Goal: Task Accomplishment & Management: Manage account settings

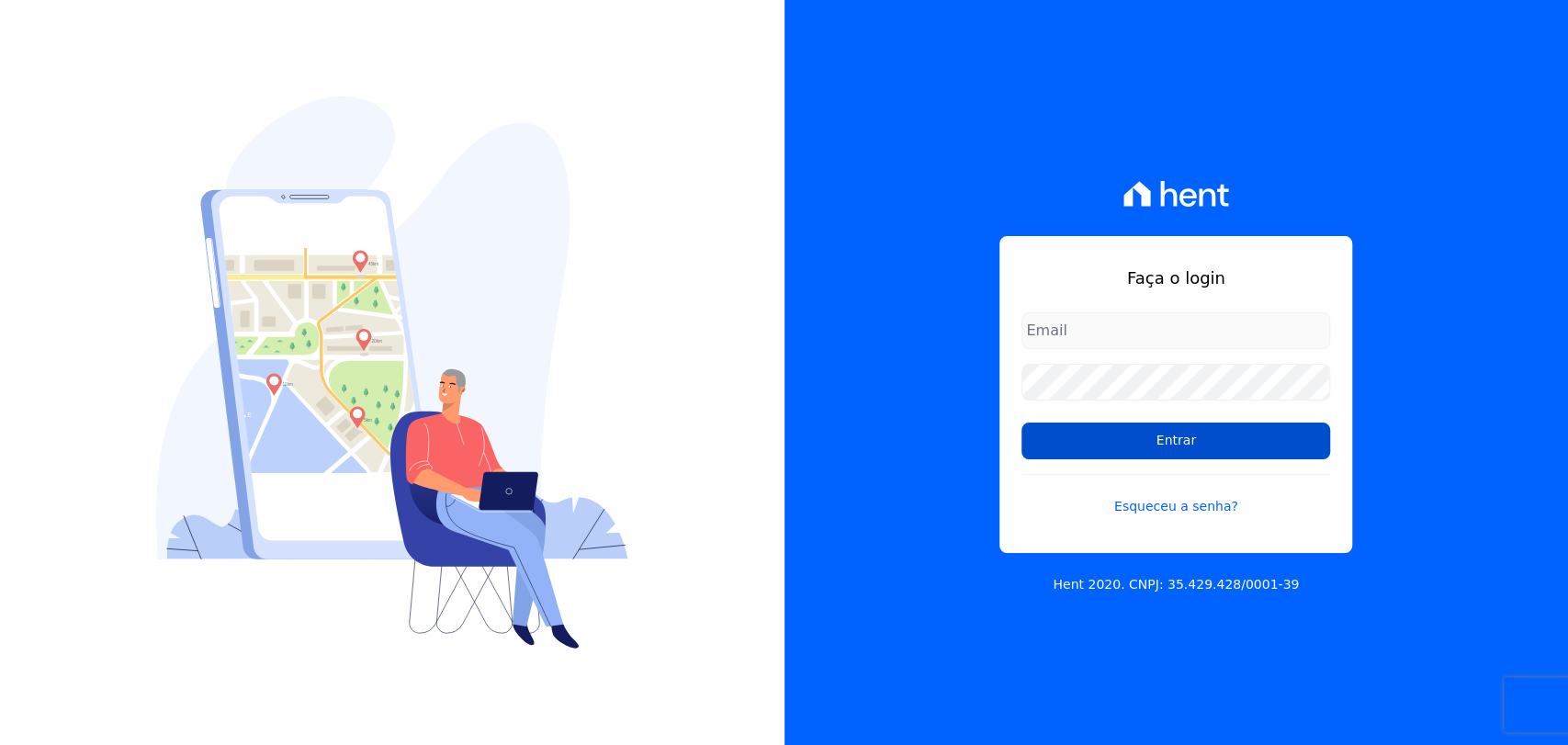
type input "[PERSON_NAME][EMAIL_ADDRESS][PERSON_NAME][DOMAIN_NAME]"
click at [1180, 445] on input "Entrar" at bounding box center [1175, 441] width 308 height 36
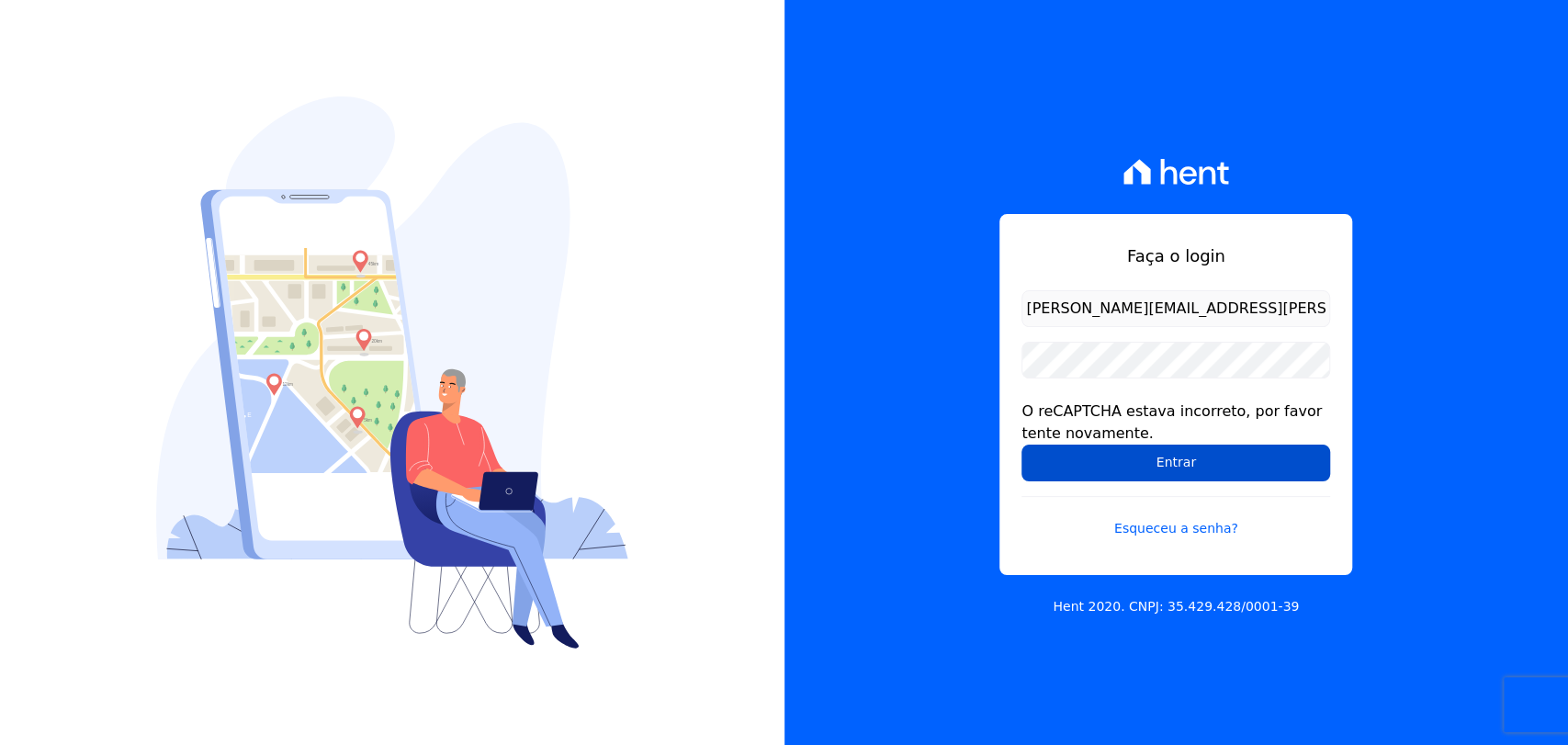
click at [1073, 465] on input "Entrar" at bounding box center [1175, 463] width 308 height 36
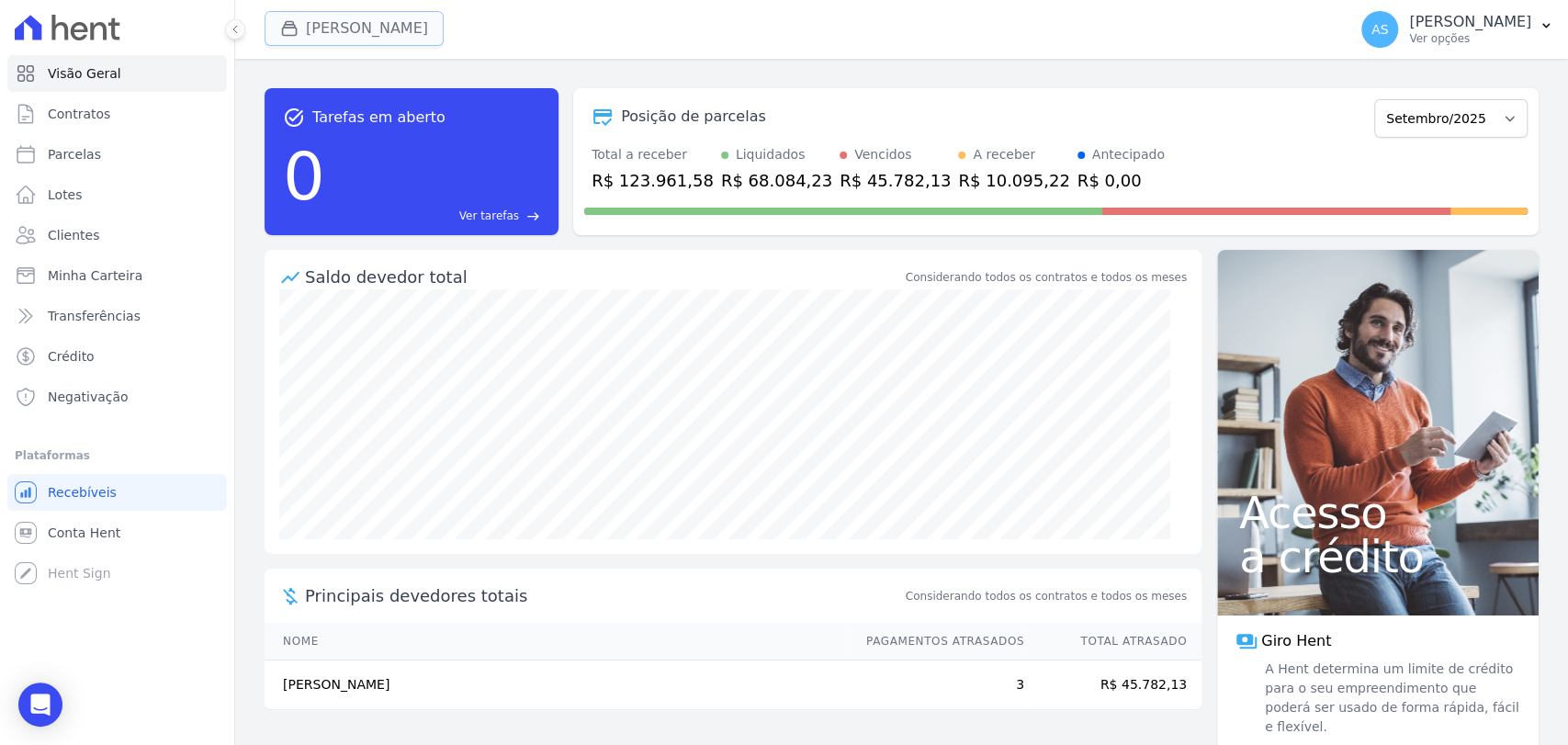
click at [328, 32] on button "Amaré Arpoador" at bounding box center [354, 28] width 180 height 35
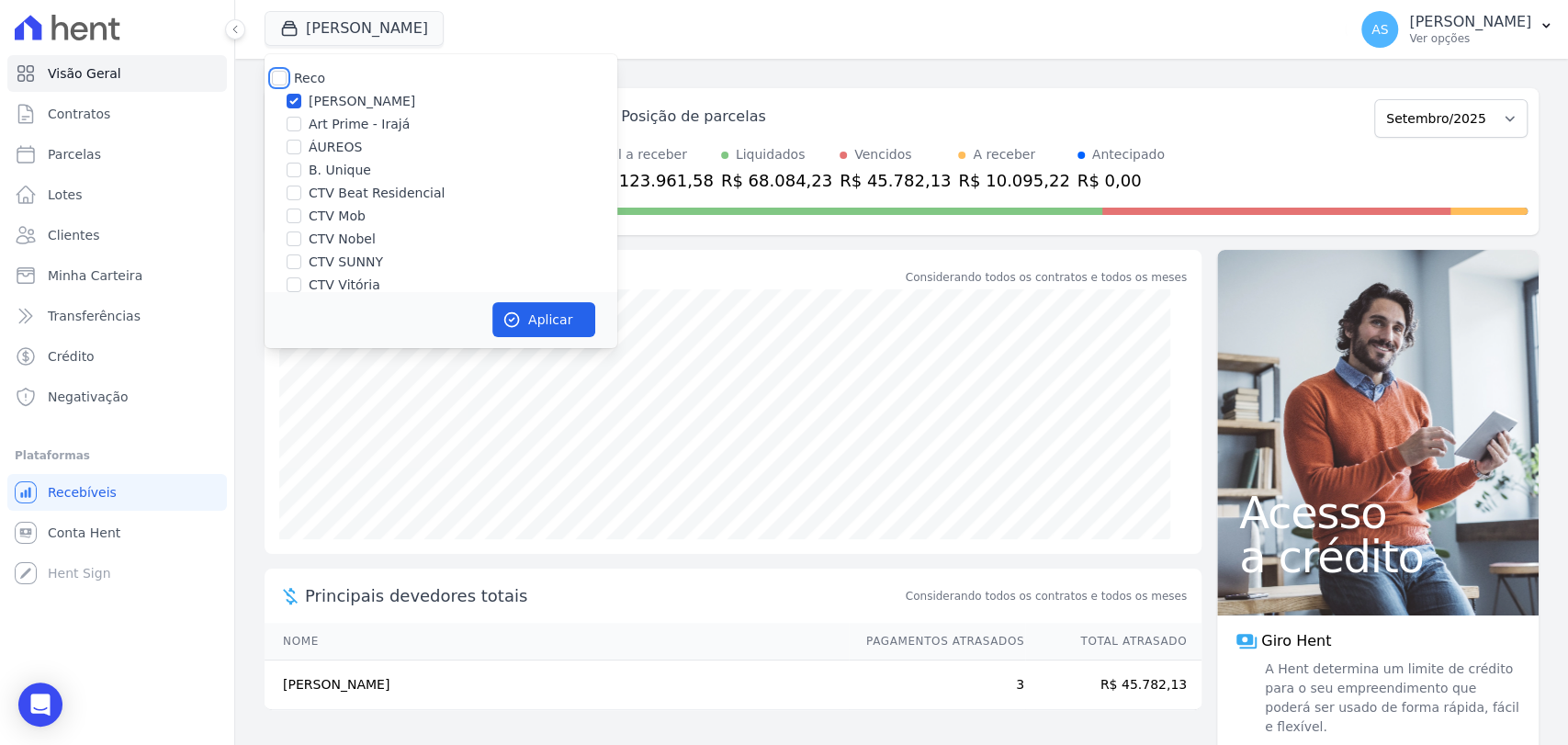
click at [283, 76] on input "Reco" at bounding box center [278, 78] width 14 height 14
checkbox input "true"
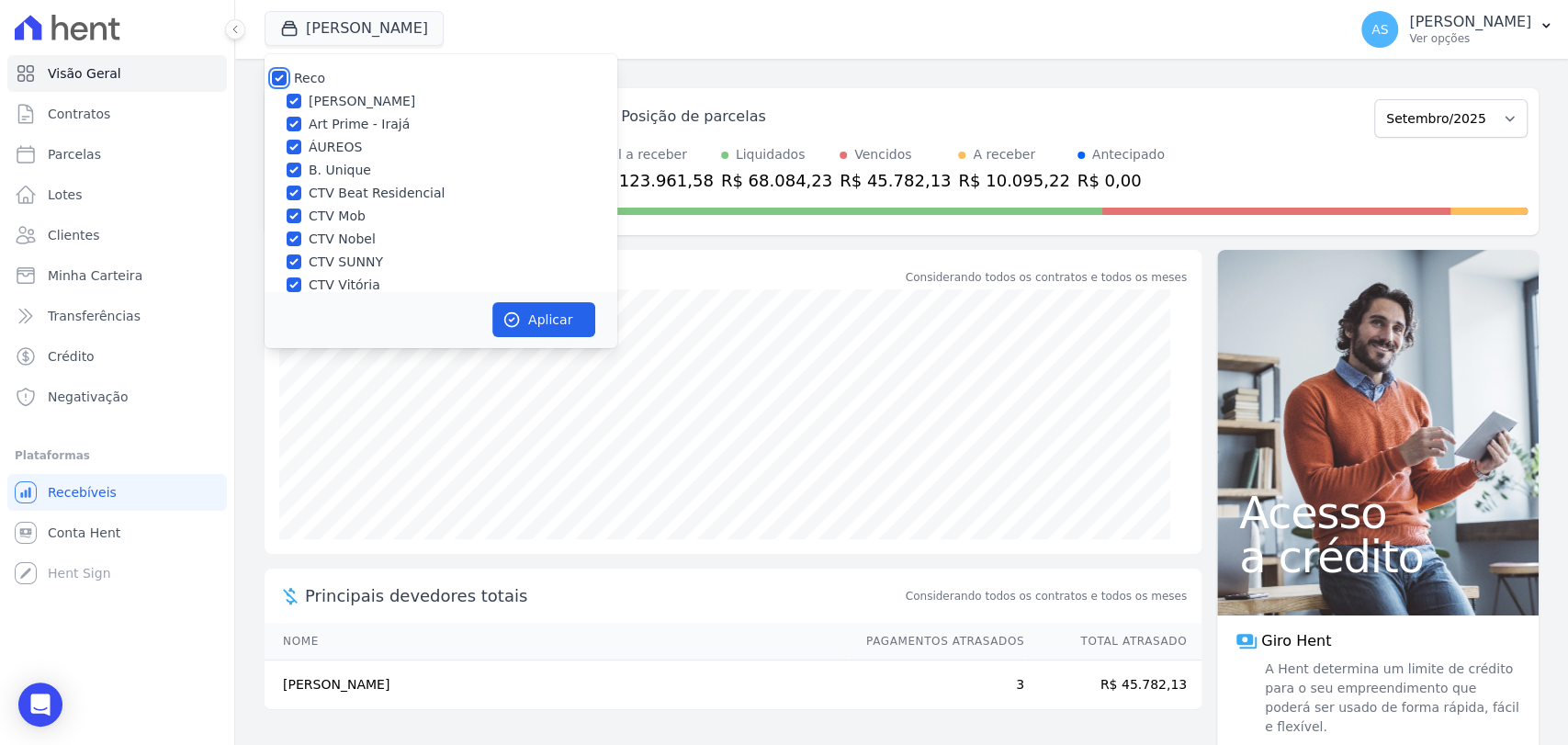
checkbox input "true"
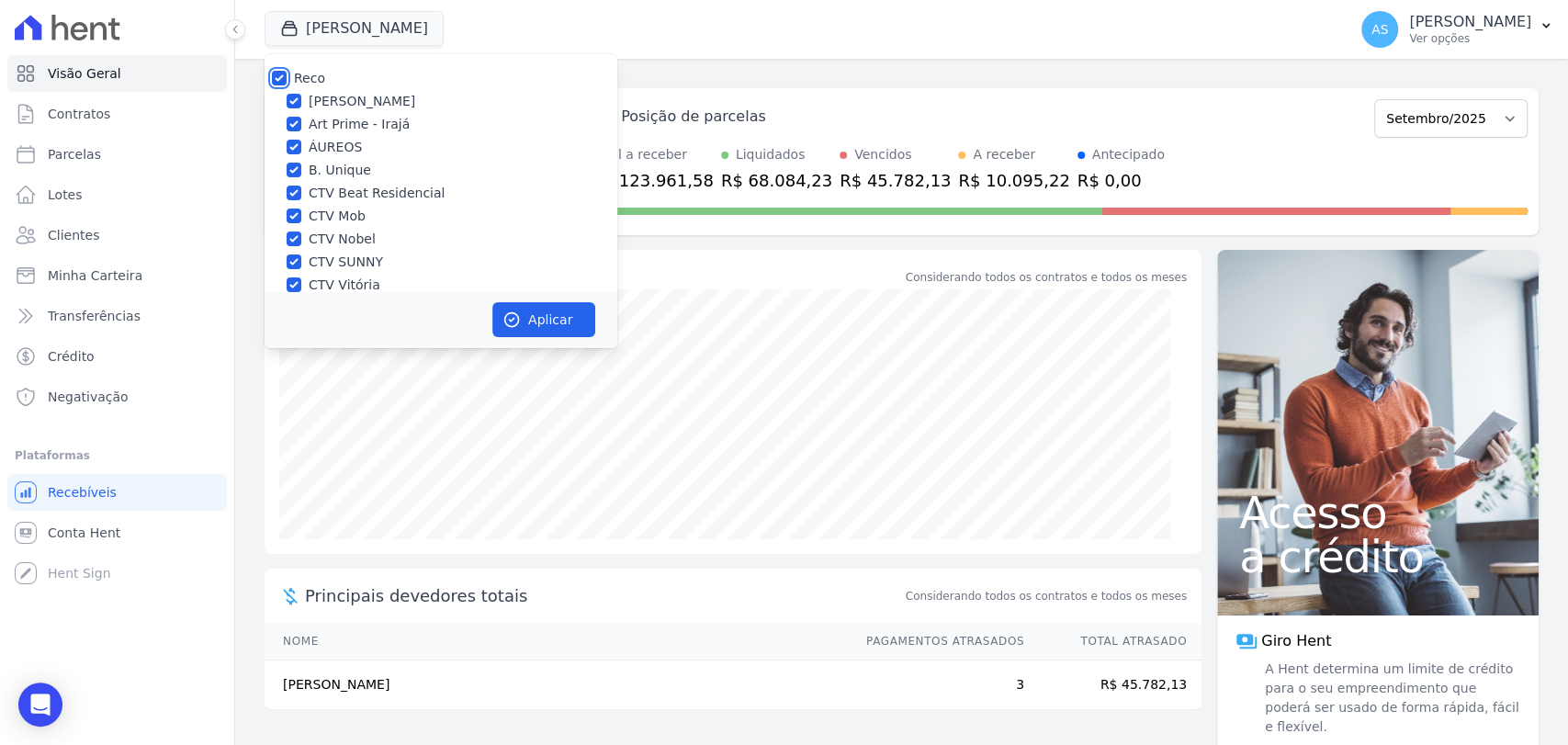
checkbox input "true"
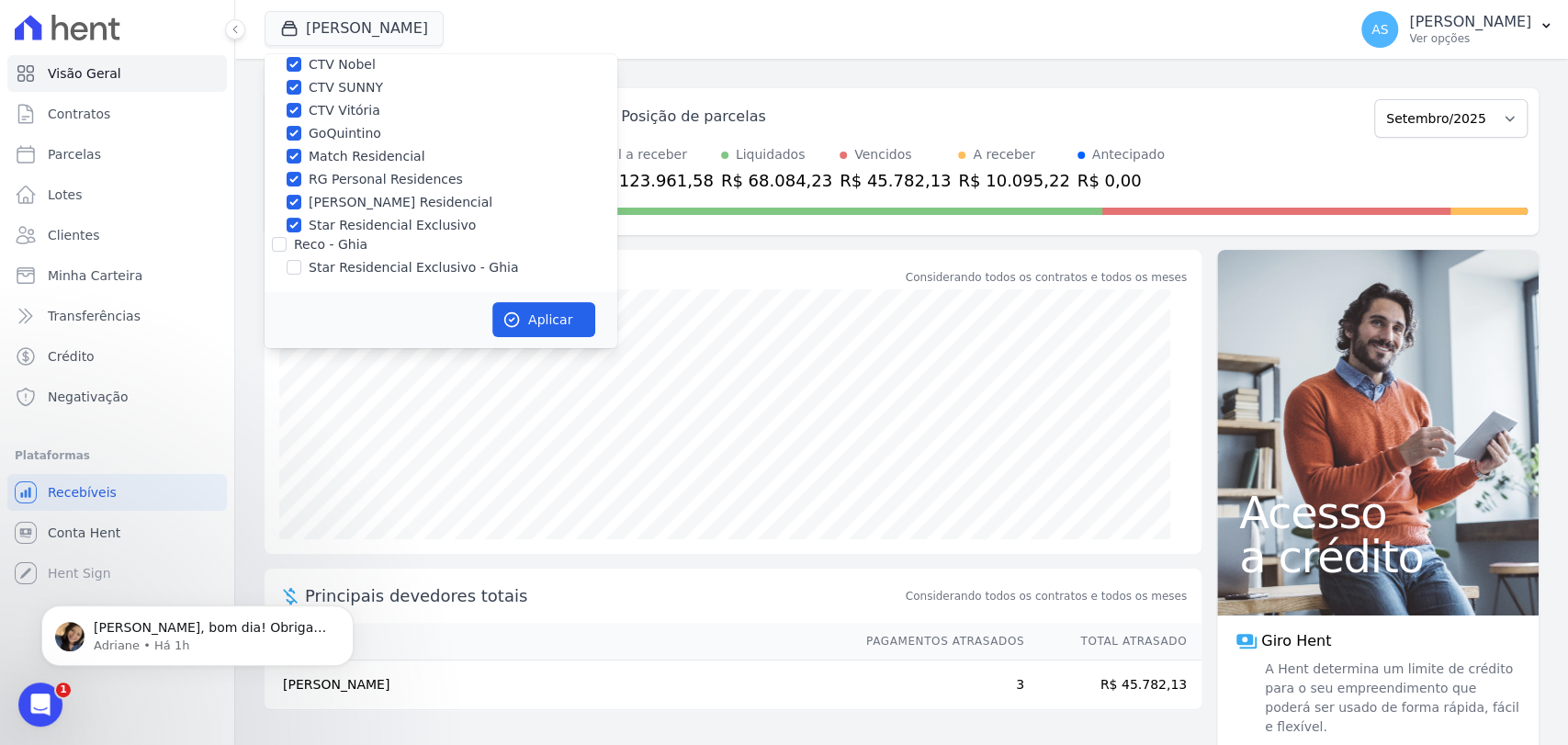
click at [372, 266] on label "Star Residencial Exclusivo - Ghia" at bounding box center [413, 268] width 209 height 19
click at [302, 266] on input "Star Residencial Exclusivo - Ghia" at bounding box center [293, 267] width 14 height 14
checkbox input "true"
click at [560, 321] on button "Aplicar" at bounding box center [543, 320] width 103 height 35
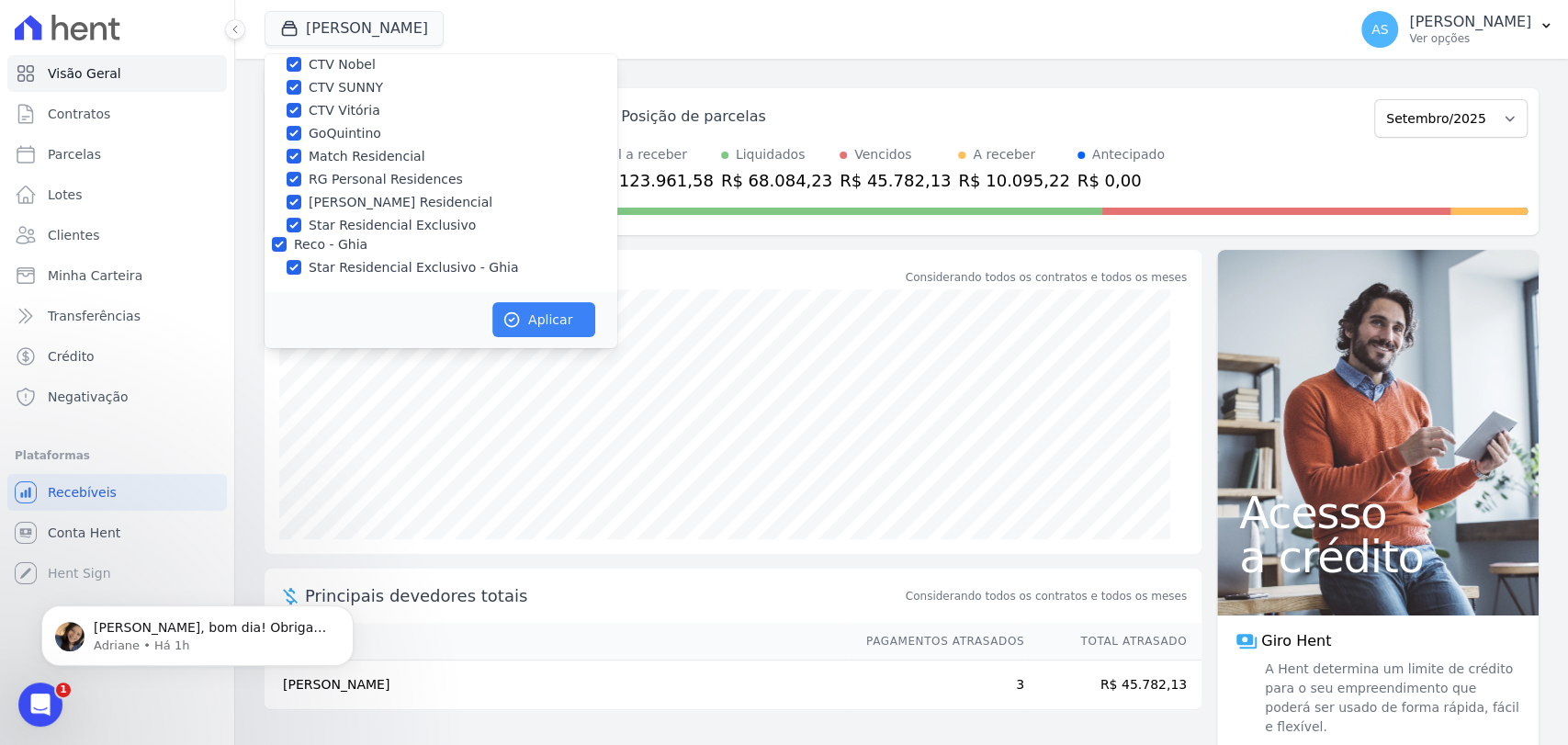
scroll to position [171, 0]
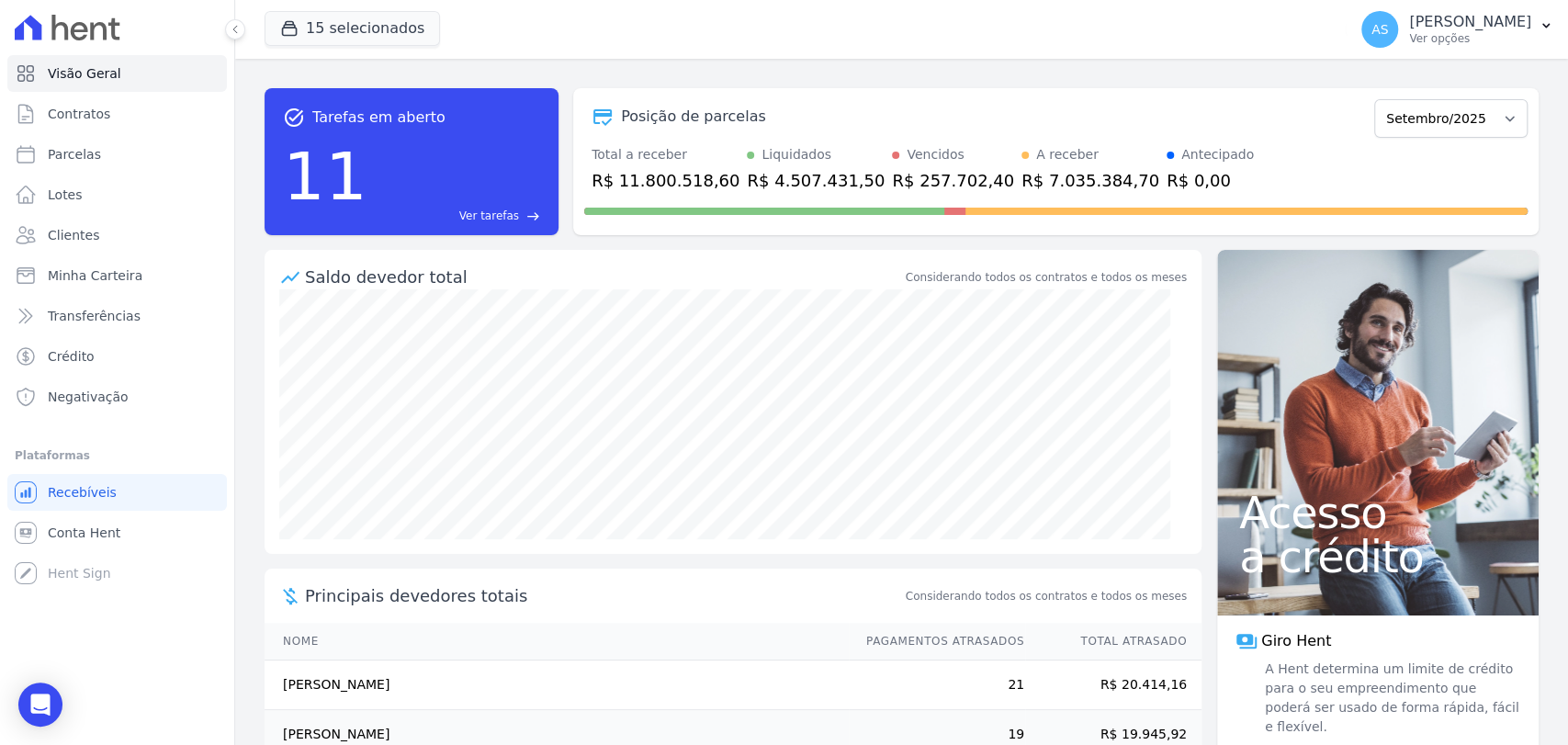
click at [182, 624] on div "Visão Geral Contratos Parcelas Lotes Clientes Minha Carteira Transferências Cré…" at bounding box center [117, 372] width 234 height 745
click at [44, 705] on icon "Open Intercom Messenger" at bounding box center [40, 704] width 21 height 24
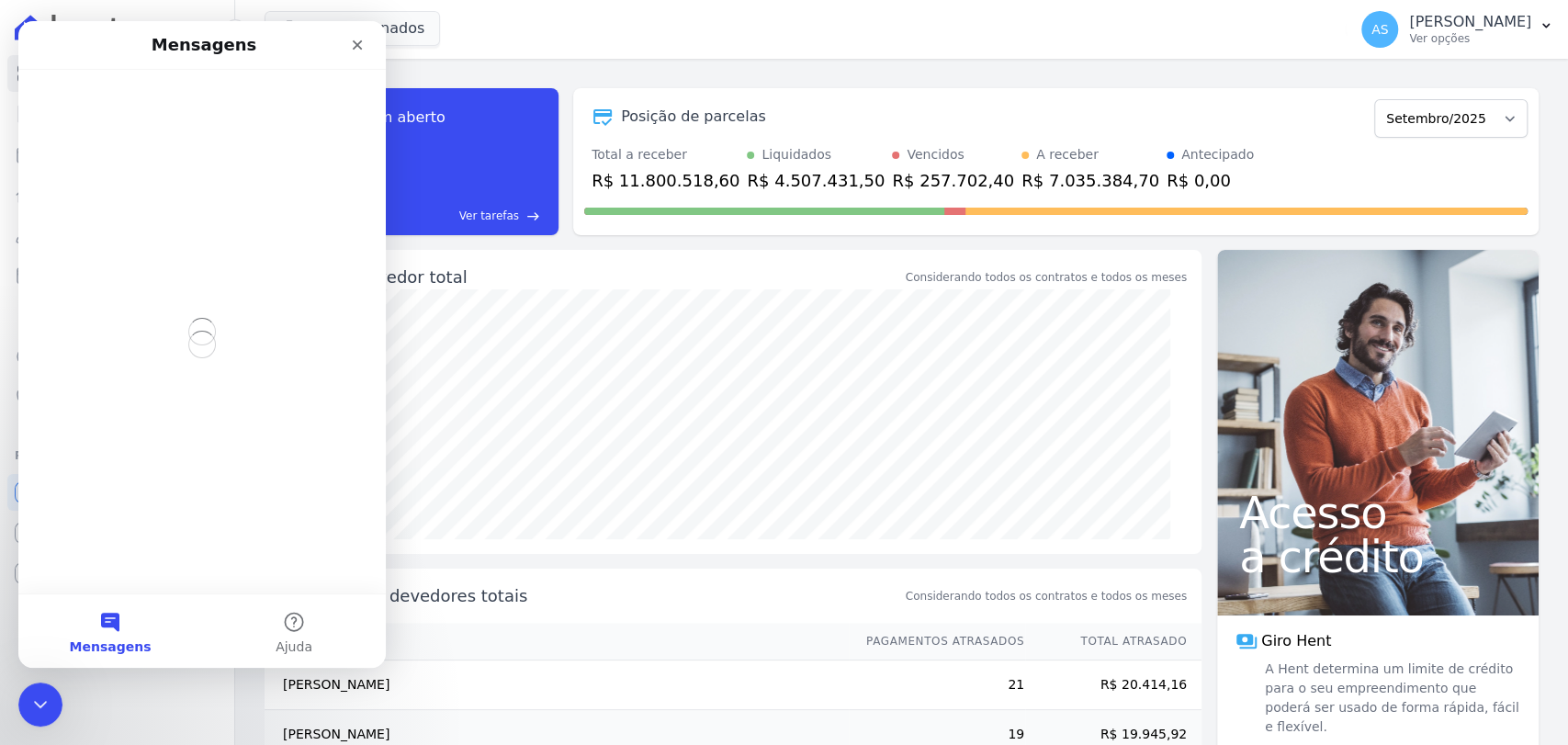
scroll to position [0, 0]
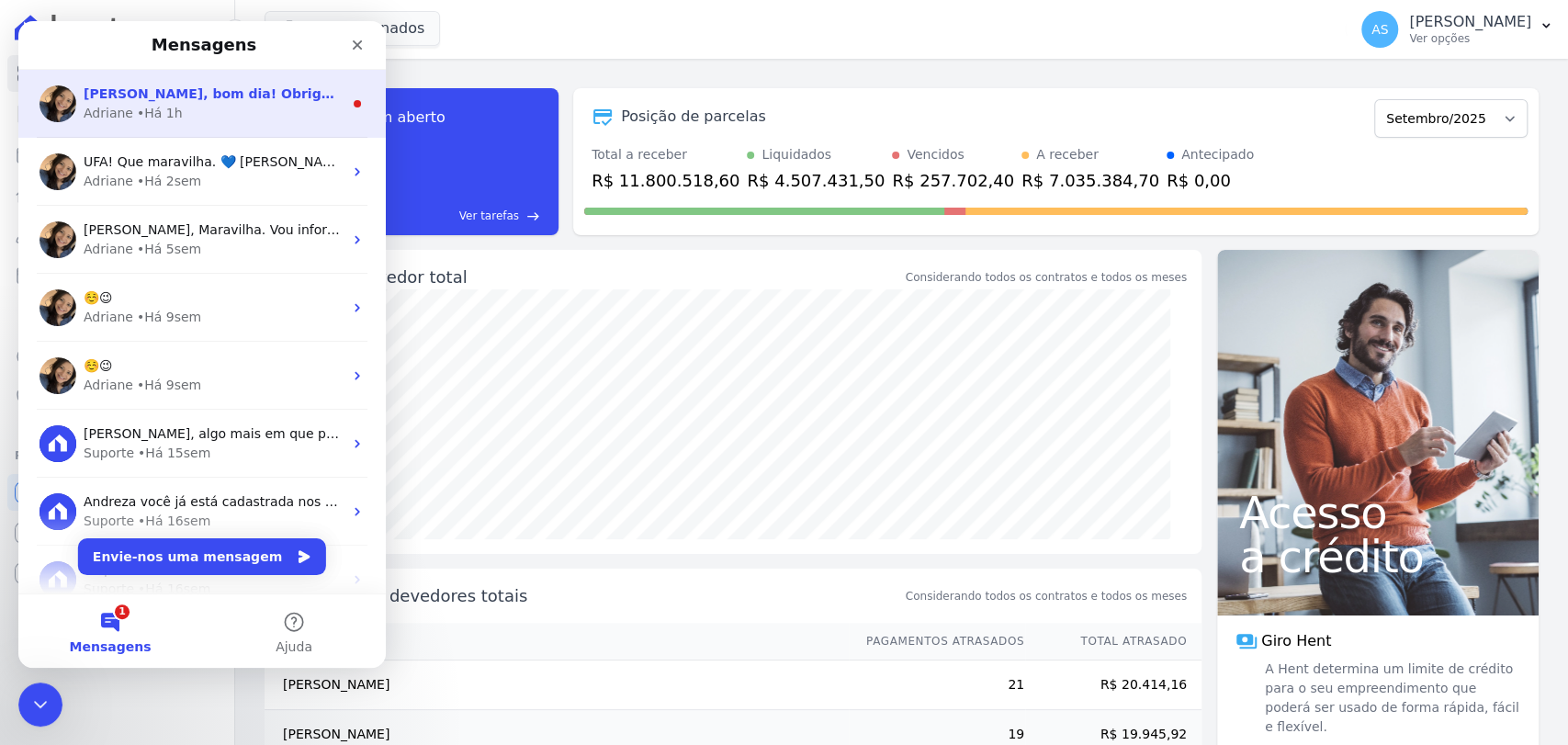
click at [291, 96] on span "[PERSON_NAME], bom dia! Obrigada por informar. Boa semana. 🌻" at bounding box center [324, 93] width 480 height 14
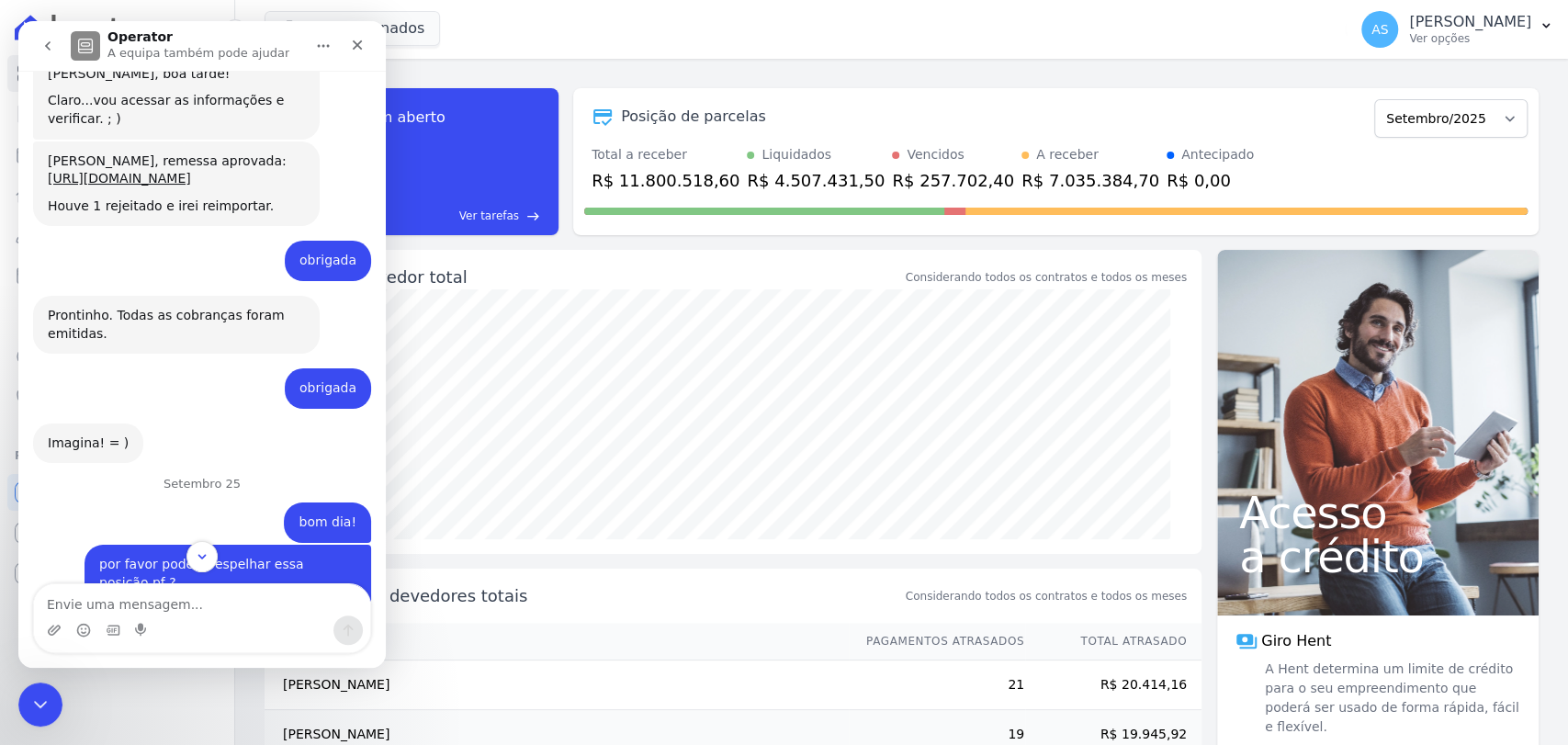
scroll to position [18284, 0]
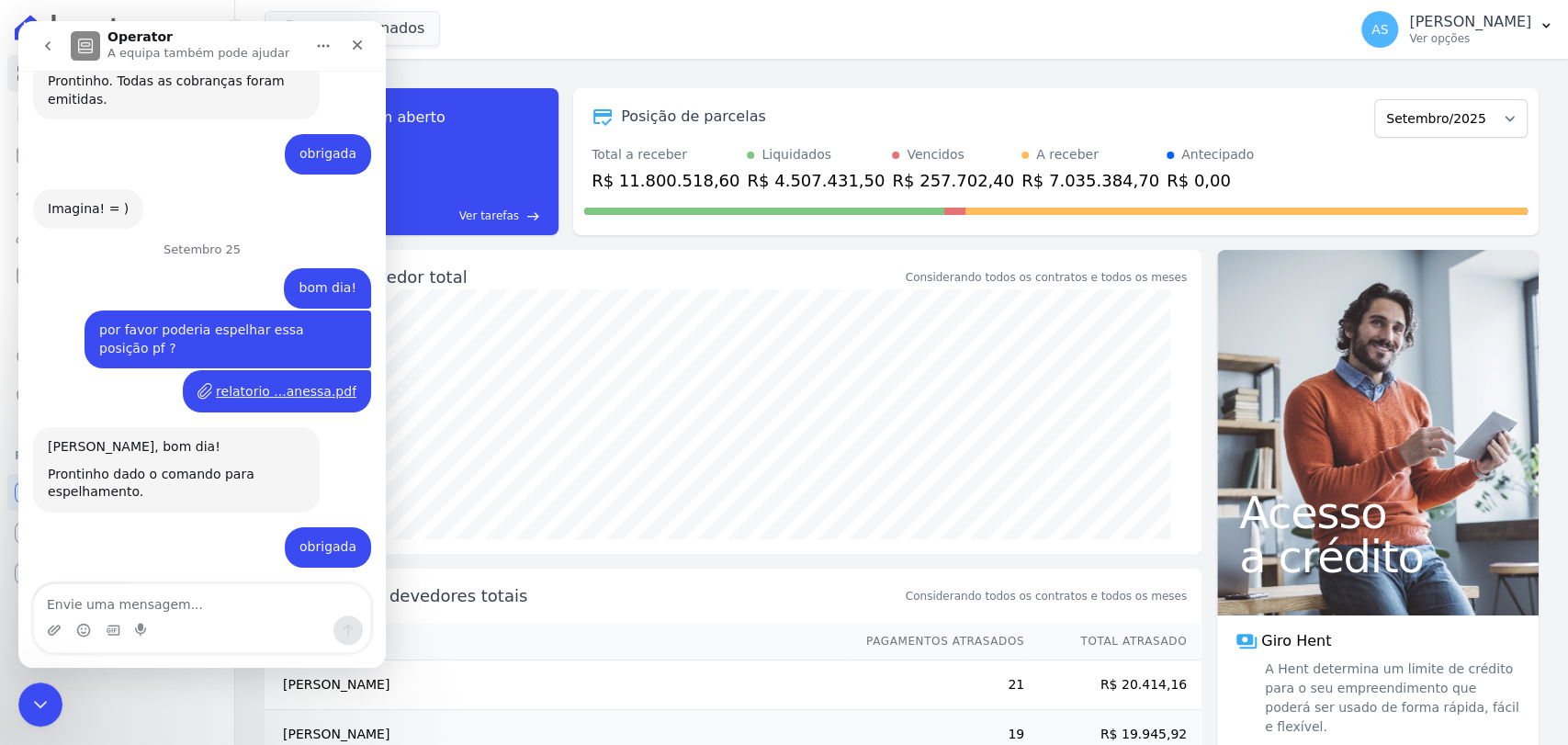
click at [54, 683] on div at bounding box center [40, 705] width 44 height 44
click at [350, 50] on icon "Fechar" at bounding box center [357, 44] width 14 height 14
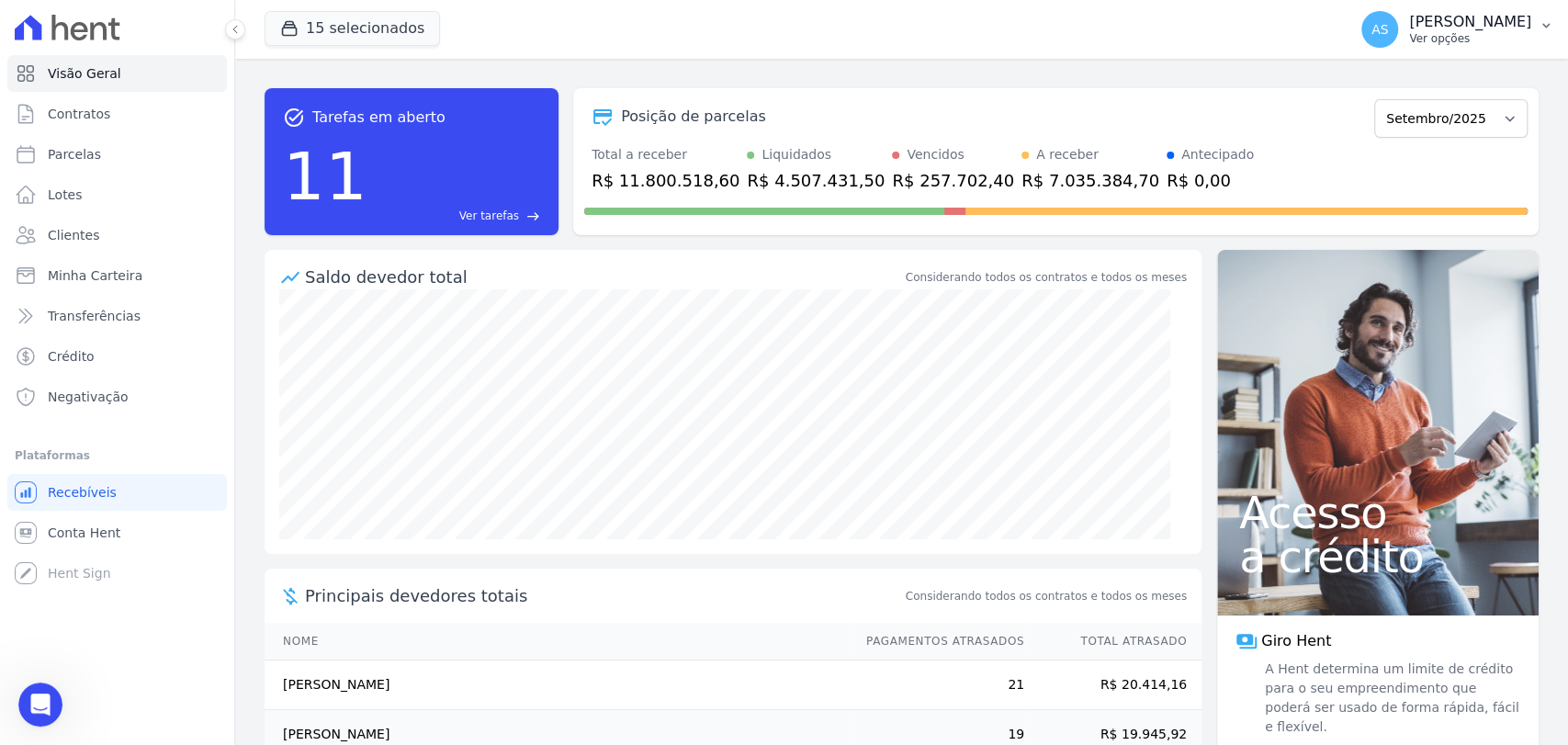
click at [1525, 16] on p "[PERSON_NAME]" at bounding box center [1470, 21] width 122 height 18
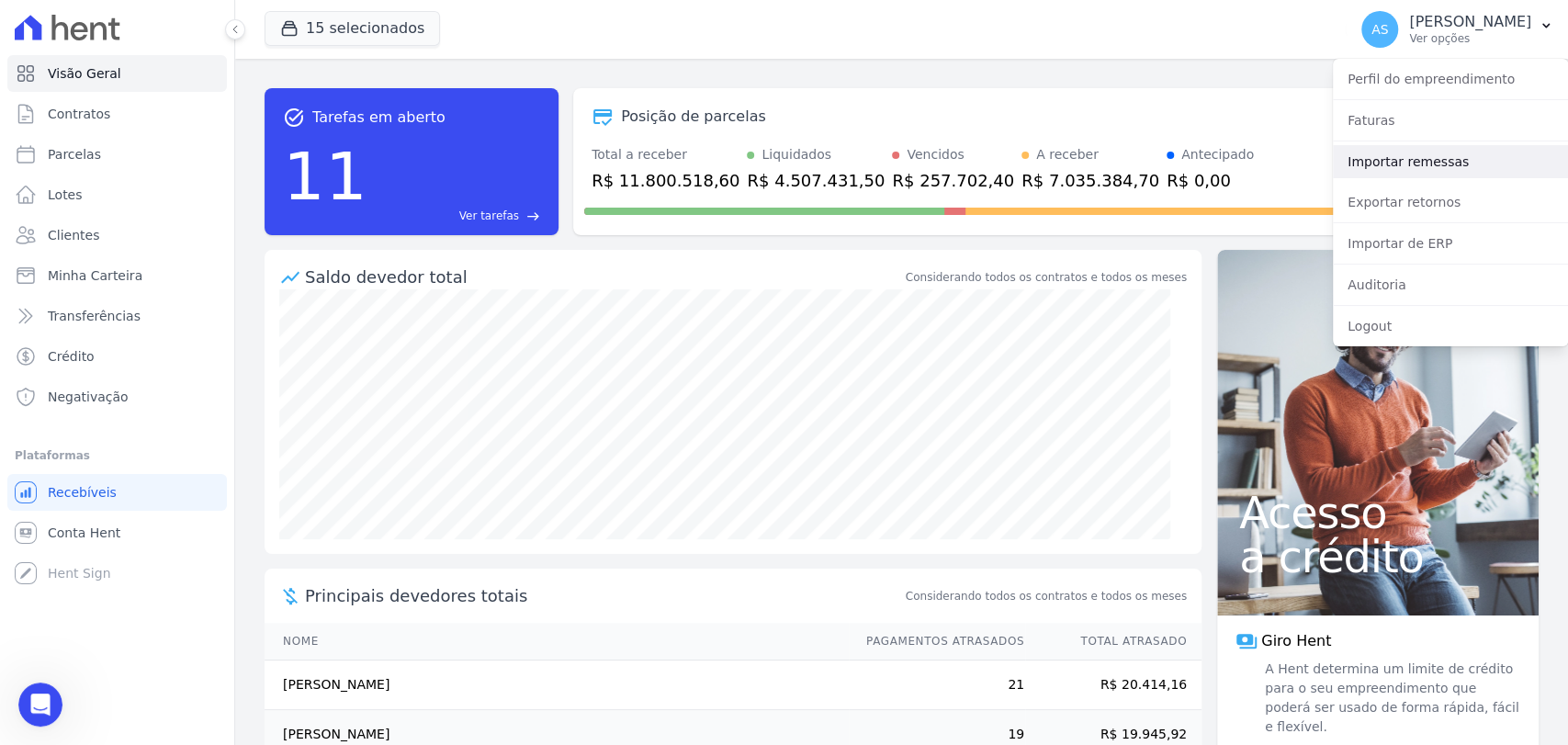
click at [1433, 158] on link "Importar remessas" at bounding box center [1450, 161] width 235 height 33
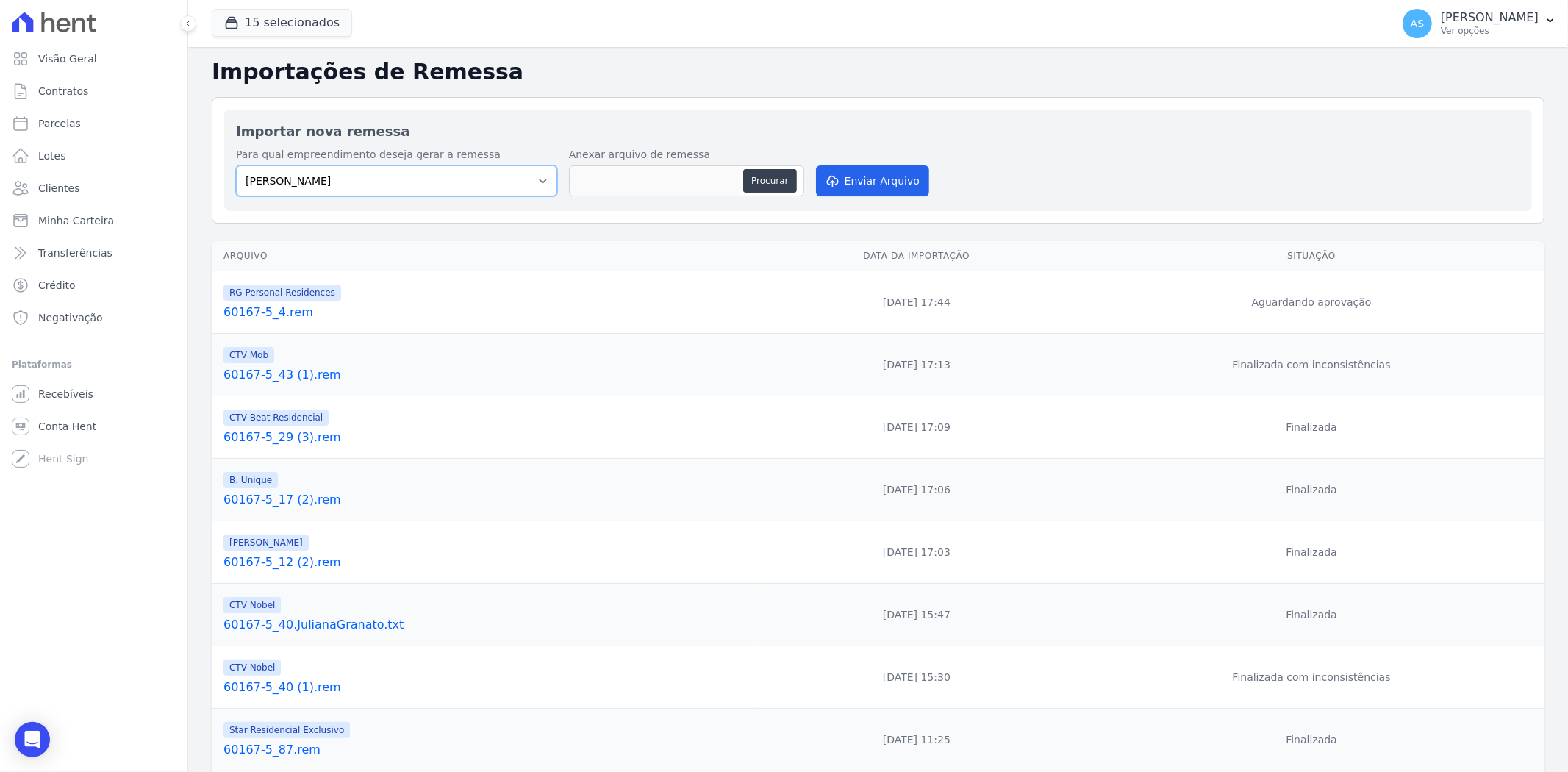
click at [539, 178] on select "Amaré Arpoador Art Prime - Irajá ÁUREOS B. Unique CTV Beat Residencial CTV Mob …" at bounding box center [396, 181] width 321 height 31
select select "af4cbe73-c281-4f2e-9229-1156d0214977"
click at [236, 165] on select "Amaré Arpoador Art Prime - Irajá ÁUREOS B. Unique CTV Beat Residencial CTV Mob …" at bounding box center [396, 181] width 321 height 31
click at [762, 184] on button "Procurar" at bounding box center [769, 181] width 53 height 24
type input "60167-5_4.rem"
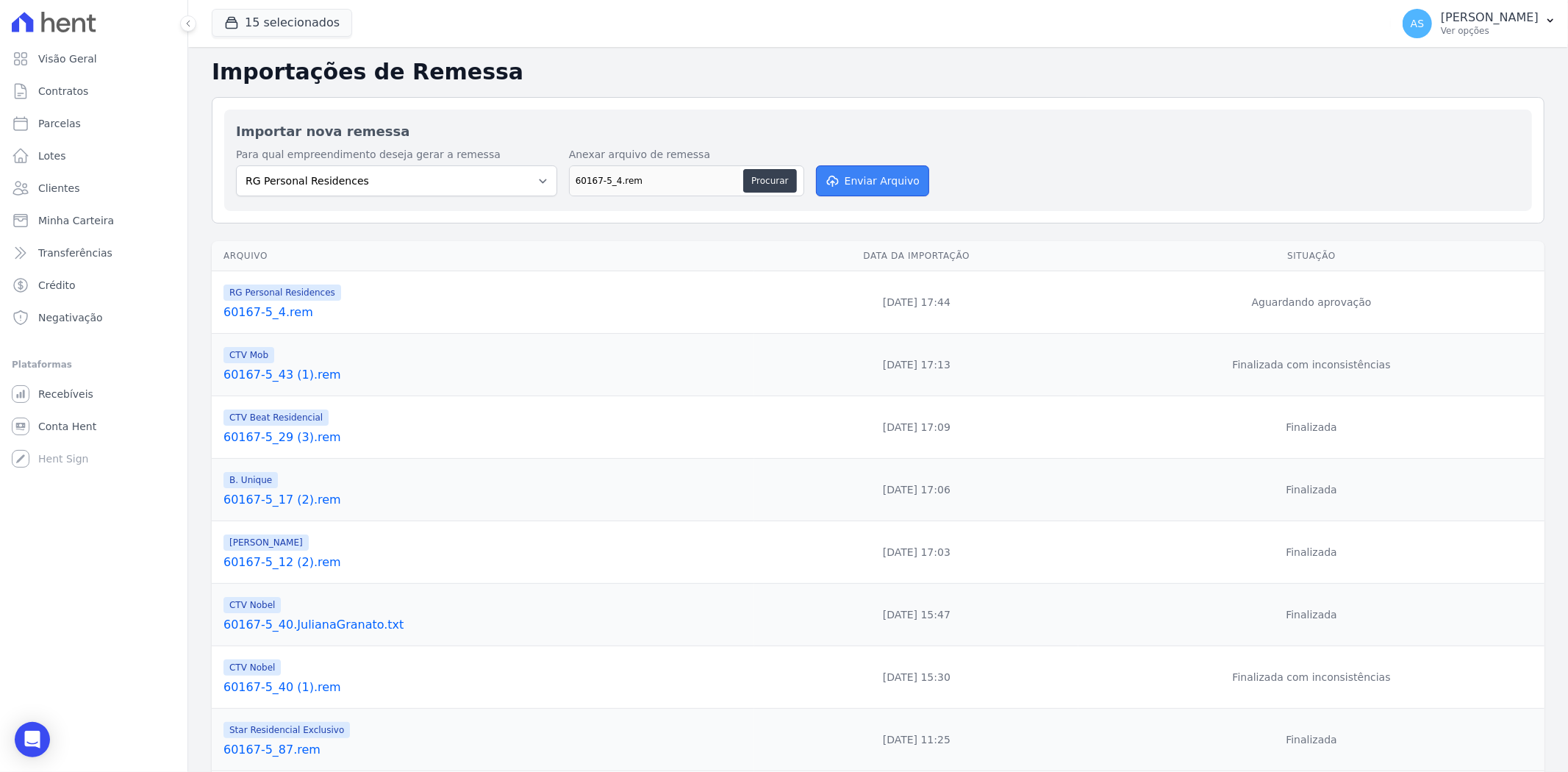
click at [861, 178] on button "Enviar Arquivo" at bounding box center [872, 181] width 113 height 31
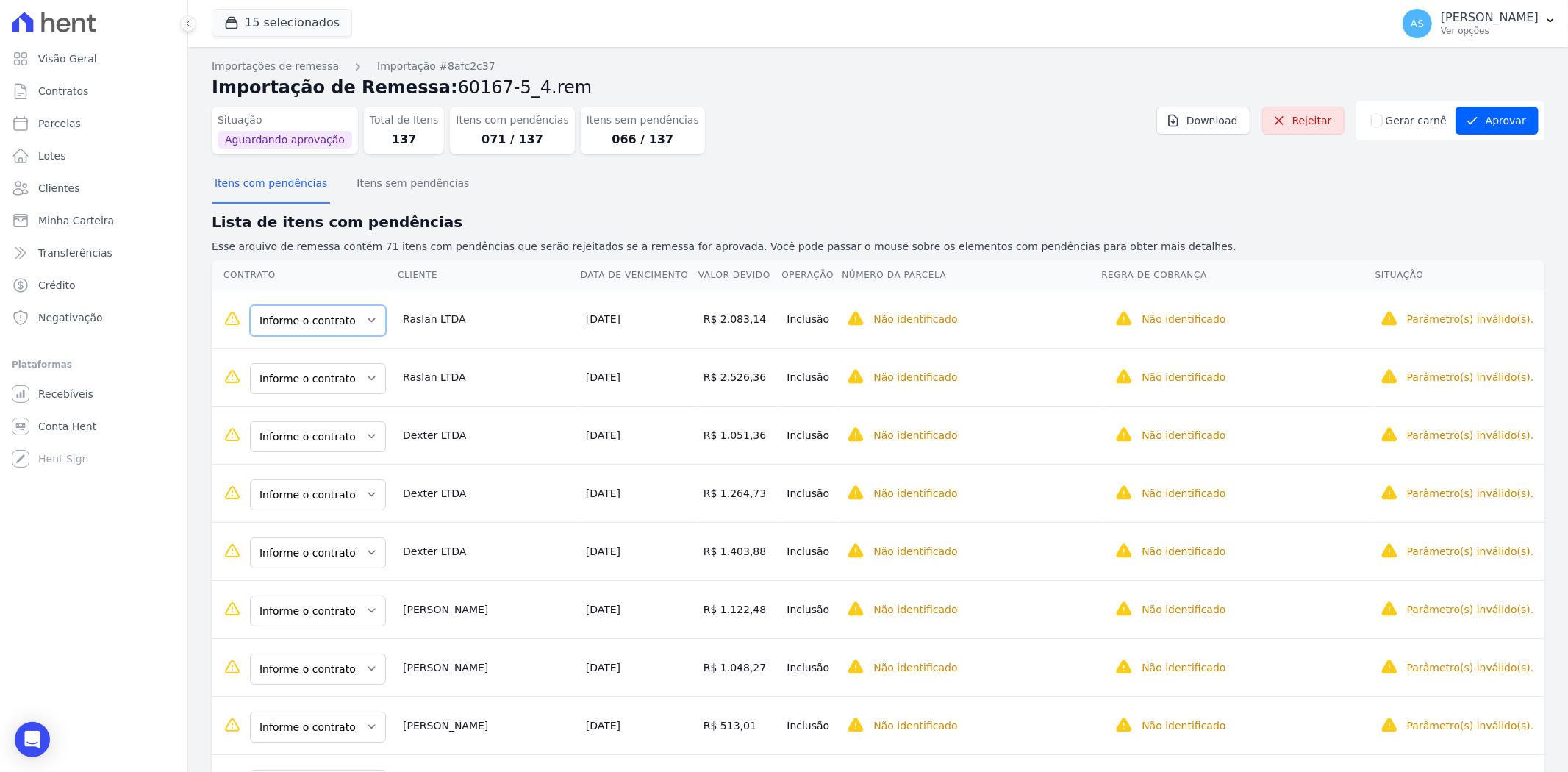
click at [372, 317] on select "Informe o contrato 302 Bloco 6 303 Bloco 6" at bounding box center [317, 320] width 136 height 31
click at [359, 376] on select "Informe o contrato 302 Bloco 6 303 Bloco 6" at bounding box center [317, 379] width 136 height 31
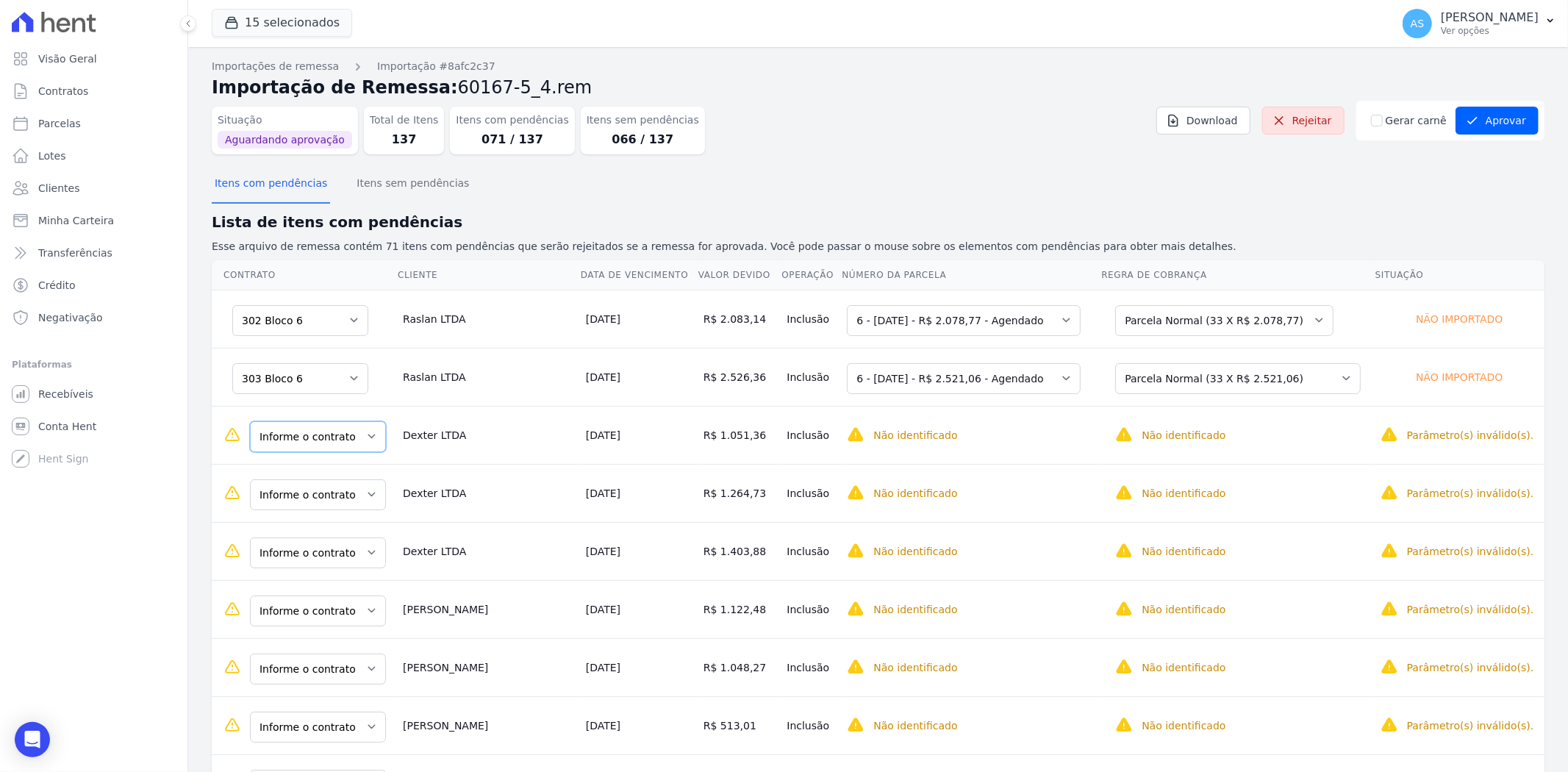
click at [366, 432] on select "Informe o contrato 701 Bloco 6 703 Bloco 6 702 Bloco 6" at bounding box center [317, 436] width 136 height 31
click at [366, 496] on select "Informe o contrato 701 Bloco 6 703 Bloco 6 702 Bloco 6" at bounding box center [317, 495] width 136 height 31
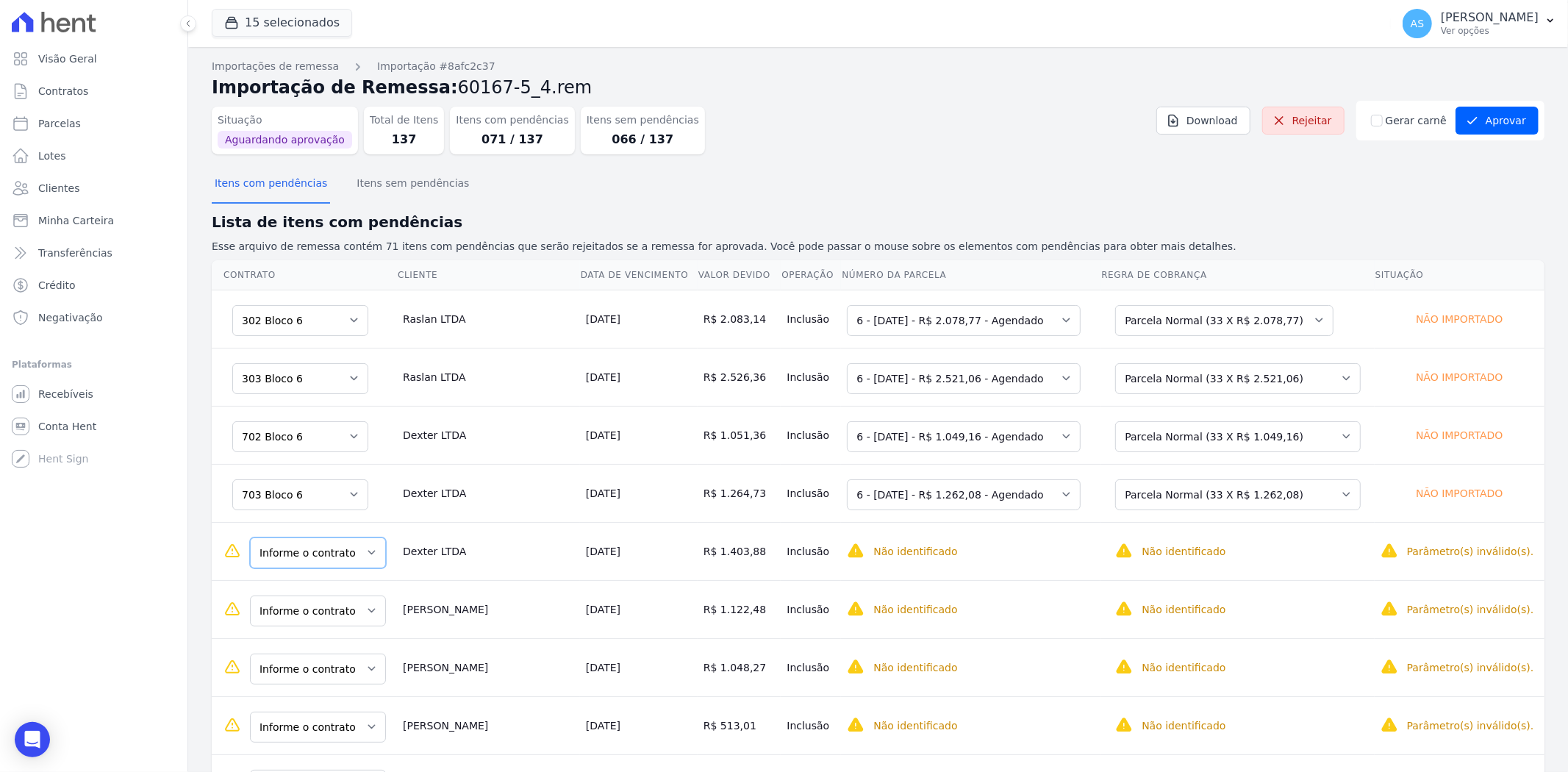
click at [362, 552] on select "Informe o contrato 701 Bloco 6 703 Bloco 6 702 Bloco 6" at bounding box center [317, 552] width 136 height 31
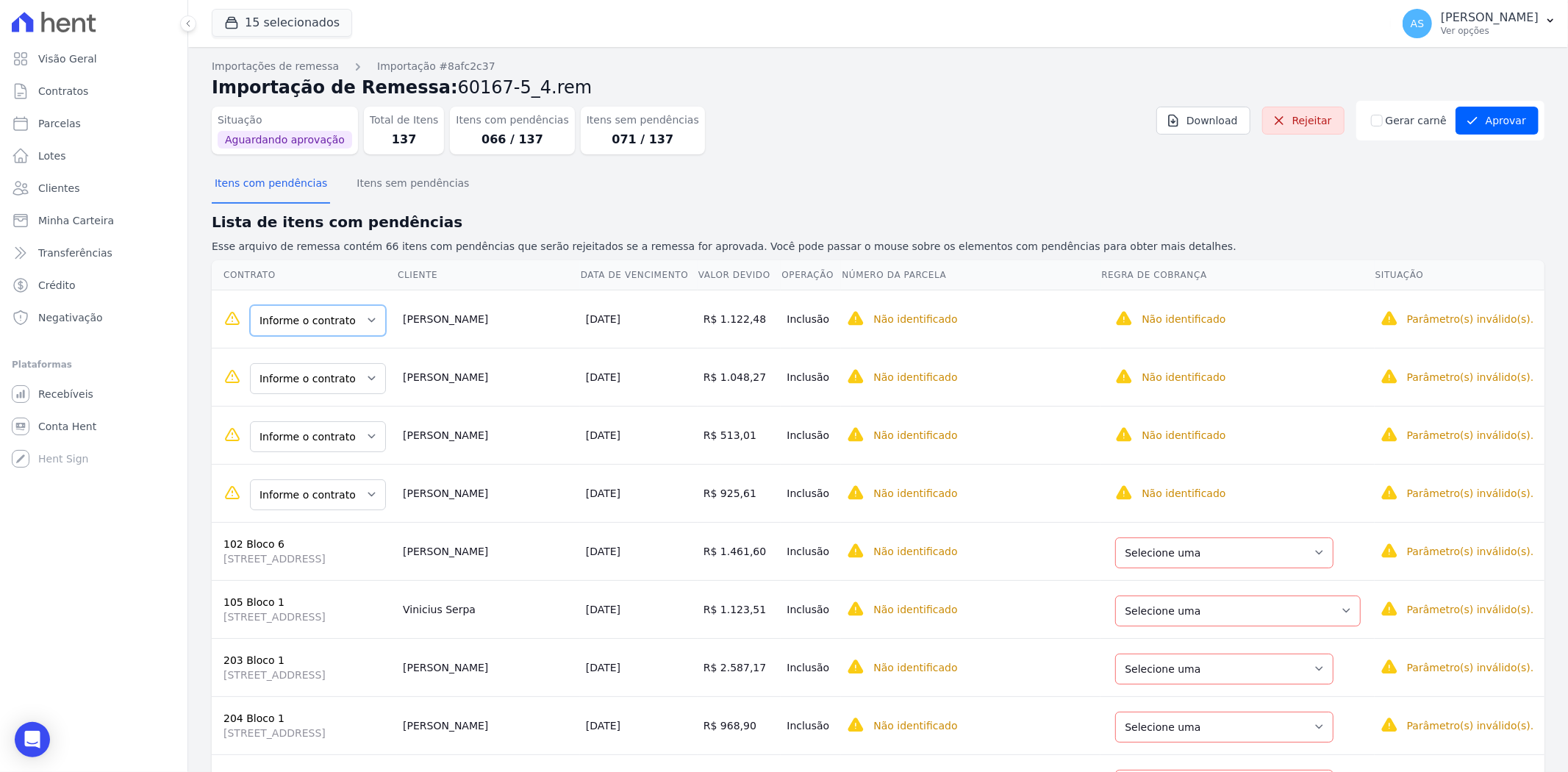
click at [365, 314] on select "Informe o contrato 204 Bloco 6 304 Bloco 1" at bounding box center [317, 320] width 136 height 31
click at [361, 376] on select "Informe o contrato 204 Bloco 6 304 Bloco 1" at bounding box center [317, 379] width 136 height 31
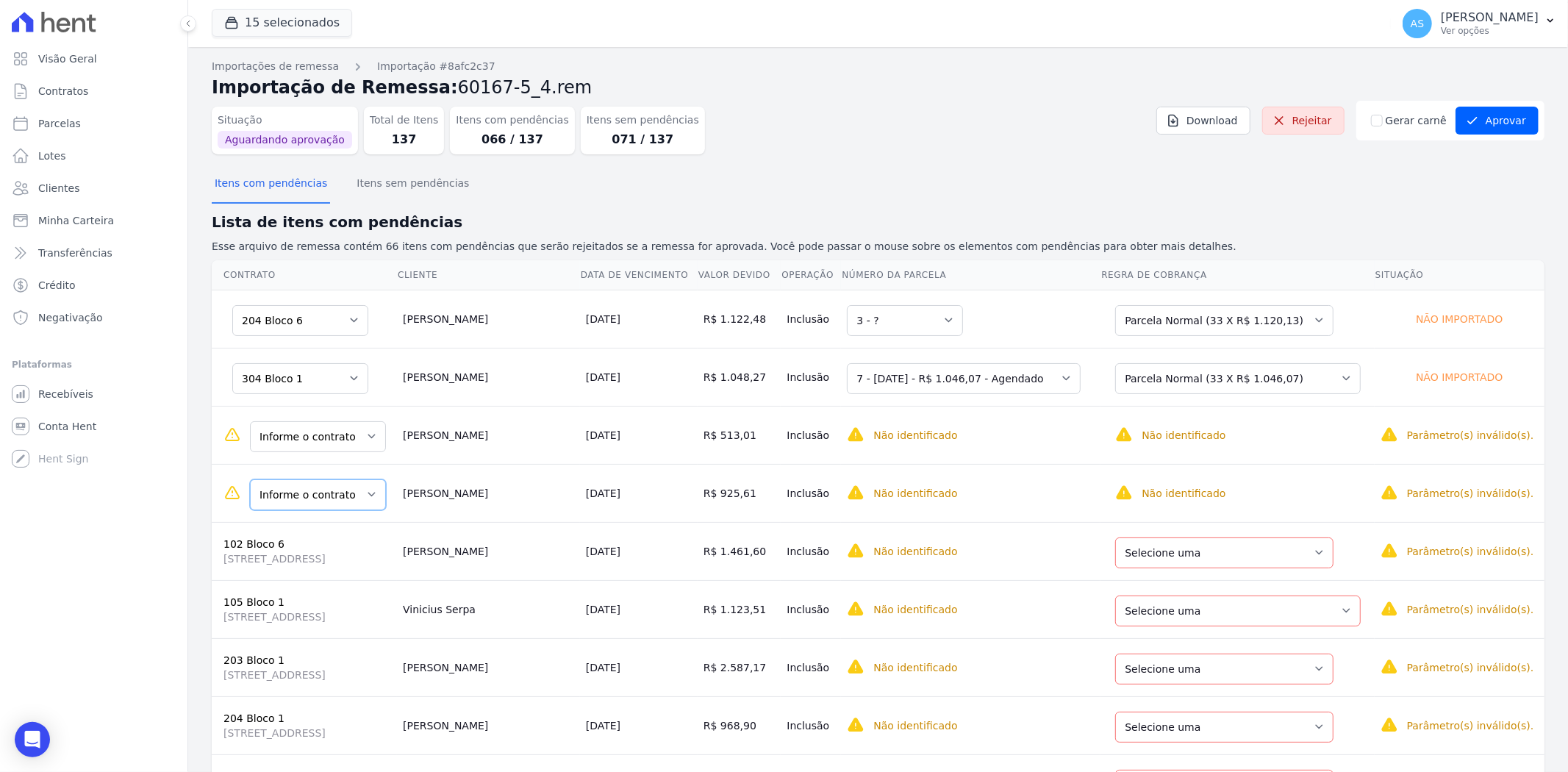
click at [368, 495] on select "Informe o contrato 408 Bloco 1 805 Bloco 6" at bounding box center [317, 495] width 136 height 31
click at [368, 434] on select "Informe o contrato 408 Bloco 1 805 Bloco 6" at bounding box center [317, 436] width 136 height 31
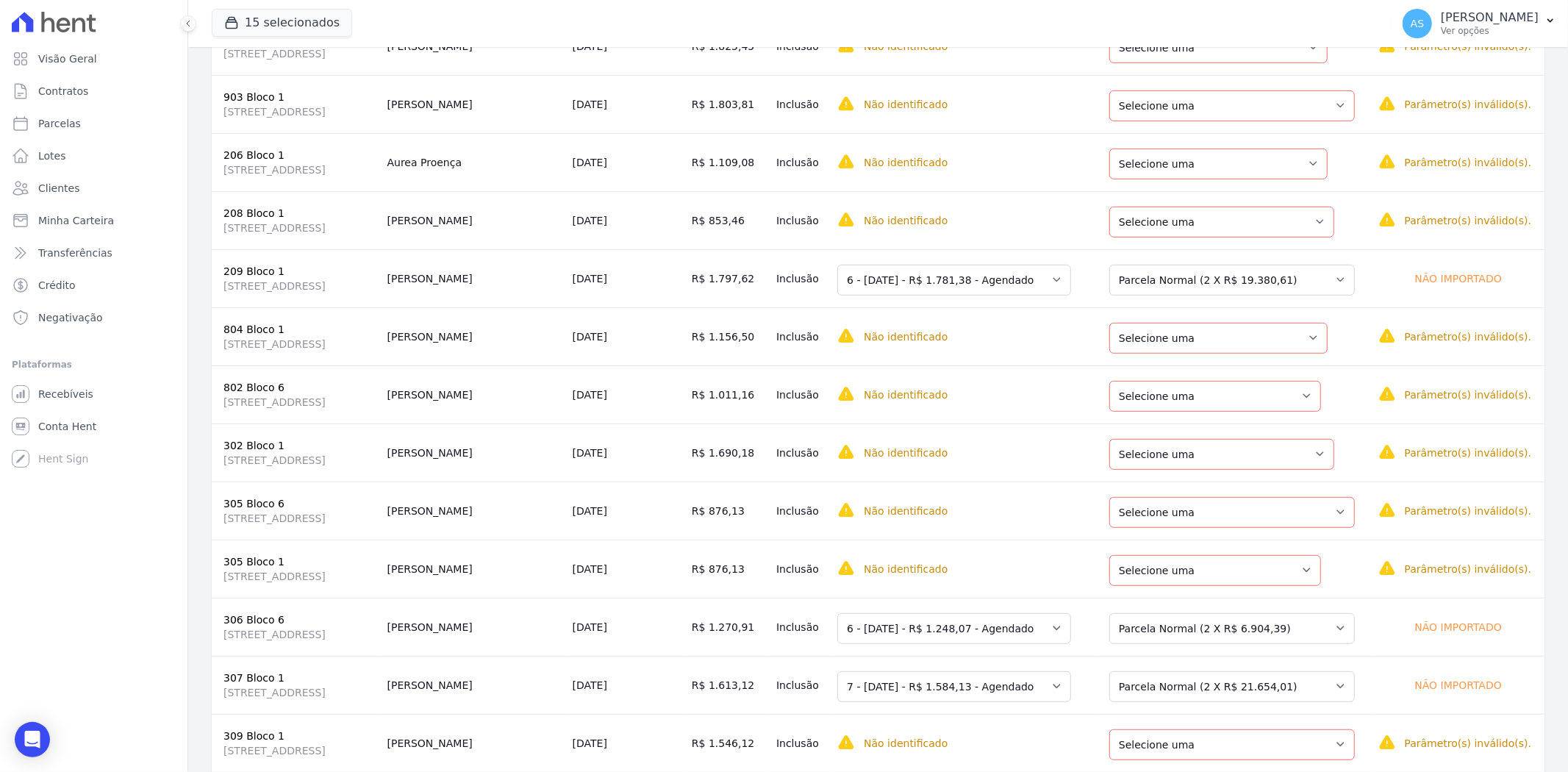
scroll to position [15, 0]
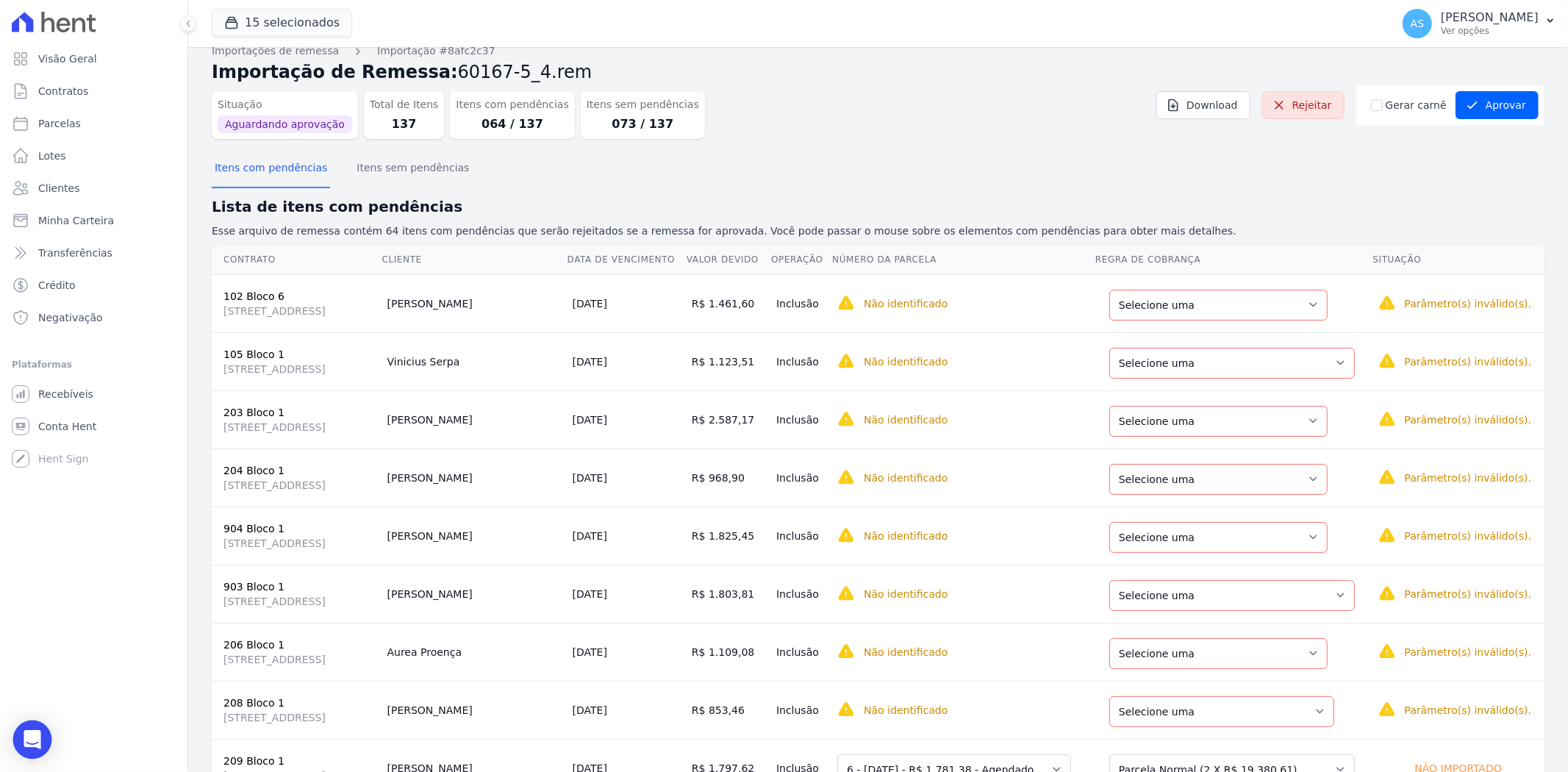
click at [46, 739] on div "Open Intercom Messenger" at bounding box center [32, 740] width 39 height 39
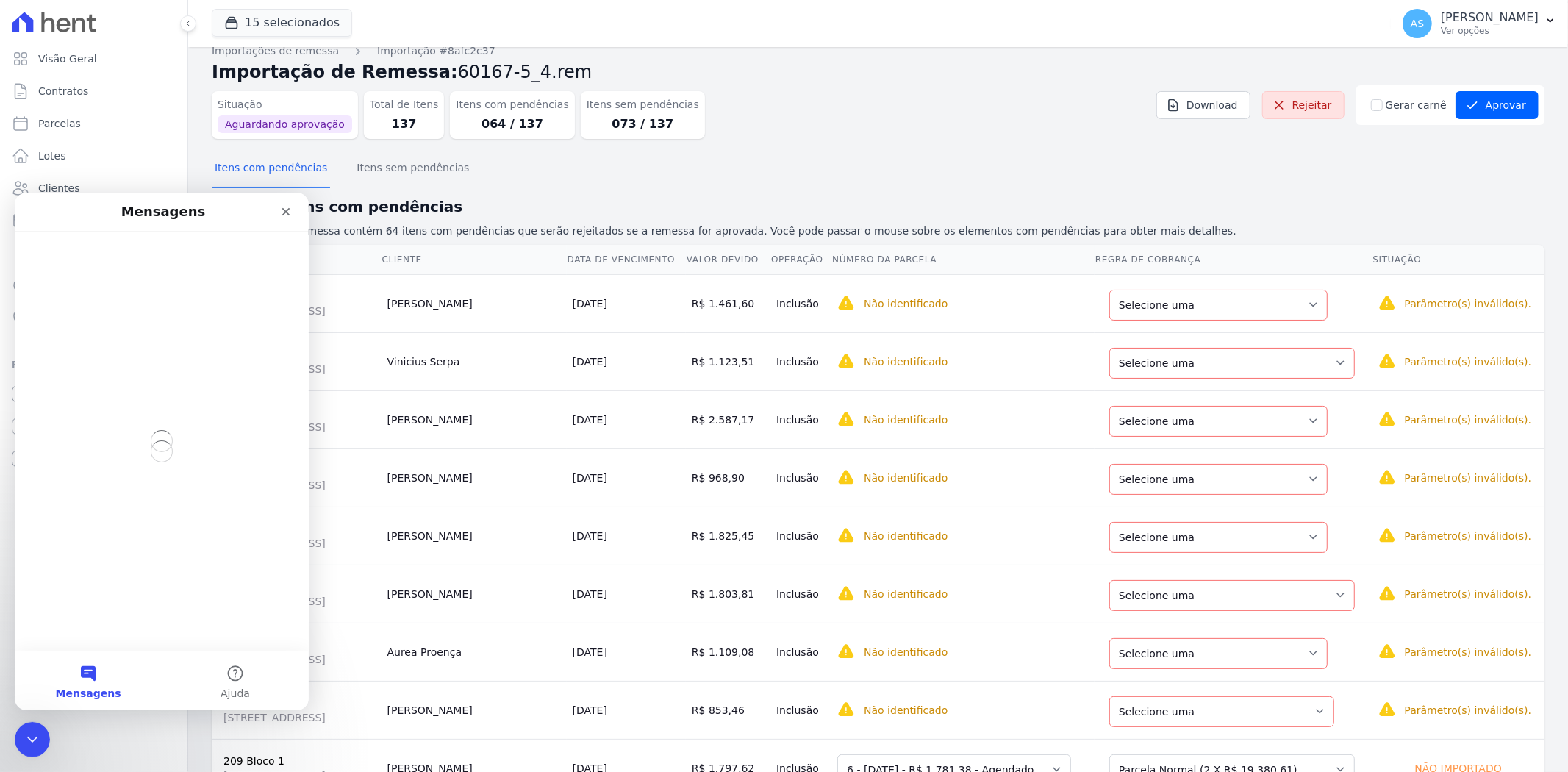
scroll to position [0, 0]
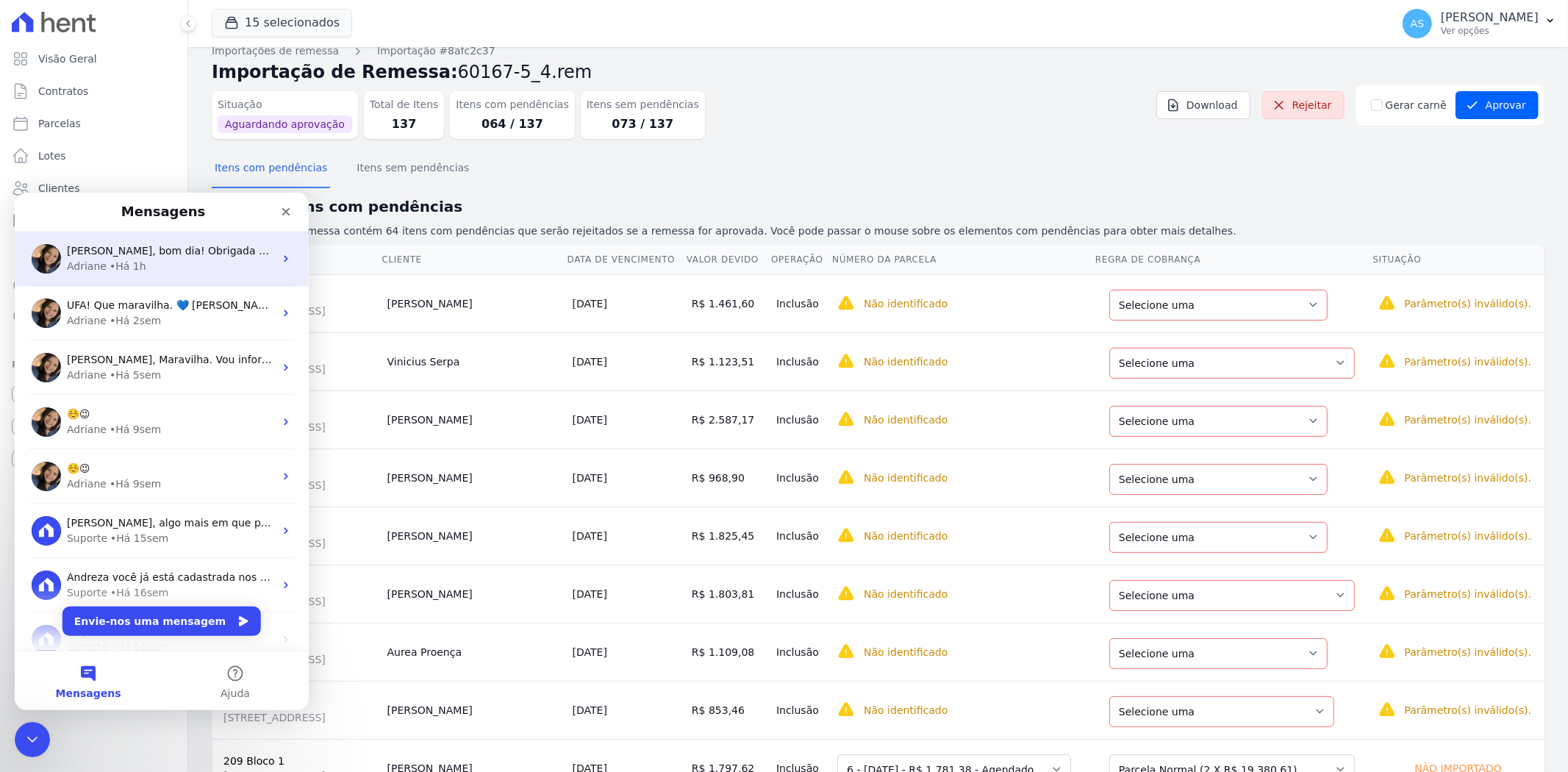
click at [140, 261] on div "Adriane • Há 1h" at bounding box center [171, 266] width 207 height 15
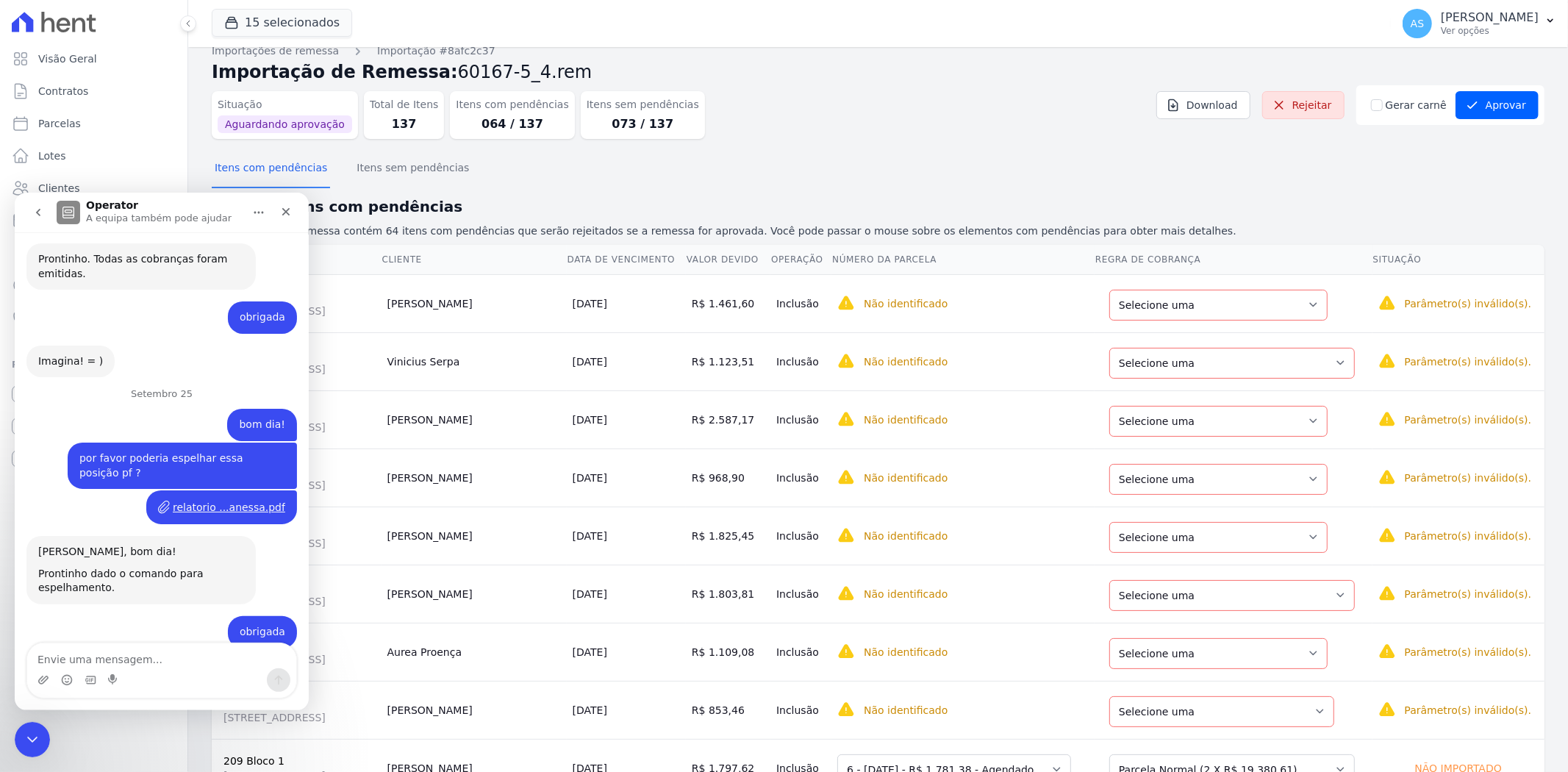
scroll to position [14623, 0]
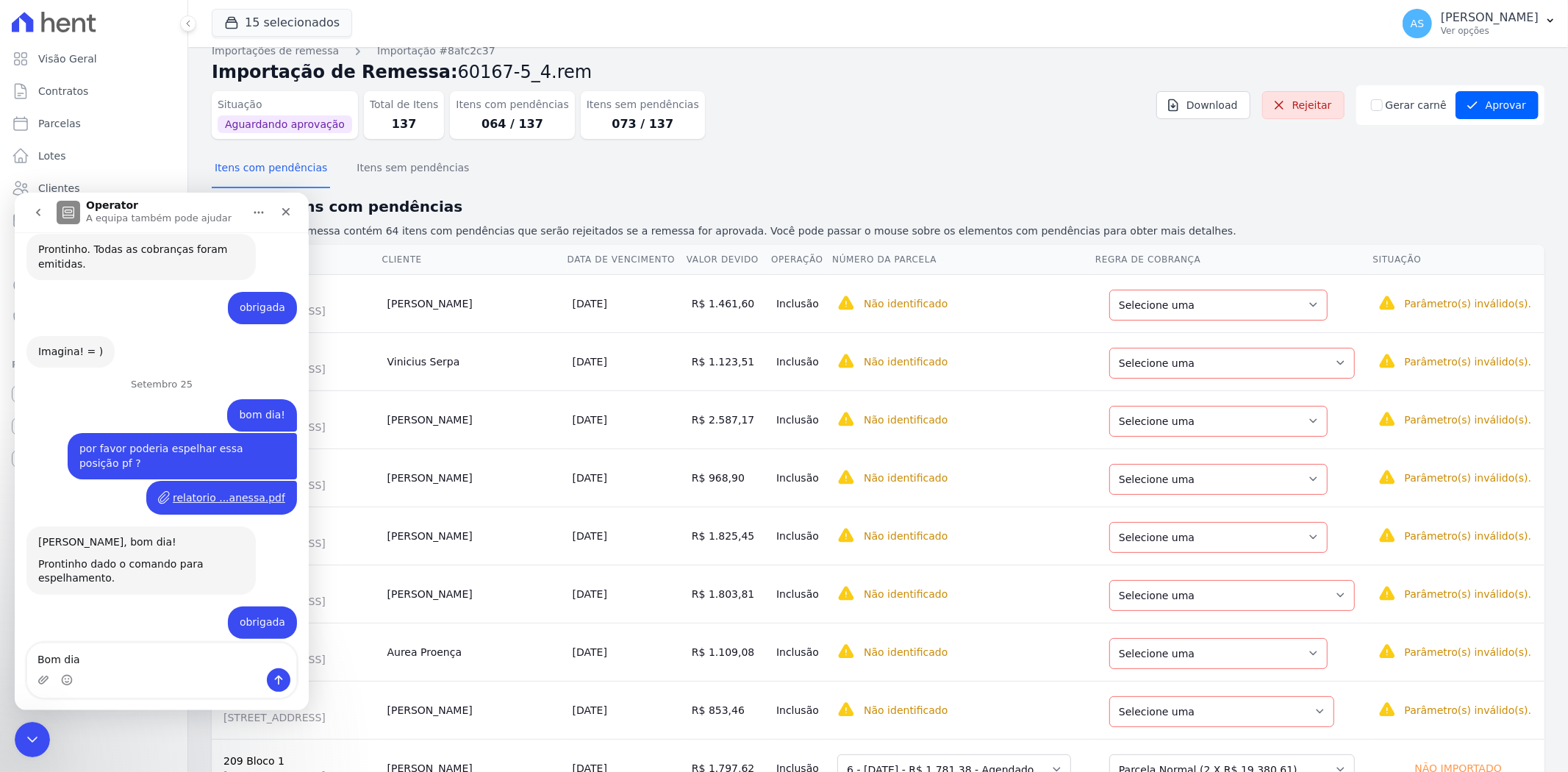
type textarea "Bom dia!"
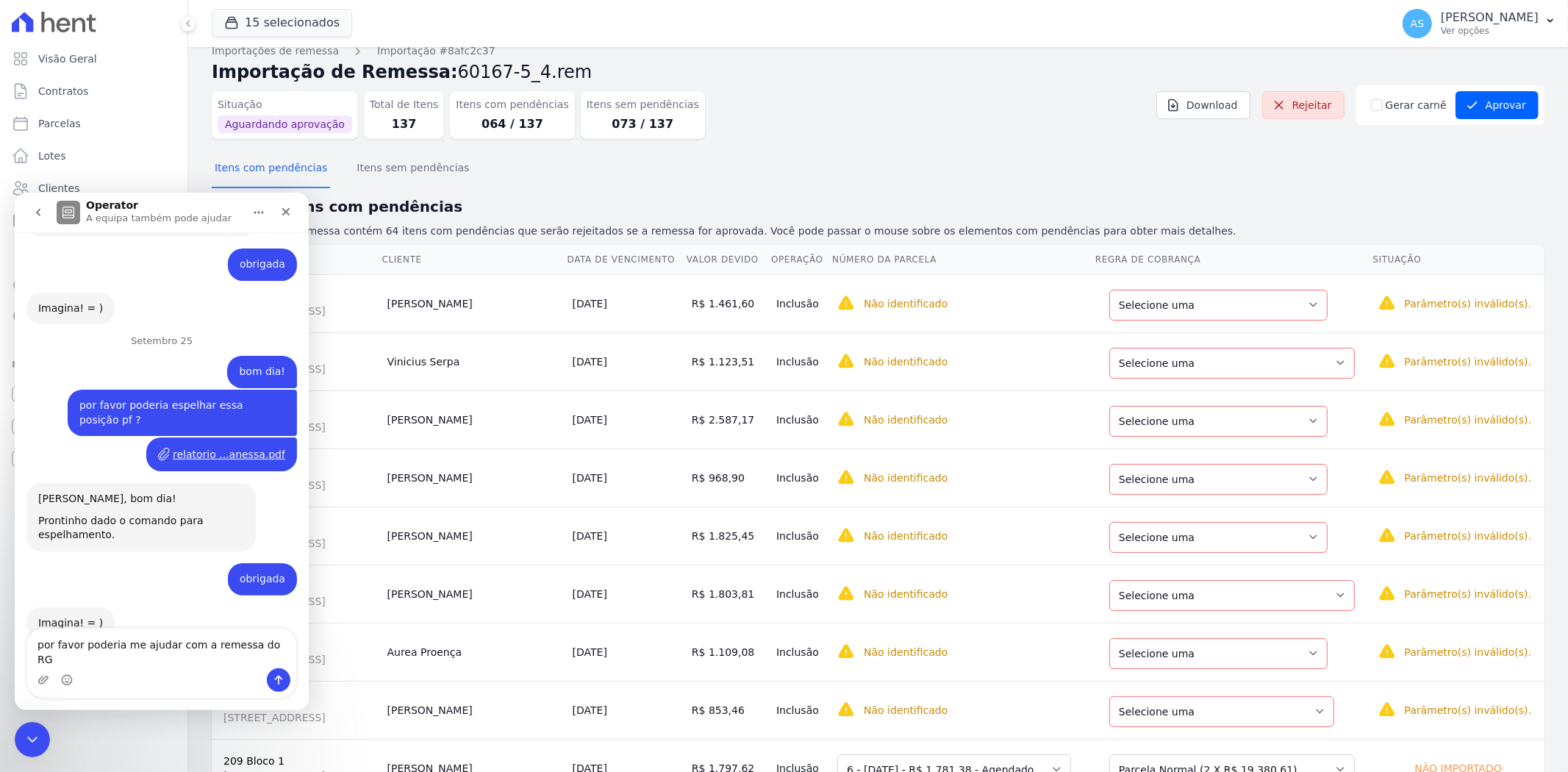
type textarea "por favor poderia me ajudar com a remessa do RG?"
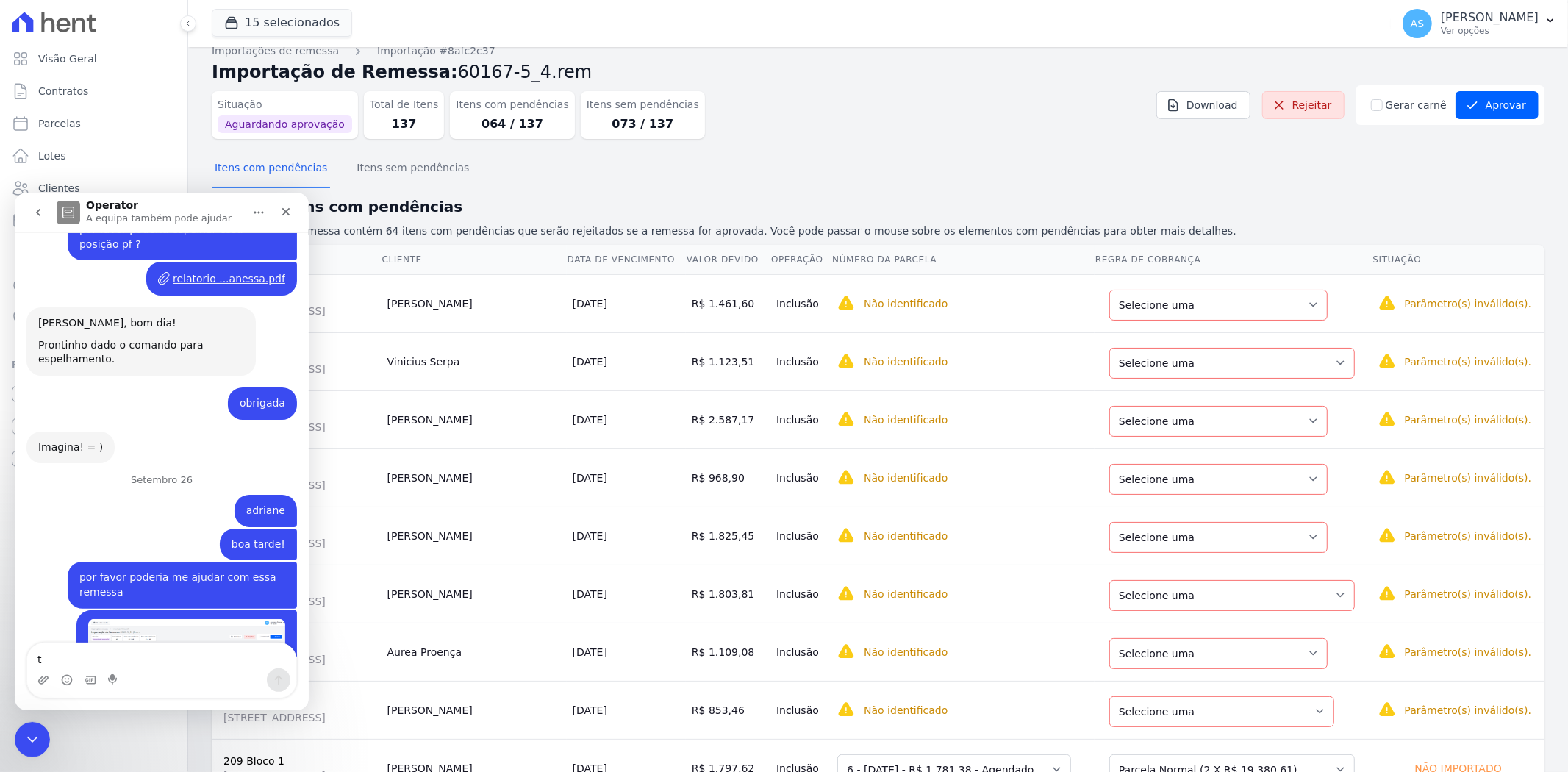
scroll to position [14842, 0]
type textarea "tem muita pendência"
click at [66, 668] on div "Messenger da Intercom" at bounding box center [66, 679] width 12 height 24
click at [282, 678] on icon "Enviar mensagem…" at bounding box center [278, 678] width 12 height 12
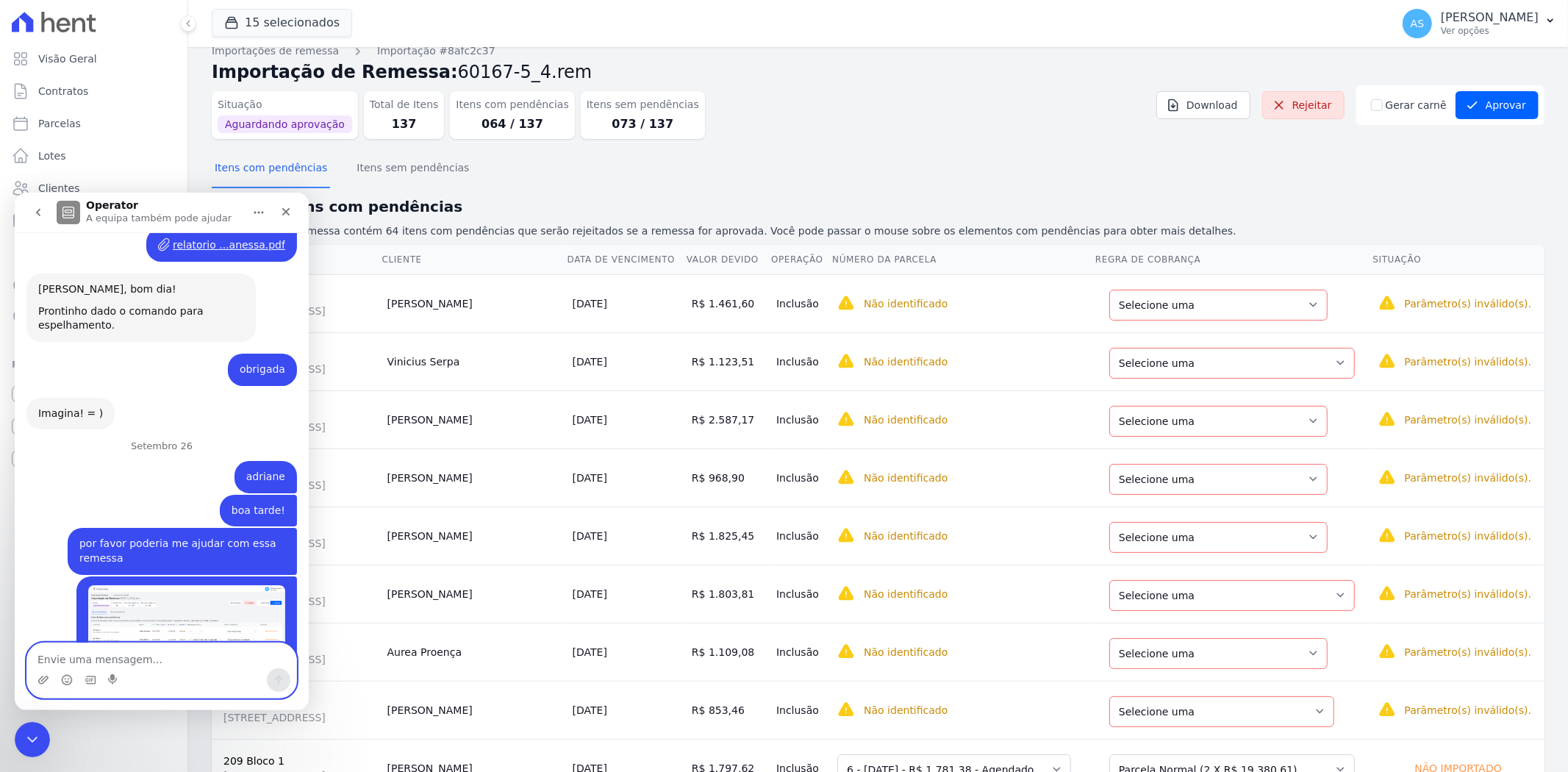
scroll to position [14875, 0]
click at [1307, 301] on select "Selecione uma Nova Parcela Avulsa Parcela Avulsa Existente Parcela Normal (2 X …" at bounding box center [1218, 305] width 218 height 31
click at [31, 739] on icon "Fechar mensagem da Intercom" at bounding box center [30, 737] width 18 height 18
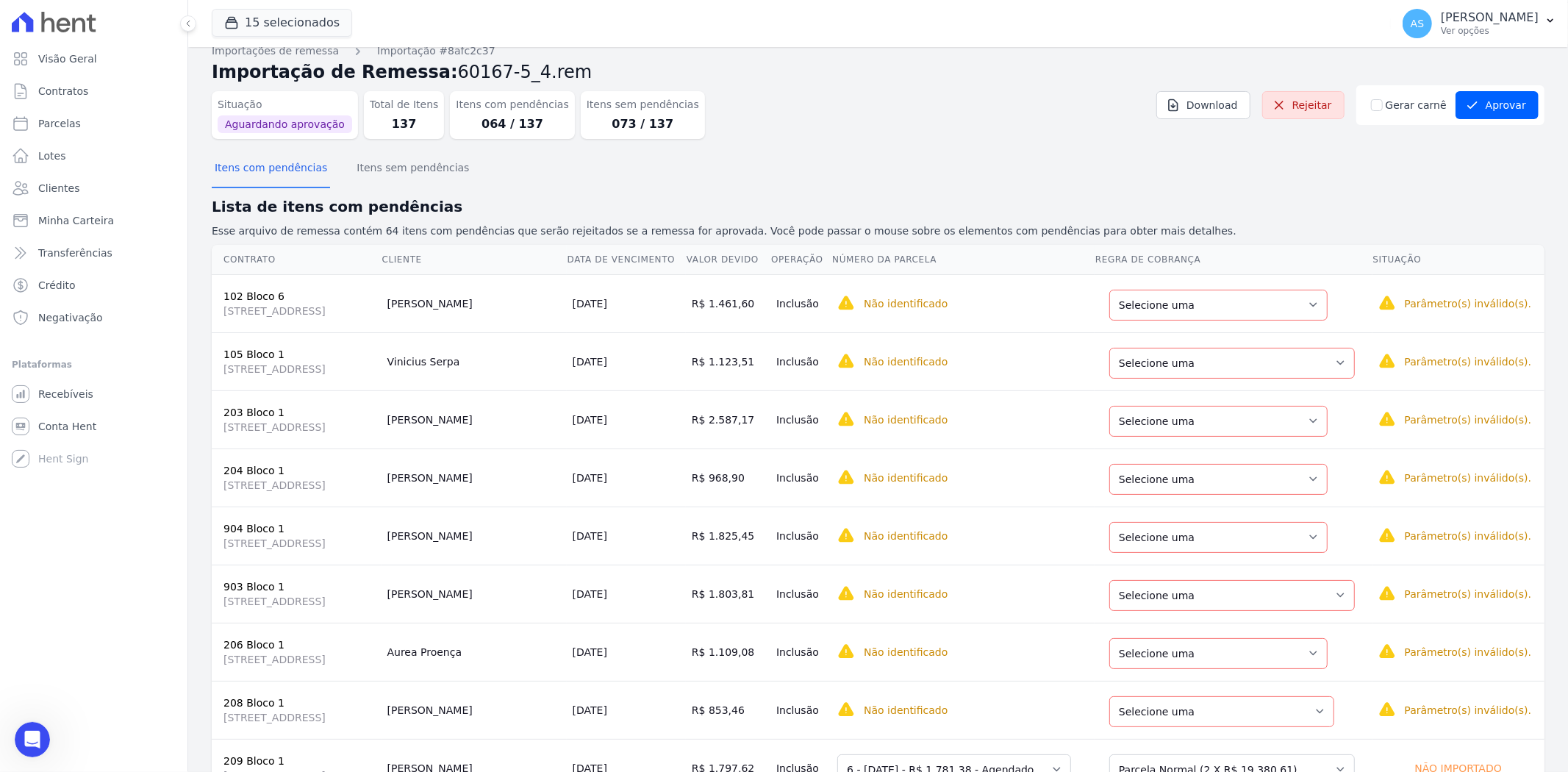
scroll to position [14909, 0]
click at [1309, 300] on select "Selecione uma Nova Parcela Avulsa Parcela Avulsa Existente Parcela Normal (2 X …" at bounding box center [1218, 305] width 218 height 31
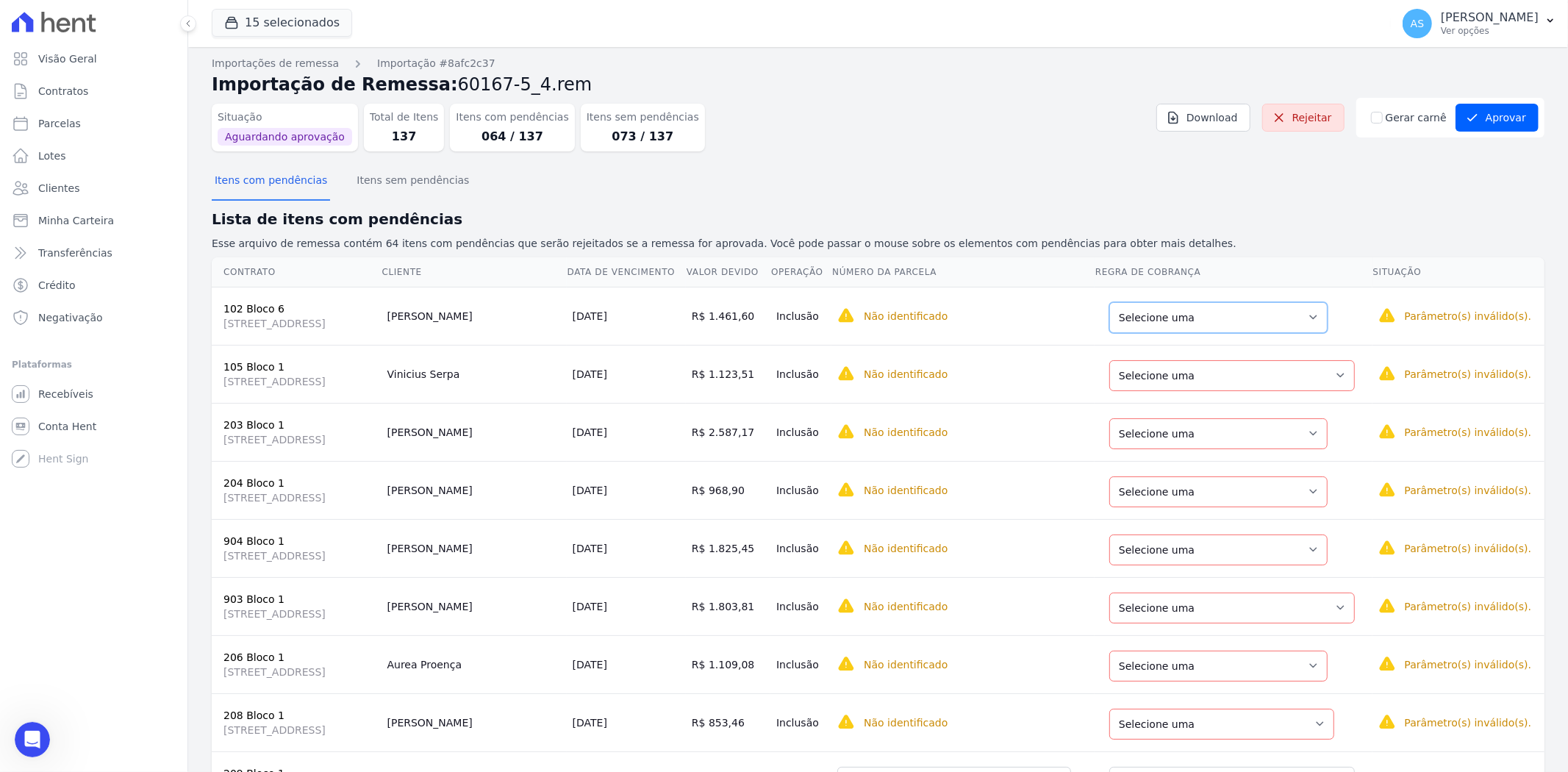
scroll to position [0, 0]
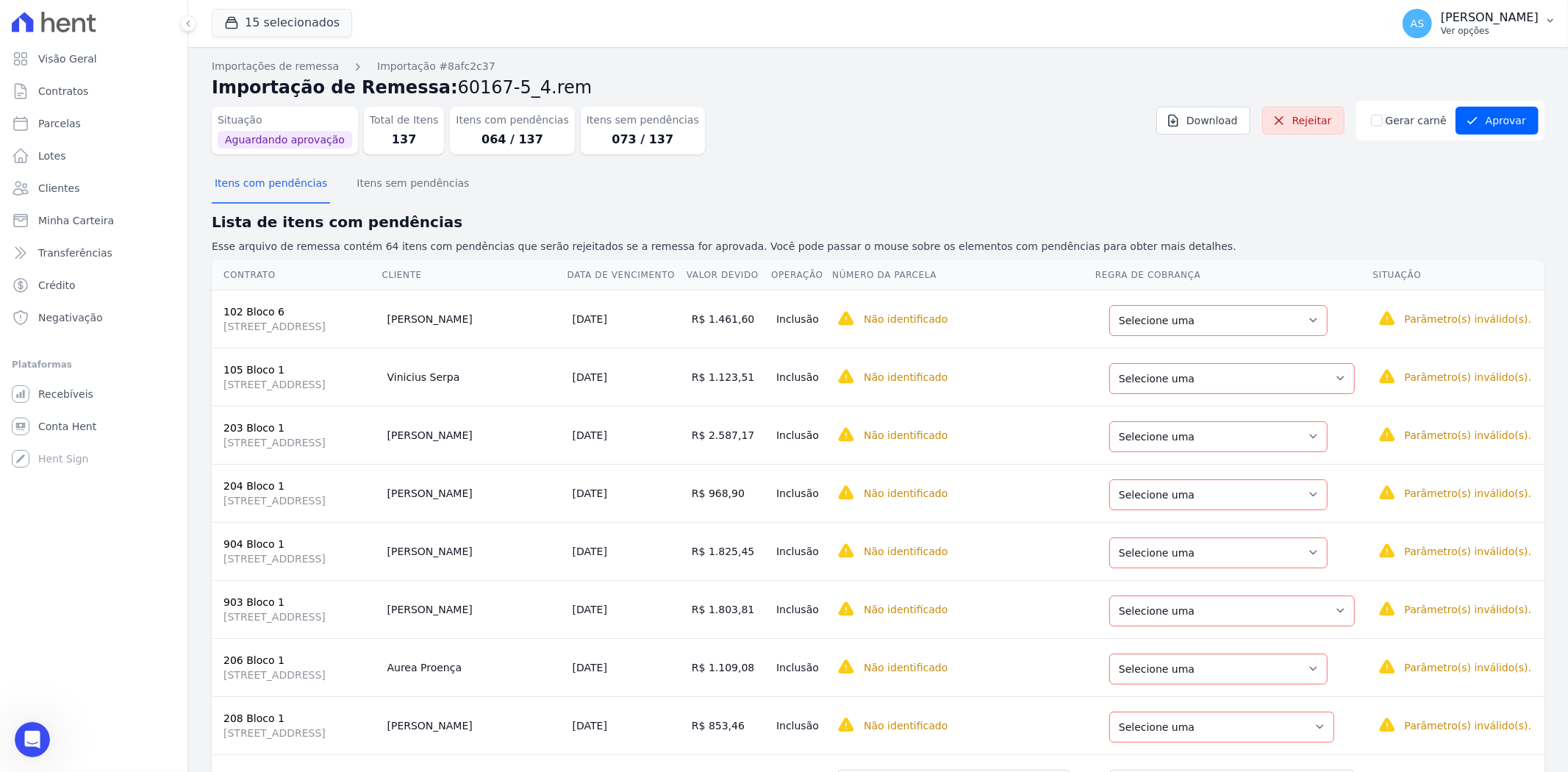
click at [1510, 24] on p "[PERSON_NAME]" at bounding box center [1489, 17] width 98 height 15
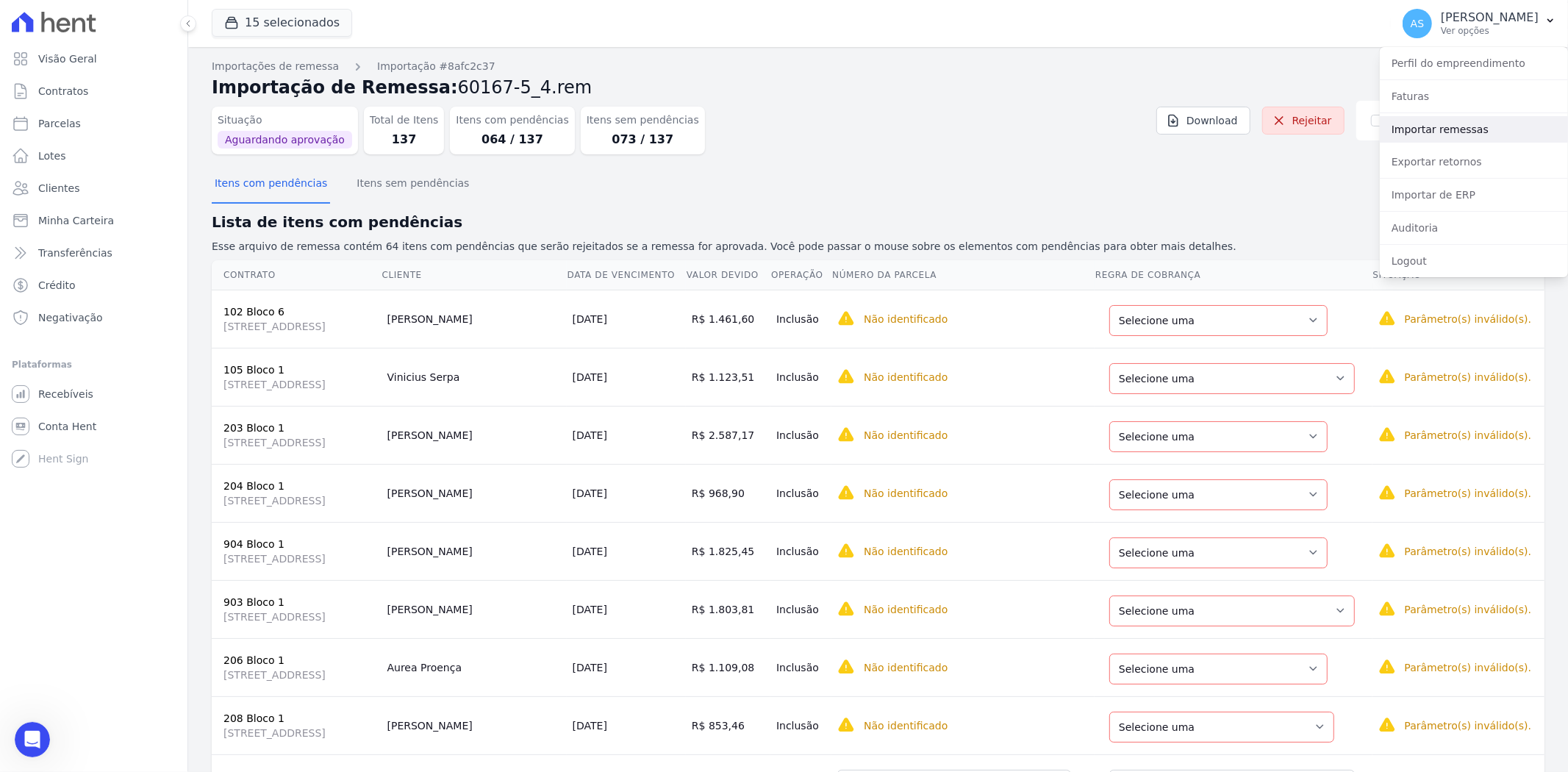
click at [1434, 134] on link "Importar remessas" at bounding box center [1474, 129] width 188 height 26
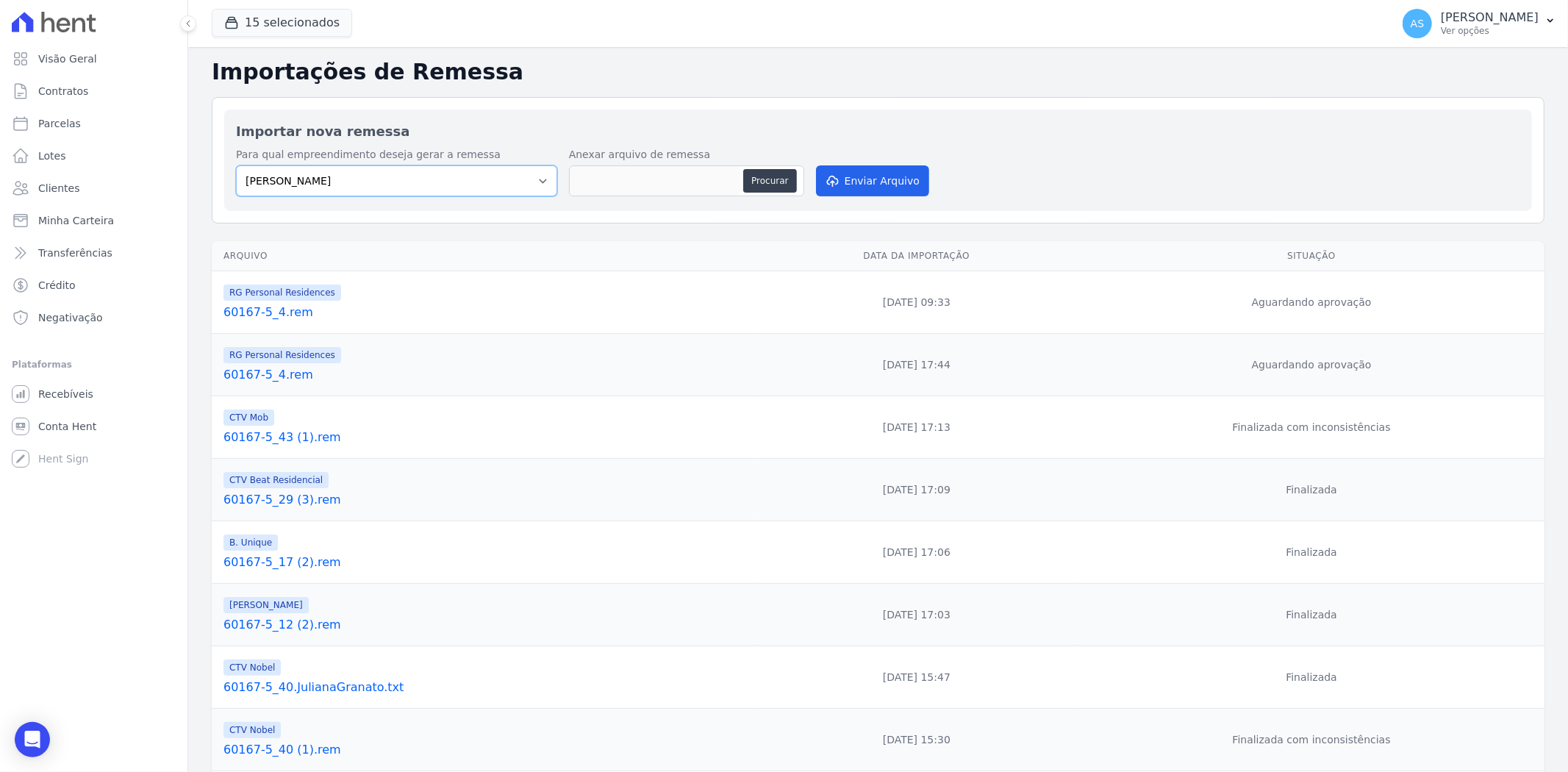
click at [536, 177] on select "Amaré Arpoador Art Prime - Irajá ÁUREOS B. Unique CTV Beat Residencial CTV Mob …" at bounding box center [396, 181] width 321 height 31
select select "08ebbe77-dc31-45b1-a608-0ad0e72e2f16"
click at [236, 165] on select "Amaré Arpoador Art Prime - Irajá ÁUREOS B. Unique CTV Beat Residencial CTV Mob …" at bounding box center [396, 181] width 321 height 31
click at [777, 182] on button "Procurar" at bounding box center [769, 181] width 53 height 24
type input "60167-5_27 (3).rem"
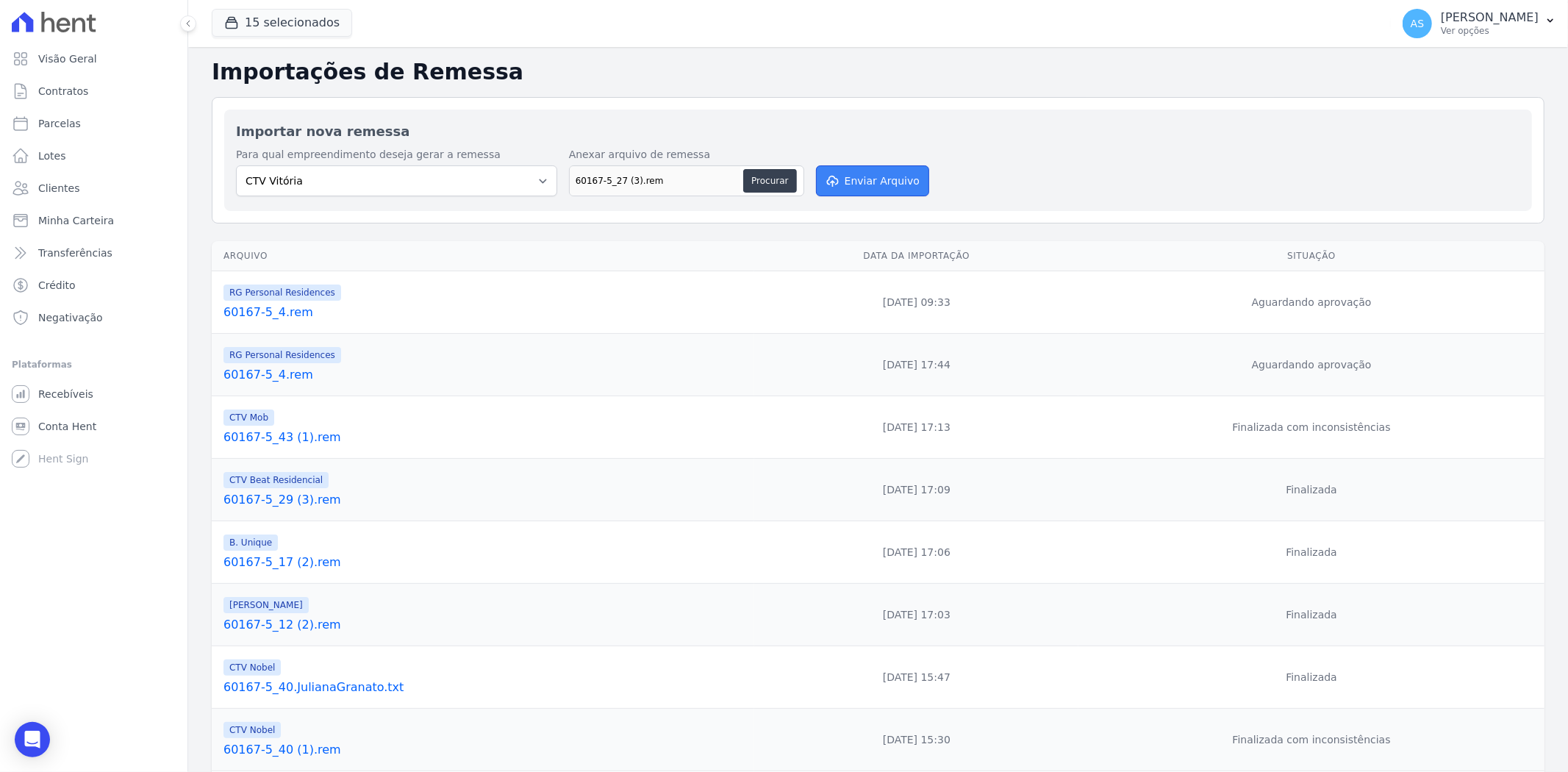
click at [875, 180] on button "Enviar Arquivo" at bounding box center [872, 181] width 113 height 31
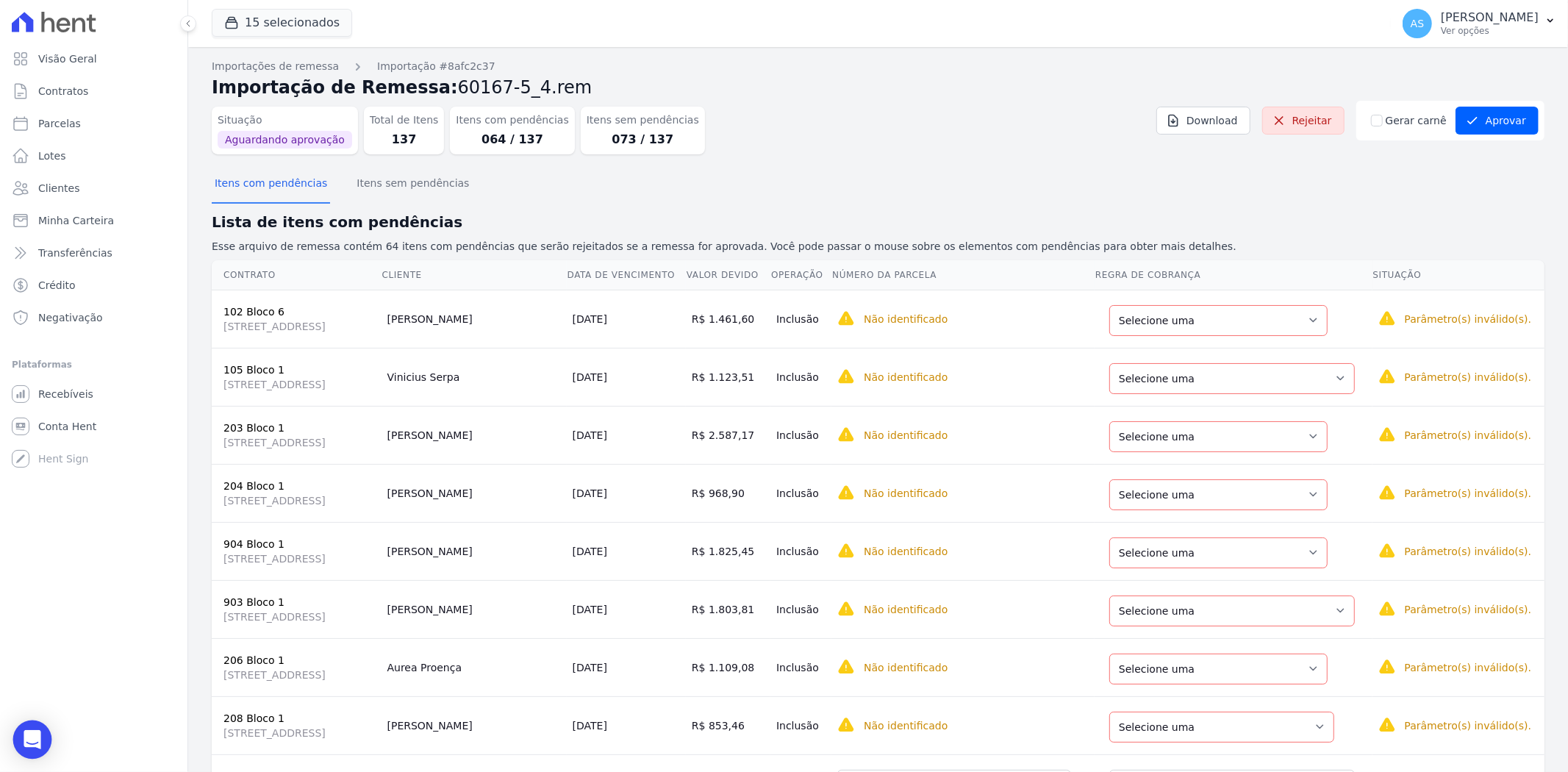
click at [44, 743] on div "Open Intercom Messenger" at bounding box center [32, 740] width 39 height 39
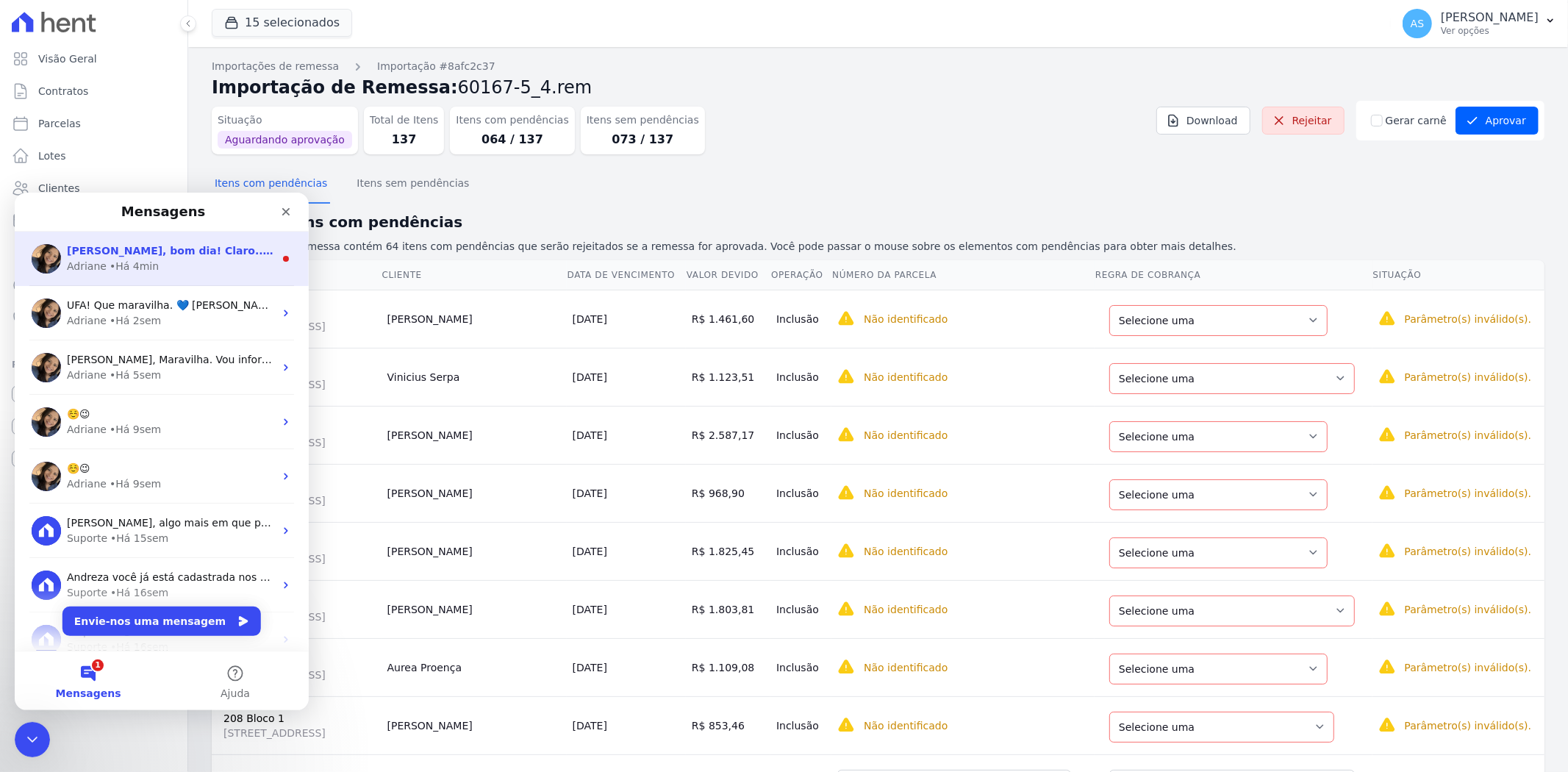
click at [227, 256] on div "Olá Andreza, bom dia! Claro...vou acessar as informaçoes e ajustar." at bounding box center [171, 250] width 207 height 15
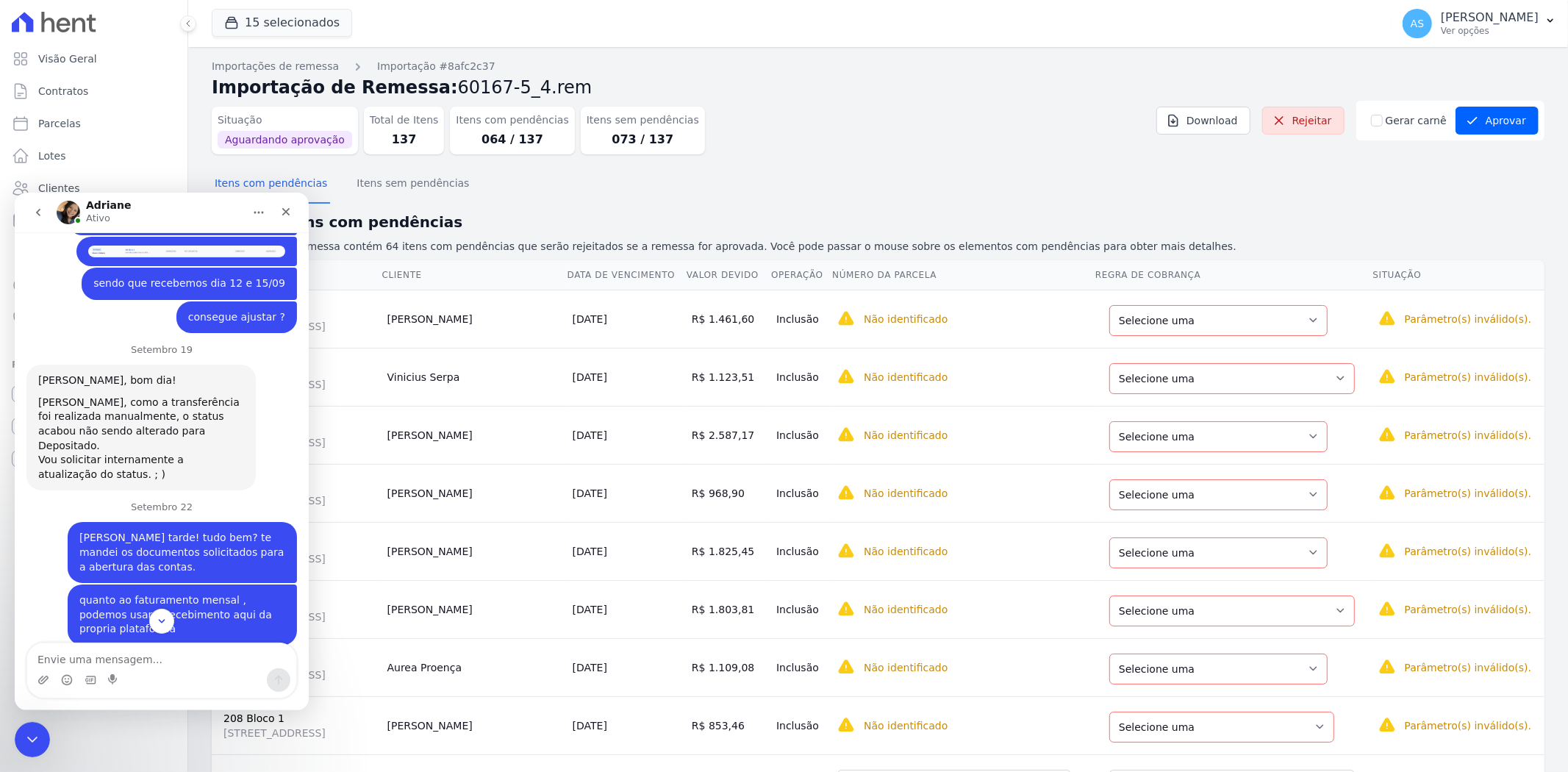
scroll to position [14703, 0]
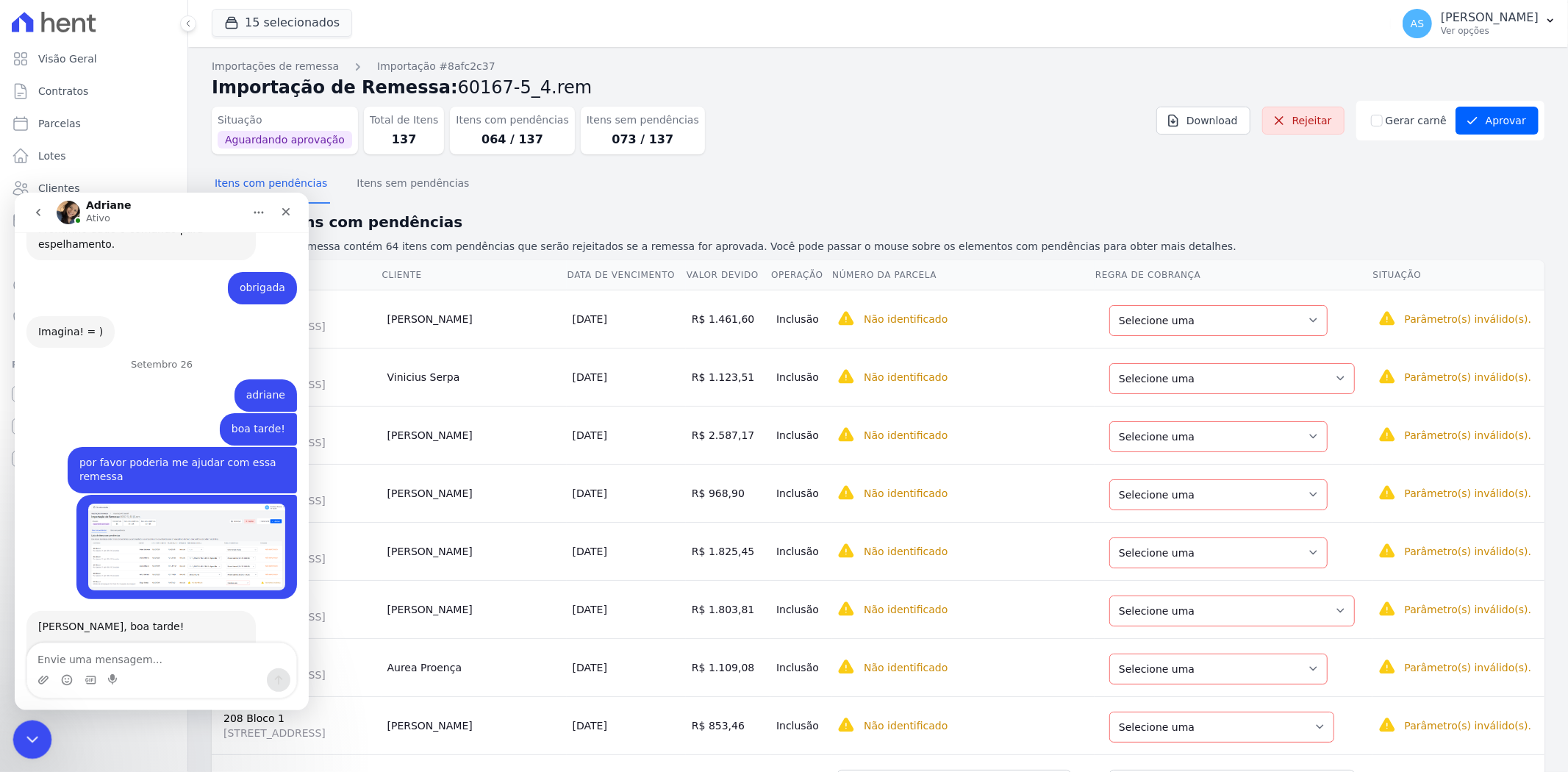
click at [38, 738] on icon "Fechar mensagem da Intercom" at bounding box center [30, 737] width 18 height 18
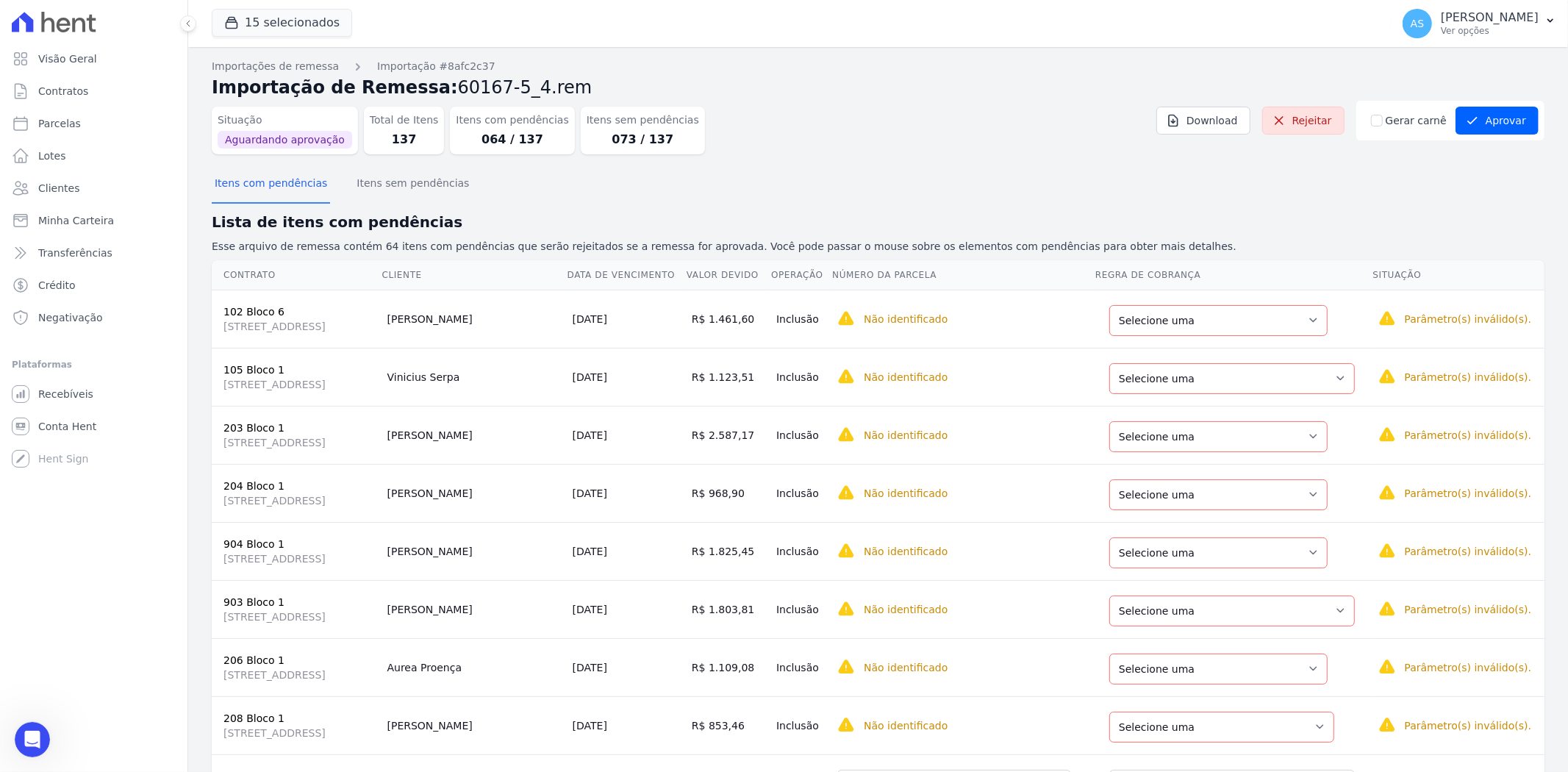
scroll to position [14819, 0]
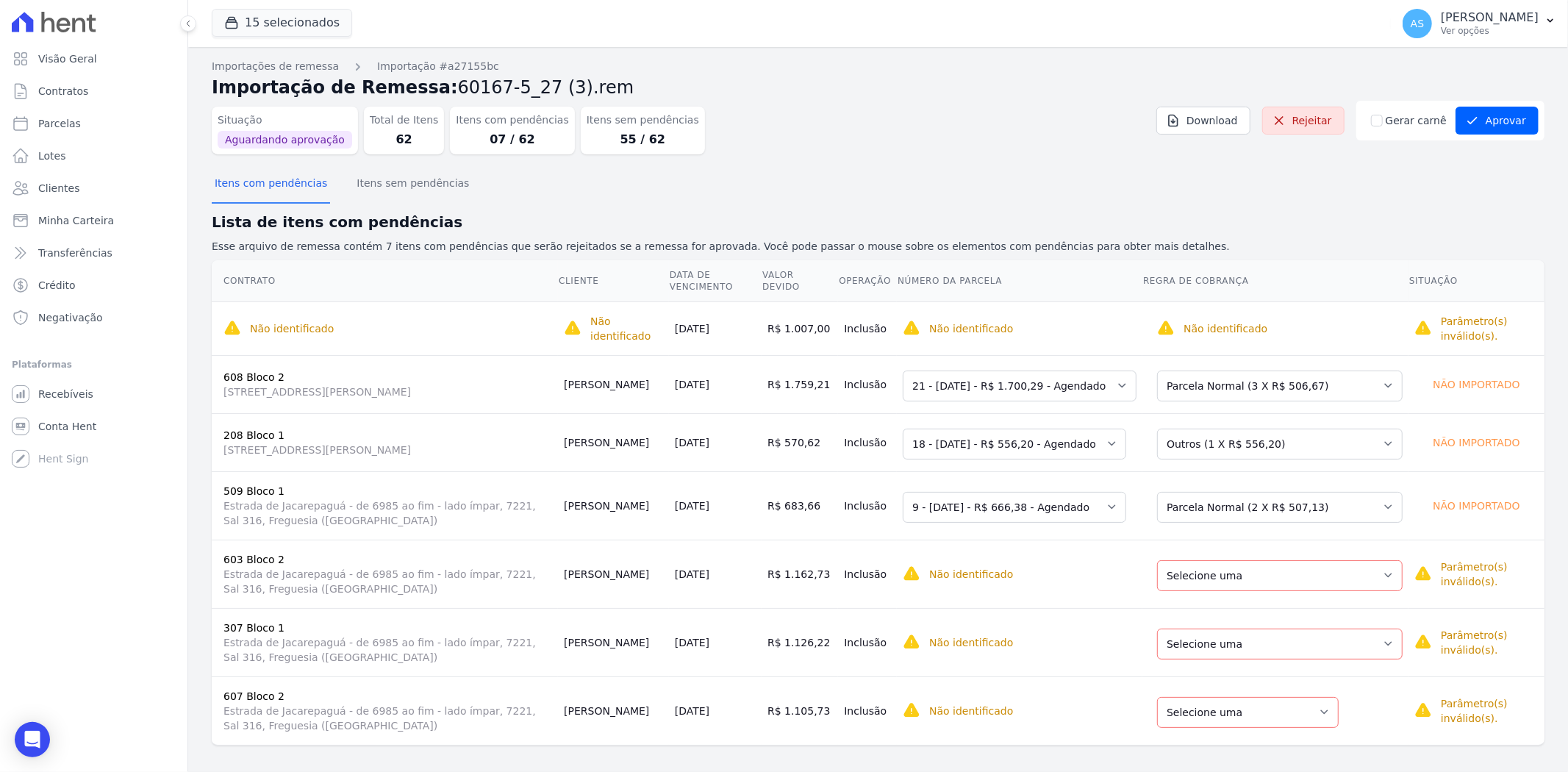
click at [509, 138] on dd "07 / 62" at bounding box center [512, 139] width 112 height 18
click at [393, 179] on button "Itens sem pendências" at bounding box center [413, 184] width 118 height 38
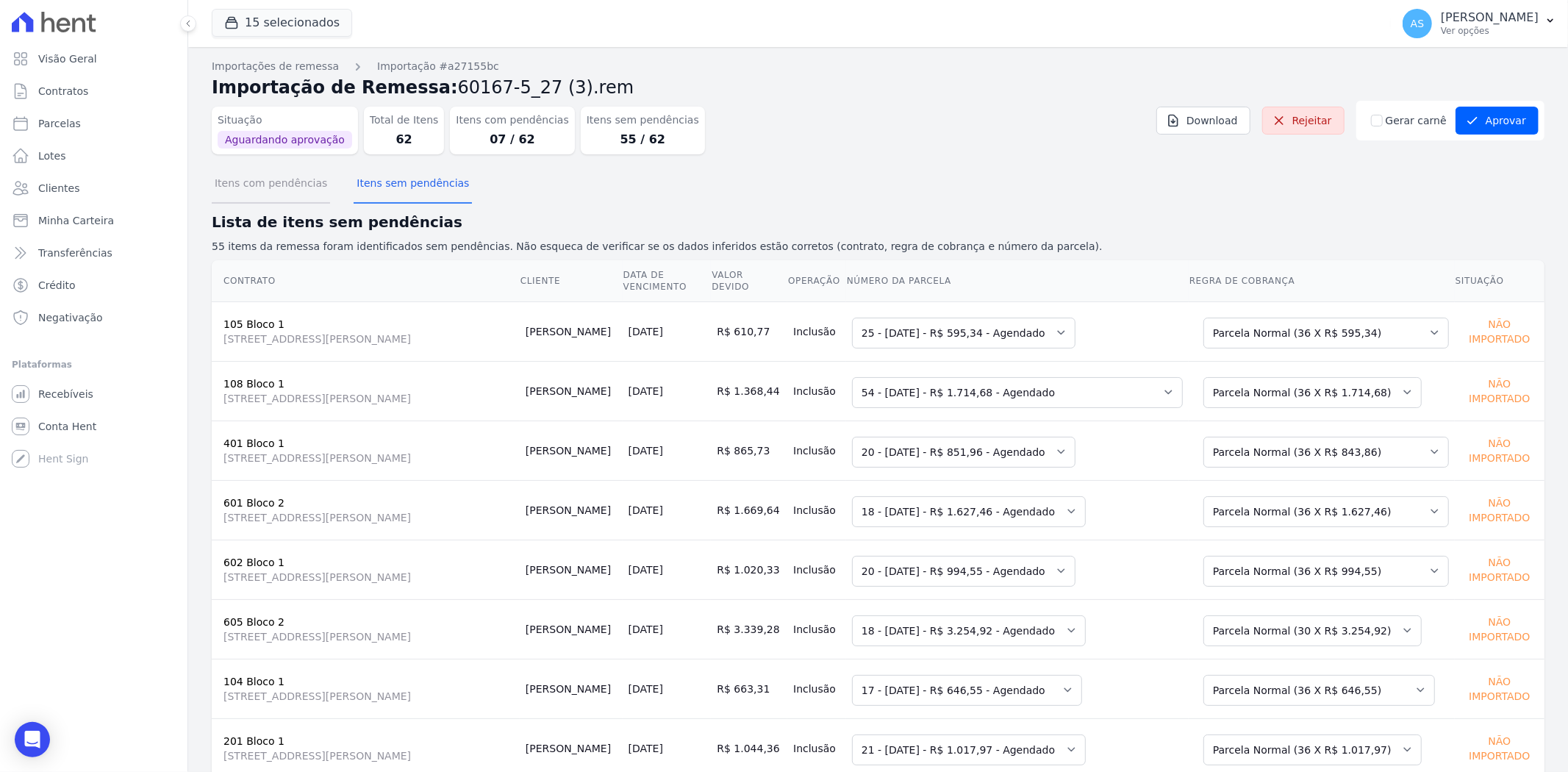
click at [257, 188] on button "Itens com pendências" at bounding box center [271, 184] width 118 height 38
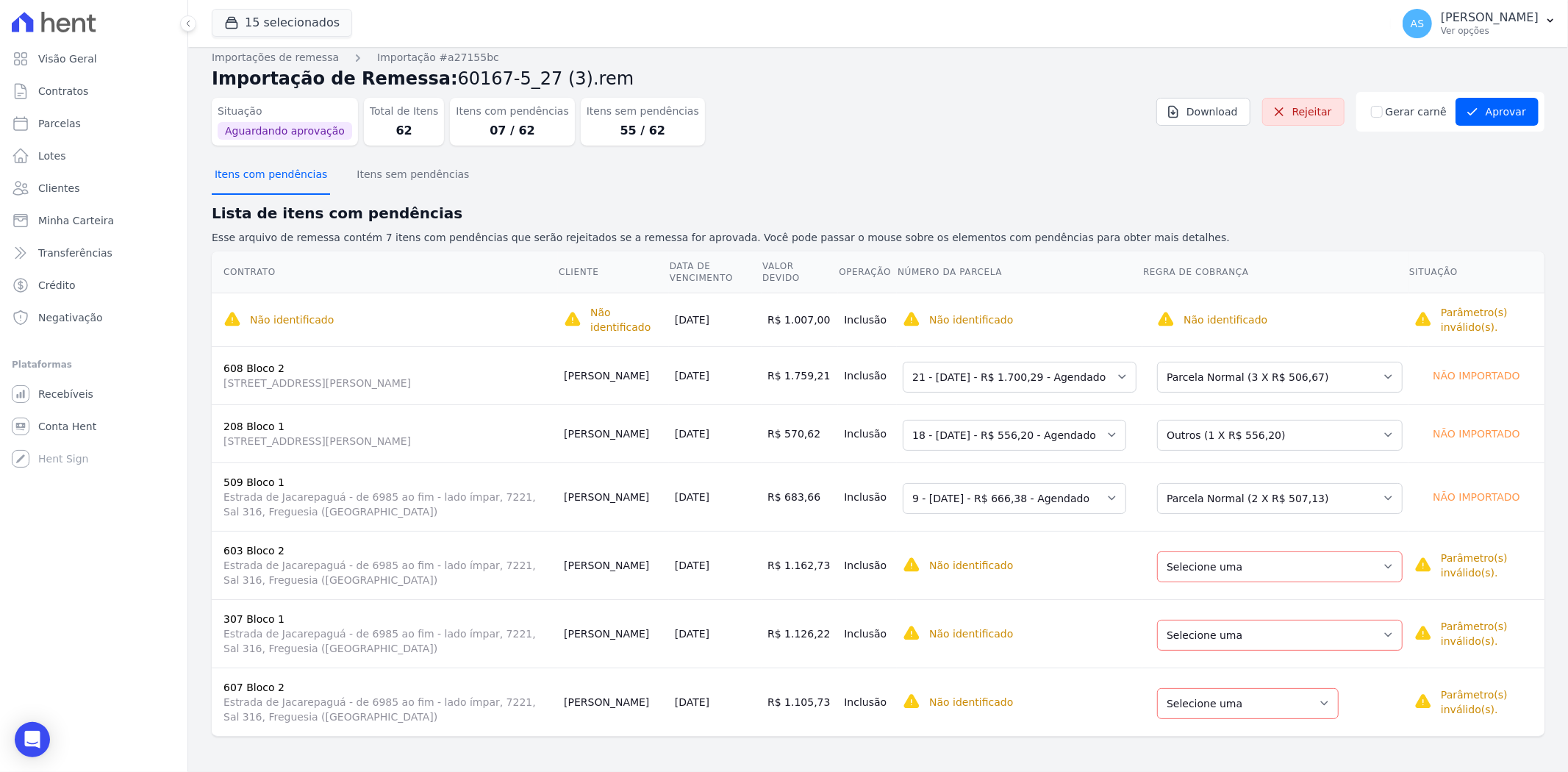
scroll to position [8, 0]
click at [1553, 11] on button "AS [PERSON_NAME] Ver opções" at bounding box center [1479, 24] width 177 height 41
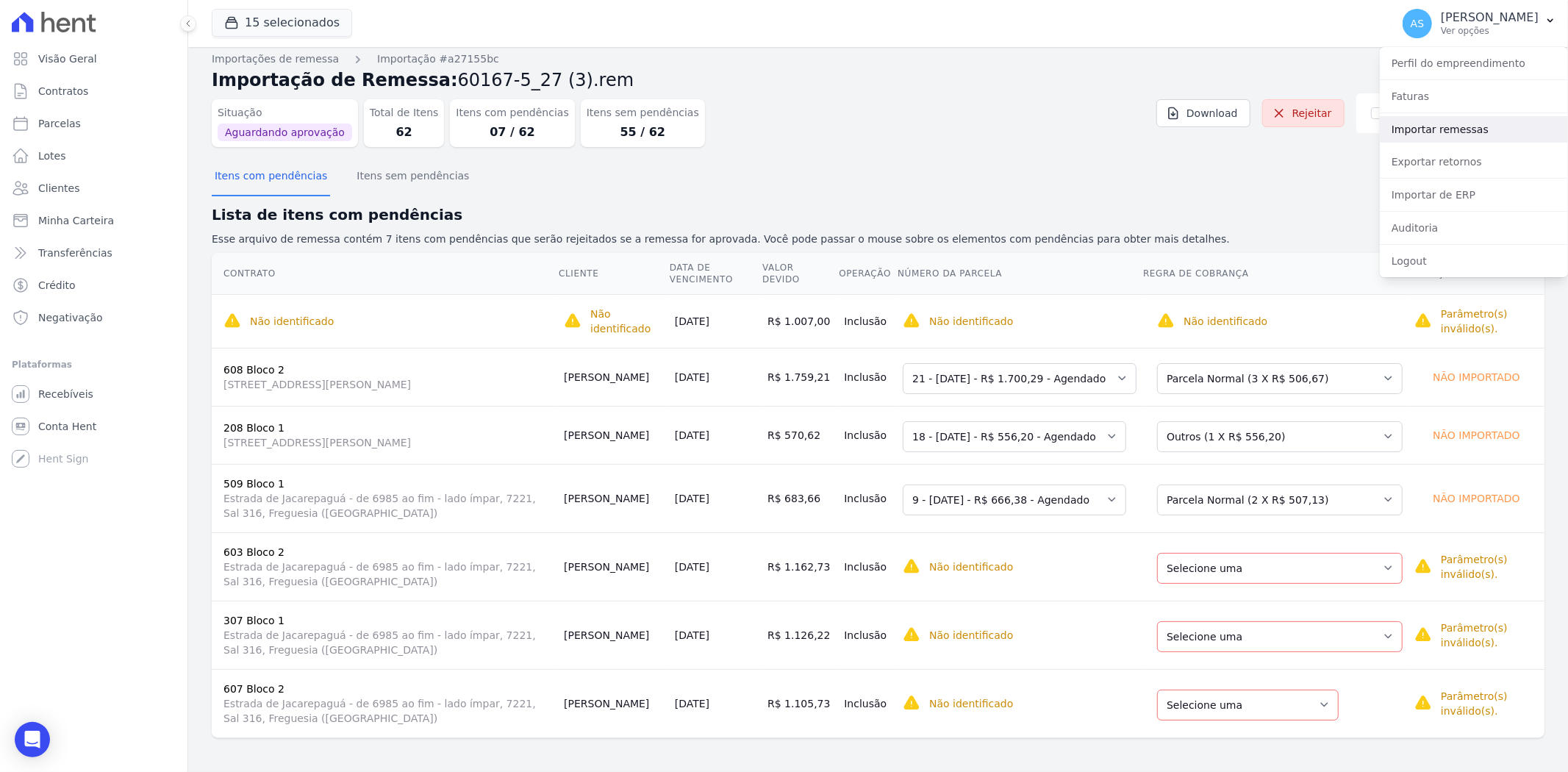
click at [1422, 137] on link "Importar remessas" at bounding box center [1474, 129] width 188 height 26
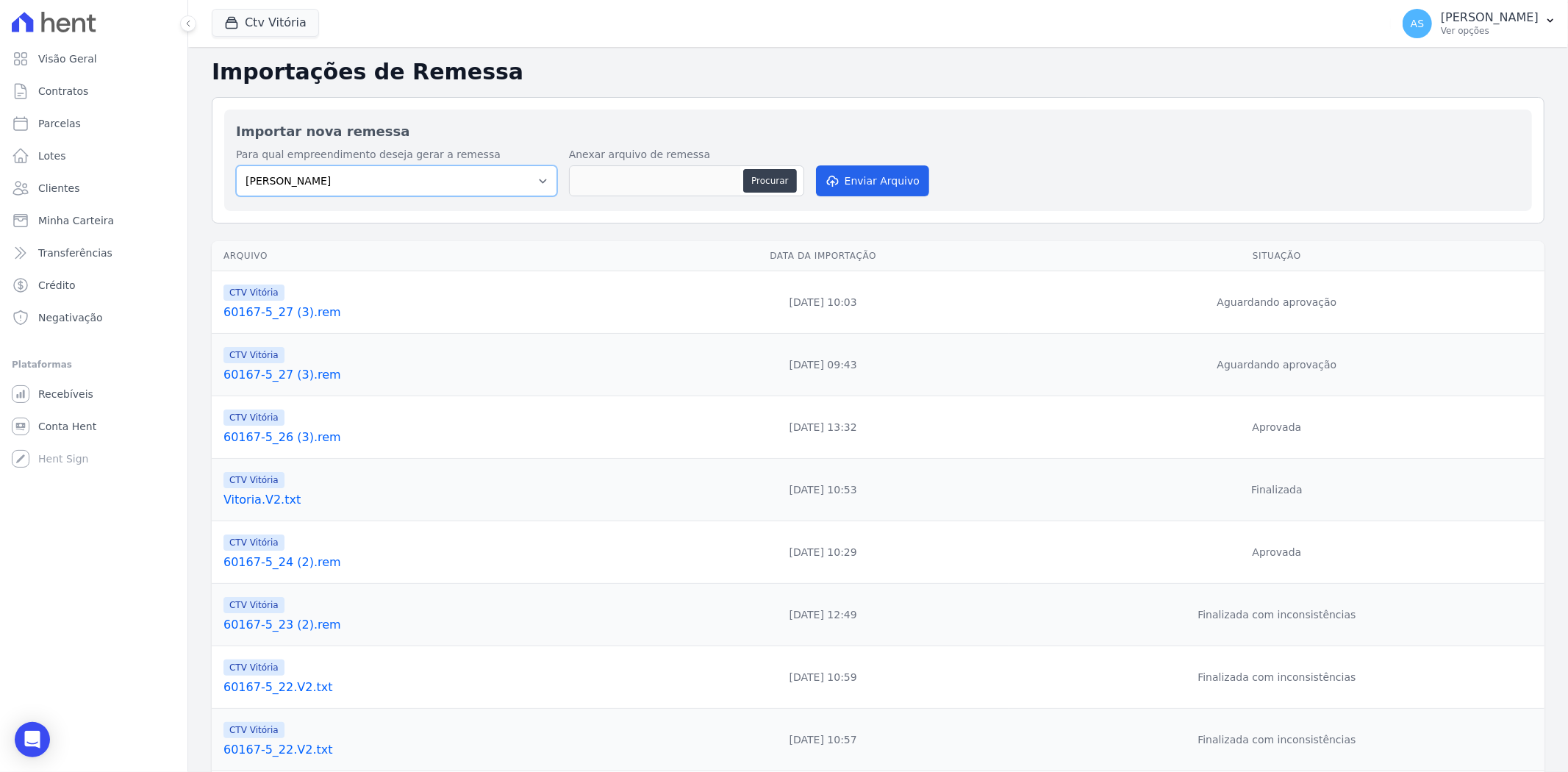
click at [535, 177] on select "[PERSON_NAME] Art Prime - [PERSON_NAME] Unique CTV Beat Residencial CTV Mob CTV…" at bounding box center [396, 181] width 321 height 31
select select "a0d5e938-65f1-4477-80e0-85c36a394064"
click at [236, 165] on select "[PERSON_NAME] Art Prime - [PERSON_NAME] Unique CTV Beat Residencial CTV Mob CTV…" at bounding box center [396, 181] width 321 height 31
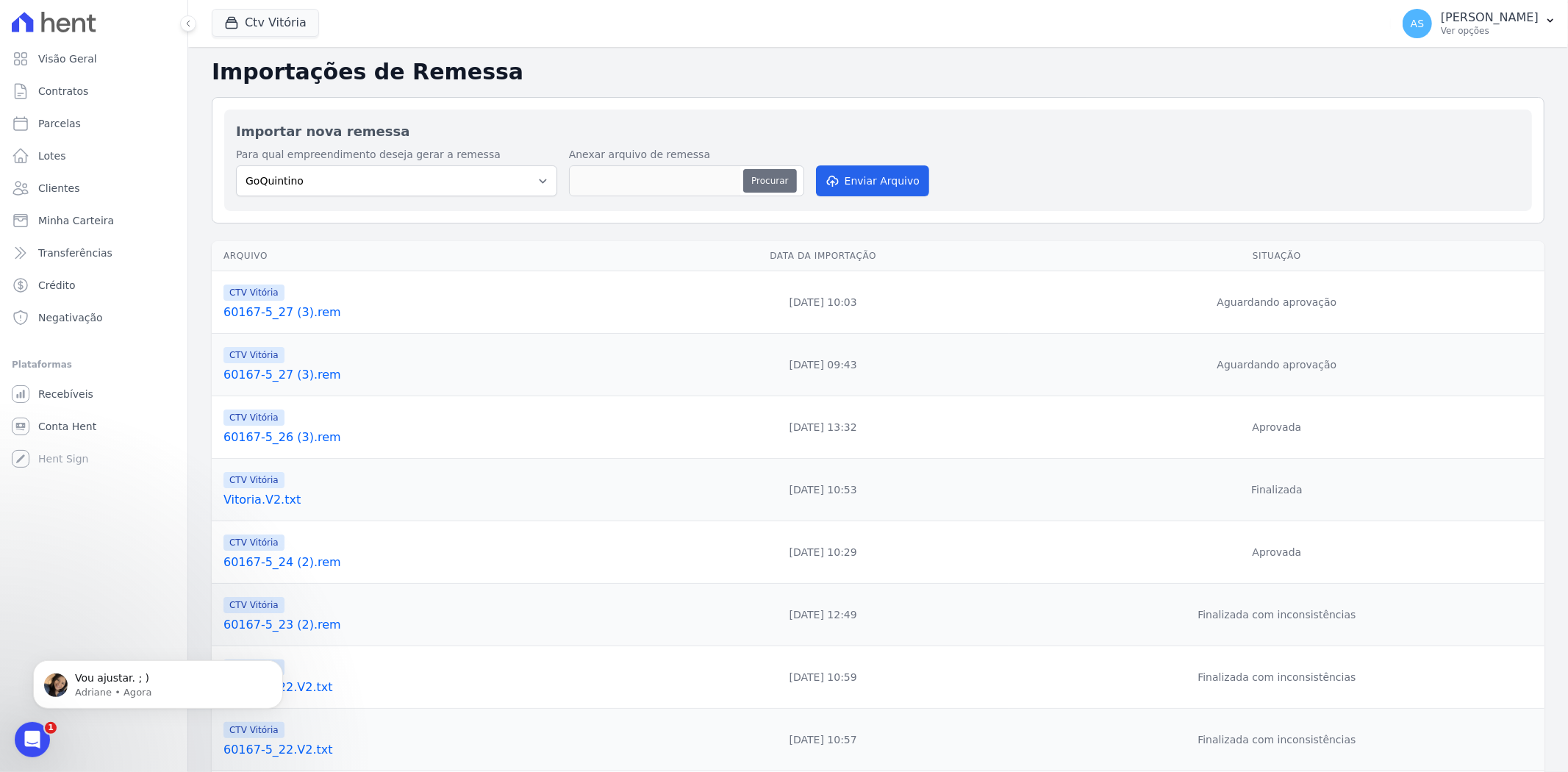
click at [763, 184] on button "Procurar" at bounding box center [769, 181] width 53 height 24
type input "60167-5_52.rem"
click at [872, 181] on button "Enviar Arquivo" at bounding box center [872, 181] width 113 height 31
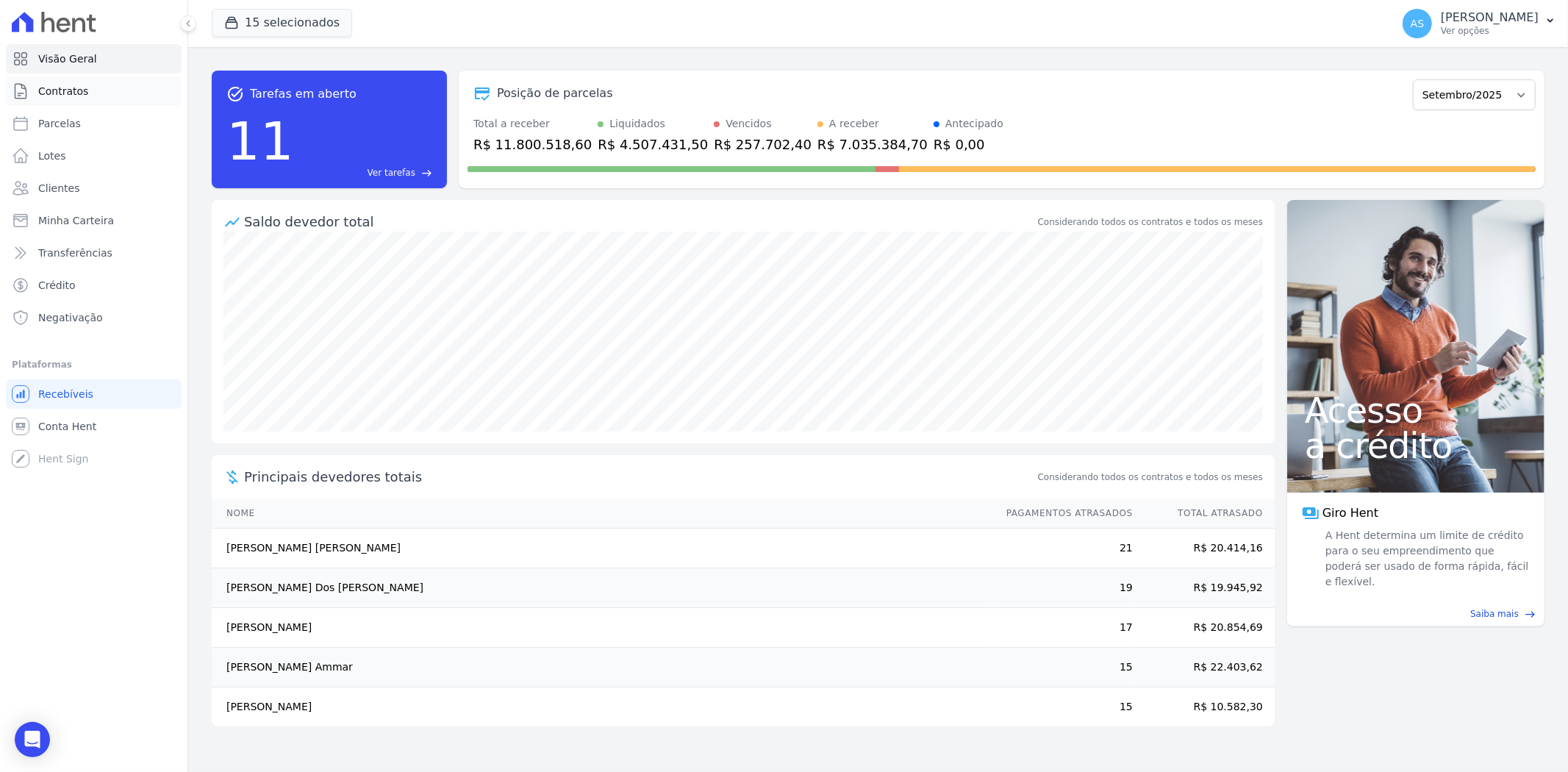
click at [63, 86] on span "Contratos" at bounding box center [63, 91] width 50 height 15
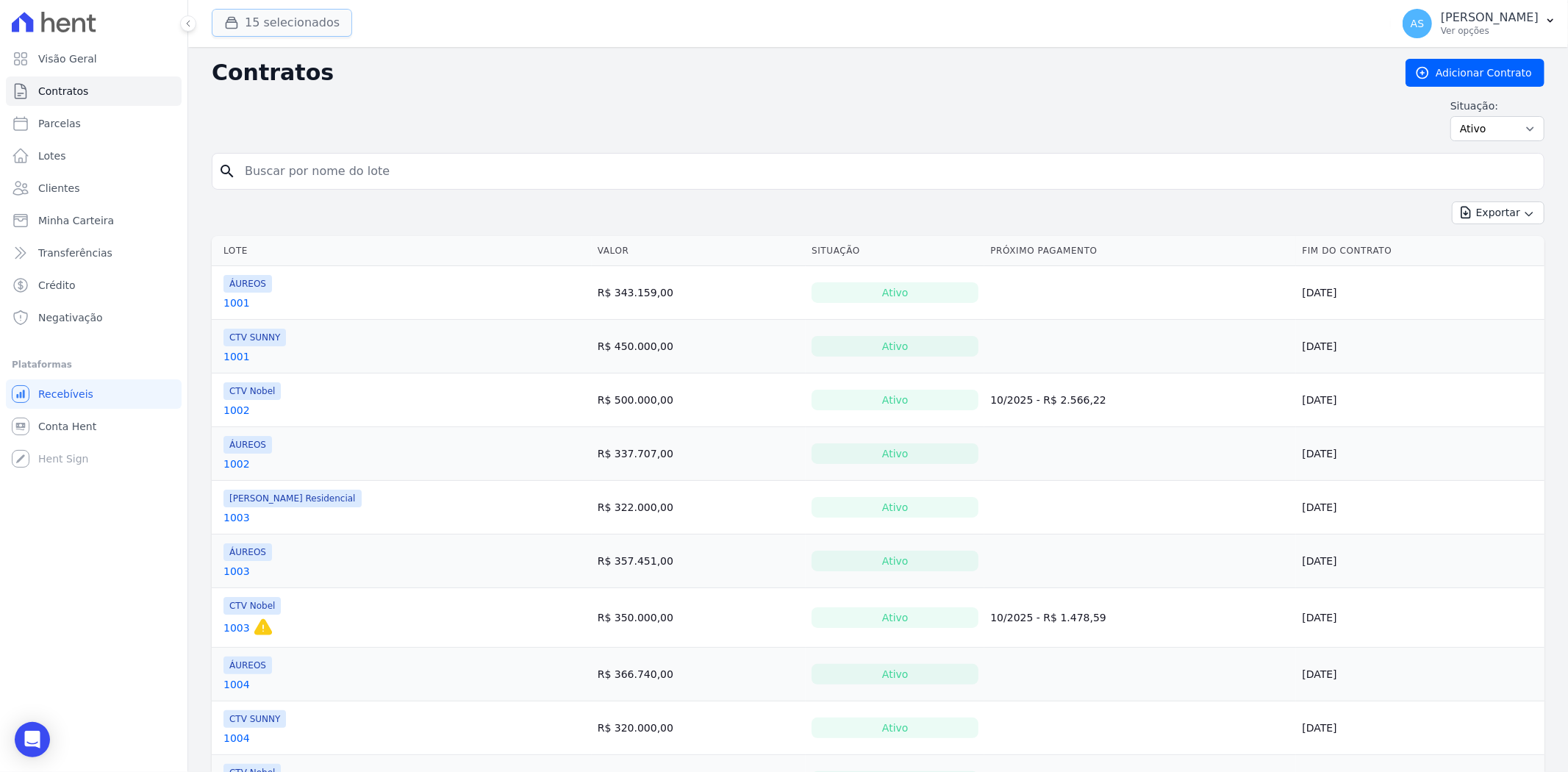
click at [267, 25] on button "15 selecionados" at bounding box center [282, 22] width 141 height 28
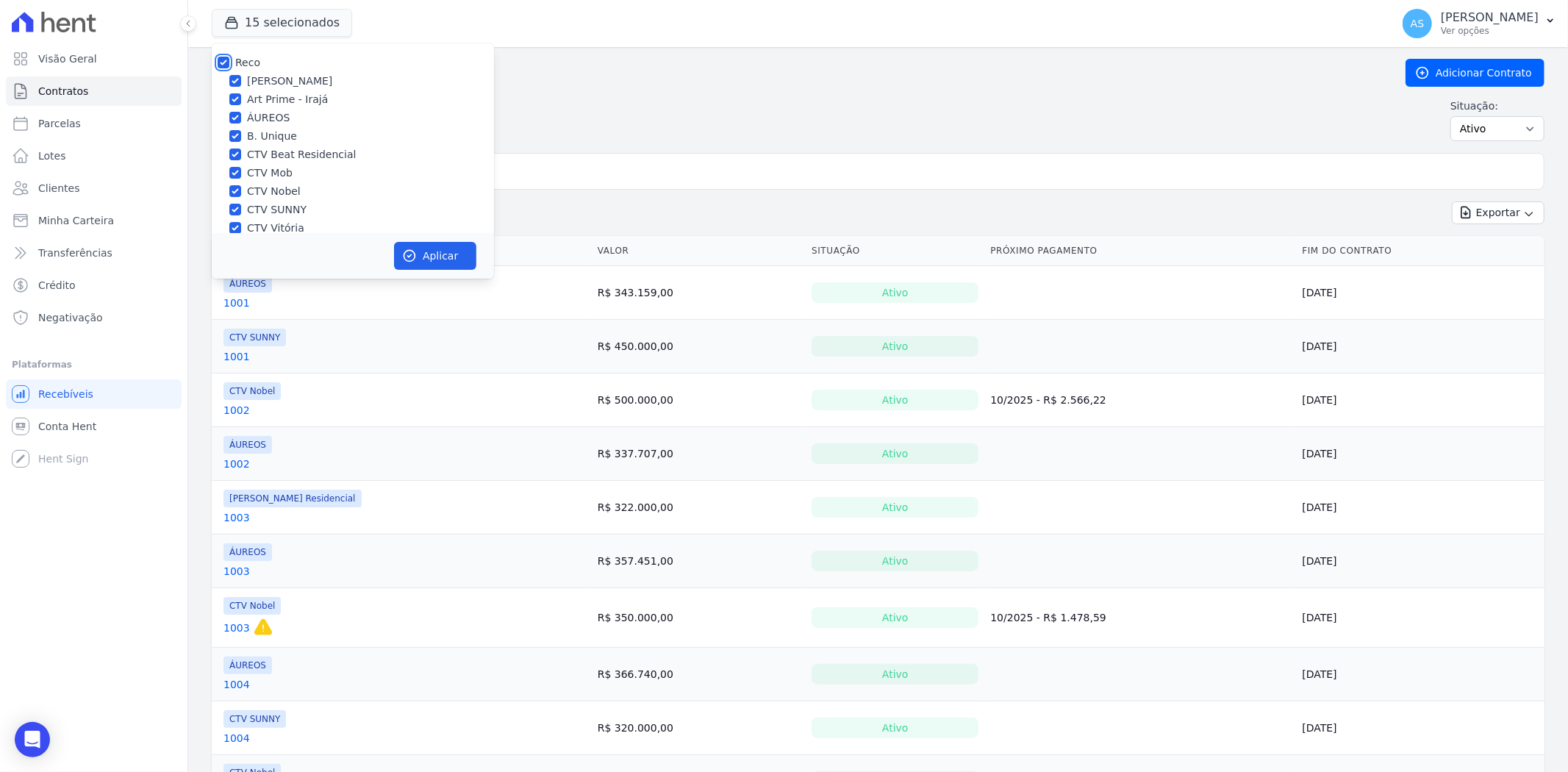
click at [228, 58] on input "Reco" at bounding box center [223, 62] width 12 height 12
checkbox input "false"
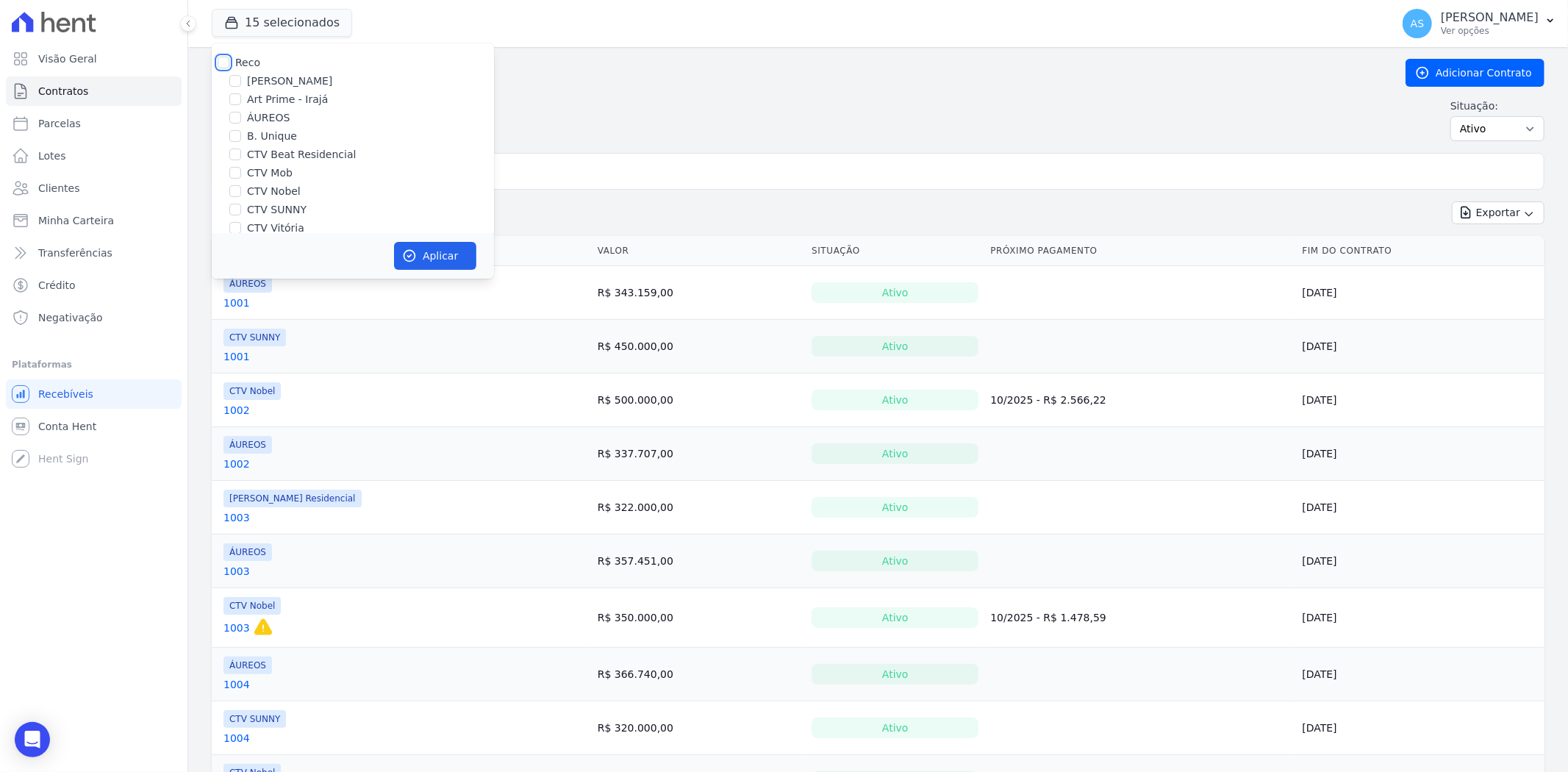
checkbox input "false"
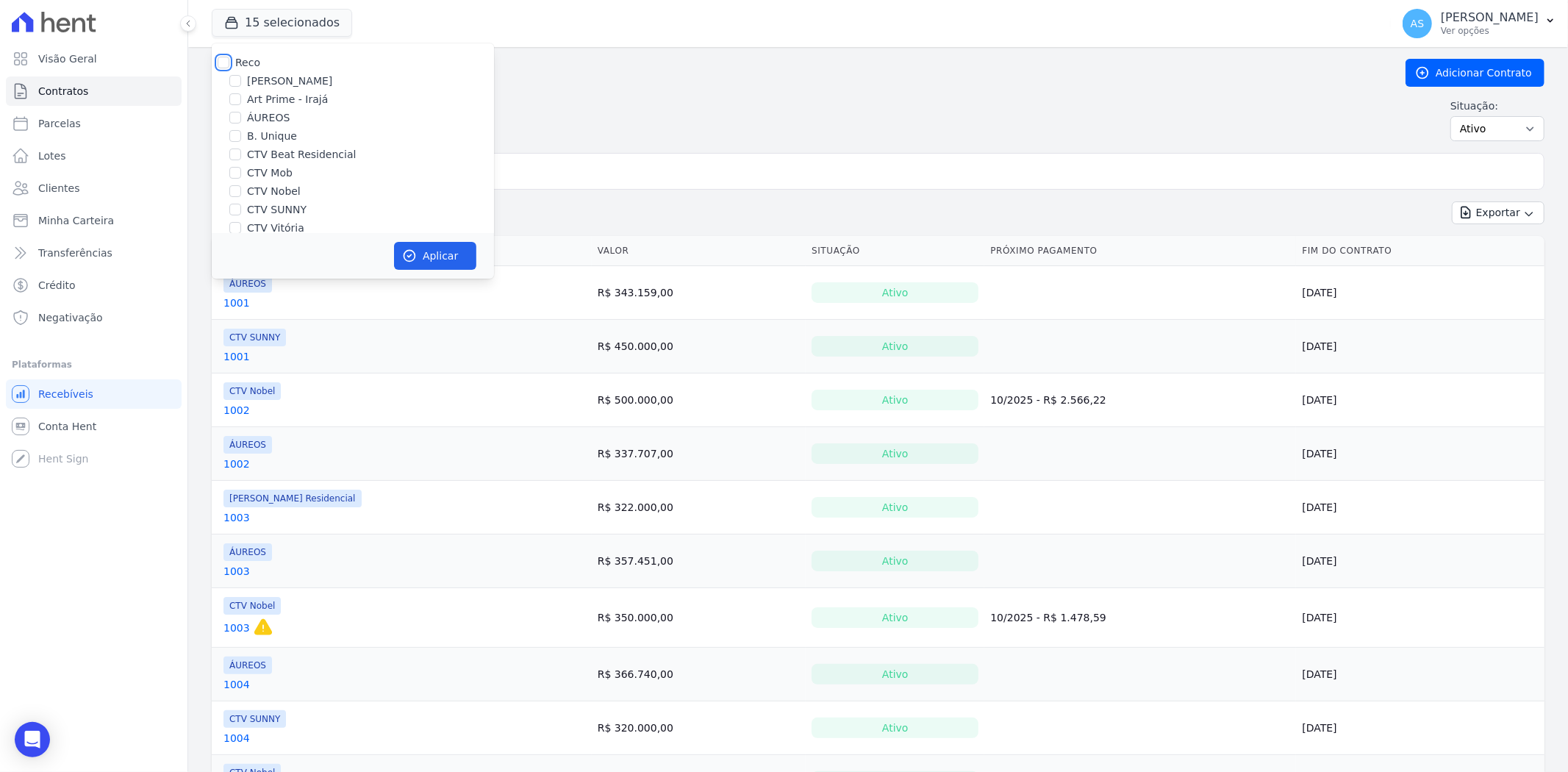
checkbox input "false"
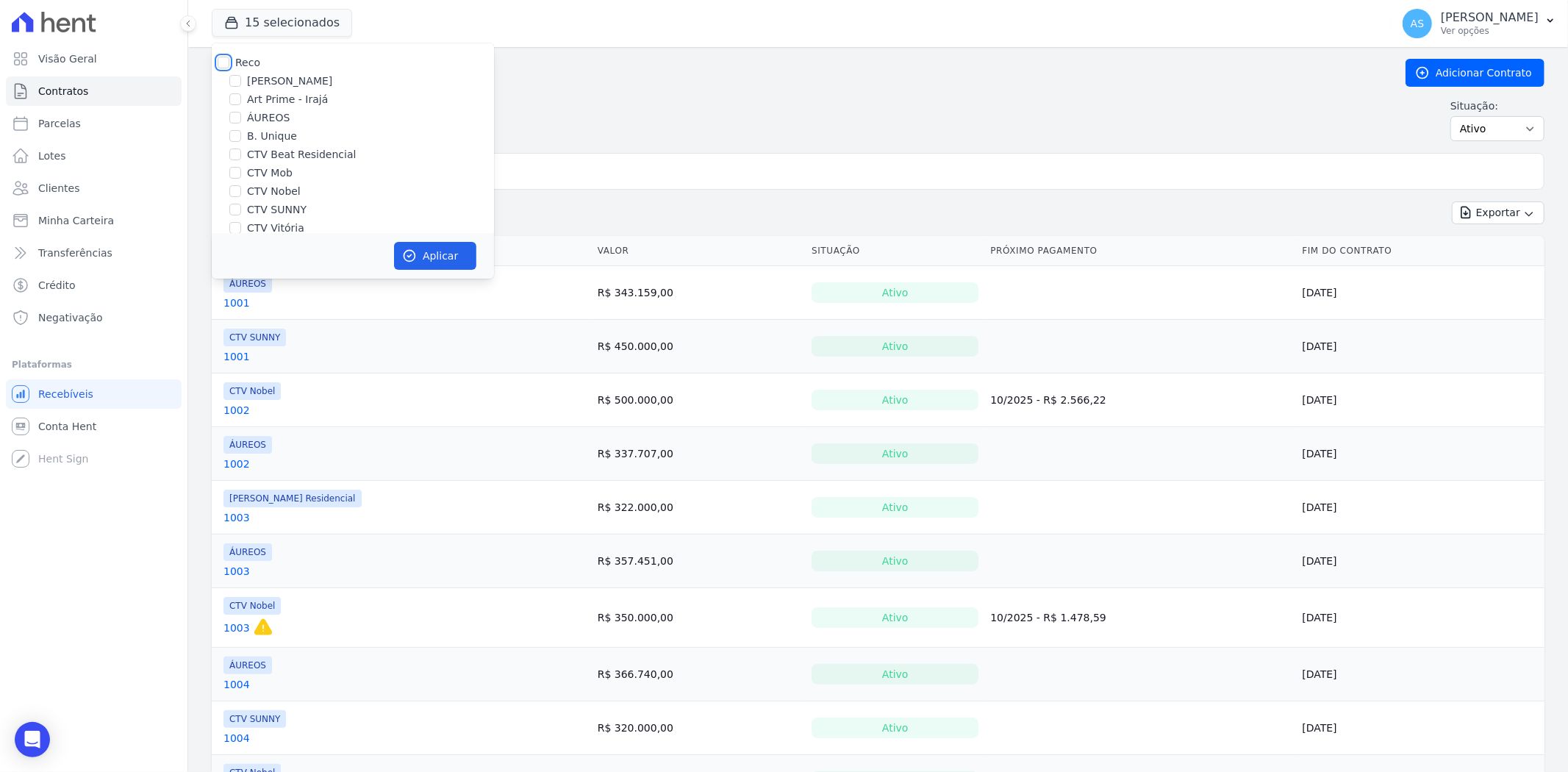
checkbox input "false"
click at [273, 229] on label "CTV Vitória" at bounding box center [275, 228] width 58 height 15
click at [241, 229] on input "CTV Vitória" at bounding box center [234, 227] width 12 height 12
checkbox input "true"
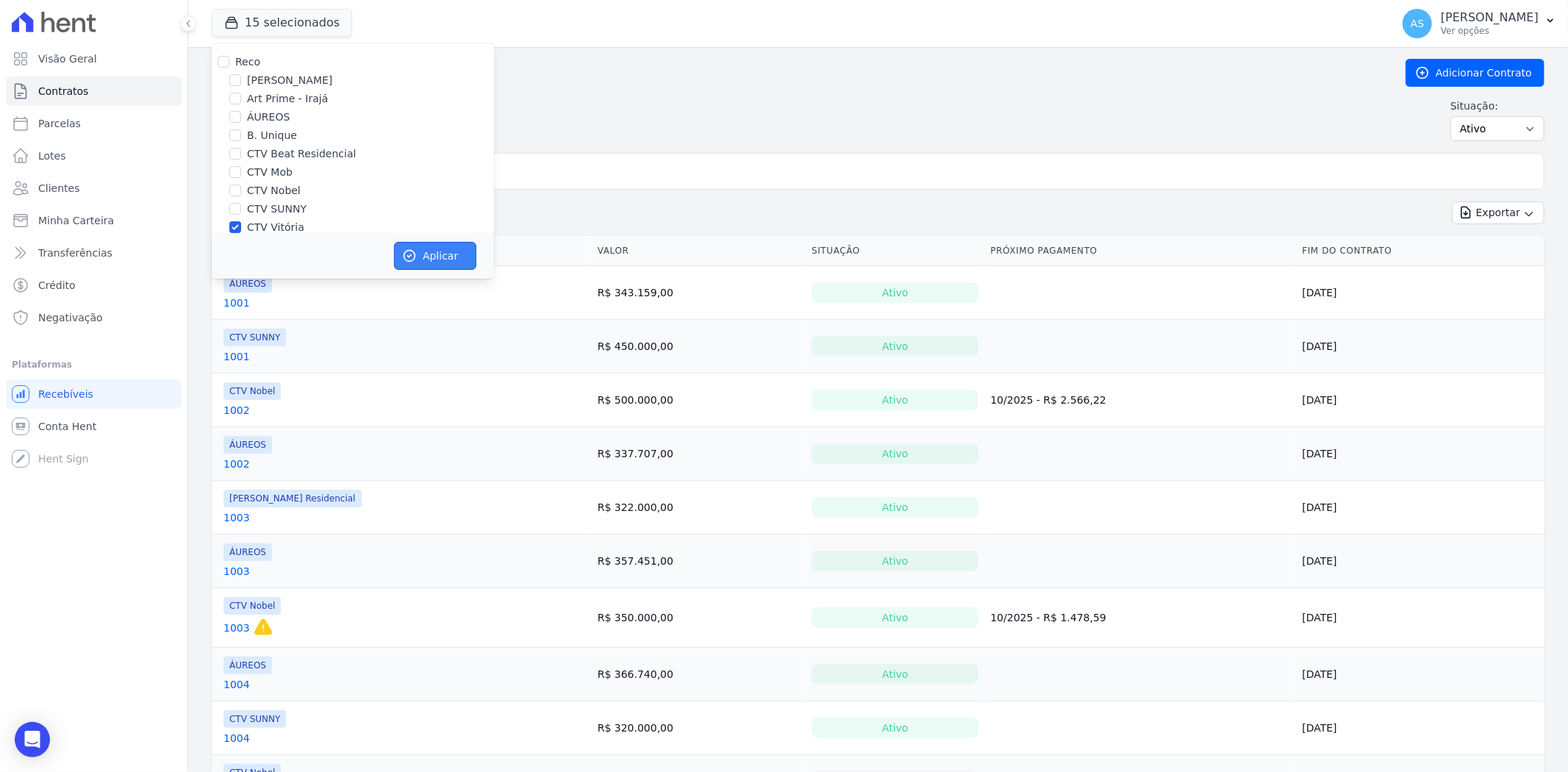
click at [433, 250] on button "Aplicar" at bounding box center [435, 256] width 82 height 28
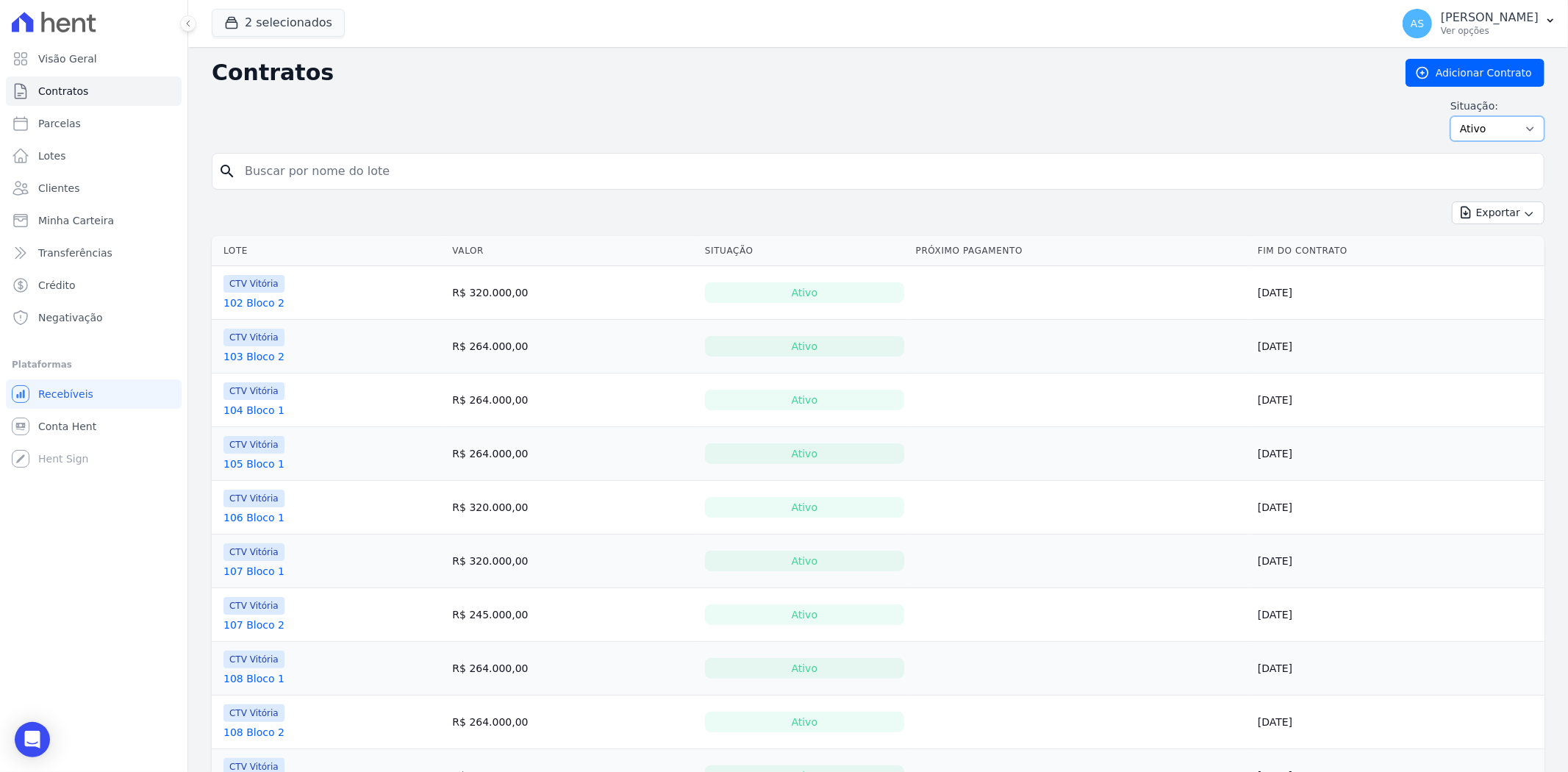
click at [1518, 128] on select "Ativo Todos Pausado Distratado Rascunho Expirado Encerrado" at bounding box center [1497, 128] width 94 height 25
select select "draft"
click at [1450, 116] on select "Ativo Todos Pausado Distratado Rascunho Expirado Encerrado" at bounding box center [1497, 128] width 94 height 25
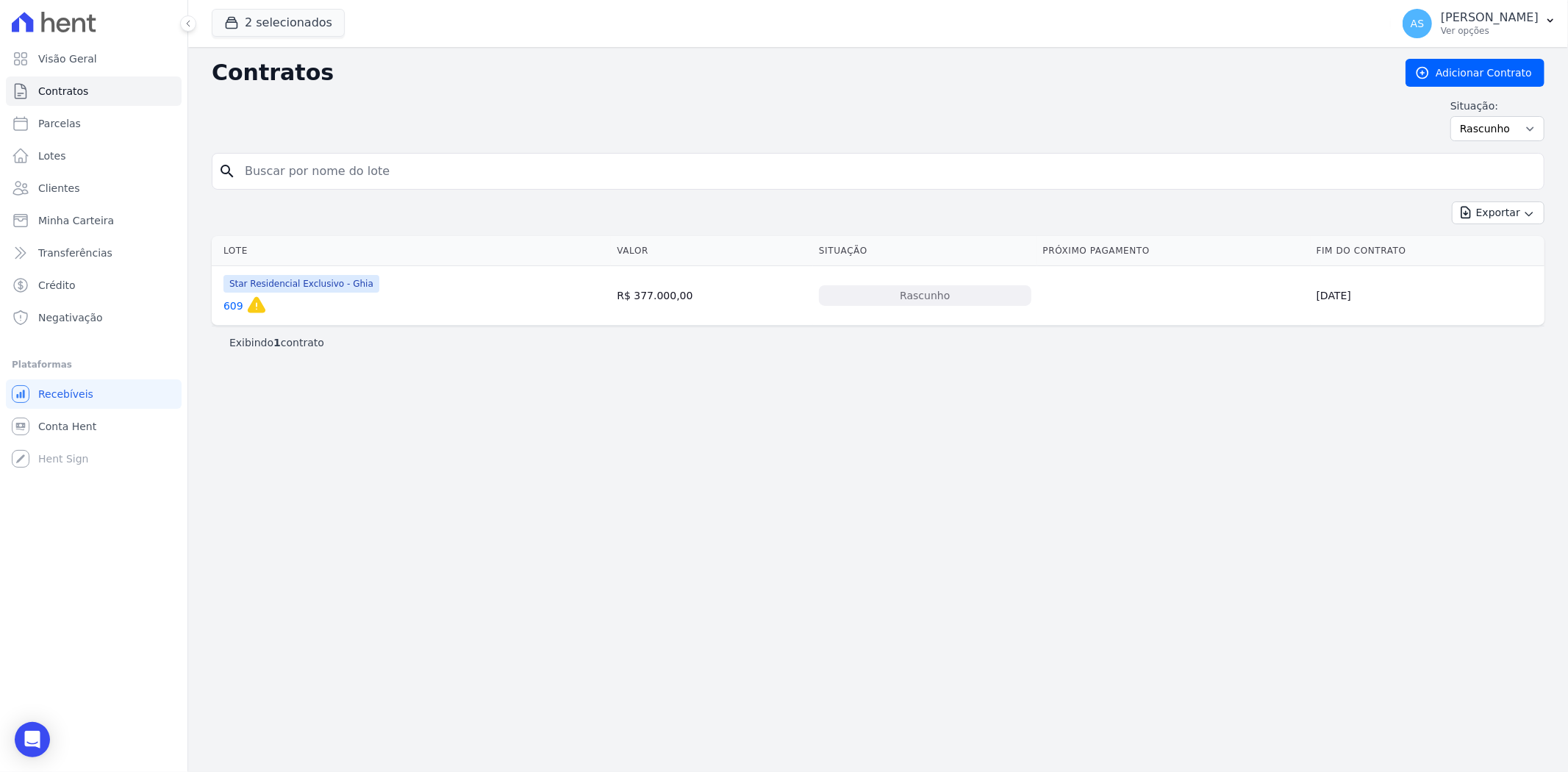
click at [229, 306] on link "609" at bounding box center [234, 305] width 20 height 15
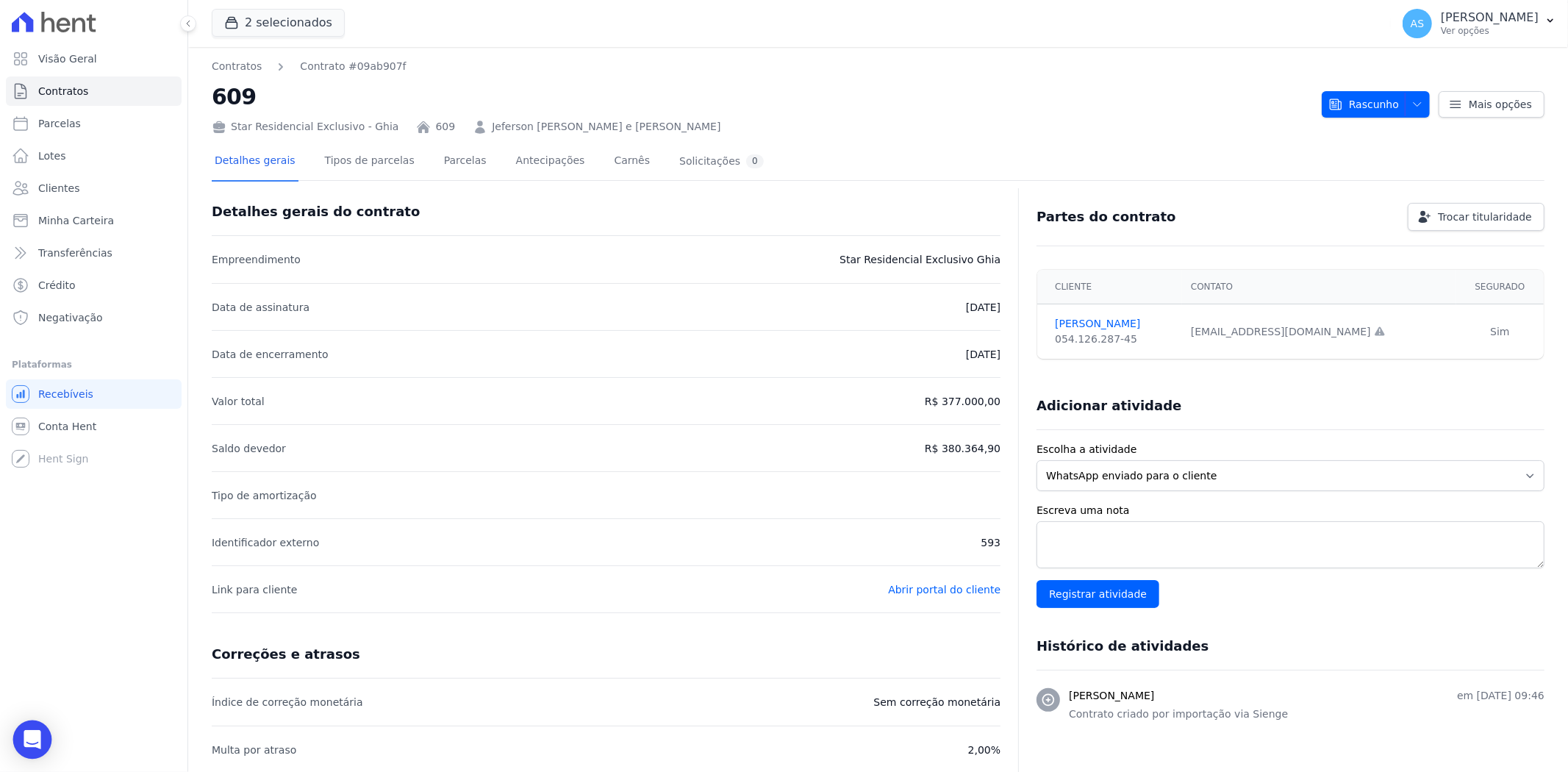
click at [31, 748] on div "Open Intercom Messenger" at bounding box center [32, 740] width 39 height 39
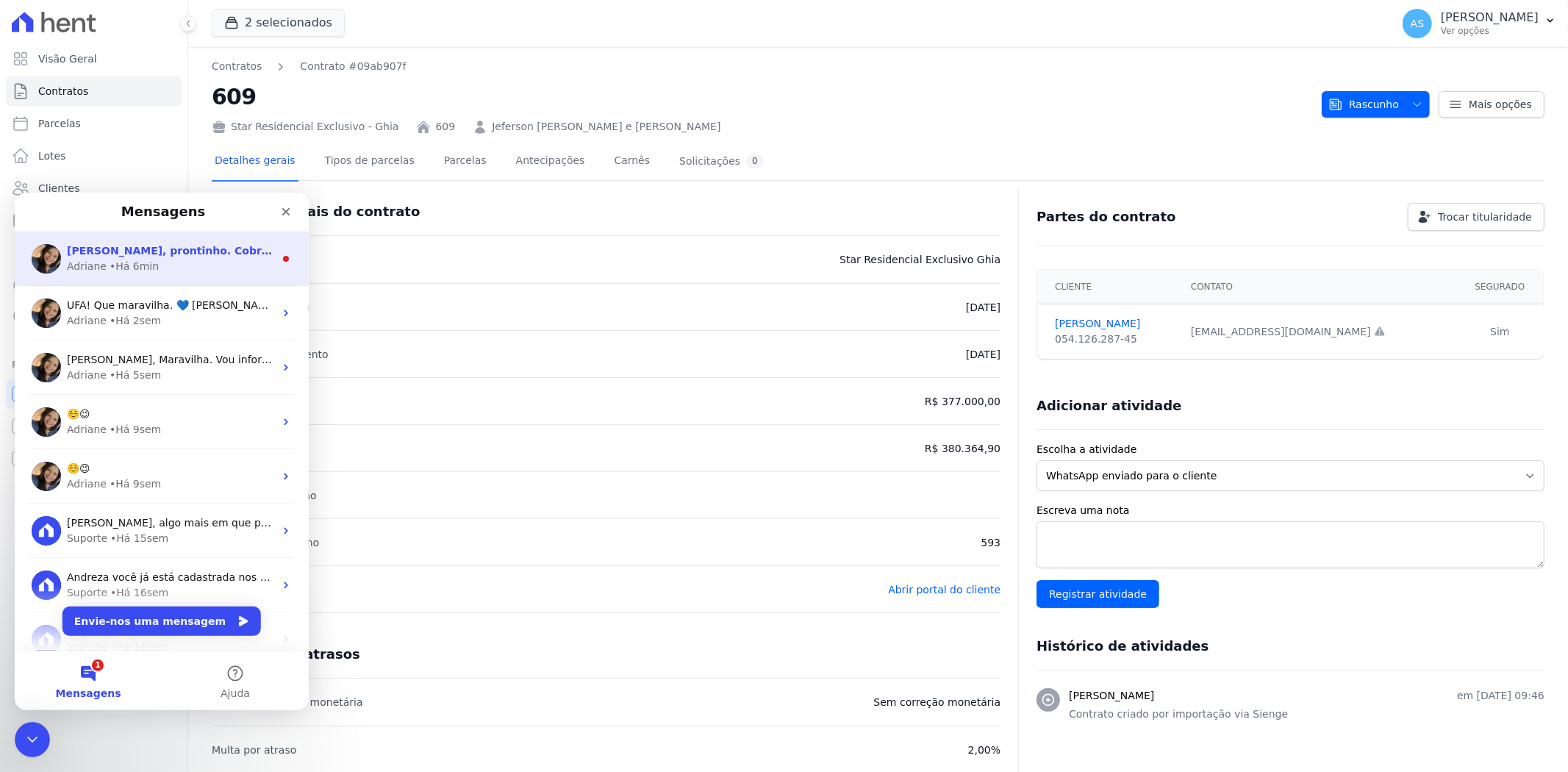
click at [177, 260] on div "Adriane • Há 6min" at bounding box center [171, 266] width 207 height 15
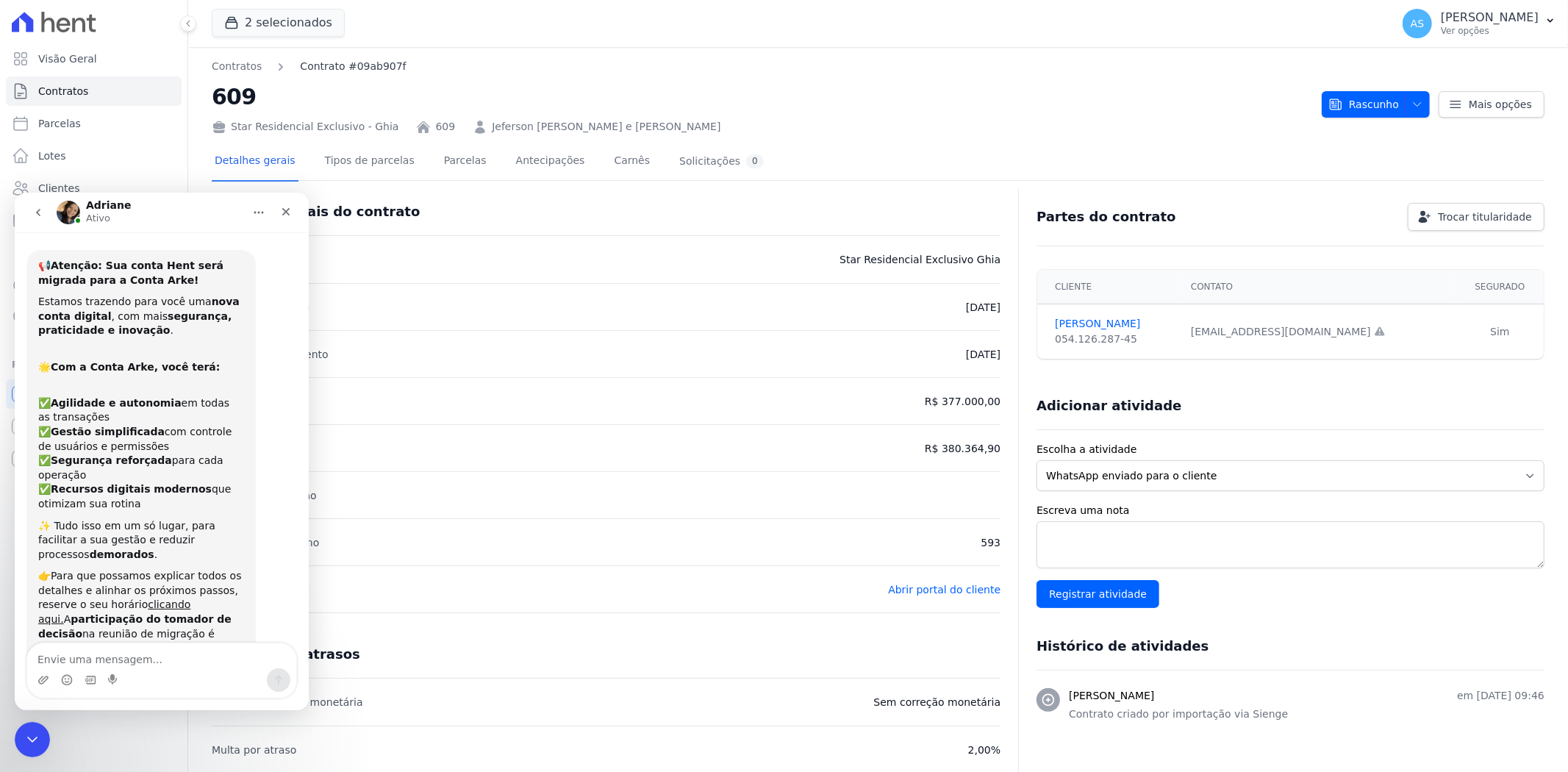
scroll to position [17, 0]
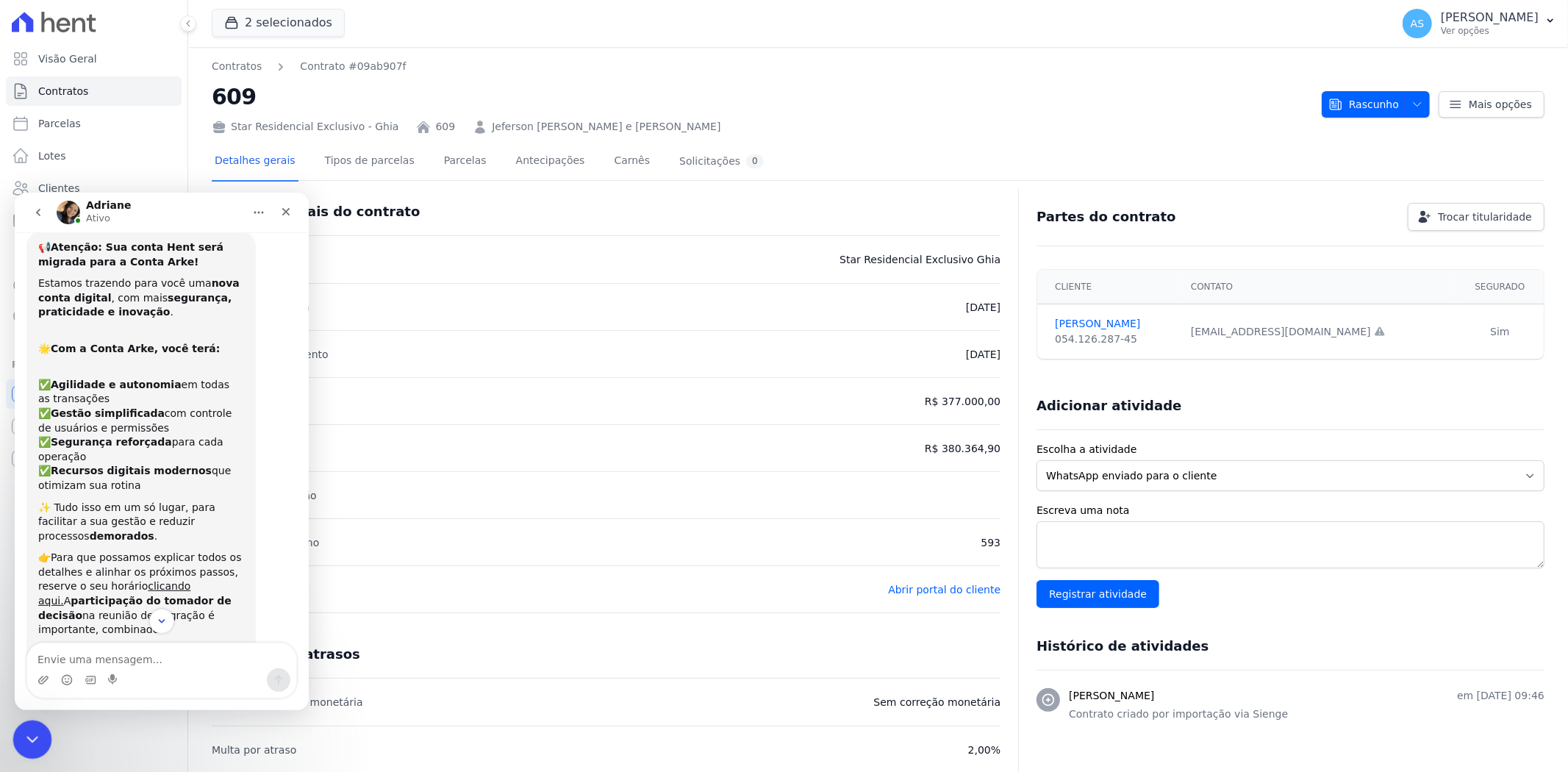
drag, startPoint x: 28, startPoint y: 741, endPoint x: 413, endPoint y: 787, distance: 387.7
click at [28, 742] on icon "Fechar mensagem da Intercom" at bounding box center [30, 737] width 18 height 18
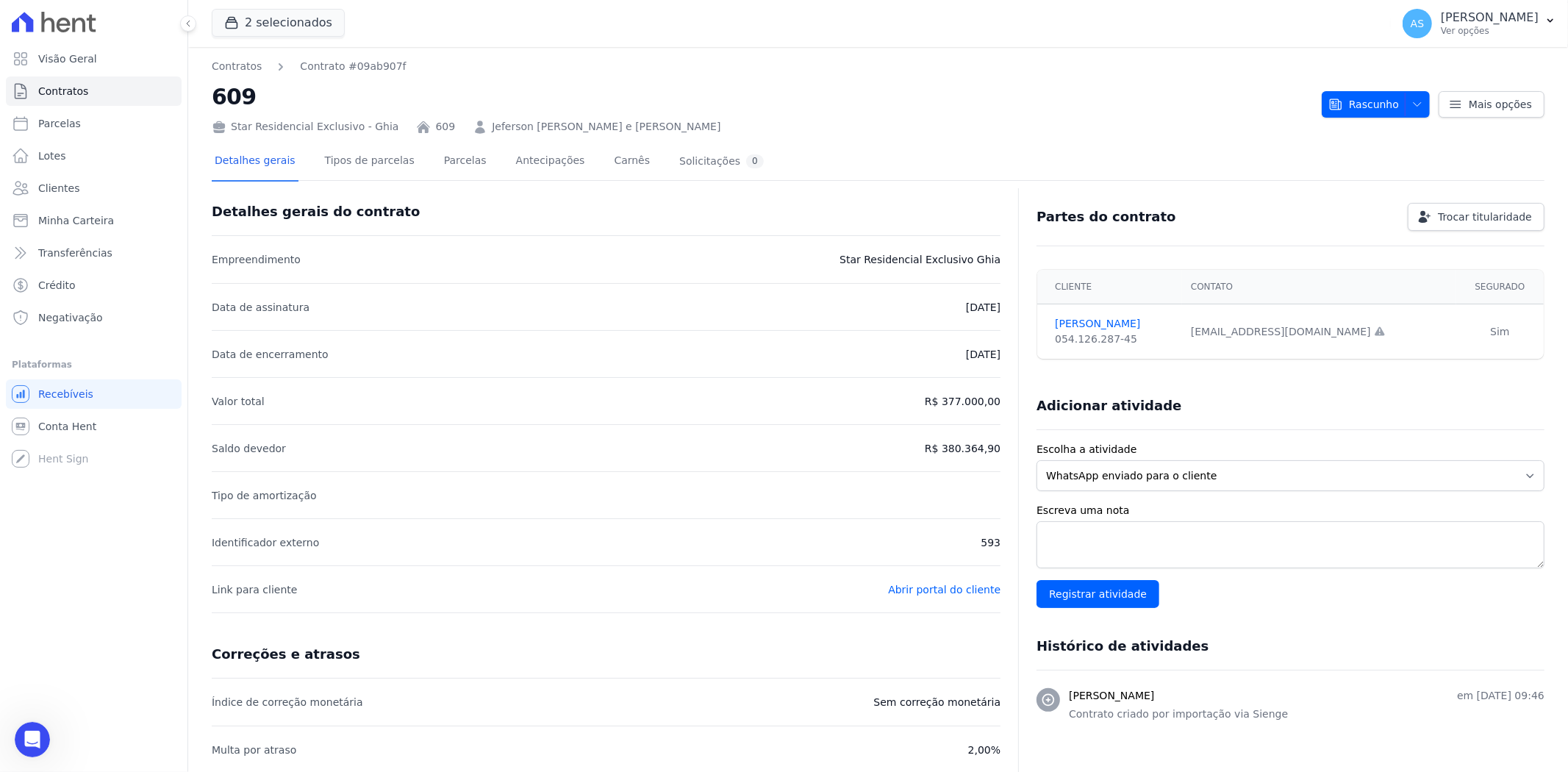
scroll to position [14783, 0]
click at [265, 20] on button "2 selecionados" at bounding box center [278, 22] width 133 height 28
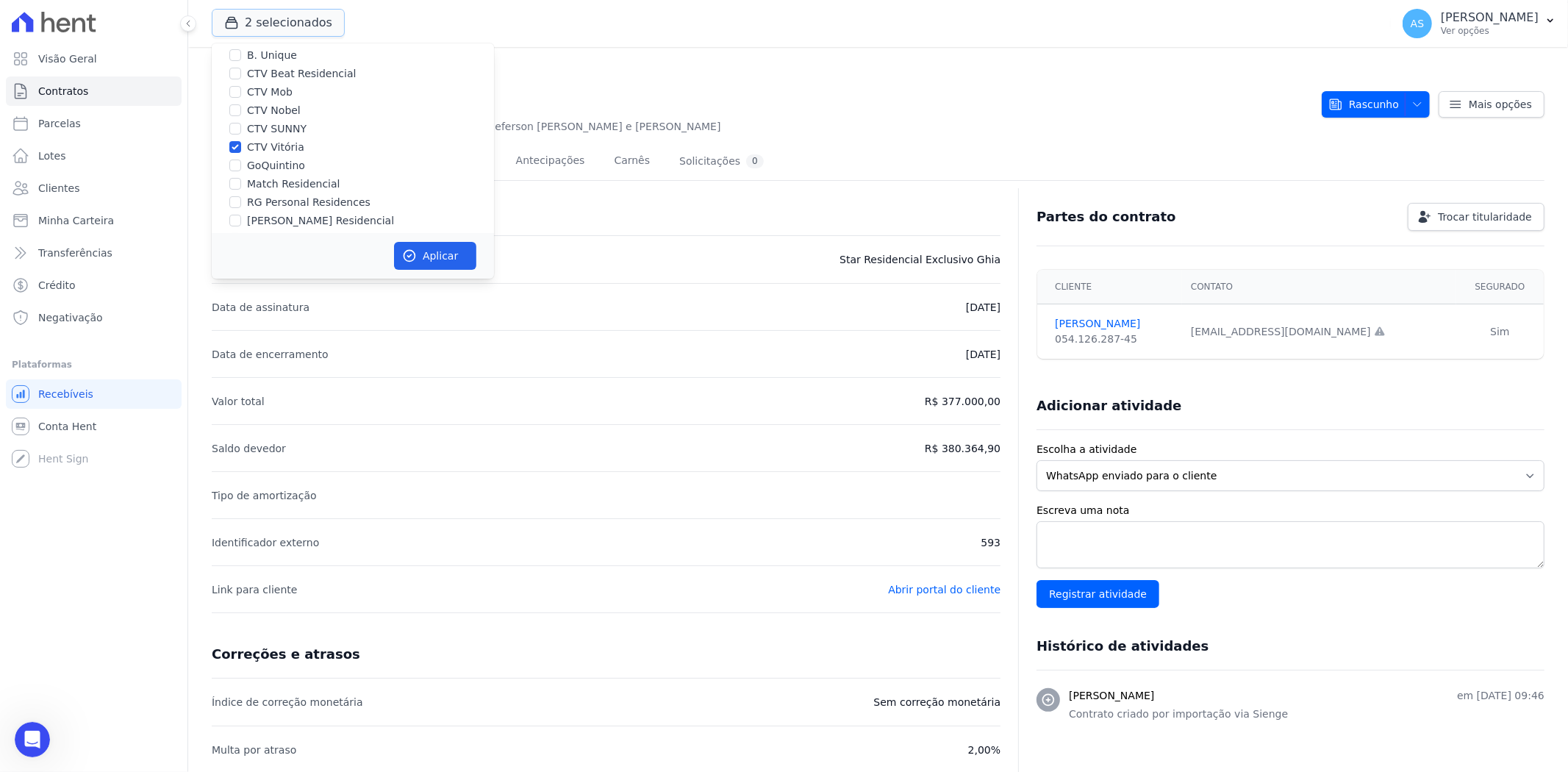
scroll to position [141, 0]
click at [239, 217] on input "Star Residencial Exclusivo - Ghia" at bounding box center [234, 213] width 12 height 12
checkbox input "false"
click at [436, 261] on button "Aplicar" at bounding box center [435, 256] width 82 height 28
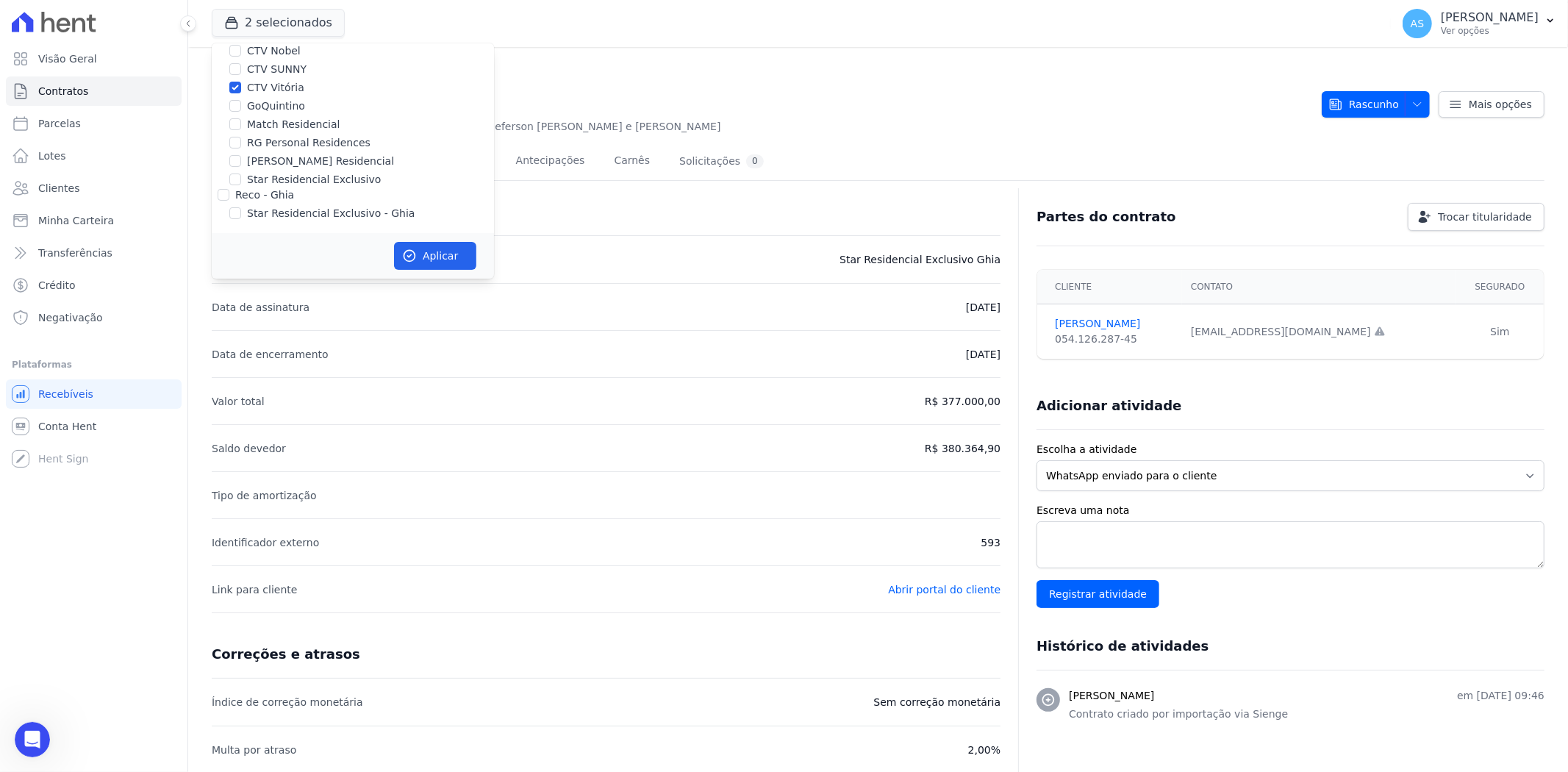
scroll to position [137, 0]
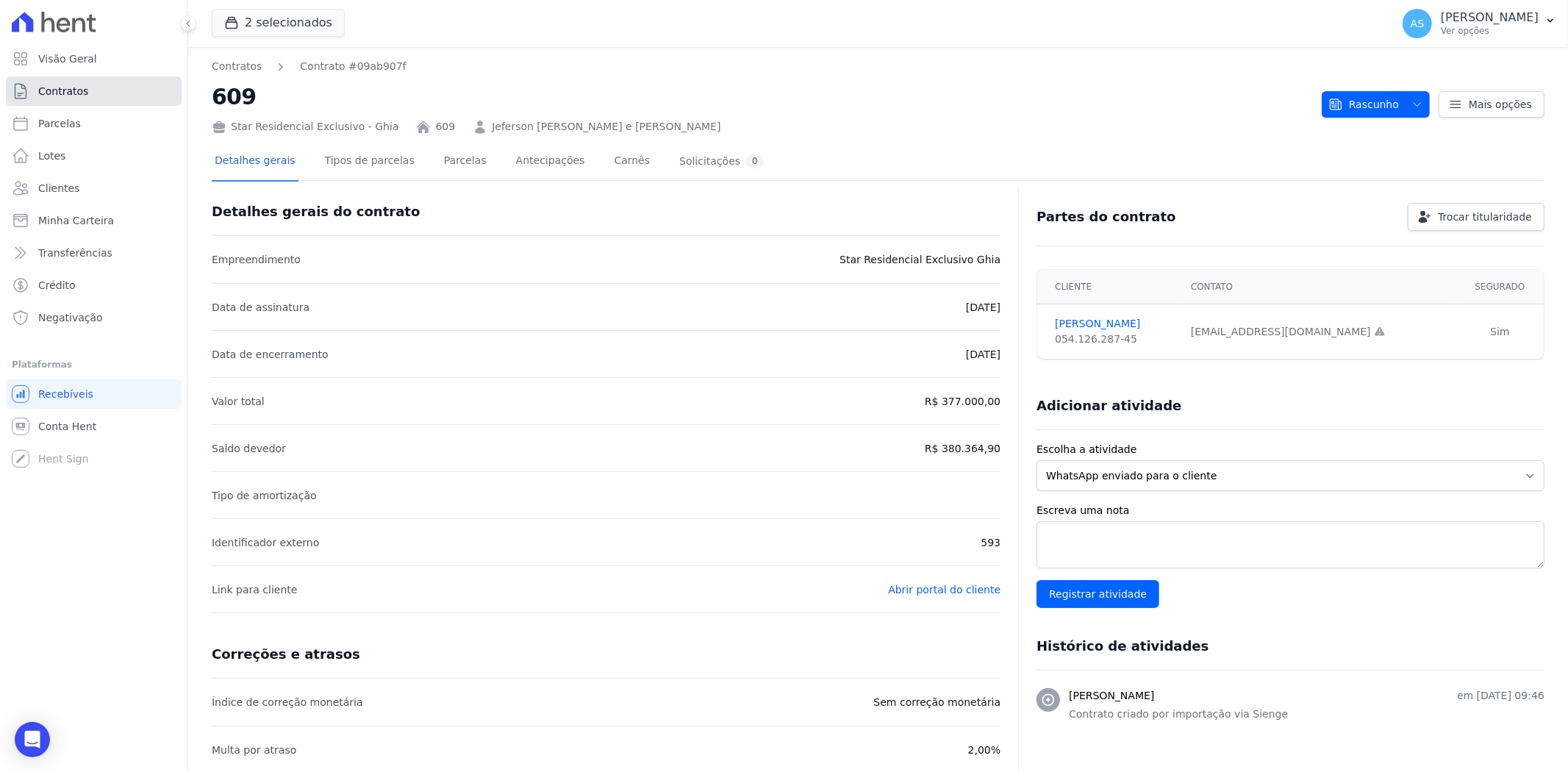
click at [67, 87] on span "Contratos" at bounding box center [63, 91] width 50 height 15
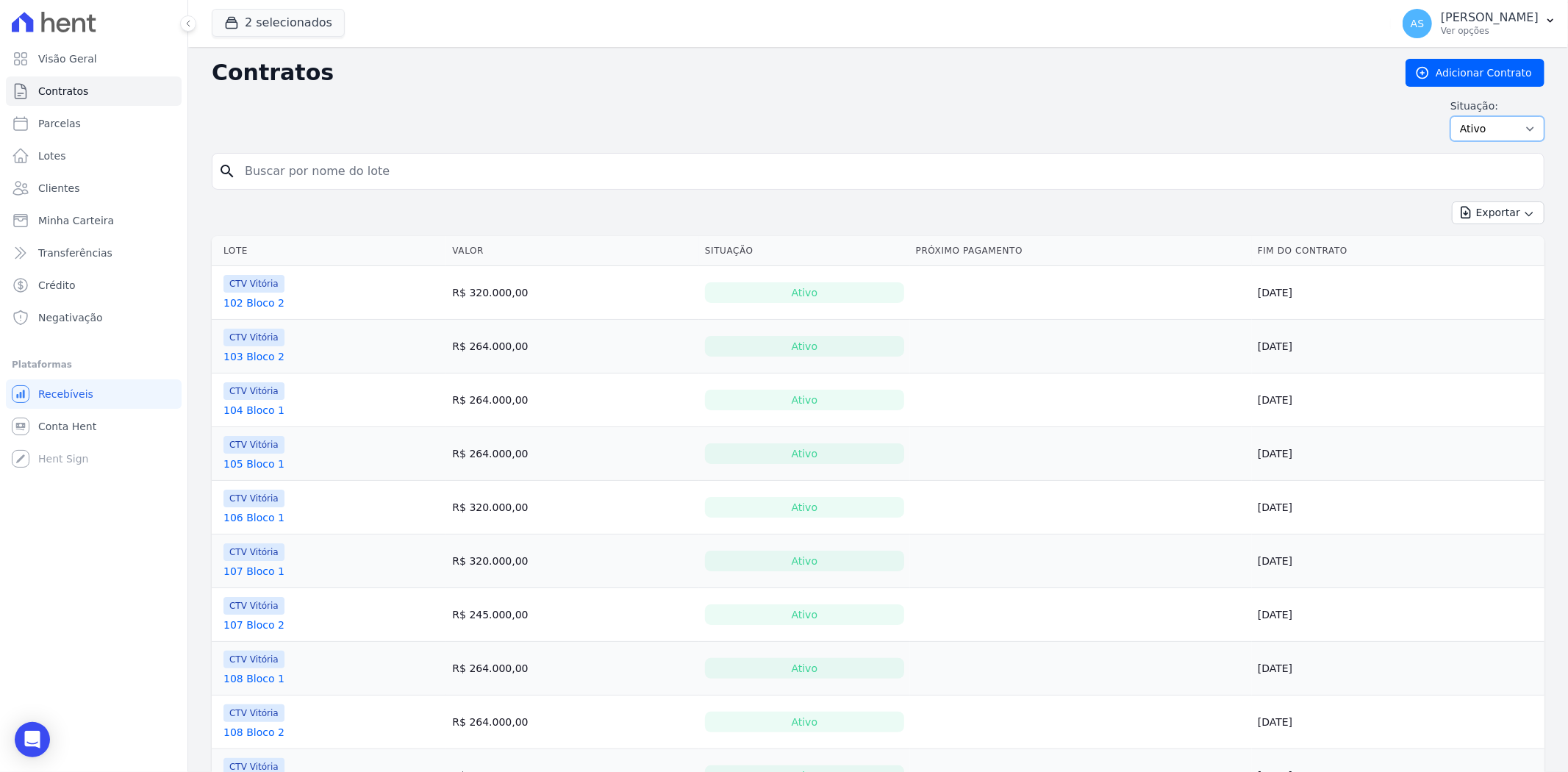
click at [1519, 128] on select "Ativo Todos Pausado Distratado Rascunho Expirado Encerrado" at bounding box center [1497, 128] width 94 height 25
select select "draft"
click at [1450, 116] on select "Ativo Todos Pausado Distratado Rascunho Expirado Encerrado" at bounding box center [1497, 128] width 94 height 25
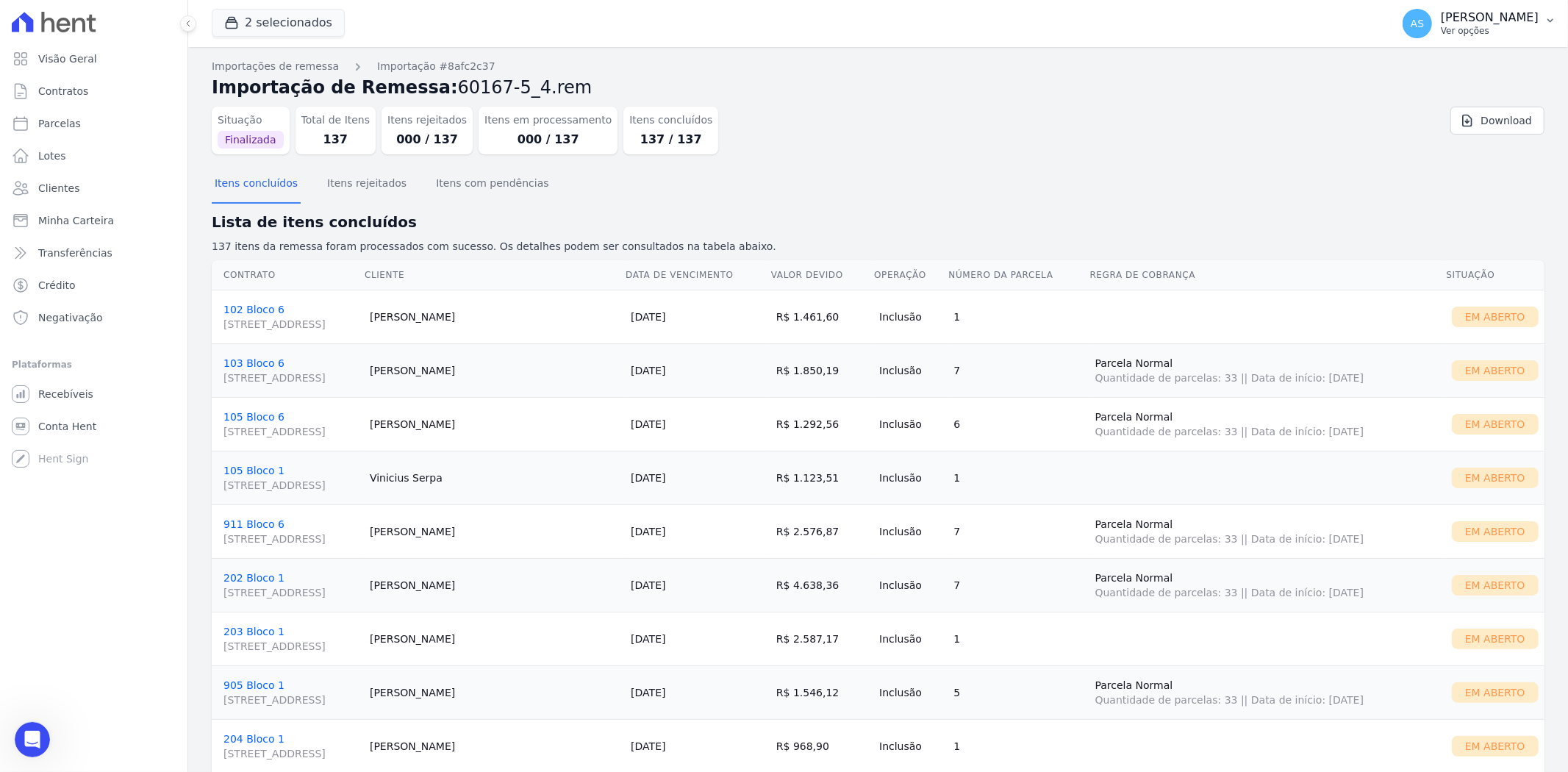
click at [1543, 17] on button "AS [PERSON_NAME] Ver opções" at bounding box center [1479, 24] width 177 height 41
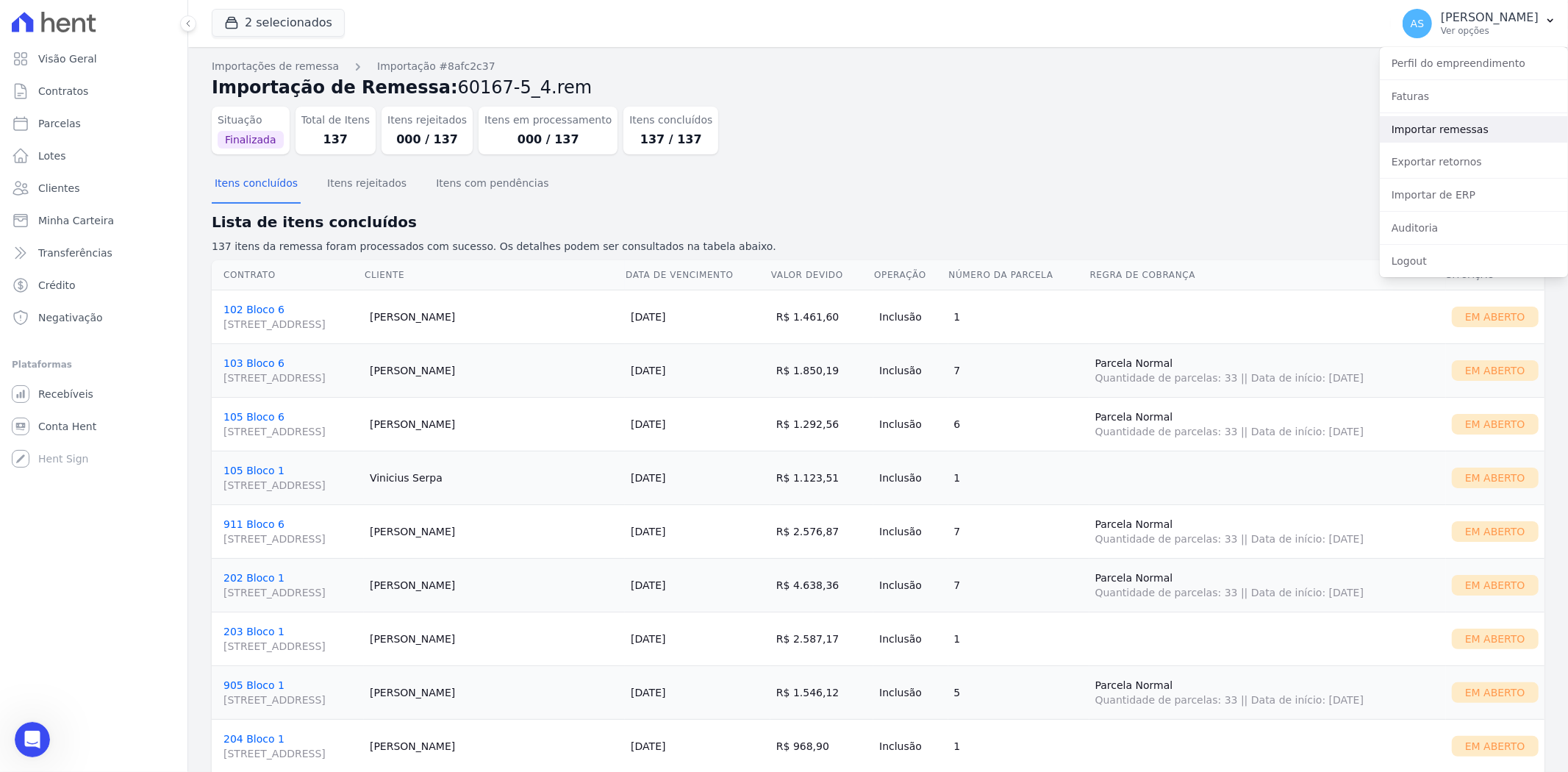
click at [1453, 132] on link "Importar remessas" at bounding box center [1474, 129] width 188 height 26
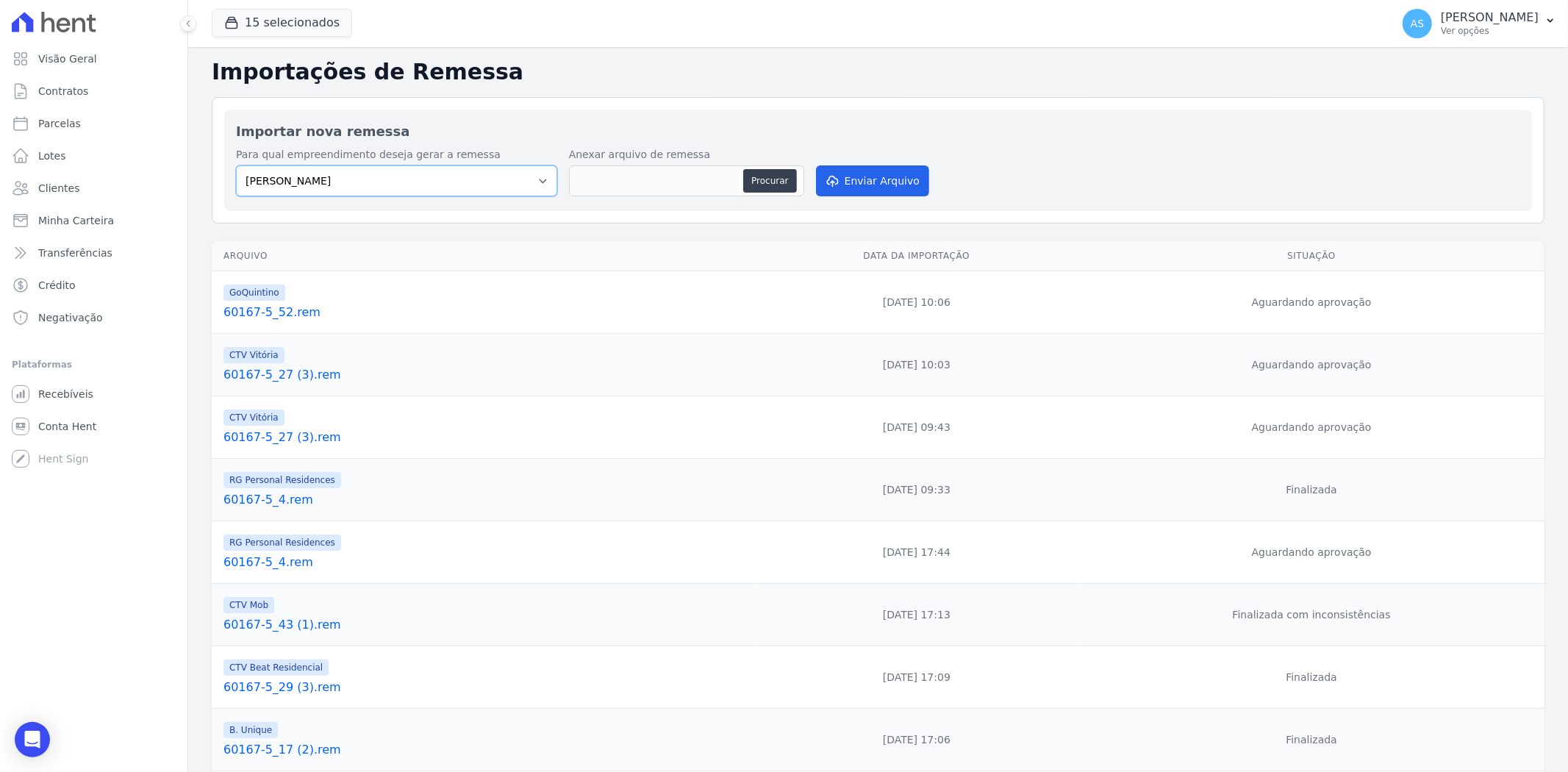
click at [536, 181] on select "[PERSON_NAME] Art Prime - [PERSON_NAME] Unique CTV Beat Residencial CTV Mob CTV…" at bounding box center [396, 181] width 321 height 31
select select "8c119b07-09d6-4c91-b085-21ea8aa49c64"
click at [236, 165] on select "[PERSON_NAME] Art Prime - [PERSON_NAME] Unique CTV Beat Residencial CTV Mob CTV…" at bounding box center [396, 181] width 321 height 31
click at [765, 180] on button "Procurar" at bounding box center [769, 181] width 53 height 24
type input "60167-5_29 (4).rem"
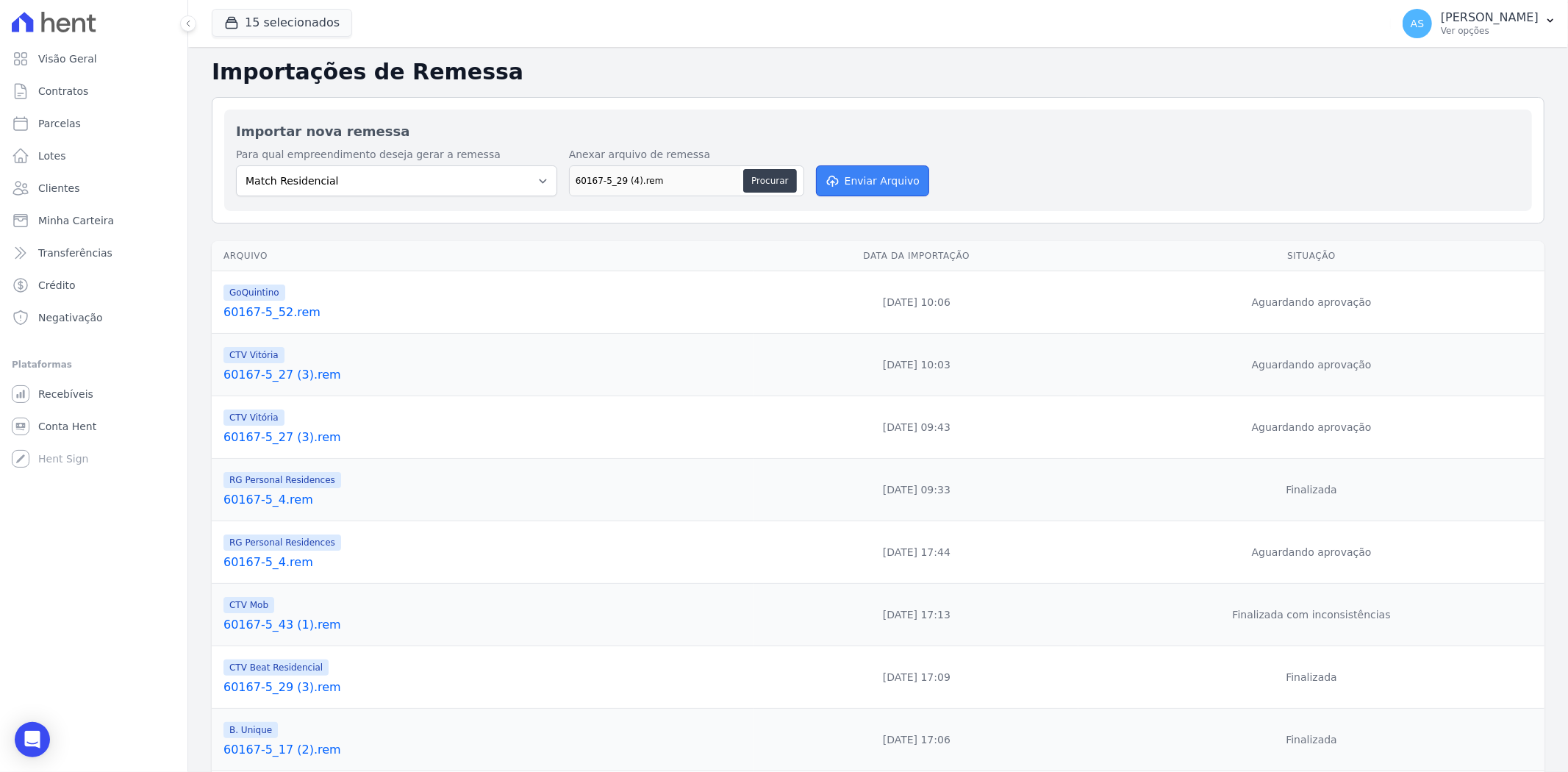
click at [862, 181] on button "Enviar Arquivo" at bounding box center [872, 181] width 113 height 31
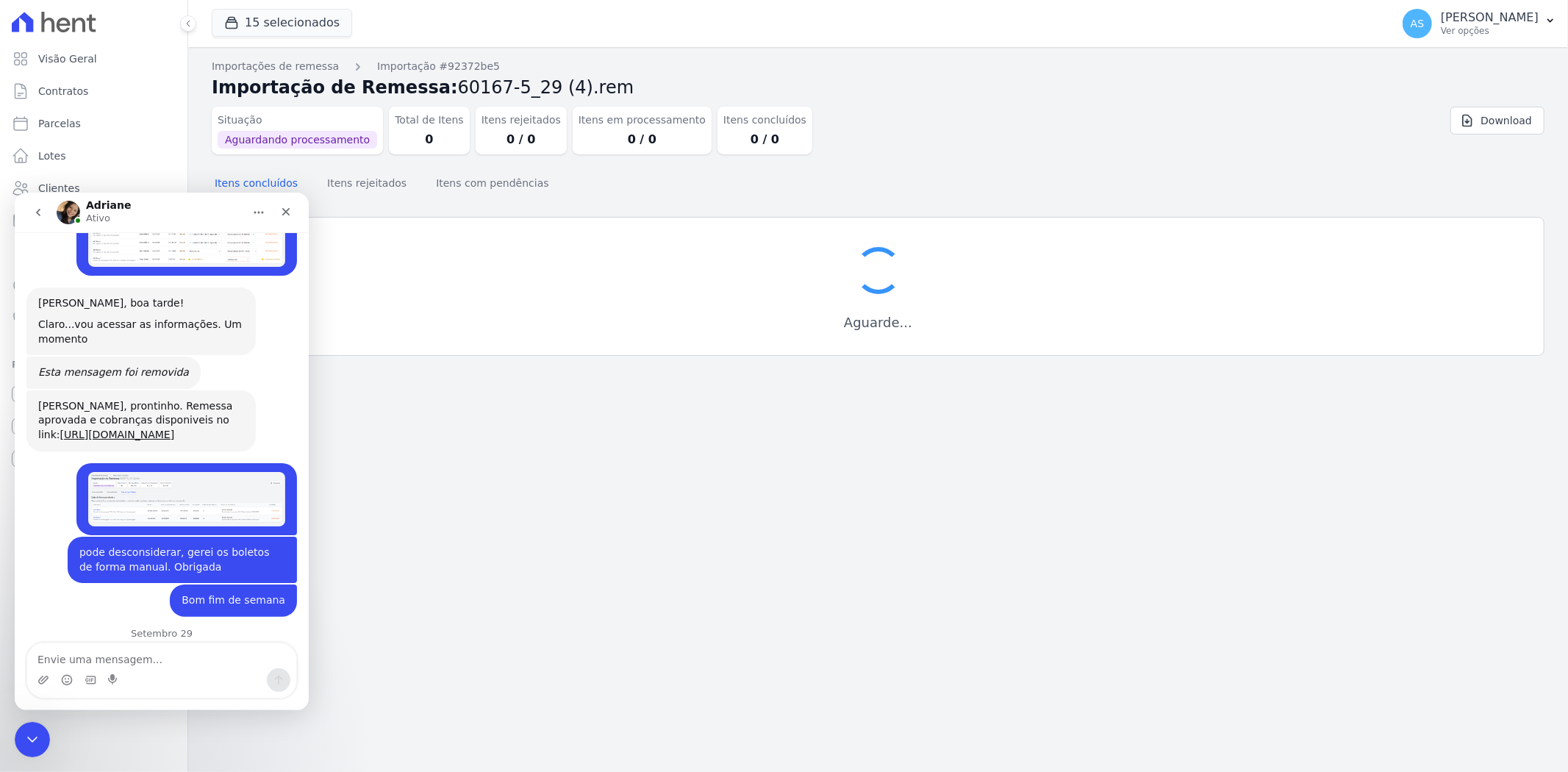
scroll to position [14371, 0]
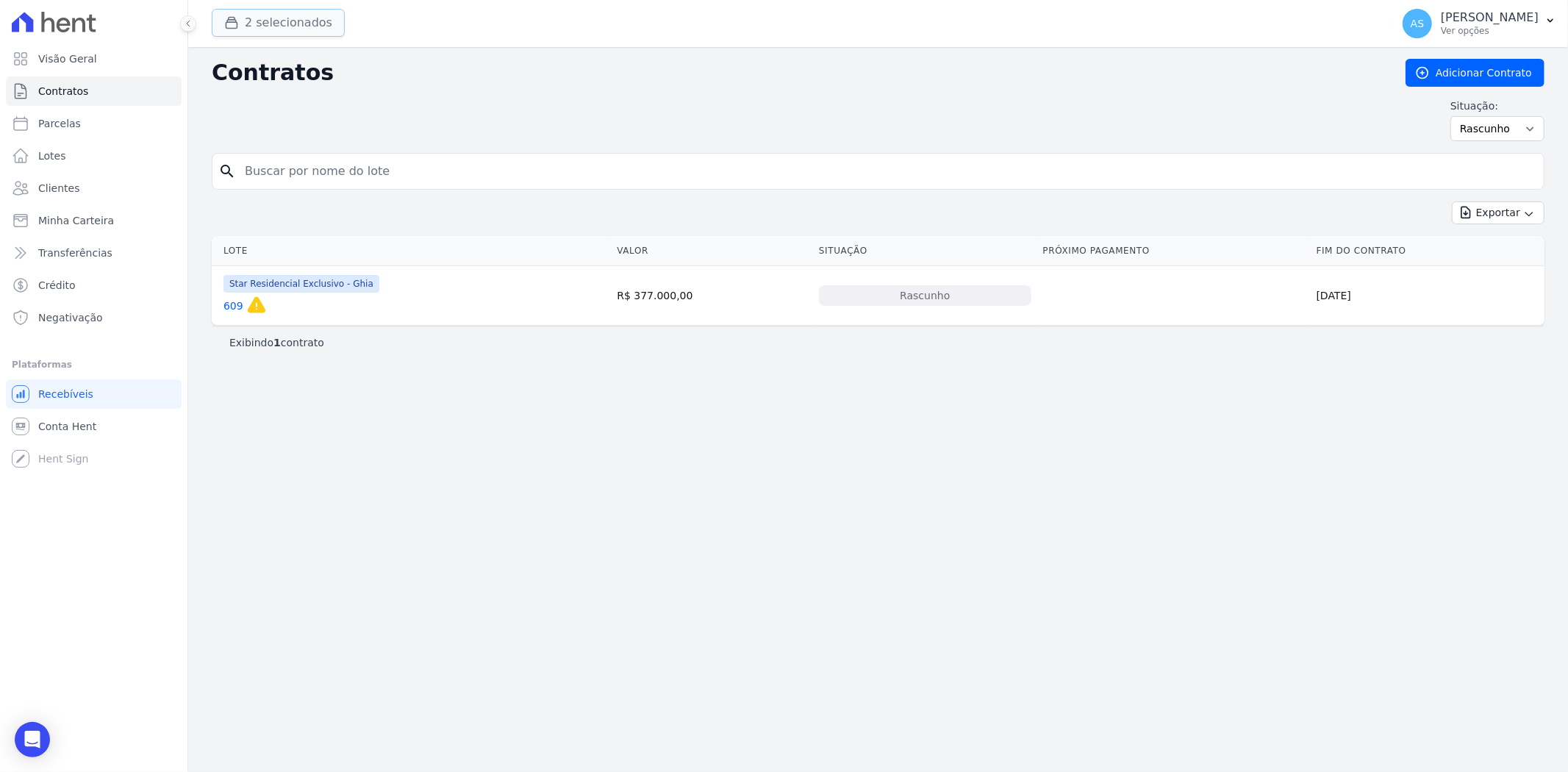
click at [263, 33] on button "2 selecionados" at bounding box center [278, 22] width 133 height 28
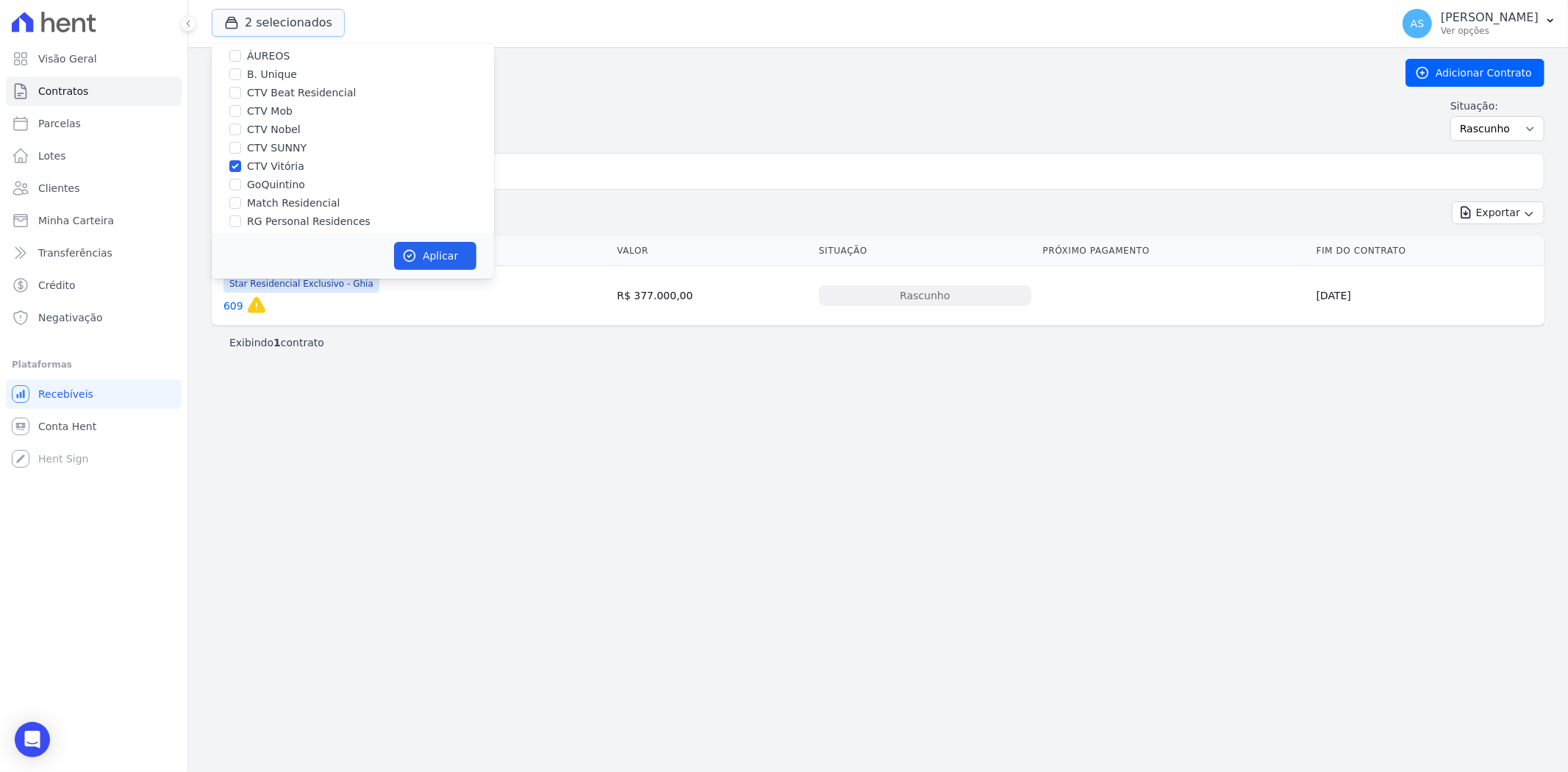
scroll to position [141, 0]
click at [234, 211] on input "Star Residencial Exclusivo - Ghia" at bounding box center [234, 213] width 12 height 12
checkbox input "false"
click at [444, 255] on button "Aplicar" at bounding box center [435, 256] width 82 height 28
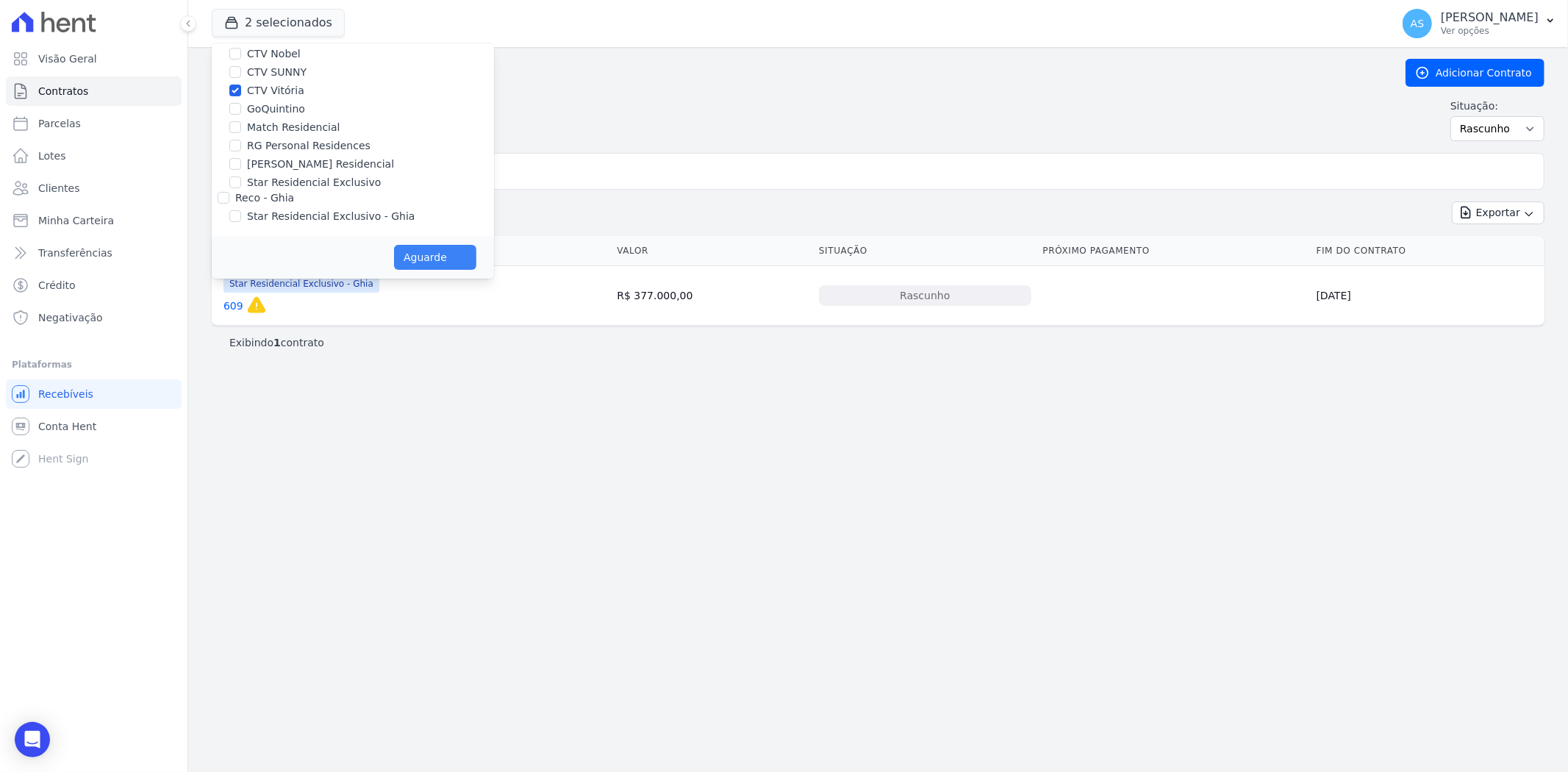
scroll to position [137, 0]
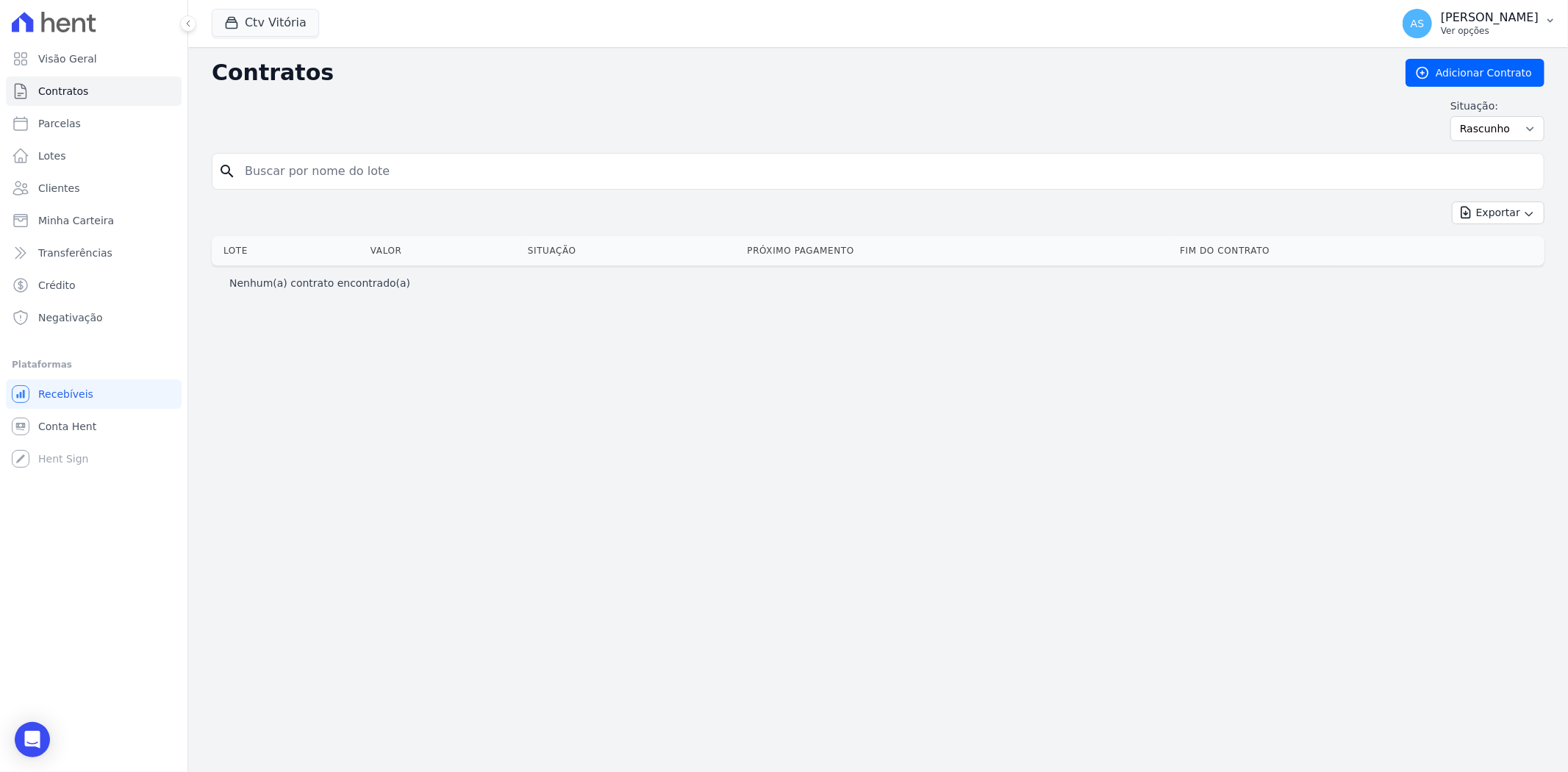
click at [1551, 21] on icon "button" at bounding box center [1550, 21] width 6 height 4
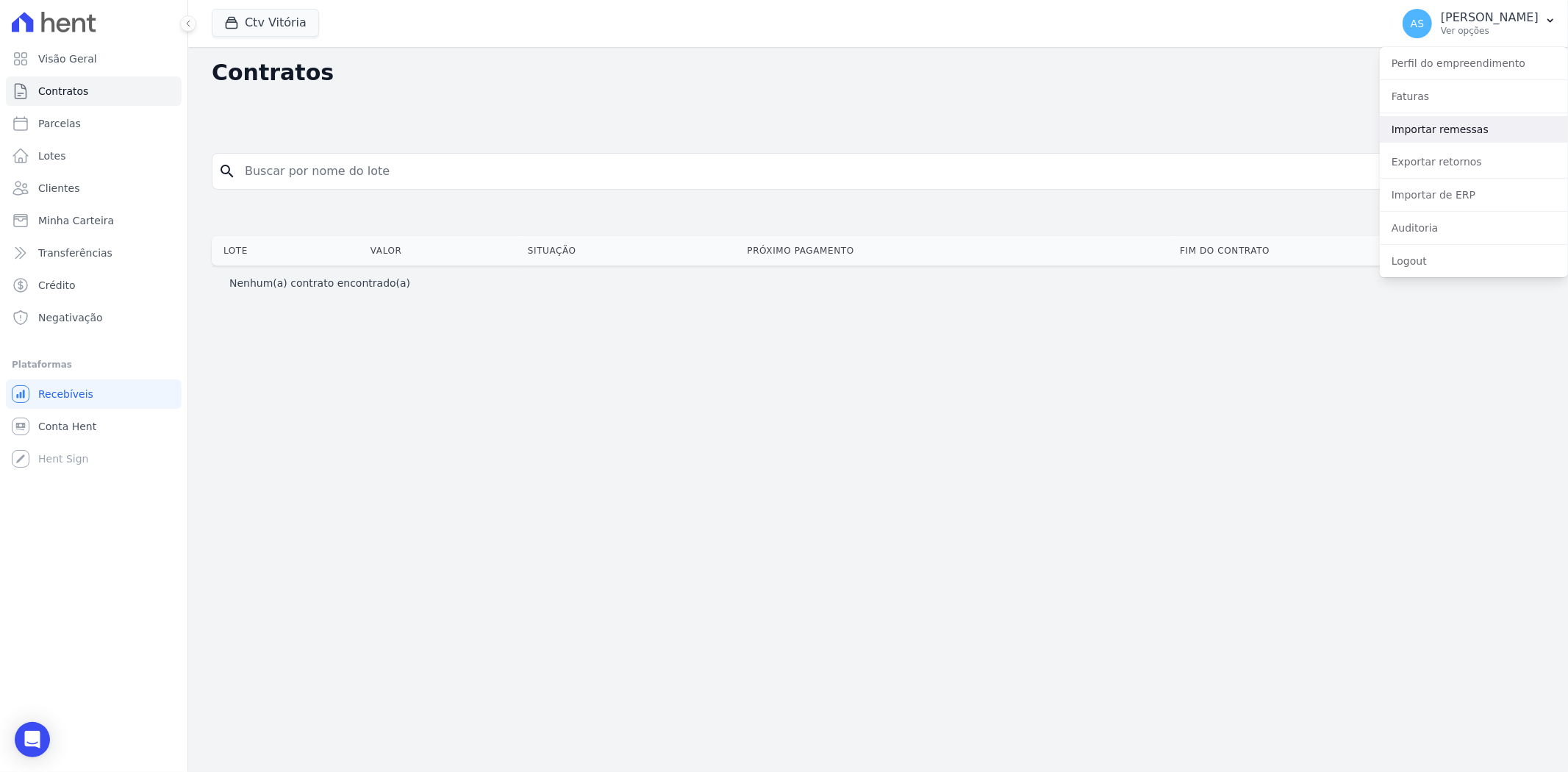
click at [1453, 128] on link "Importar remessas" at bounding box center [1474, 129] width 188 height 26
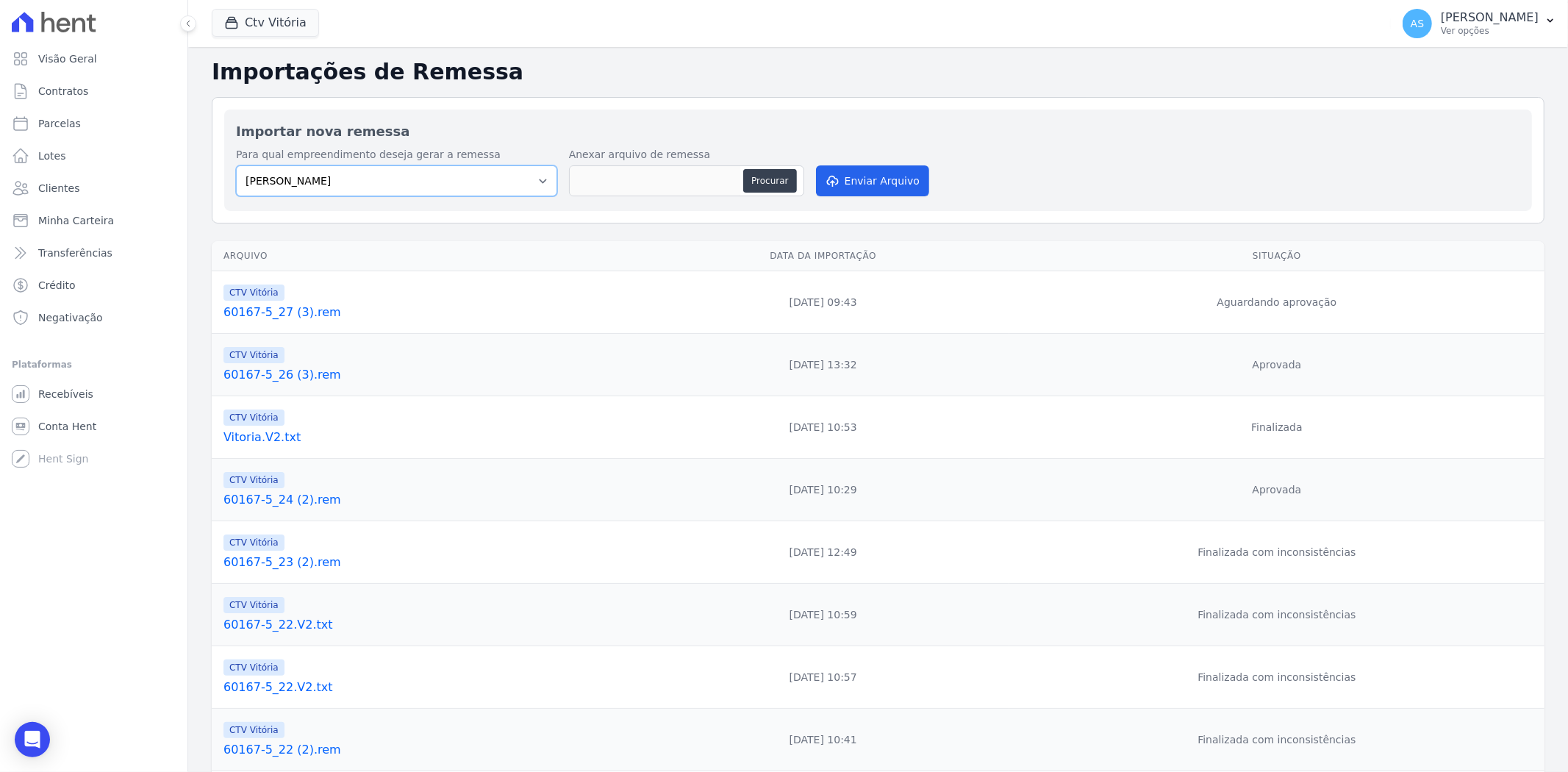
click at [540, 184] on select "Amaré Arpoador Art Prime - Irajá ÁUREOS B. Unique CTV Beat Residencial CTV Mob …" at bounding box center [396, 181] width 321 height 31
select select "08ebbe77-dc31-45b1-a608-0ad0e72e2f16"
click at [236, 165] on select "Amaré Arpoador Art Prime - Irajá ÁUREOS B. Unique CTV Beat Residencial CTV Mob …" at bounding box center [396, 181] width 321 height 31
click at [776, 171] on button "Procurar" at bounding box center [769, 181] width 53 height 24
type input "60167-5_27 (3).rem"
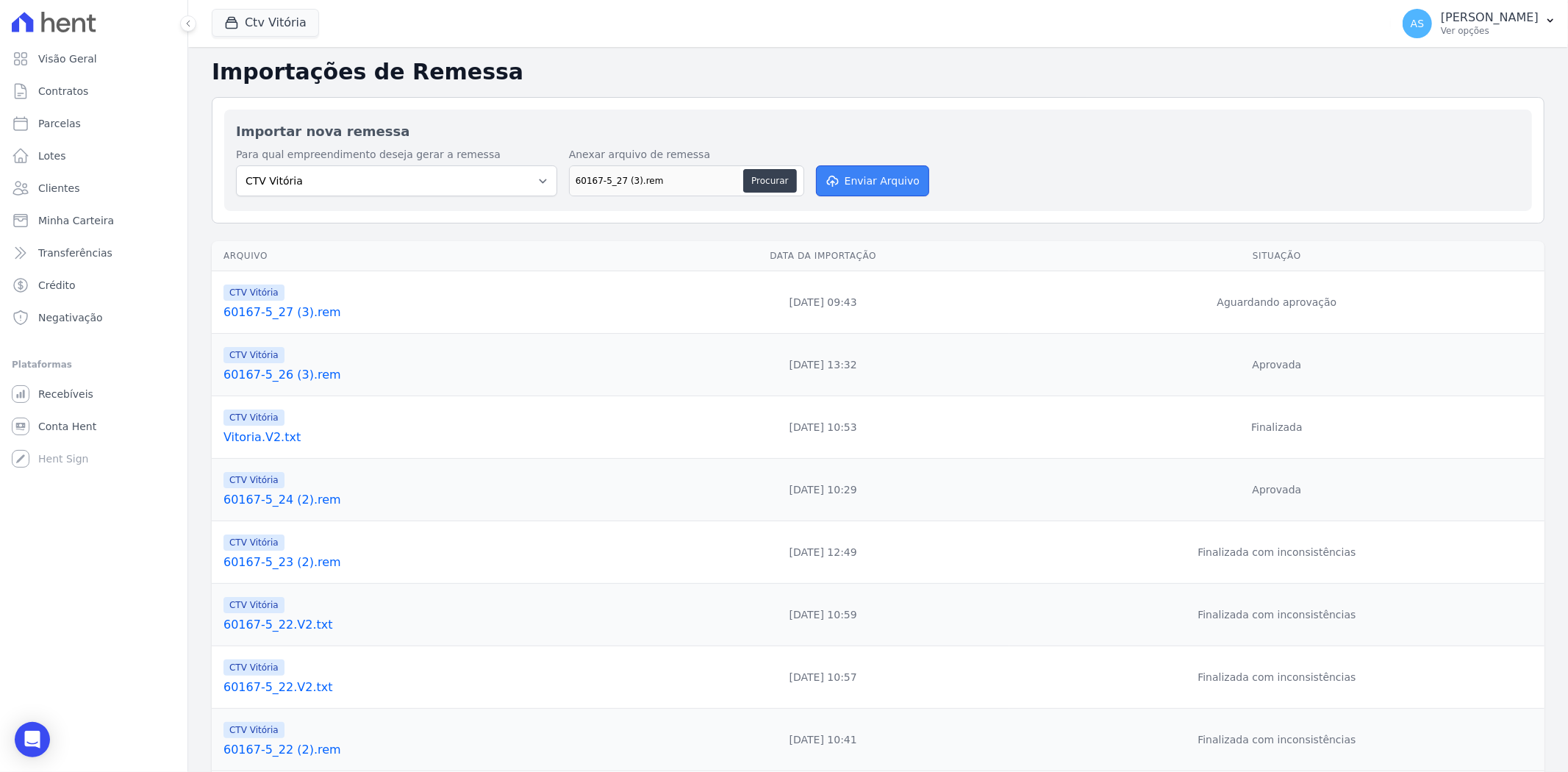
click at [877, 173] on button "Enviar Arquivo" at bounding box center [872, 181] width 113 height 31
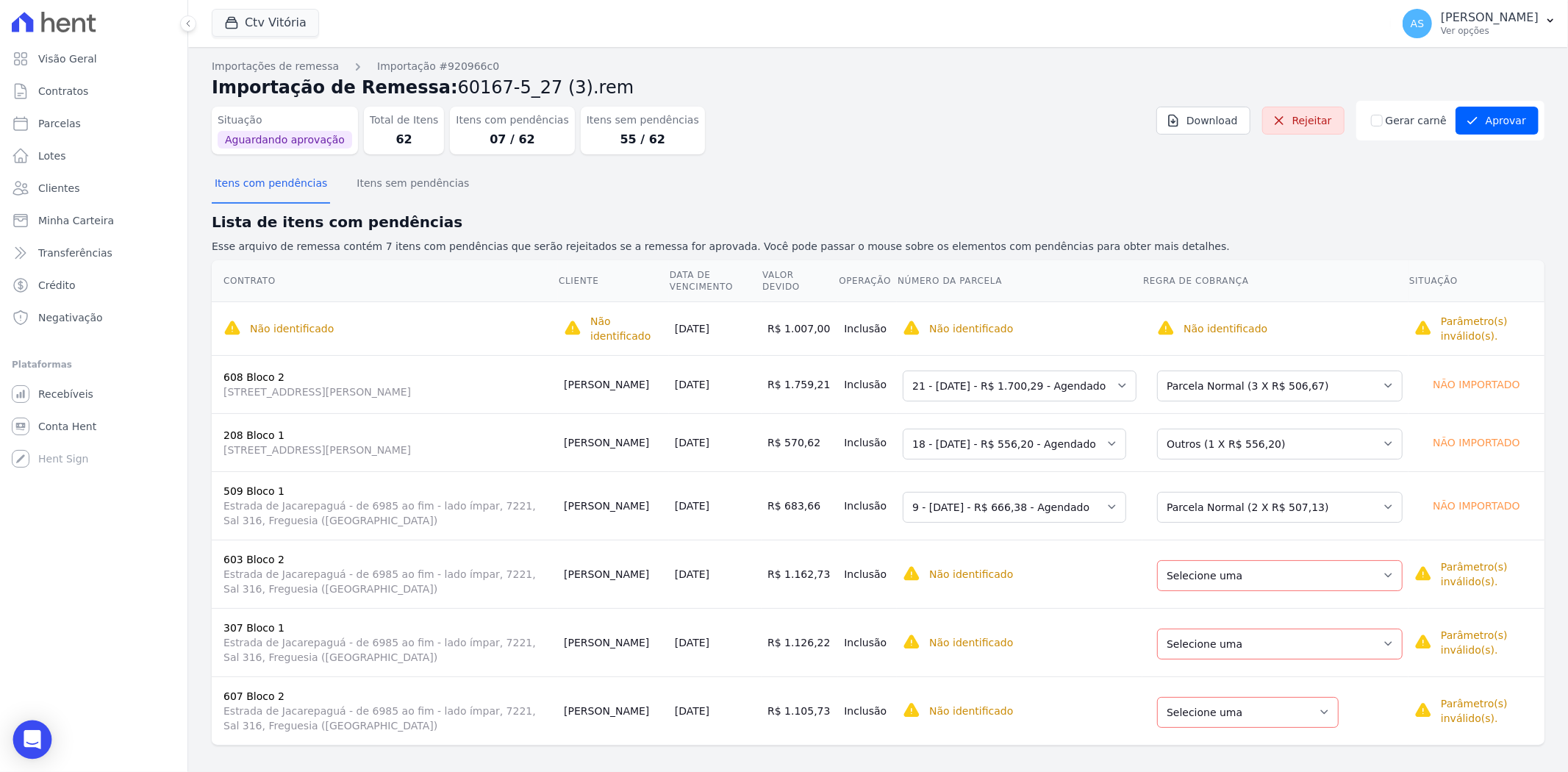
click at [25, 737] on icon "Open Intercom Messenger" at bounding box center [32, 739] width 17 height 19
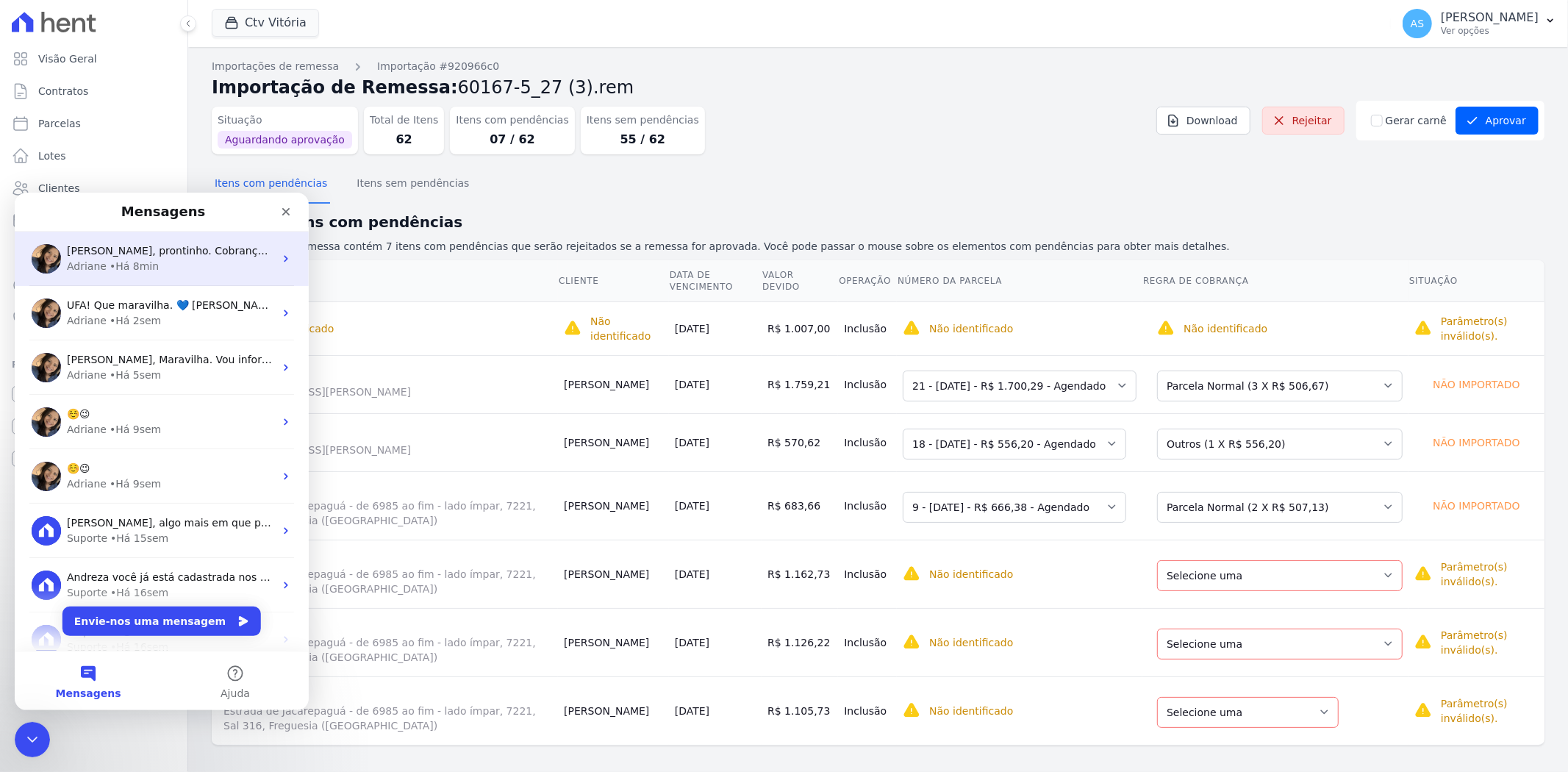
click at [228, 255] on span "Andreza, prontinho. Cobranças estão emitidas e disponibilizadas no link: https:…" at bounding box center [334, 250] width 535 height 12
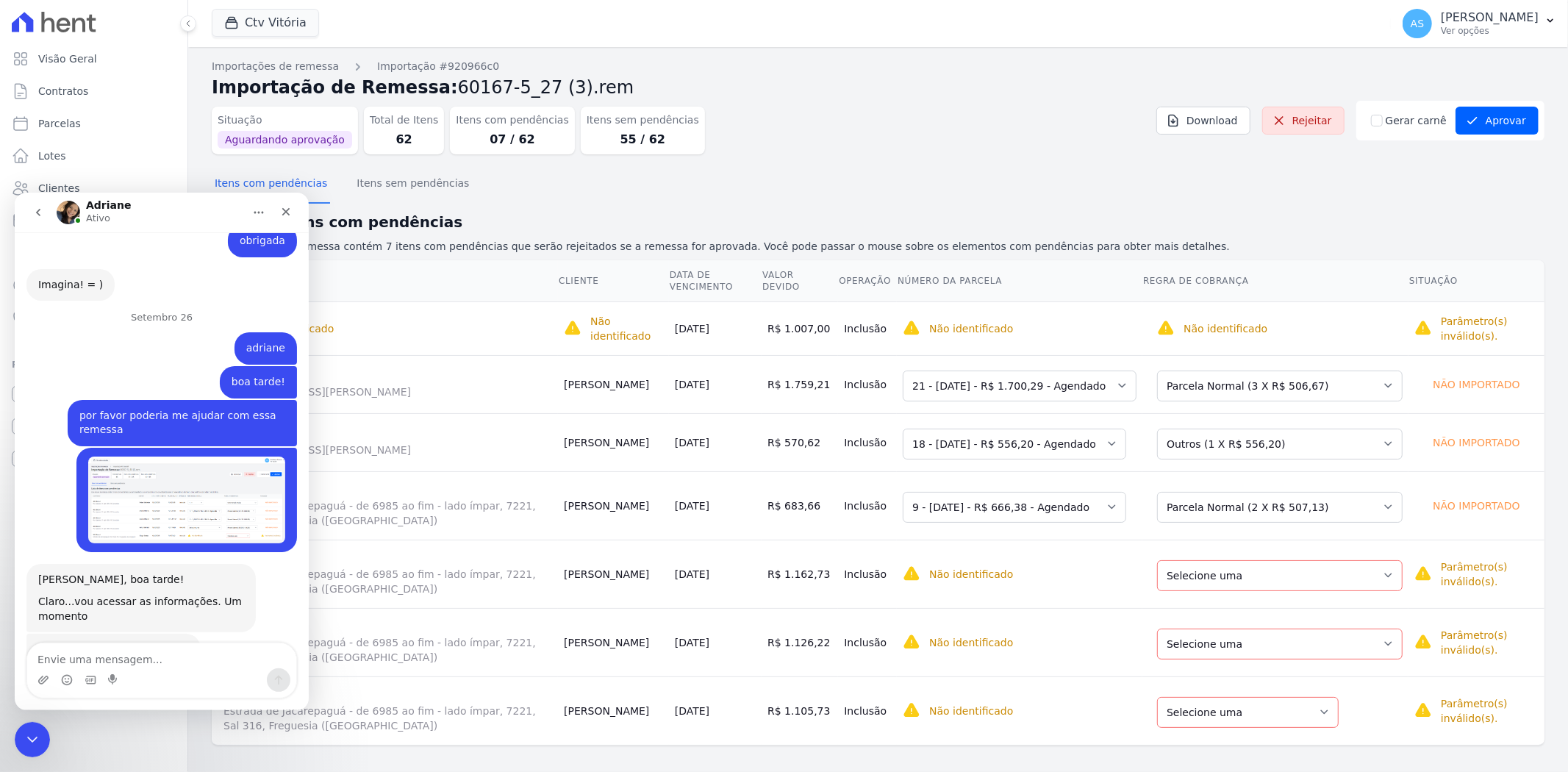
scroll to position [14759, 0]
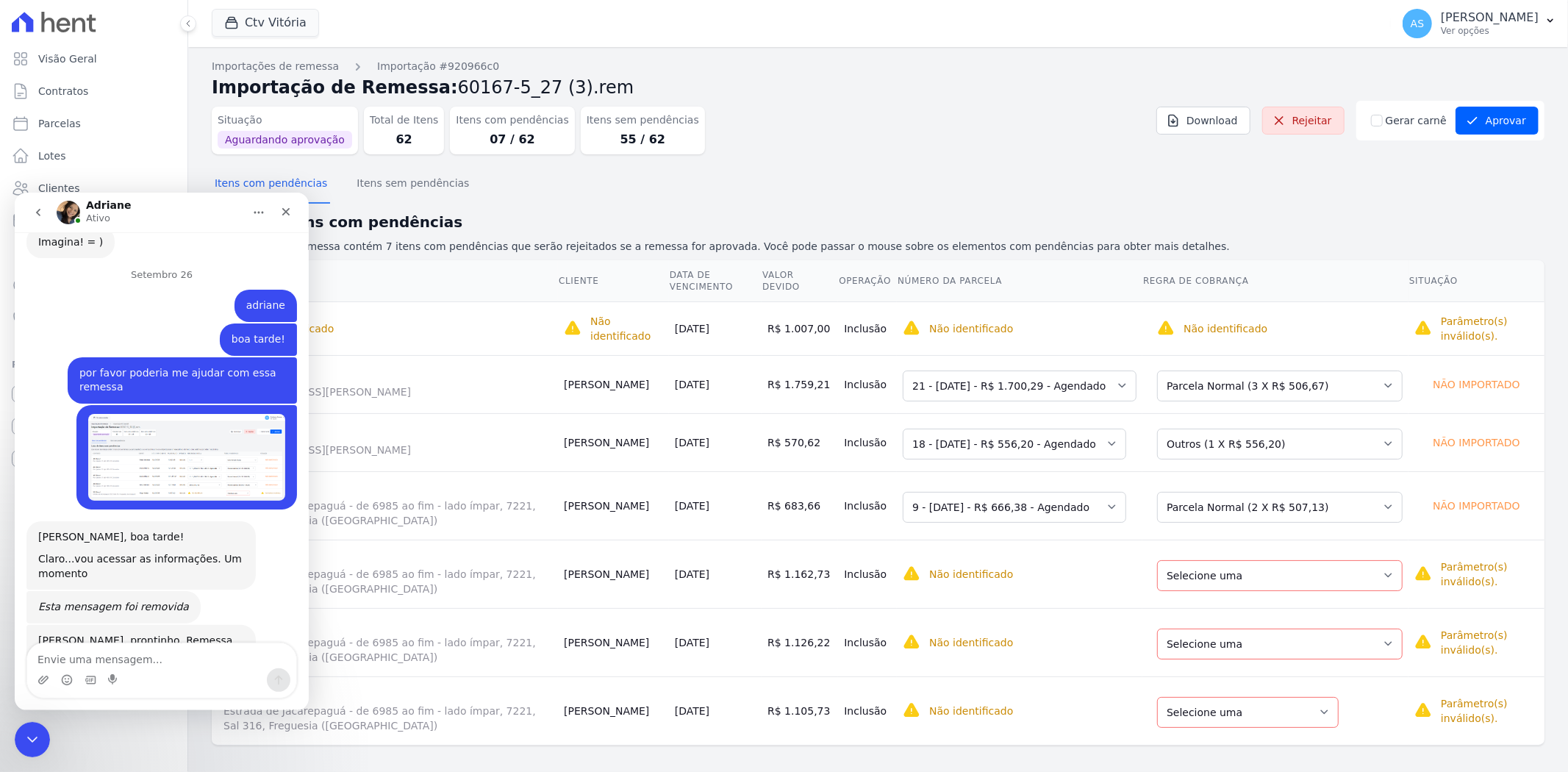
click at [55, 656] on textarea "Envie uma mensagem..." at bounding box center [161, 654] width 269 height 25
type textarea "Obrigada"
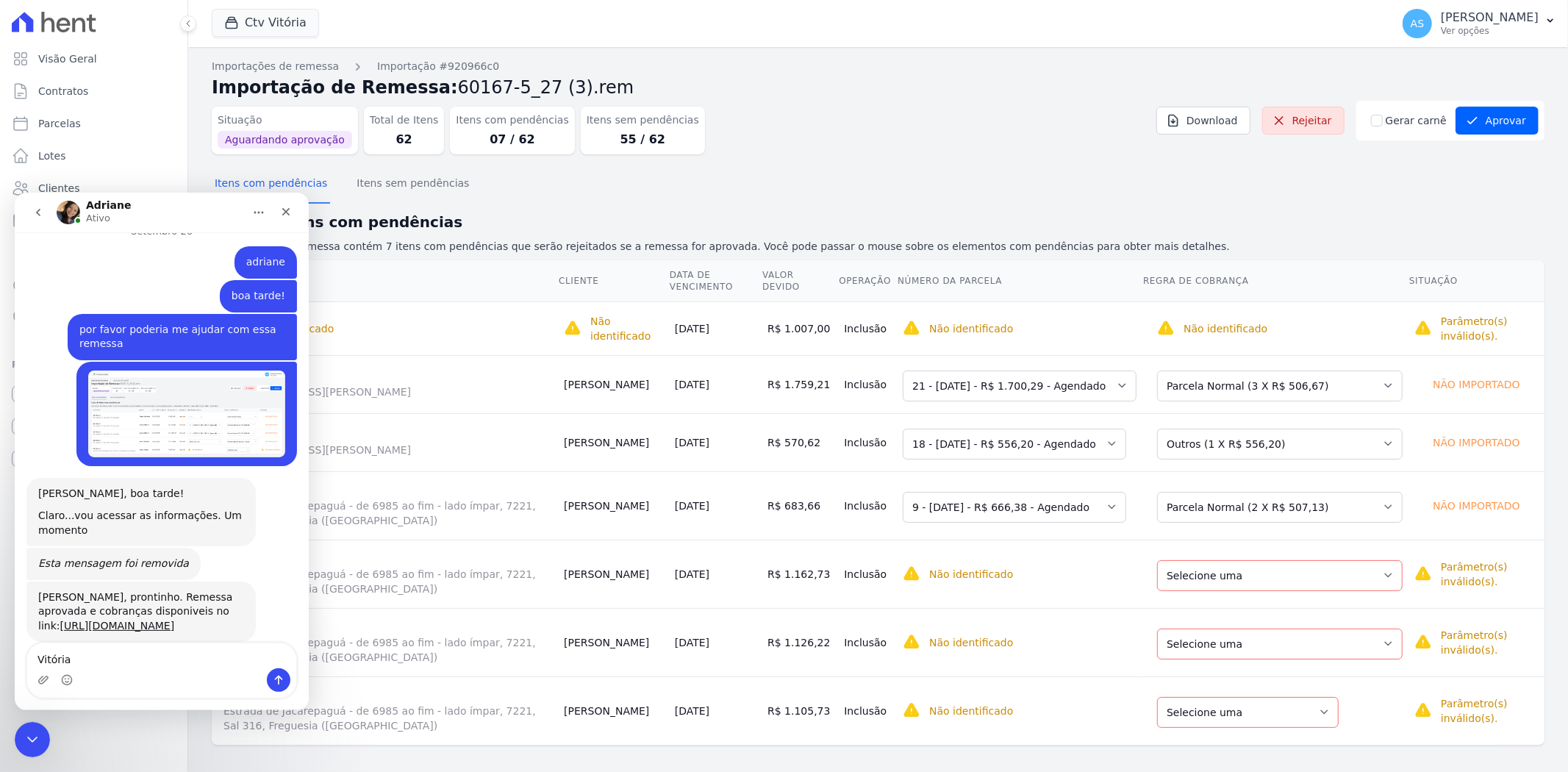
type textarea "Vitória"
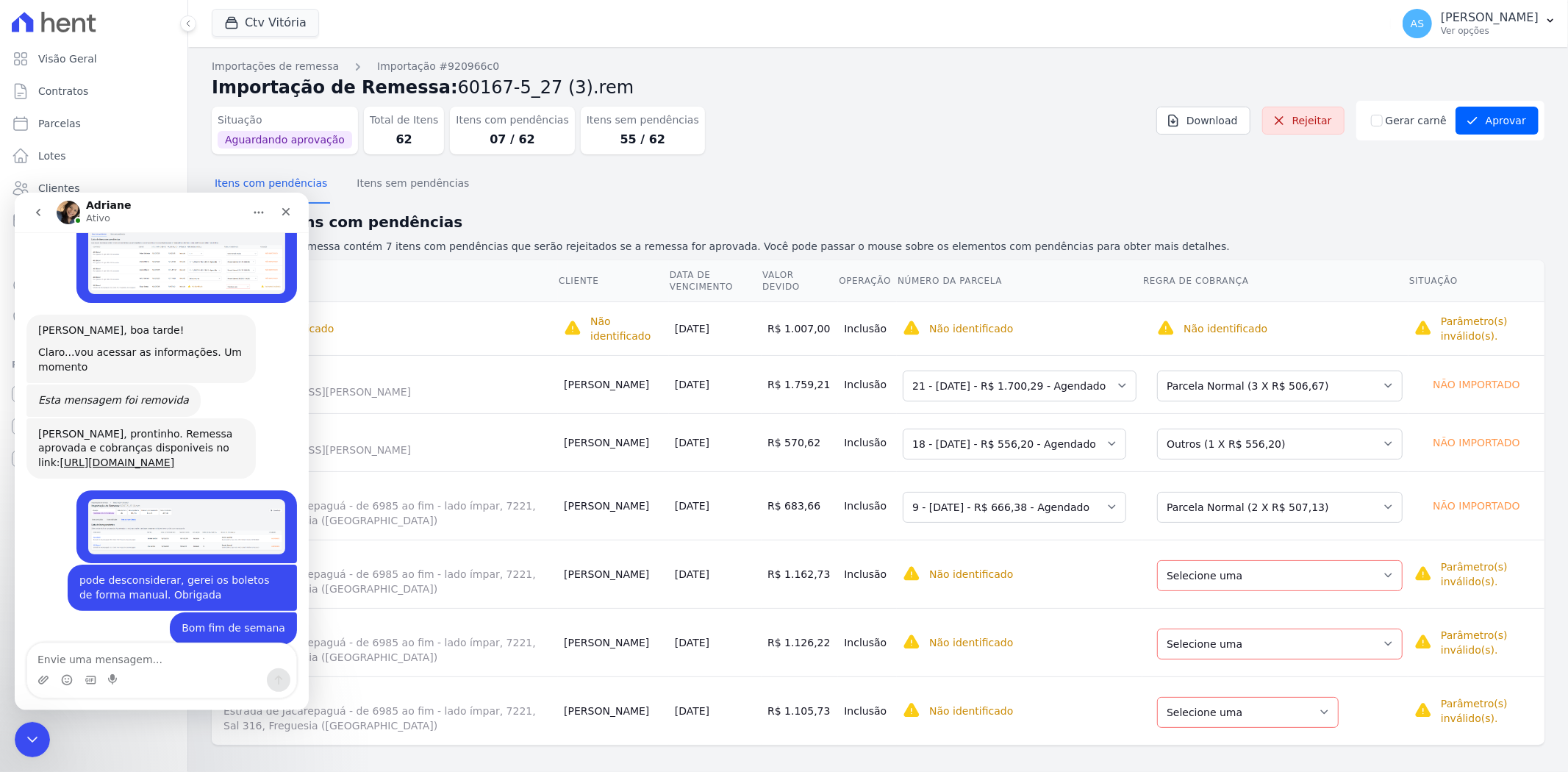
scroll to position [14965, 0]
click icon "Fechar mensagem da Intercom"
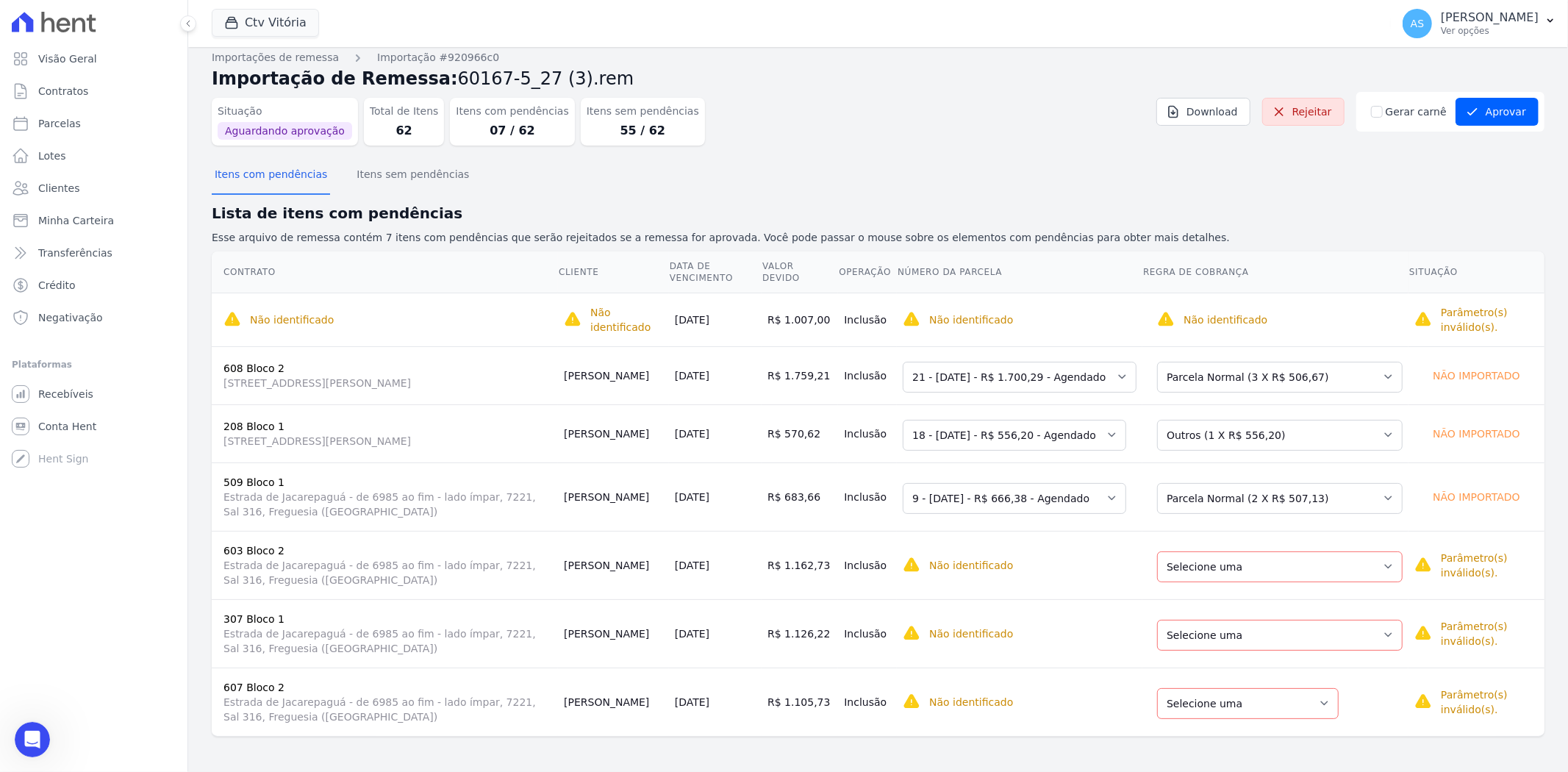
scroll to position [15240, 0]
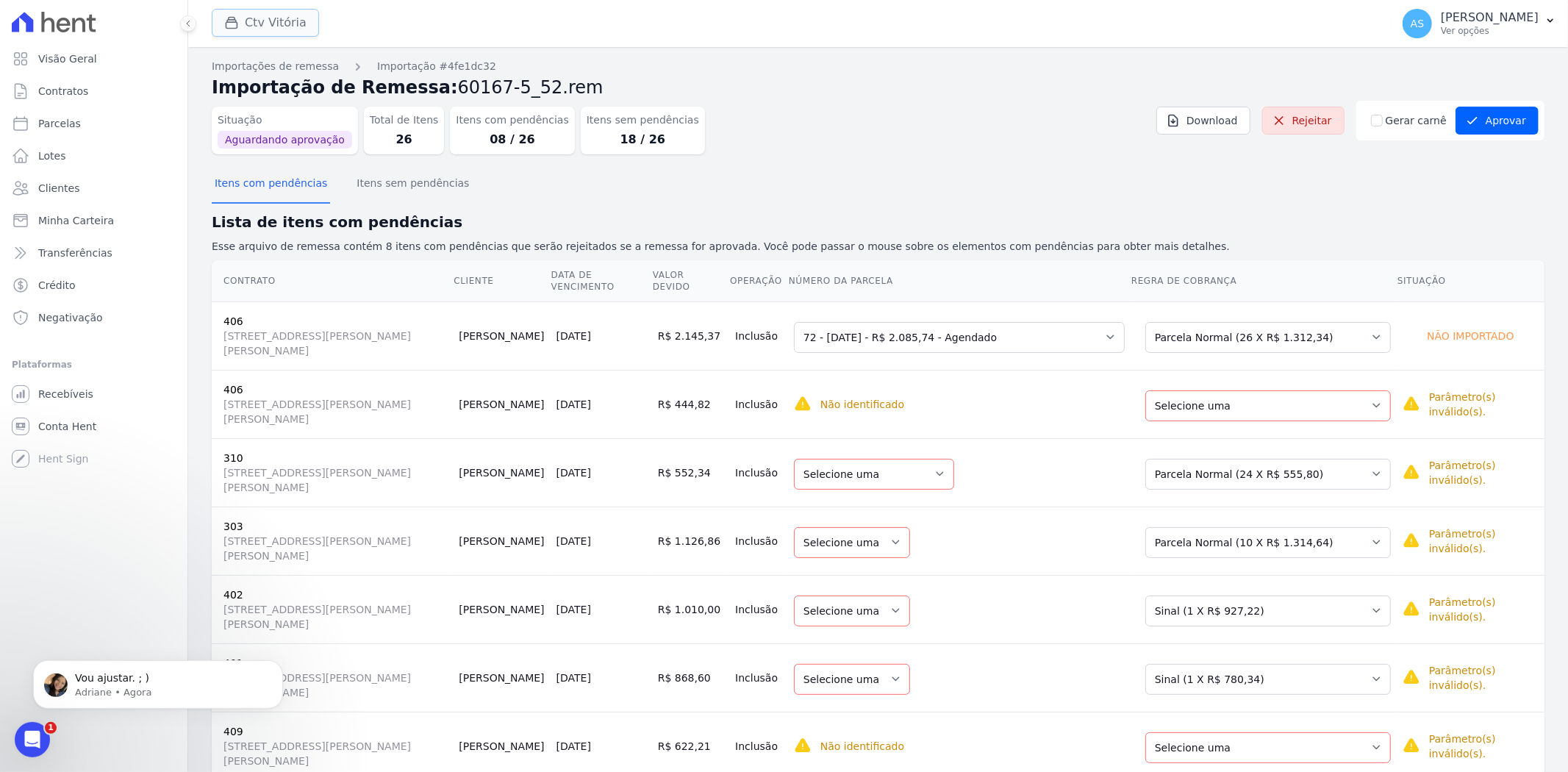
click at [250, 19] on button "Ctv Vitória" at bounding box center [266, 22] width 108 height 28
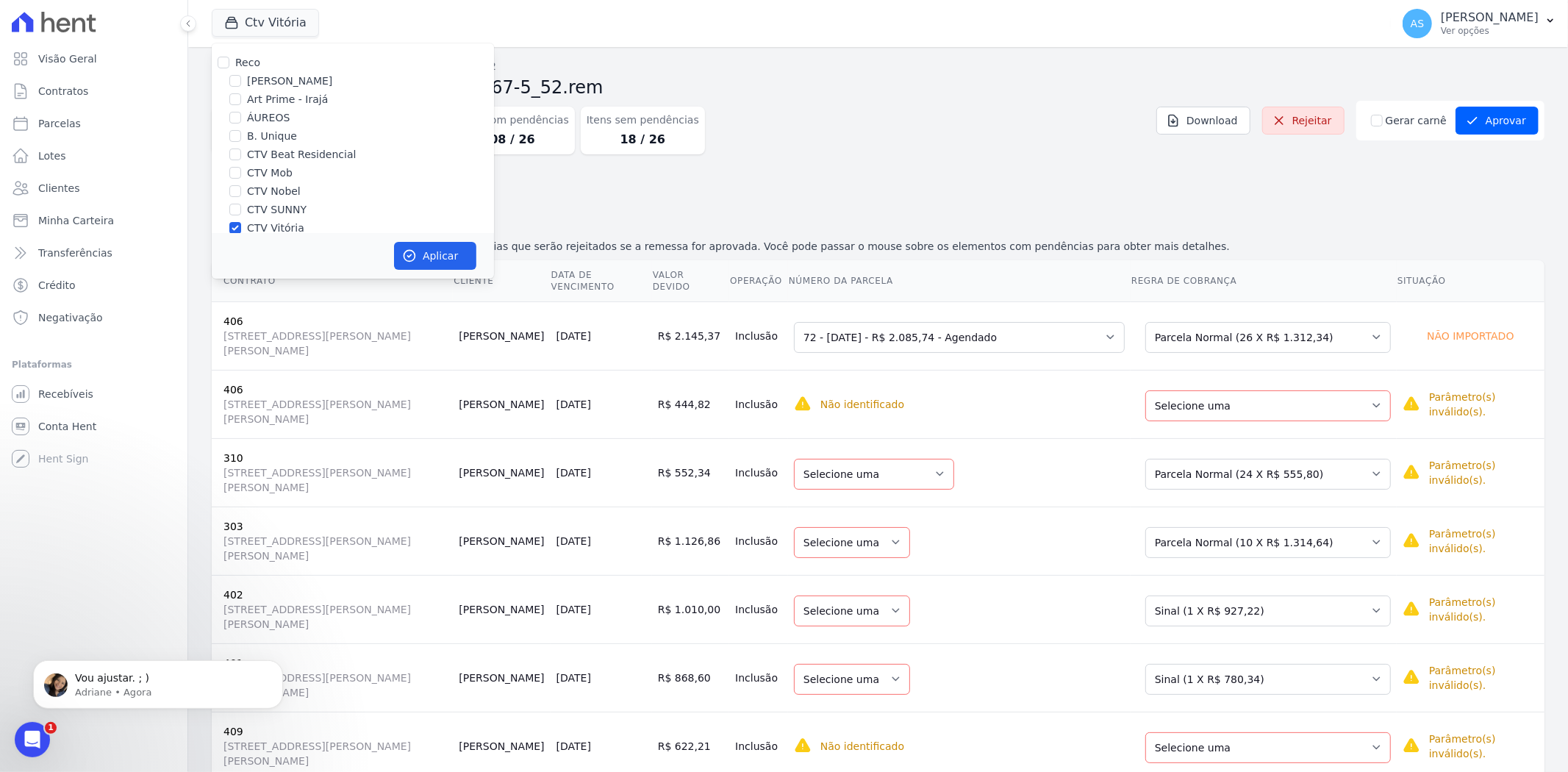
click at [214, 61] on div "Reco" at bounding box center [353, 63] width 282 height 15
click at [224, 59] on input "Reco" at bounding box center [223, 62] width 12 height 12
checkbox input "true"
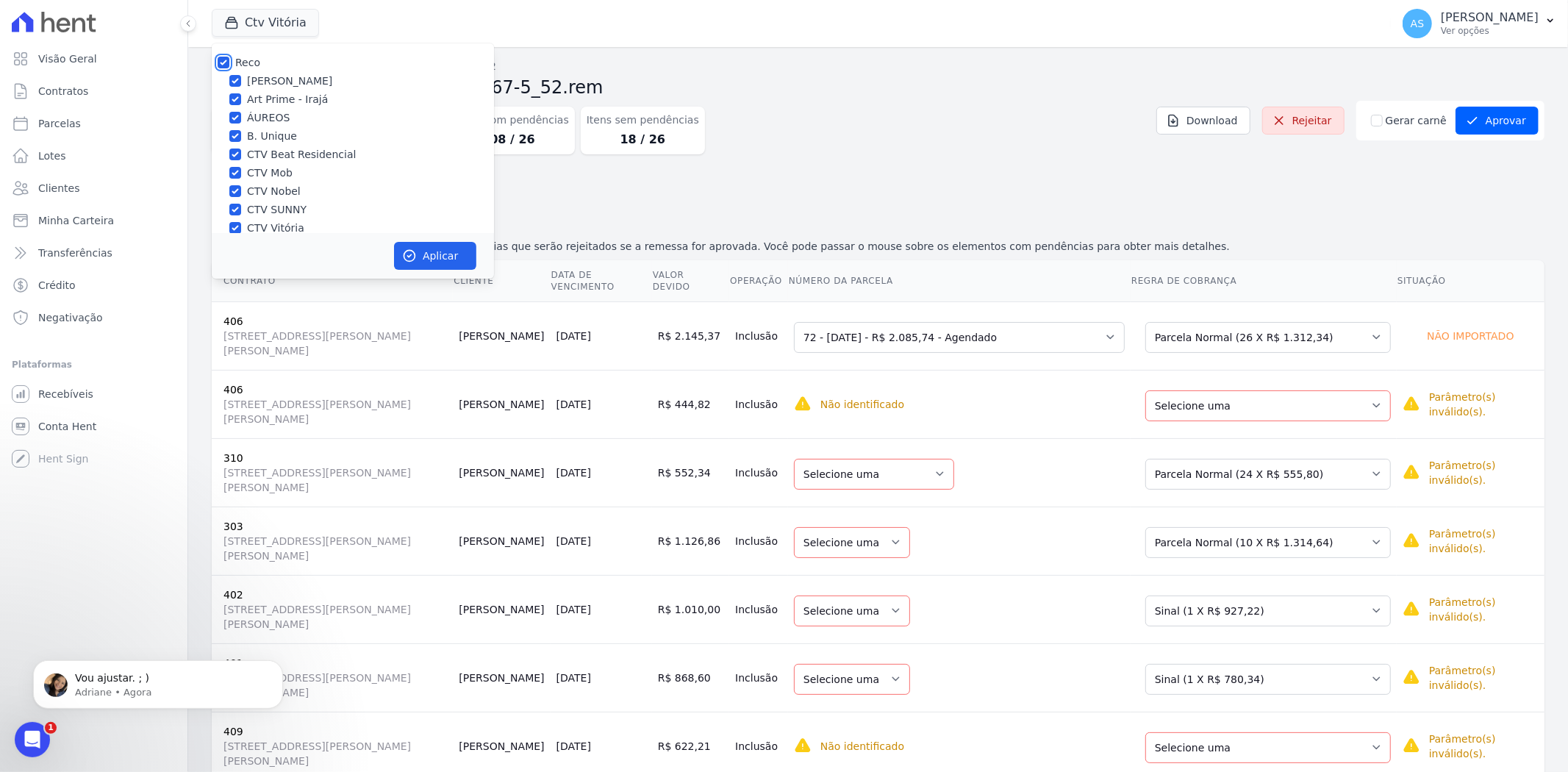
checkbox input "true"
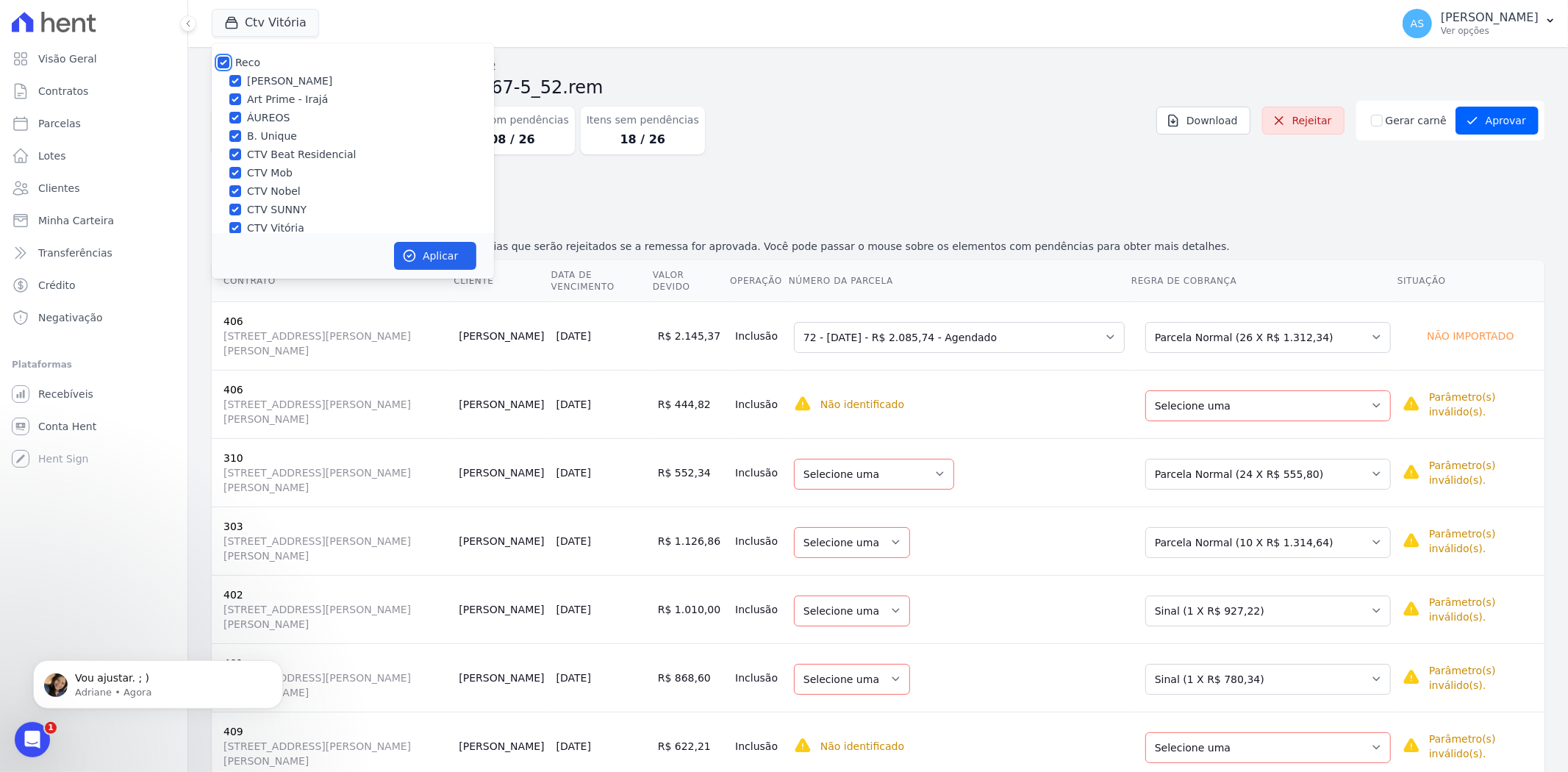
checkbox input "true"
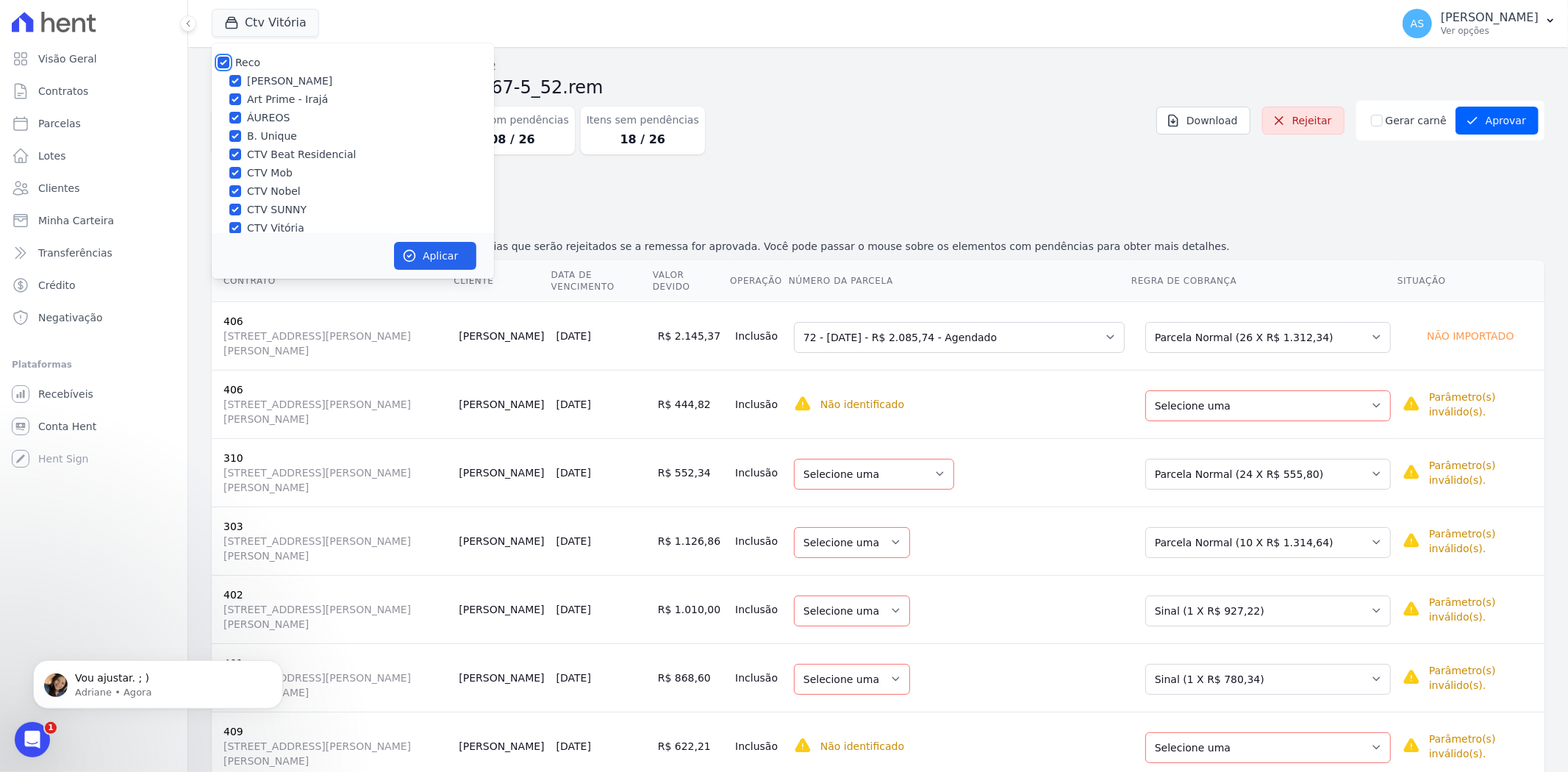
checkbox input "true"
click at [239, 210] on input "Star Residencial Exclusivo - Ghia" at bounding box center [234, 213] width 12 height 12
checkbox input "true"
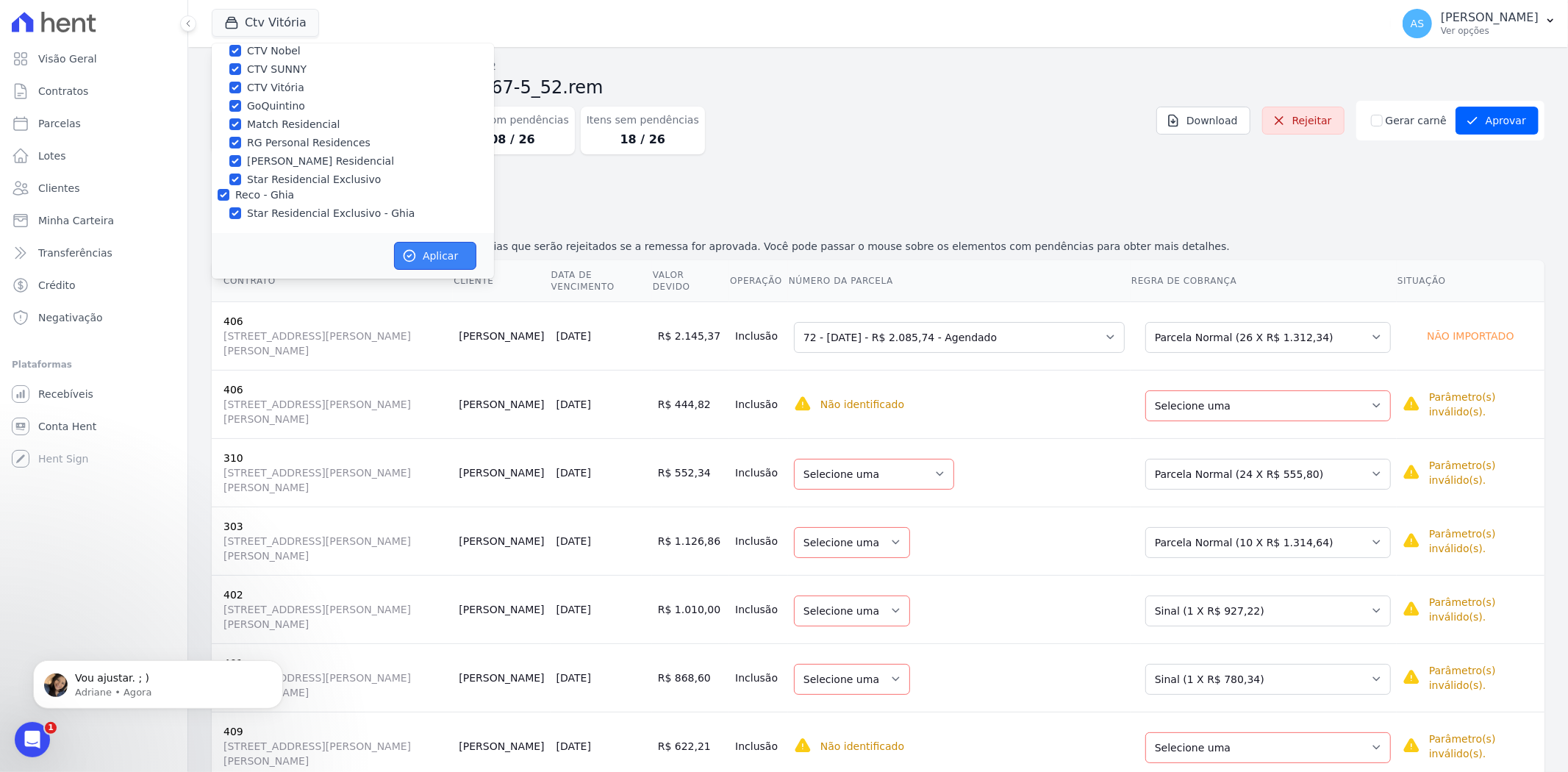
click at [415, 259] on icon "button" at bounding box center [409, 255] width 15 height 15
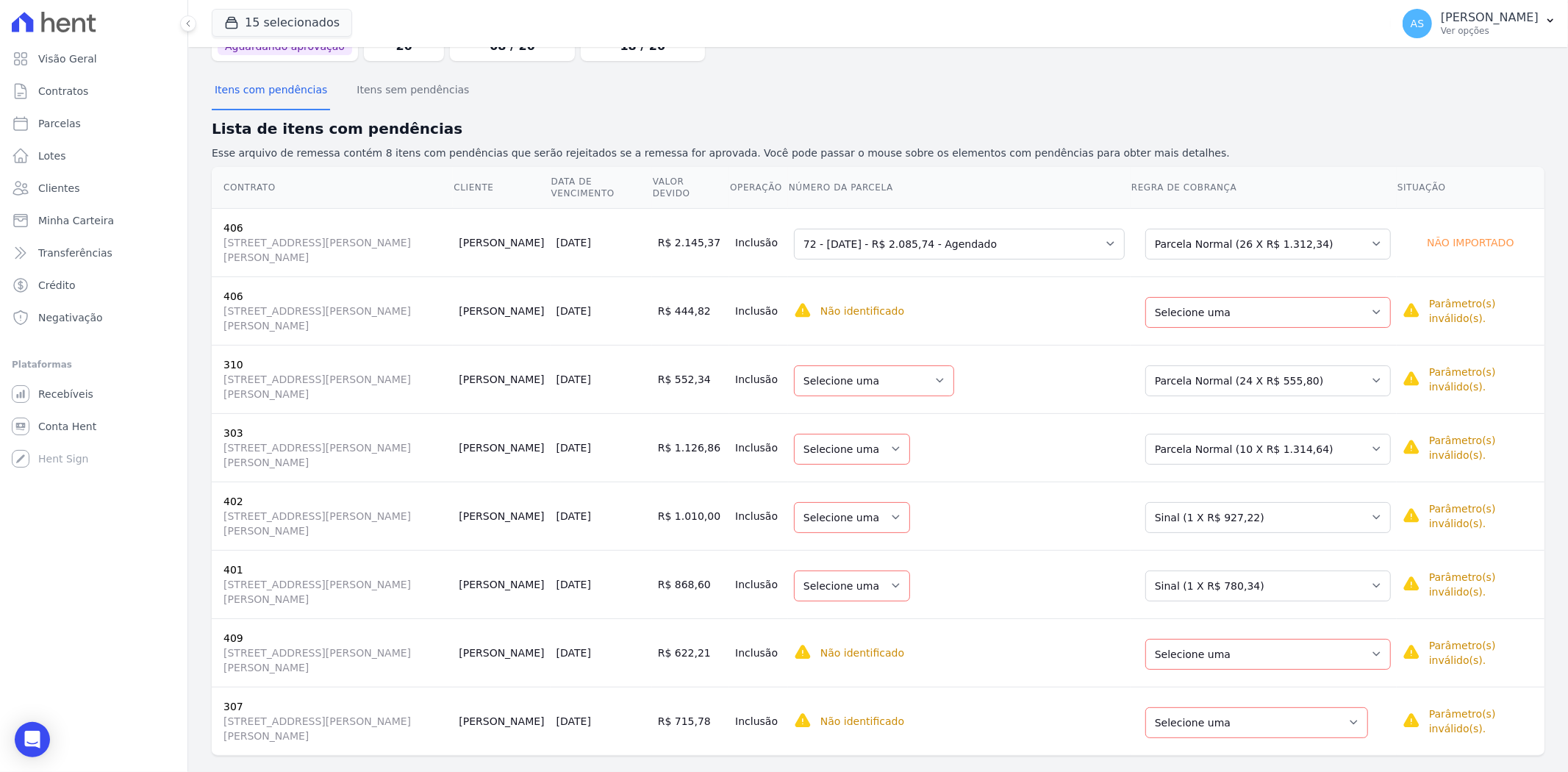
scroll to position [111, 0]
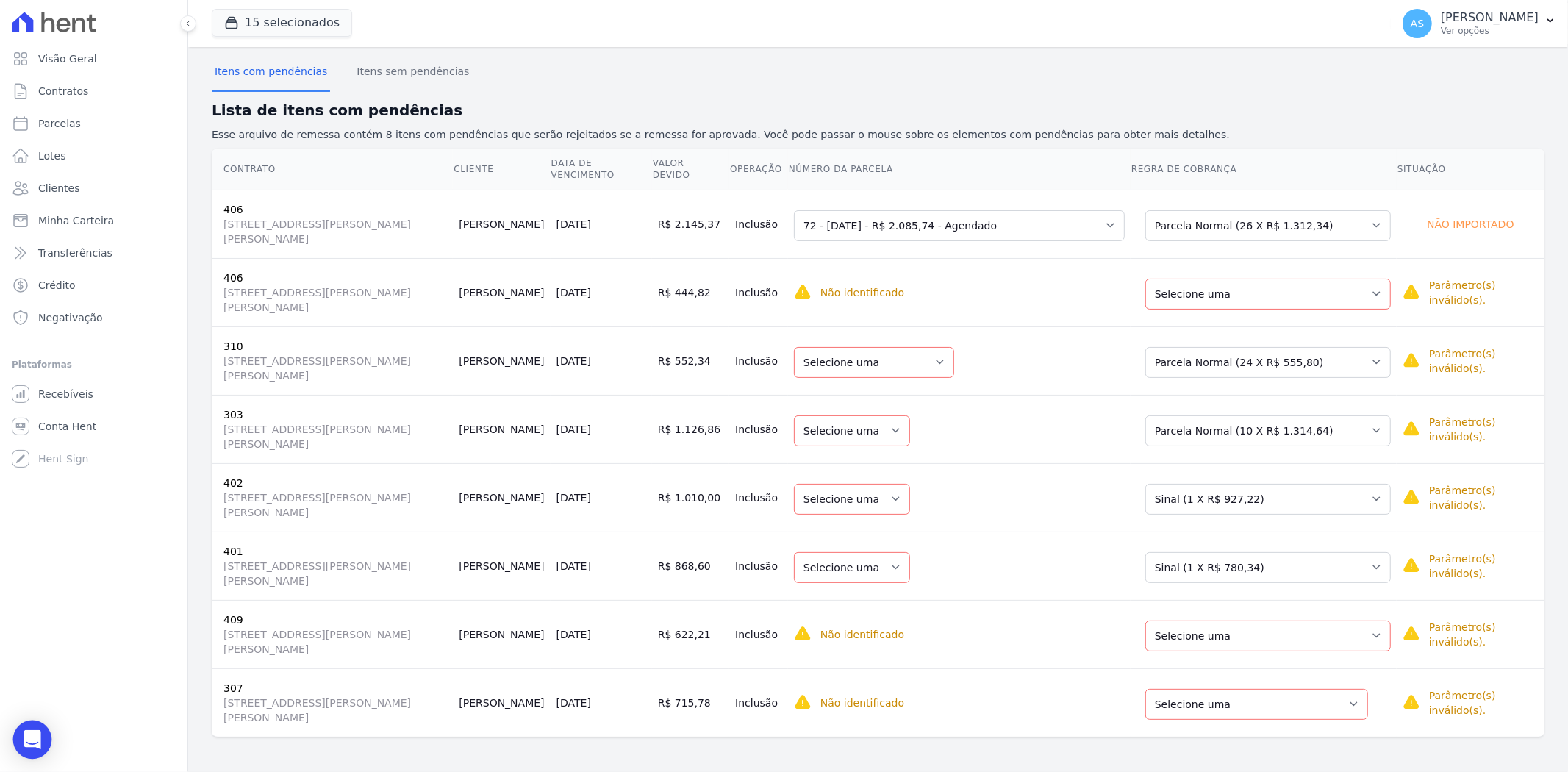
click at [26, 744] on icon "Open Intercom Messenger" at bounding box center [32, 739] width 17 height 19
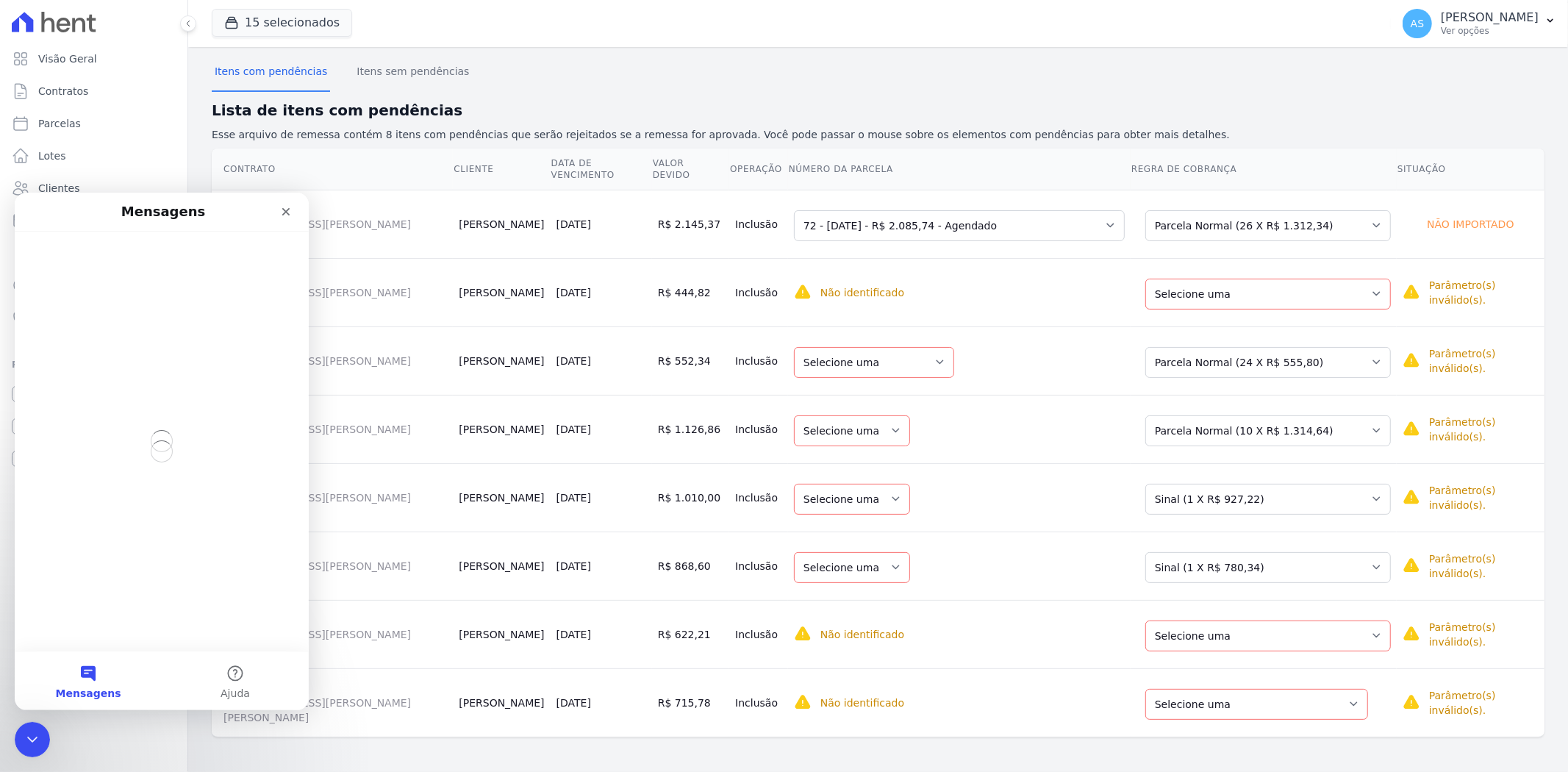
scroll to position [0, 0]
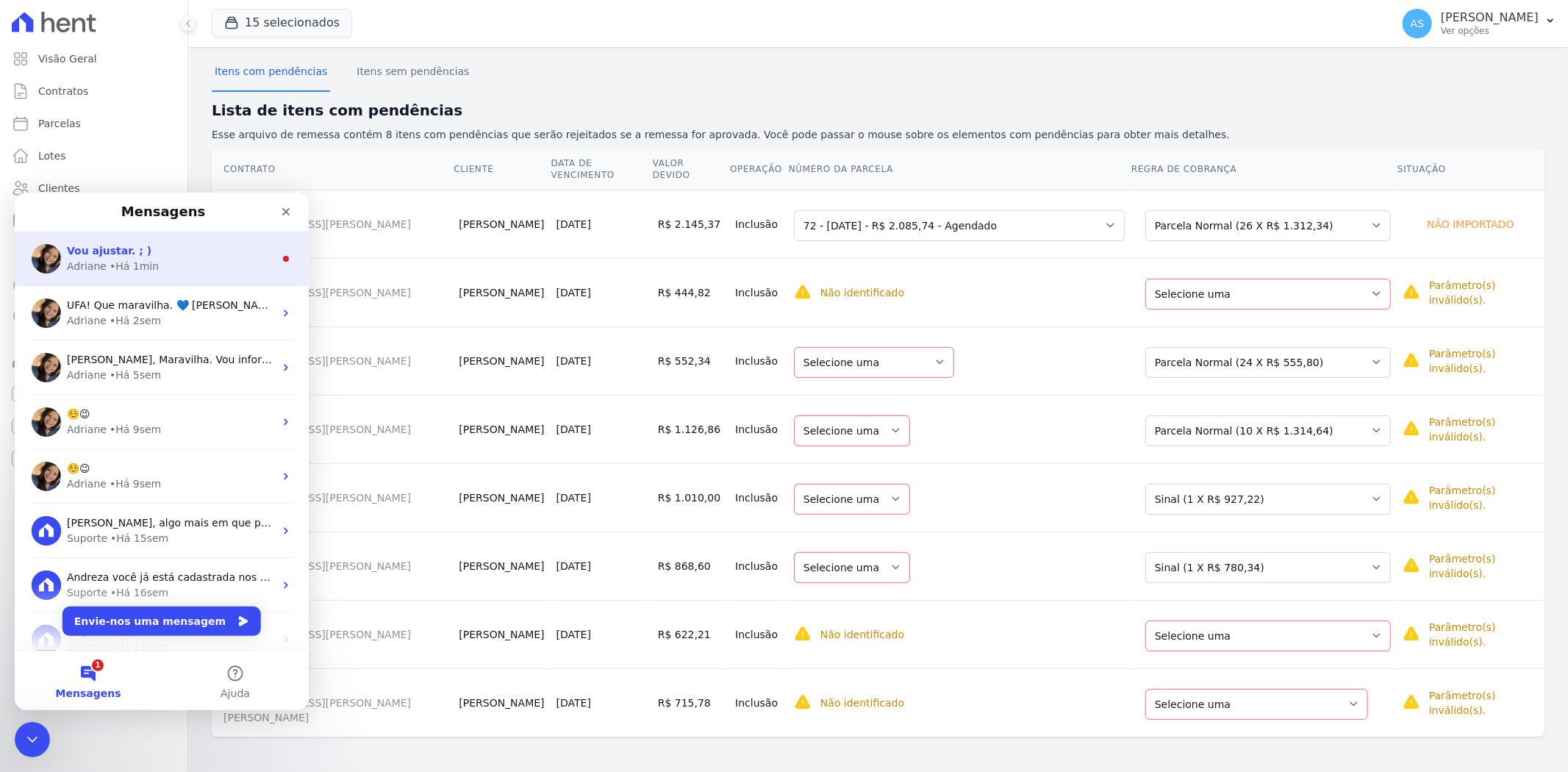
click at [160, 258] on div "Adriane • Há 1min" at bounding box center [171, 266] width 207 height 15
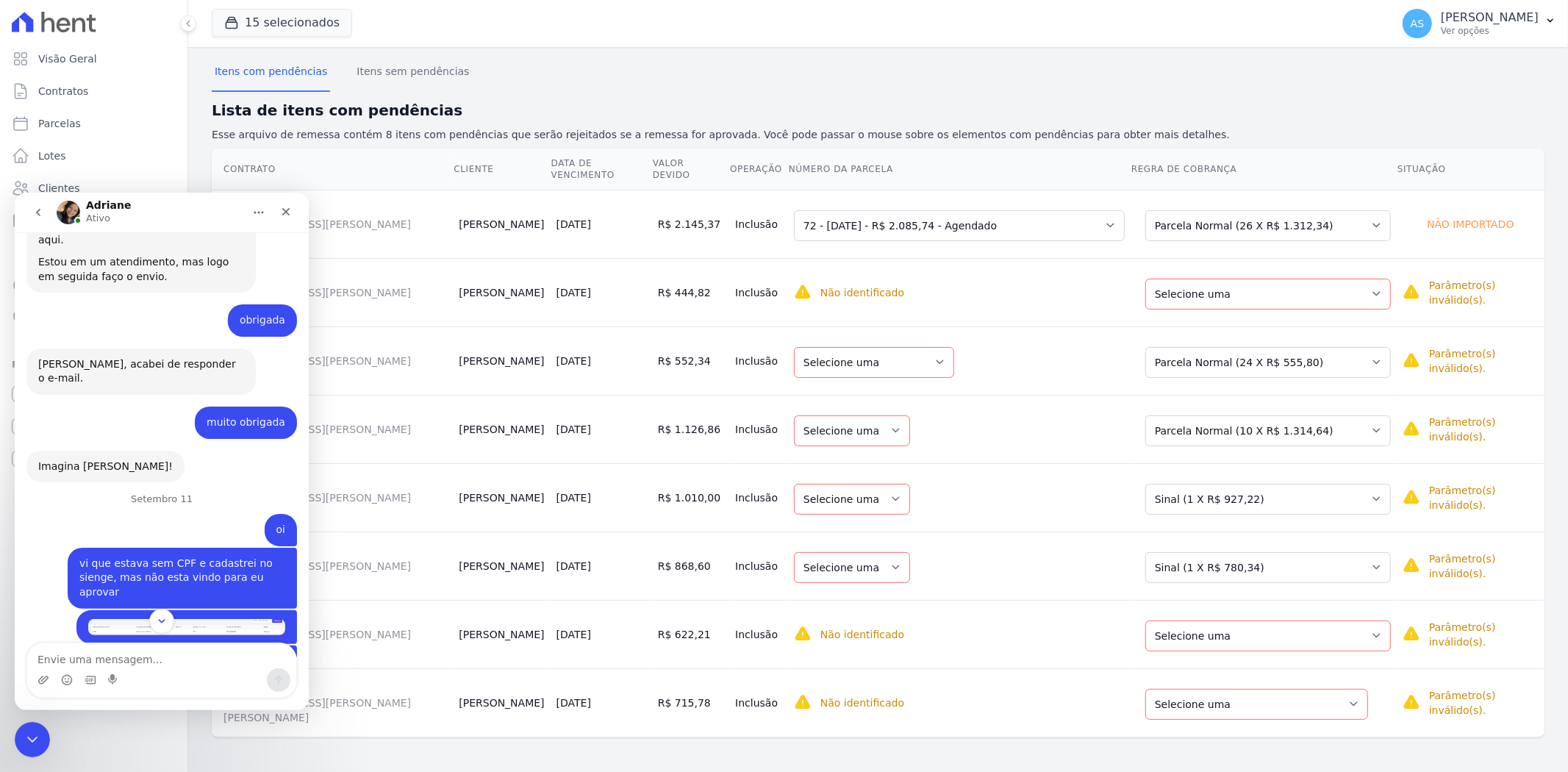
scroll to position [14620, 0]
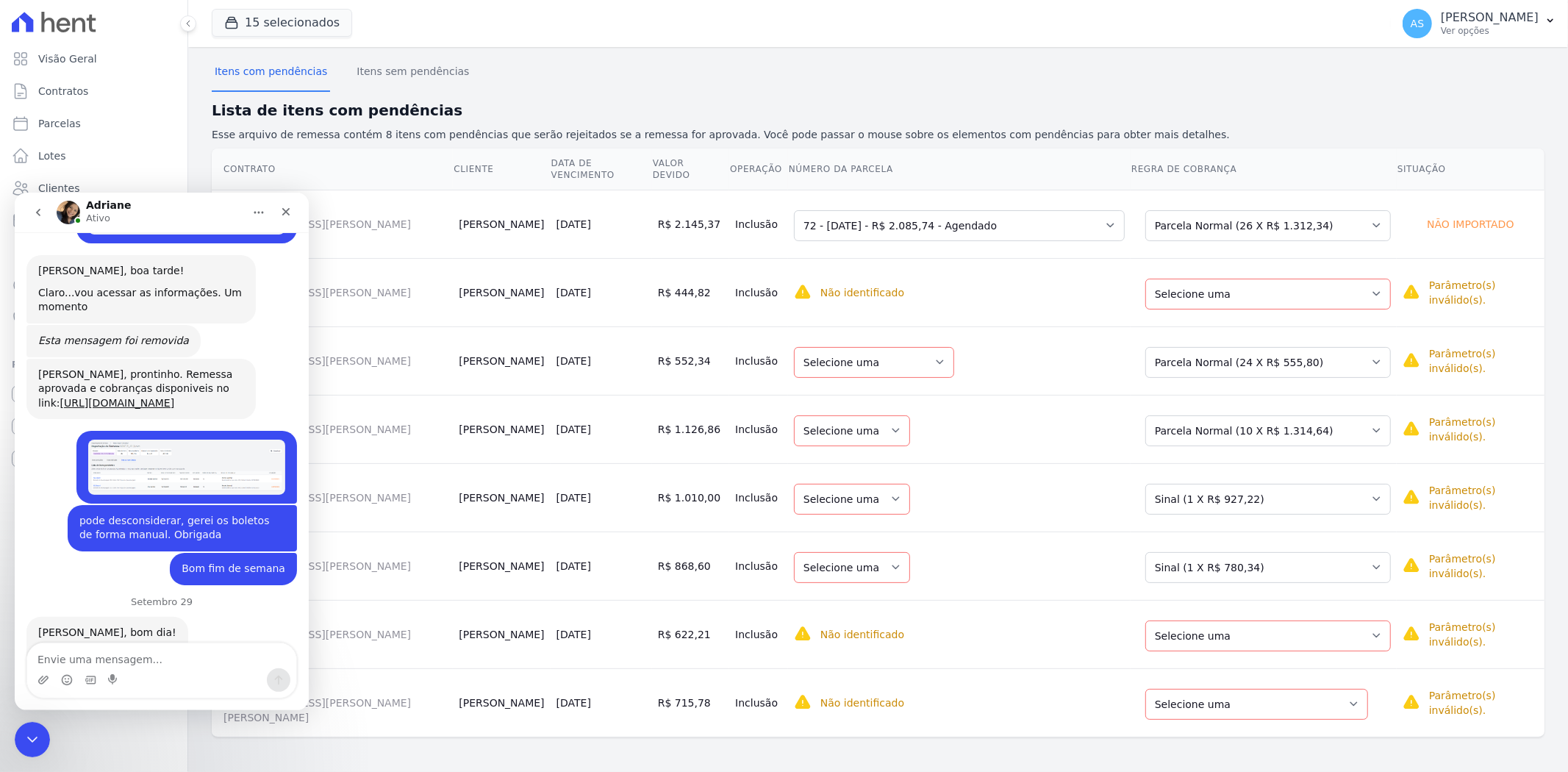
drag, startPoint x: 305, startPoint y: 258, endPoint x: 348, endPoint y: 865, distance: 608.5
click at [67, 662] on textarea "Envie uma mensagem..." at bounding box center [161, 654] width 269 height 25
type textarea "quintino"
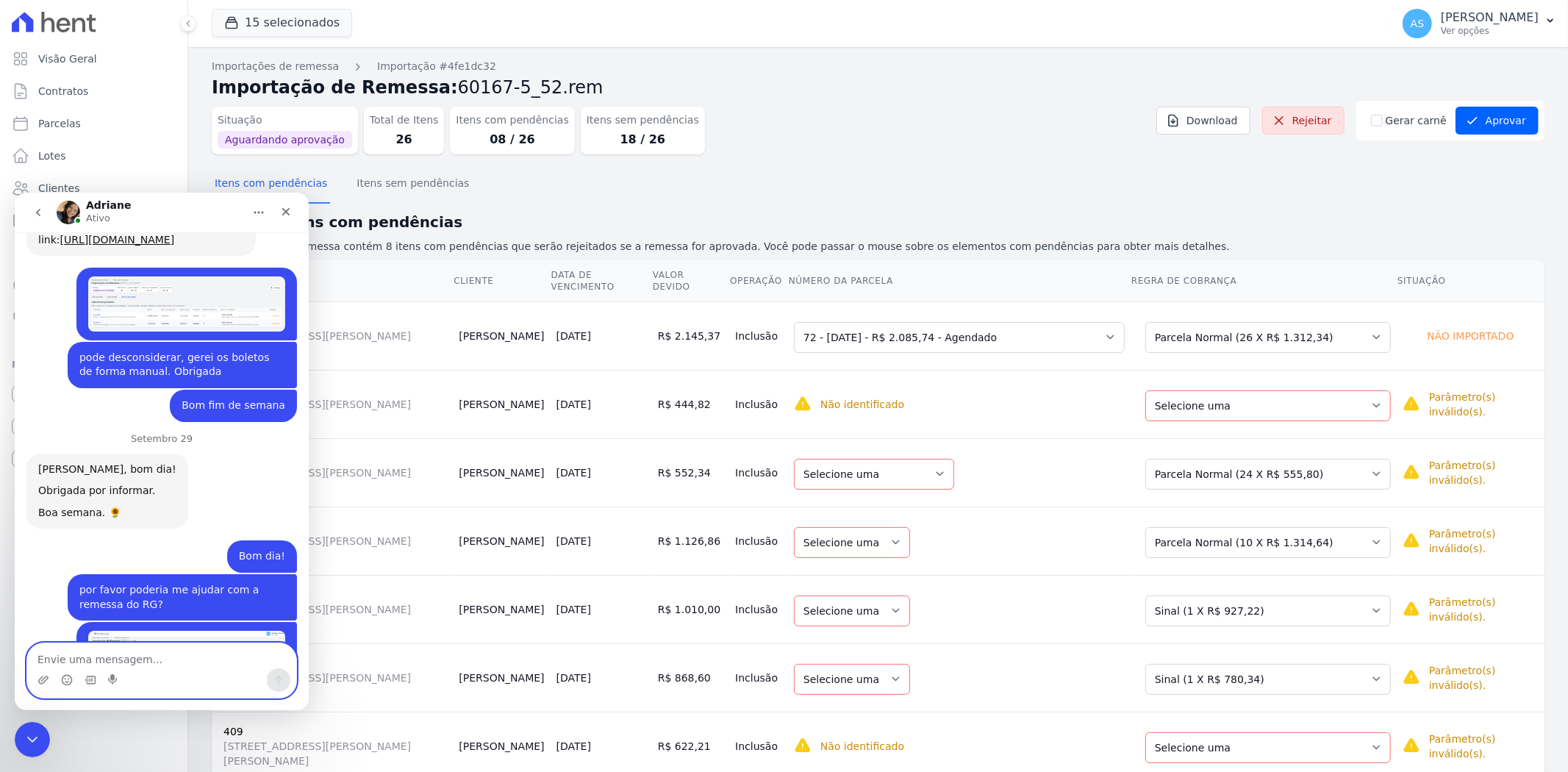
scroll to position [14917, 0]
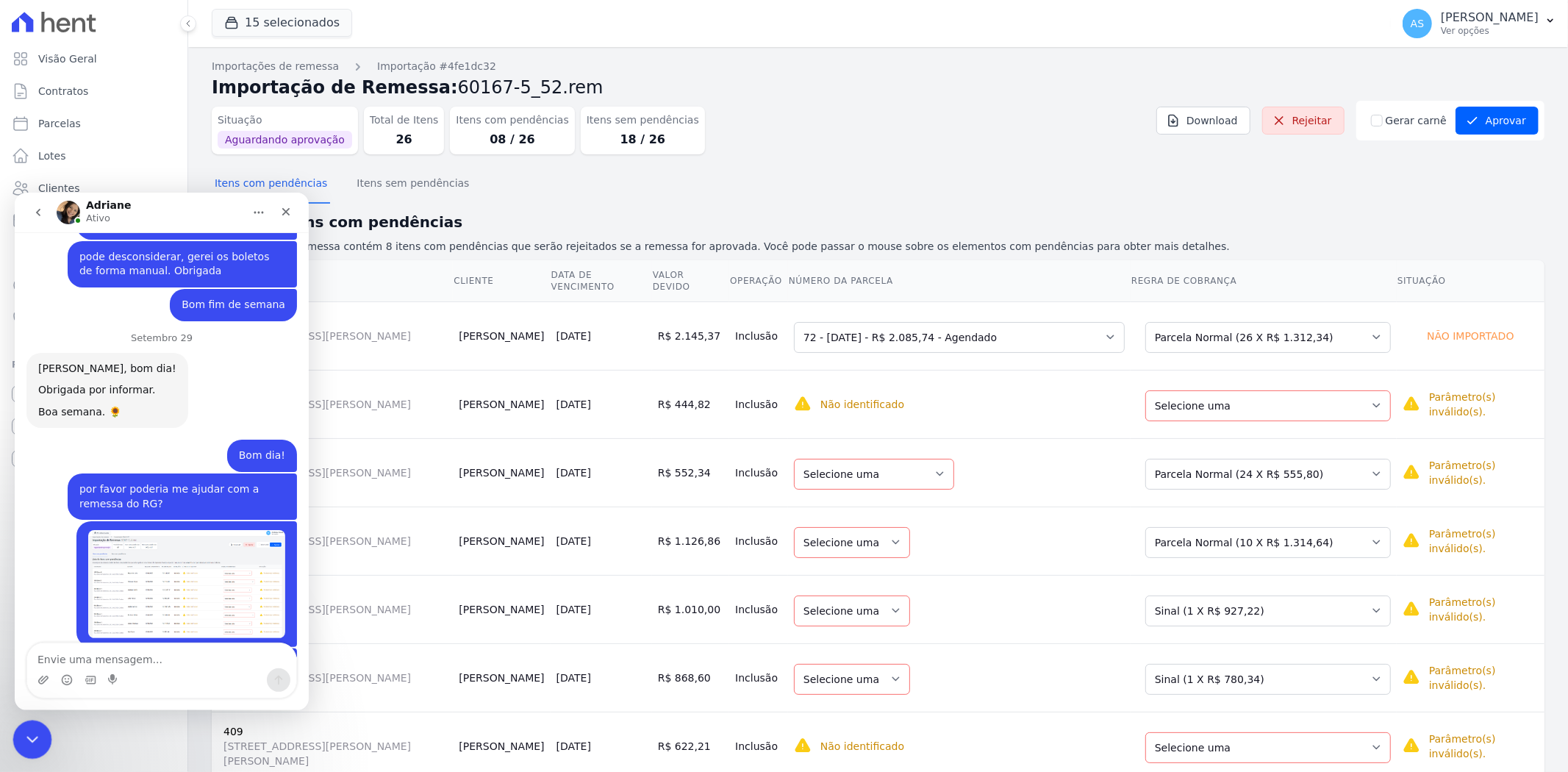
click at [31, 734] on icon "Fechar mensagem da Intercom" at bounding box center [30, 737] width 18 height 18
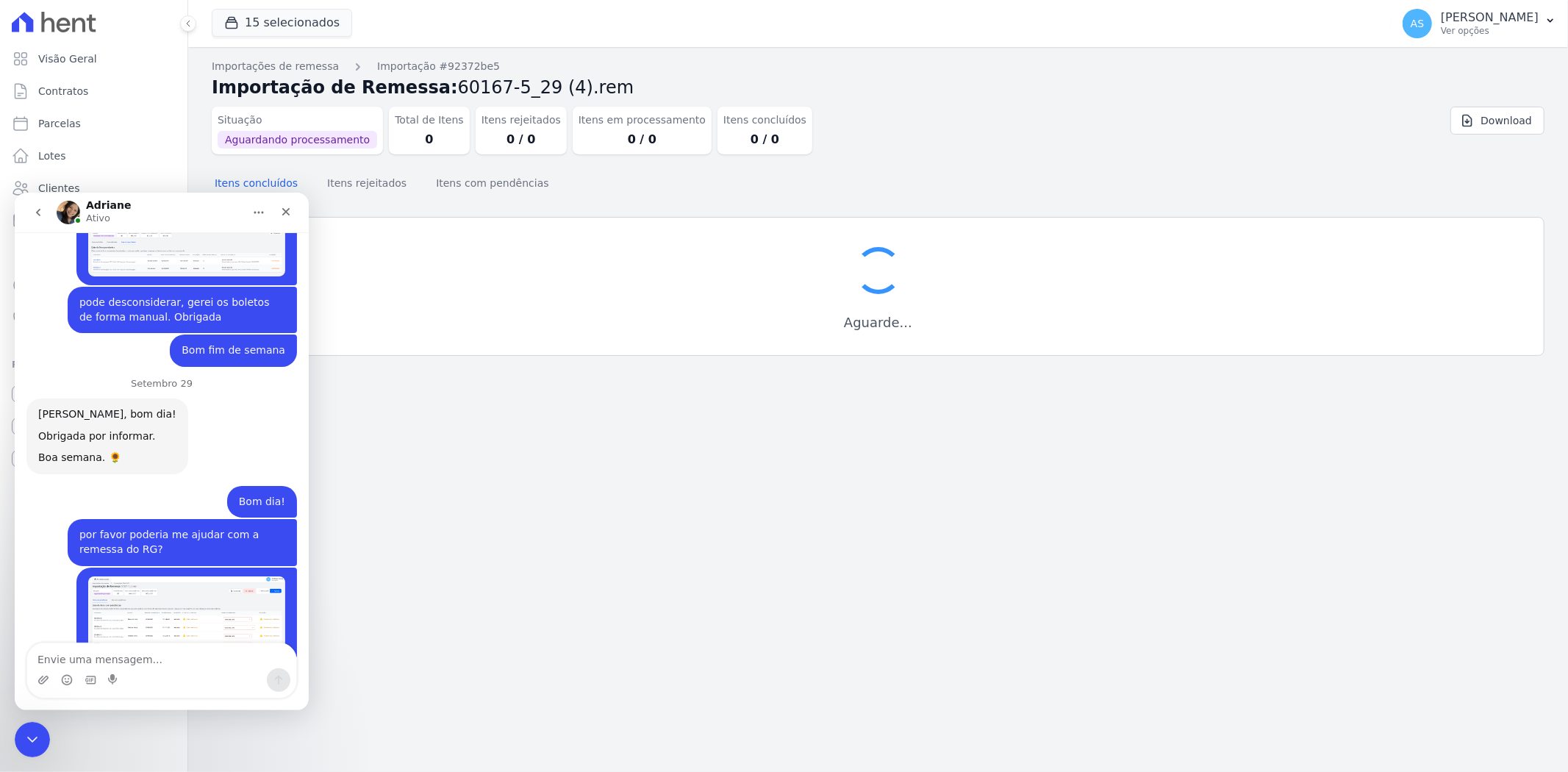
scroll to position [14482, 0]
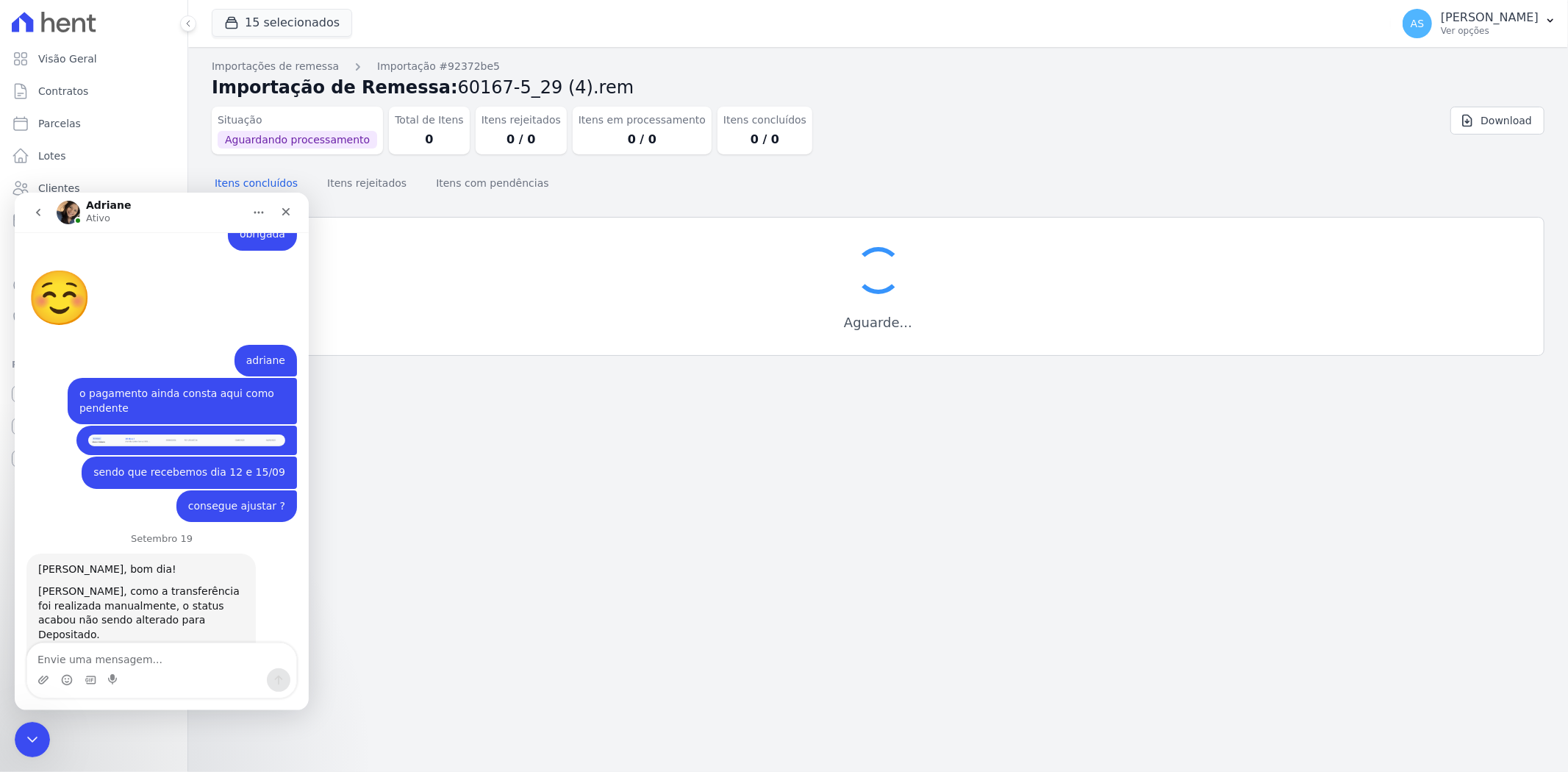
scroll to position [13460, 0]
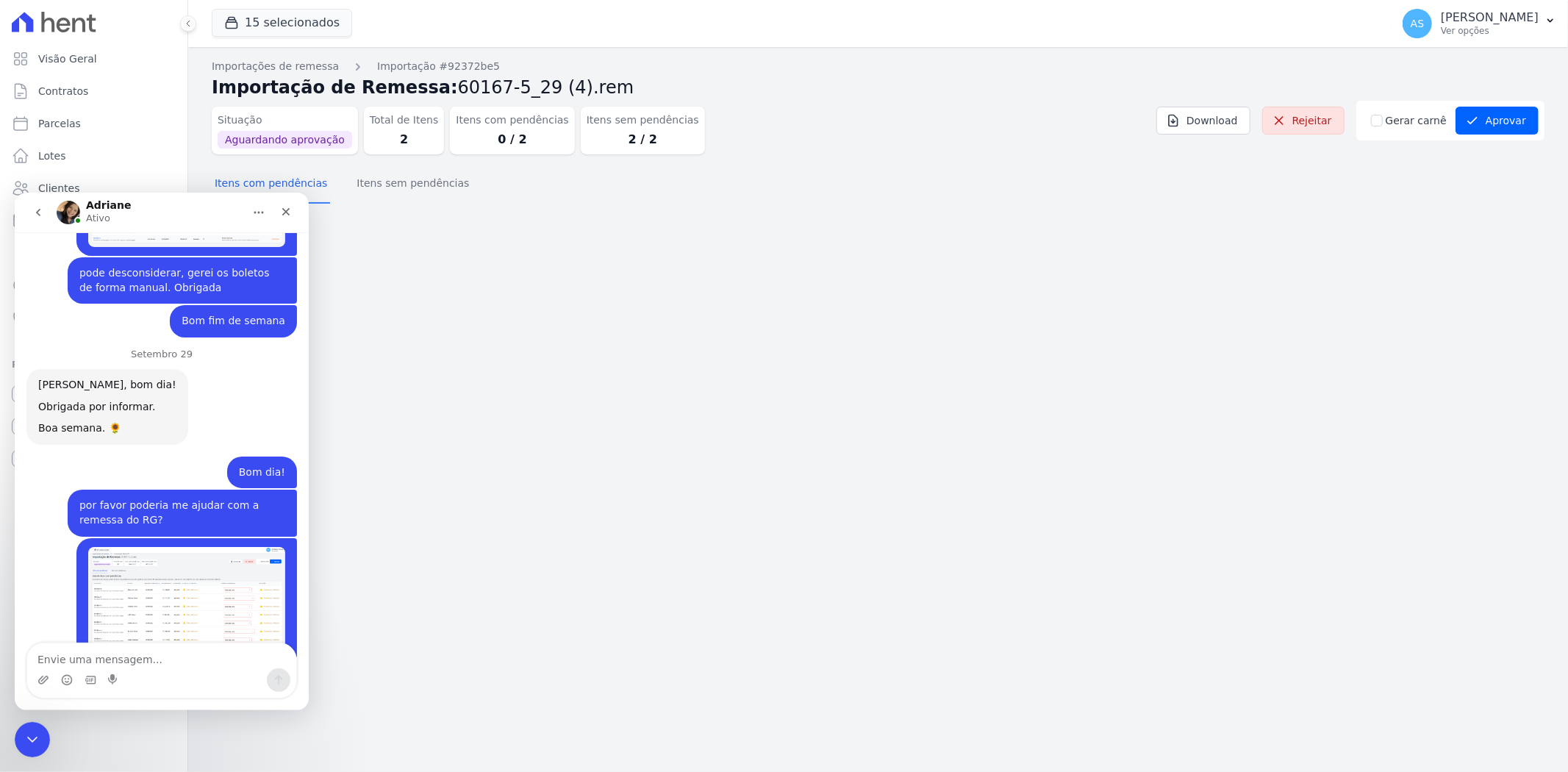
scroll to position [14482, 0]
click at [860, 453] on div "Importações de remessa Importação #92372be5 Importação de Remessa: 60167-5_29 (…" at bounding box center [878, 409] width 1380 height 724
click at [1493, 121] on button "Aprovar" at bounding box center [1497, 121] width 83 height 28
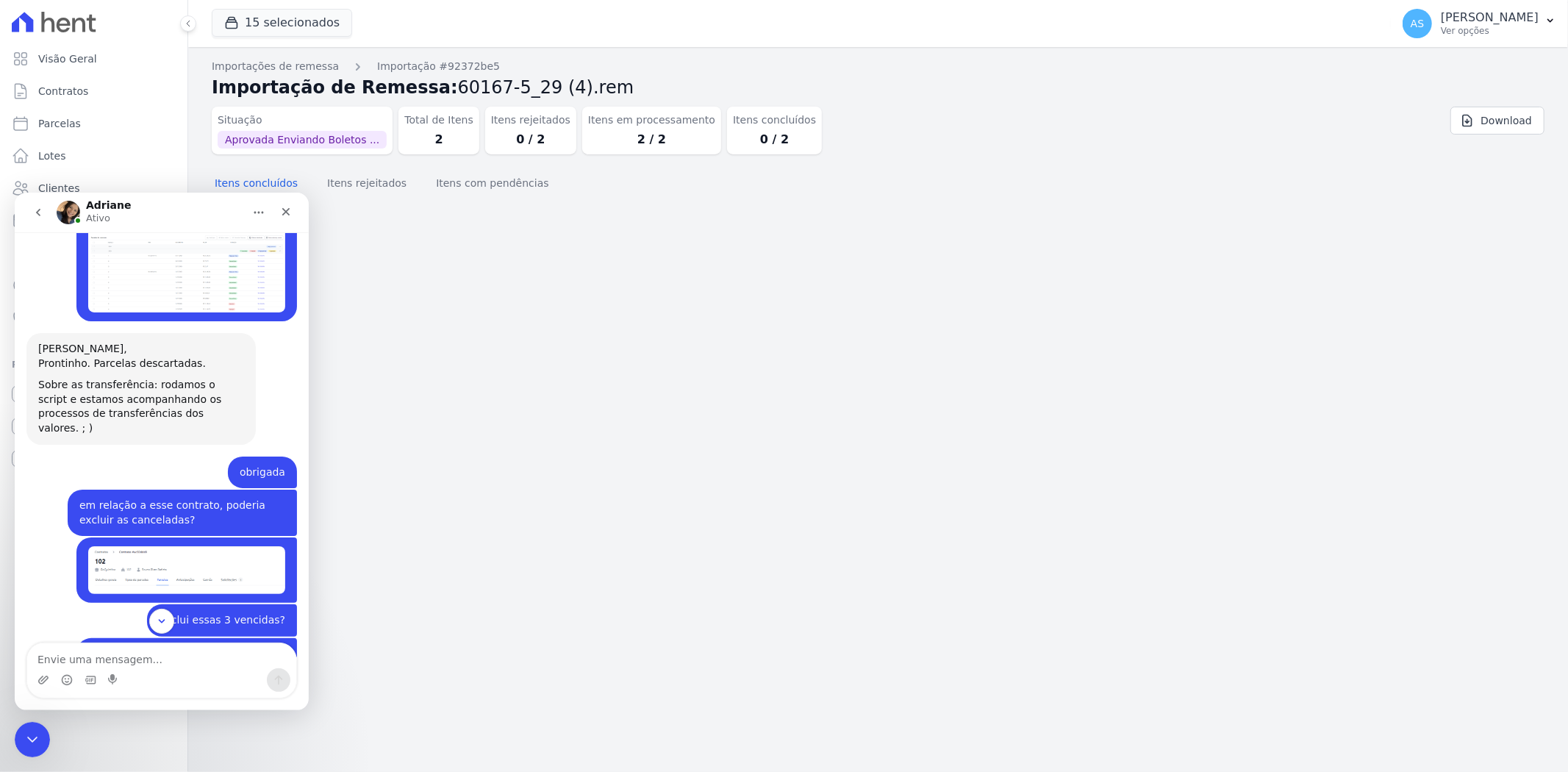
scroll to position [14481, 0]
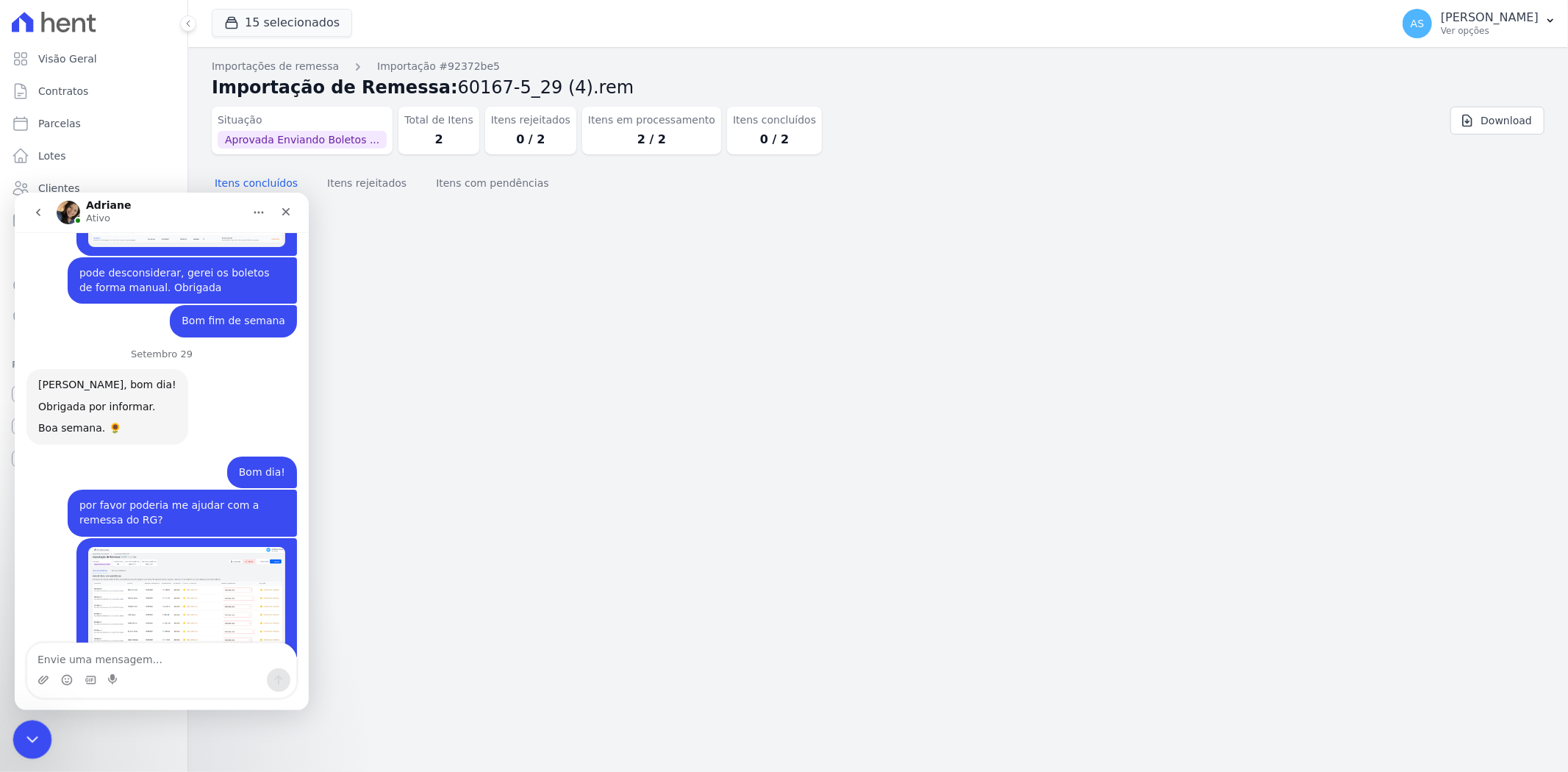
click at [30, 739] on icon "Fechar mensagem da Intercom" at bounding box center [30, 737] width 10 height 6
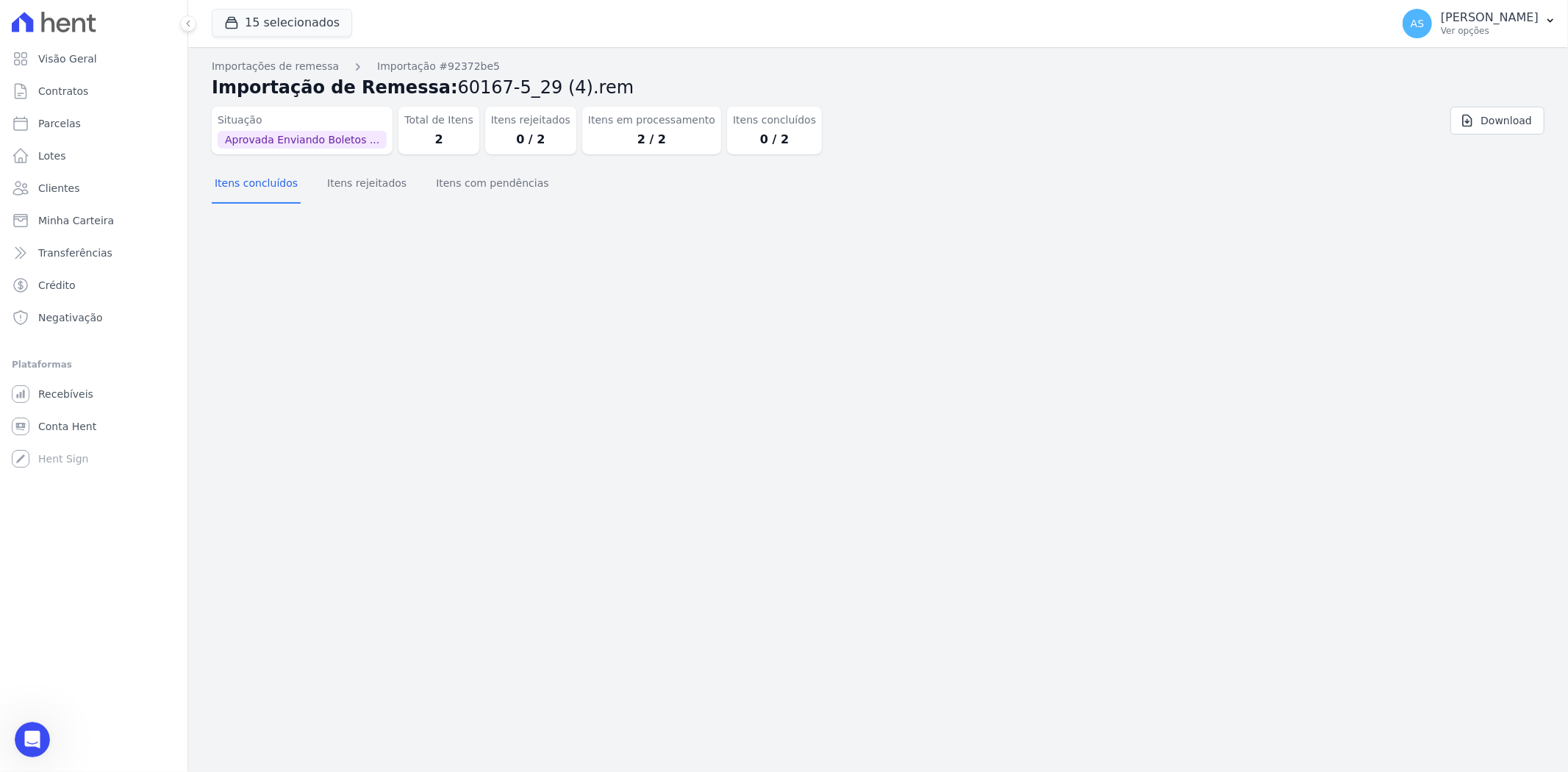
scroll to position [14584, 0]
click at [1548, 20] on icon "button" at bounding box center [1550, 21] width 6 height 4
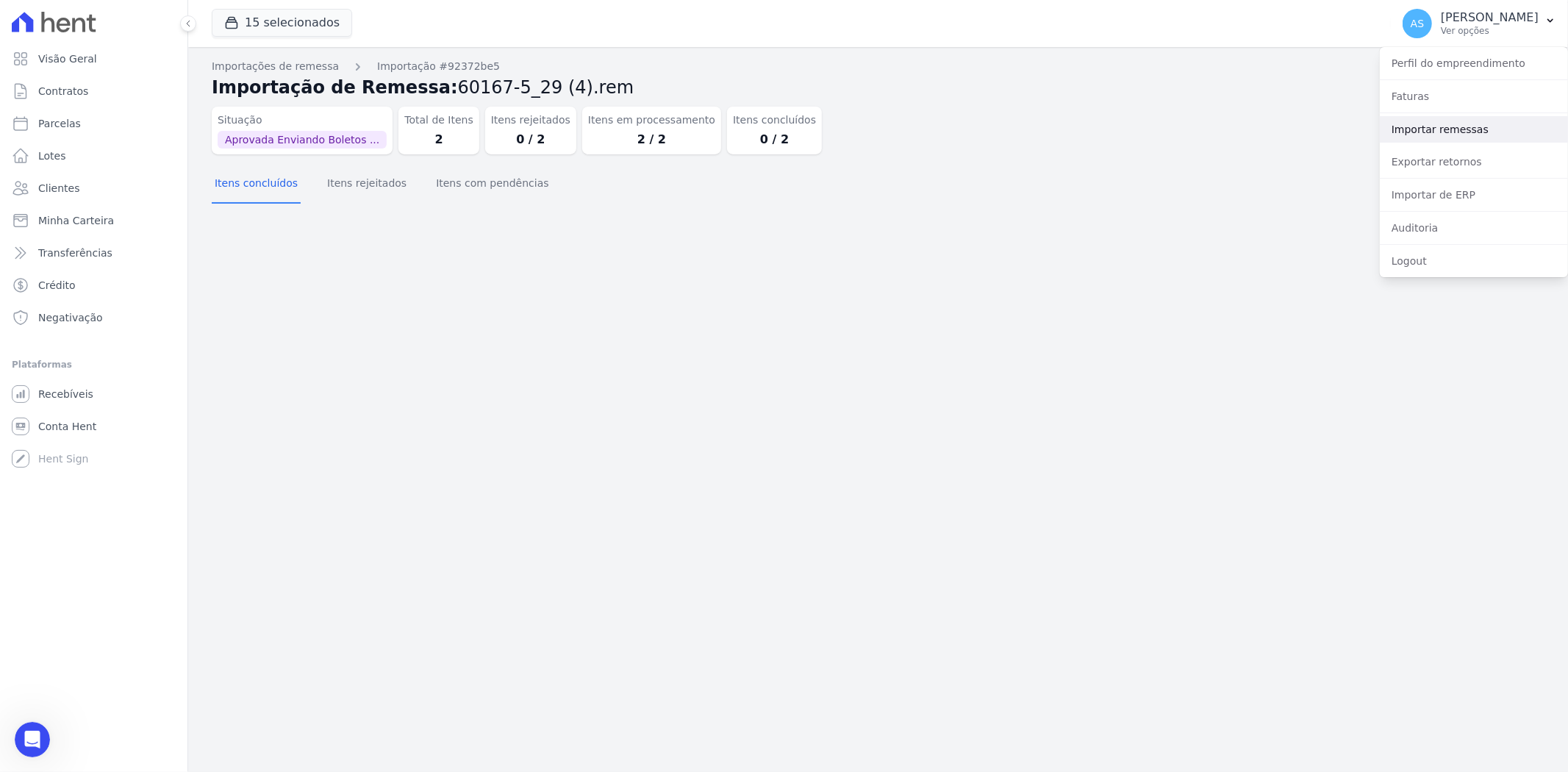
click at [1440, 126] on link "Importar remessas" at bounding box center [1474, 129] width 188 height 26
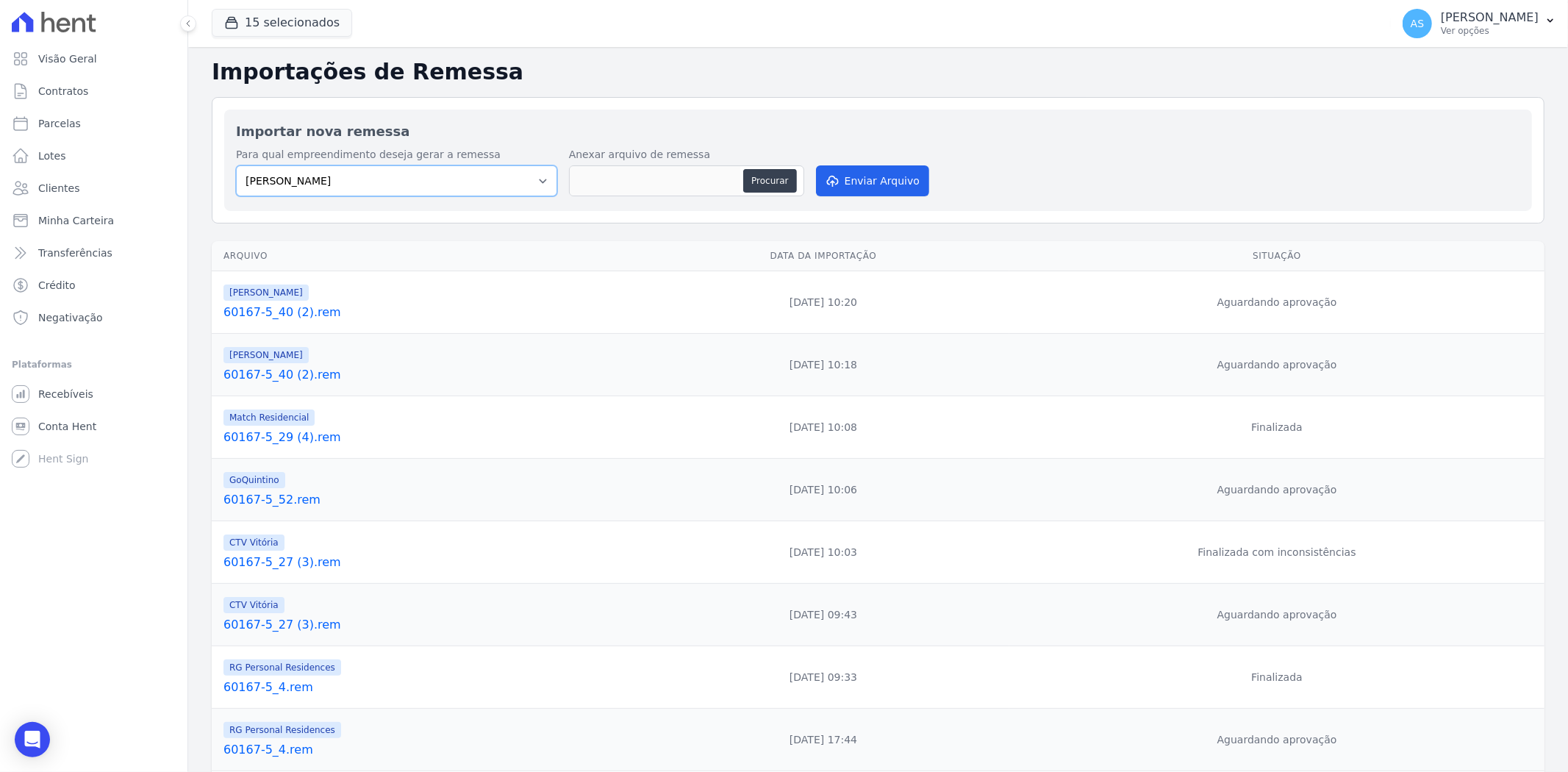
click at [542, 181] on select "[PERSON_NAME] Art Prime - [PERSON_NAME] Unique CTV Beat Residencial CTV Mob CTV…" at bounding box center [396, 181] width 321 height 31
select select "b40e9934-6b73-40ef-8d2a-77d454a24c5c"
click at [236, 165] on select "[PERSON_NAME] Art Prime - [PERSON_NAME] Unique CTV Beat Residencial CTV Mob CTV…" at bounding box center [396, 181] width 321 height 31
click at [771, 178] on button "Procurar" at bounding box center [769, 181] width 53 height 24
type input "60167-5_40 (2).rem"
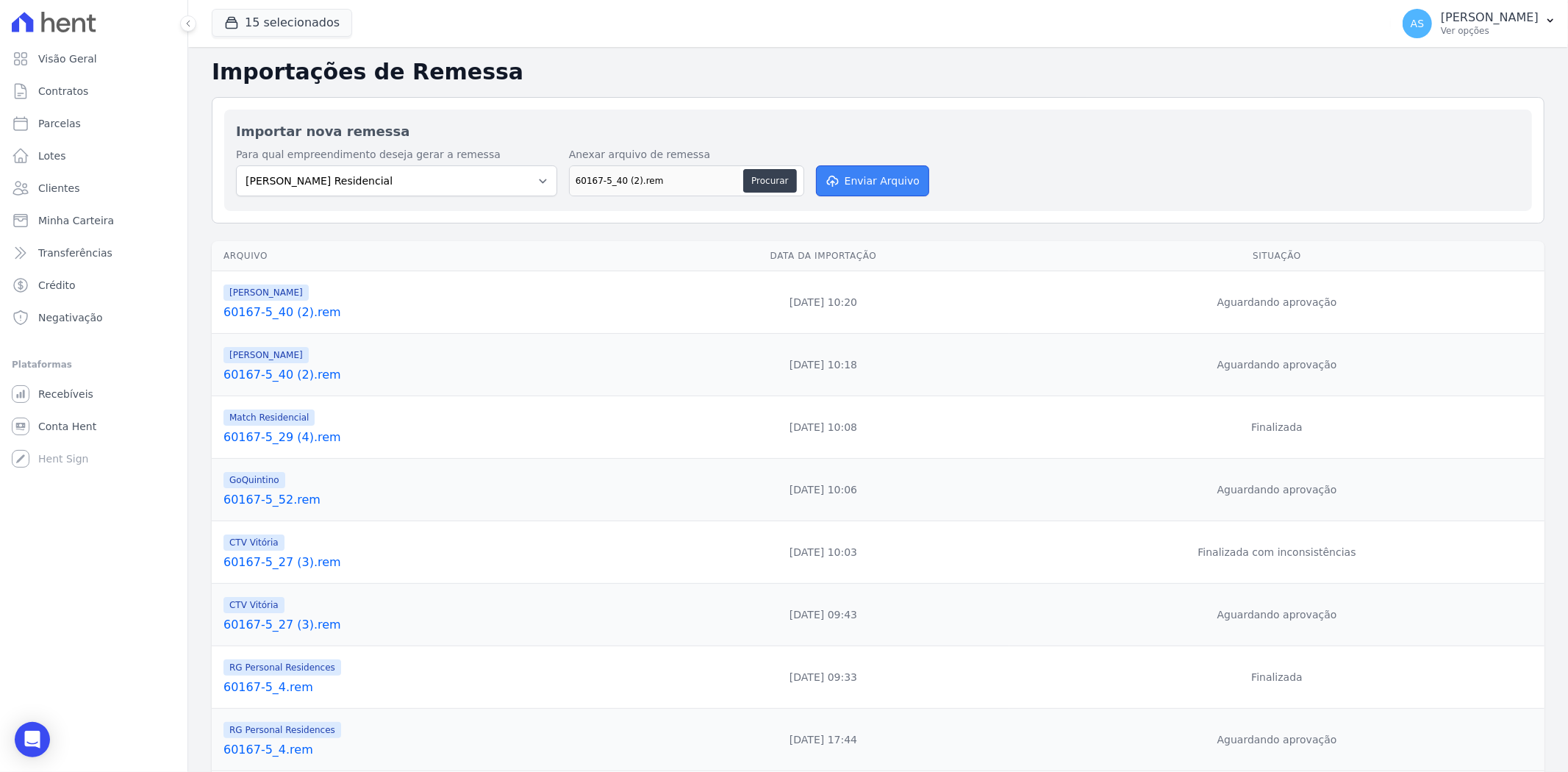
click at [857, 181] on button "Enviar Arquivo" at bounding box center [872, 181] width 113 height 31
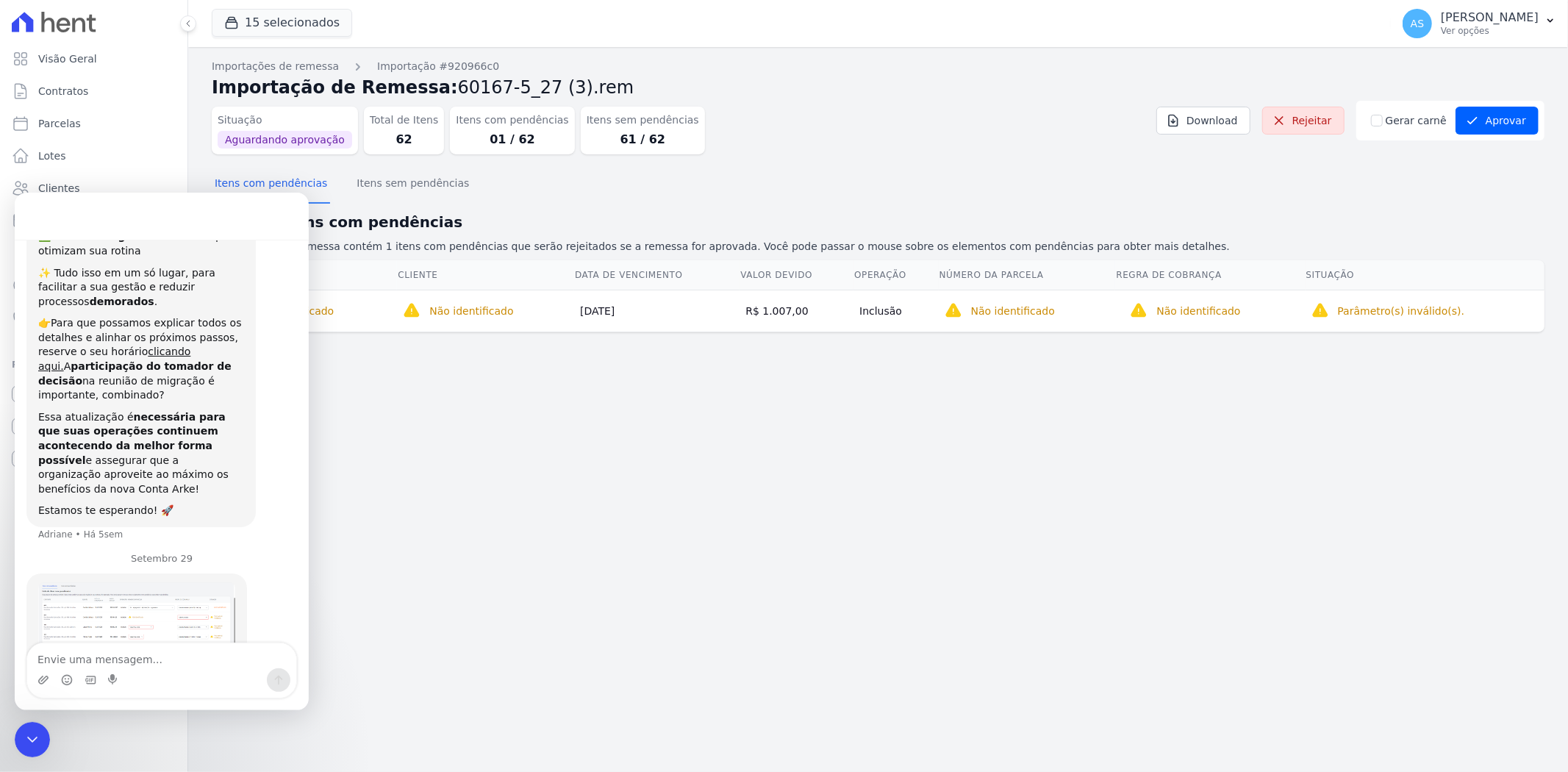
scroll to position [280, 0]
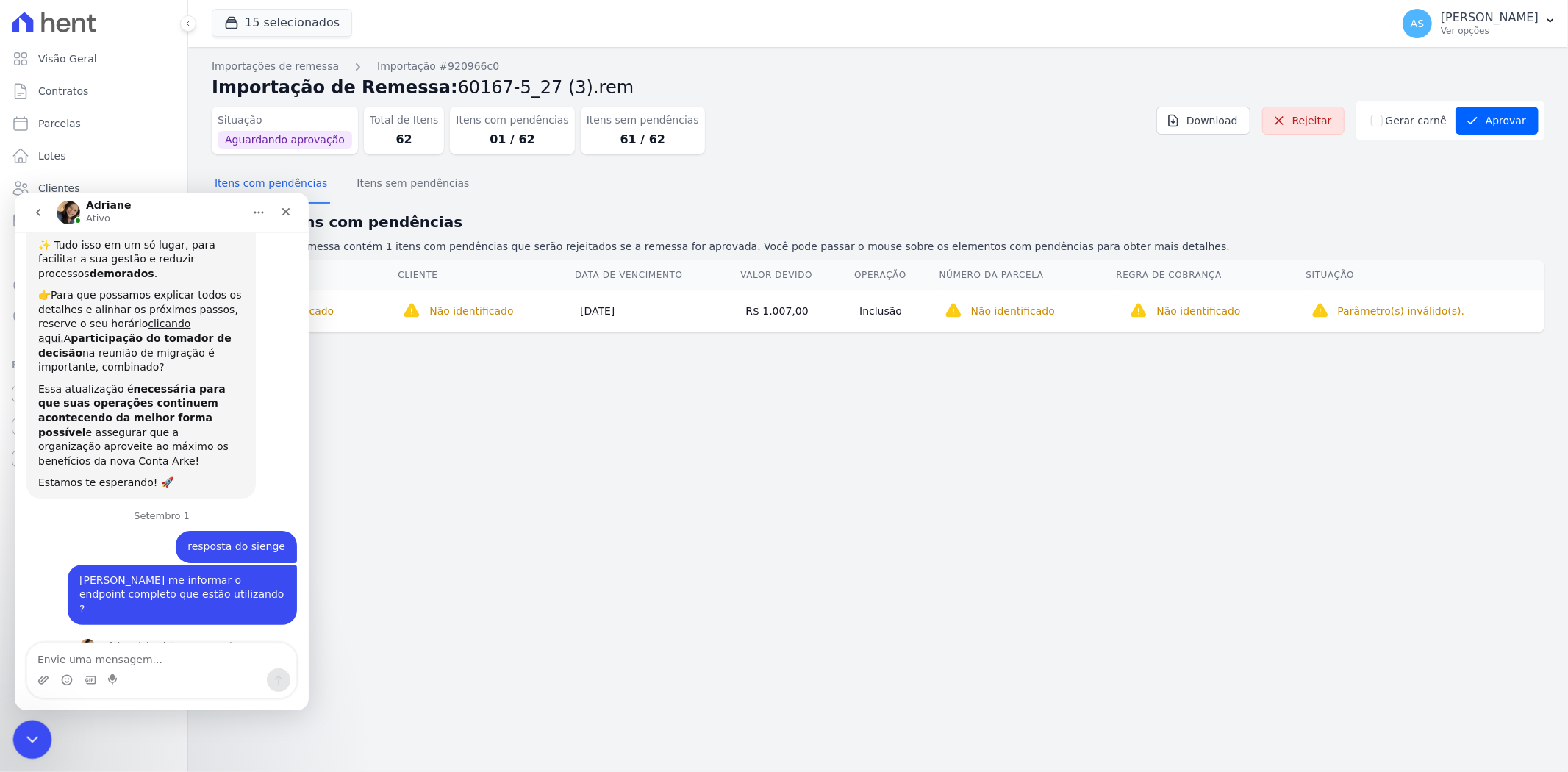
drag, startPoint x: 28, startPoint y: 738, endPoint x: 229, endPoint y: 1436, distance: 726.4
click at [28, 739] on icon "Fechar mensagem da Intercom" at bounding box center [30, 737] width 18 height 18
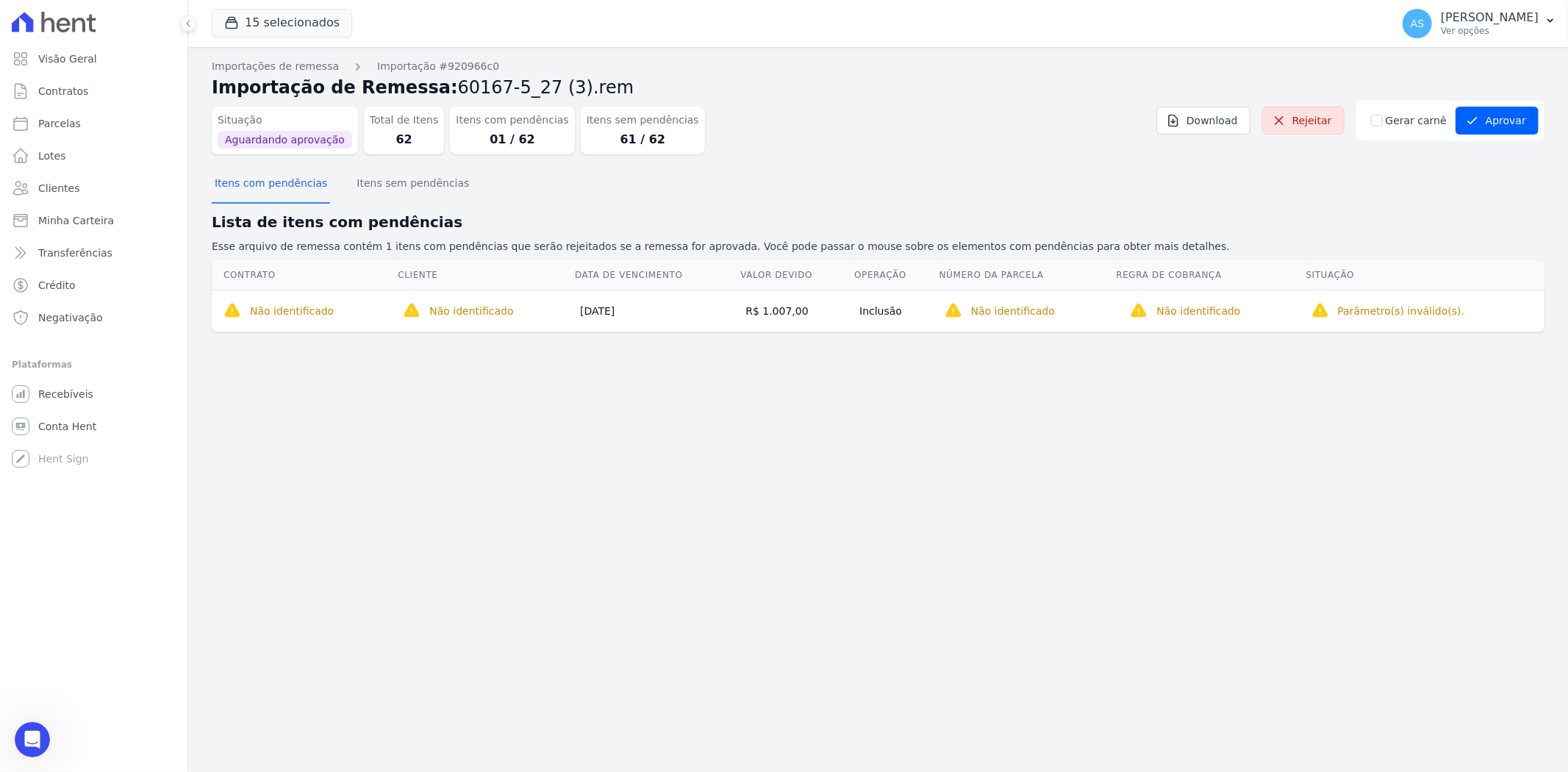
scroll to position [14481, 0]
click at [77, 193] on link "Clientes" at bounding box center [94, 188] width 176 height 29
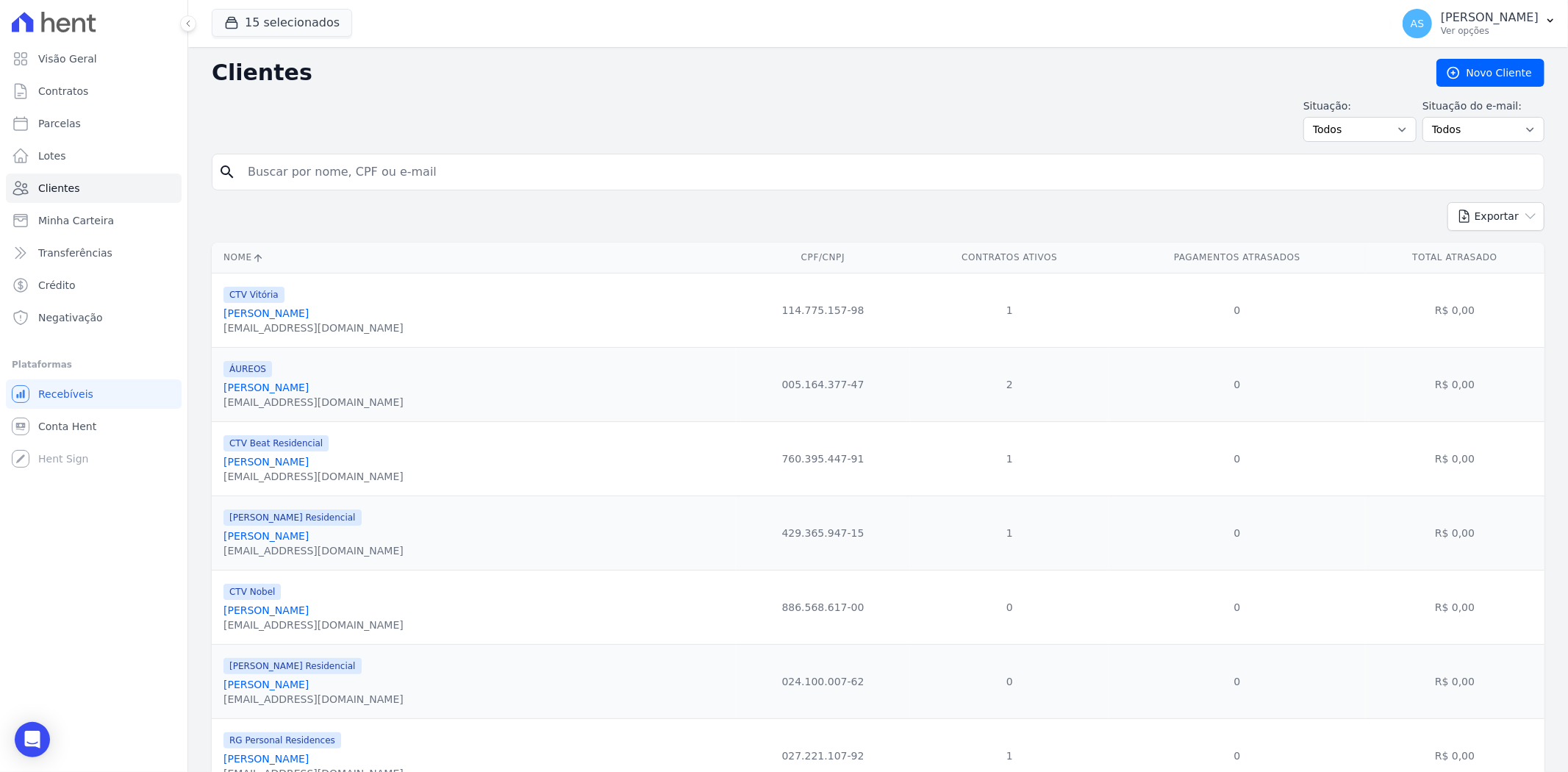
click at [273, 178] on input "search" at bounding box center [888, 172] width 1298 height 29
type input "[PERSON_NAME]"
click at [381, 177] on input "[PERSON_NAME]" at bounding box center [888, 172] width 1298 height 29
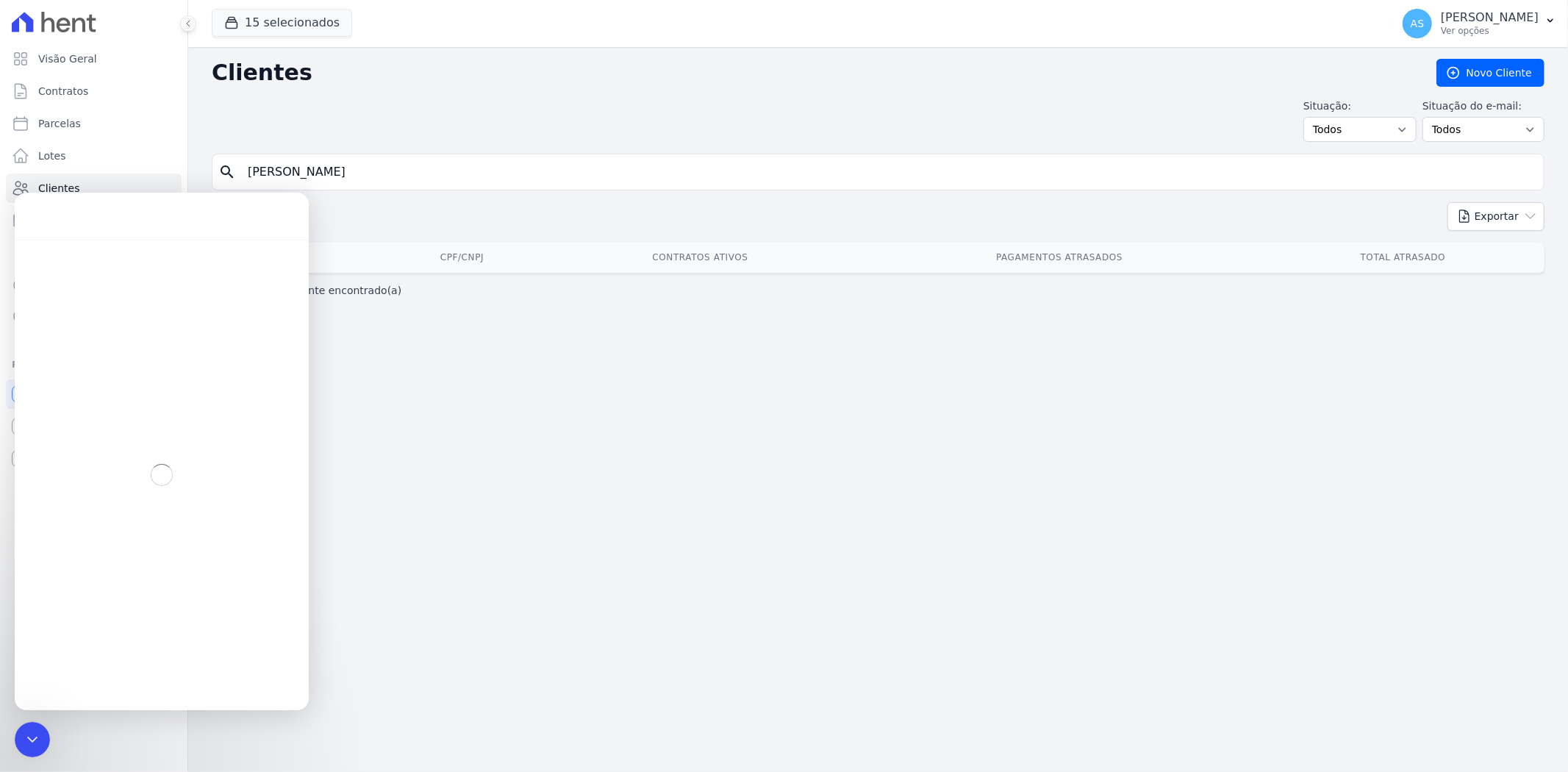
click at [353, 177] on input "[PERSON_NAME]" at bounding box center [888, 172] width 1298 height 29
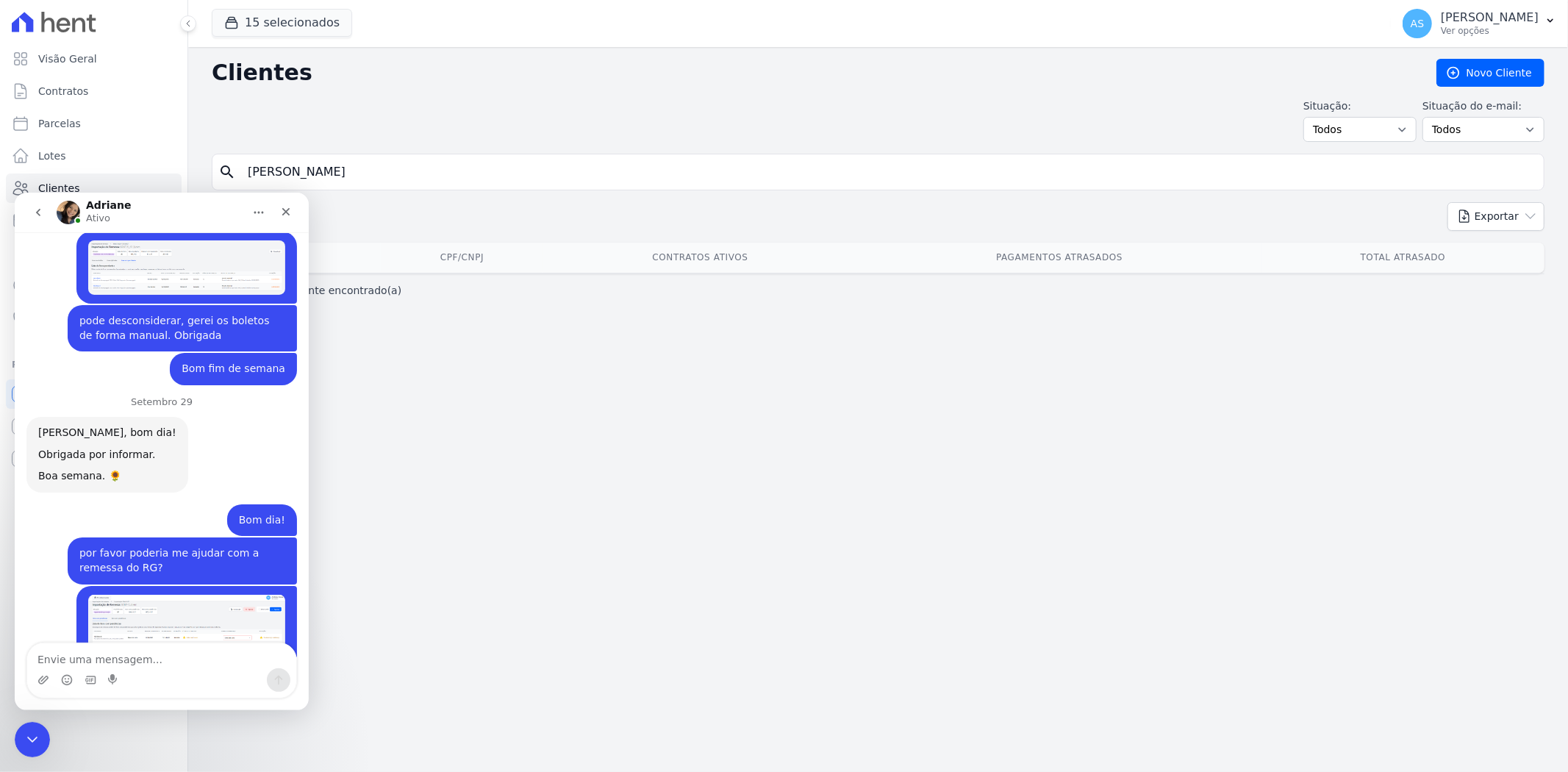
scroll to position [14482, 0]
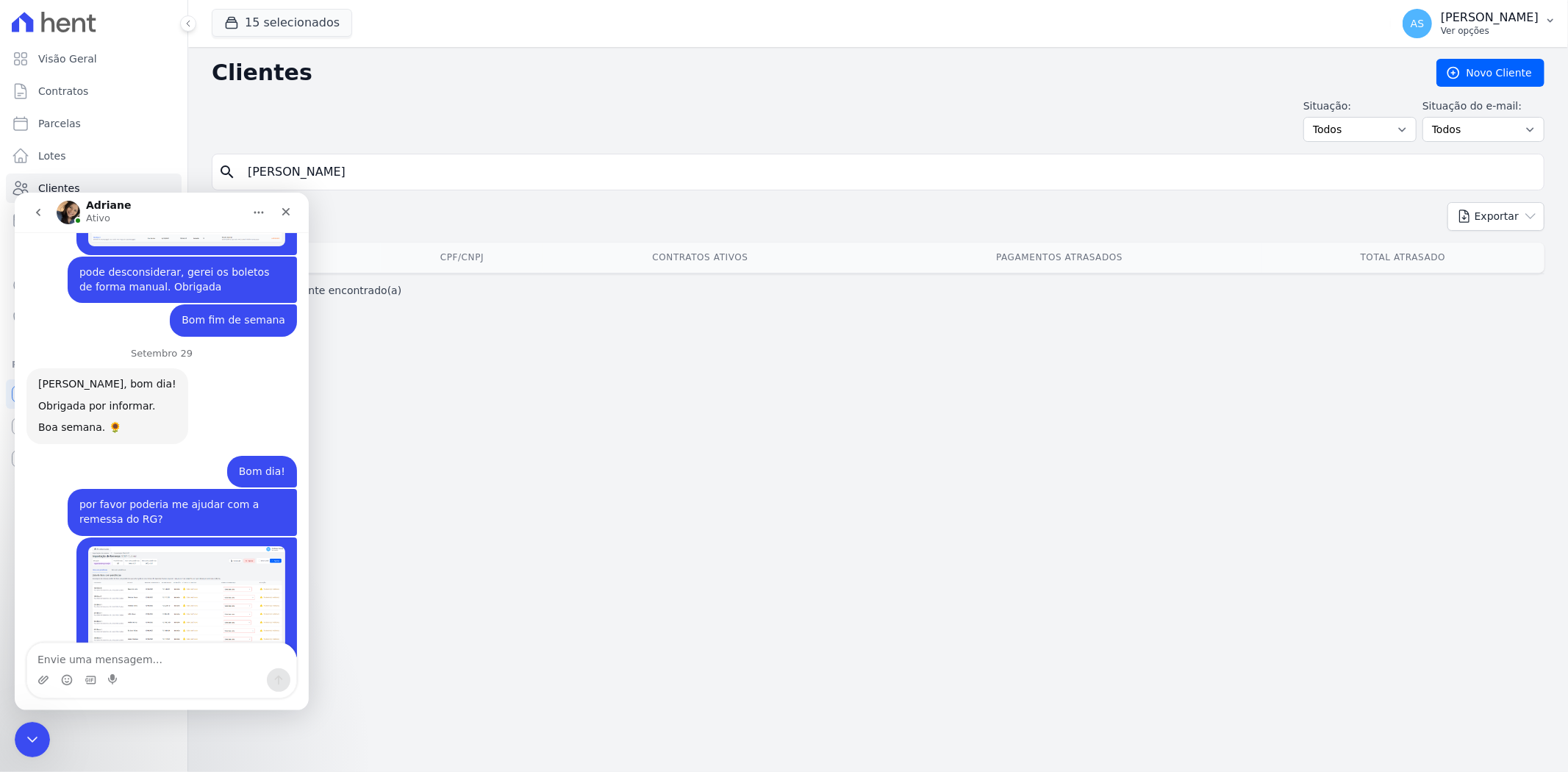
click at [1545, 20] on icon "button" at bounding box center [1550, 20] width 12 height 12
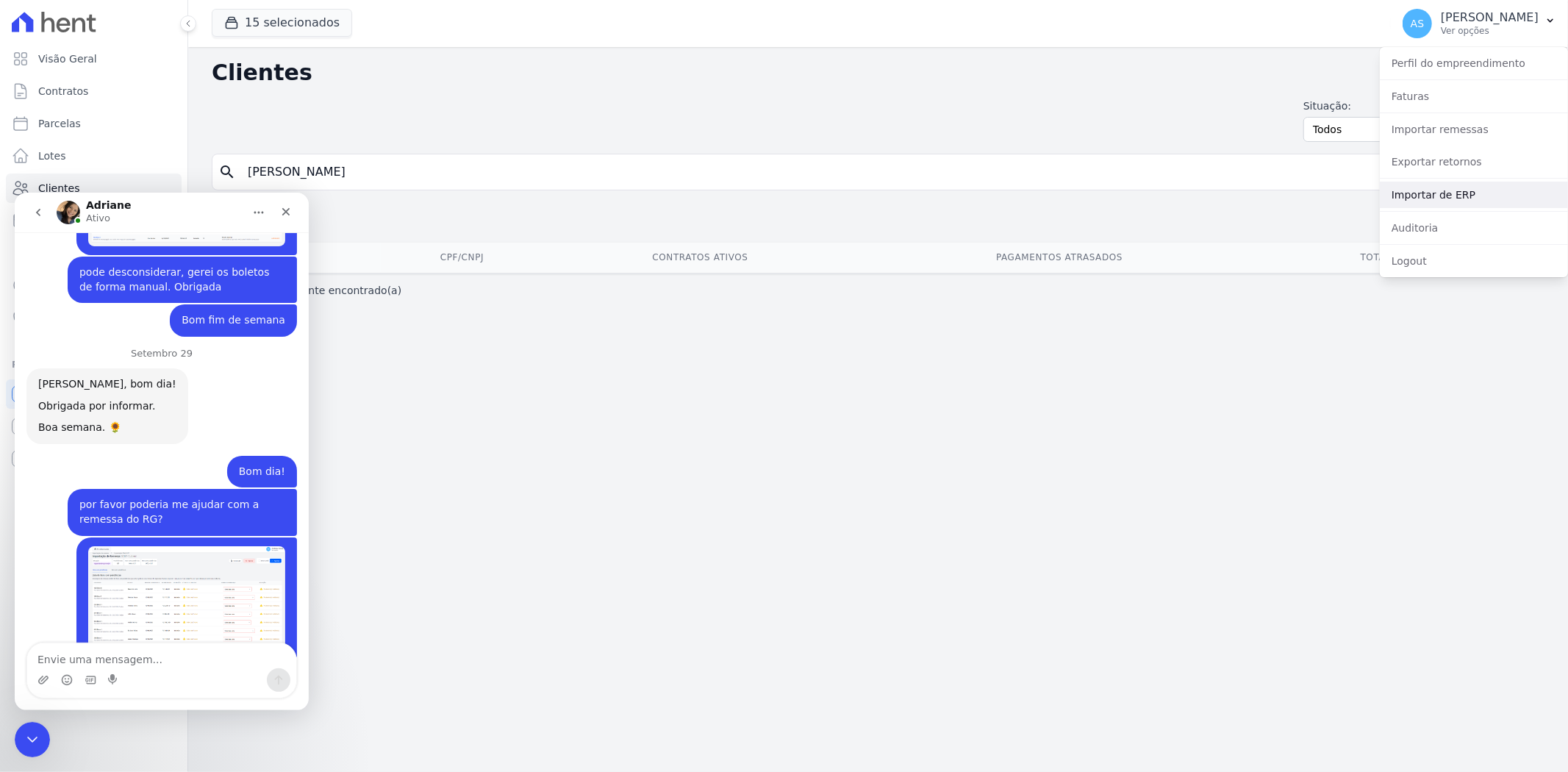
click at [1430, 200] on link "Importar de ERP" at bounding box center [1474, 194] width 188 height 26
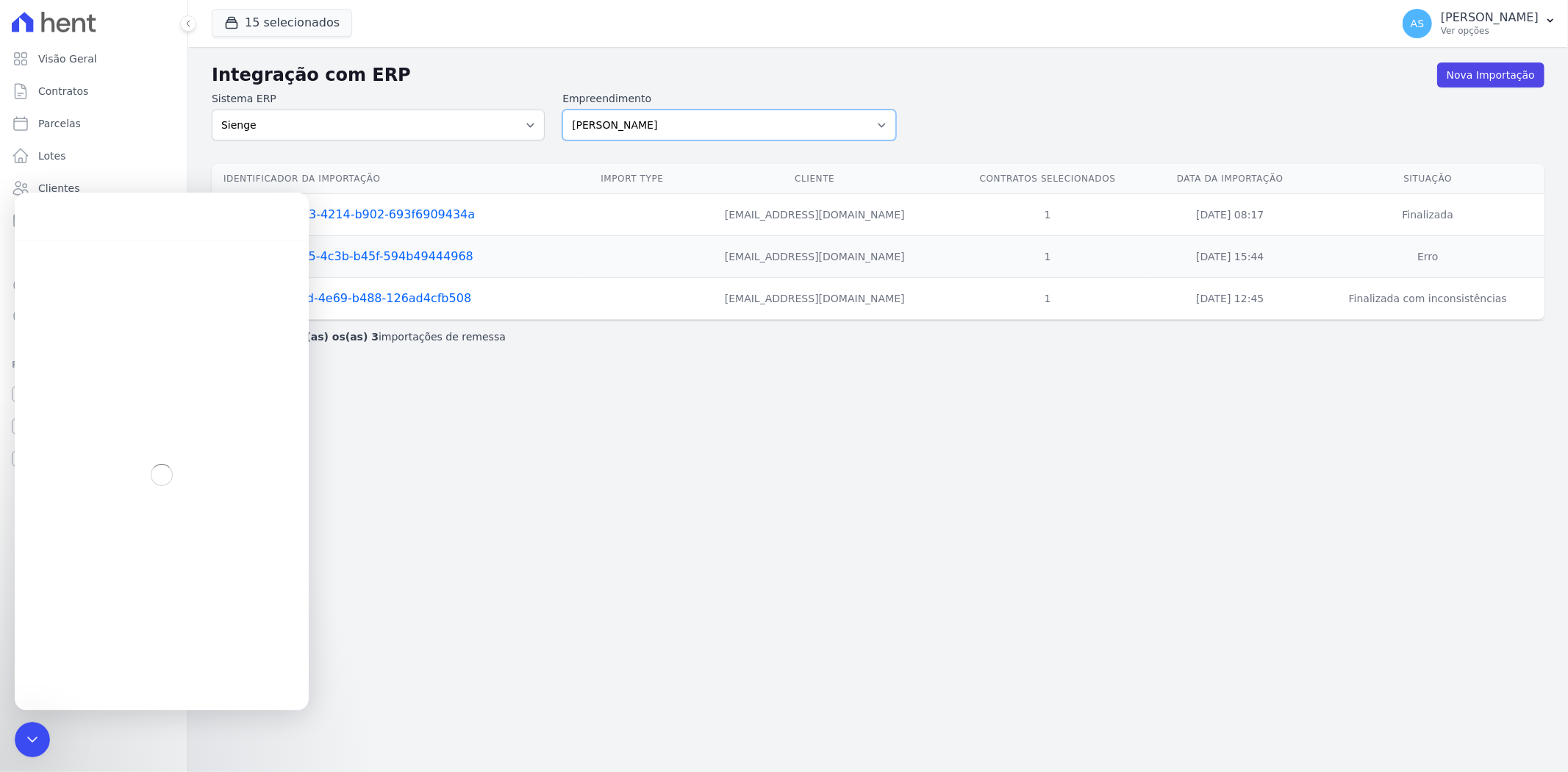
click at [832, 128] on select "Amaré Arpoador Art Prime - Irajá ÁUREOS B. Unique CTV Beat Residencial CTV Mob …" at bounding box center [728, 125] width 333 height 31
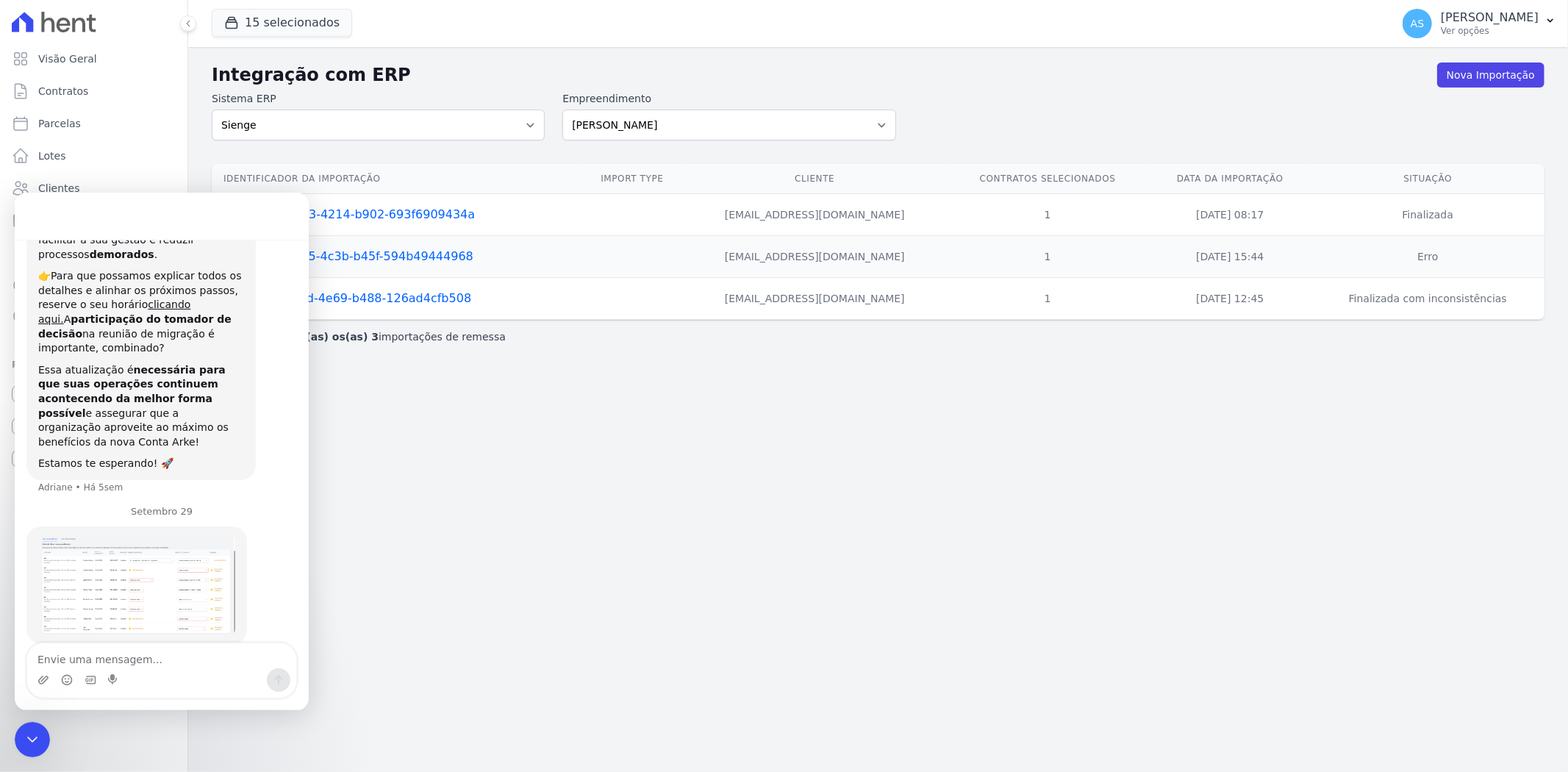
scroll to position [338, 0]
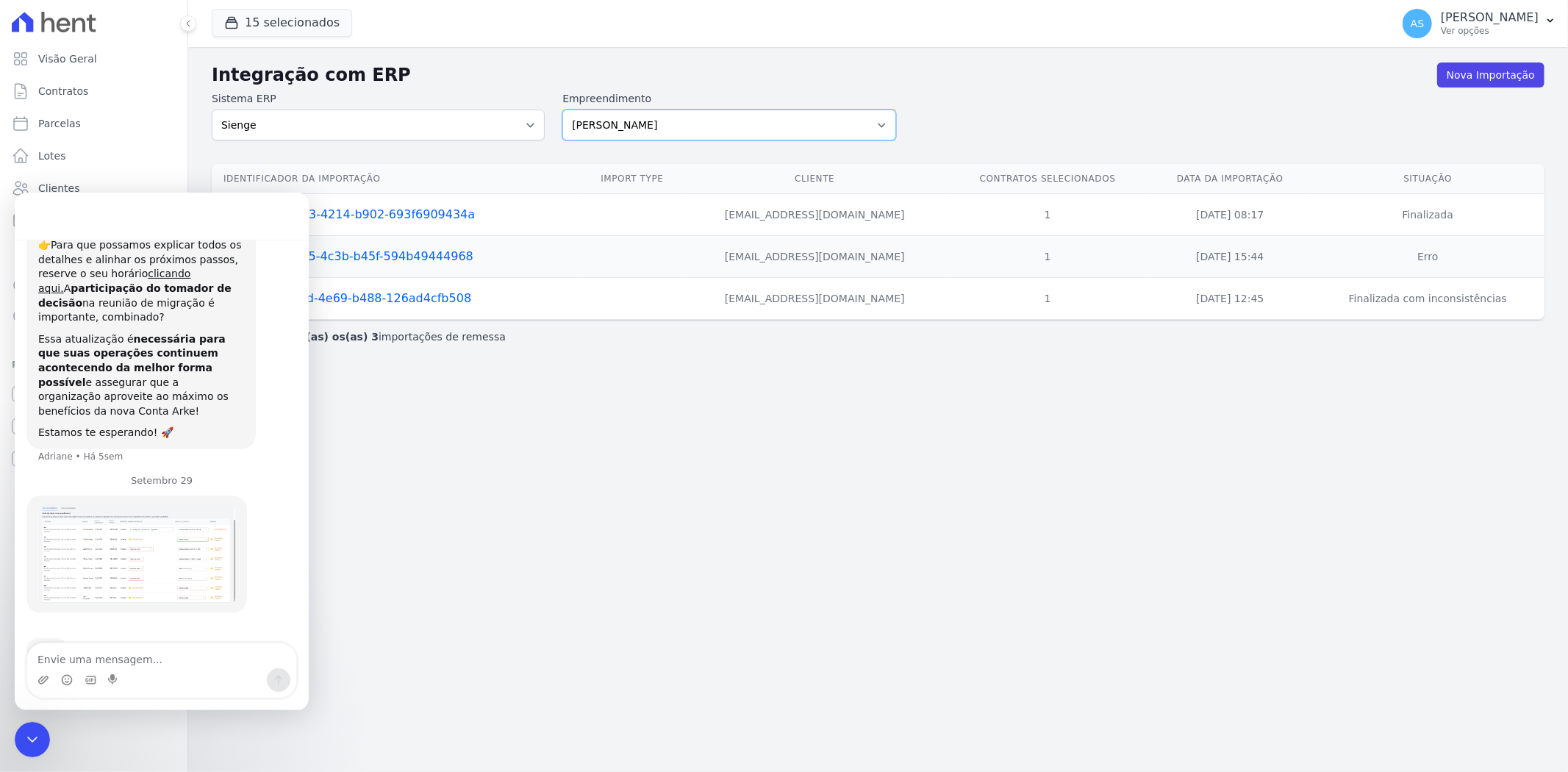
click at [887, 122] on select "Amaré Arpoador Art Prime - Irajá ÁUREOS B. Unique CTV Beat Residencial CTV Mob …" at bounding box center [728, 125] width 333 height 31
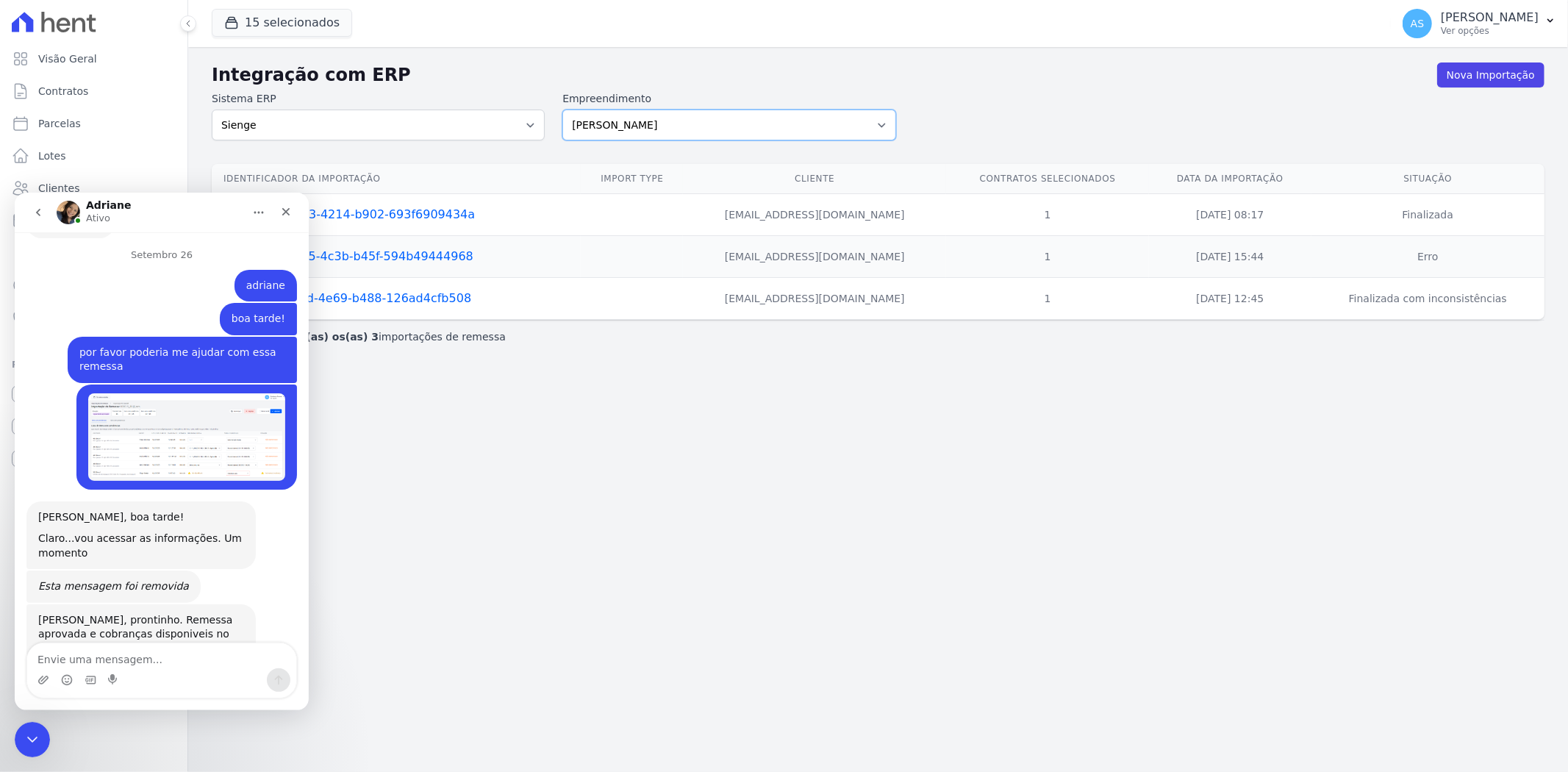
select select "08ebbe77-dc31-45b1-a608-0ad0e72e2f16"
click at [562, 110] on select "Amaré Arpoador Art Prime - Irajá ÁUREOS B. Unique CTV Beat Residencial CTV Mob …" at bounding box center [728, 125] width 333 height 31
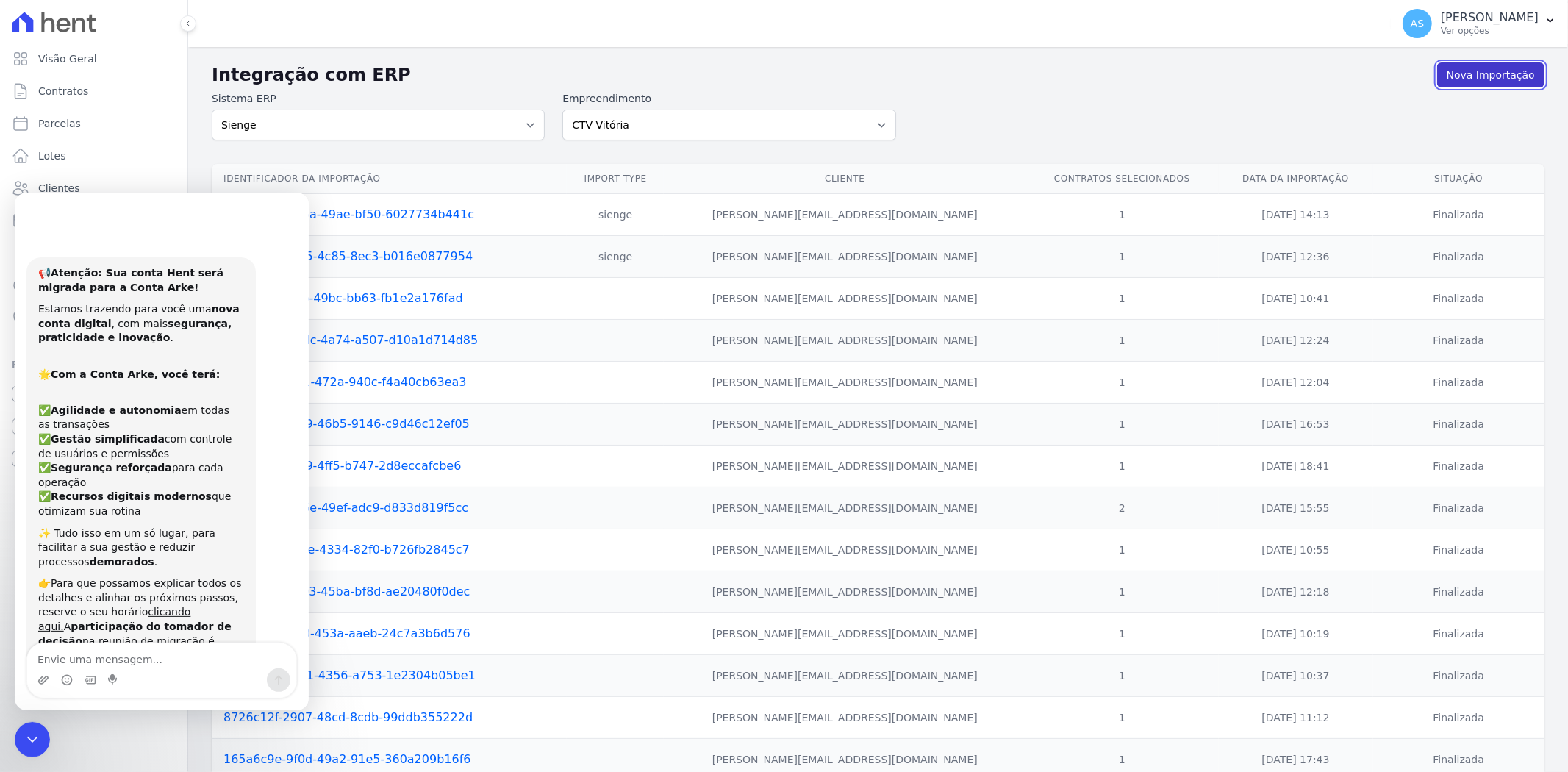
scroll to position [207, 0]
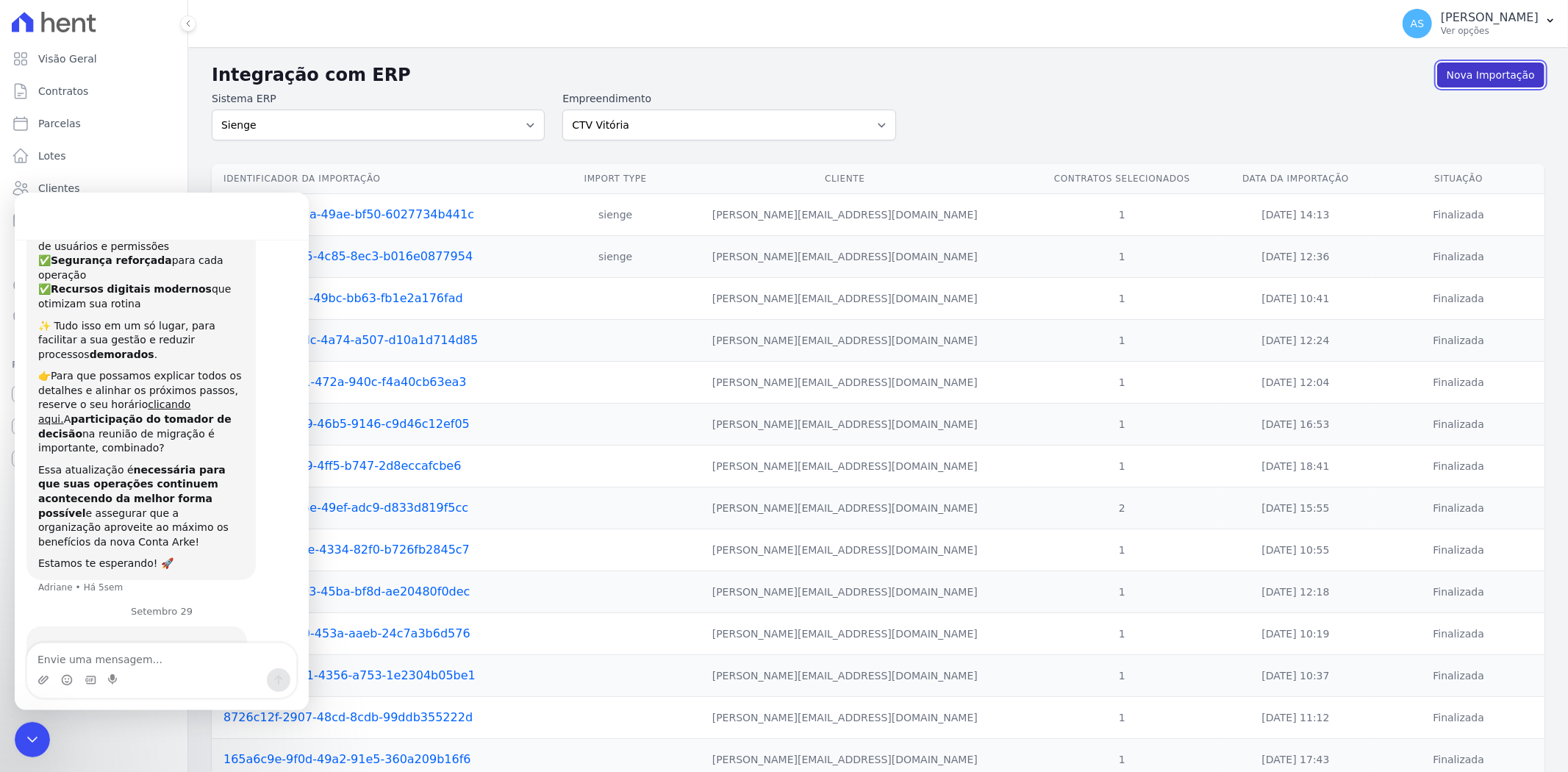
click at [1468, 70] on link "Nova Importação" at bounding box center [1490, 75] width 108 height 25
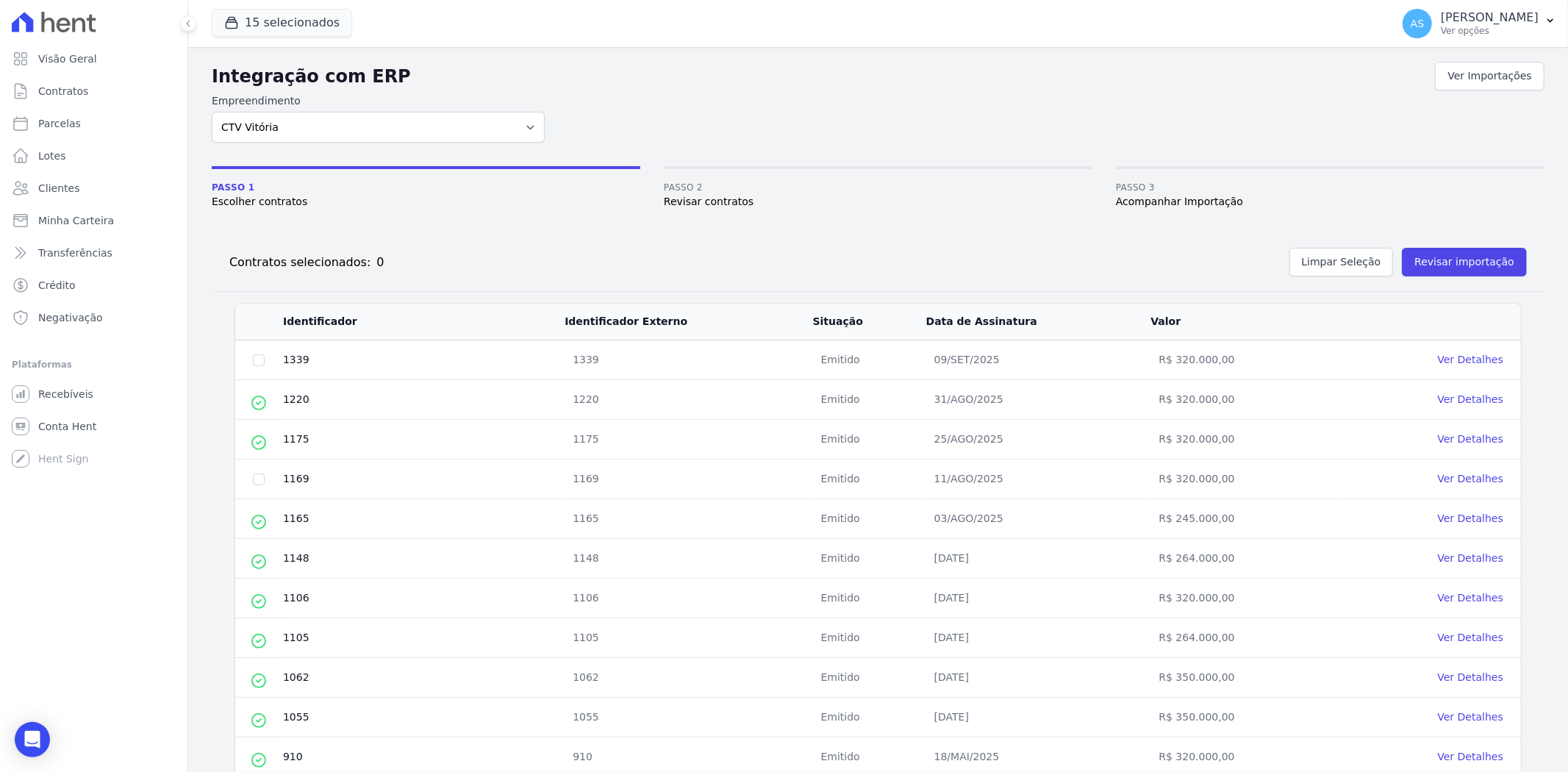
click at [1456, 363] on link "Ver Detalhes" at bounding box center [1470, 359] width 65 height 12
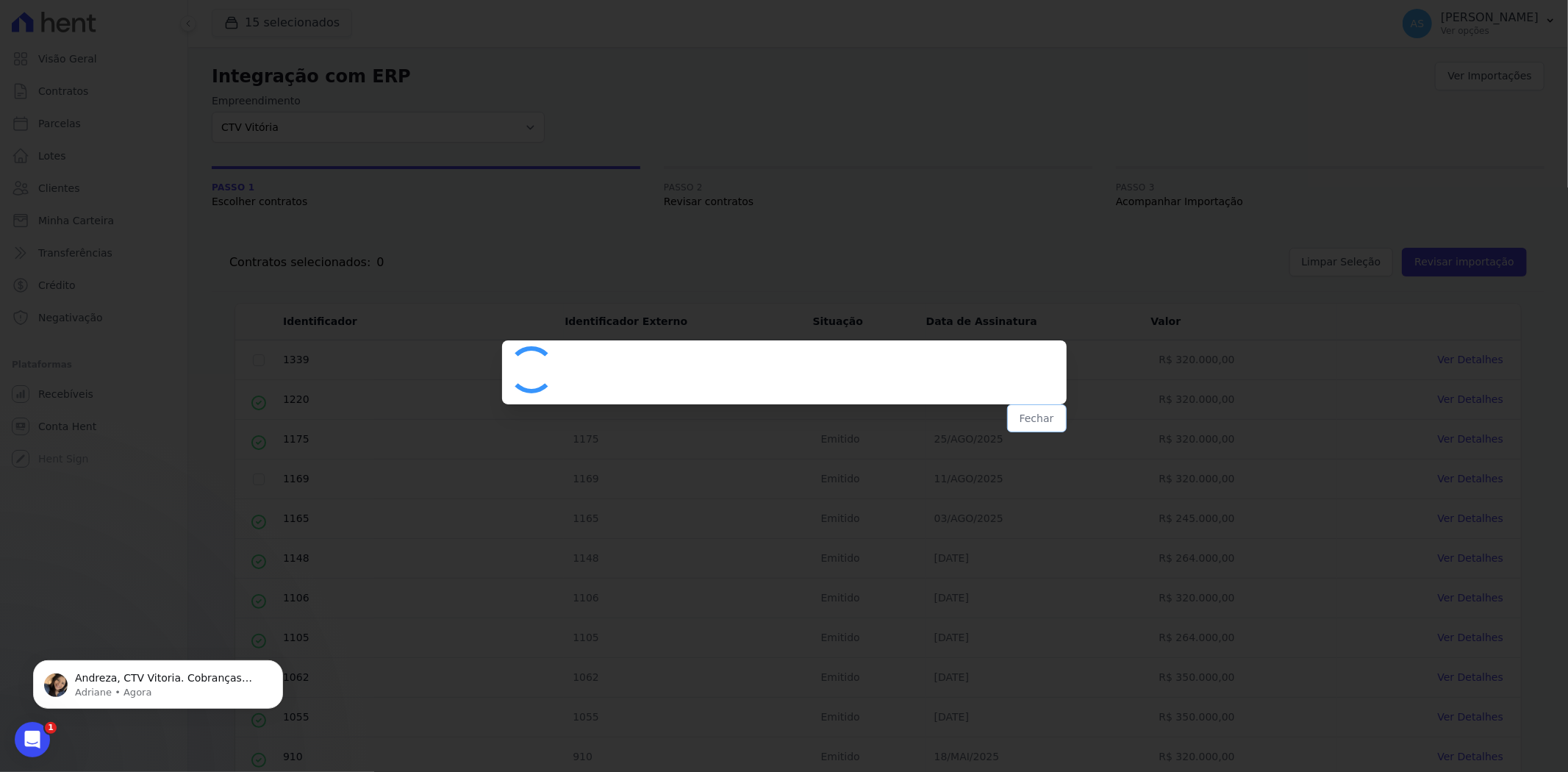
click at [1036, 421] on button "Fechar" at bounding box center [1036, 418] width 59 height 28
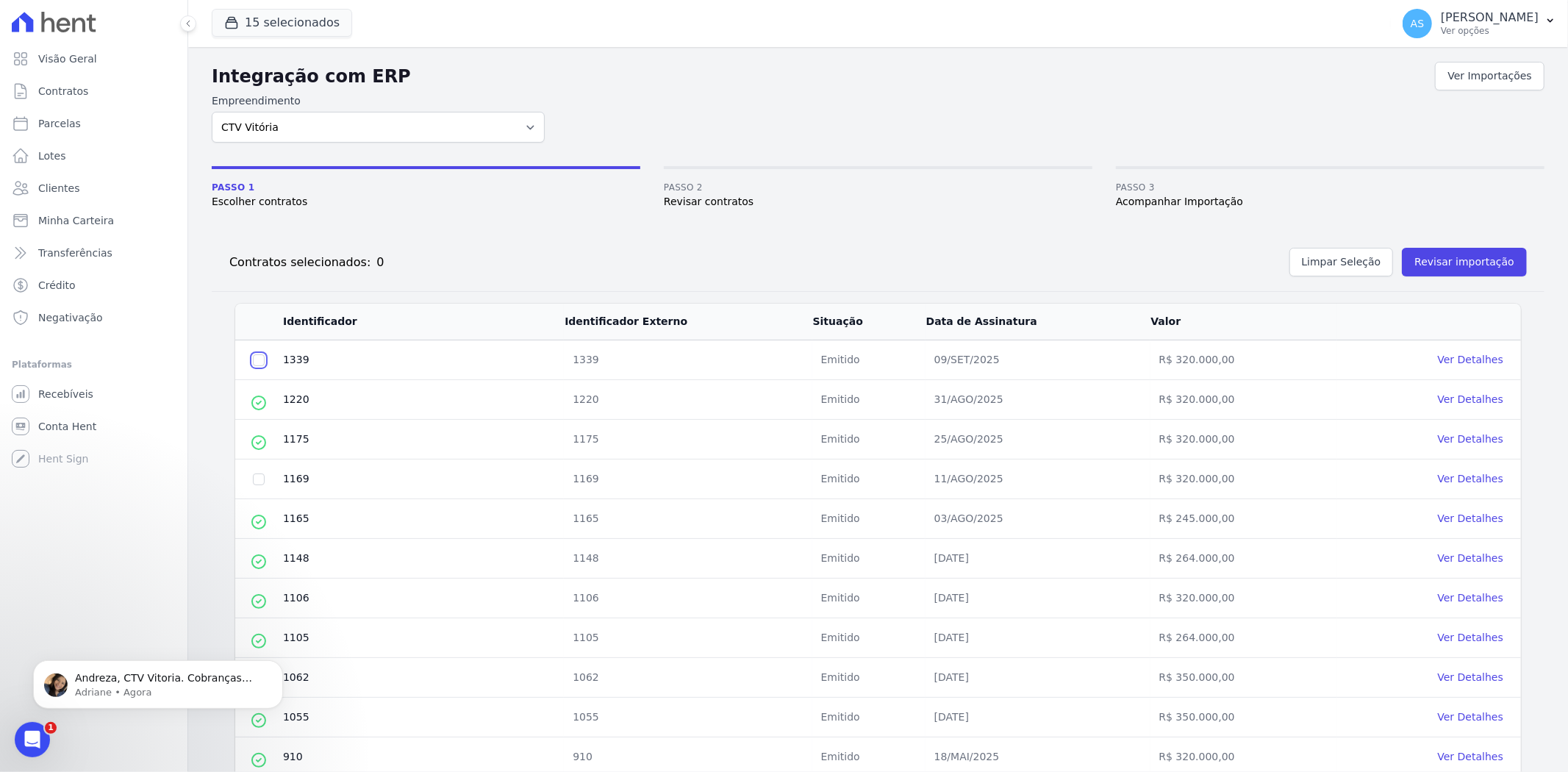
click at [256, 357] on input "checkbox" at bounding box center [258, 359] width 12 height 12
checkbox input "true"
click at [1437, 260] on button "Revisar importação" at bounding box center [1464, 261] width 125 height 28
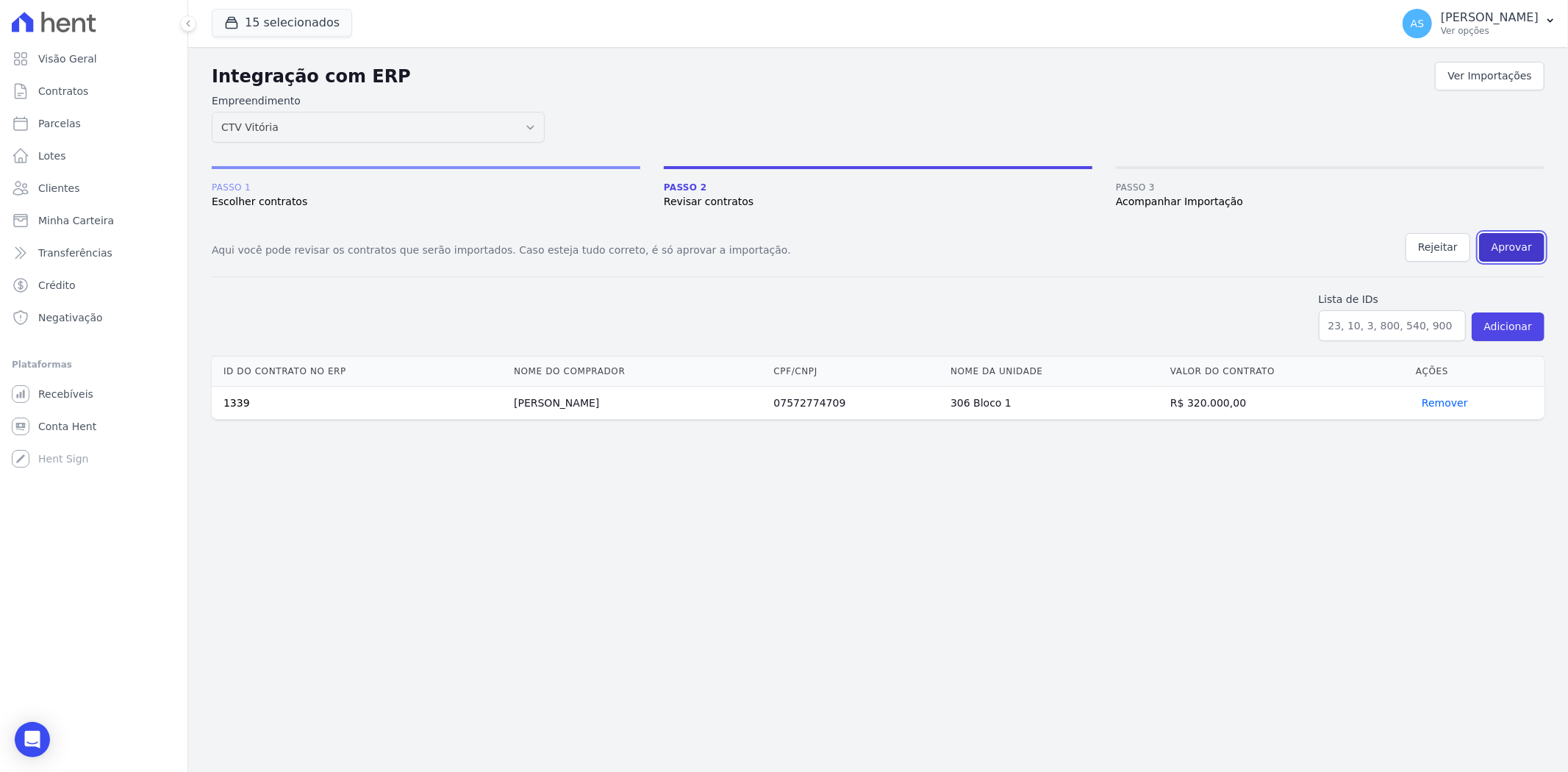
click at [1510, 246] on button "Aprovar" at bounding box center [1511, 247] width 65 height 28
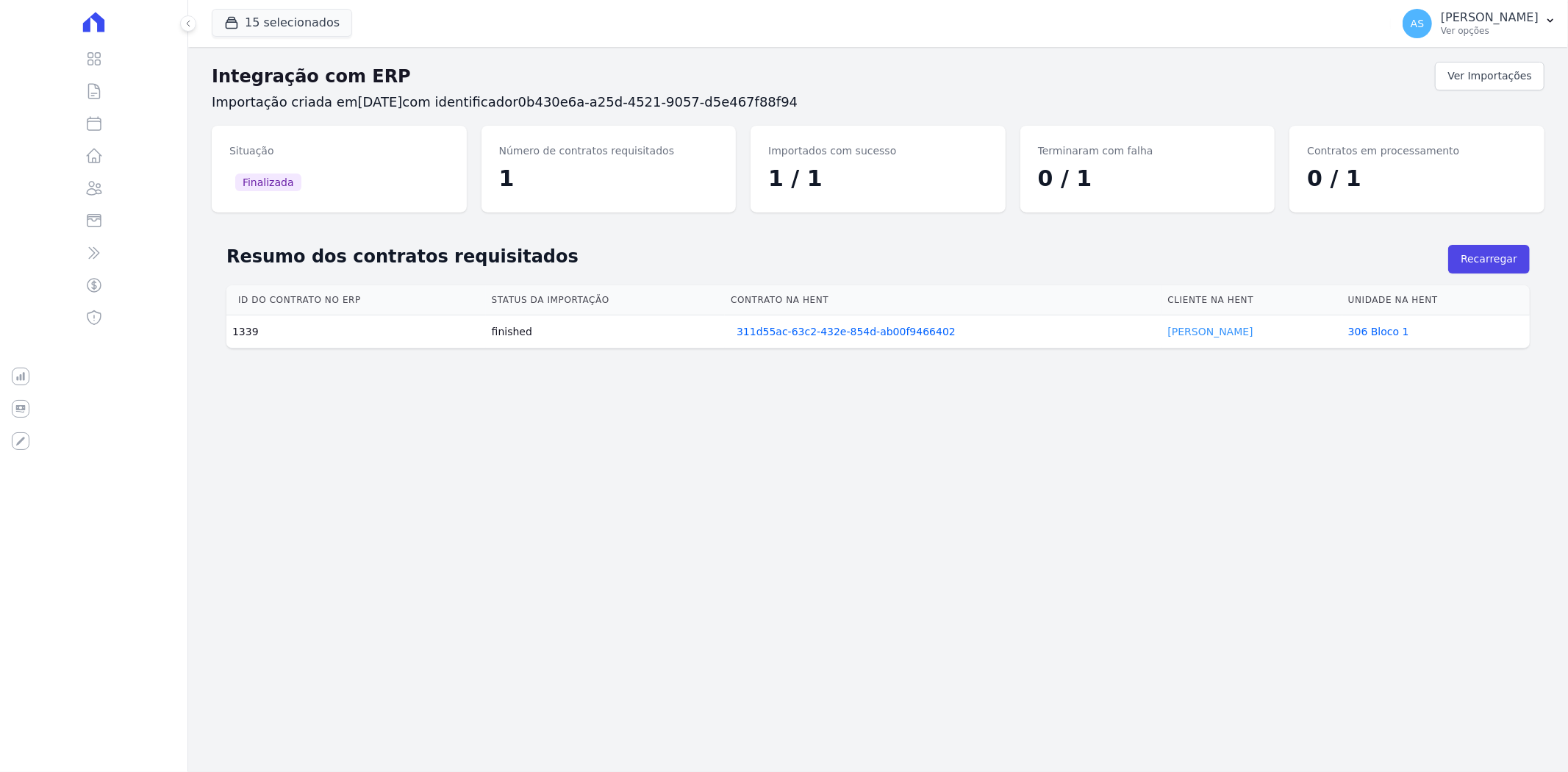
click at [1180, 332] on link "[PERSON_NAME]" at bounding box center [1210, 331] width 85 height 12
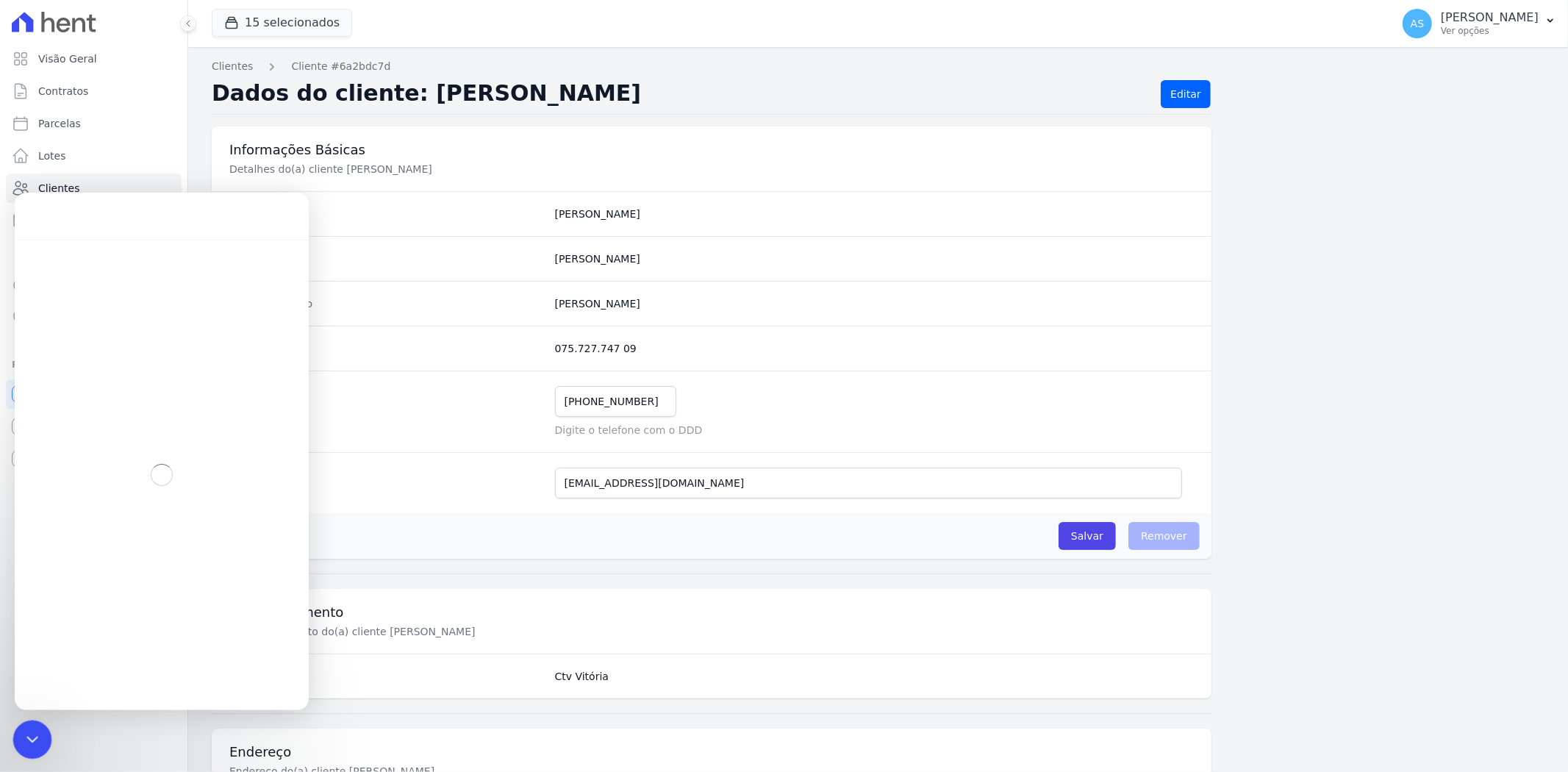
click at [31, 732] on icon "Fechar mensagem da Intercom" at bounding box center [30, 737] width 18 height 18
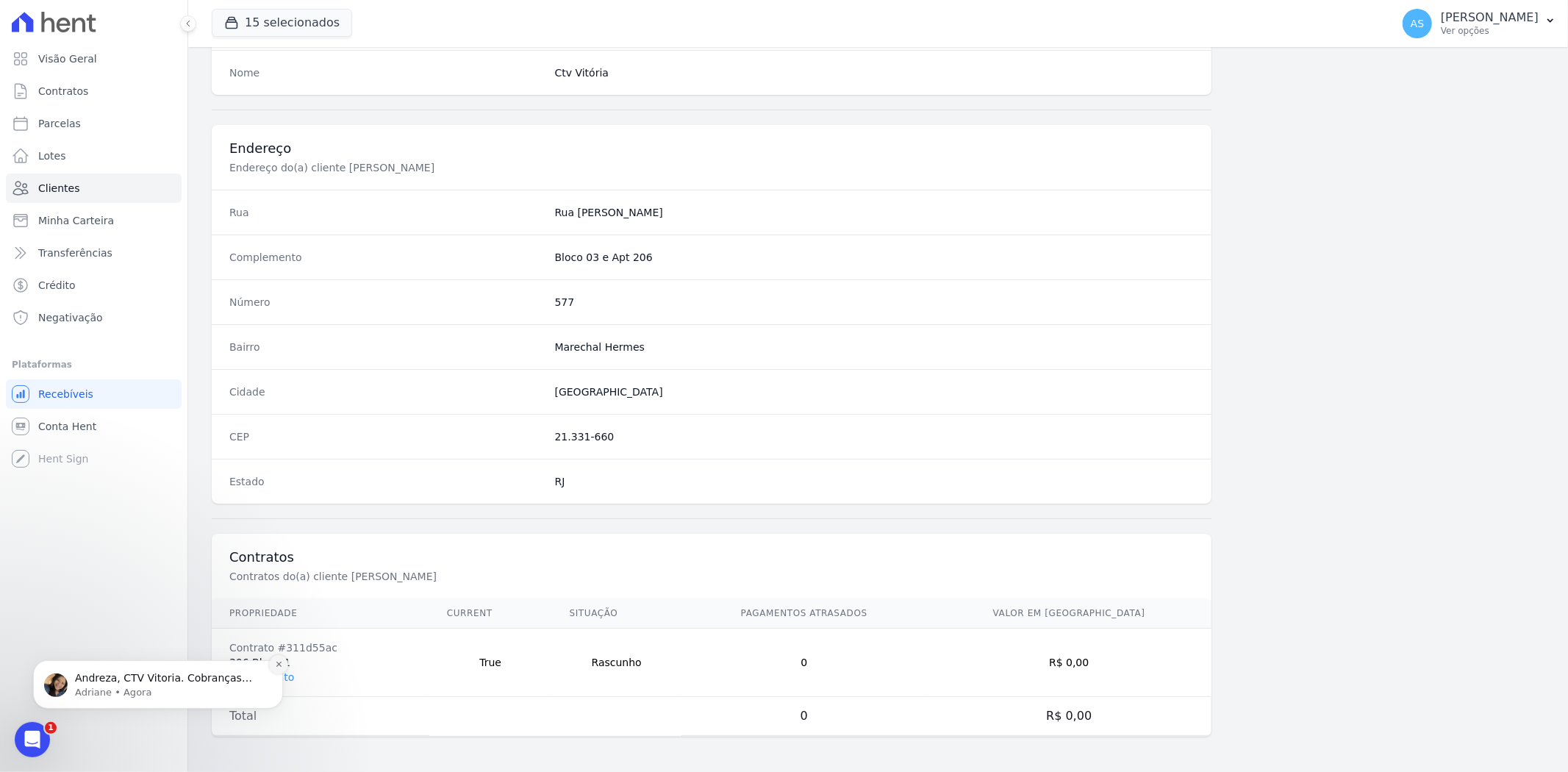
scroll to position [14550, 0]
click at [276, 668] on button "Dismiss notification" at bounding box center [278, 663] width 19 height 19
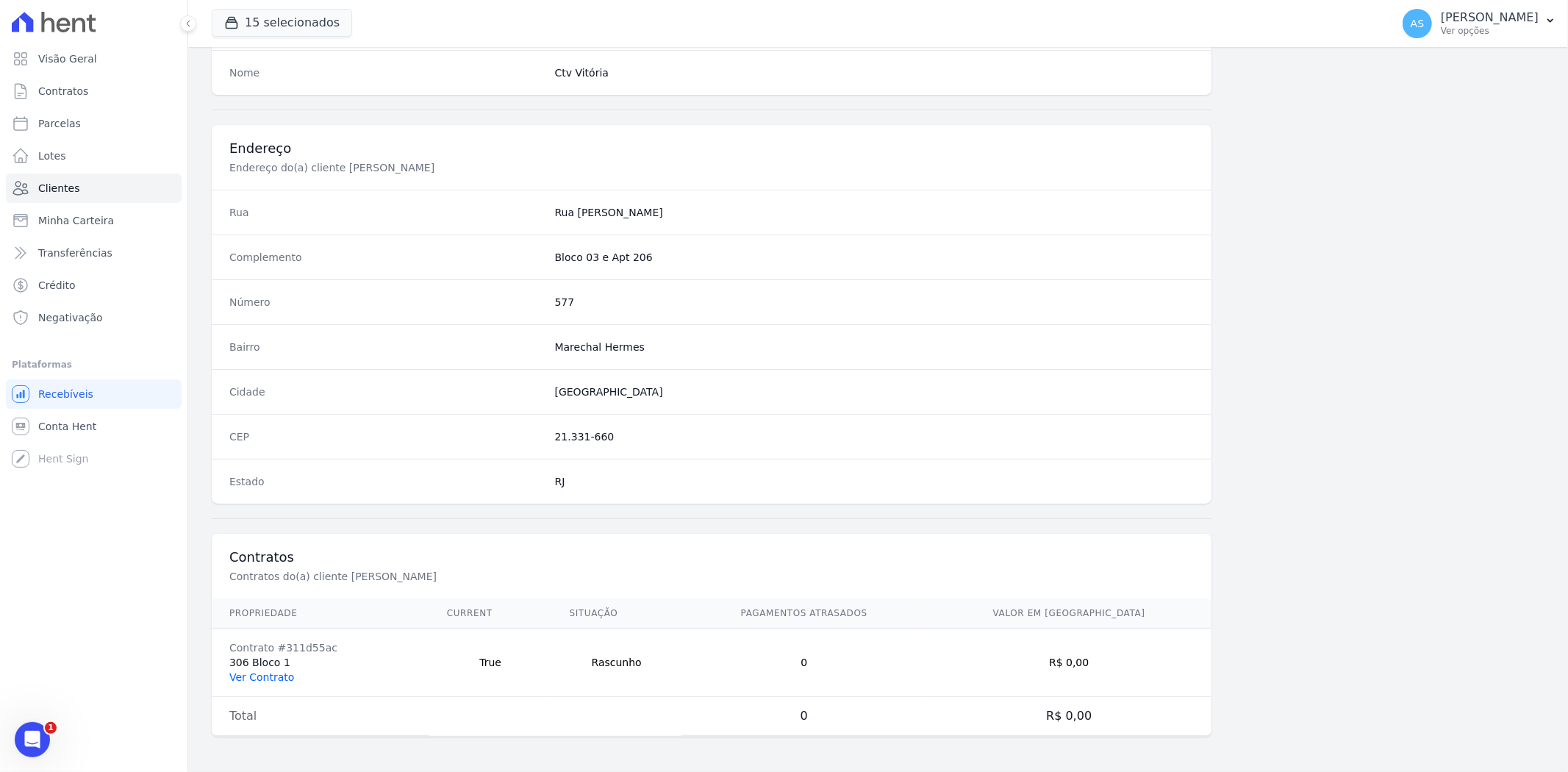
click at [254, 671] on link "Ver Contrato" at bounding box center [261, 676] width 65 height 12
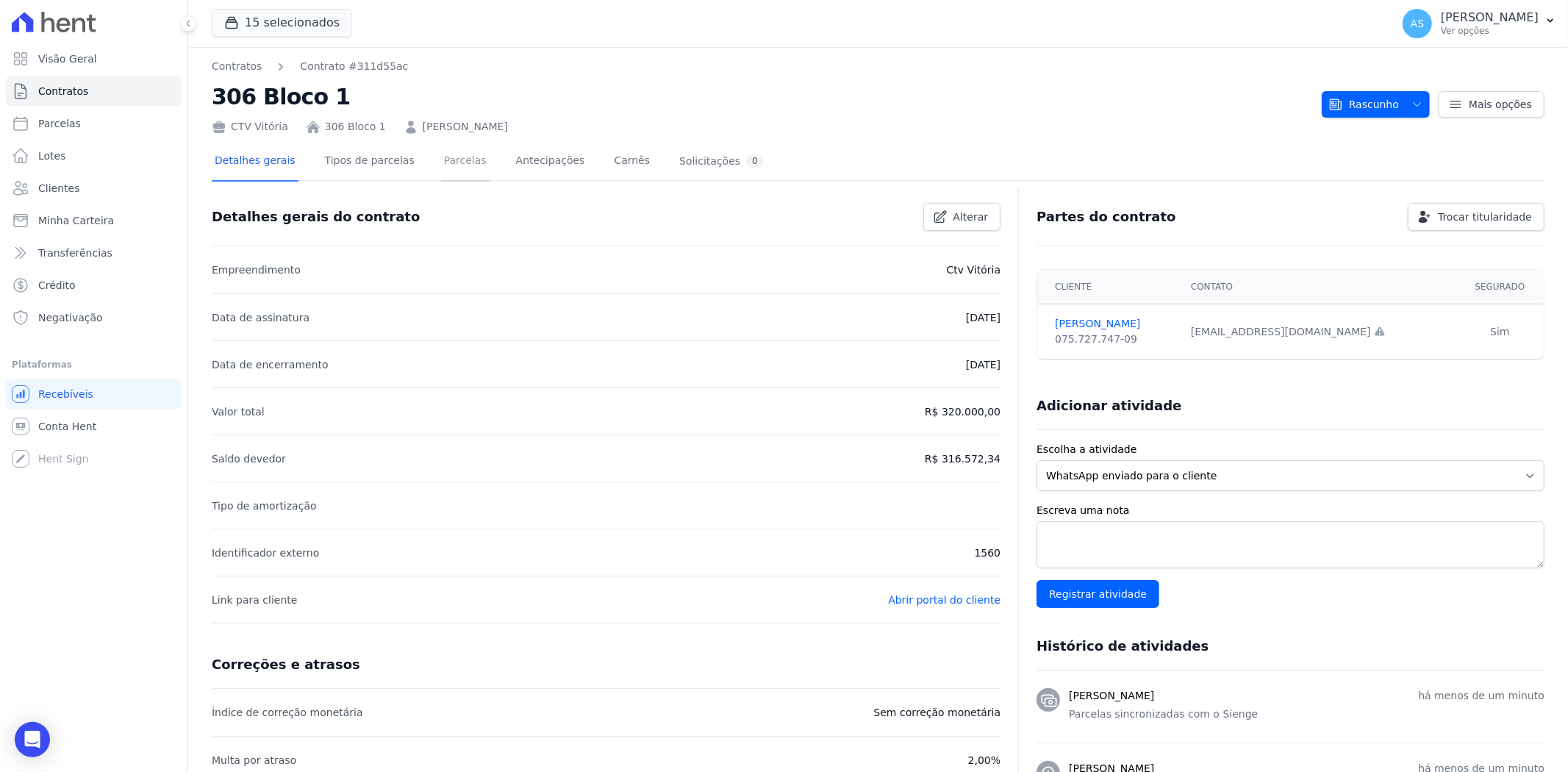
click at [443, 161] on link "Parcelas" at bounding box center [465, 162] width 48 height 39
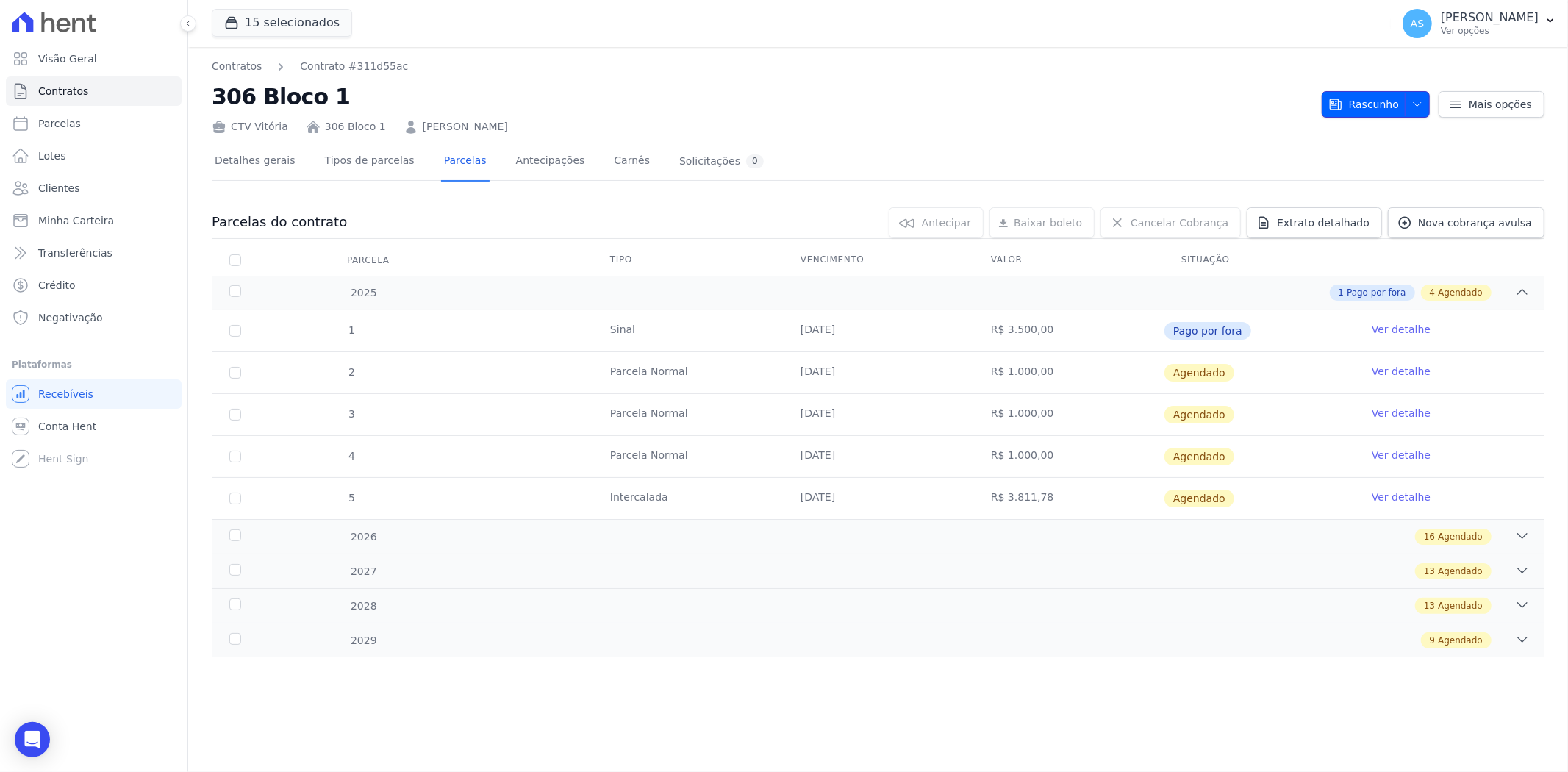
click at [1422, 104] on icon "button" at bounding box center [1417, 104] width 12 height 12
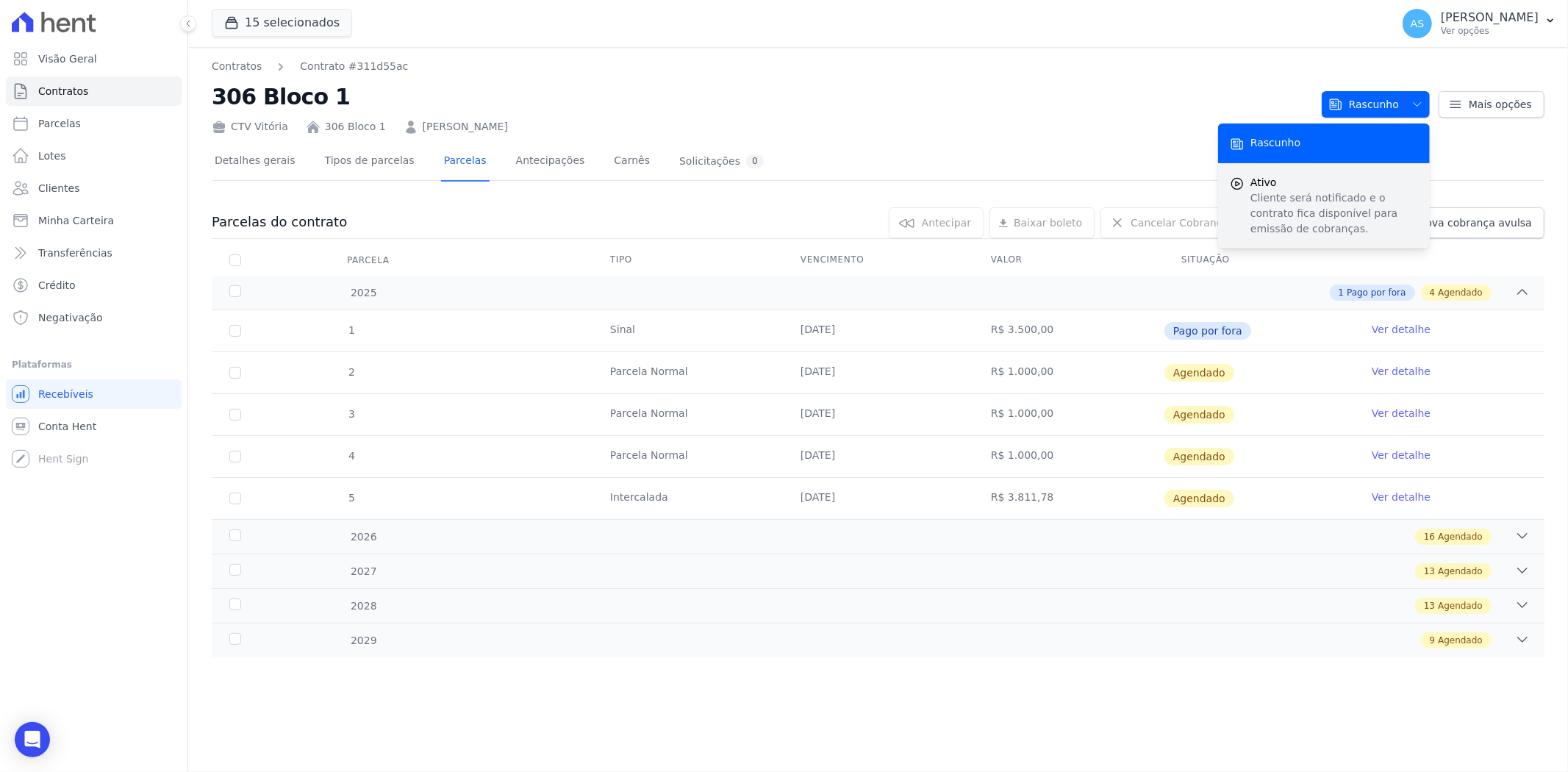
click at [1270, 201] on p "Cliente será notificado e o contrato fica disponível para emissão de cobranças." at bounding box center [1334, 214] width 167 height 46
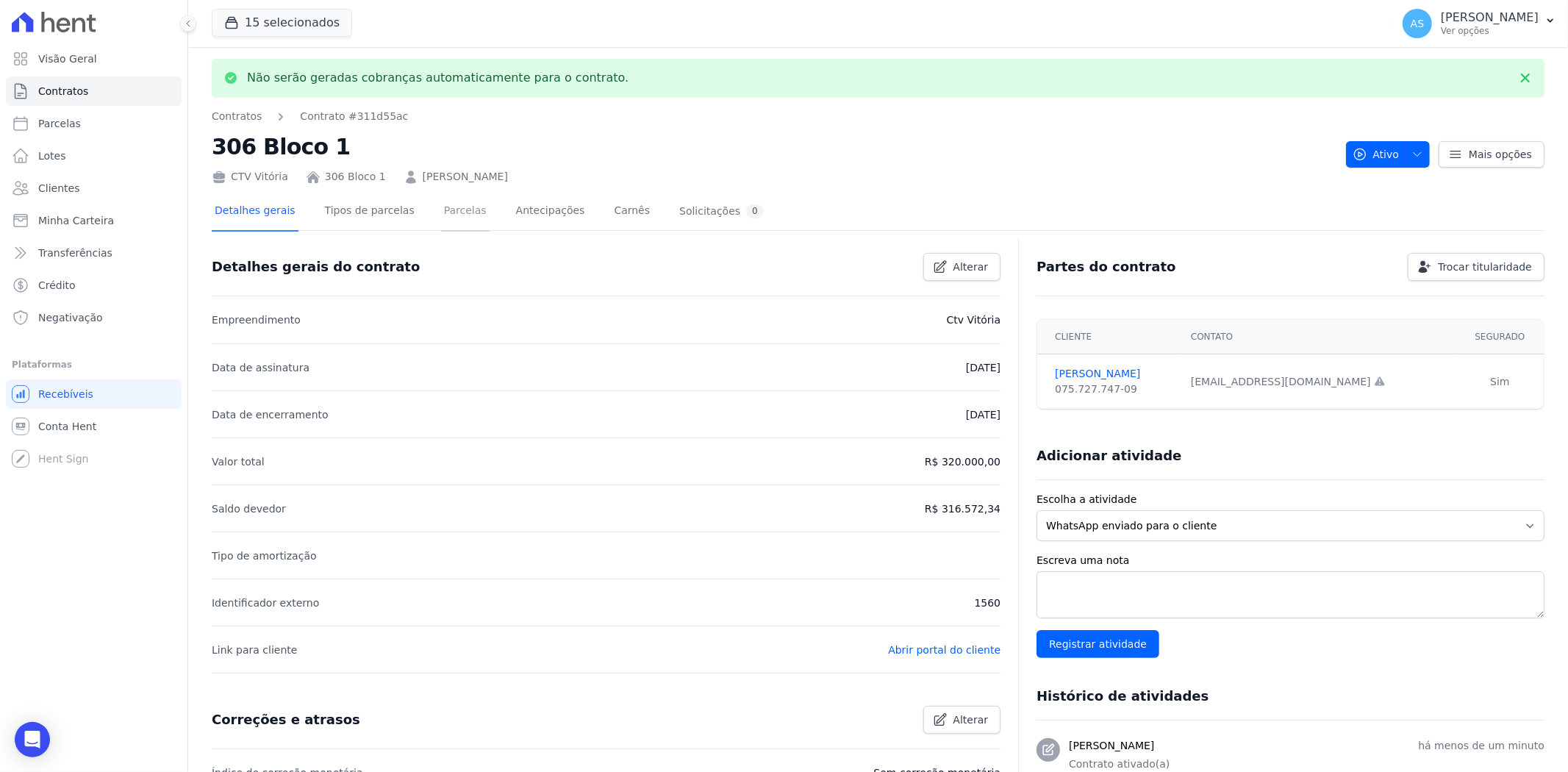
click at [441, 213] on link "Parcelas" at bounding box center [465, 212] width 48 height 39
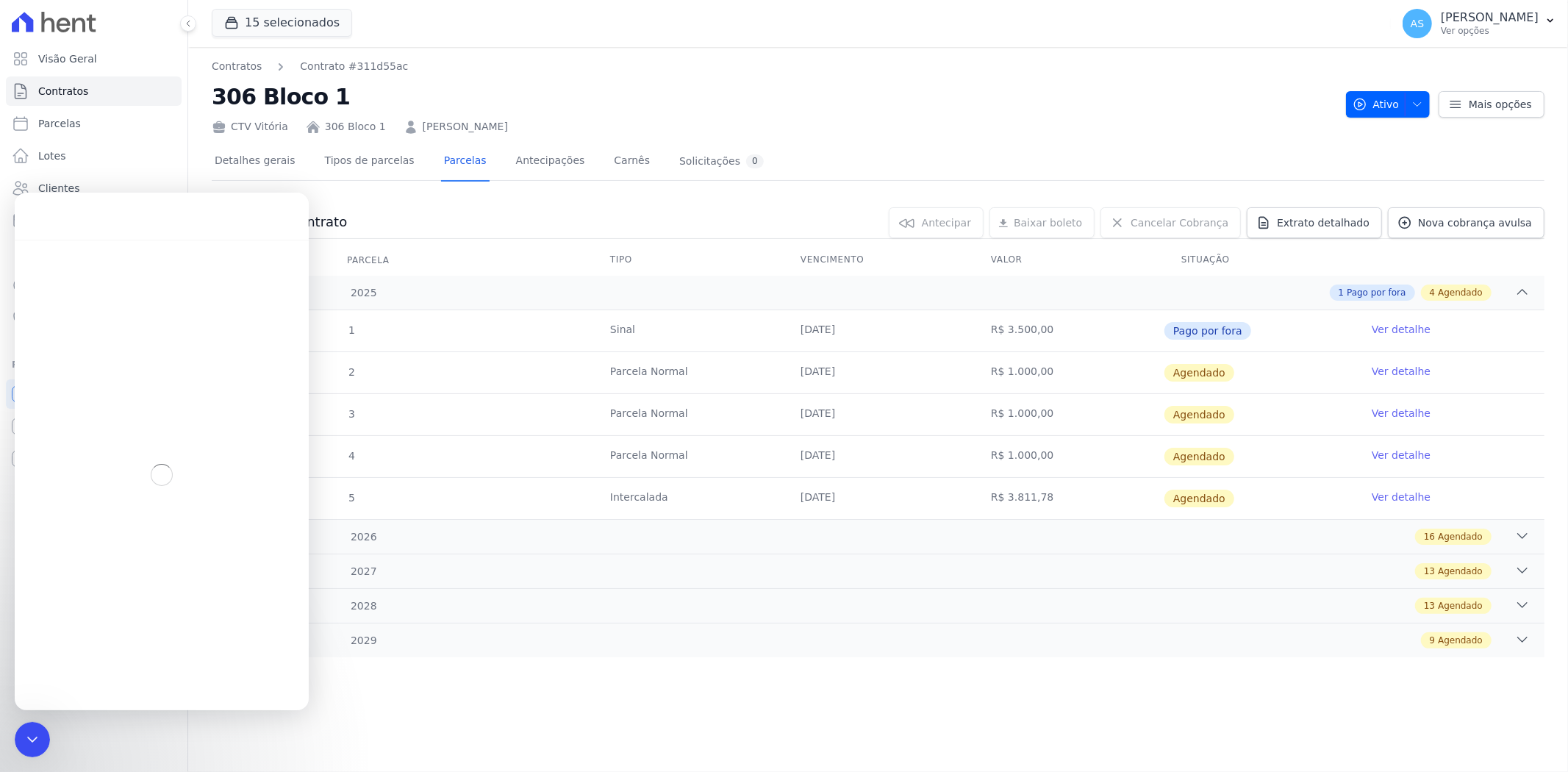
click at [1408, 365] on link "Ver detalhe" at bounding box center [1401, 371] width 59 height 15
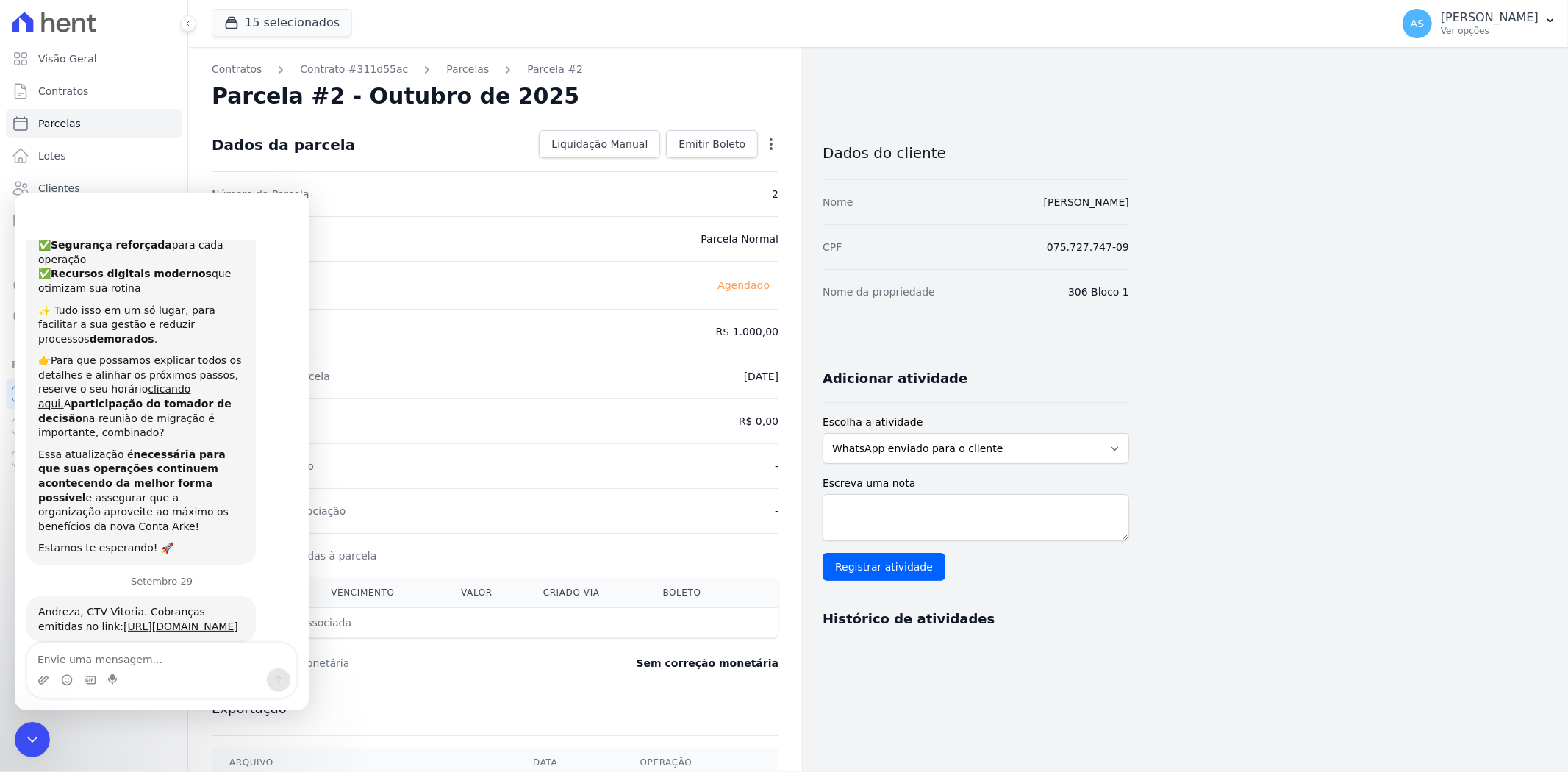
scroll to position [253, 0]
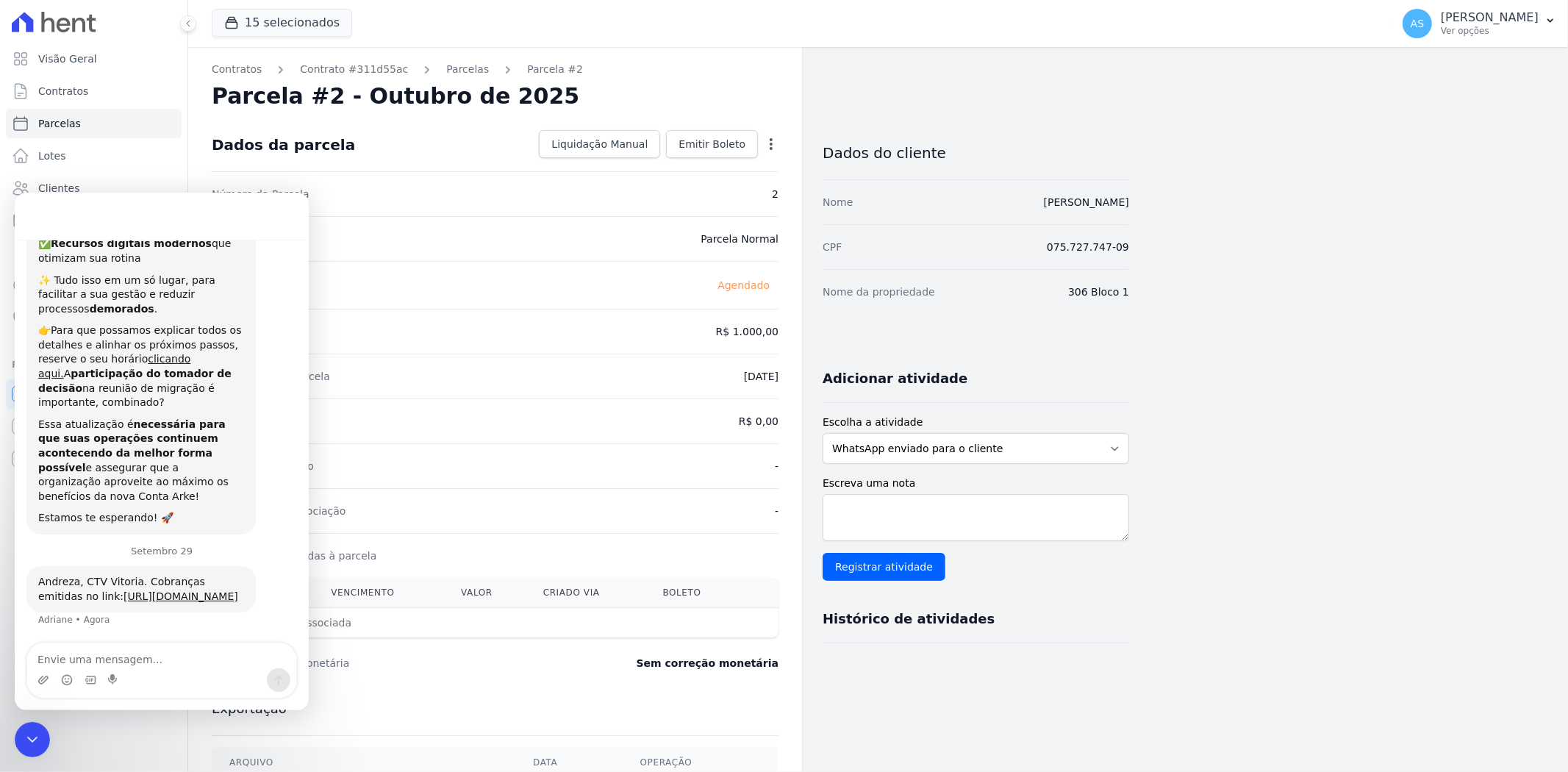
click at [773, 144] on icon "button" at bounding box center [771, 144] width 15 height 15
click at [668, 165] on link "Alterar" at bounding box center [708, 164] width 129 height 26
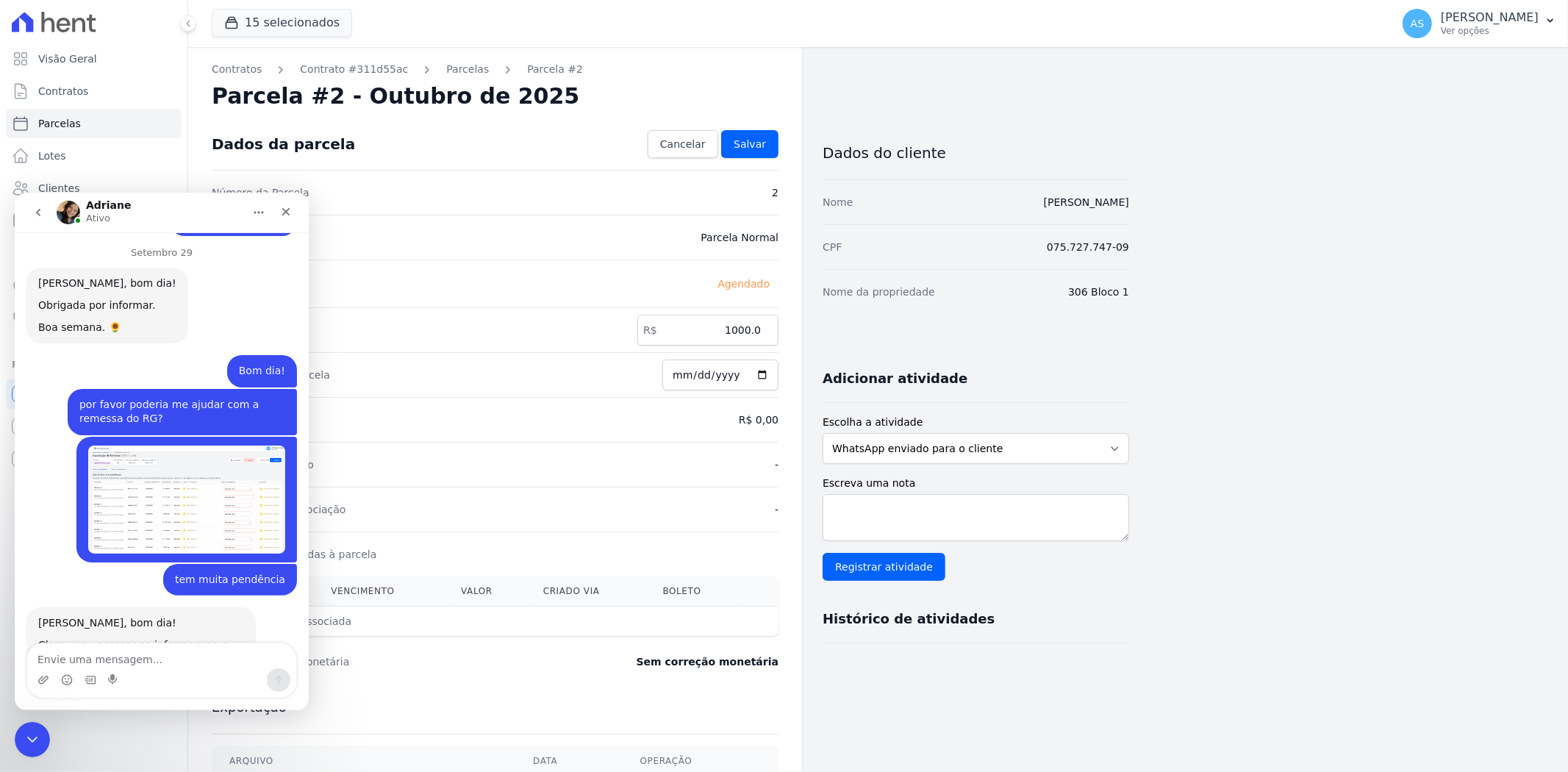
scroll to position [14550, 0]
click at [748, 328] on input "1000.0" at bounding box center [708, 330] width 141 height 31
type input "1007.0"
click at [753, 144] on span "Salvar" at bounding box center [750, 144] width 32 height 15
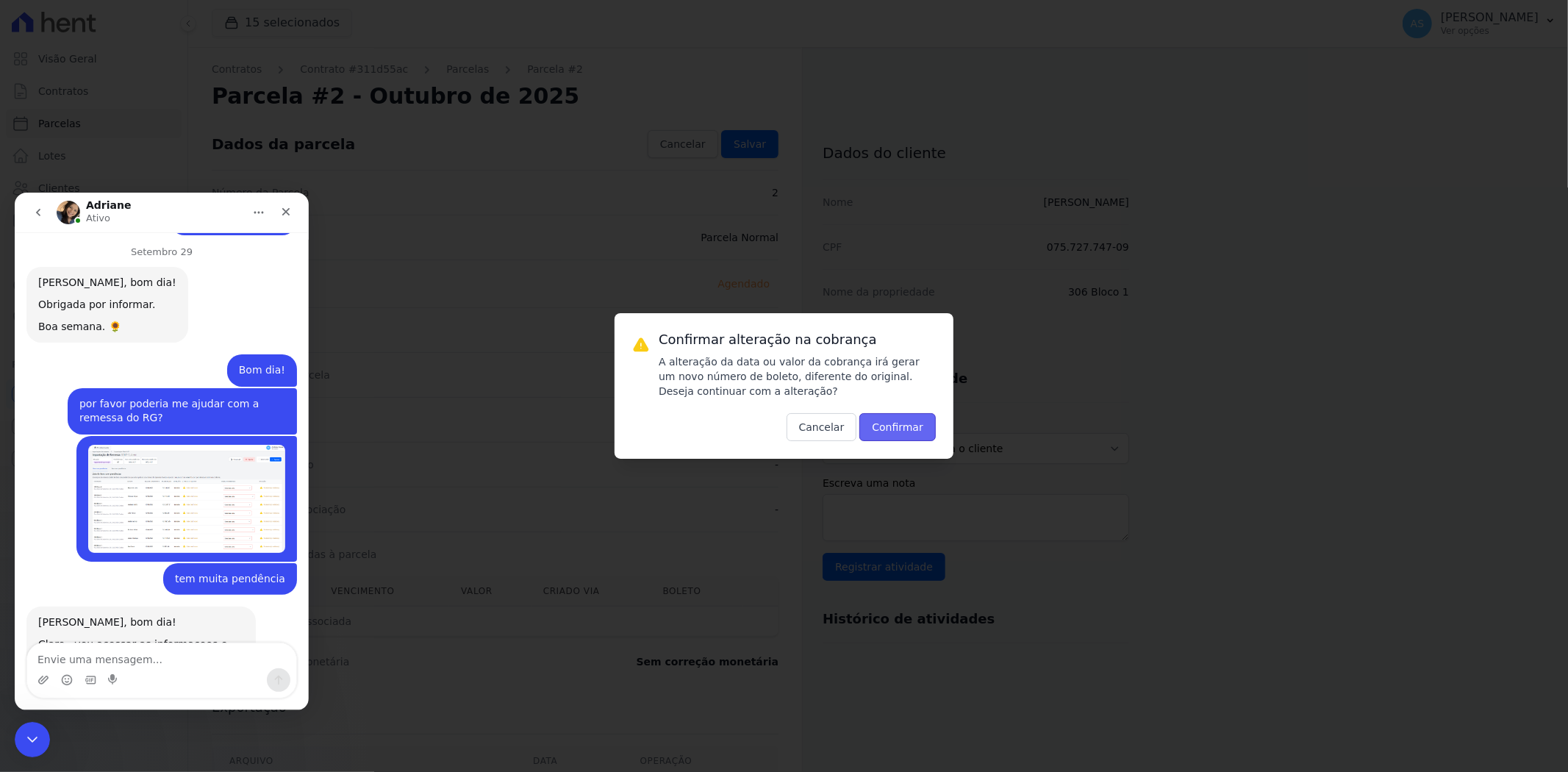
click at [897, 425] on button "Confirmar" at bounding box center [897, 427] width 76 height 28
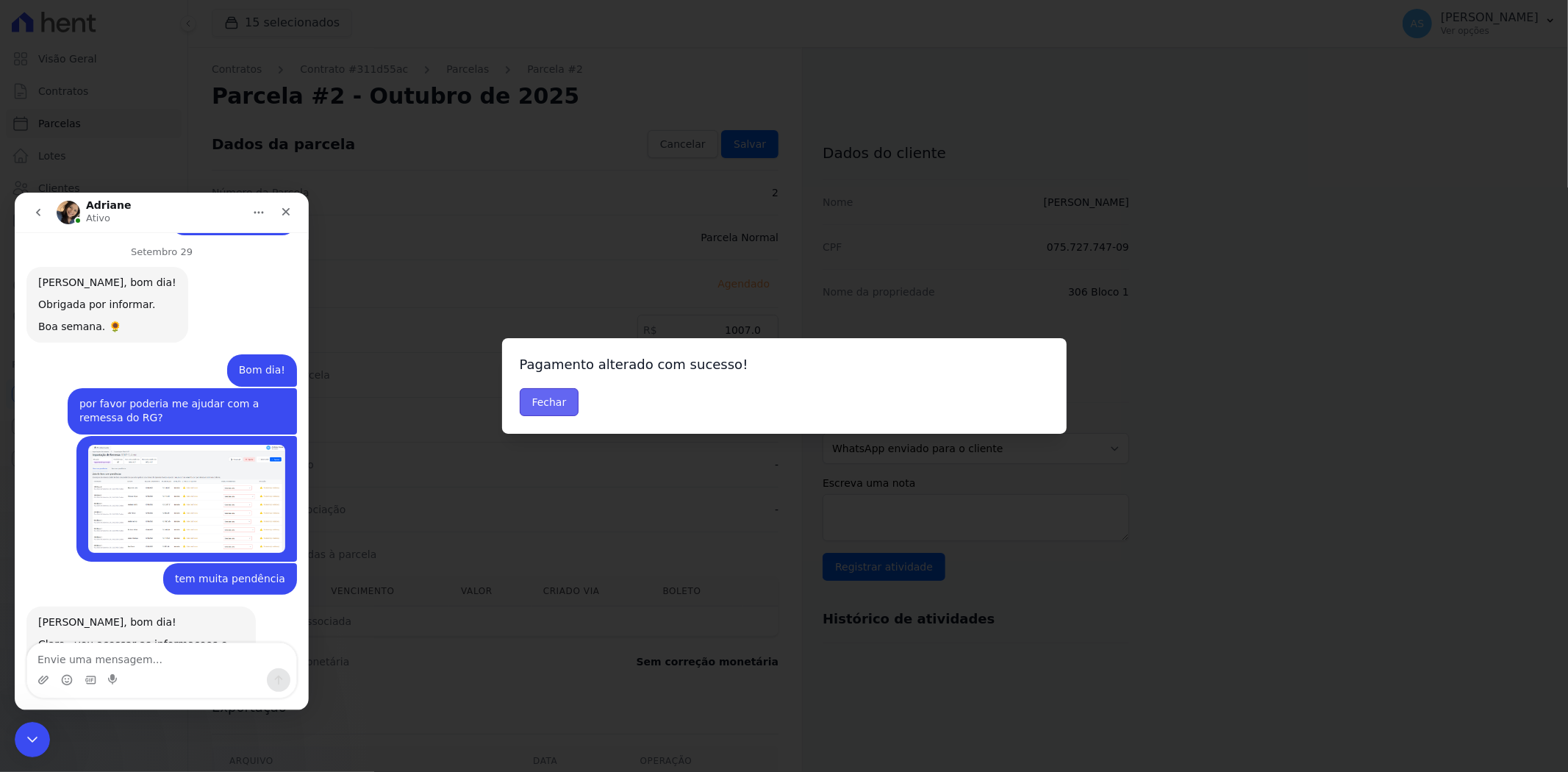
click at [527, 399] on button "Fechar" at bounding box center [549, 402] width 59 height 28
click at [538, 402] on button "Fechar" at bounding box center [549, 402] width 59 height 28
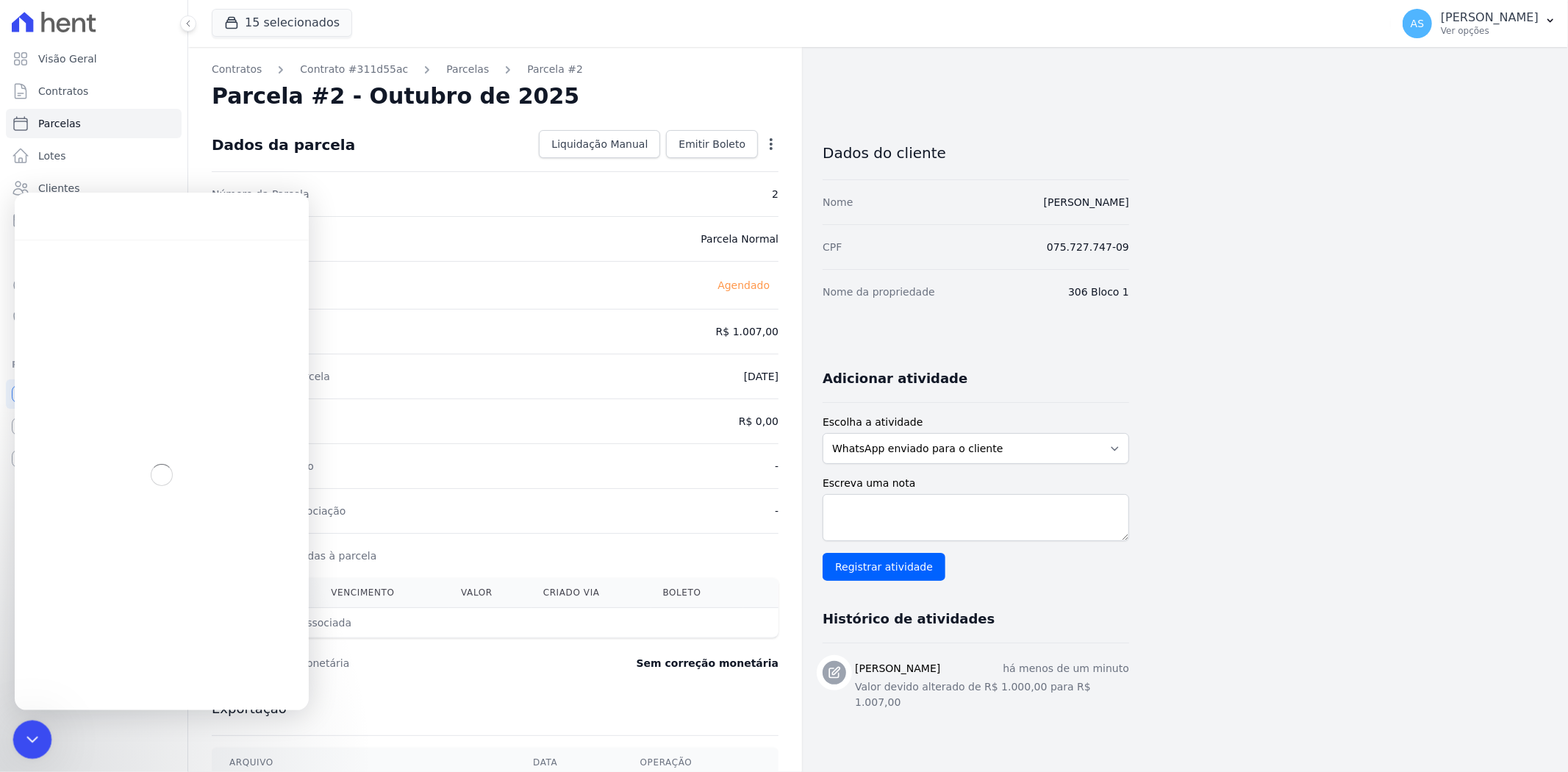
click at [25, 747] on div "Fechar mensagem da Intercom" at bounding box center [30, 737] width 35 height 35
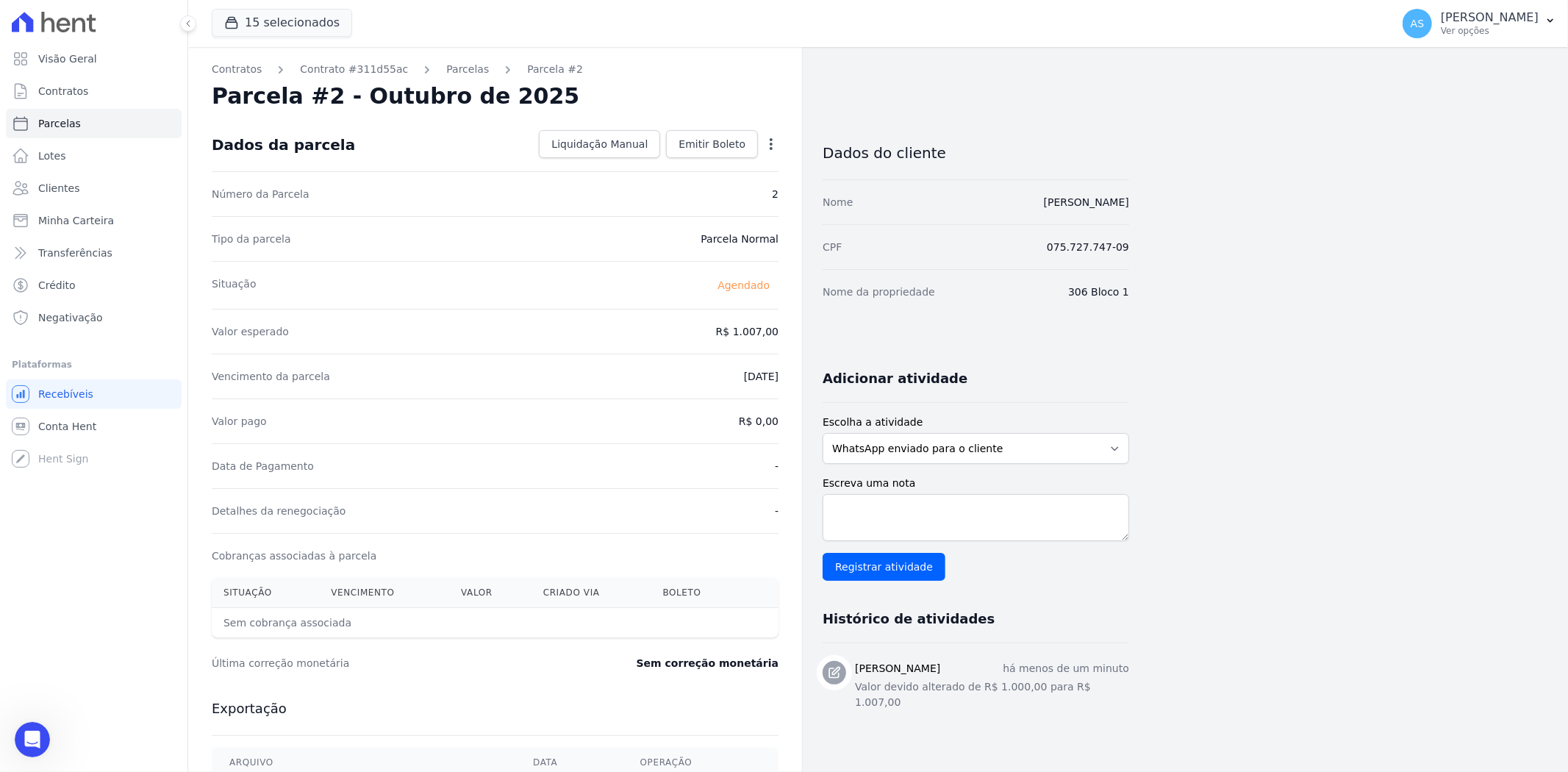
scroll to position [252, 0]
click at [708, 143] on span "Emitir Boleto" at bounding box center [711, 144] width 67 height 15
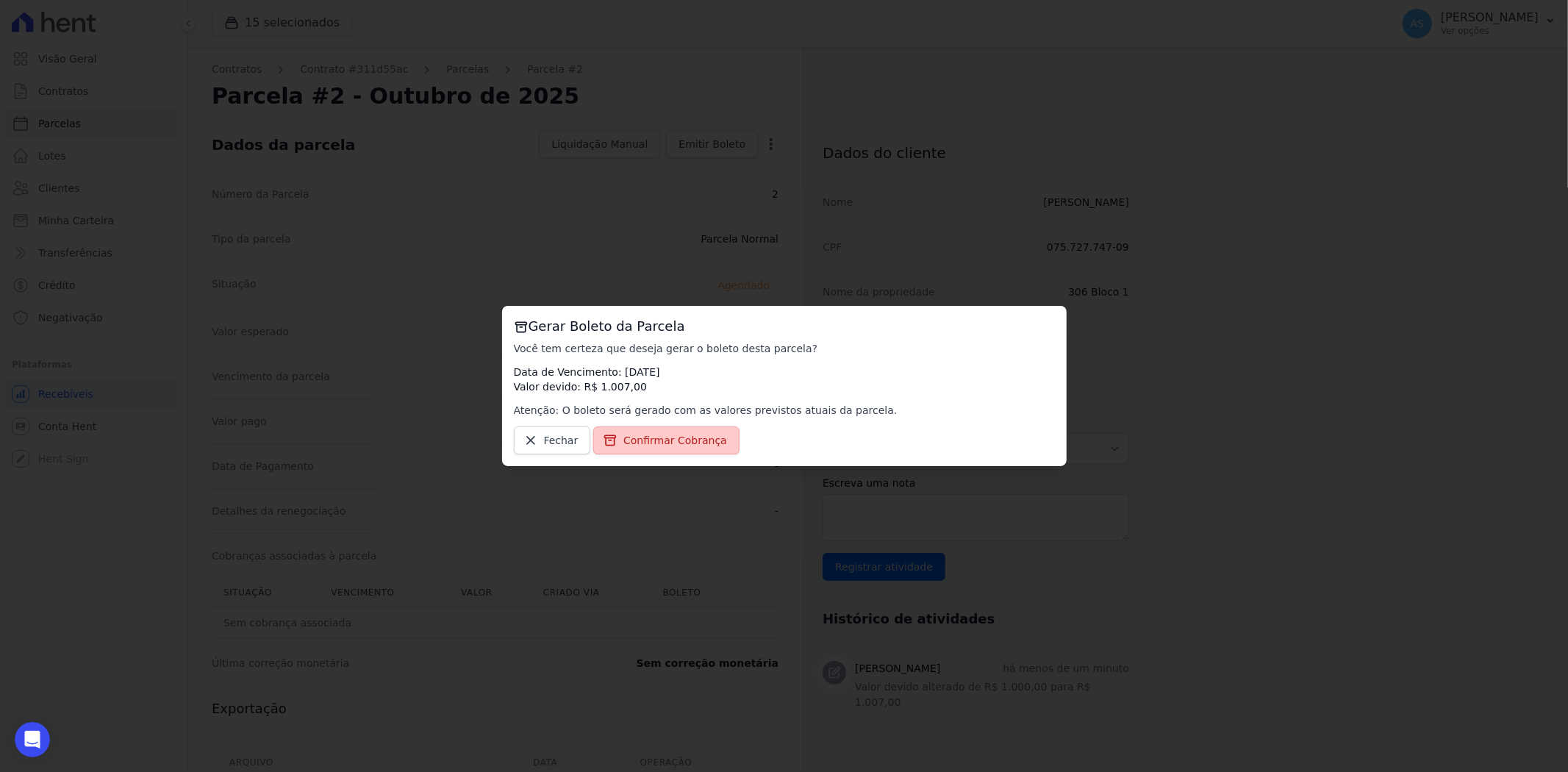
click at [673, 439] on span "Confirmar Cobrança" at bounding box center [675, 439] width 104 height 15
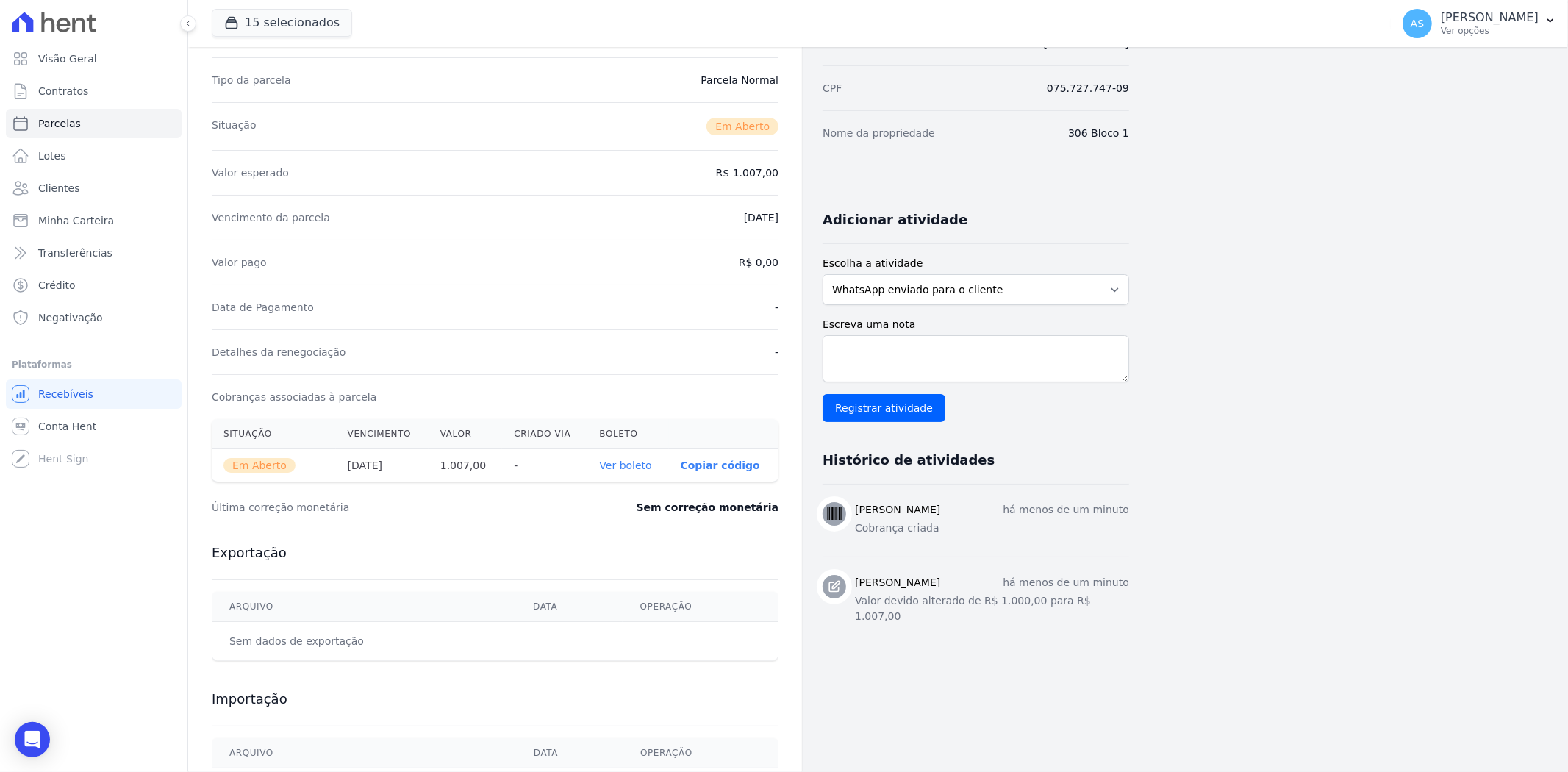
scroll to position [0, 0]
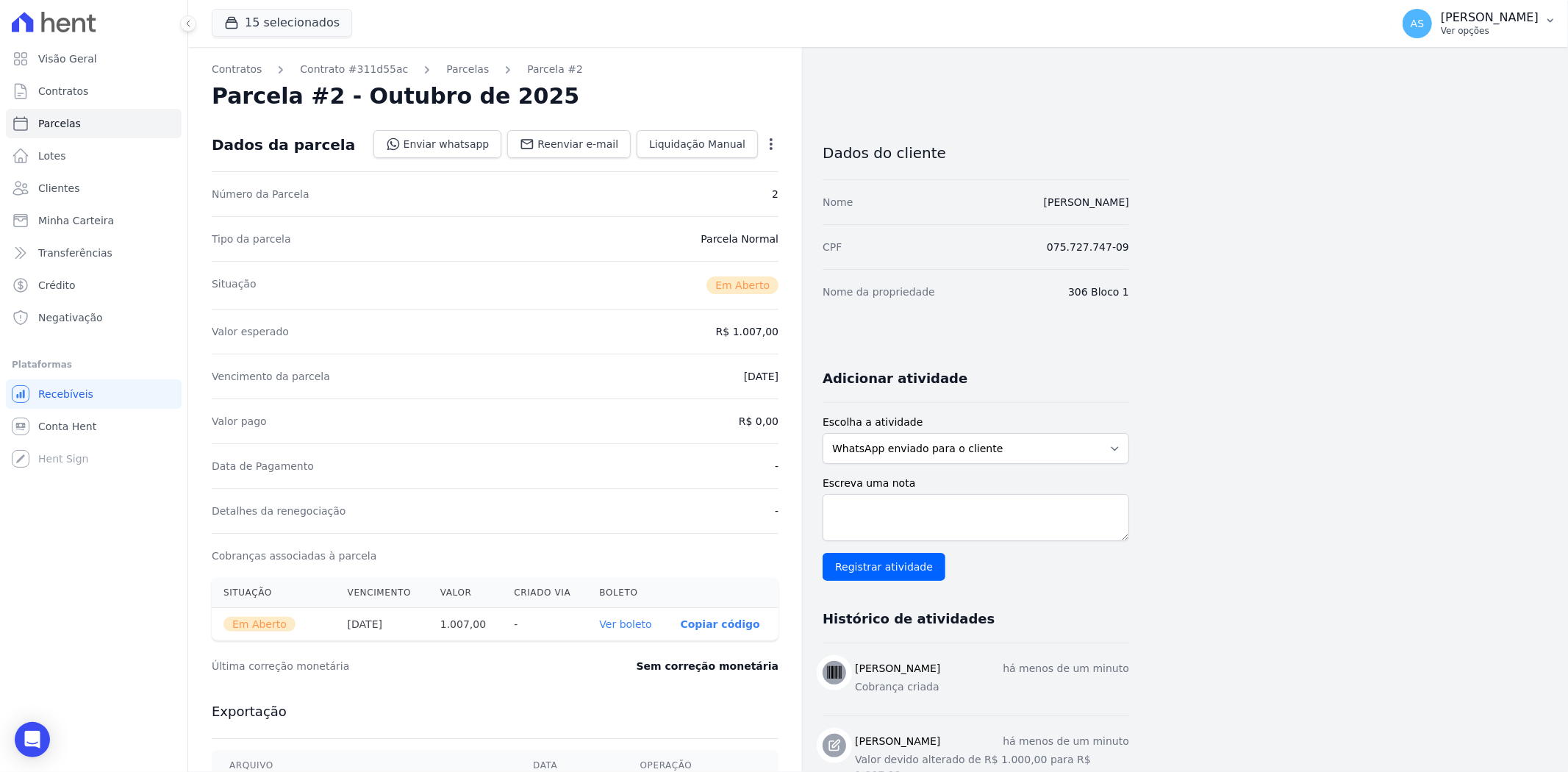
click at [1548, 16] on icon "button" at bounding box center [1550, 20] width 12 height 12
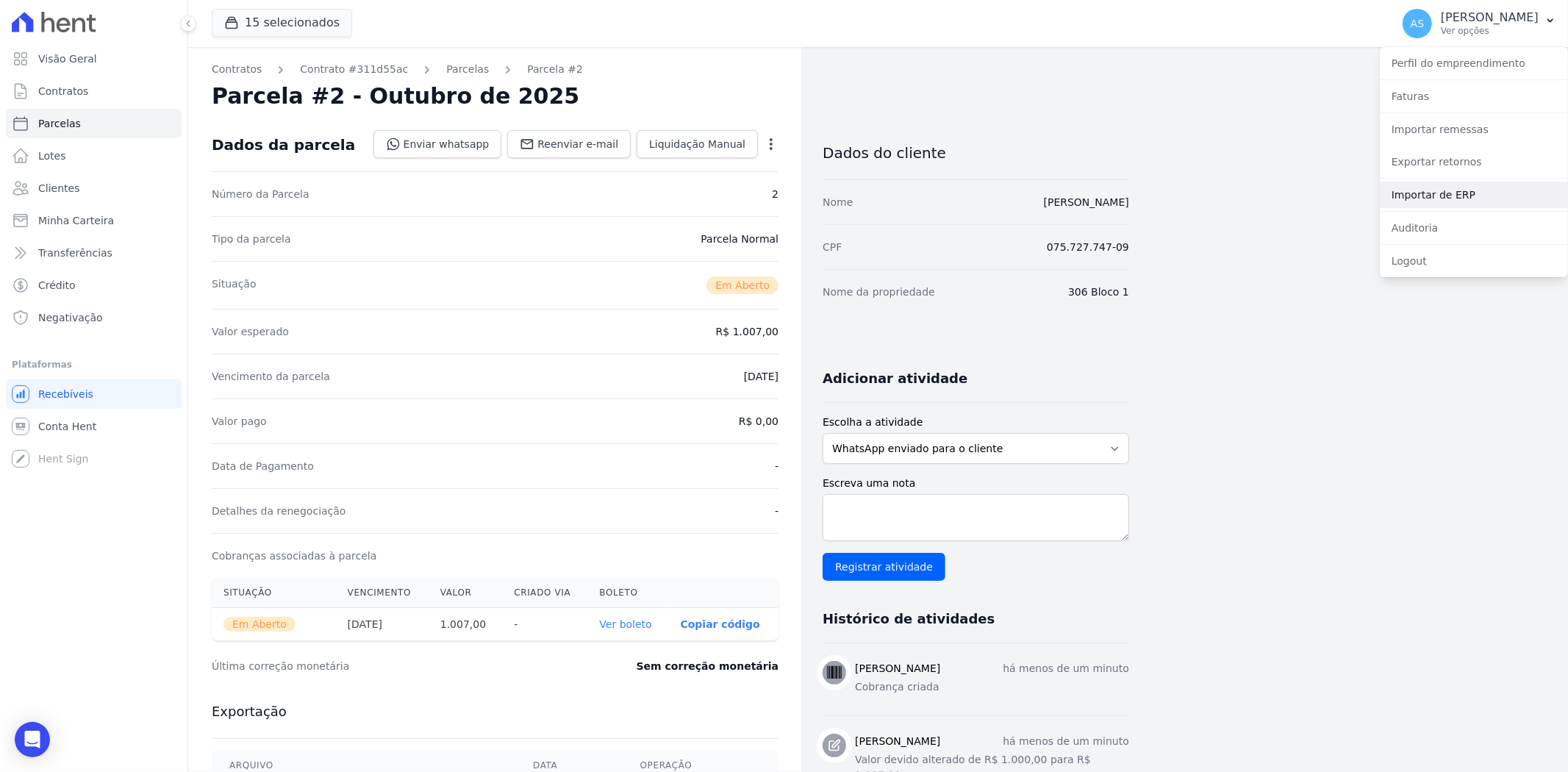
click at [1424, 192] on link "Importar de ERP" at bounding box center [1474, 194] width 188 height 26
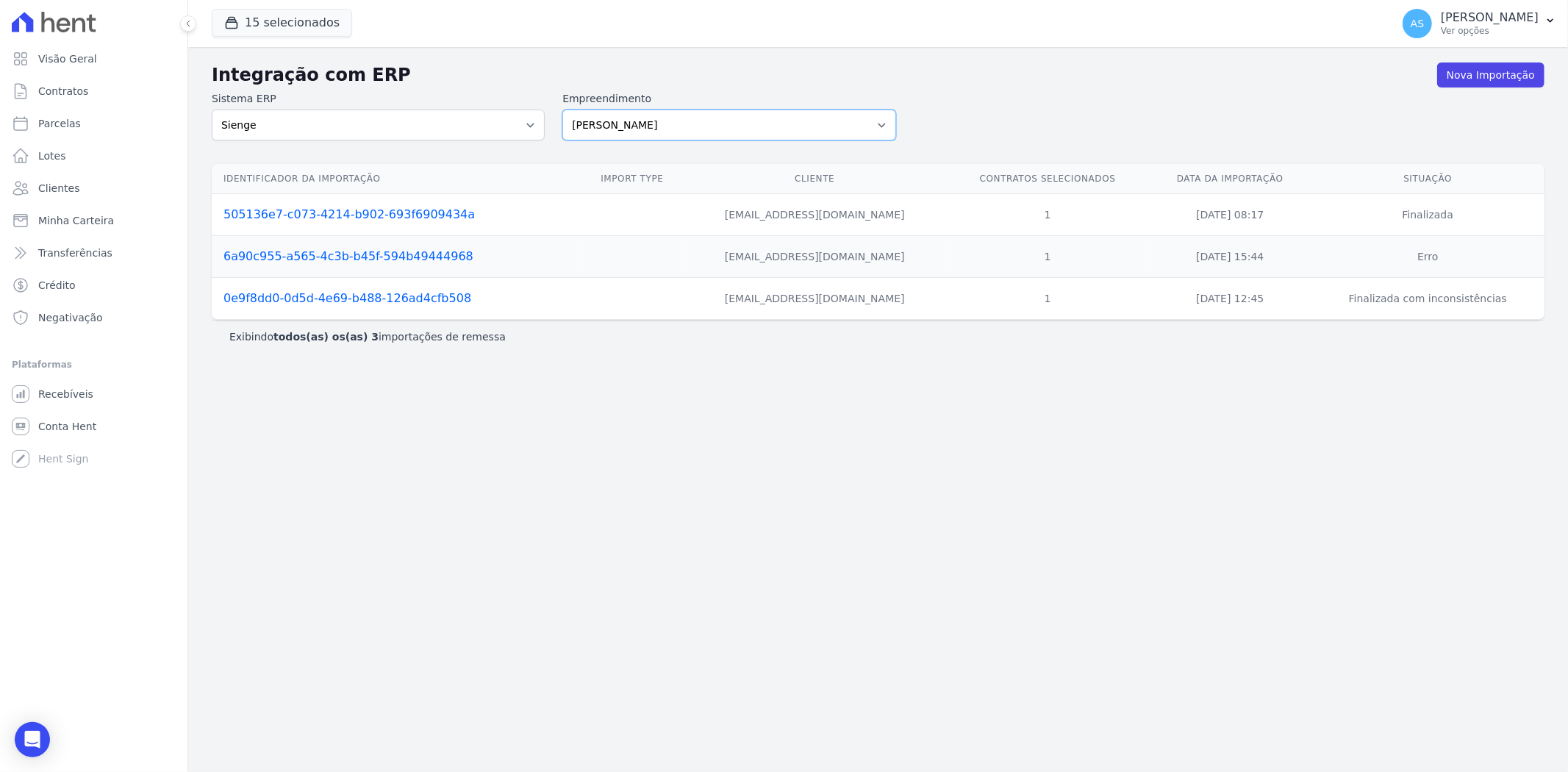
click at [884, 123] on select "[PERSON_NAME] Art Prime - [PERSON_NAME] Unique CTV Beat Residencial CTV Mob CTV…" at bounding box center [728, 125] width 333 height 31
select select "b40e9934-6b73-40ef-8d2a-77d454a24c5c"
click at [562, 110] on select "[PERSON_NAME] Art Prime - [PERSON_NAME] Unique CTV Beat Residencial CTV Mob CTV…" at bounding box center [728, 125] width 333 height 31
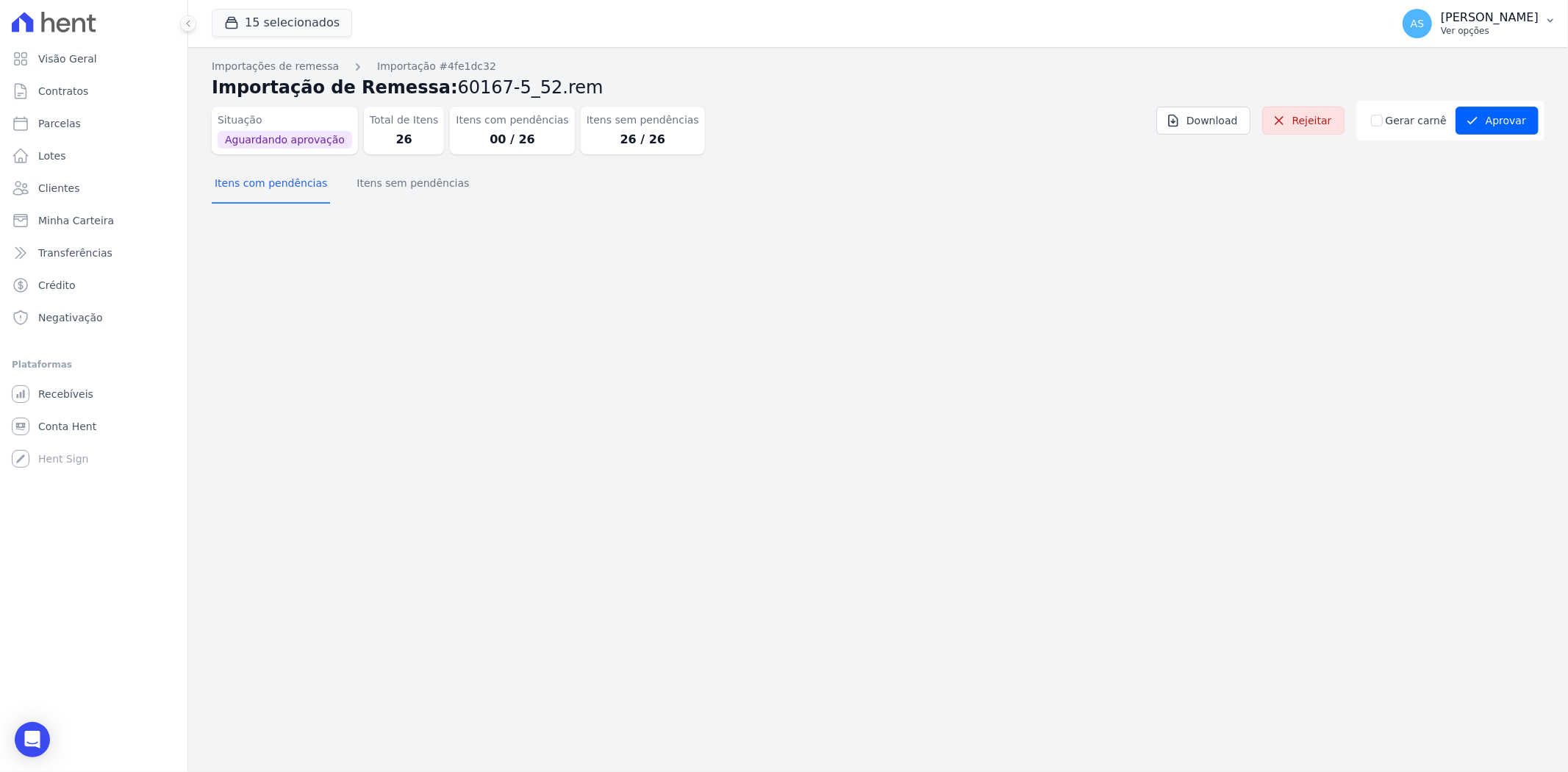
click at [1546, 18] on icon "button" at bounding box center [1550, 20] width 12 height 12
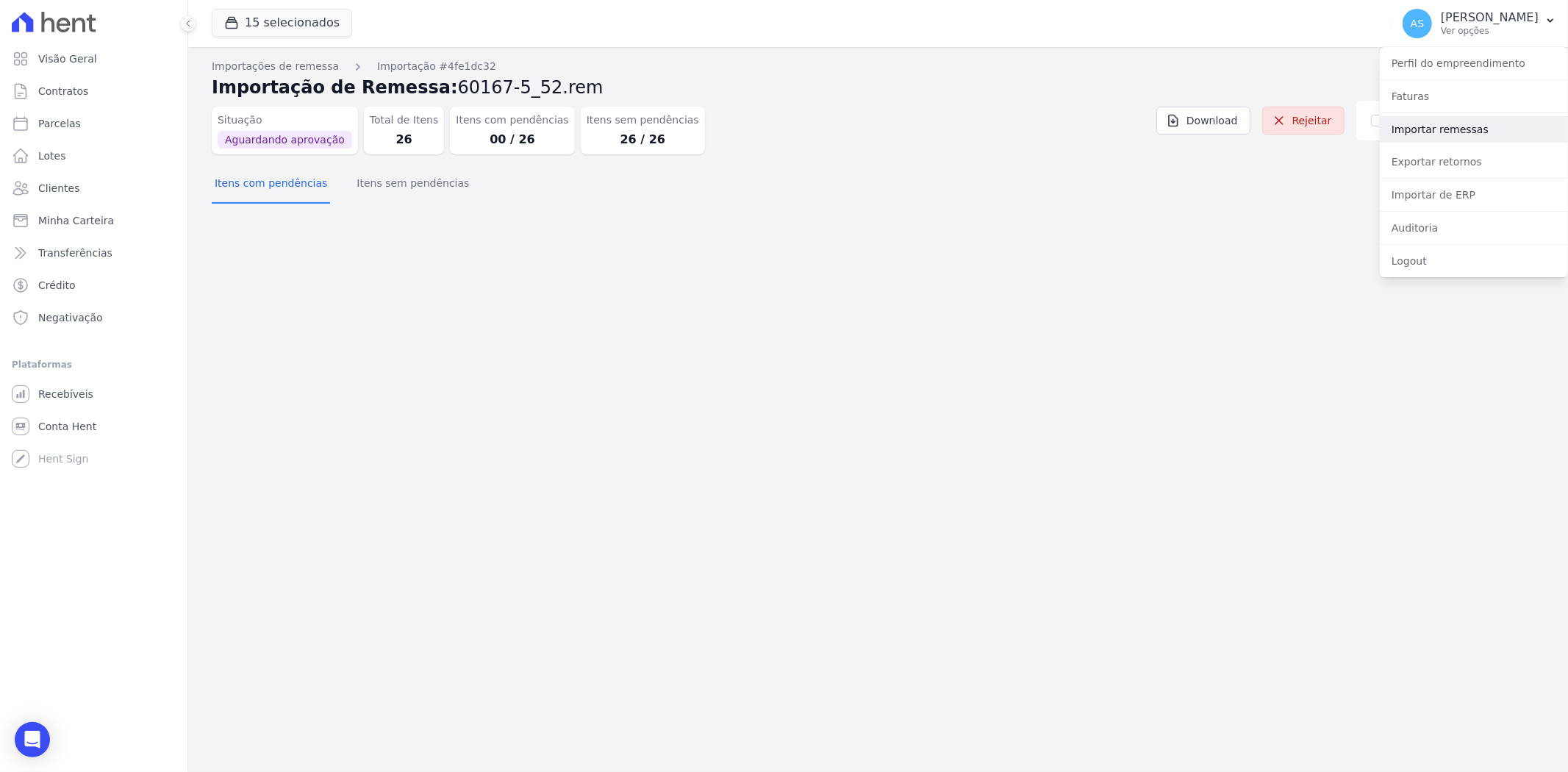
click at [1436, 134] on link "Importar remessas" at bounding box center [1474, 129] width 188 height 26
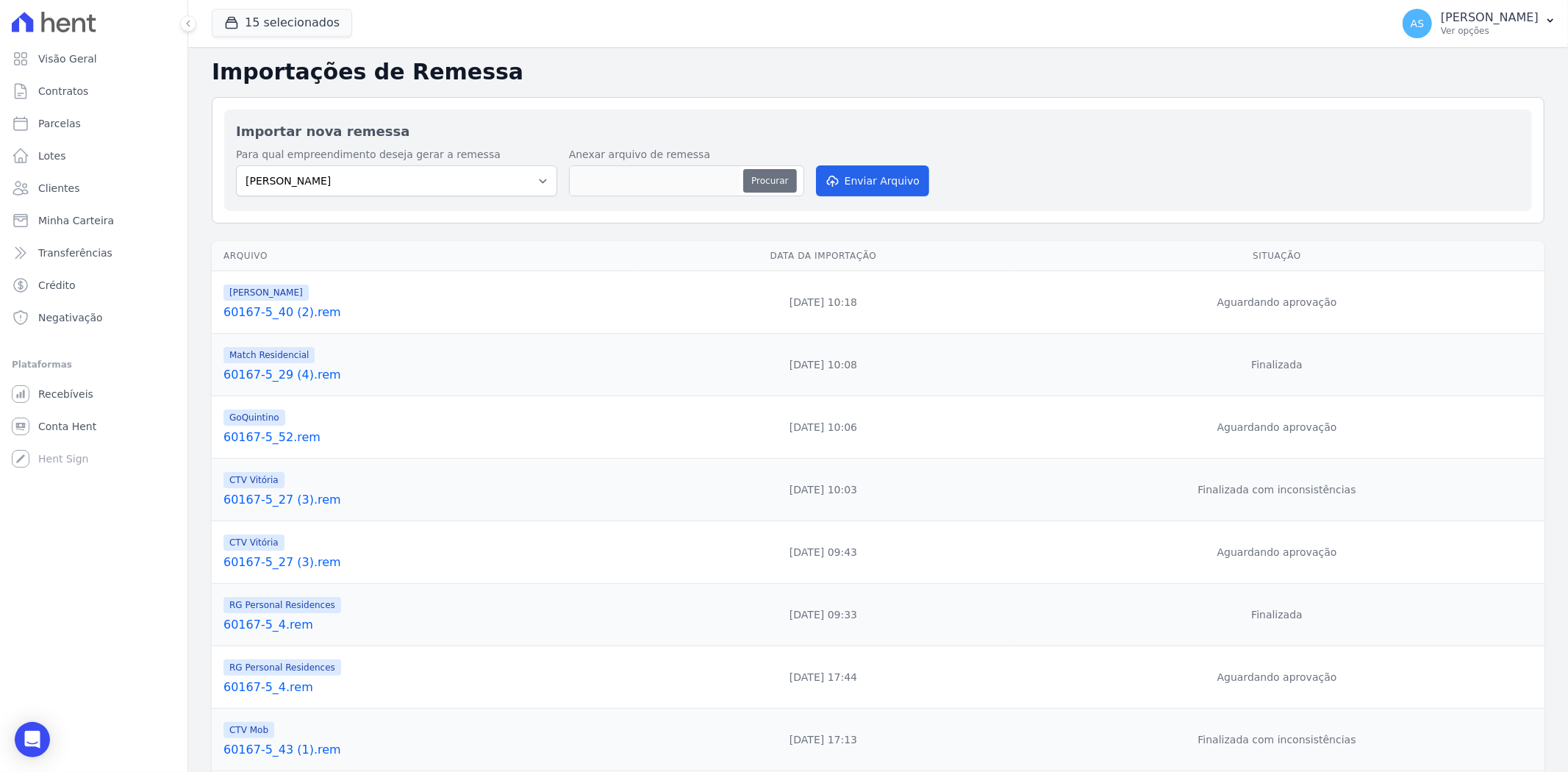
click at [751, 181] on button "Procurar" at bounding box center [769, 181] width 53 height 24
type input "60167-5_40 (2).rem"
click at [864, 178] on button "Enviar Arquivo" at bounding box center [872, 181] width 113 height 31
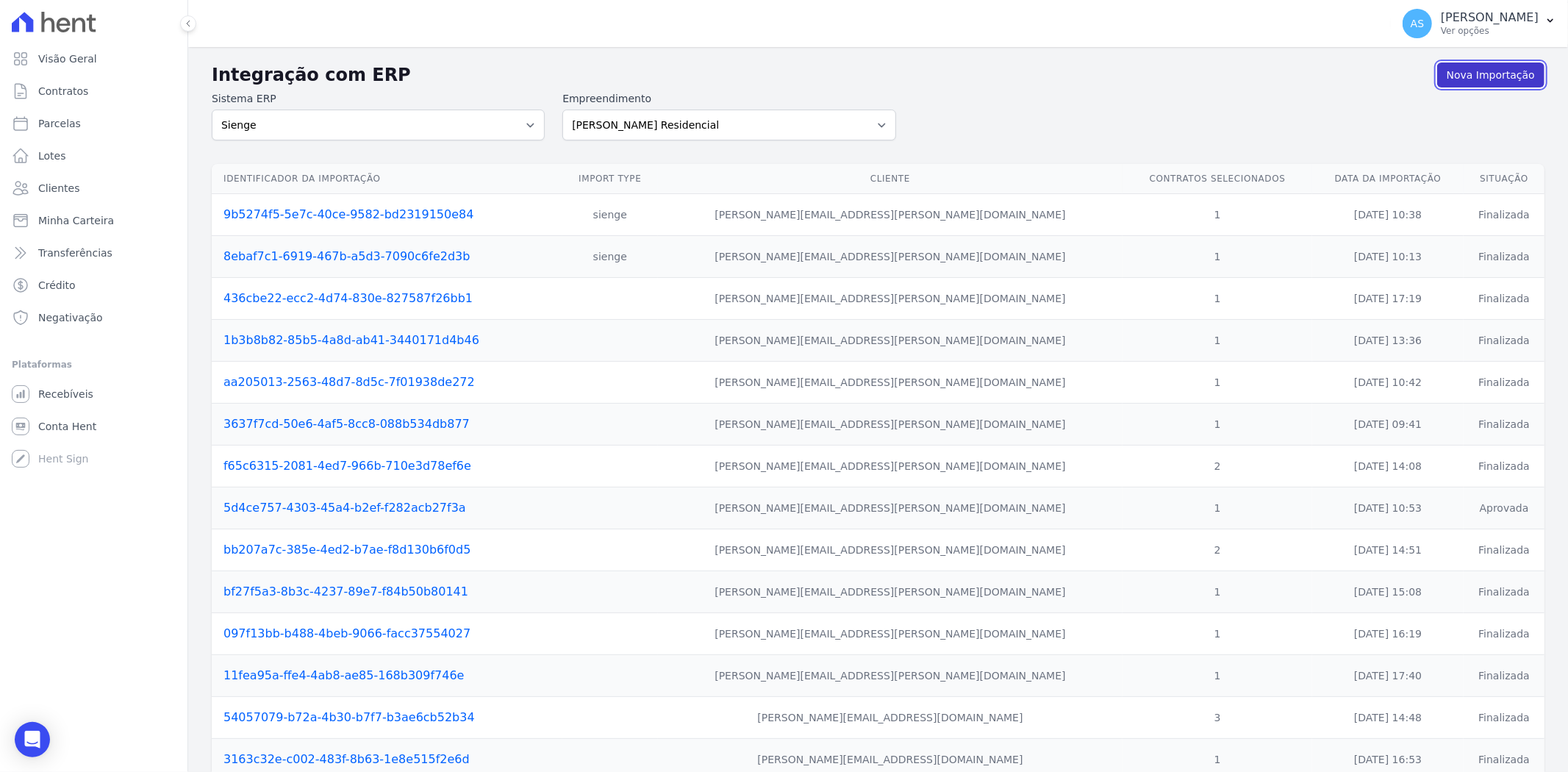
click at [1460, 76] on link "Nova Importação" at bounding box center [1490, 75] width 108 height 25
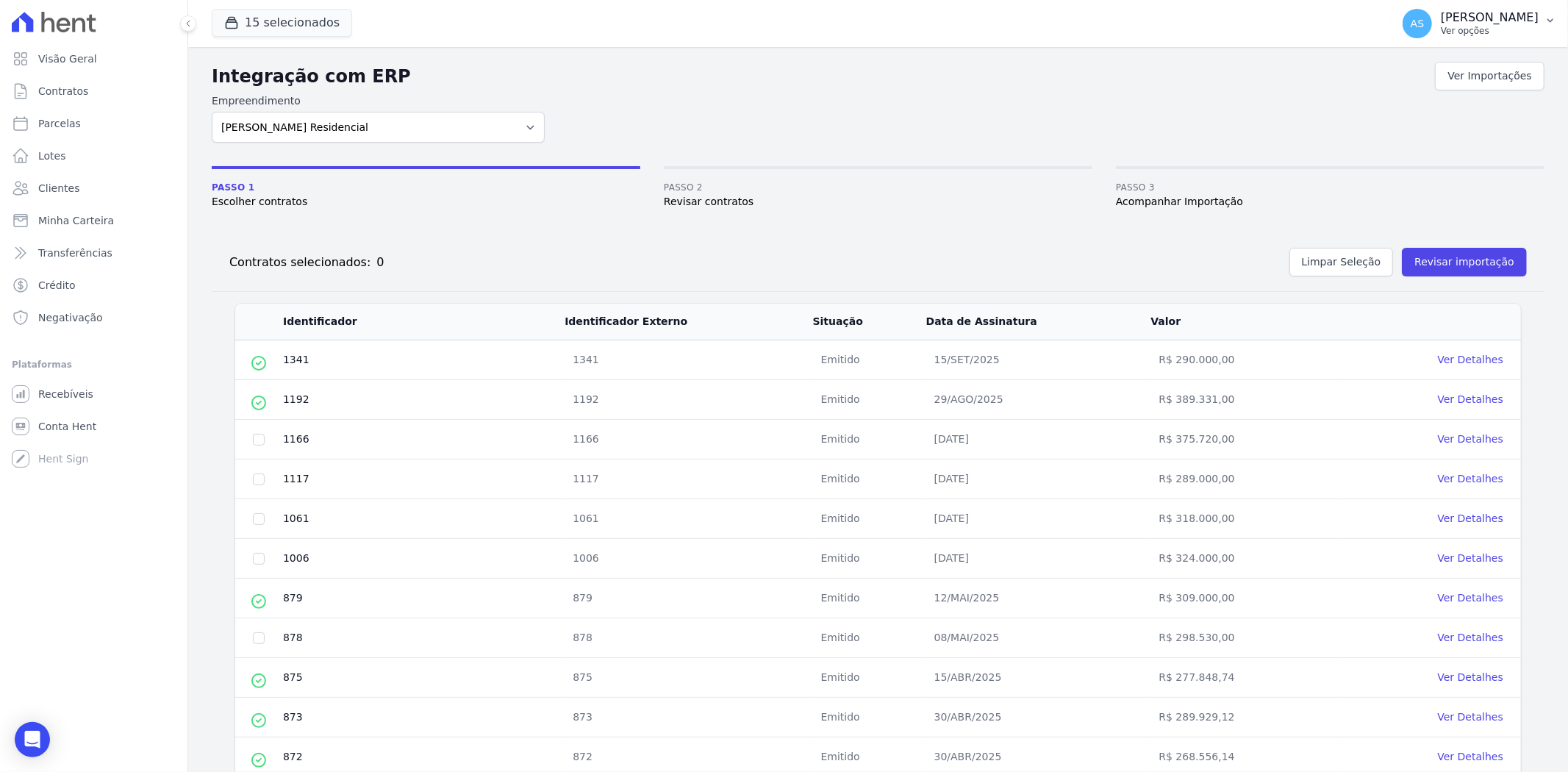
click at [1485, 24] on p "[PERSON_NAME]" at bounding box center [1489, 17] width 98 height 15
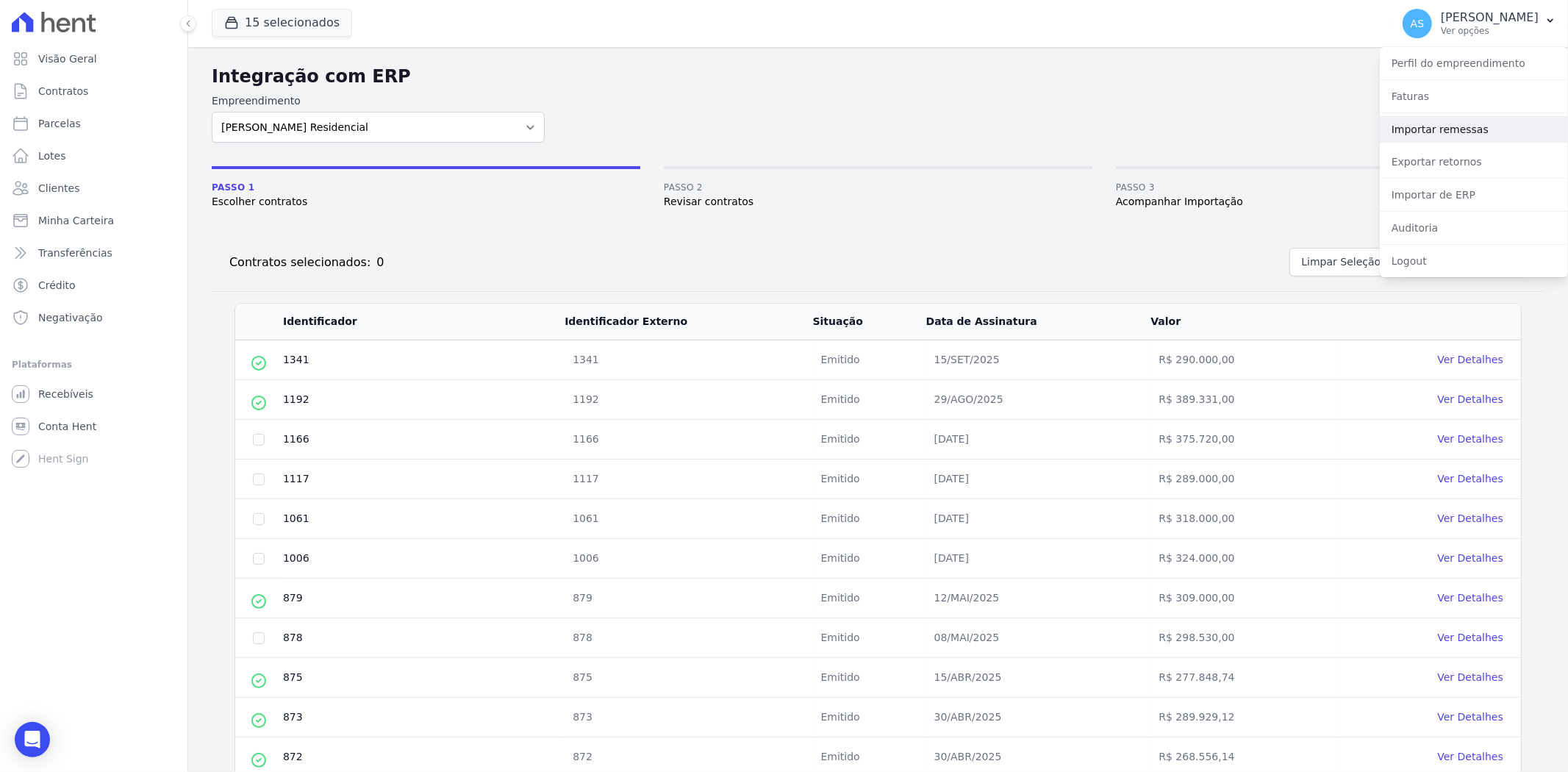
click at [1430, 136] on link "Importar remessas" at bounding box center [1474, 129] width 188 height 26
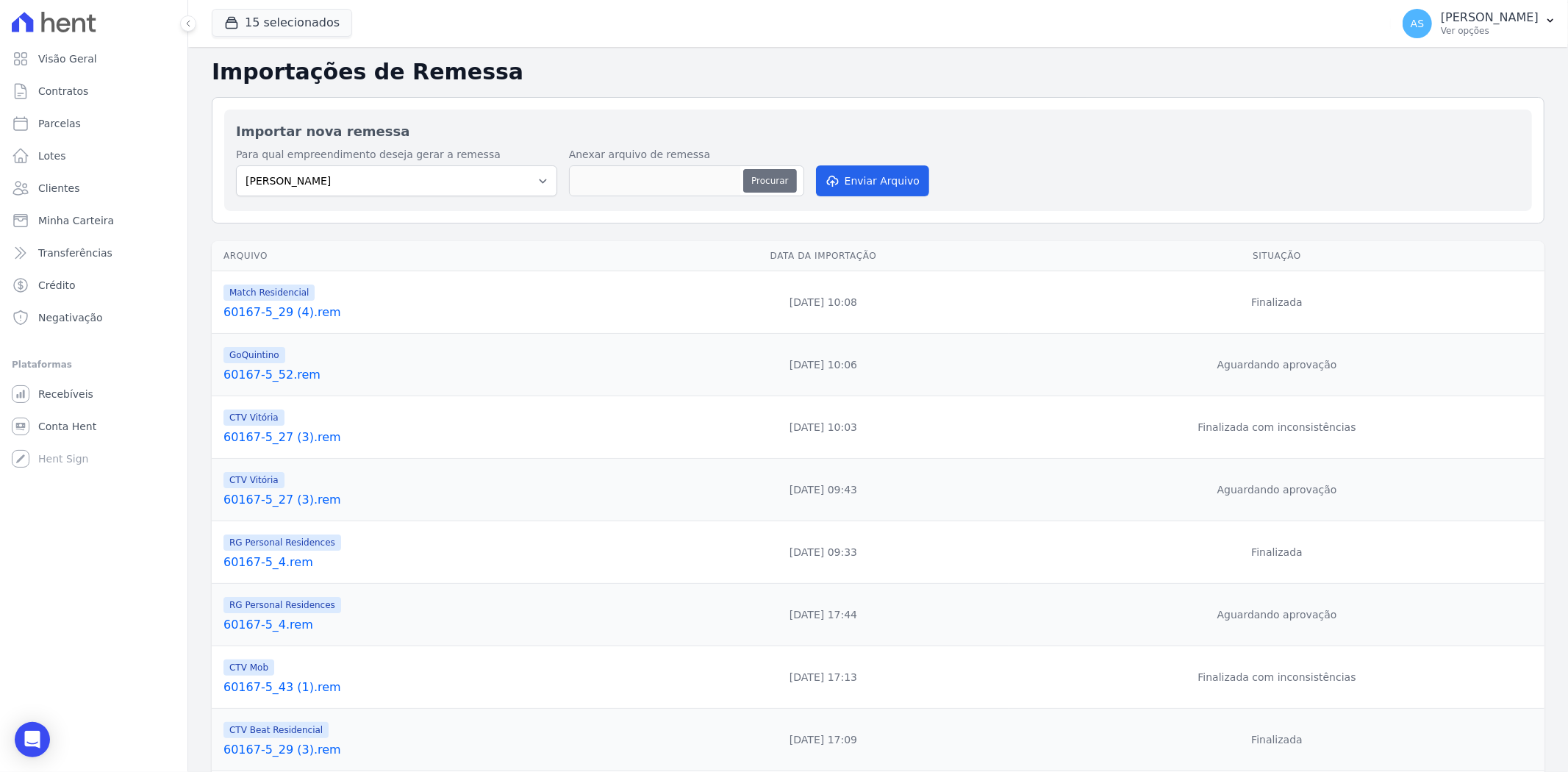
click at [772, 174] on button "Procurar" at bounding box center [769, 181] width 53 height 24
type input "60167-5_40 (2).rem"
click at [877, 178] on button "Enviar Arquivo" at bounding box center [872, 181] width 113 height 31
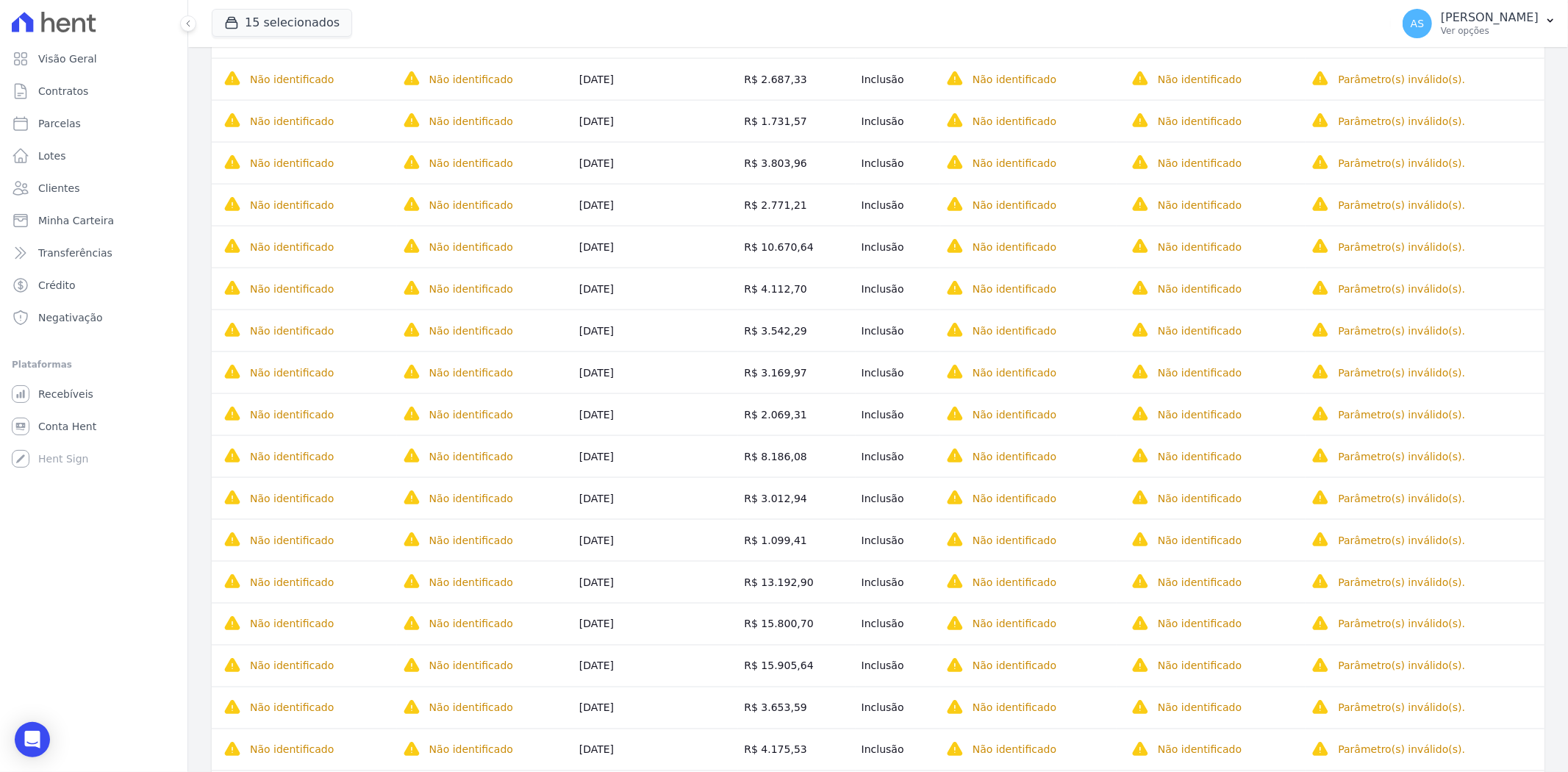
scroll to position [1902, 0]
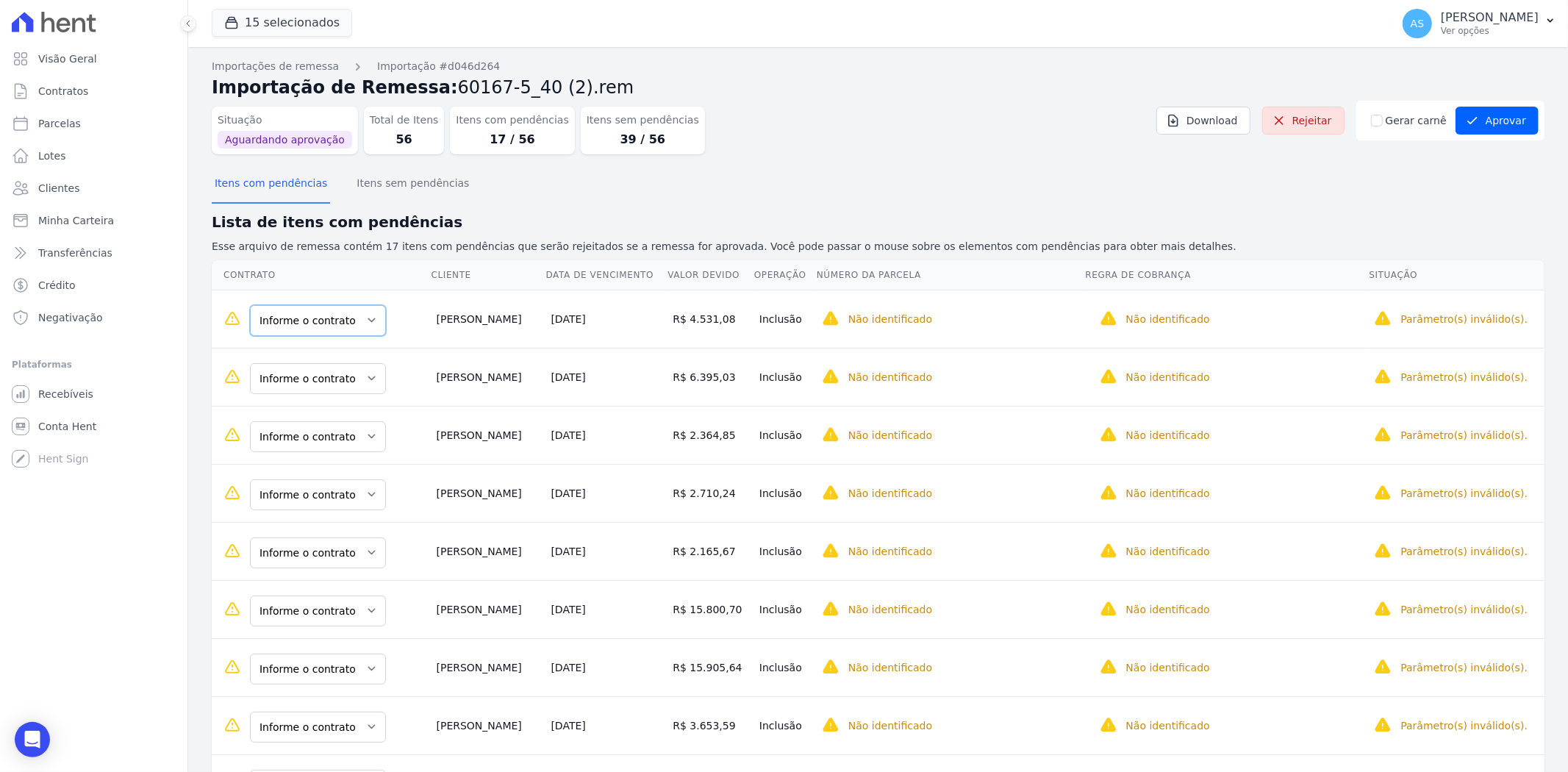
click at [367, 322] on select "Informe o contrato 1018 207" at bounding box center [317, 320] width 136 height 31
click at [363, 313] on select "Informe o contrato 1018 207" at bounding box center [317, 320] width 136 height 31
click at [367, 316] on select "Informe o contrato 1018 207" at bounding box center [317, 320] width 136 height 31
click at [365, 379] on select "Informe o contrato 1018 207" at bounding box center [317, 379] width 136 height 31
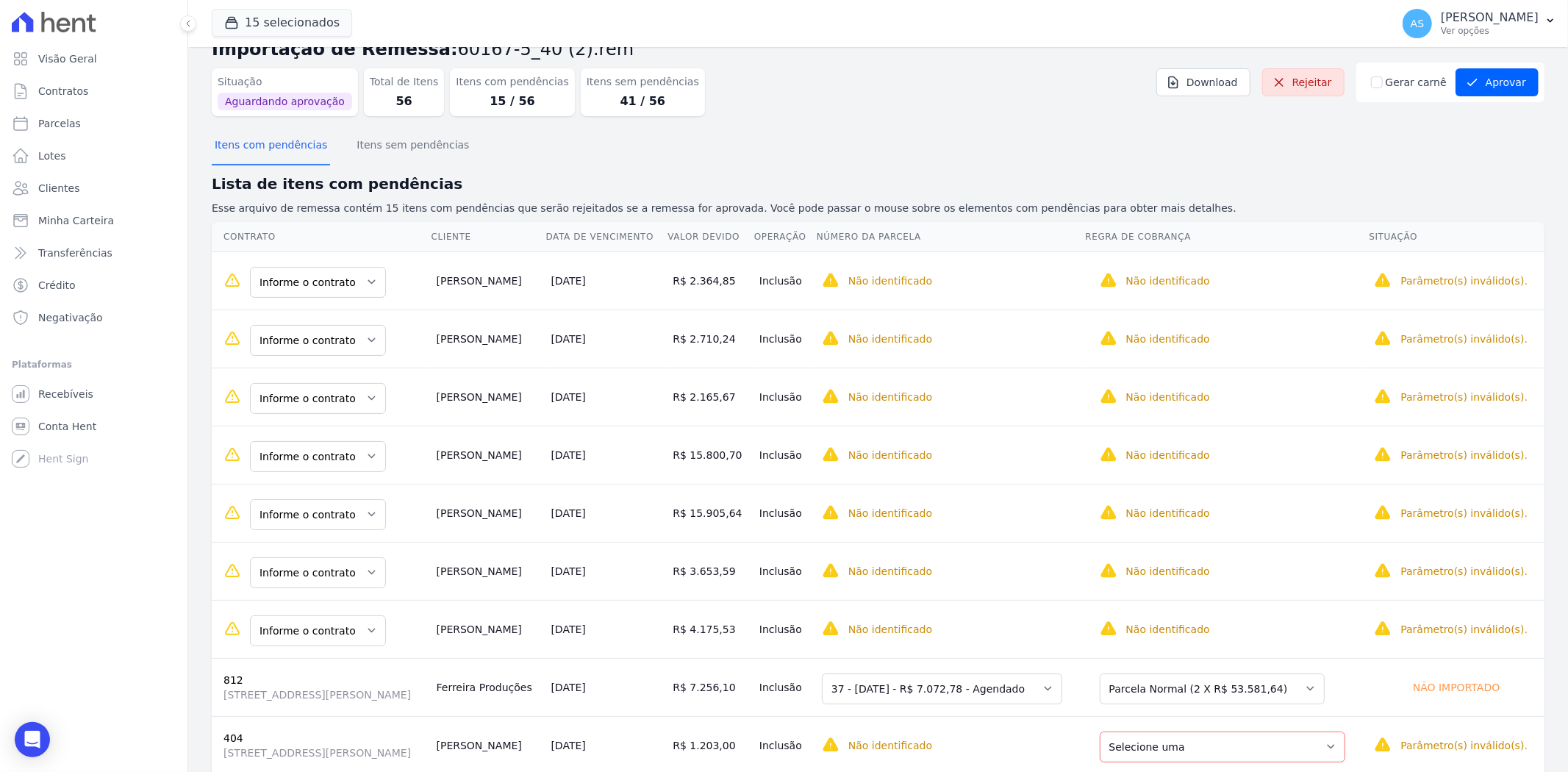
scroll to position [18, 0]
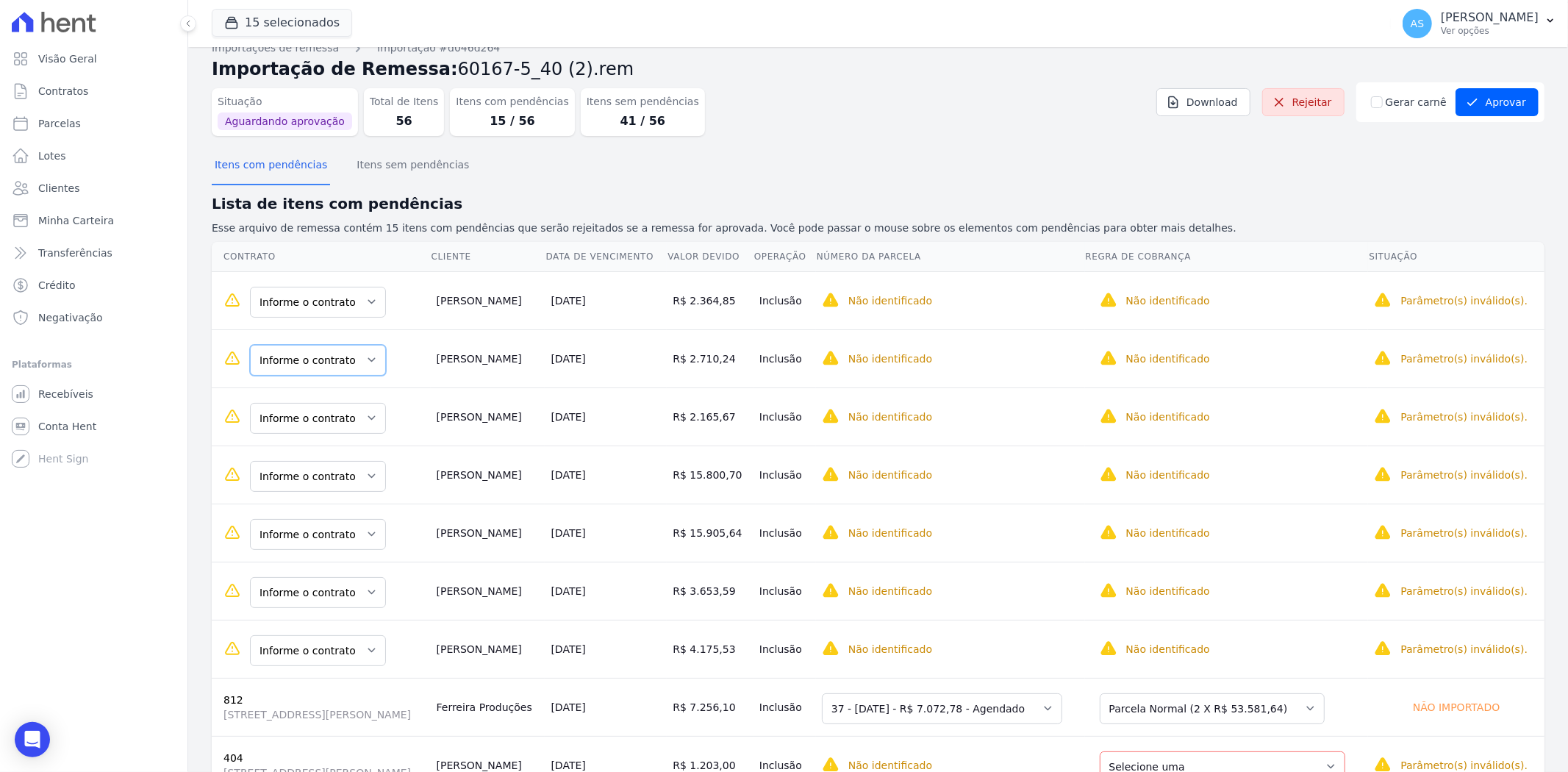
click at [365, 356] on select "Informe o contrato 603 715" at bounding box center [317, 360] width 136 height 31
click at [364, 298] on select "Informe o contrato 602 618 619" at bounding box center [317, 302] width 136 height 31
click at [363, 296] on select "Informe o contrato 602 618 619" at bounding box center [317, 302] width 136 height 31
click at [363, 589] on select "Informe o contrato 602 618 619" at bounding box center [317, 592] width 136 height 31
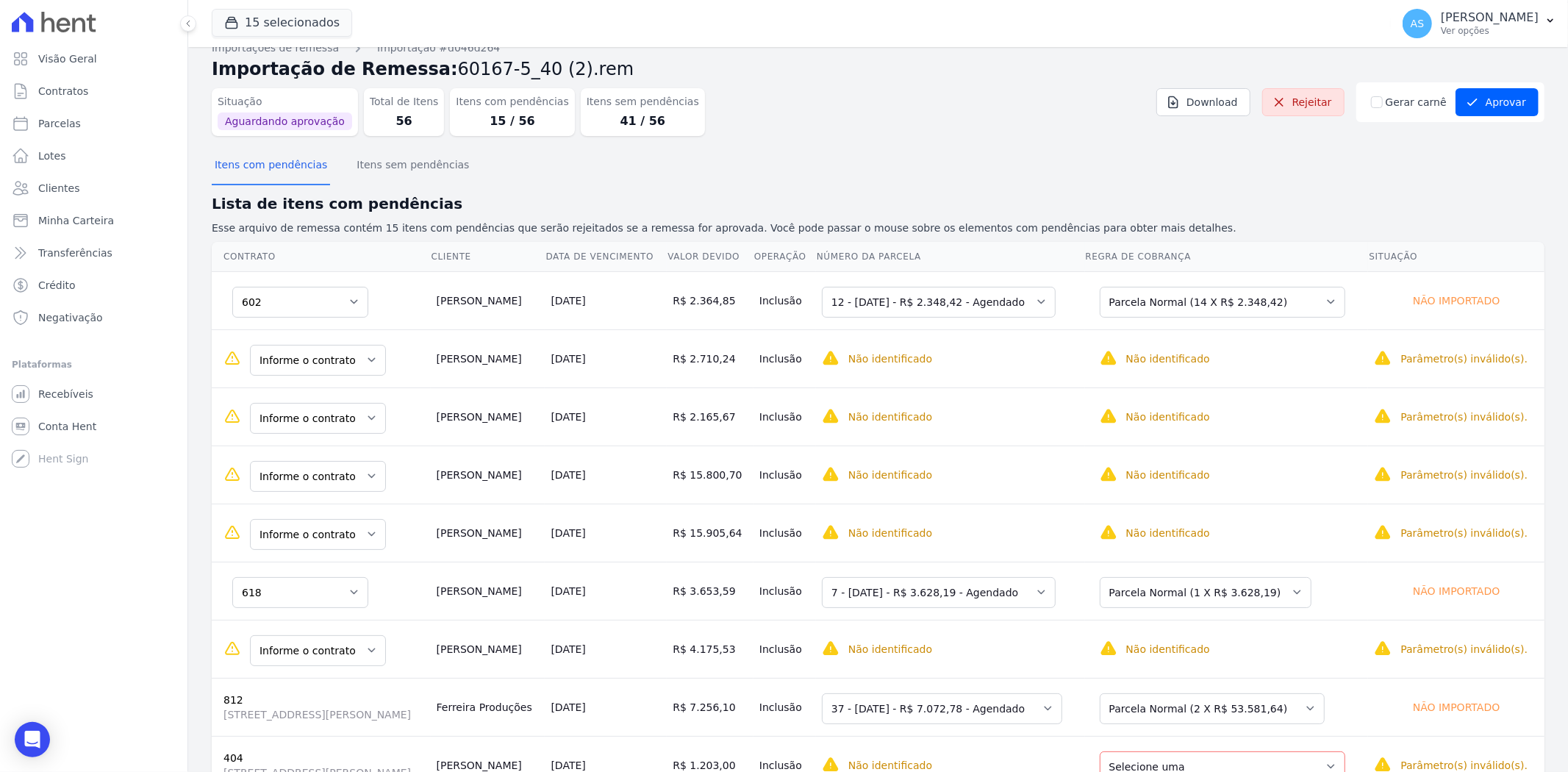
scroll to position [100, 0]
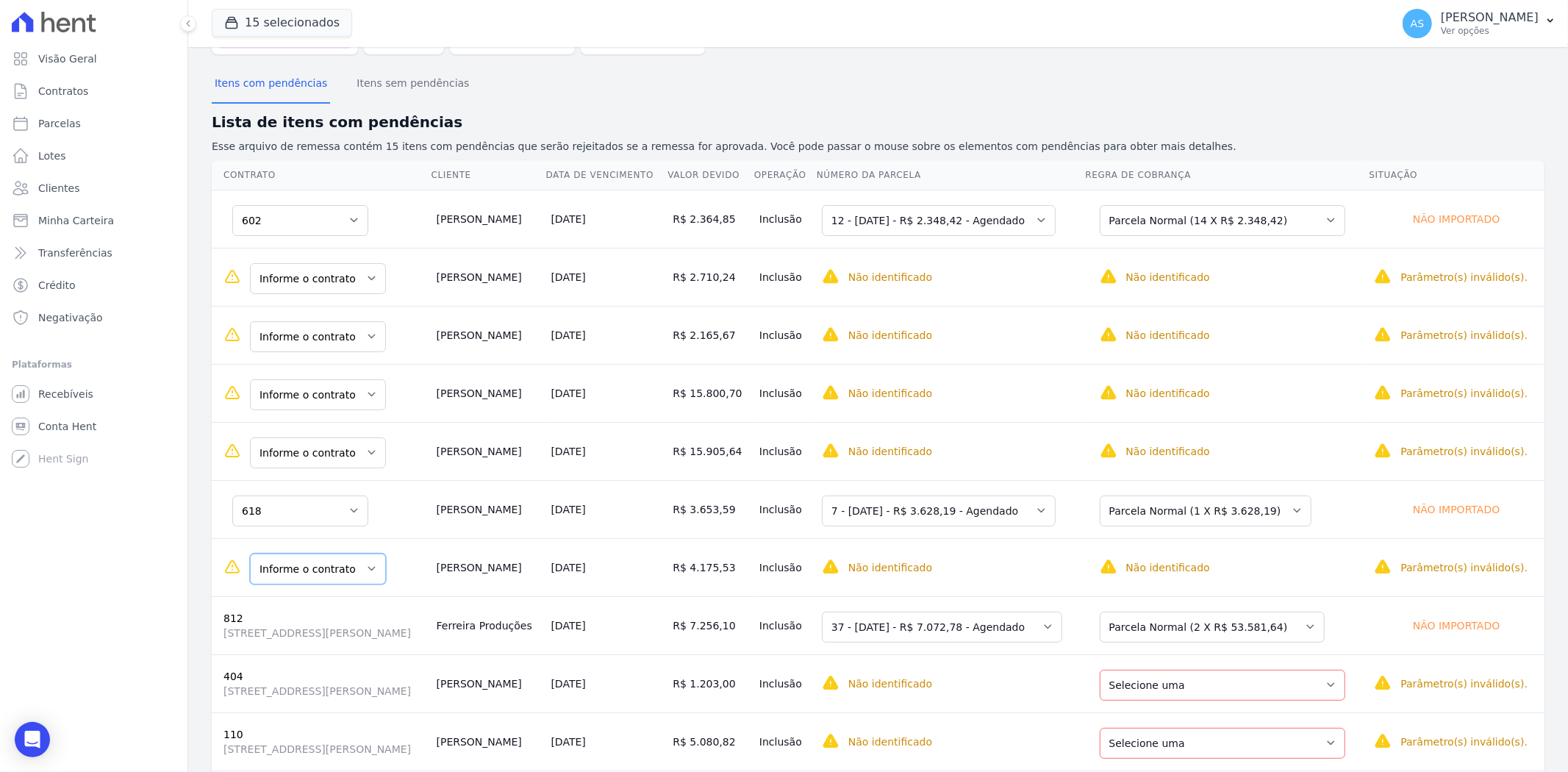
click at [362, 562] on select "Informe o contrato 602 618 619" at bounding box center [317, 568] width 136 height 31
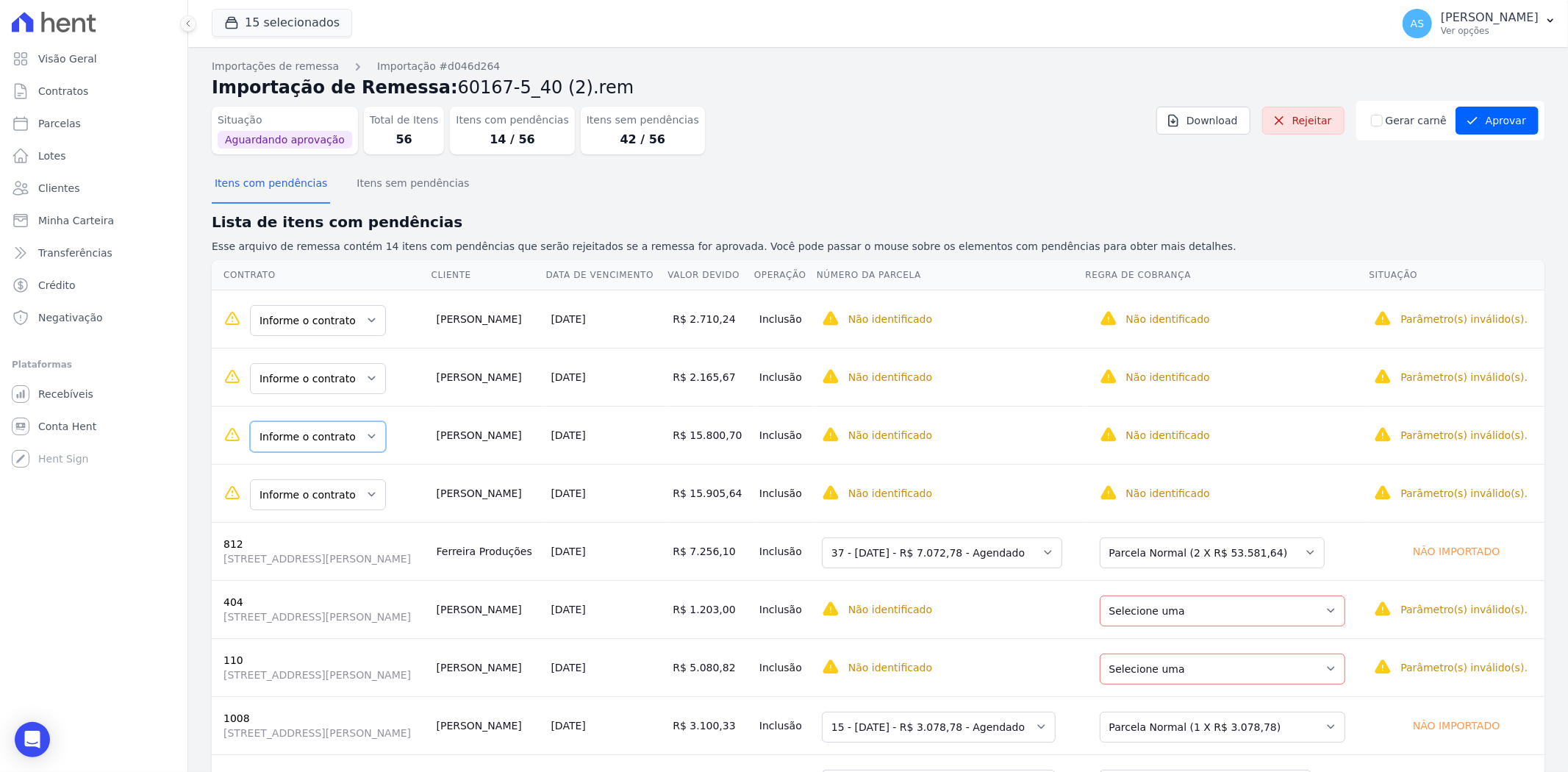
click at [367, 433] on select "Informe o contrato 507 208" at bounding box center [317, 436] width 136 height 31
click at [365, 495] on select "Informe o contrato 507 208" at bounding box center [317, 495] width 136 height 31
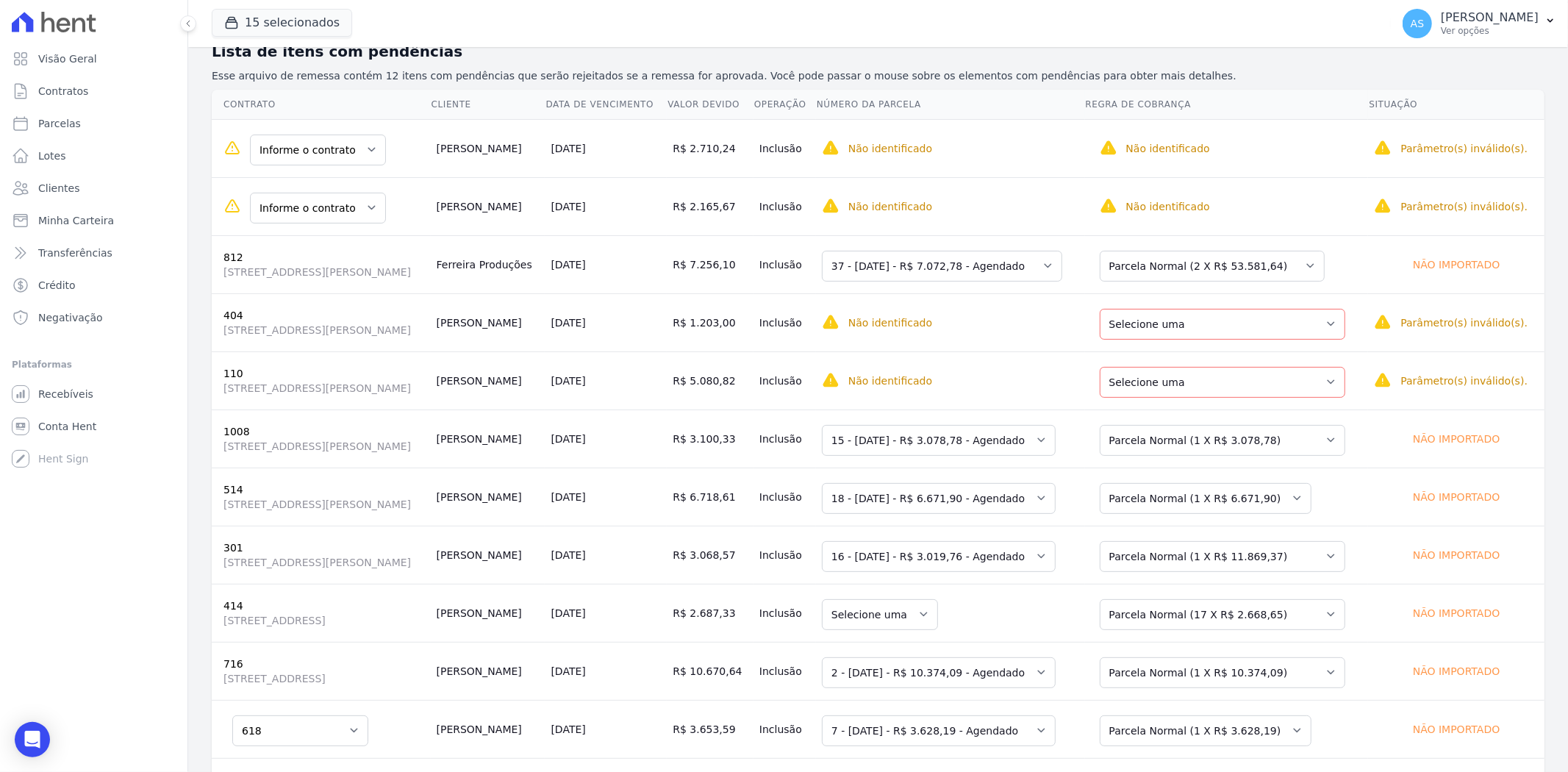
scroll to position [89, 0]
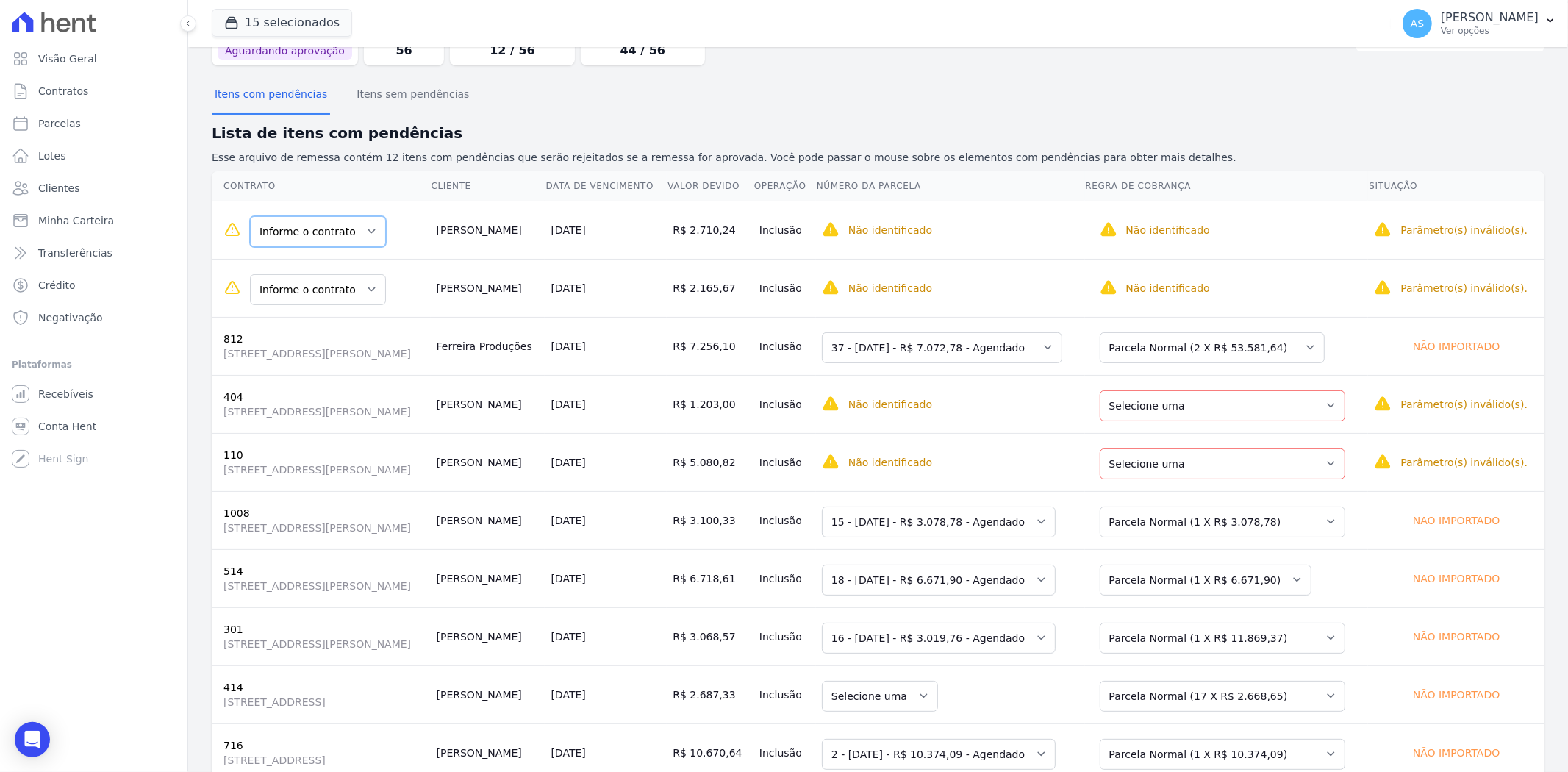
click at [365, 228] on select "Informe o contrato 603 715" at bounding box center [317, 231] width 136 height 31
click at [363, 225] on select "Informe o contrato 603 715" at bounding box center [317, 231] width 136 height 31
click at [365, 227] on select "Informe o contrato 603 715" at bounding box center [317, 231] width 136 height 31
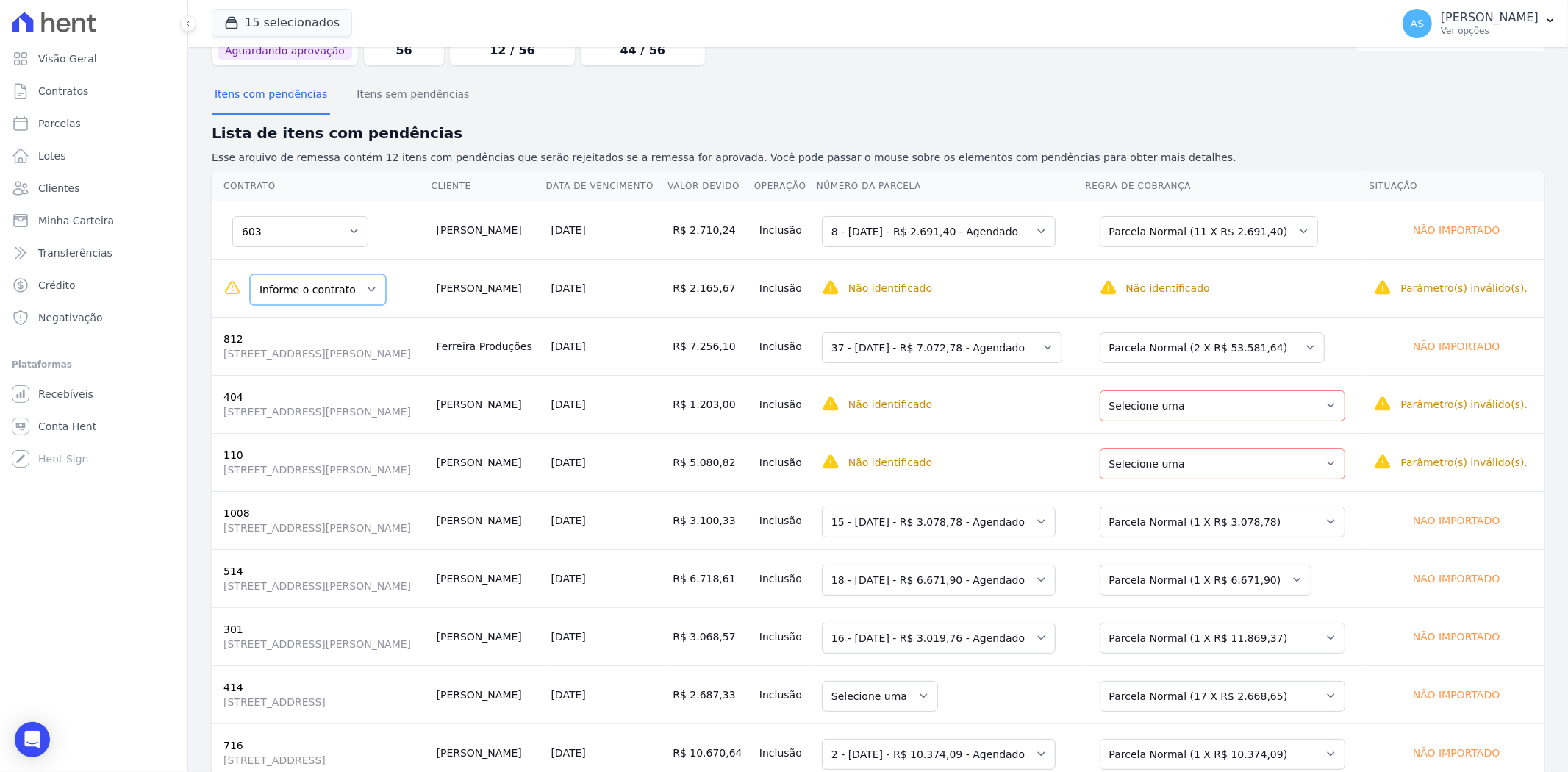
click at [358, 284] on select "Informe o contrato 603 715" at bounding box center [317, 290] width 136 height 31
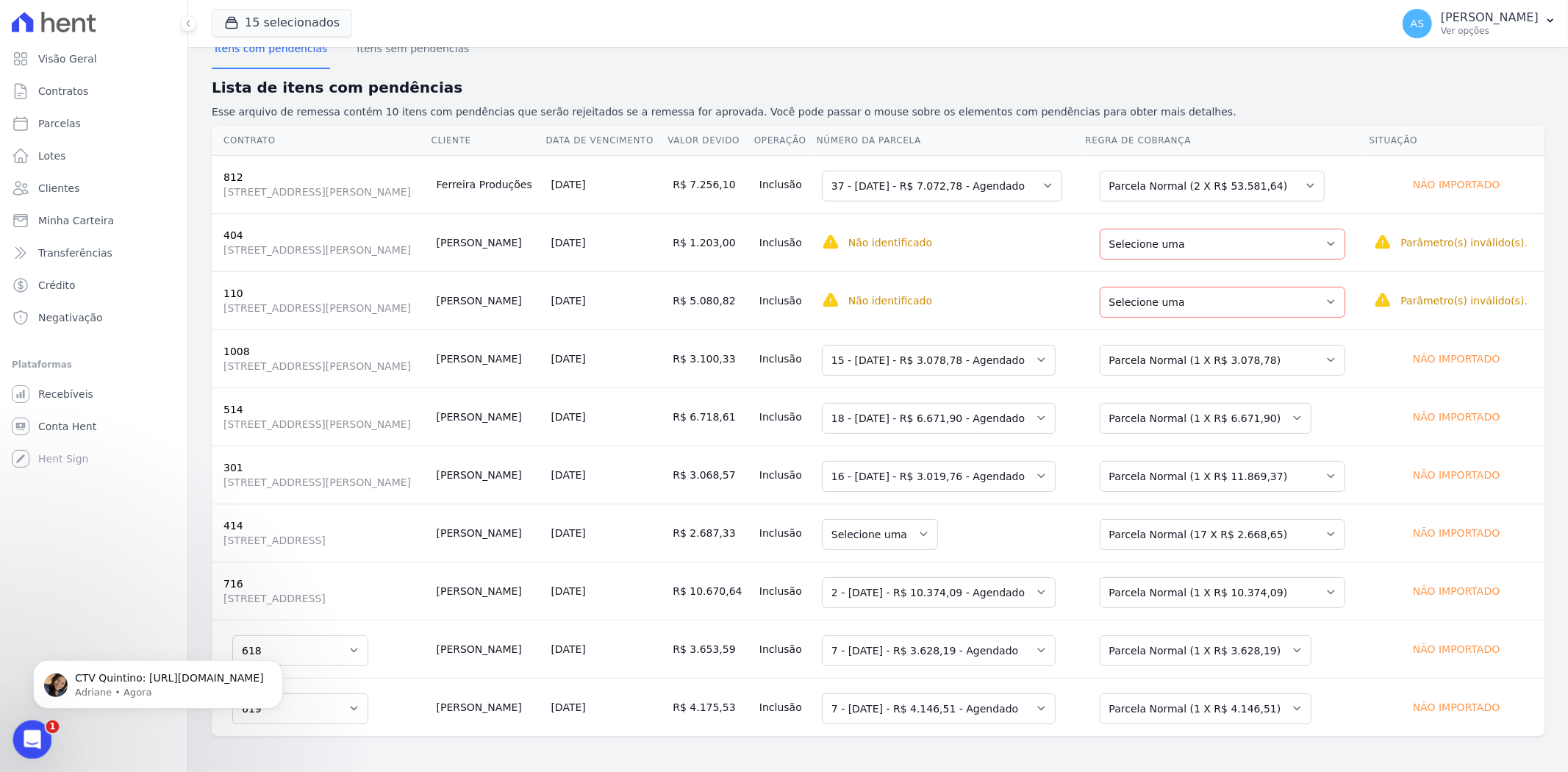
click at [21, 741] on icon "Abrir mensagem da Intercom" at bounding box center [31, 737] width 25 height 25
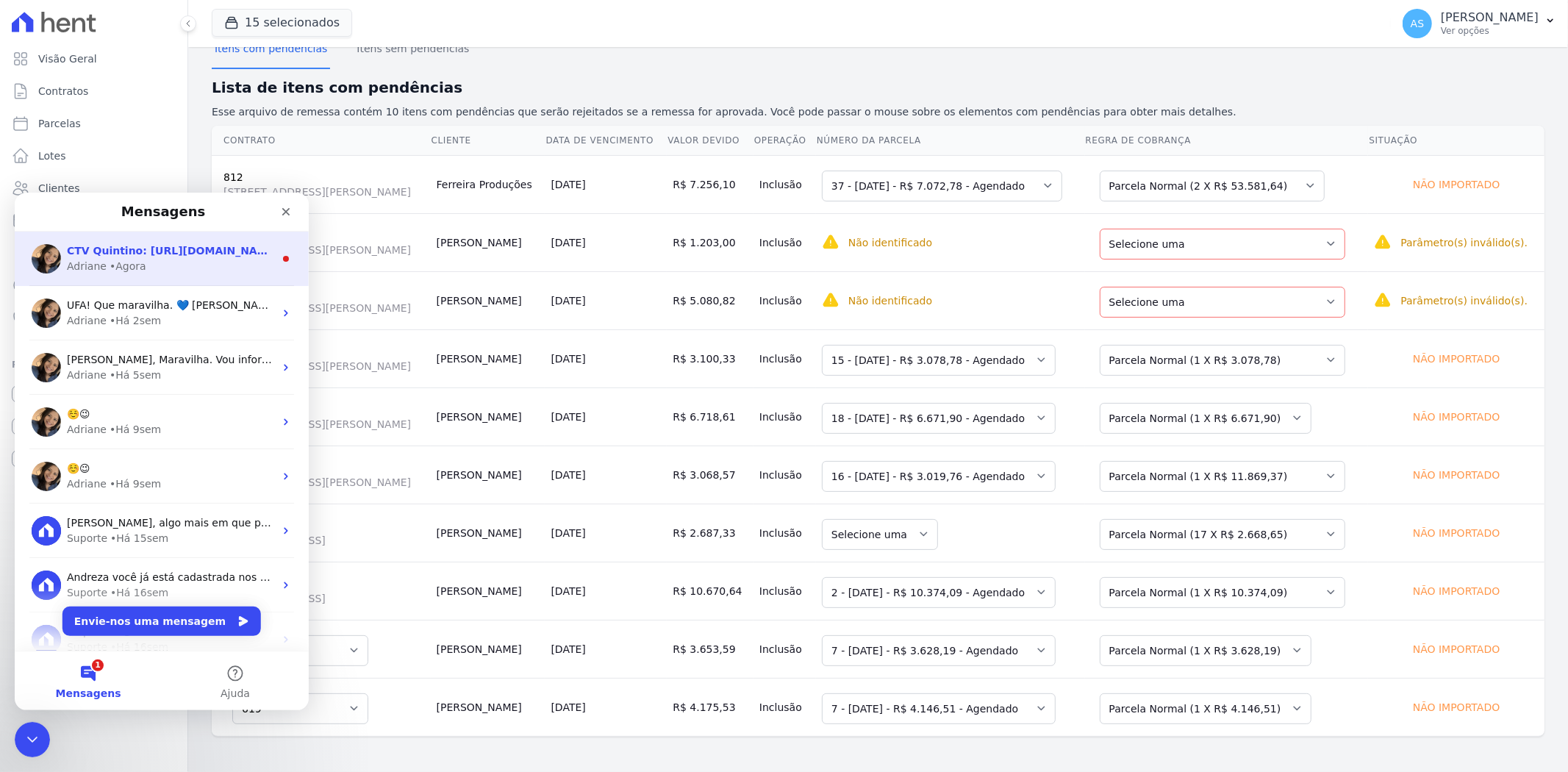
click at [122, 263] on div "• Agora" at bounding box center [128, 266] width 37 height 15
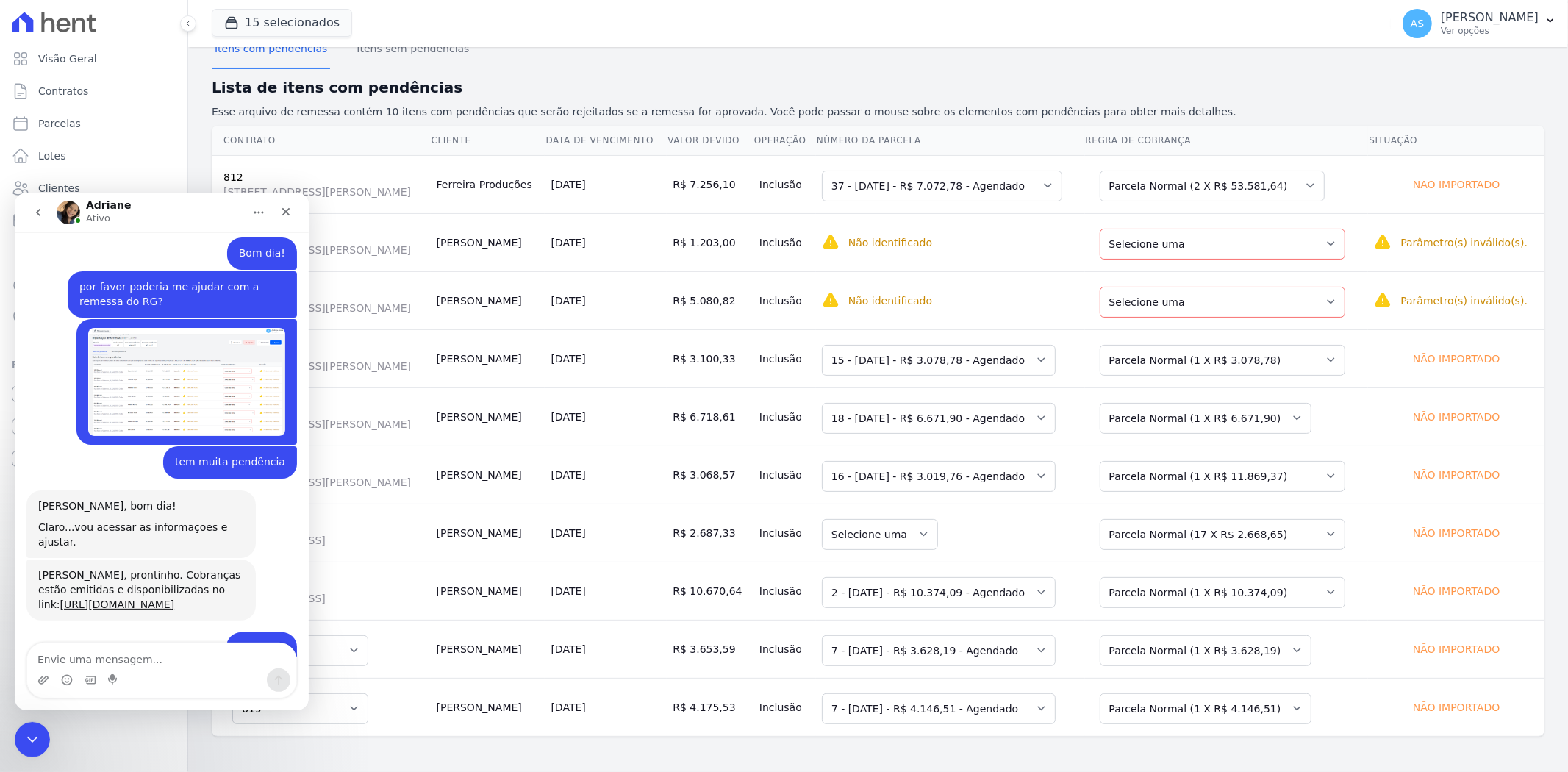
scroll to position [14592, 0]
click at [99, 661] on textarea "Envie uma mensagem..." at bounding box center [161, 654] width 269 height 25
type textarea "obrigada"
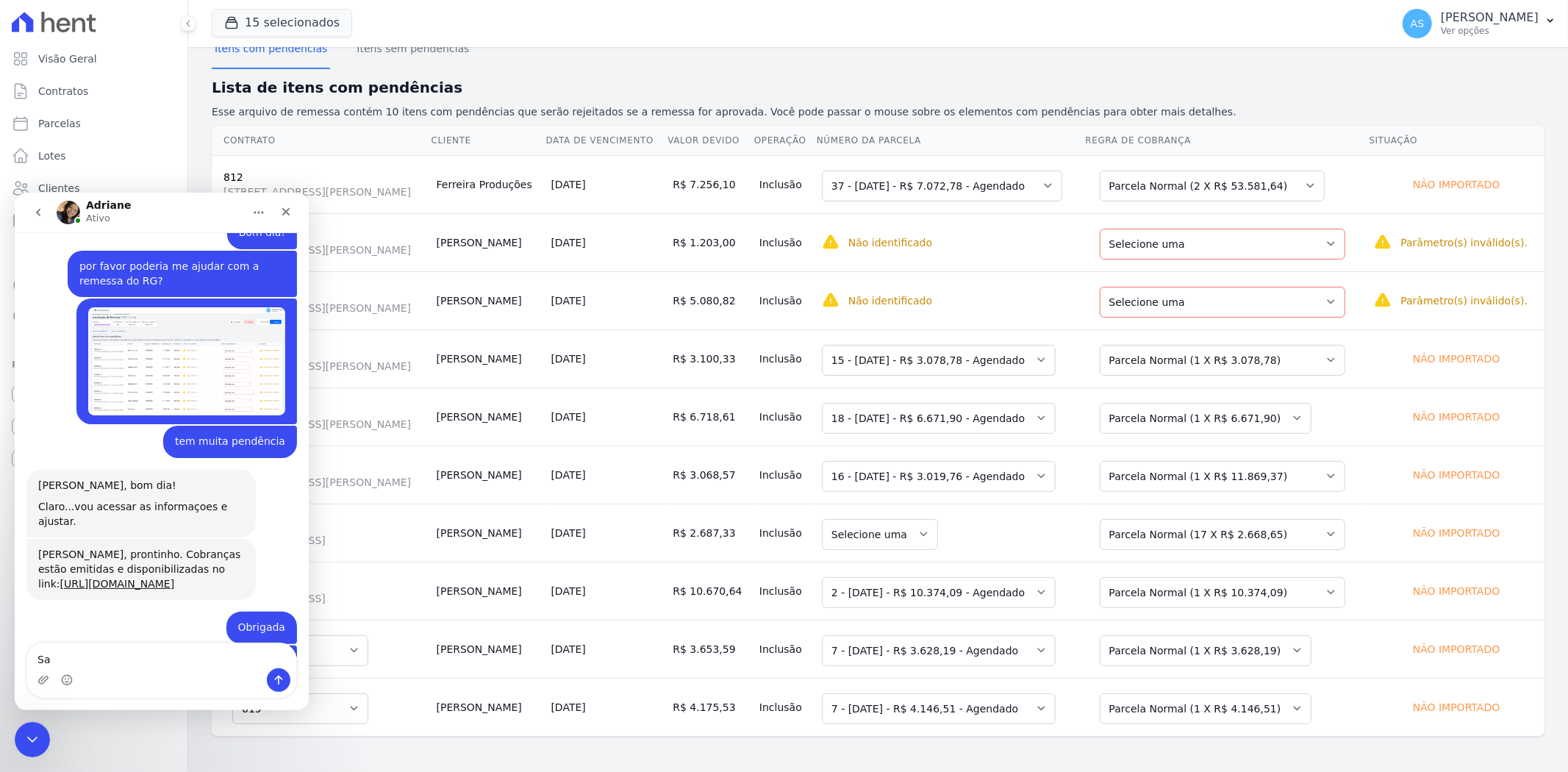
type textarea "Sal"
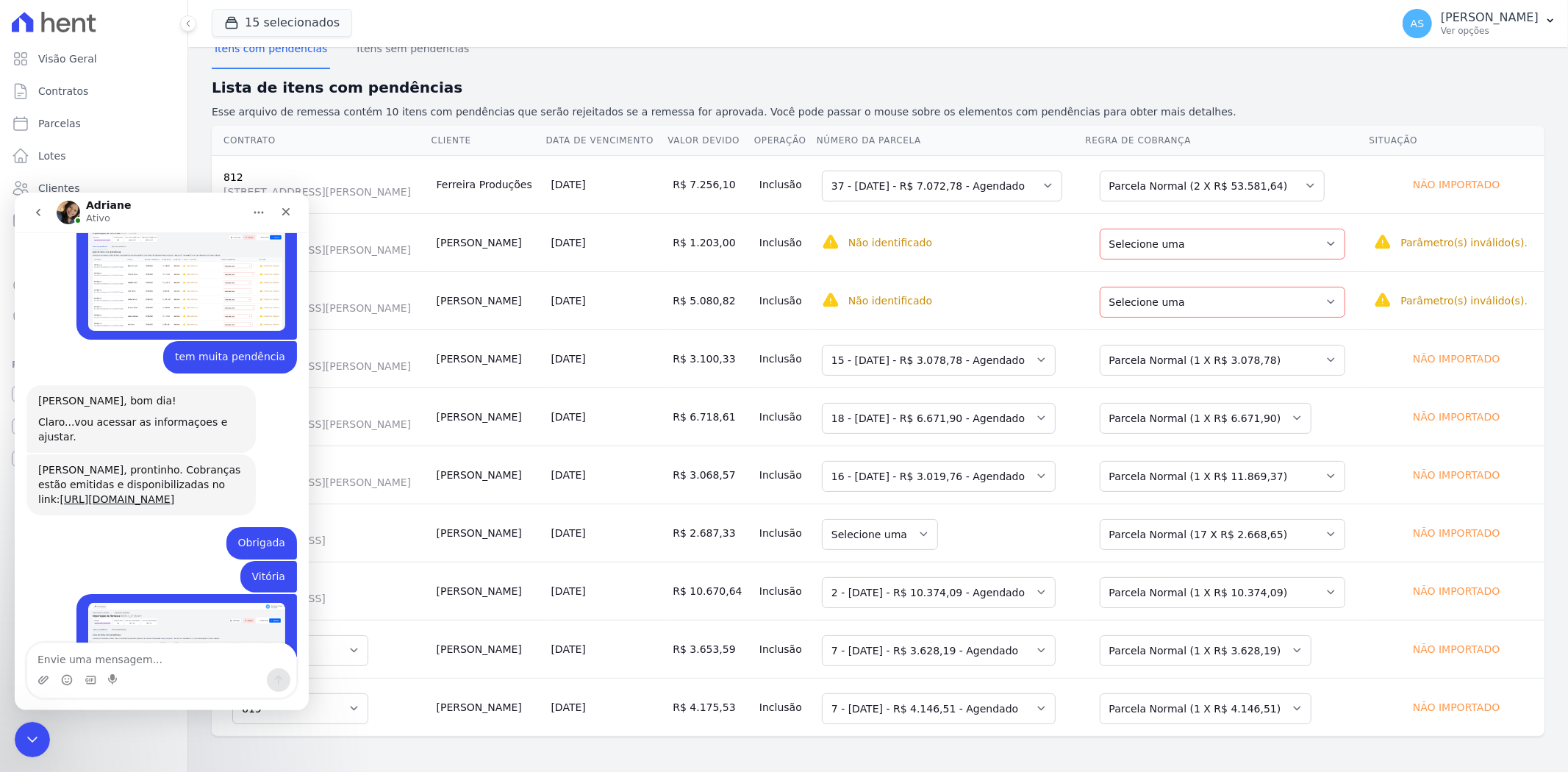
scroll to position [14767, 0]
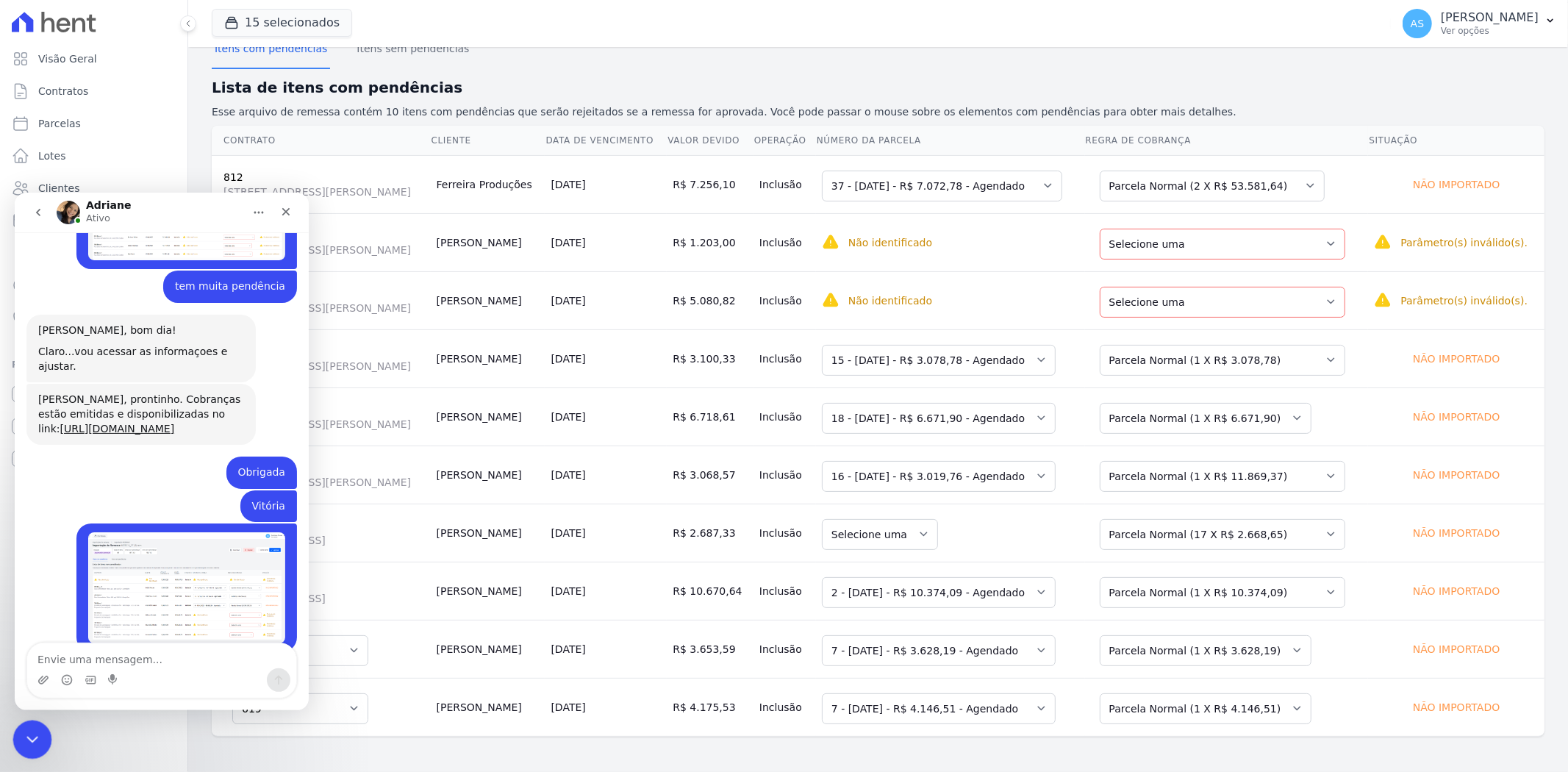
click at [35, 736] on icon "Fechar mensagem da Intercom" at bounding box center [30, 737] width 18 height 18
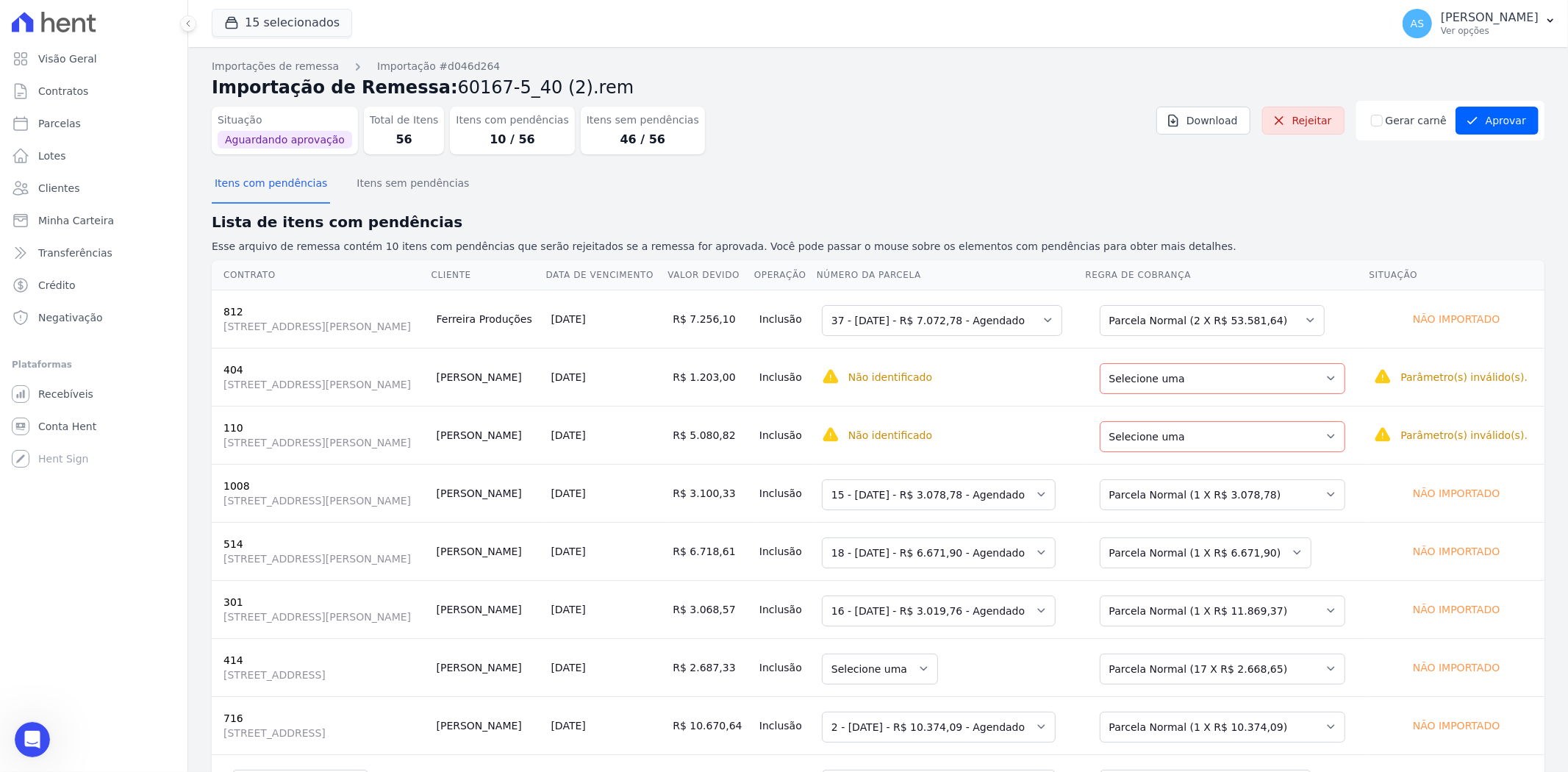
scroll to position [14955, 0]
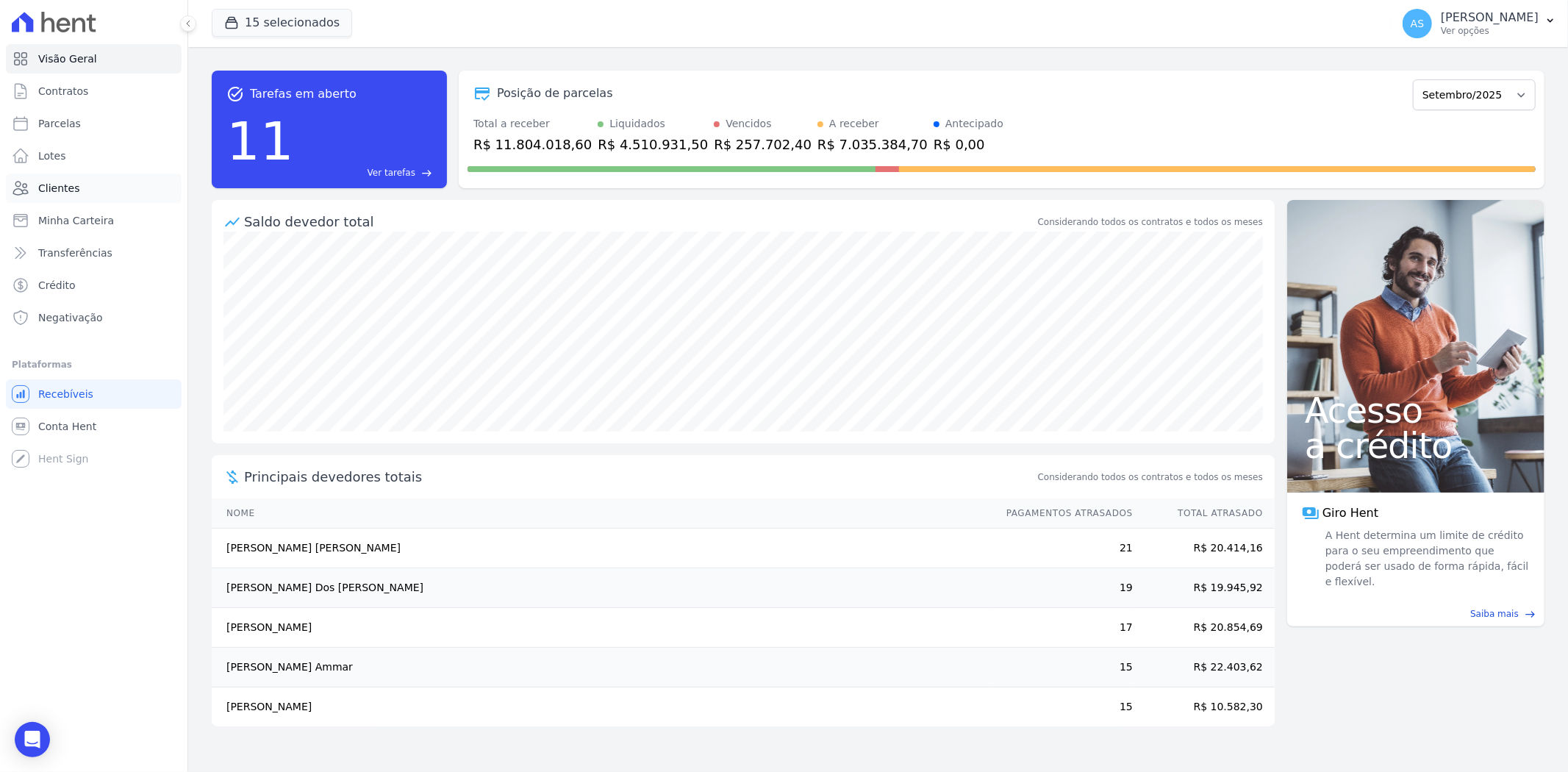
click at [48, 185] on span "Clientes" at bounding box center [59, 187] width 41 height 15
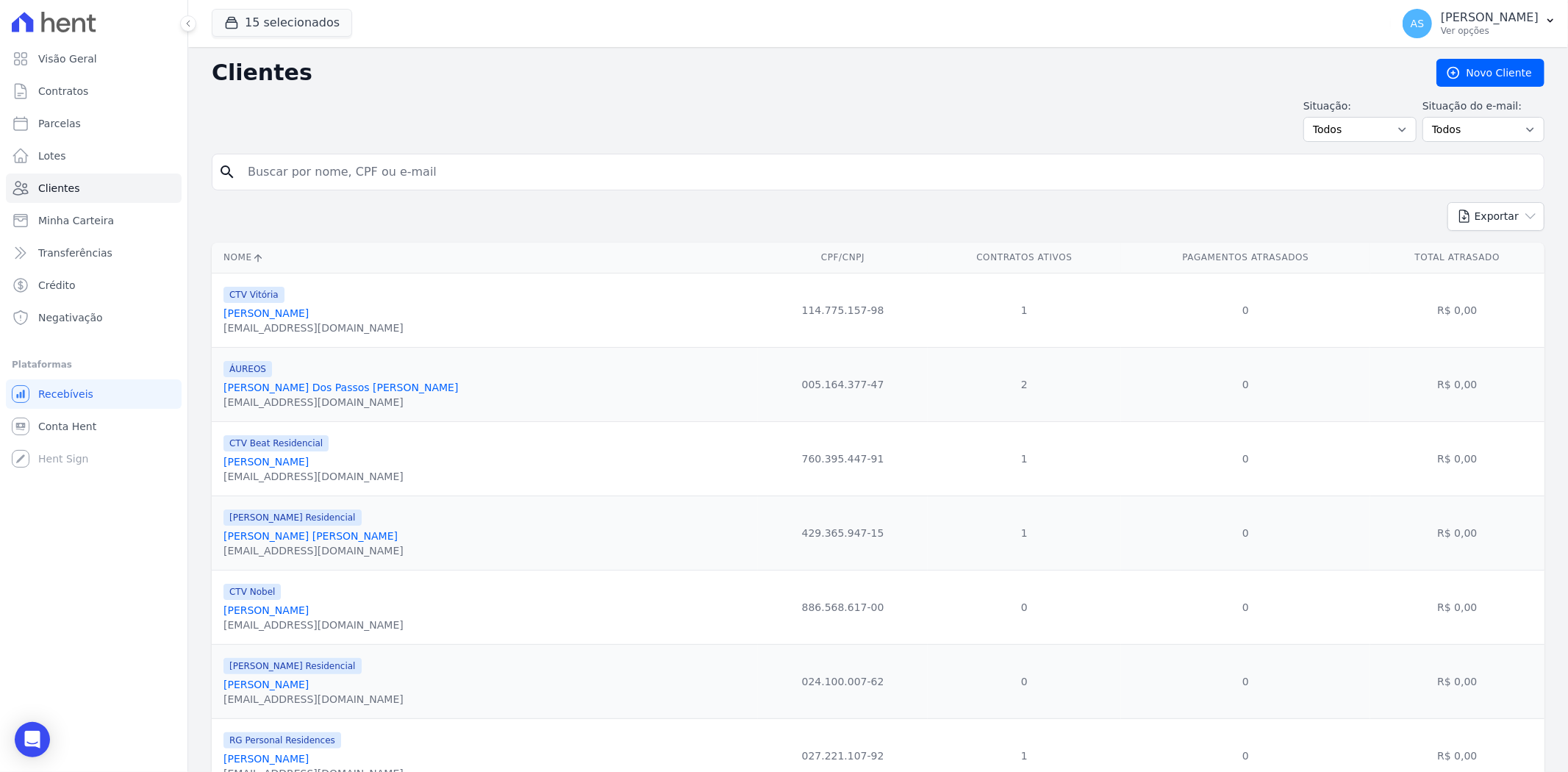
click at [298, 161] on input "search" at bounding box center [888, 172] width 1298 height 29
type input "lais bar"
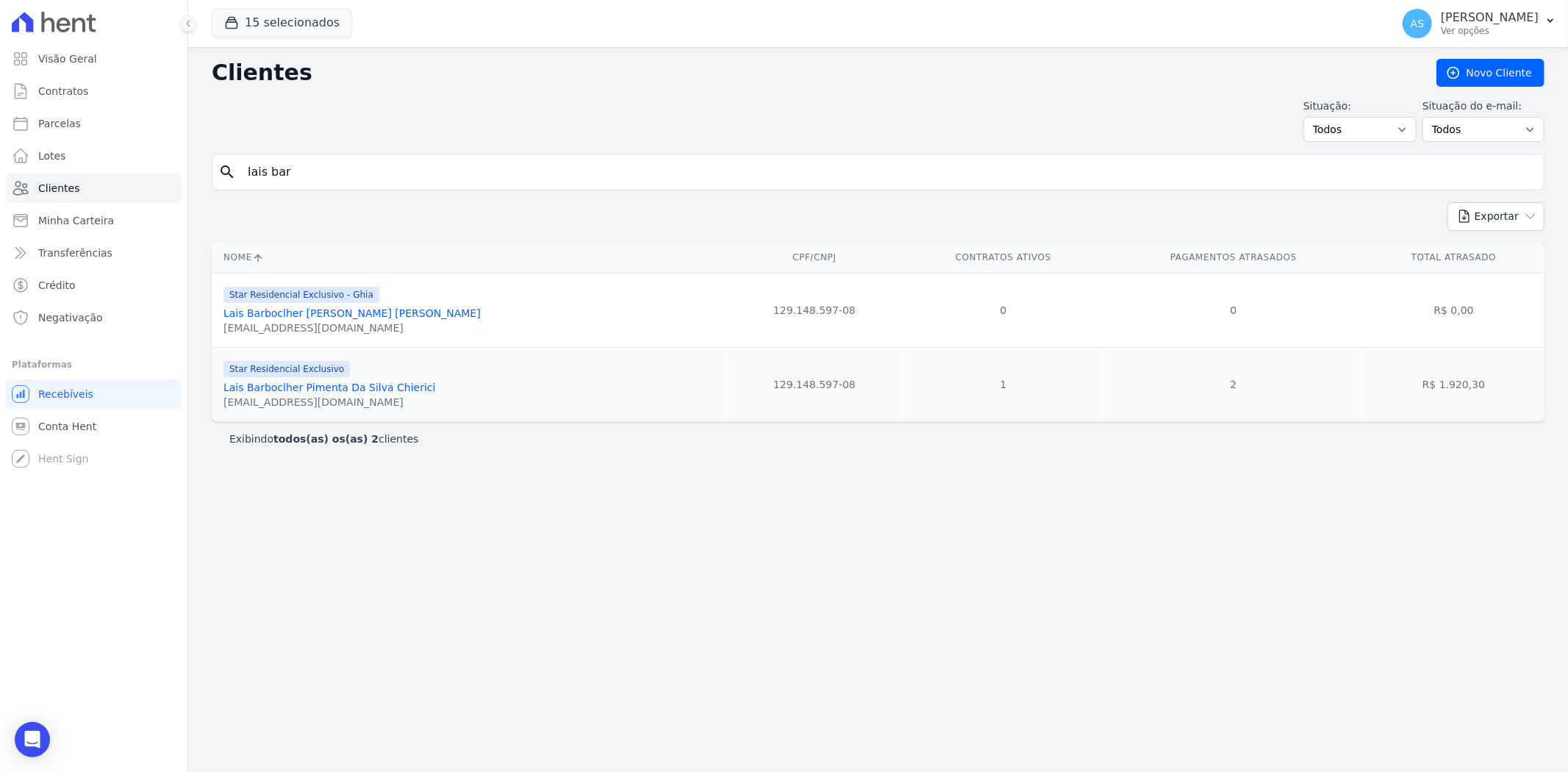
click at [314, 385] on link "Lais Barboclher Pimenta Da Silva Chierici" at bounding box center [330, 387] width 212 height 12
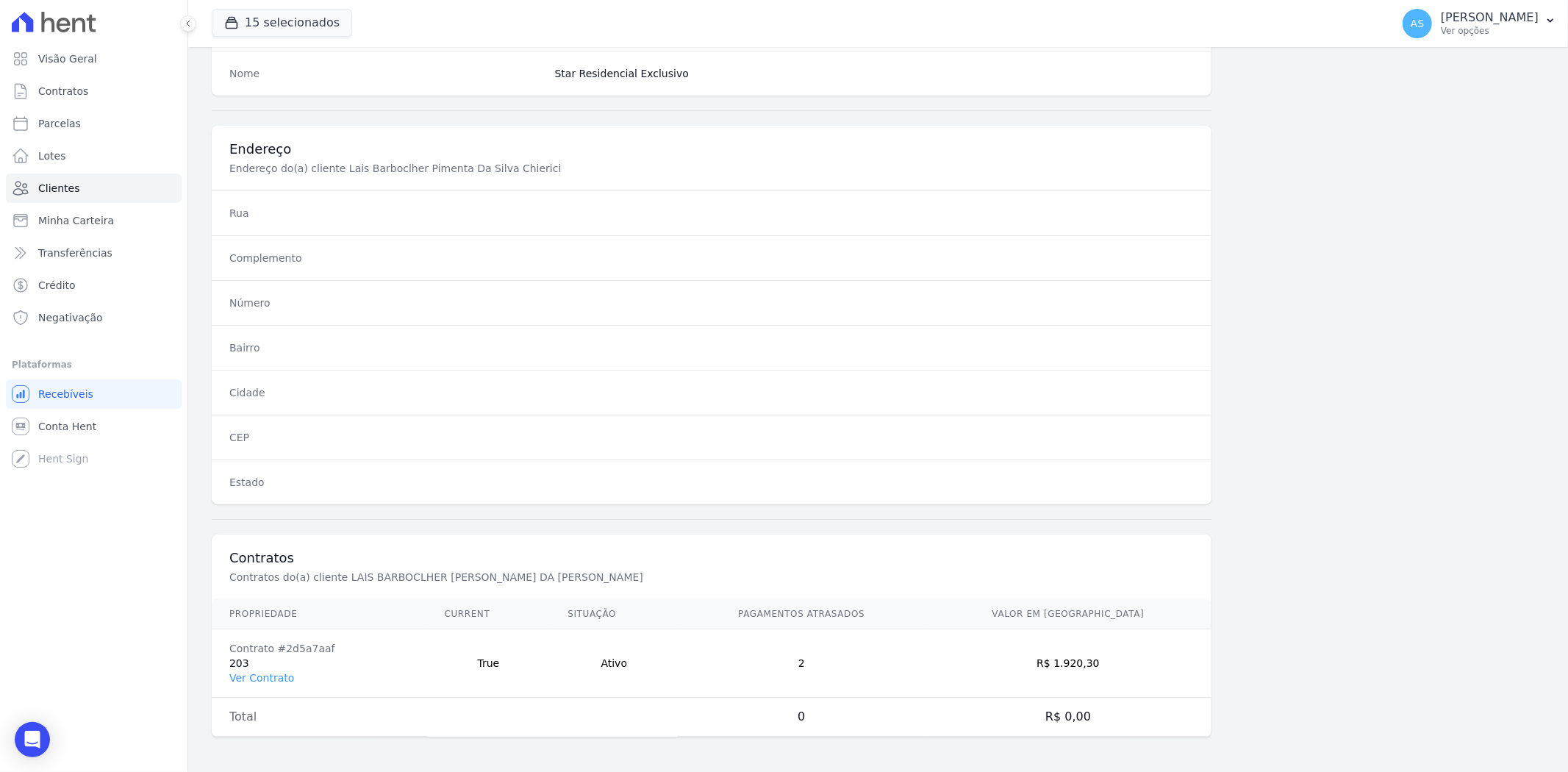
scroll to position [605, 0]
click at [240, 678] on link "Ver Contrato" at bounding box center [261, 676] width 65 height 12
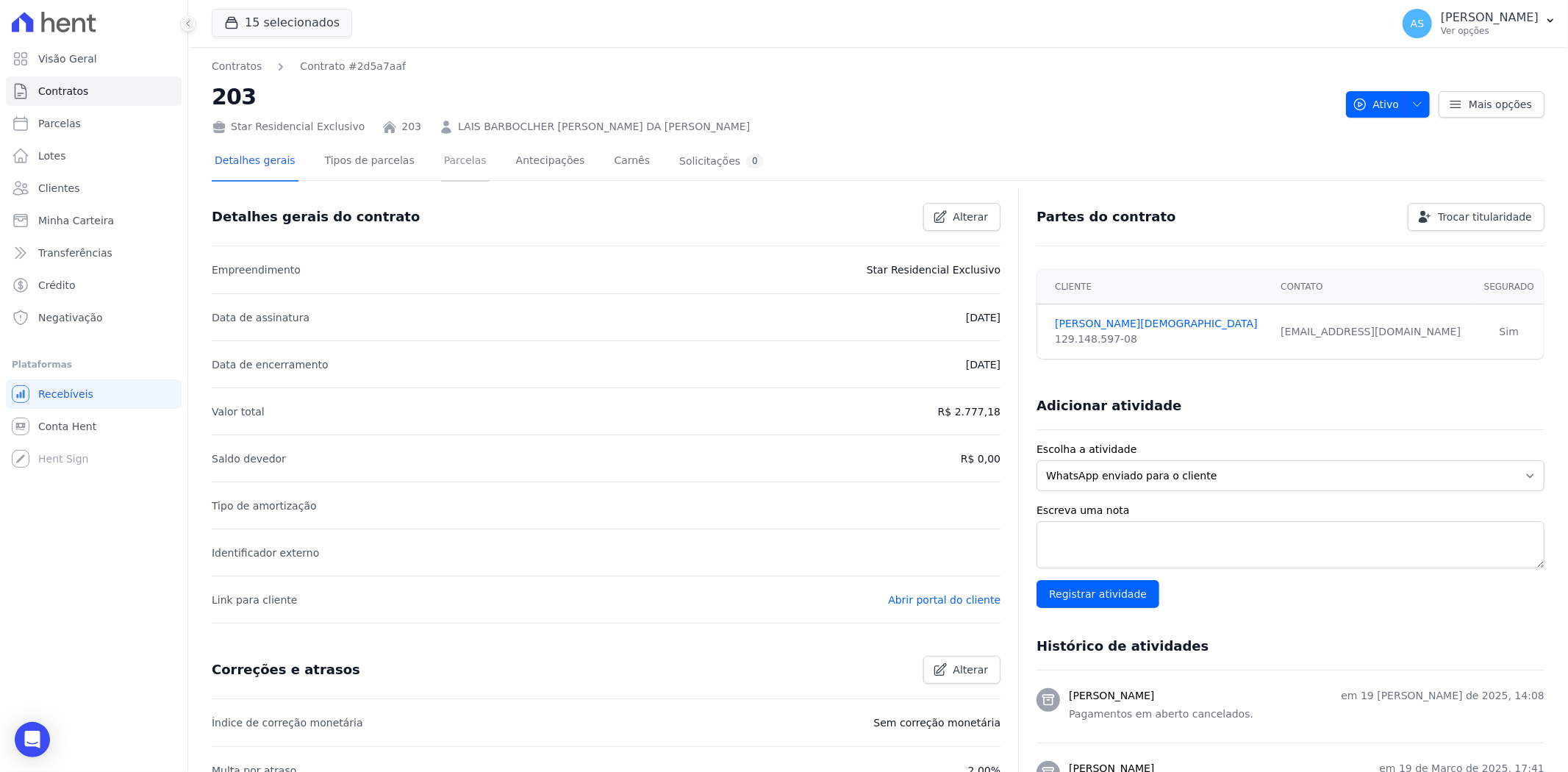
click at [450, 161] on link "Parcelas" at bounding box center [465, 162] width 48 height 39
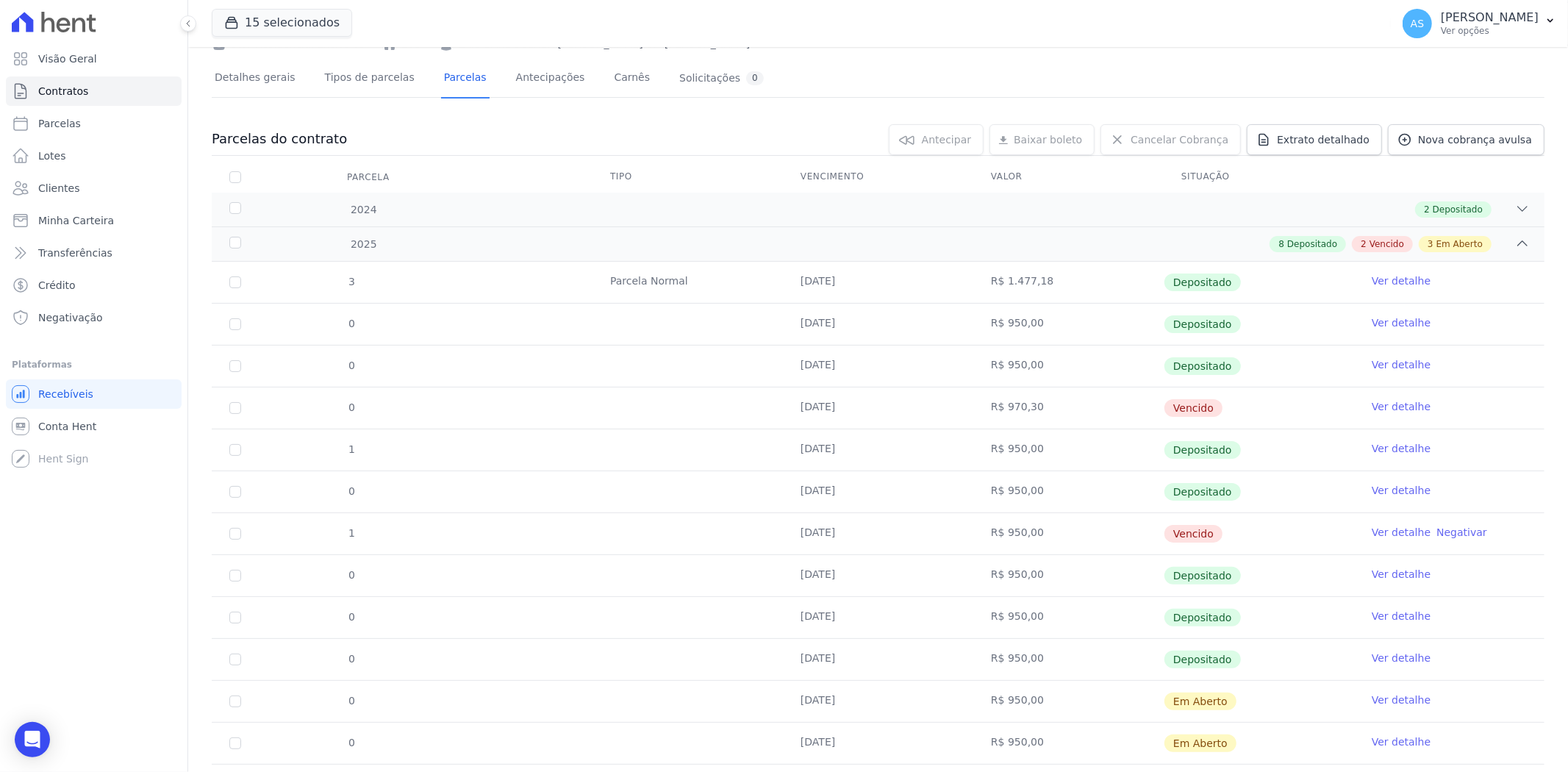
scroll to position [161, 0]
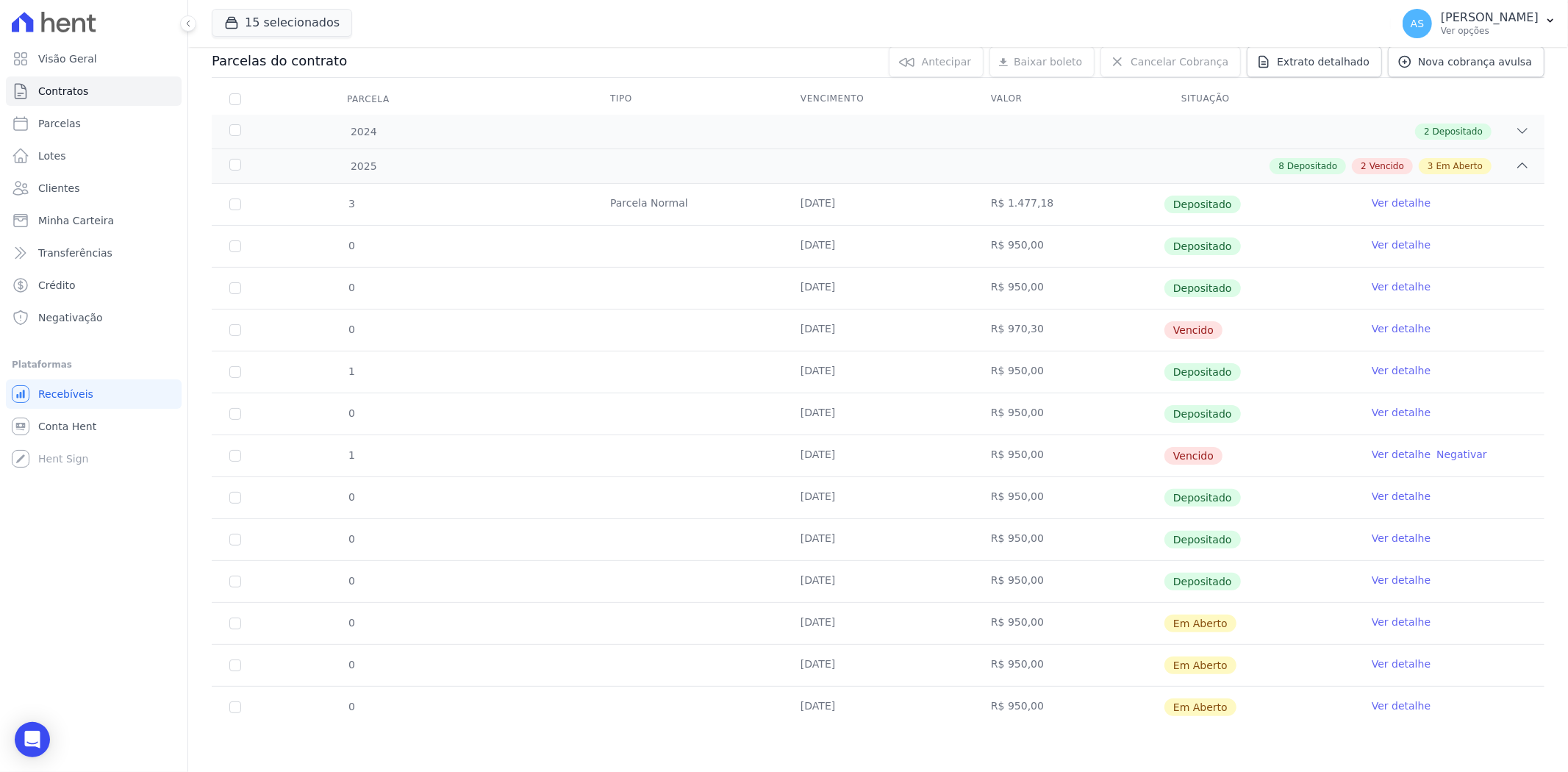
click at [1407, 620] on link "Ver detalhe" at bounding box center [1401, 621] width 59 height 15
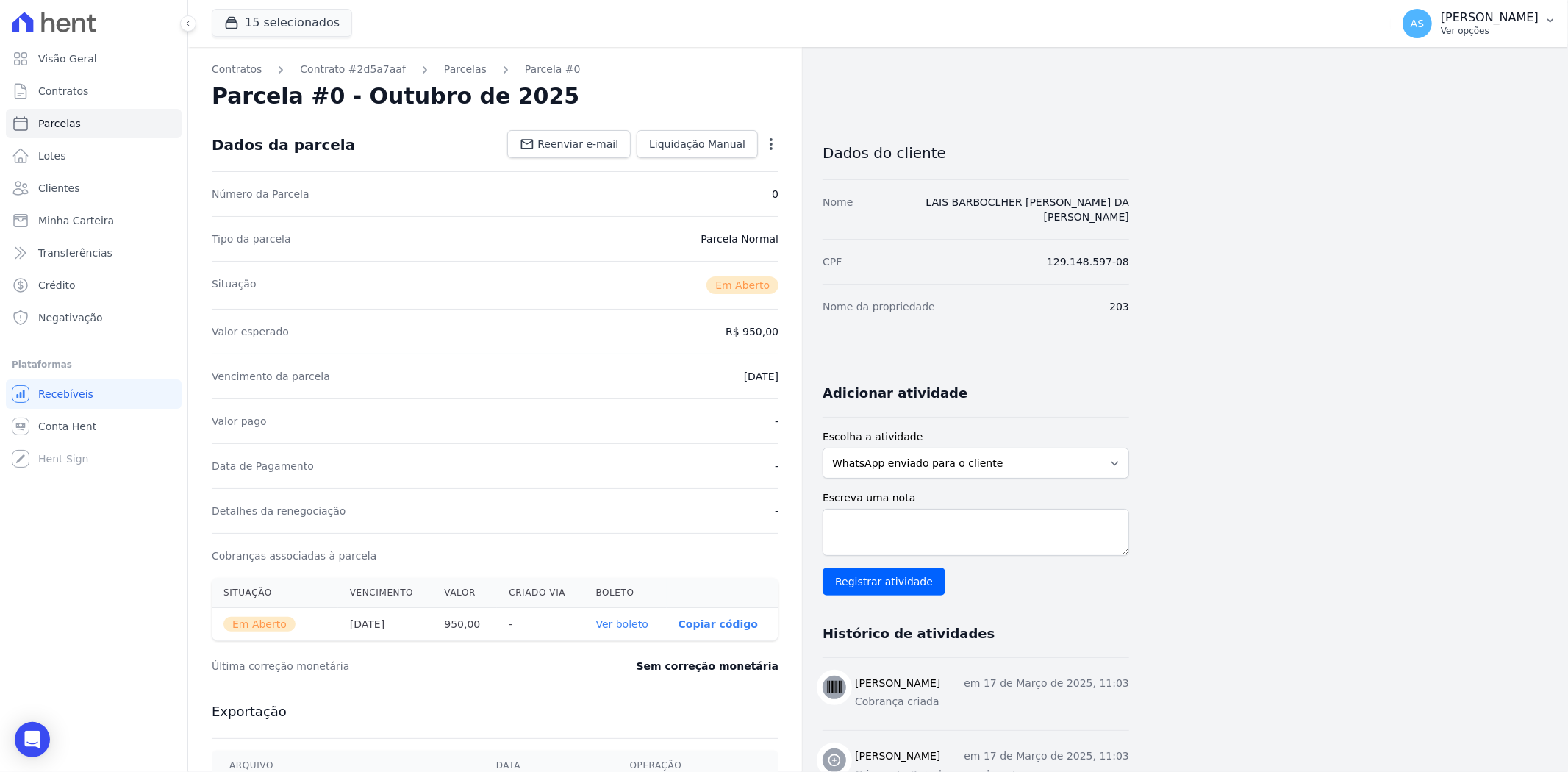
click at [1539, 21] on button "AS [PERSON_NAME] Ver opções" at bounding box center [1479, 24] width 177 height 41
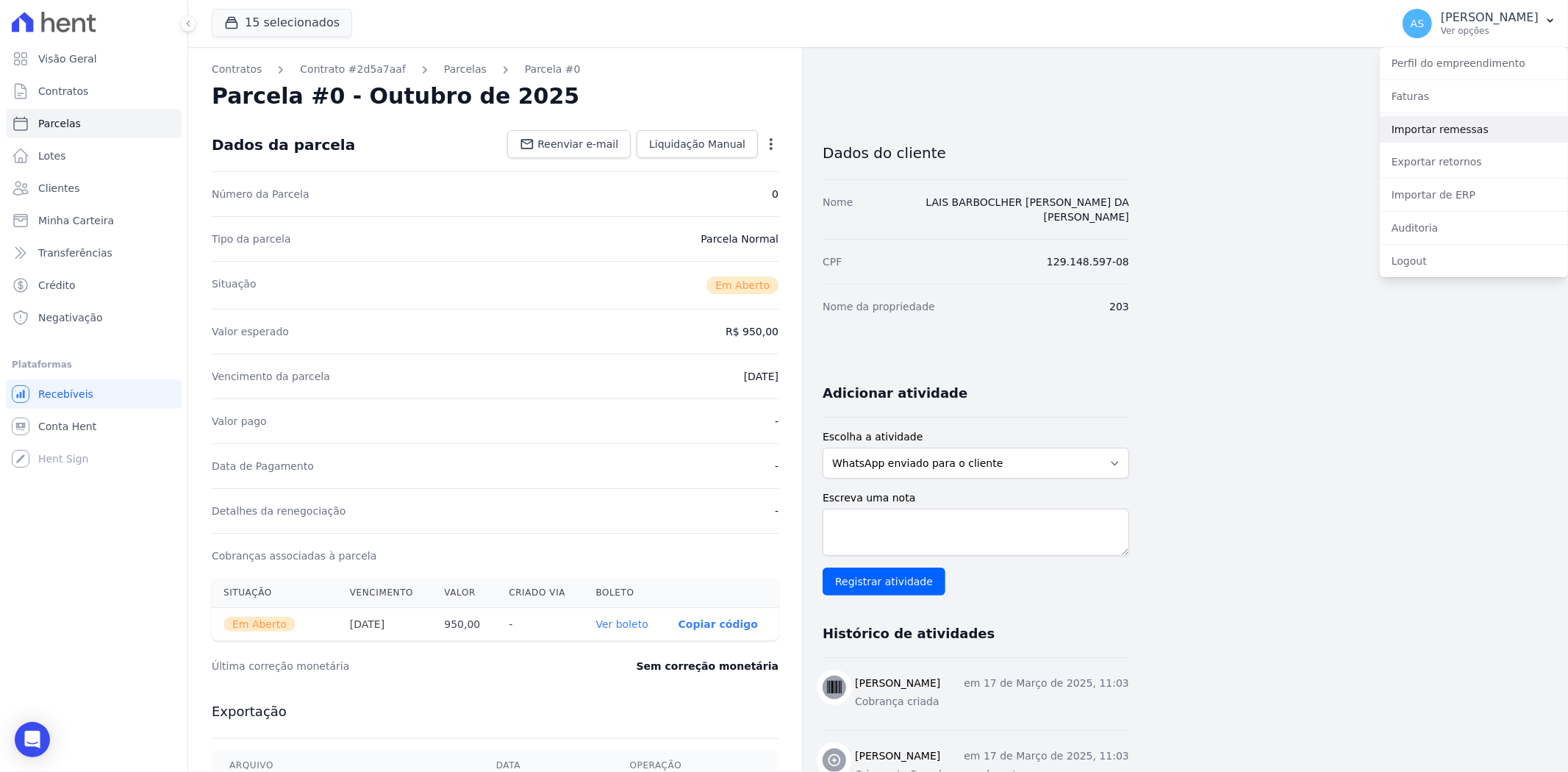
click at [1435, 135] on link "Importar remessas" at bounding box center [1474, 129] width 188 height 26
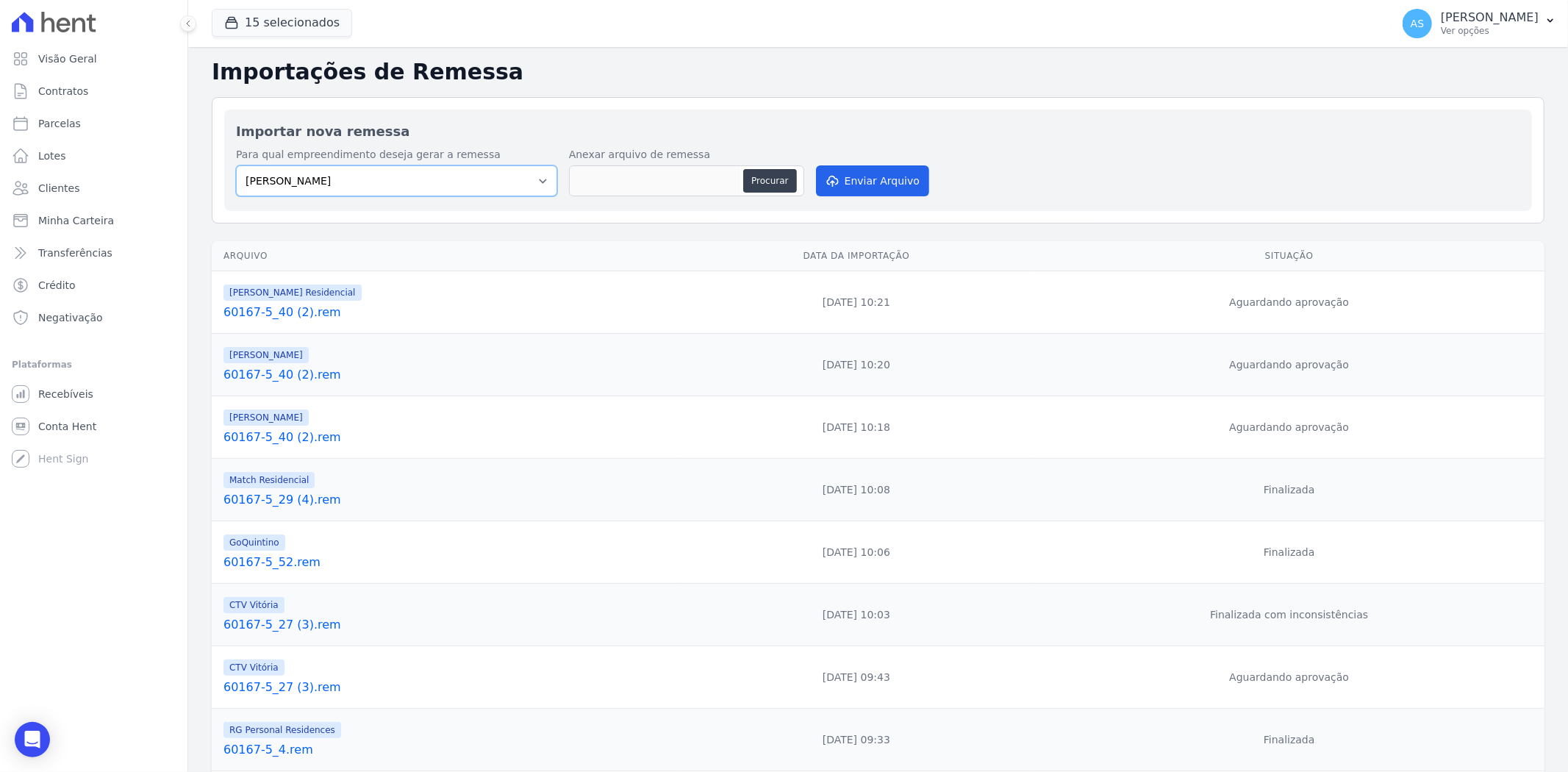
click at [535, 177] on select "[PERSON_NAME] Art Prime - [PERSON_NAME] Unique CTV Beat Residencial CTV Mob CTV…" at bounding box center [396, 181] width 321 height 31
select select "3080d1e2-7387-437c-80c1-67f69b47e020"
click at [236, 165] on select "[PERSON_NAME] Art Prime - [PERSON_NAME] Unique CTV Beat Residencial CTV Mob CTV…" at bounding box center [396, 181] width 321 height 31
click at [781, 184] on button "Procurar" at bounding box center [769, 181] width 53 height 24
type input "60167-5_88.rem"
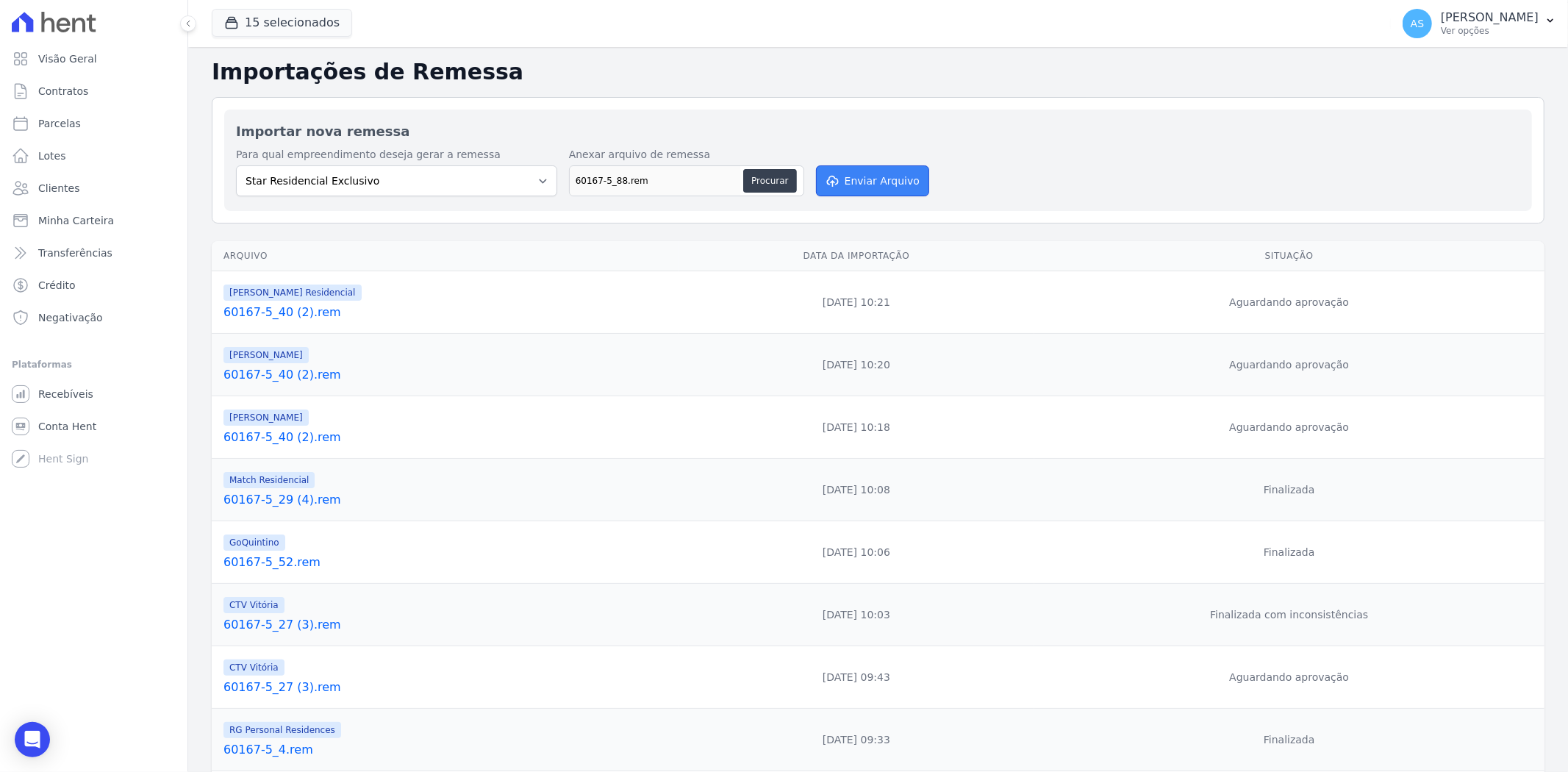
click at [871, 177] on button "Enviar Arquivo" at bounding box center [872, 181] width 113 height 31
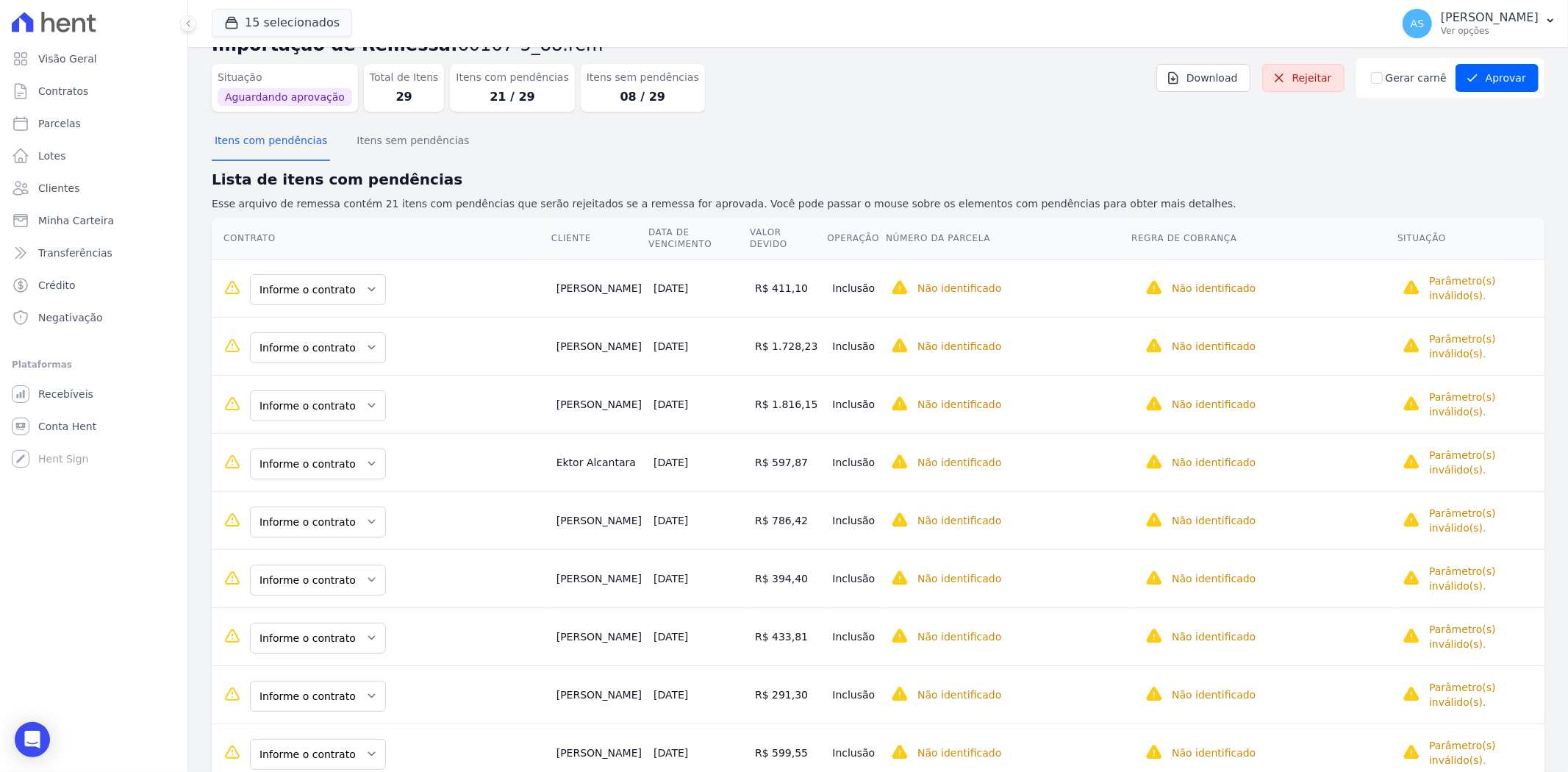
scroll to position [41, 0]
click at [368, 276] on select "Informe o contrato 309 309" at bounding box center [317, 291] width 136 height 31
click at [368, 334] on select "Informe o contrato 409 409" at bounding box center [317, 349] width 136 height 31
click at [362, 397] on select "Informe o contrato 309 309" at bounding box center [317, 407] width 136 height 31
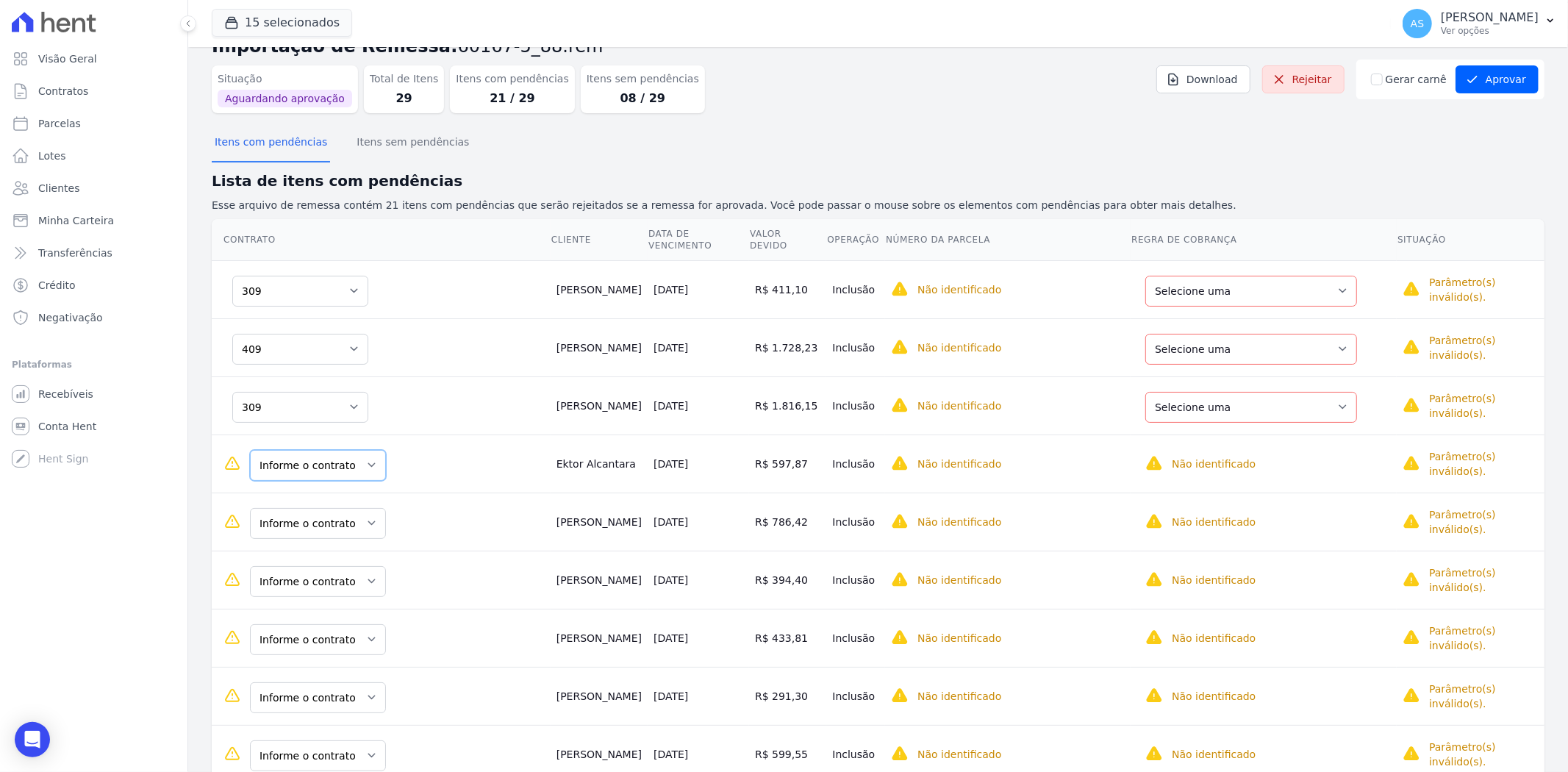
click at [370, 452] on select "Informe o contrato 308 308" at bounding box center [317, 466] width 136 height 31
click at [363, 512] on select "Informe o contrato 307 307" at bounding box center [317, 523] width 136 height 31
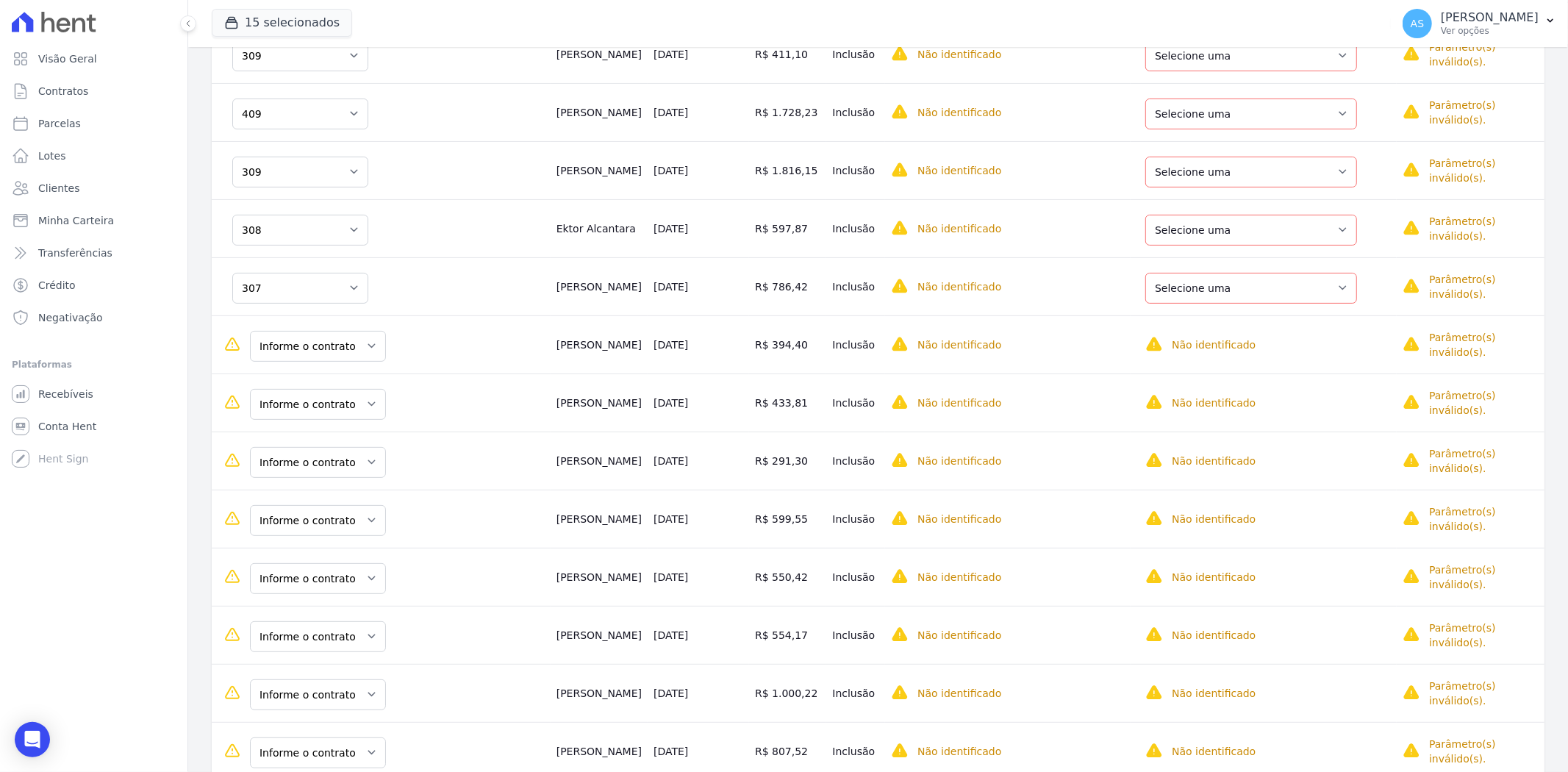
scroll to position [287, 0]
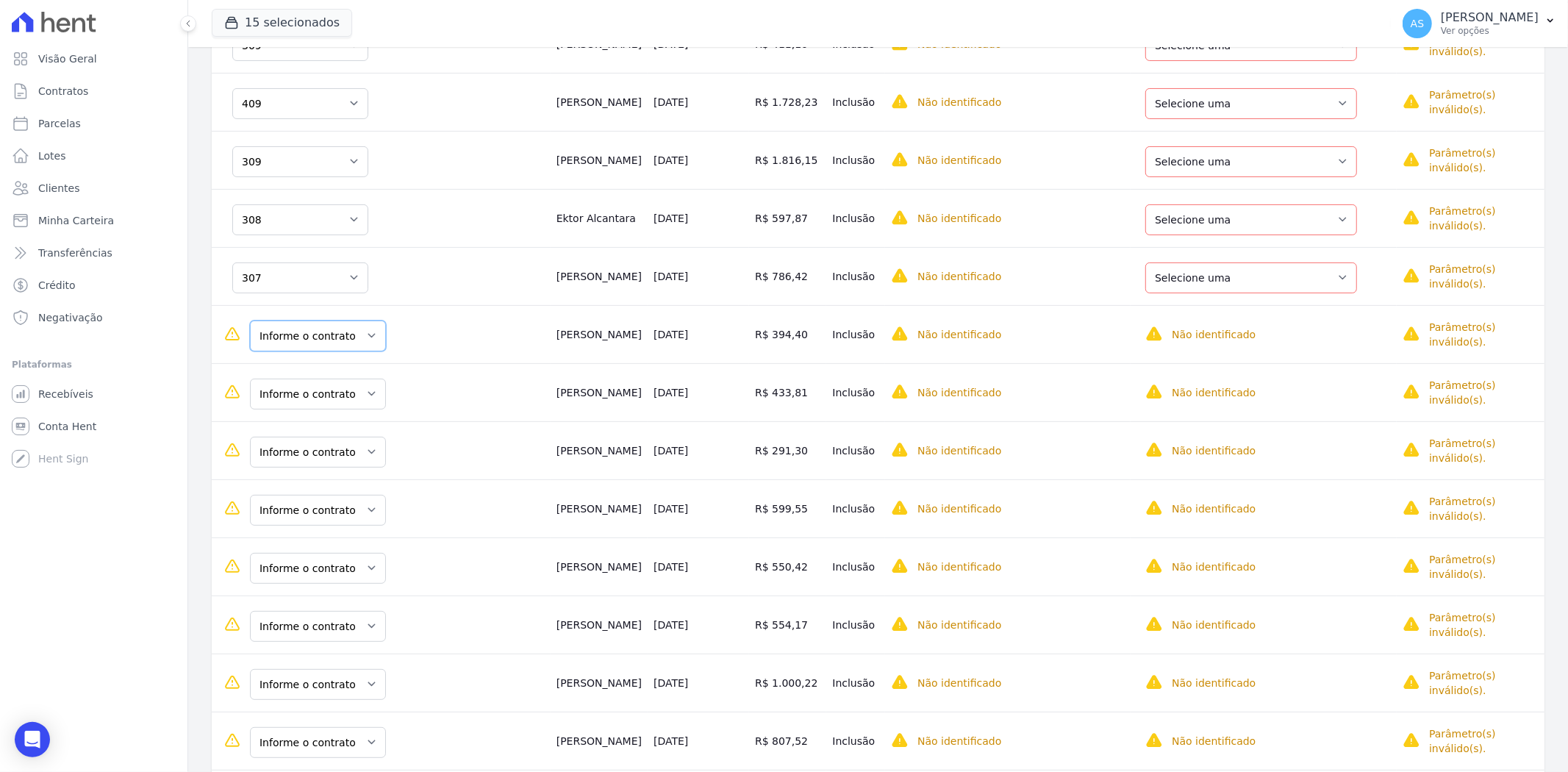
click at [364, 320] on select "Informe o contrato 302 302" at bounding box center [317, 336] width 136 height 31
click at [365, 383] on select "Informe o contrato 102 102" at bounding box center [317, 394] width 136 height 31
click at [369, 445] on select "Informe o contrato 102 102" at bounding box center [317, 452] width 136 height 31
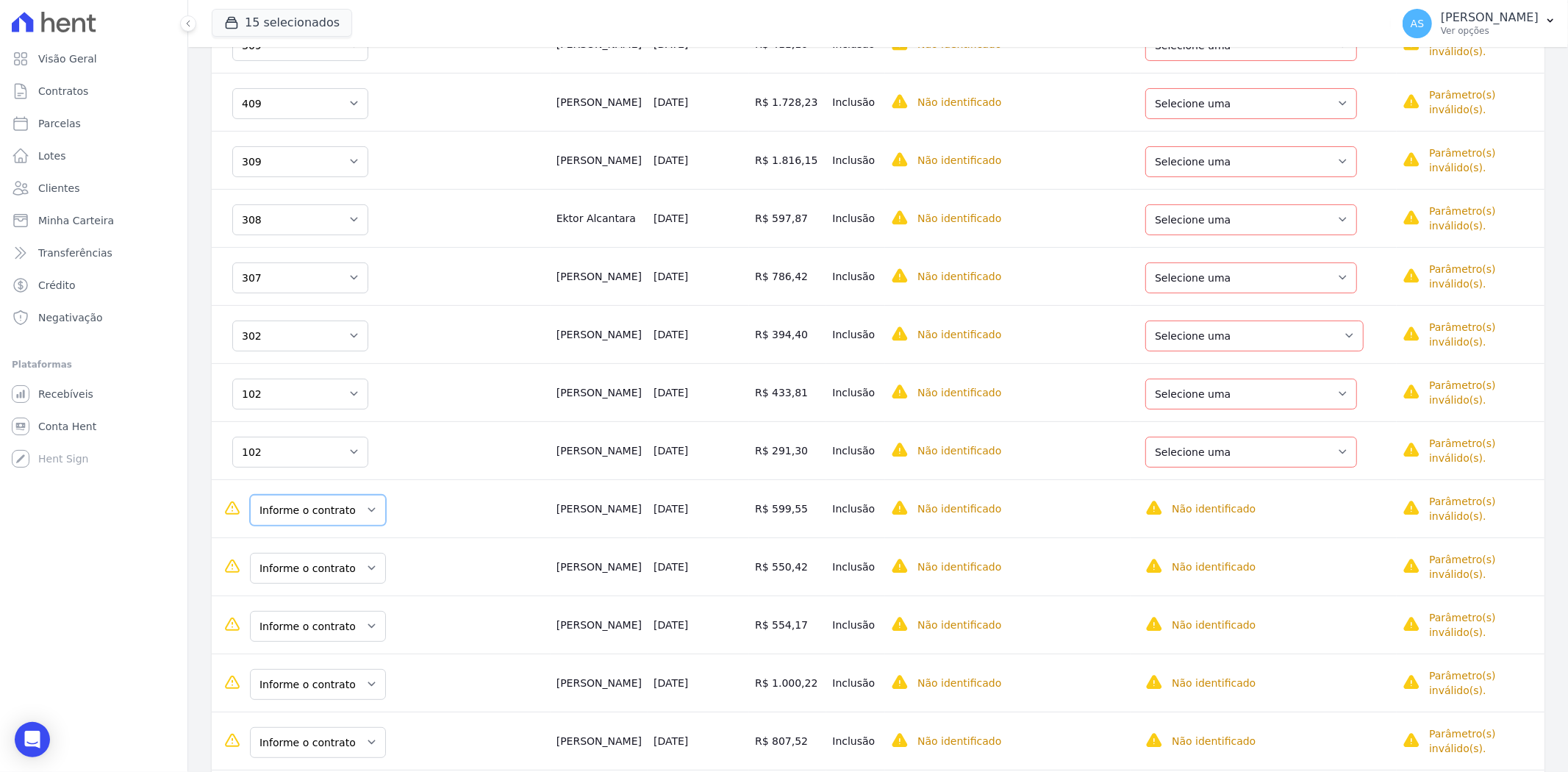
click at [363, 497] on select "Informe o contrato 509 509" at bounding box center [317, 510] width 136 height 31
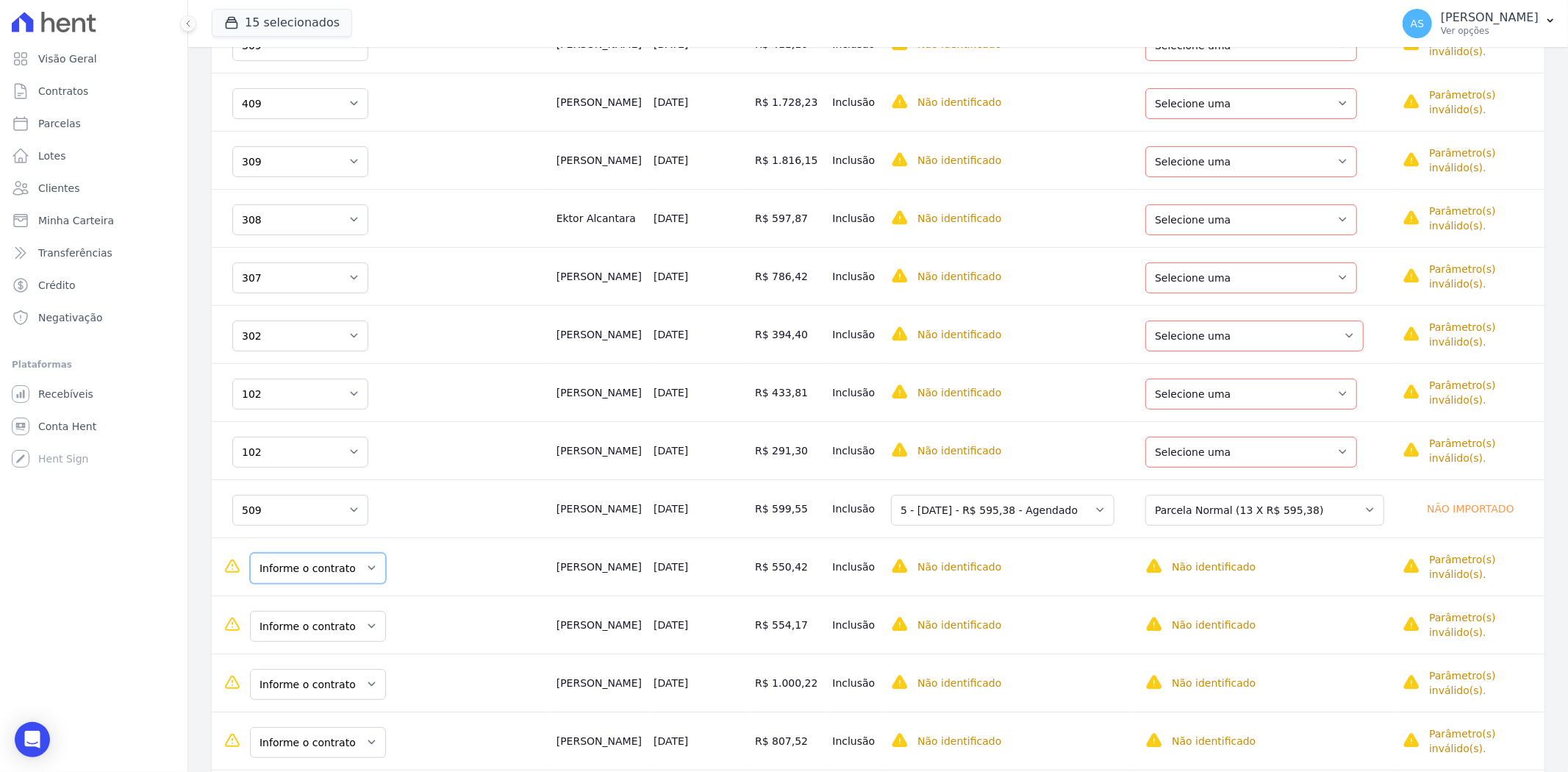
click at [363, 555] on select "Informe o contrato 301 301" at bounding box center [317, 568] width 136 height 31
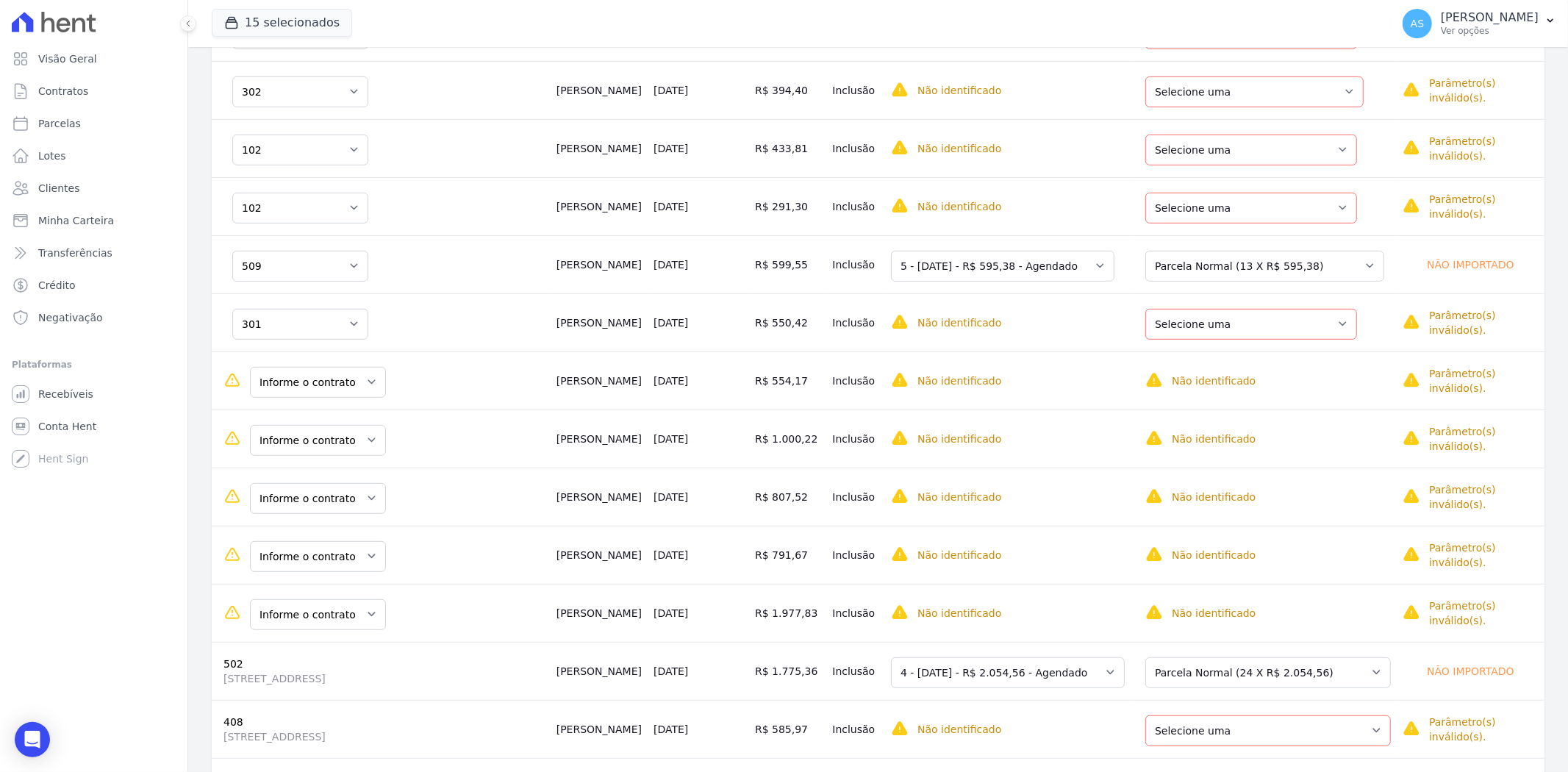
scroll to position [532, 0]
click at [370, 366] on select "Informe o contrato 501 501" at bounding box center [317, 381] width 136 height 31
click at [361, 428] on select "Informe o contrato 302 302" at bounding box center [317, 439] width 136 height 31
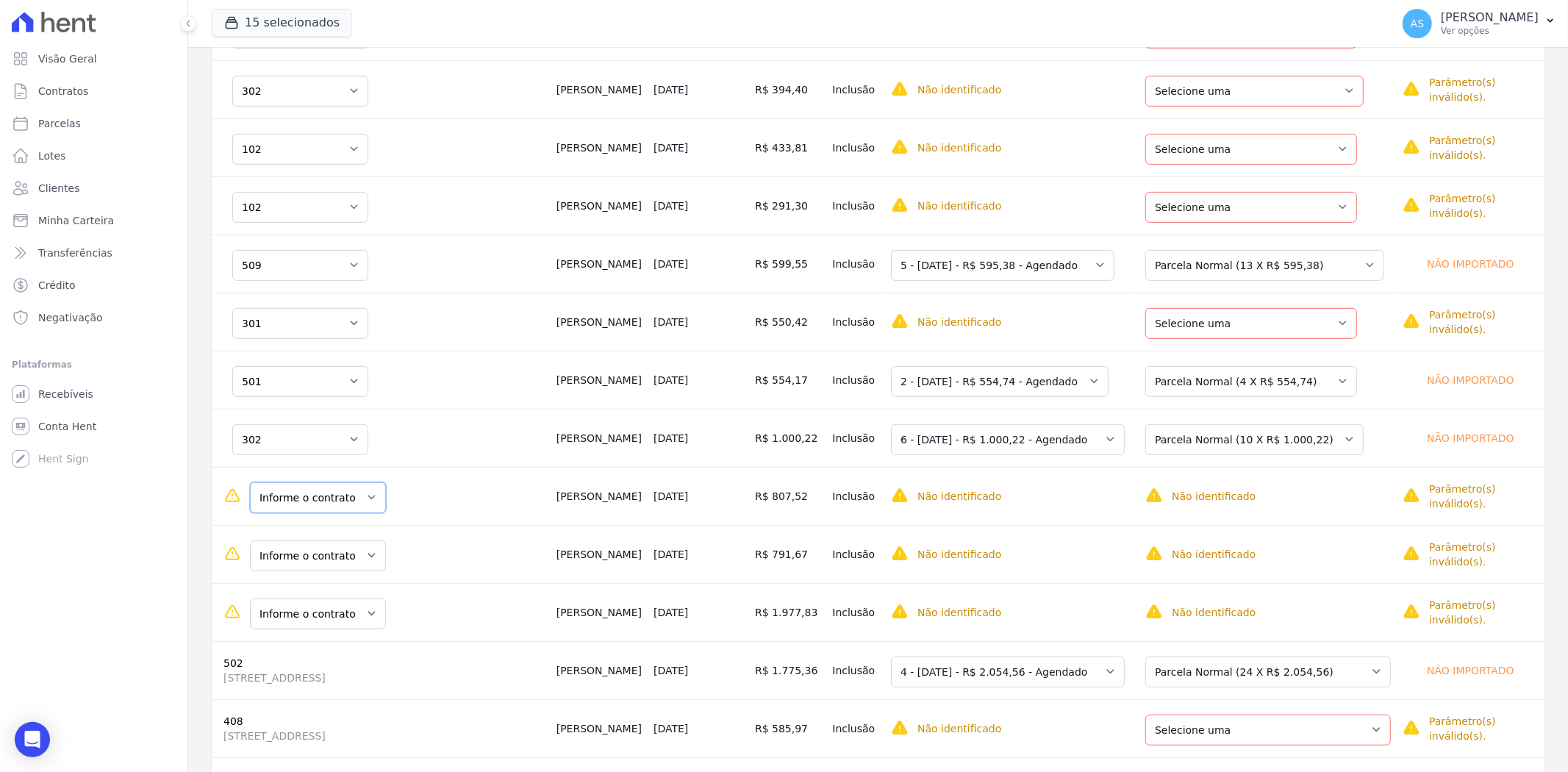
click at [362, 487] on select "Informe o contrato 509 509" at bounding box center [317, 498] width 136 height 31
click at [368, 540] on select "Informe o contrato 301 301" at bounding box center [317, 555] width 136 height 31
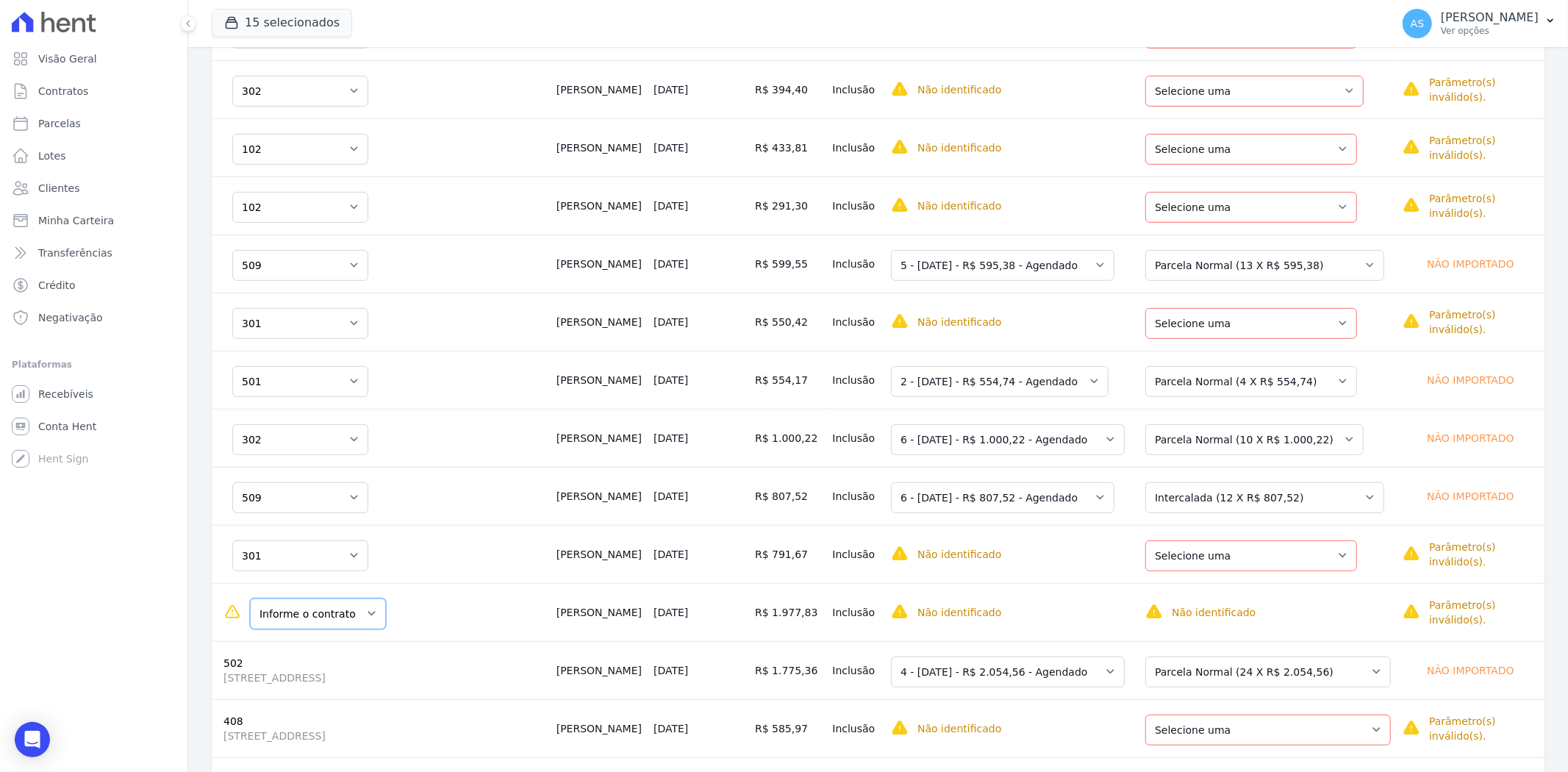
click at [365, 601] on select "Informe o contrato 107 107" at bounding box center [317, 614] width 136 height 31
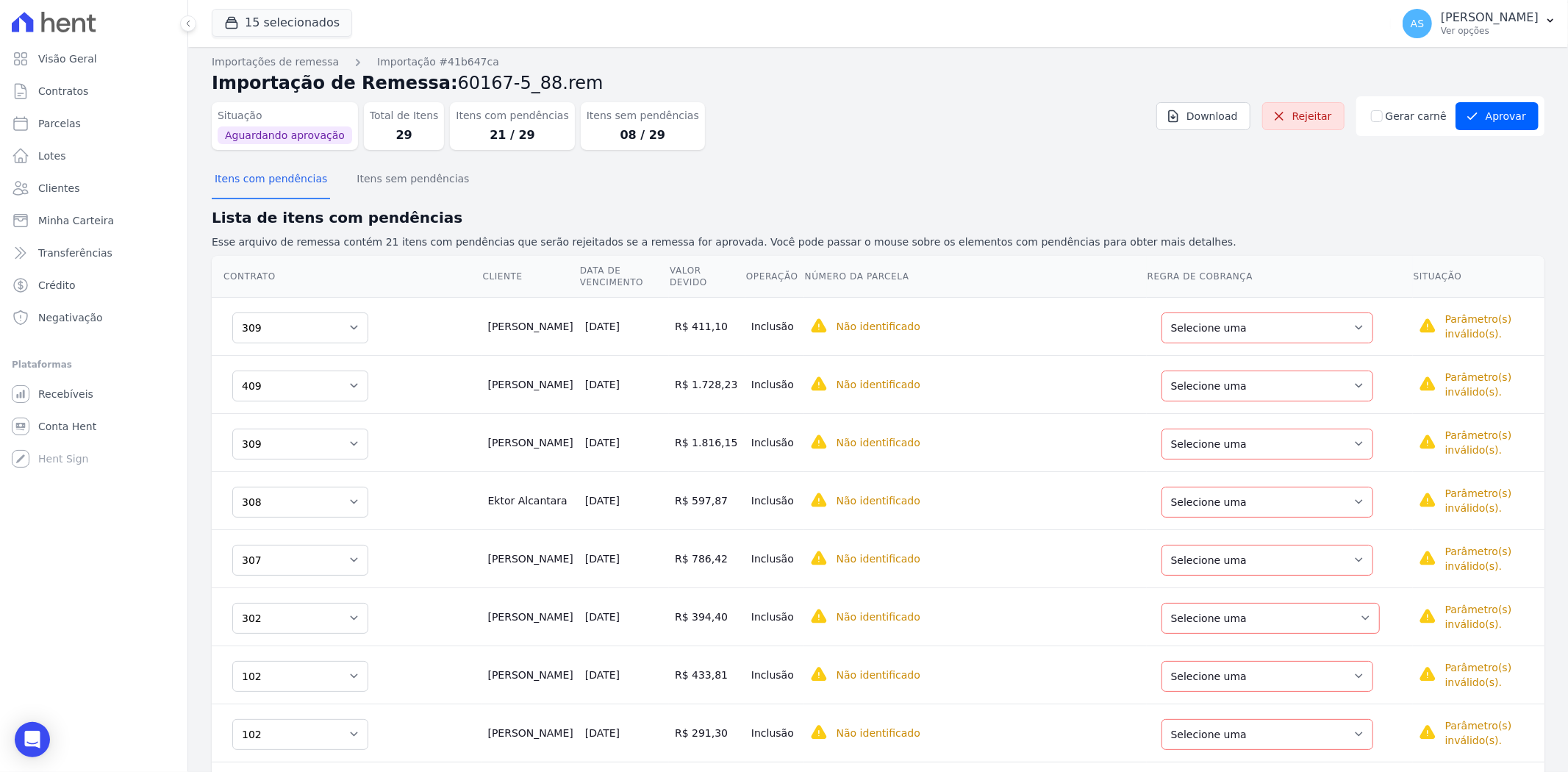
scroll to position [0, 0]
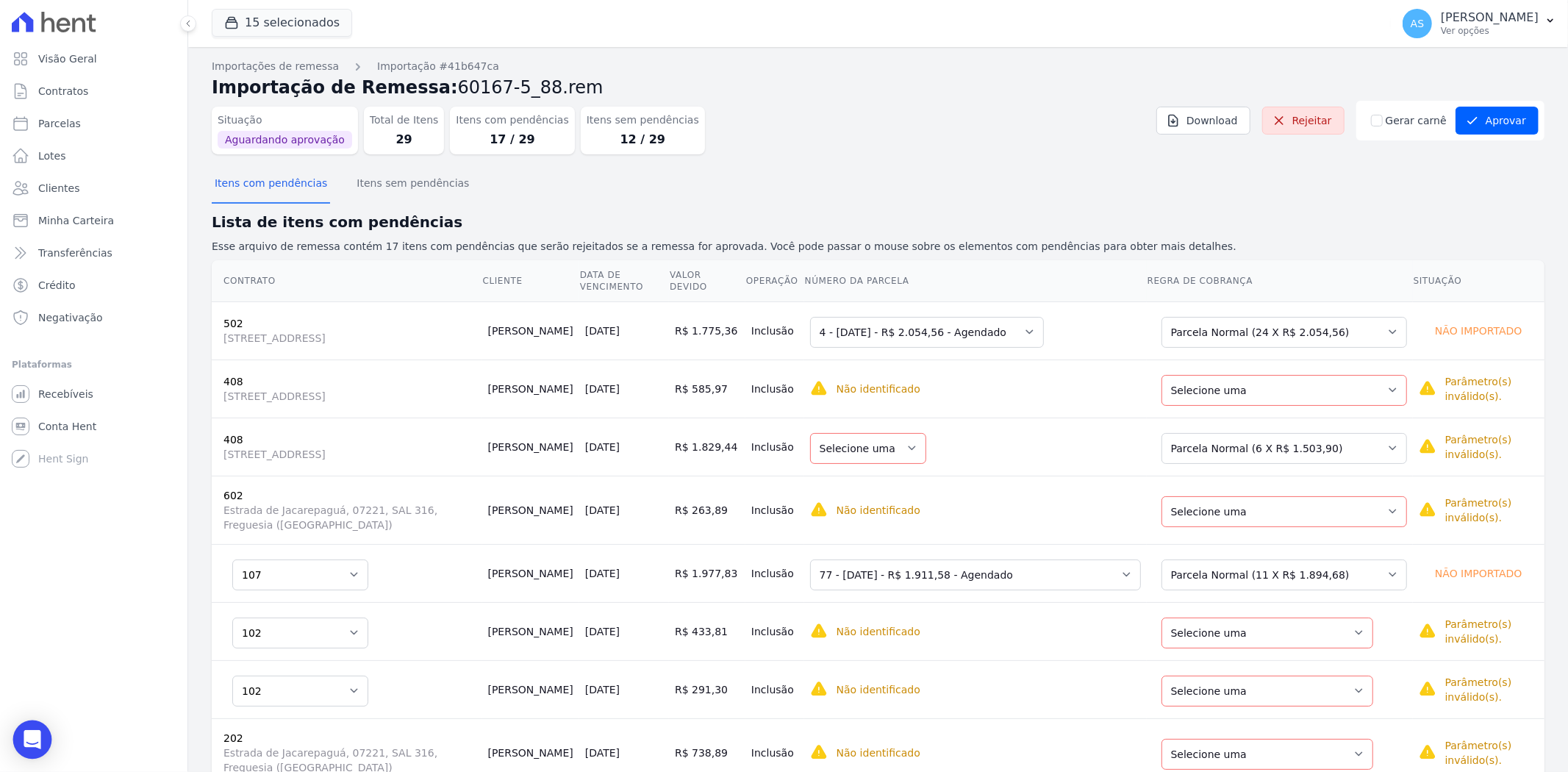
click at [30, 738] on icon "Open Intercom Messenger" at bounding box center [32, 739] width 17 height 19
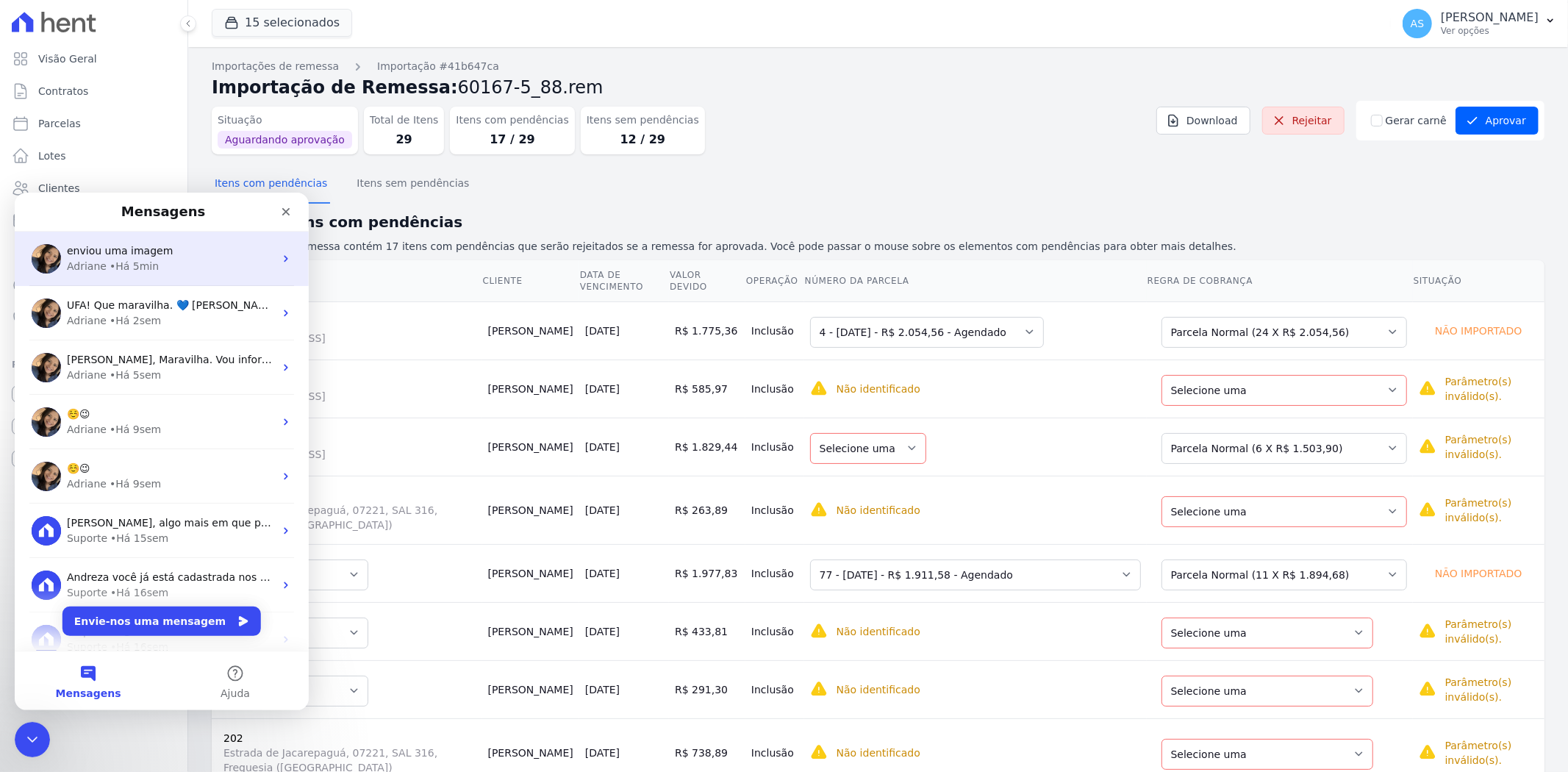
click at [174, 255] on div "enviou uma imagem" at bounding box center [171, 250] width 207 height 15
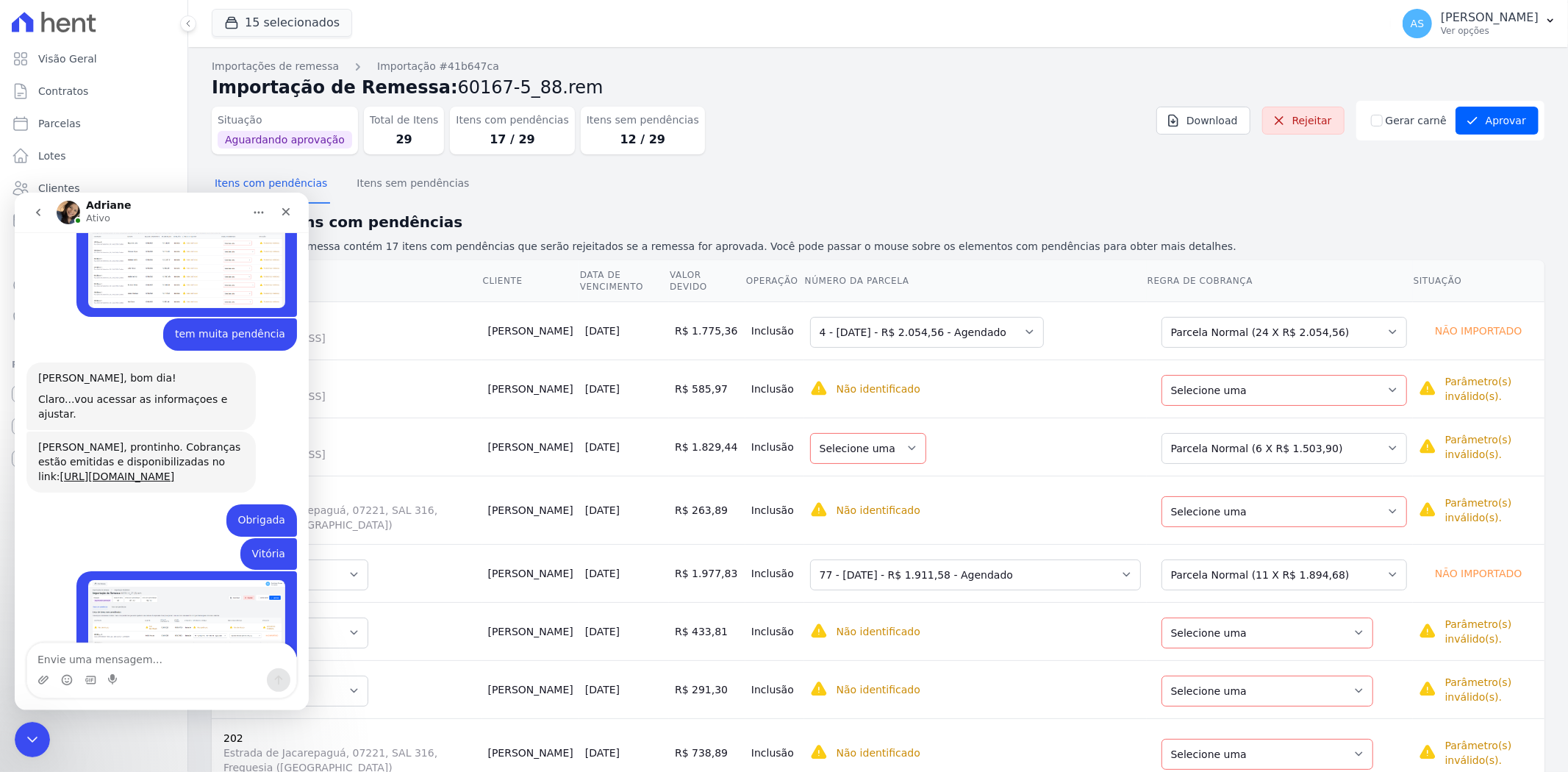
scroll to position [14491, 0]
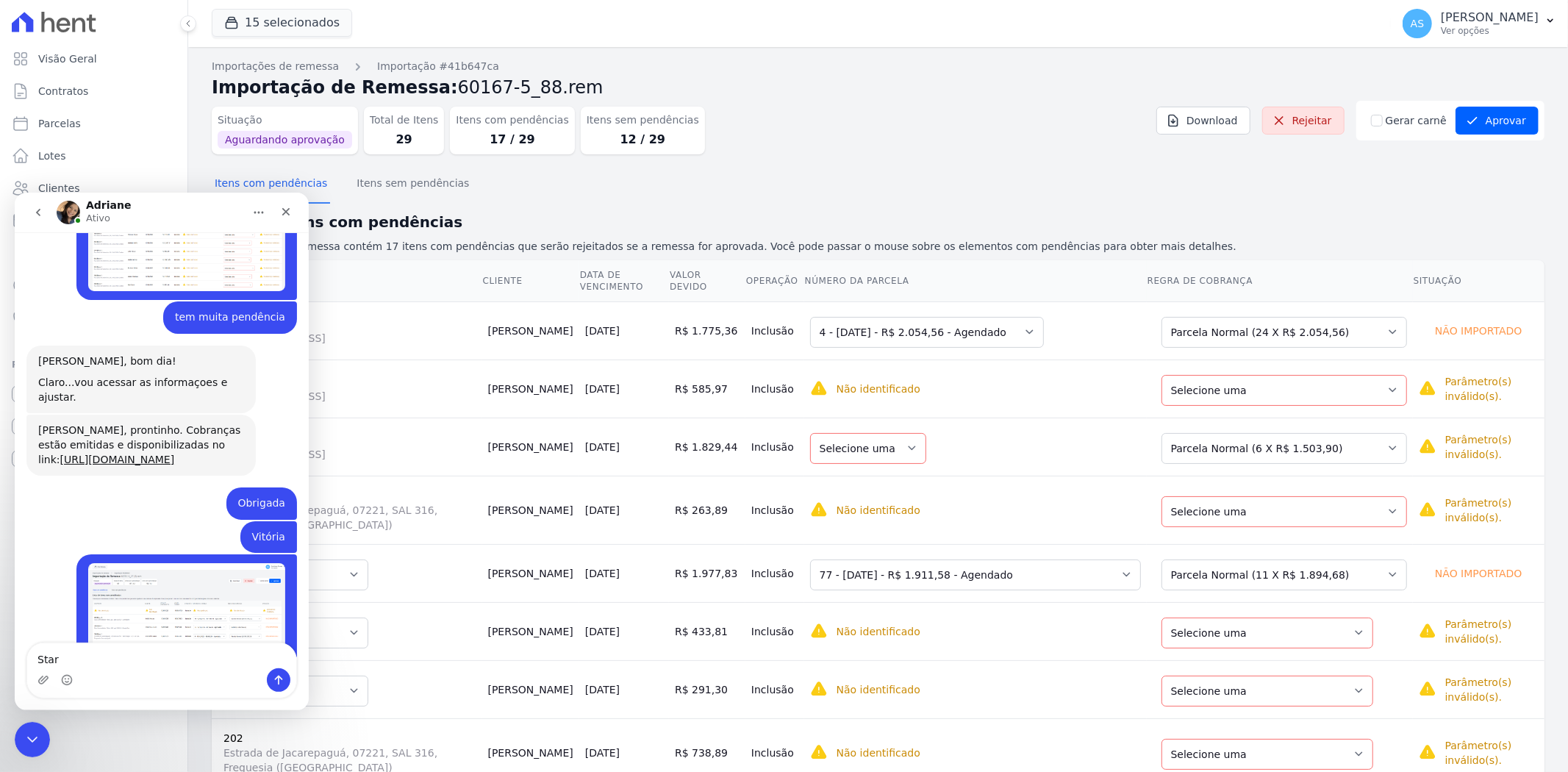
type textarea "Star"
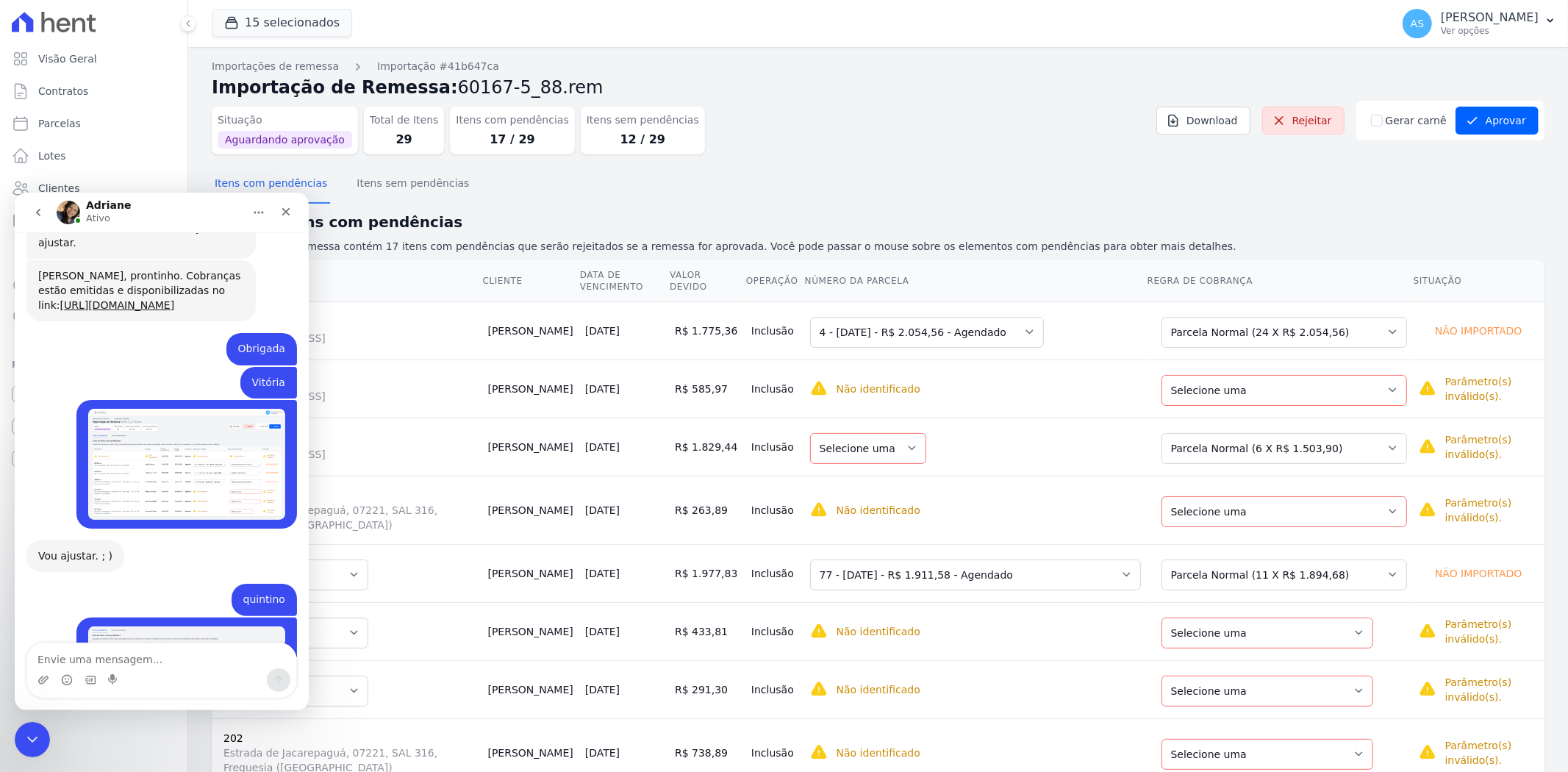
scroll to position [14644, 0]
click at [29, 743] on icon "Fechar mensagem da Intercom" at bounding box center [30, 737] width 18 height 18
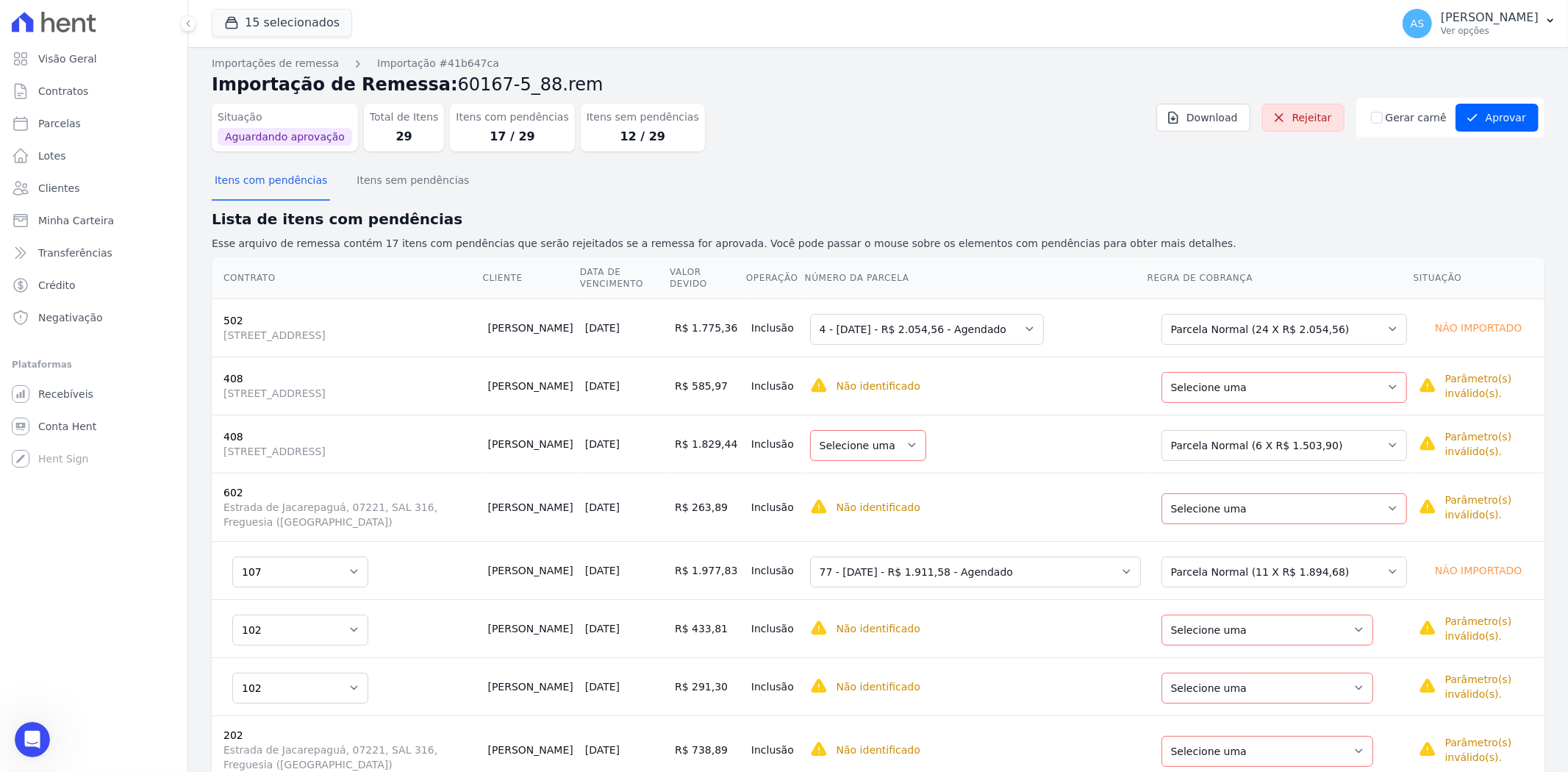
scroll to position [0, 0]
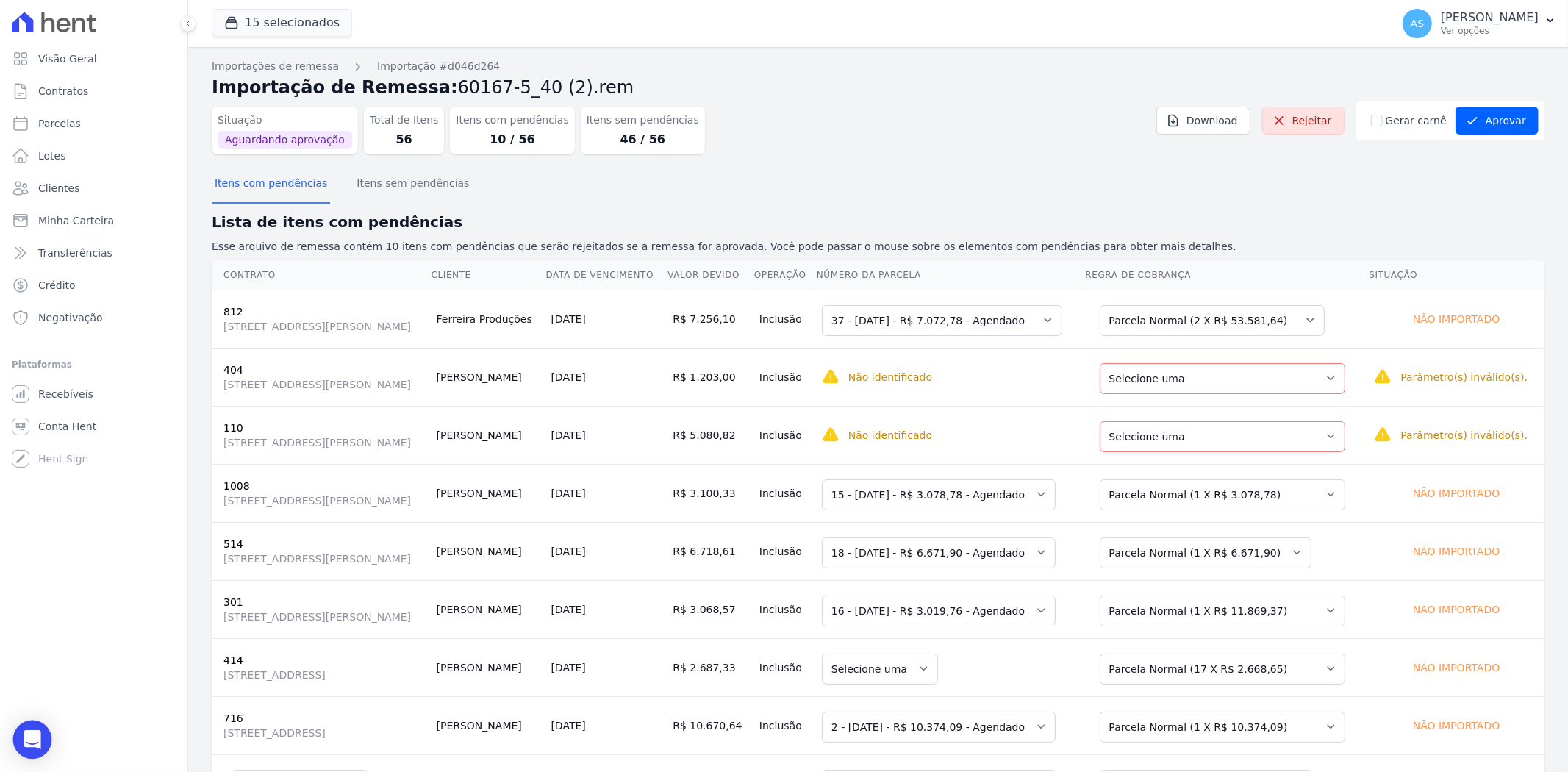
click at [33, 734] on icon "Open Intercom Messenger" at bounding box center [32, 739] width 17 height 19
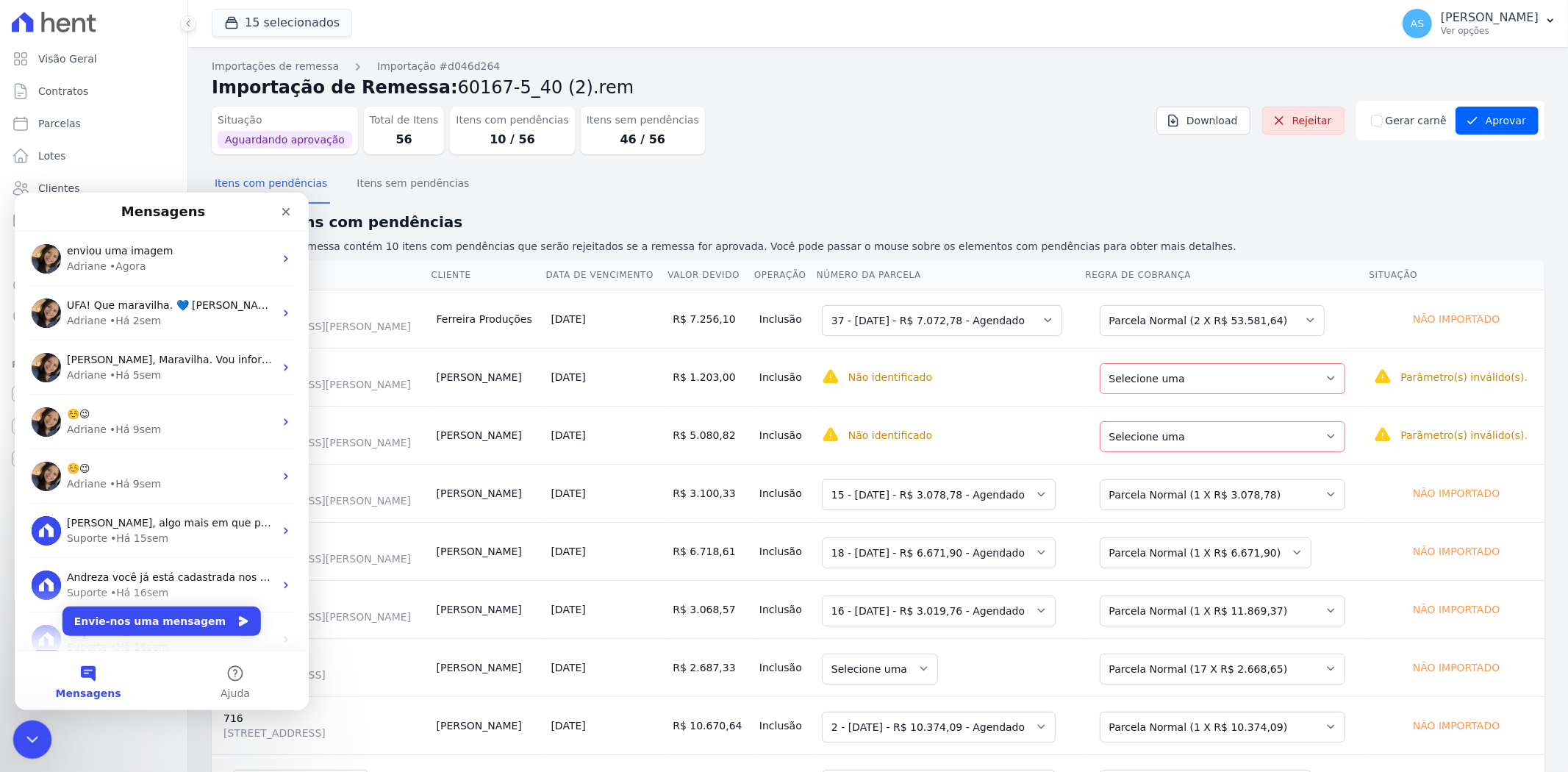
click at [28, 732] on icon "Fechar mensagem da Intercom" at bounding box center [30, 737] width 18 height 18
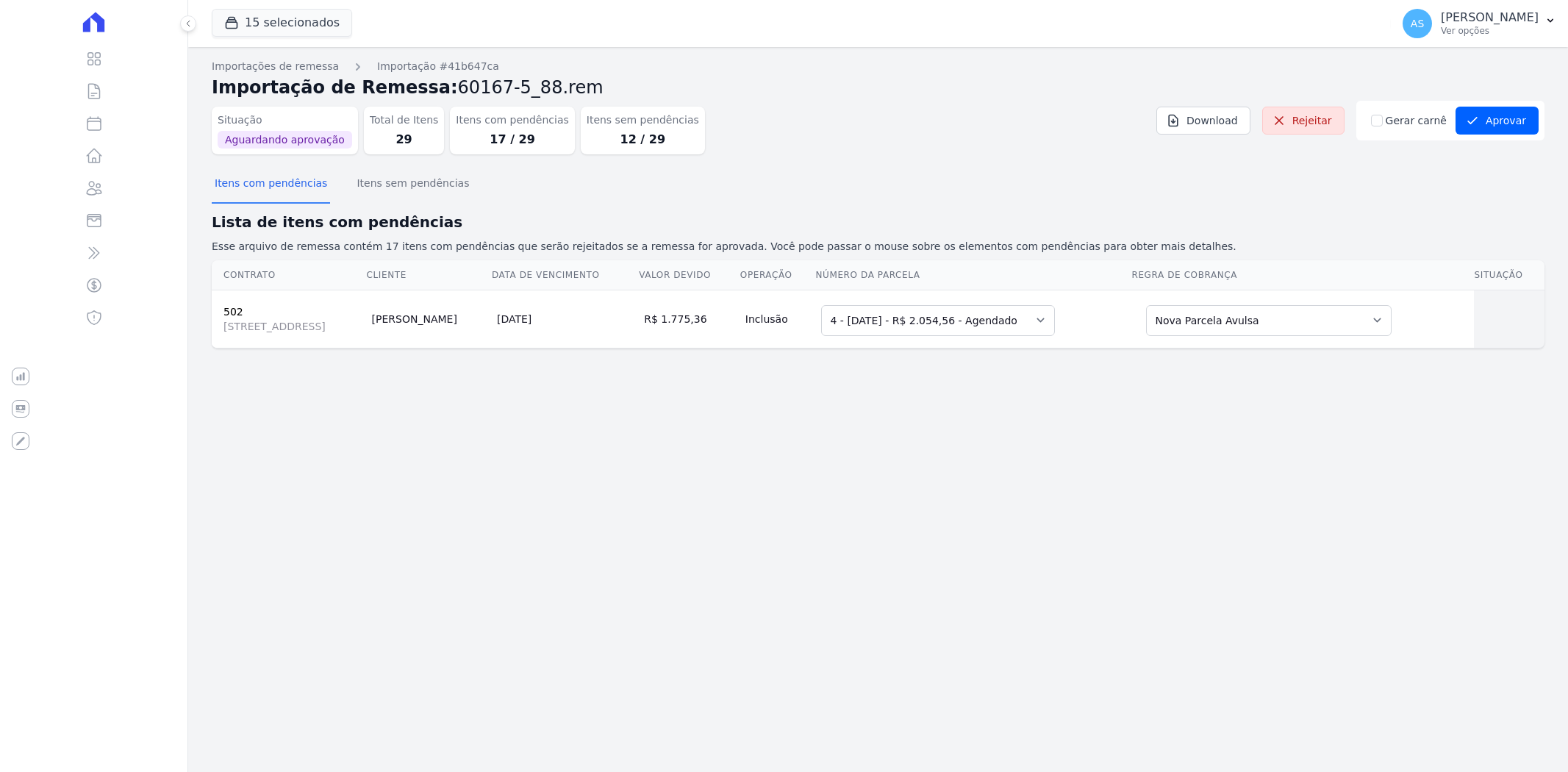
select select "none"
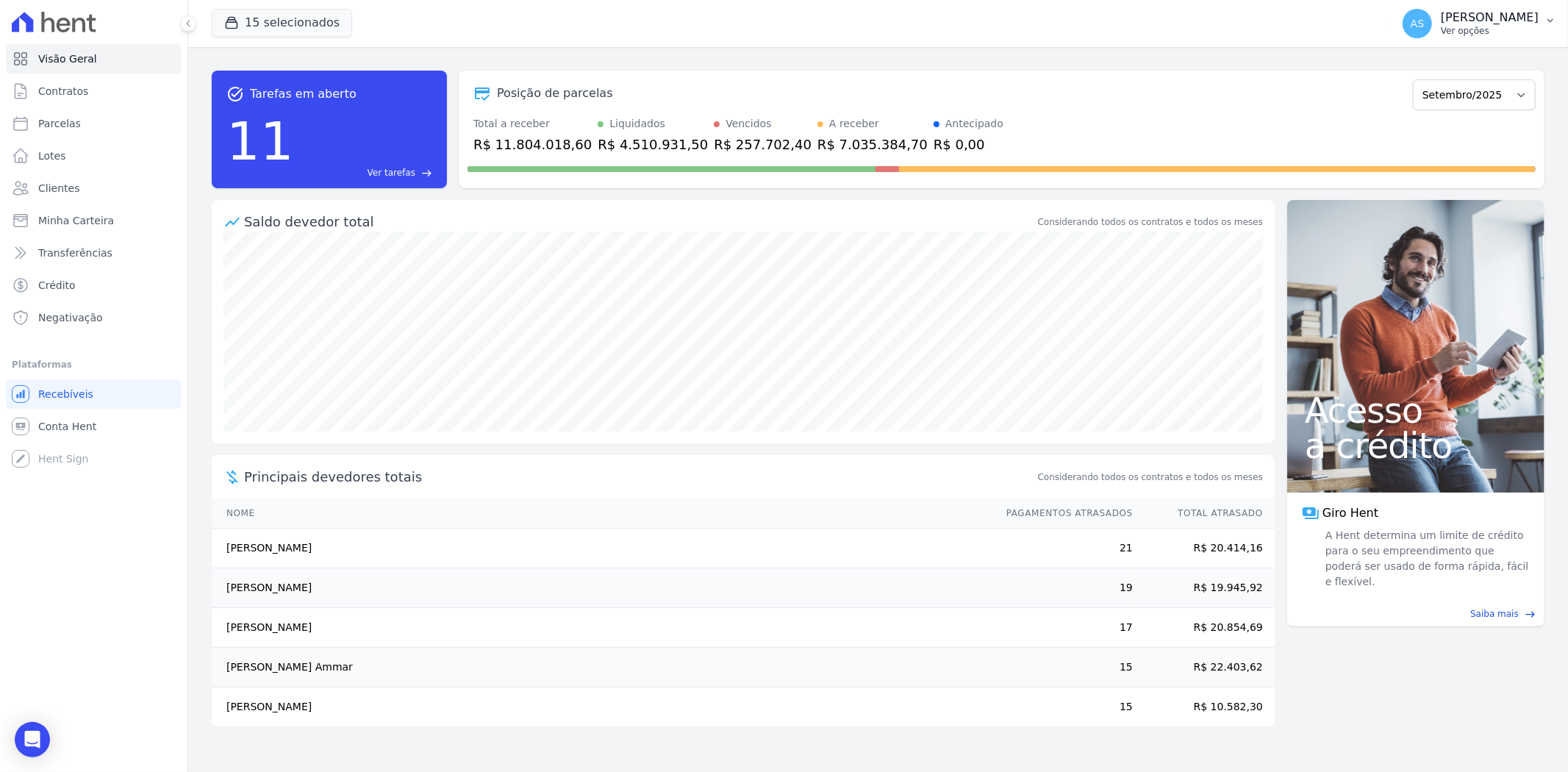
click at [1483, 18] on p "[PERSON_NAME]" at bounding box center [1489, 17] width 98 height 15
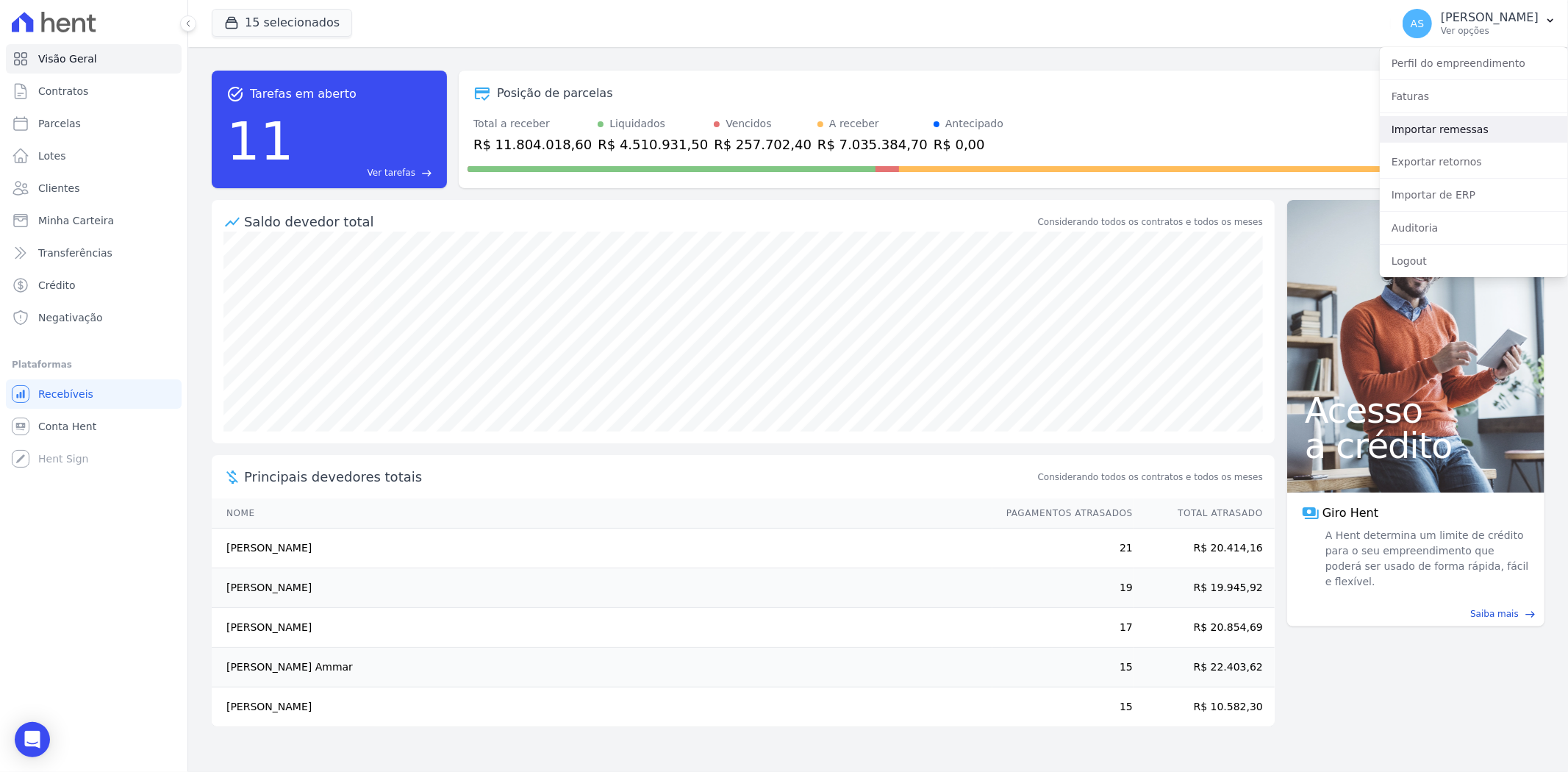
click at [1437, 126] on link "Importar remessas" at bounding box center [1474, 129] width 188 height 26
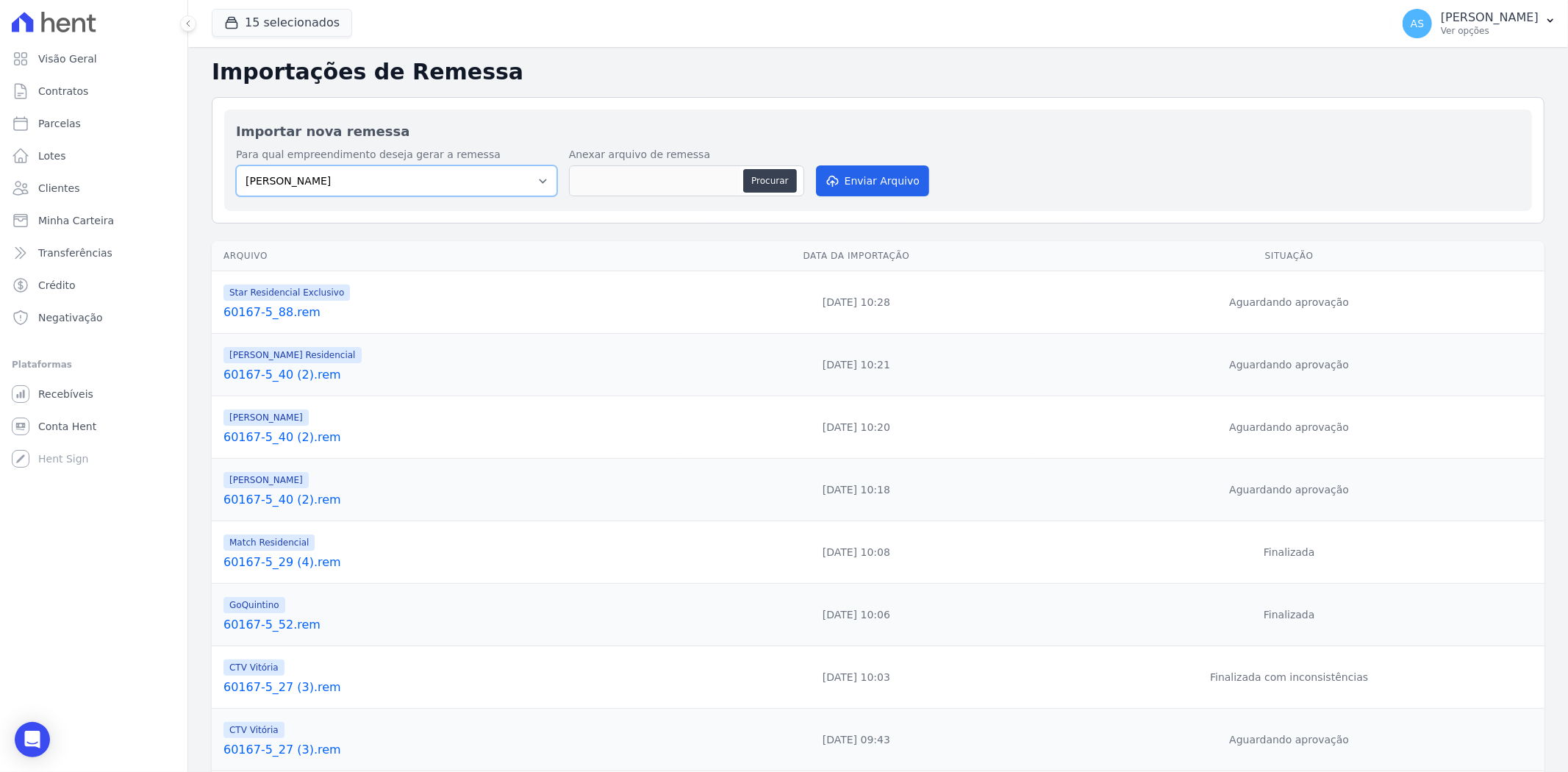
click at [537, 179] on select "Amaré Arpoador Art Prime - Irajá ÁUREOS B. Unique CTV Beat Residencial CTV Mob …" at bounding box center [396, 181] width 321 height 31
select select "07045392-1eb6-4147-b42d-f514e16f5719"
click at [236, 165] on select "Amaré Arpoador Art Prime - Irajá ÁUREOS B. Unique CTV Beat Residencial CTV Mob …" at bounding box center [396, 181] width 321 height 31
click at [781, 180] on button "Procurar" at bounding box center [769, 181] width 53 height 24
type input "60167-5_3 (1).rem"
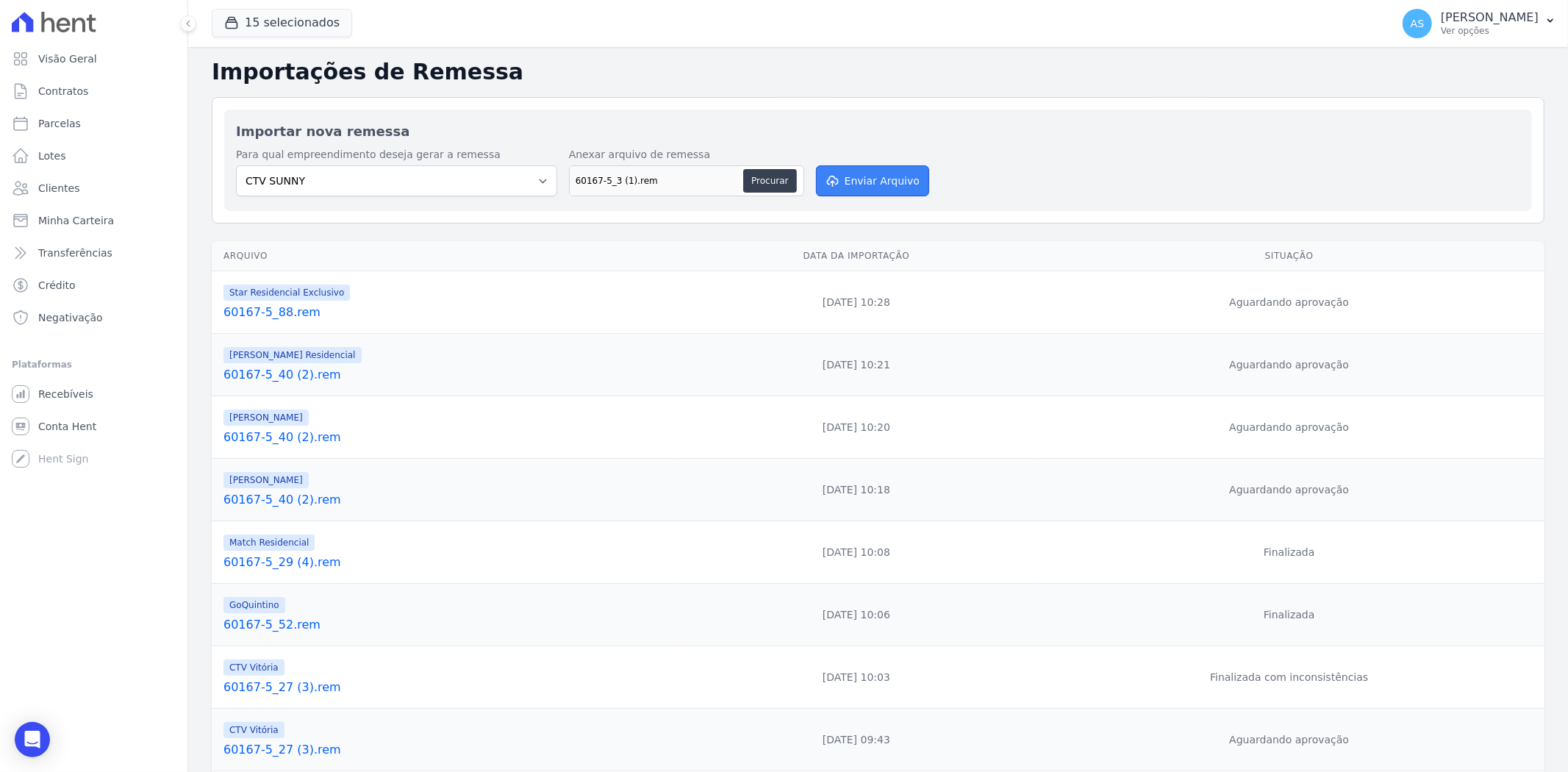
click at [877, 178] on button "Enviar Arquivo" at bounding box center [872, 181] width 113 height 31
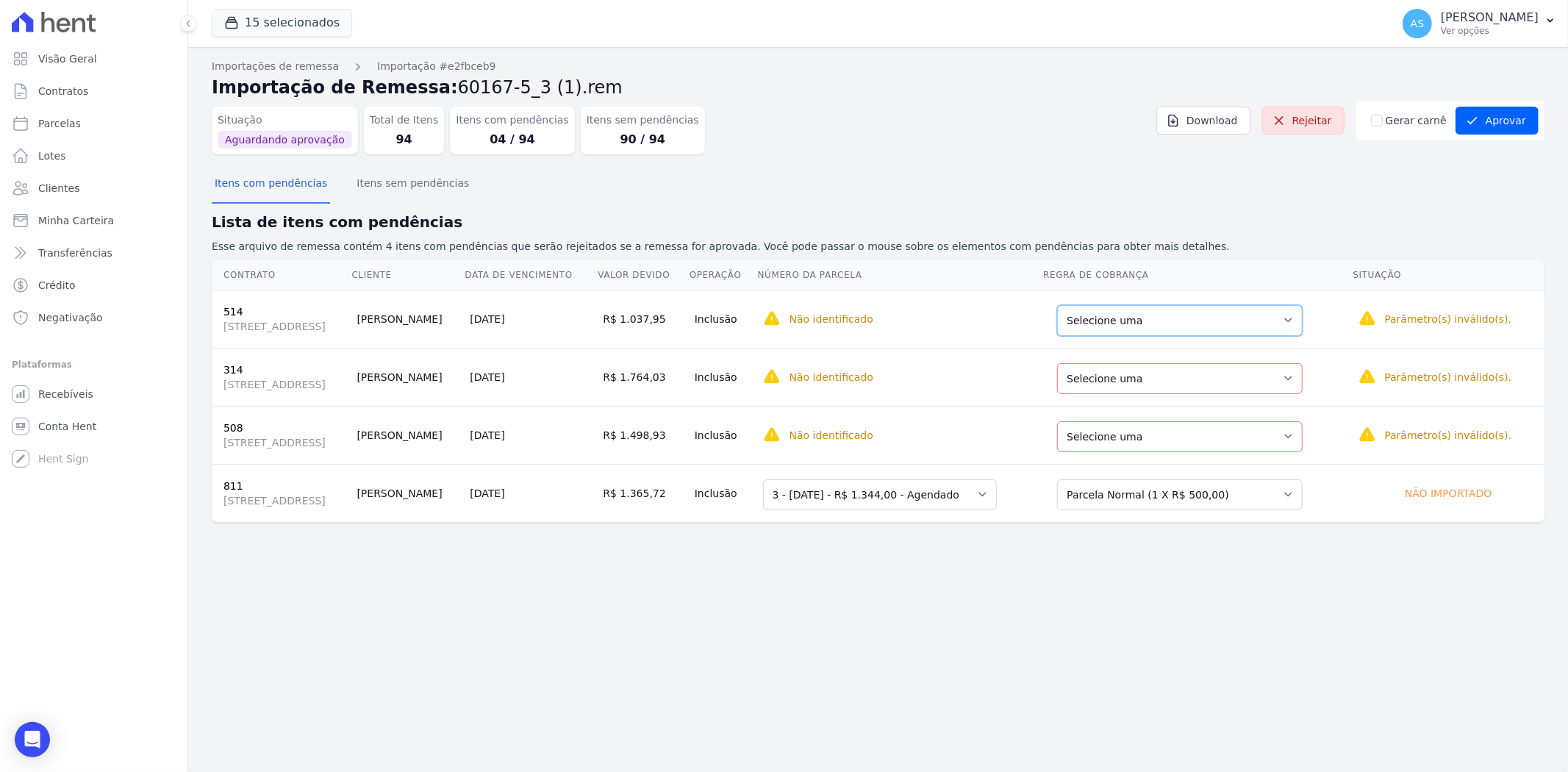
click at [1302, 314] on select "Selecione uma Nova Parcela Avulsa Parcela Avulsa Existente Outros (1 X R$ 14.70…" at bounding box center [1180, 320] width 246 height 31
click at [879, 318] on select "Selecione uma" at bounding box center [820, 320] width 116 height 31
click at [879, 317] on select "Selecione uma" at bounding box center [820, 320] width 116 height 31
click at [1302, 376] on select "Selecione uma Nova Parcela Avulsa Parcela Avulsa Existente Outros (1 X R$ 15.40…" at bounding box center [1180, 379] width 246 height 31
click at [1125, 606] on div "Importações de remessa Importação #e2fbceb9 Importação de Remessa: 60167-5_3 (1…" at bounding box center [878, 409] width 1380 height 724
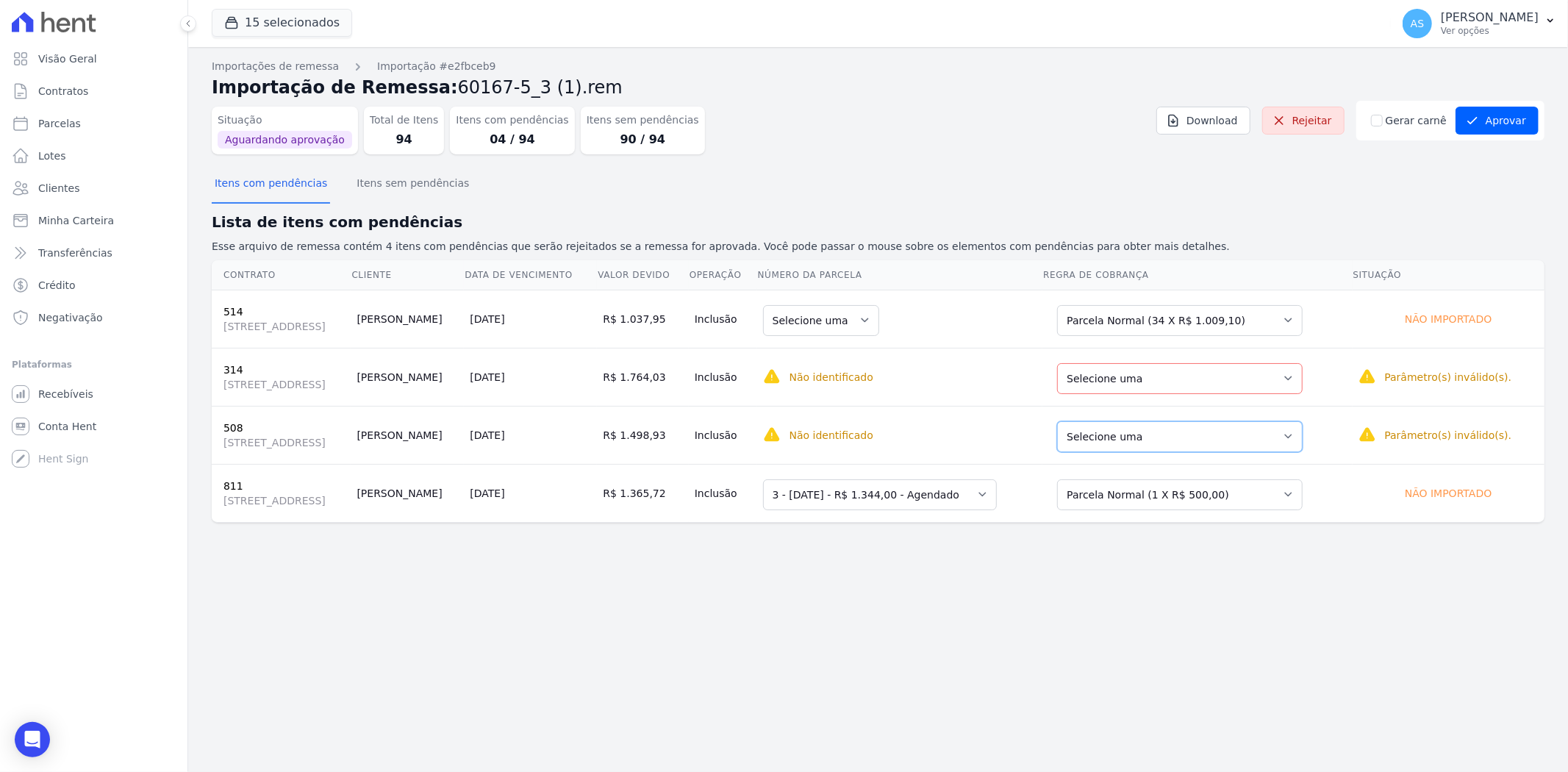
click at [1302, 436] on select "Selecione uma Nova Parcela Avulsa Parcela Avulsa Existente Outros (1 X R$ 13.23…" at bounding box center [1180, 436] width 246 height 31
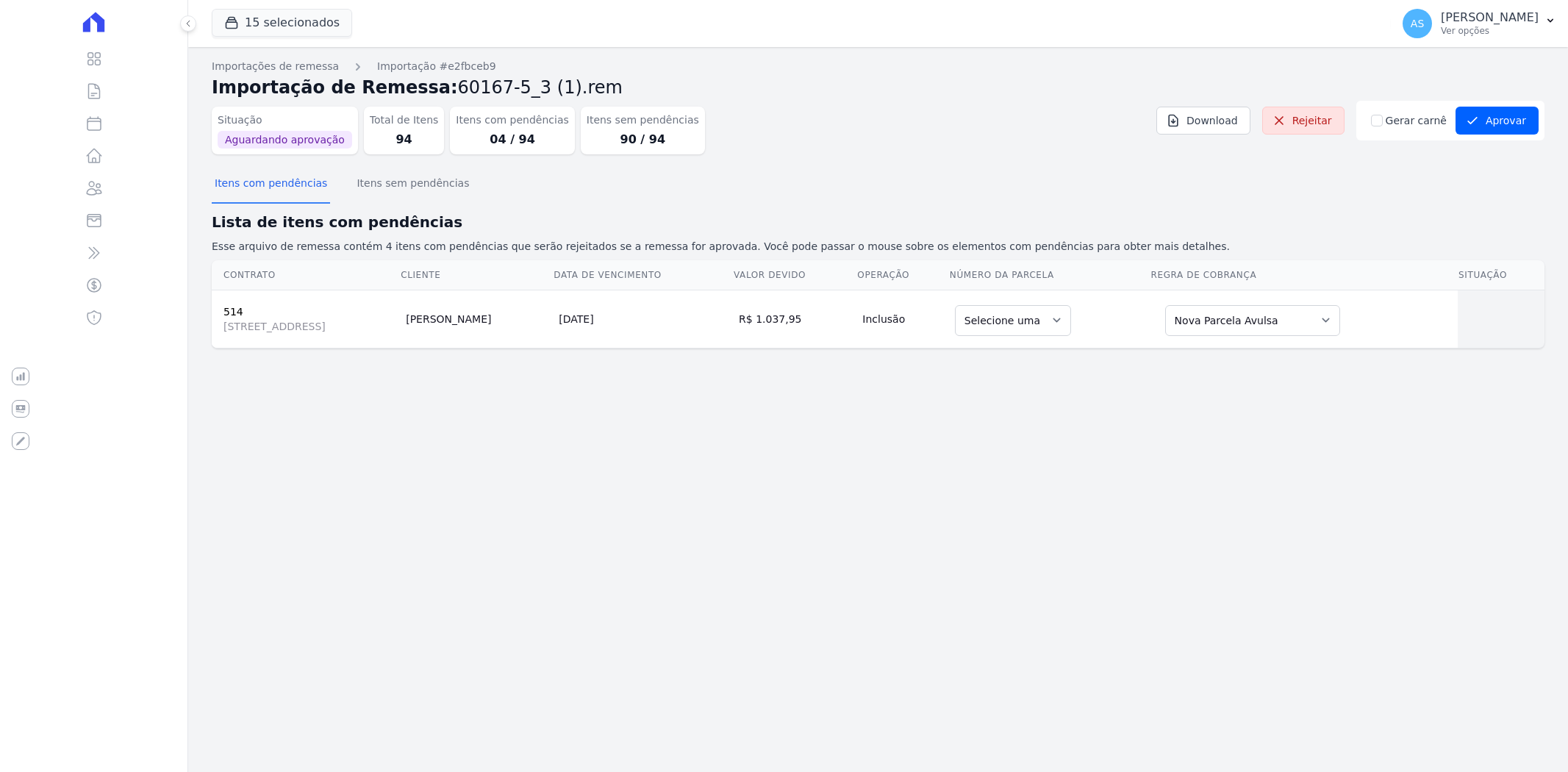
select select "none"
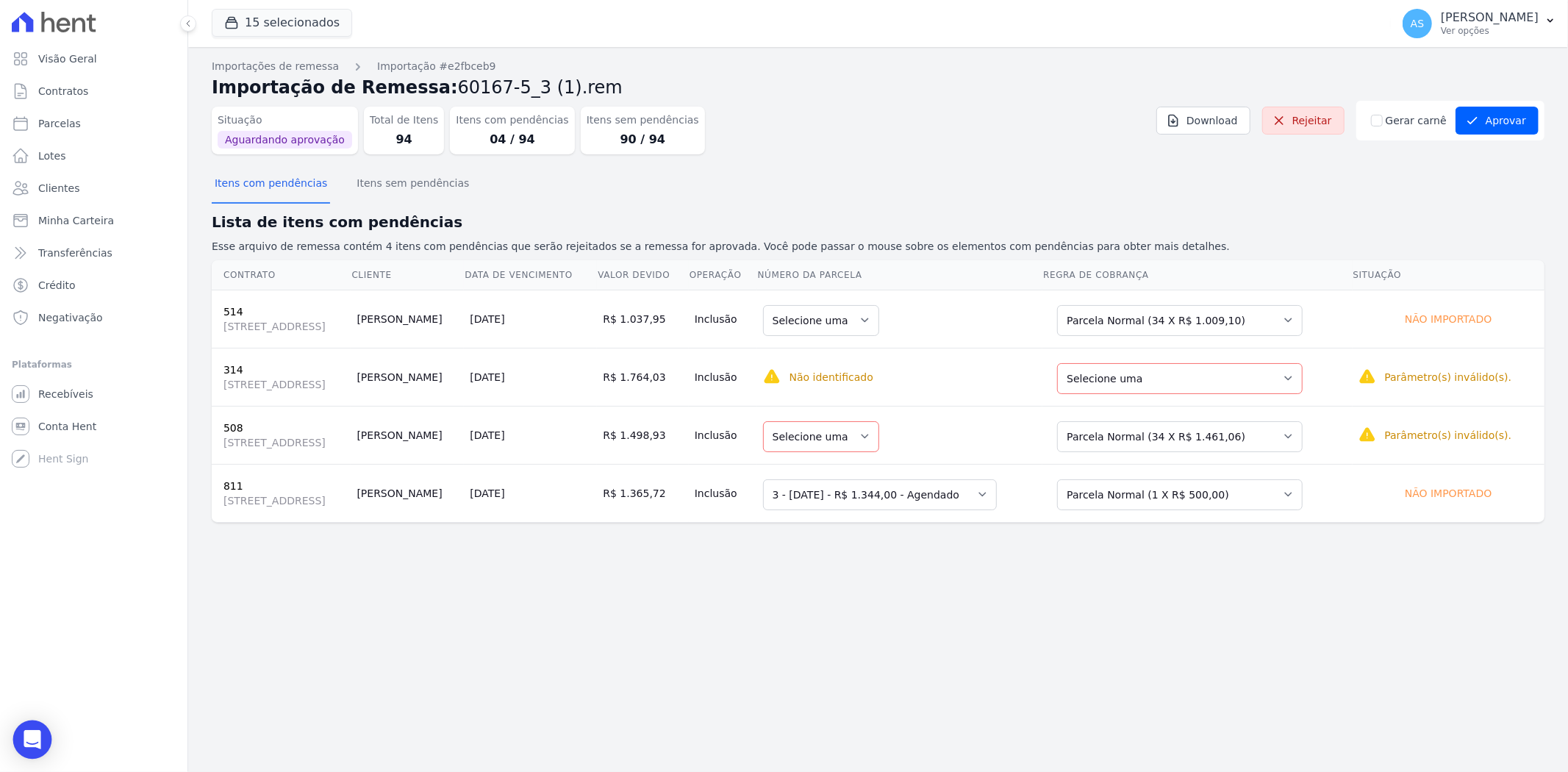
click at [28, 743] on icon "Open Intercom Messenger" at bounding box center [32, 739] width 19 height 19
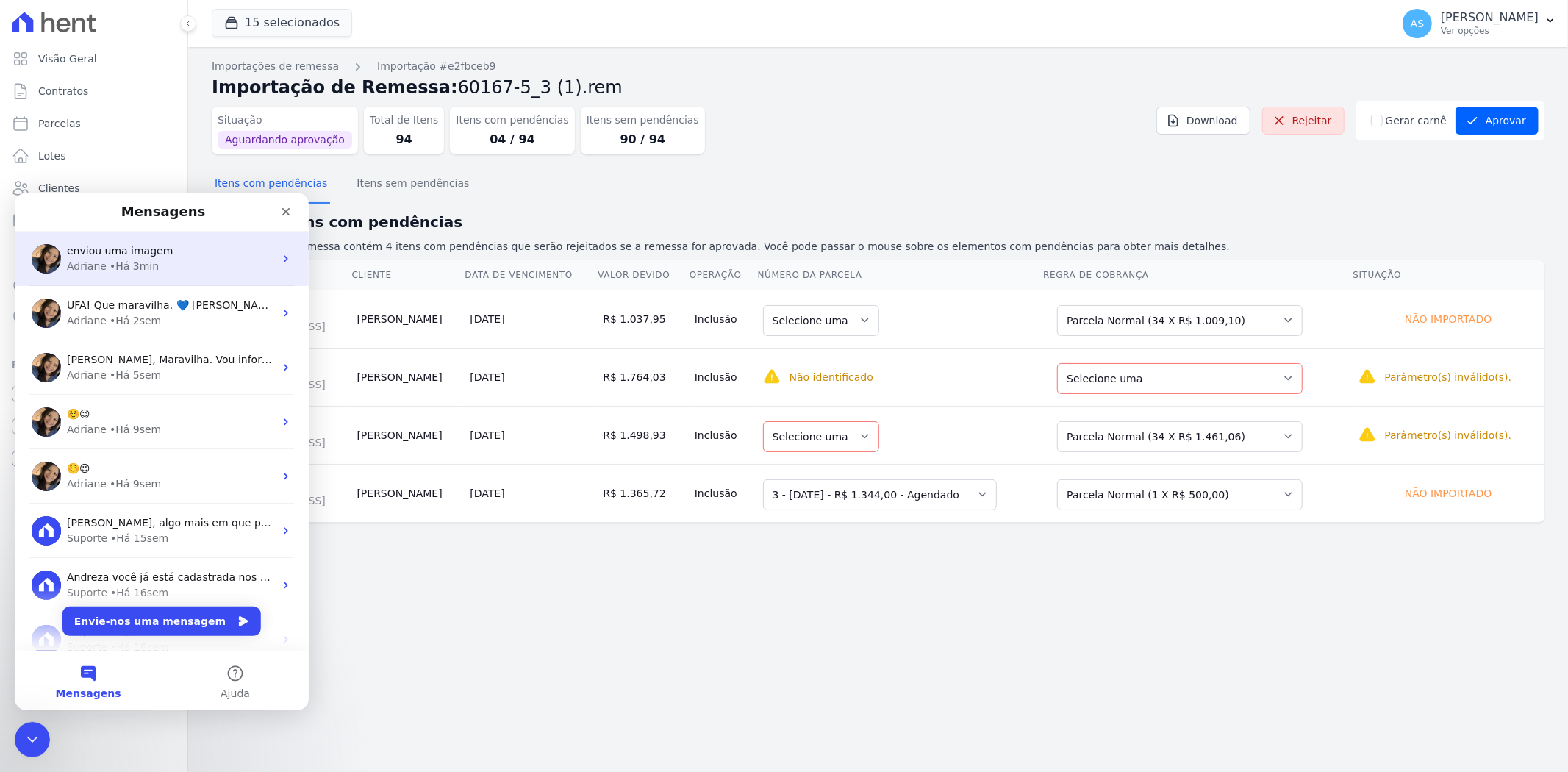
click at [103, 246] on span "enviou uma imagem" at bounding box center [120, 250] width 106 height 12
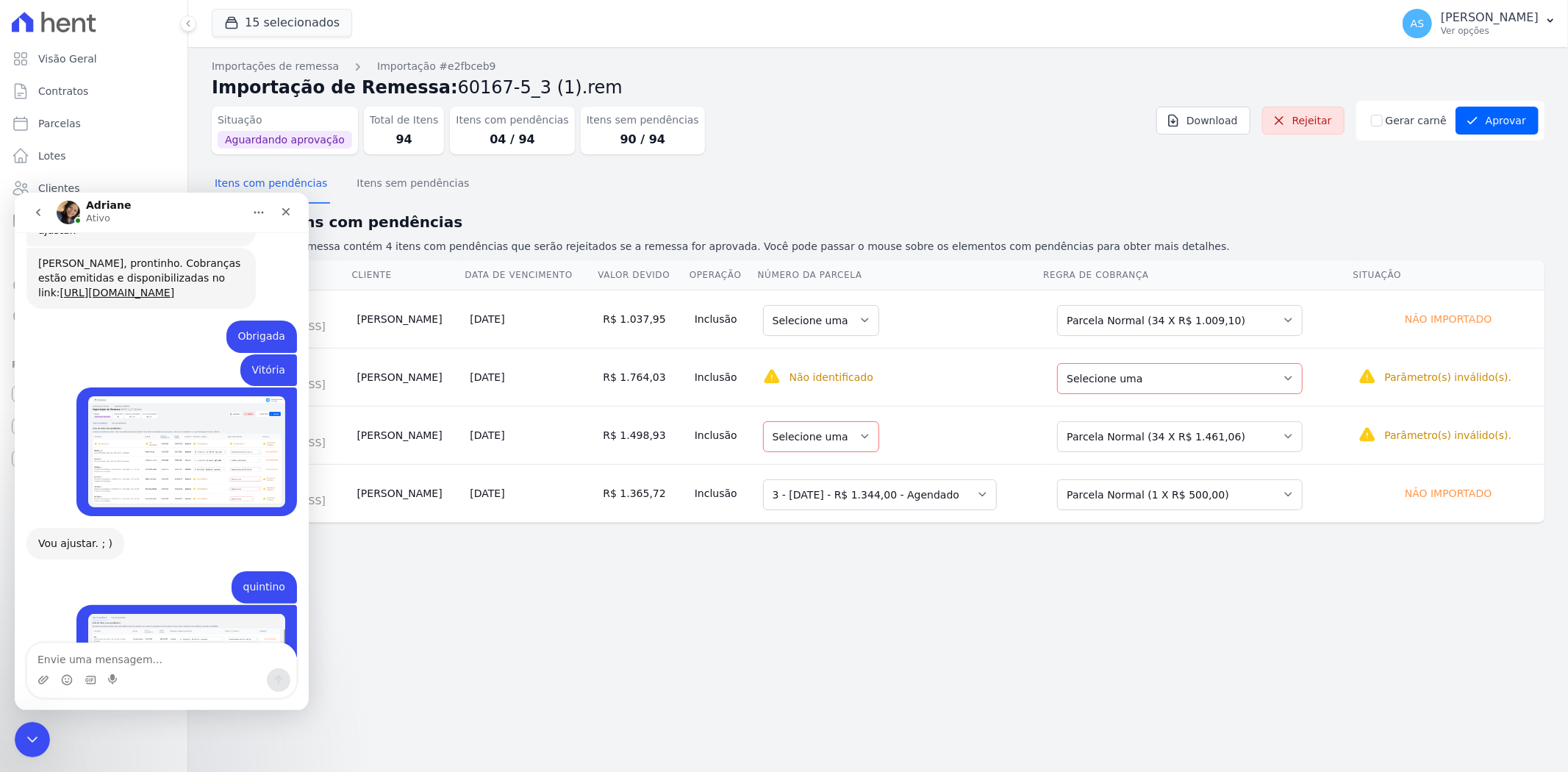
scroll to position [14539, 0]
click at [82, 654] on textarea "Envie uma mensagem..." at bounding box center [161, 654] width 269 height 25
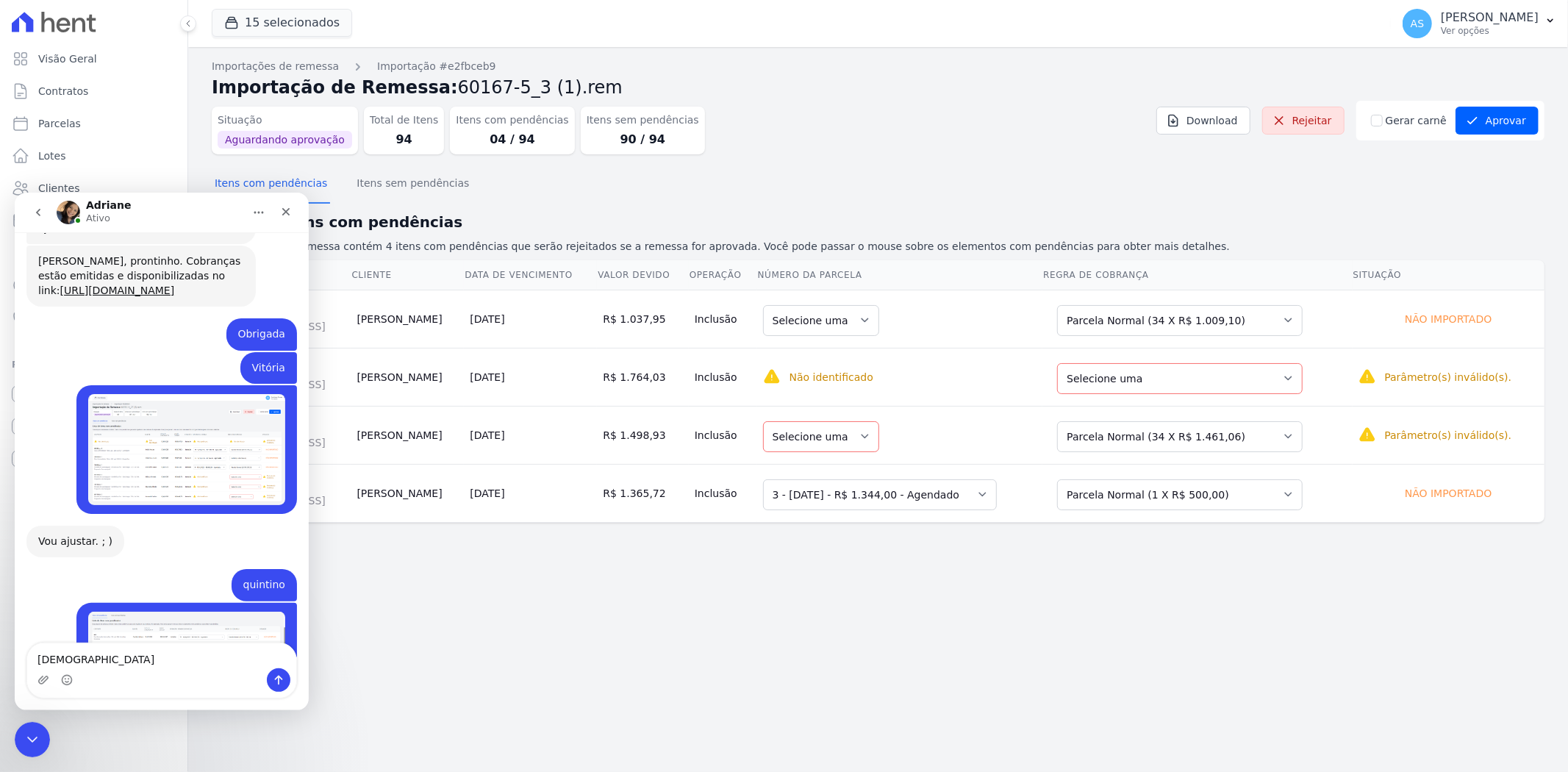
type textarea "Sunny"
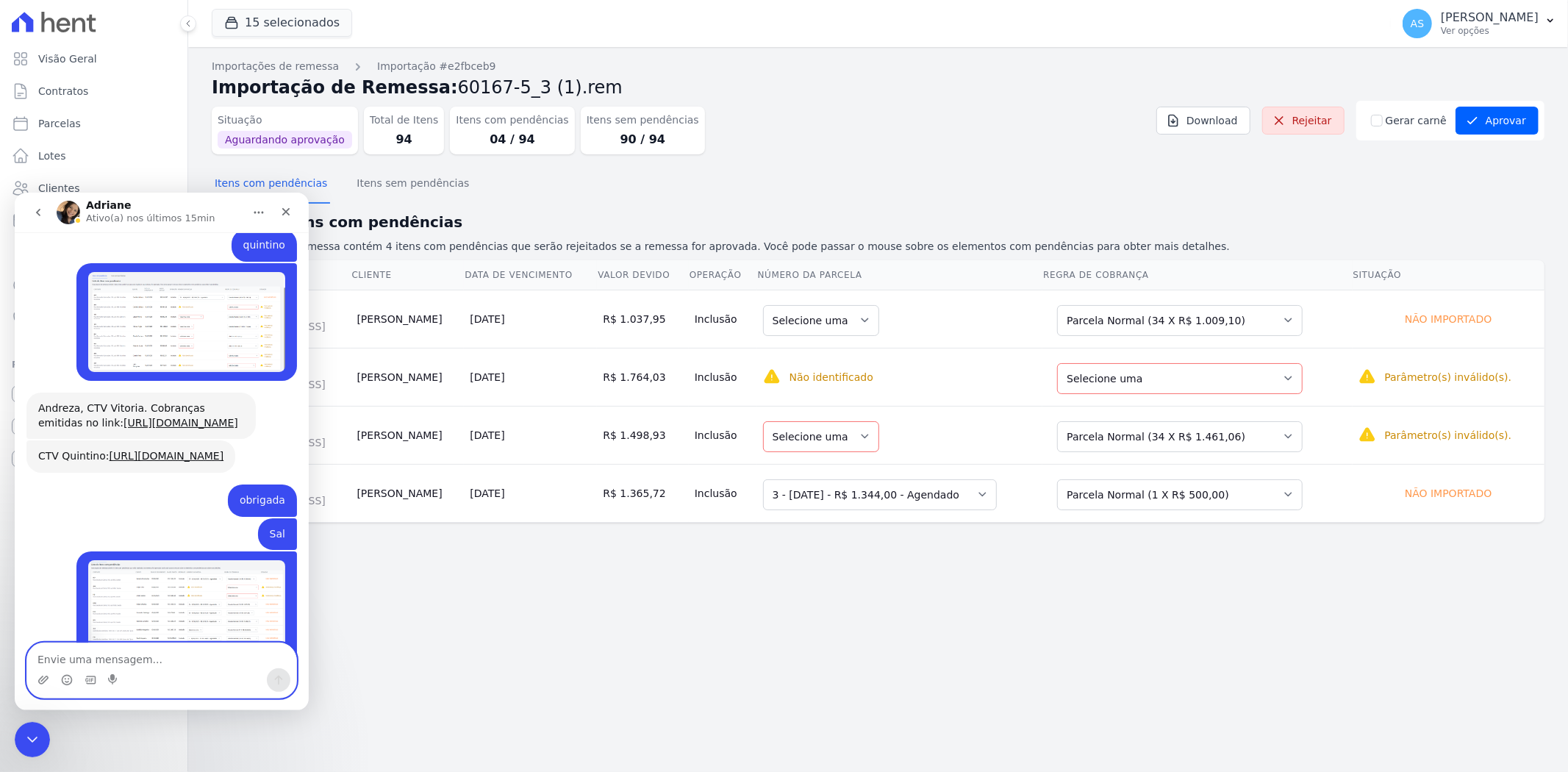
scroll to position [14956, 0]
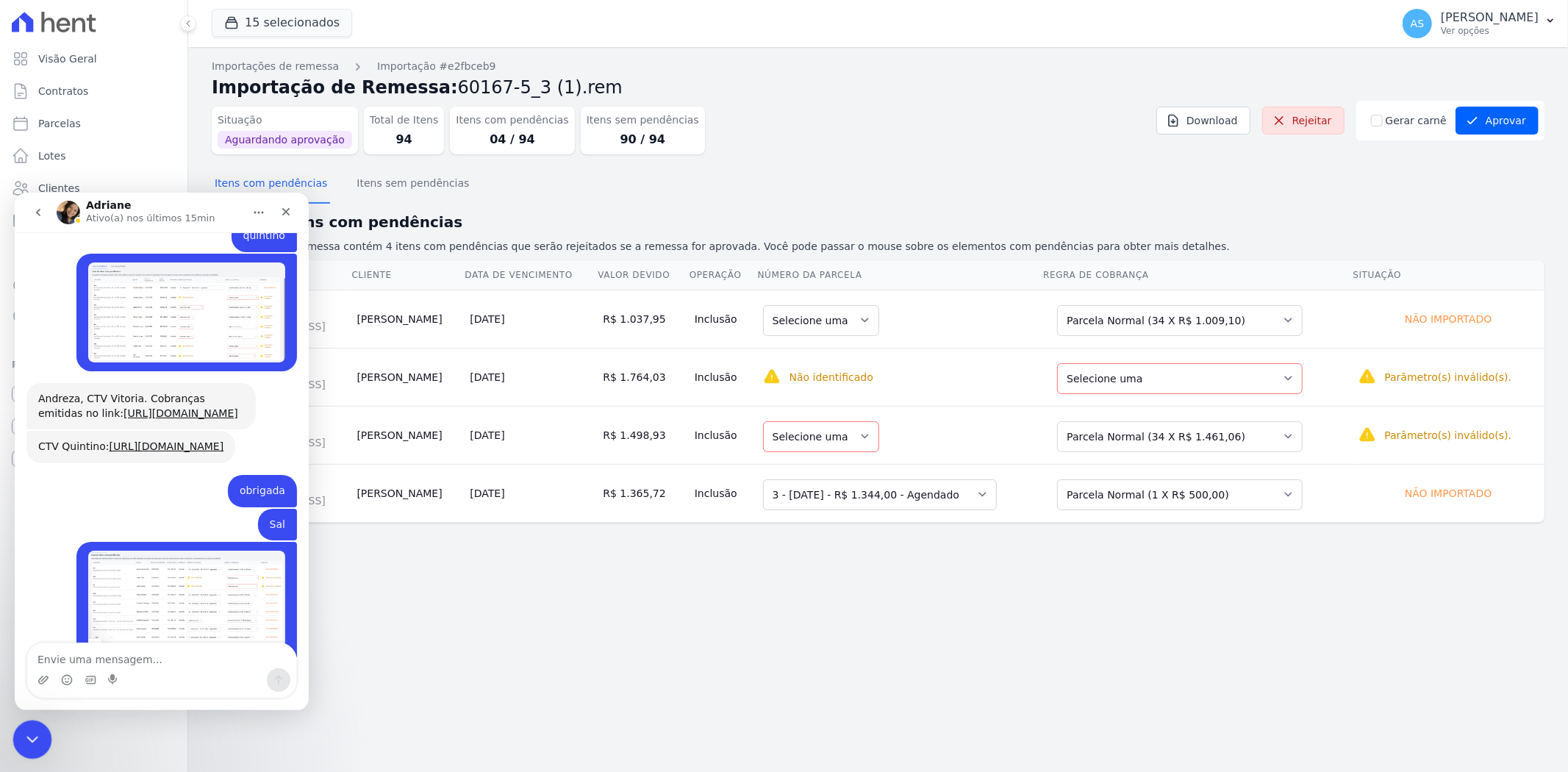
drag, startPoint x: 36, startPoint y: 737, endPoint x: 155, endPoint y: 880, distance: 186.0
click at [38, 737] on icon "Fechar mensagem da Intercom" at bounding box center [30, 737] width 18 height 18
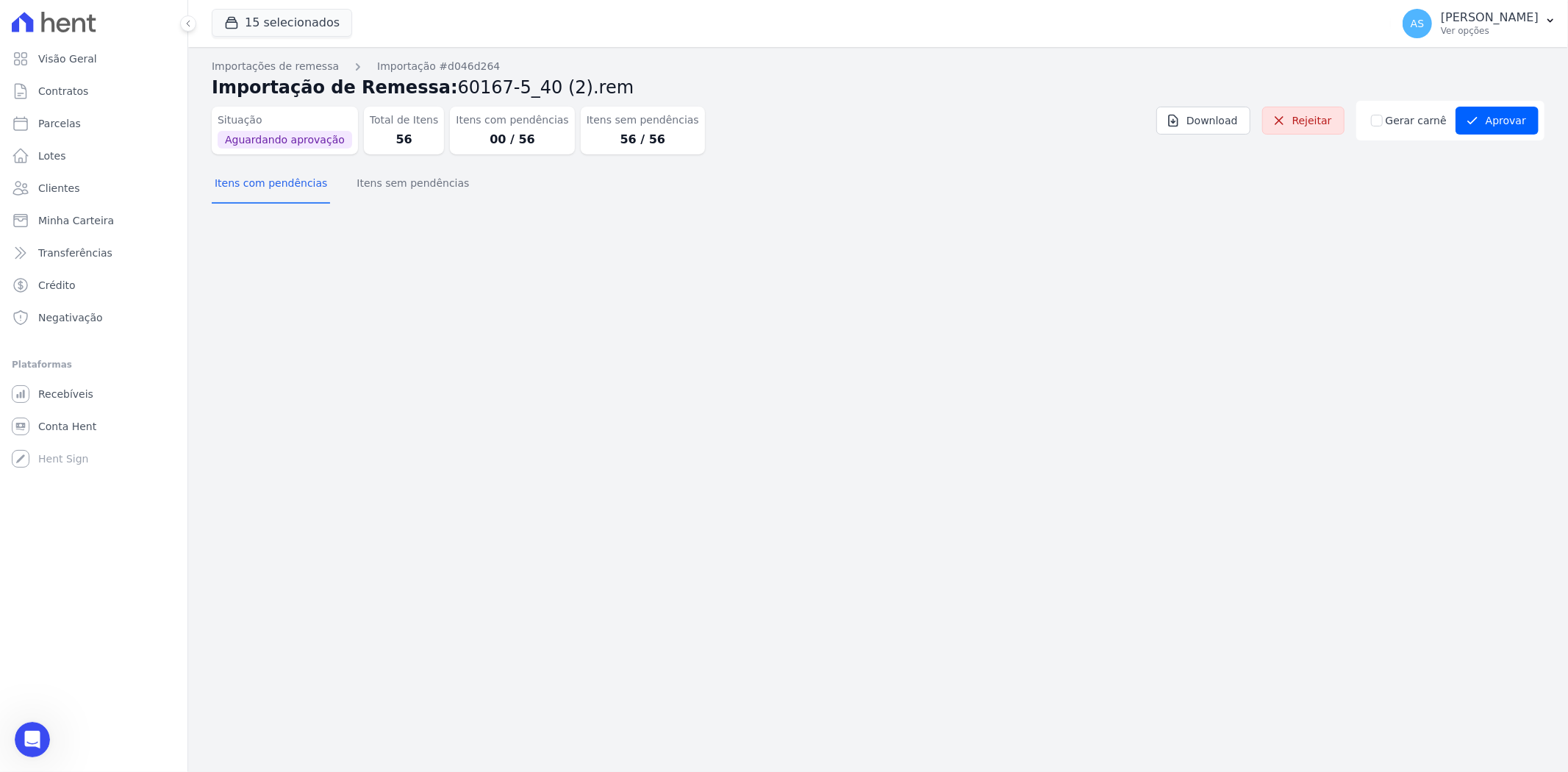
click at [671, 408] on div "Importações de remessa Importação #d046d264 Importação de Remessa: 60167-5_40 (…" at bounding box center [878, 409] width 1380 height 724
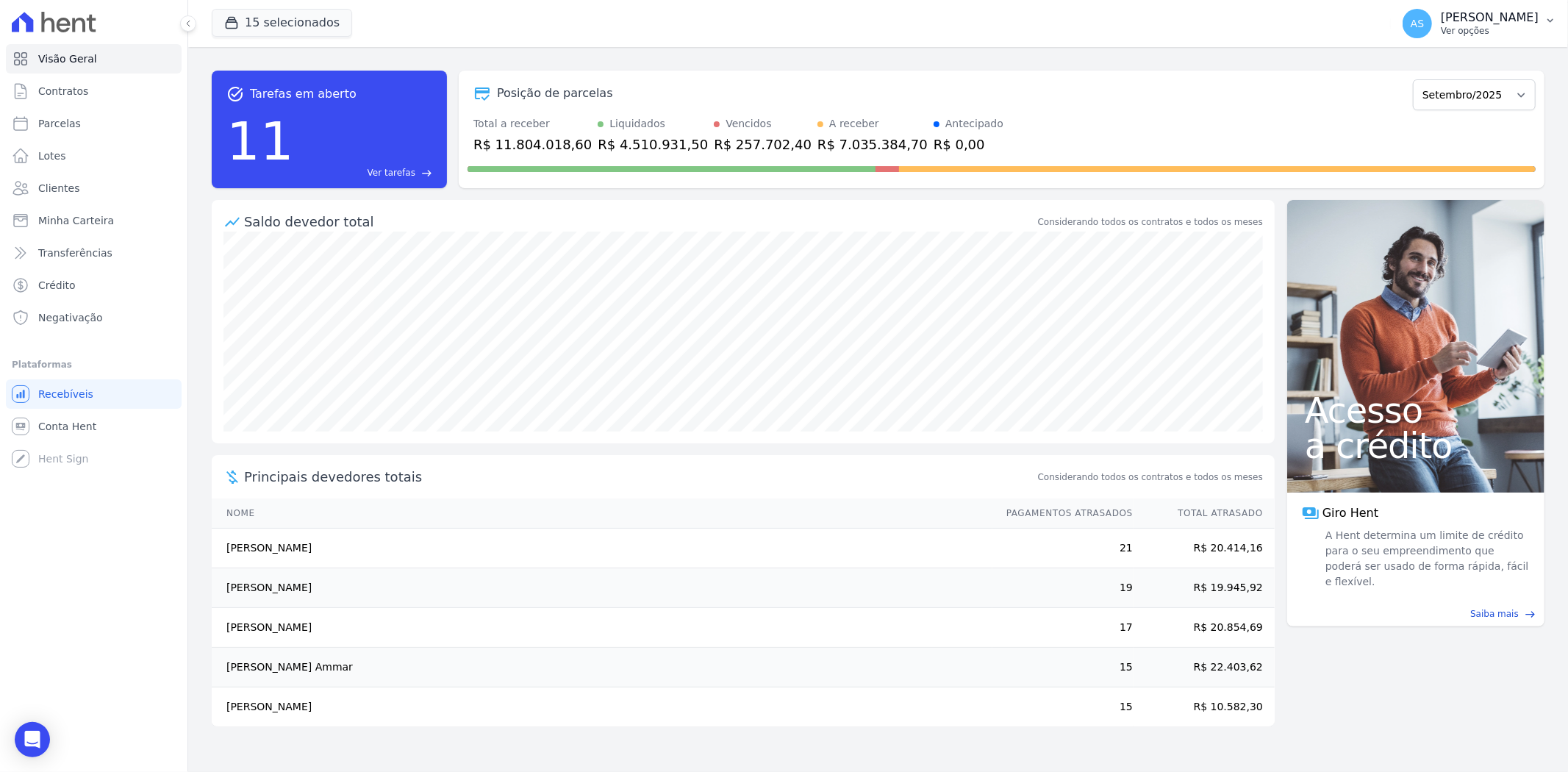
click at [1518, 21] on p "[PERSON_NAME]" at bounding box center [1489, 17] width 98 height 15
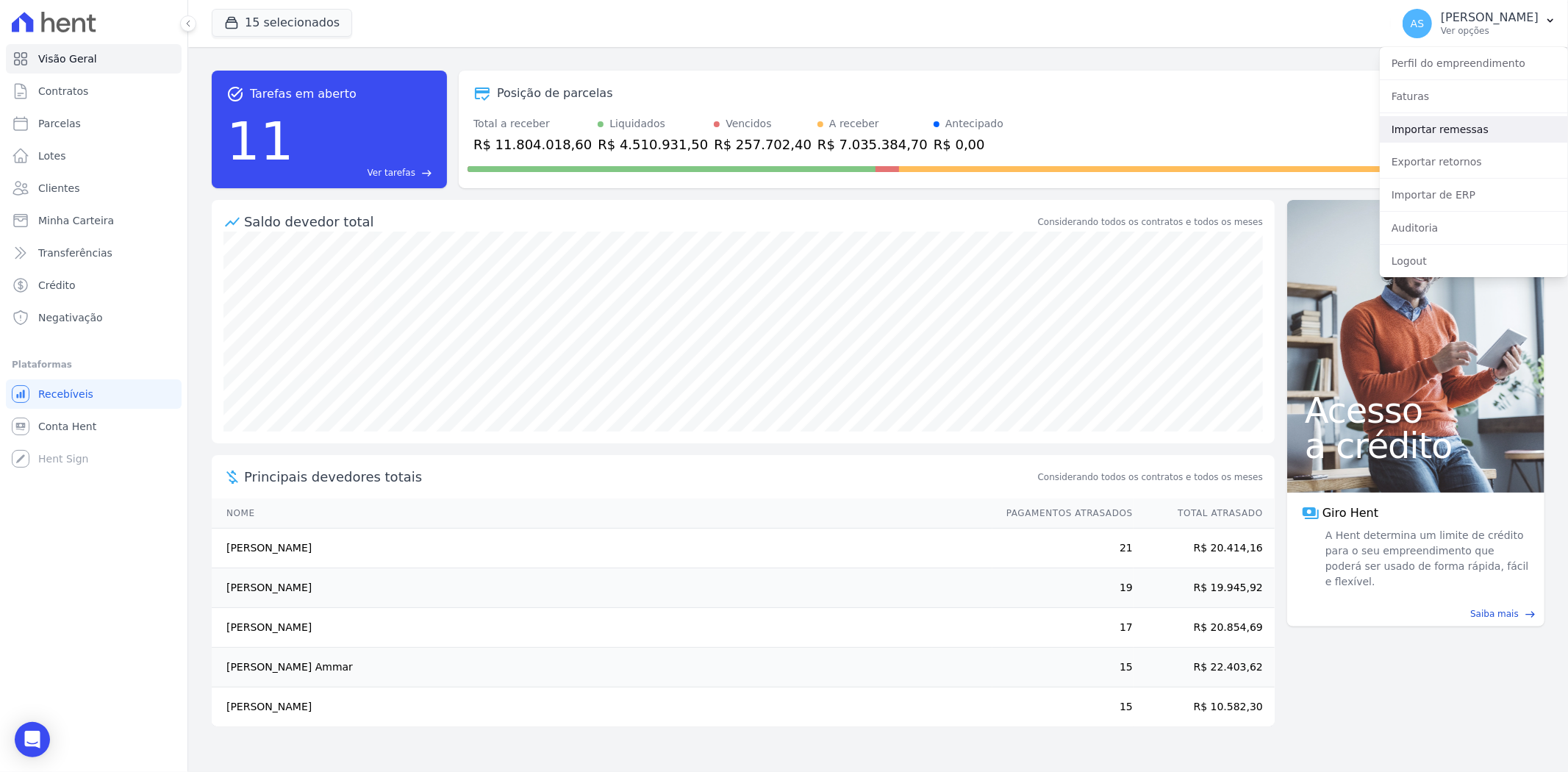
click at [1435, 134] on link "Importar remessas" at bounding box center [1474, 129] width 188 height 26
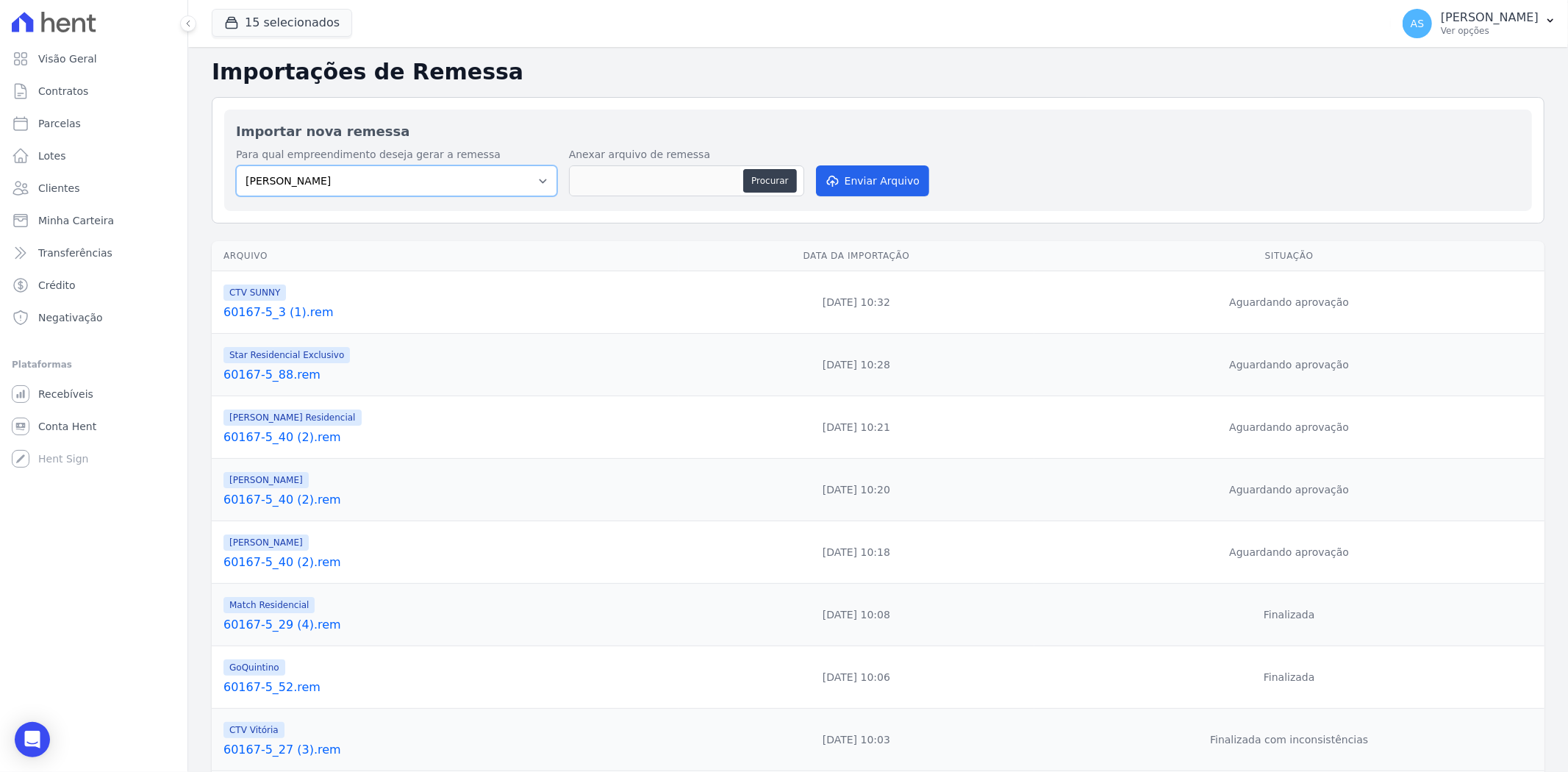
click at [540, 177] on select "[PERSON_NAME] Art Prime - [PERSON_NAME] Unique CTV Beat Residencial CTV Mob CTV…" at bounding box center [396, 181] width 321 height 31
select select "9db4d767-ec98-4519-aed7-f9568aa0b04c"
click at [236, 165] on select "[PERSON_NAME] Art Prime - [PERSON_NAME] Unique CTV Beat Residencial CTV Mob CTV…" at bounding box center [396, 181] width 321 height 31
click at [757, 181] on button "Procurar" at bounding box center [769, 181] width 53 height 24
type input "60167-5_0 (2).rem"
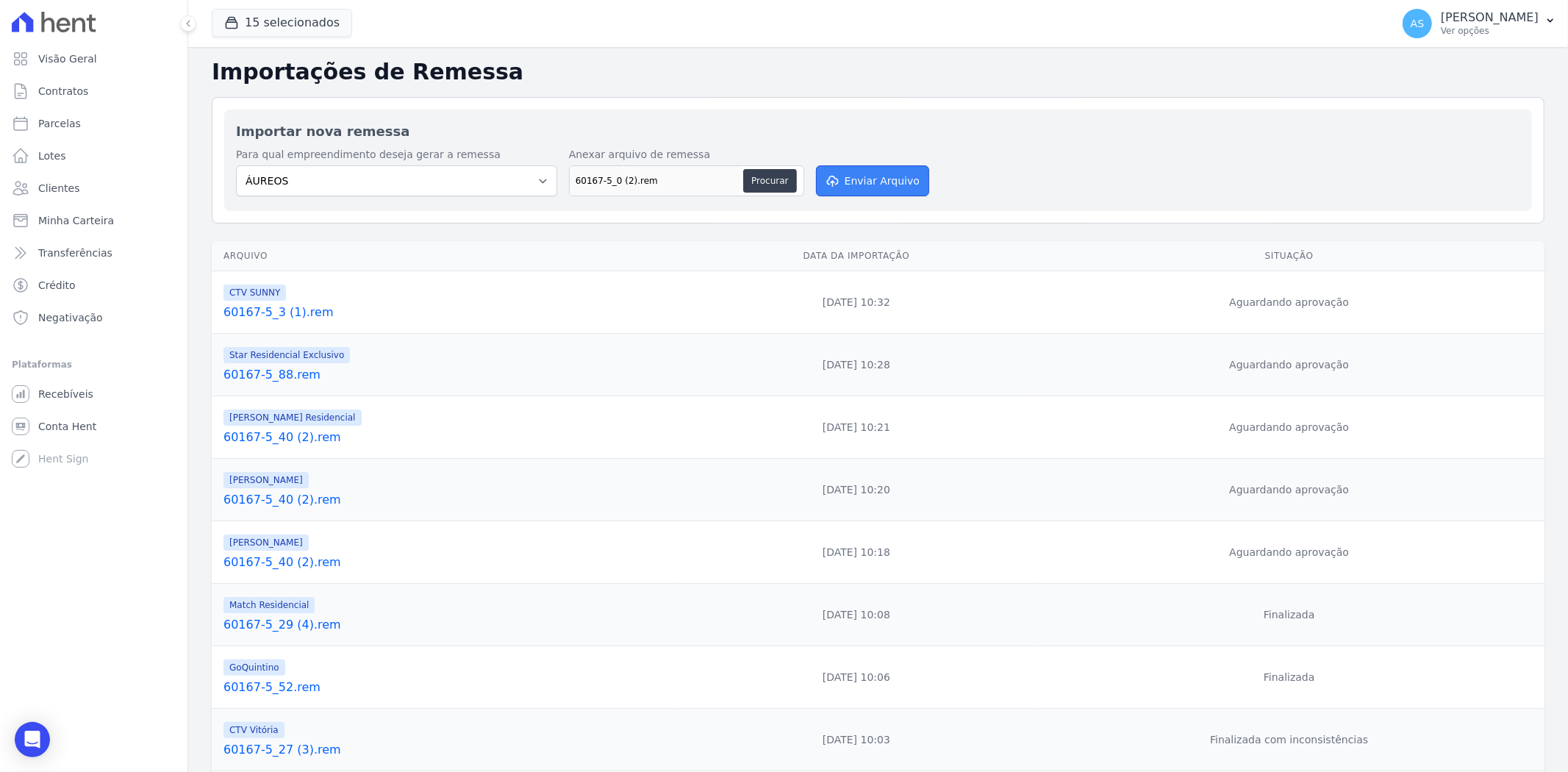
click at [870, 178] on button "Enviar Arquivo" at bounding box center [872, 181] width 113 height 31
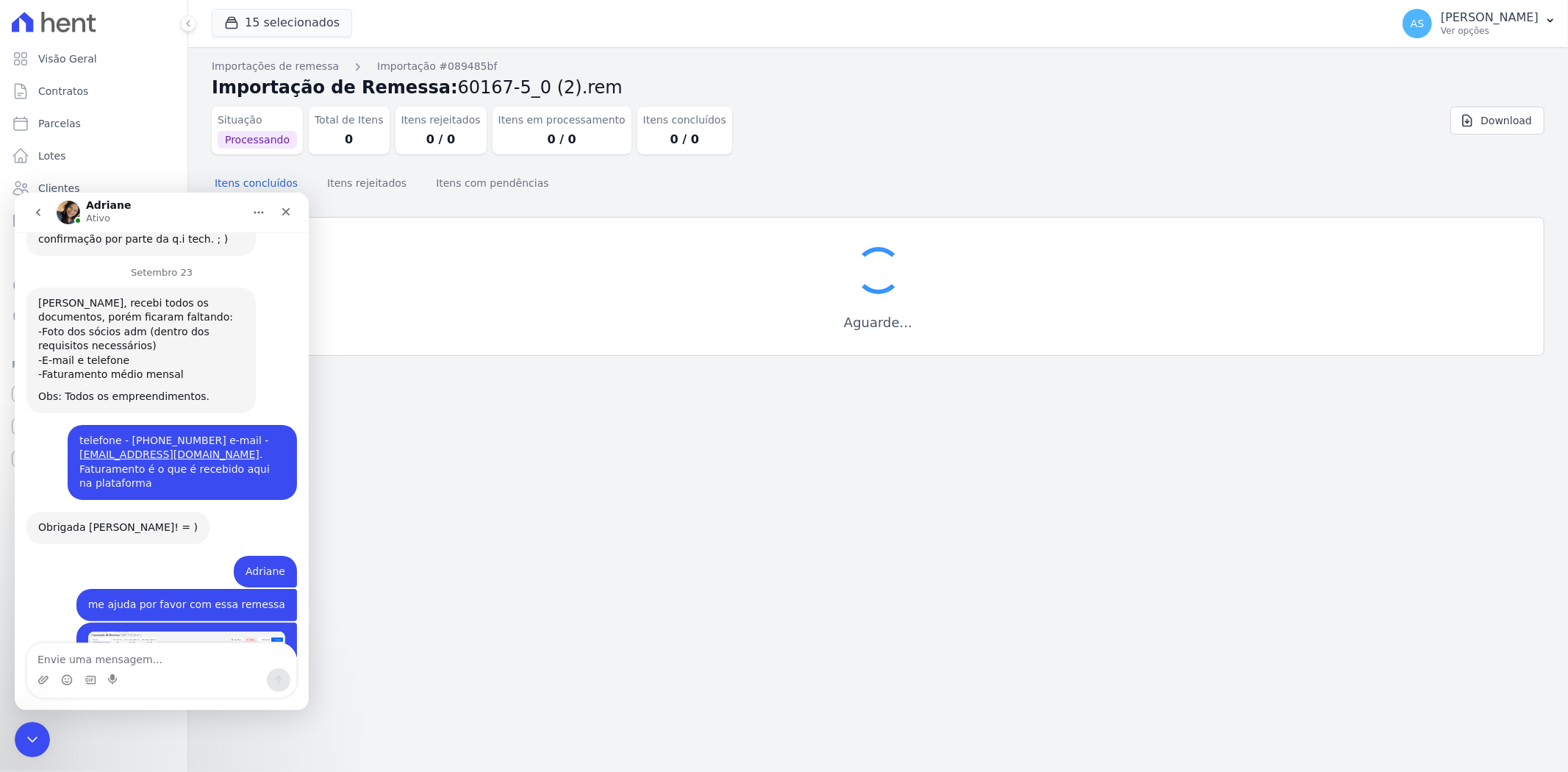
scroll to position [12931, 0]
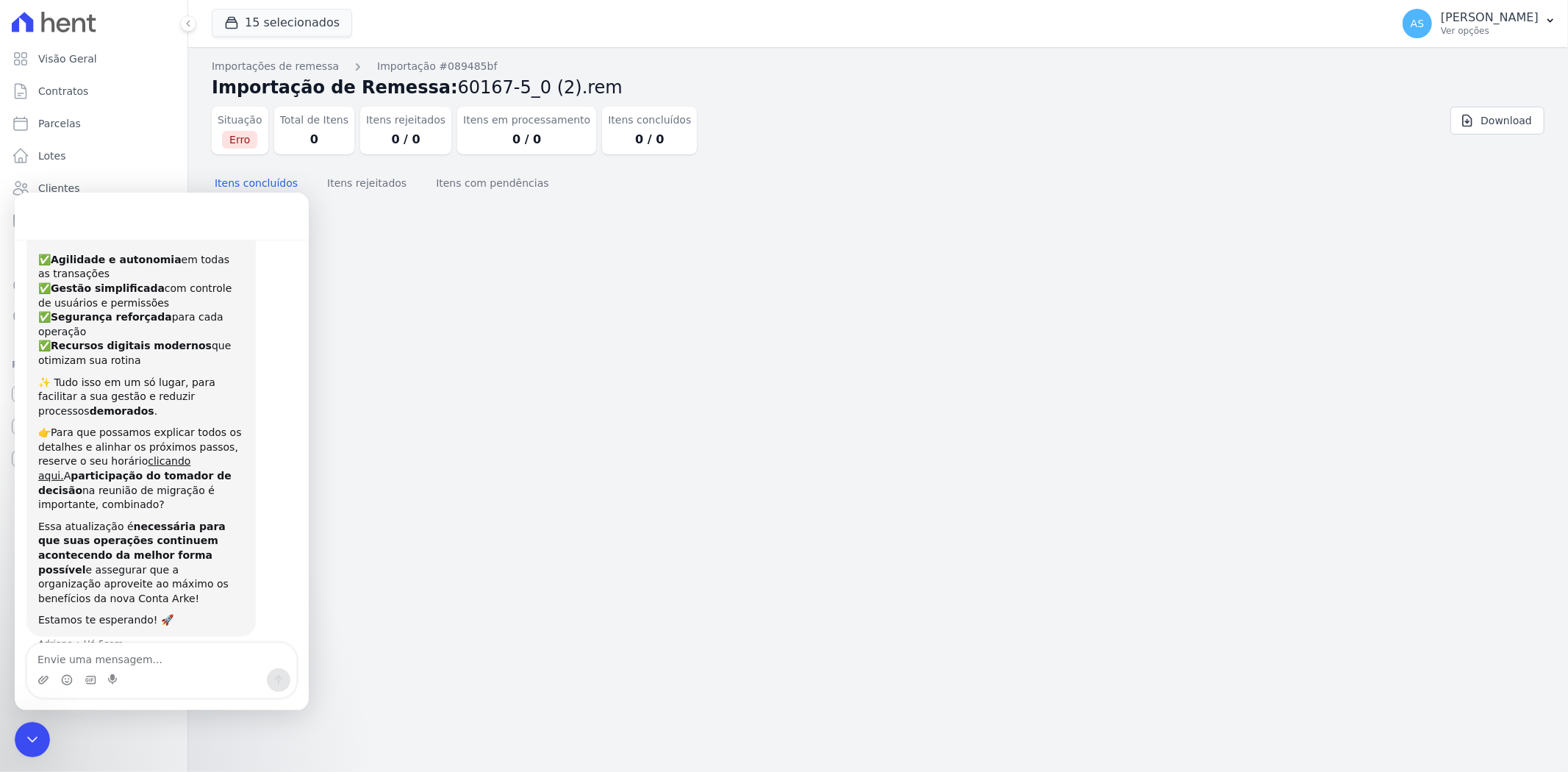
scroll to position [248, 0]
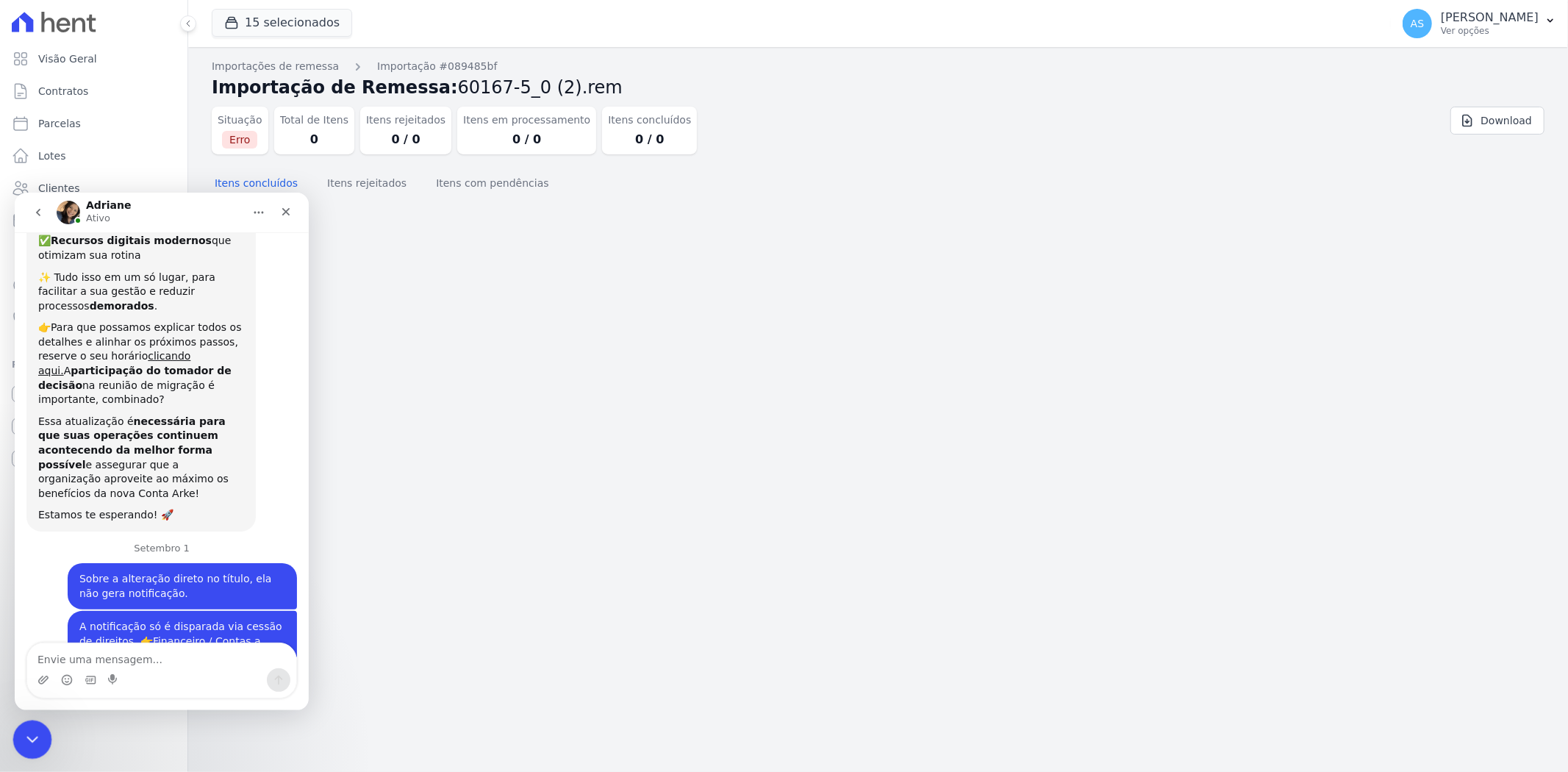
click at [31, 736] on icon "Fechar mensagem da Intercom" at bounding box center [30, 737] width 18 height 18
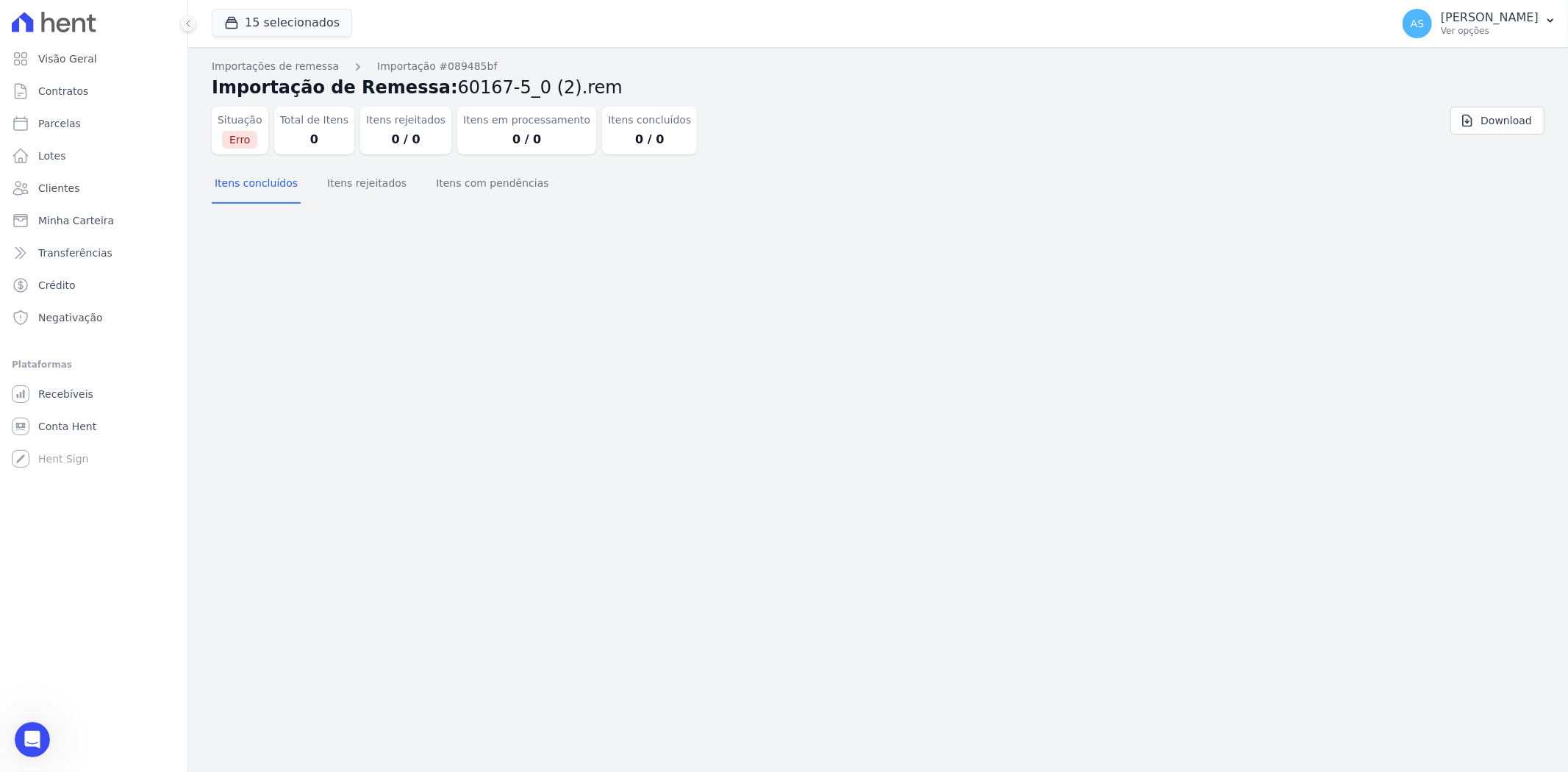
scroll to position [14460, 0]
click at [353, 187] on button "Itens rejeitados" at bounding box center [366, 184] width 85 height 38
click at [471, 189] on button "Itens com pendências" at bounding box center [492, 184] width 118 height 38
click at [236, 25] on icon "button" at bounding box center [231, 22] width 15 height 15
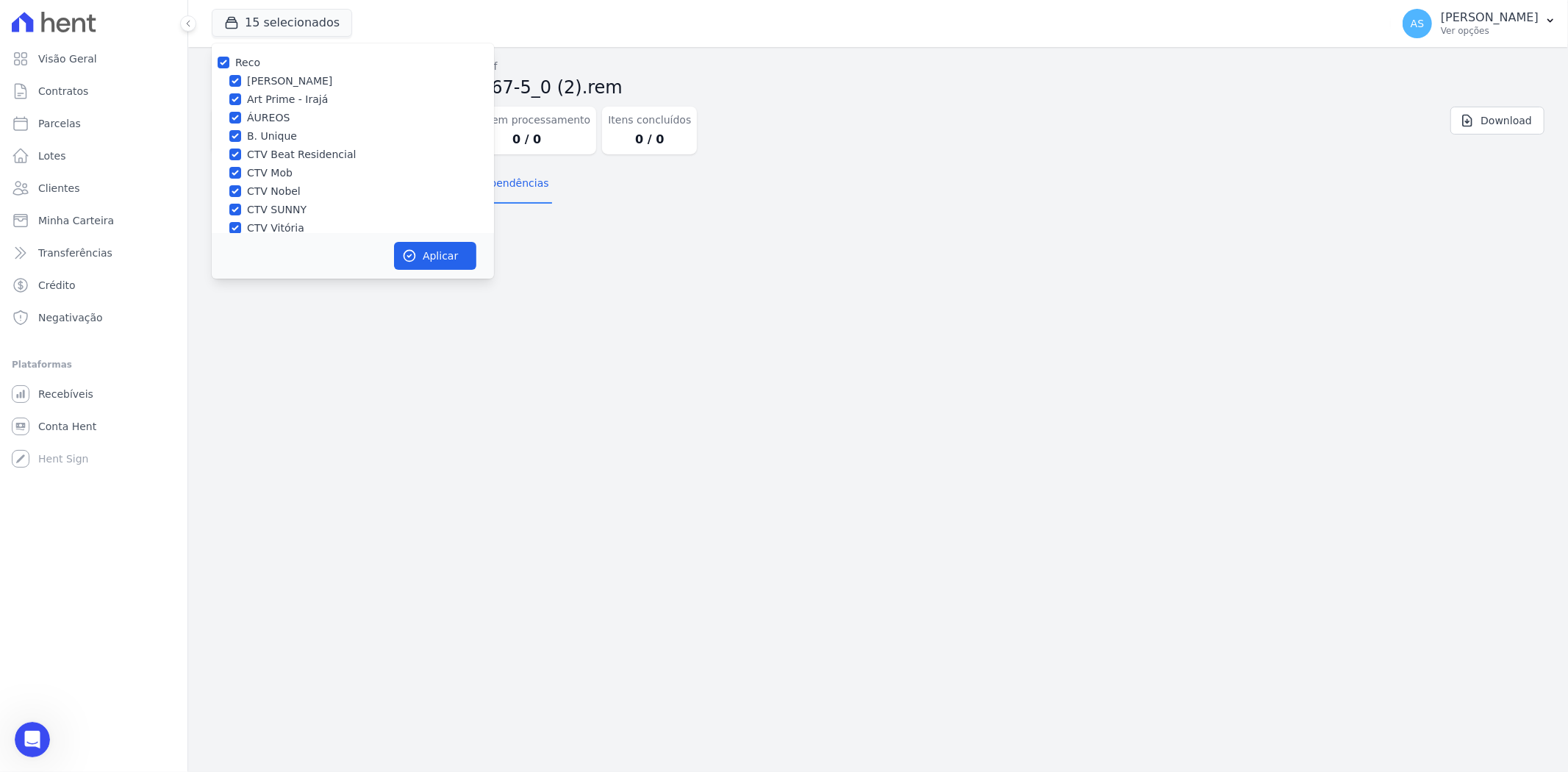
click at [239, 59] on label "Reco" at bounding box center [247, 62] width 25 height 12
click at [229, 59] on input "Reco" at bounding box center [223, 62] width 12 height 12
checkbox input "false"
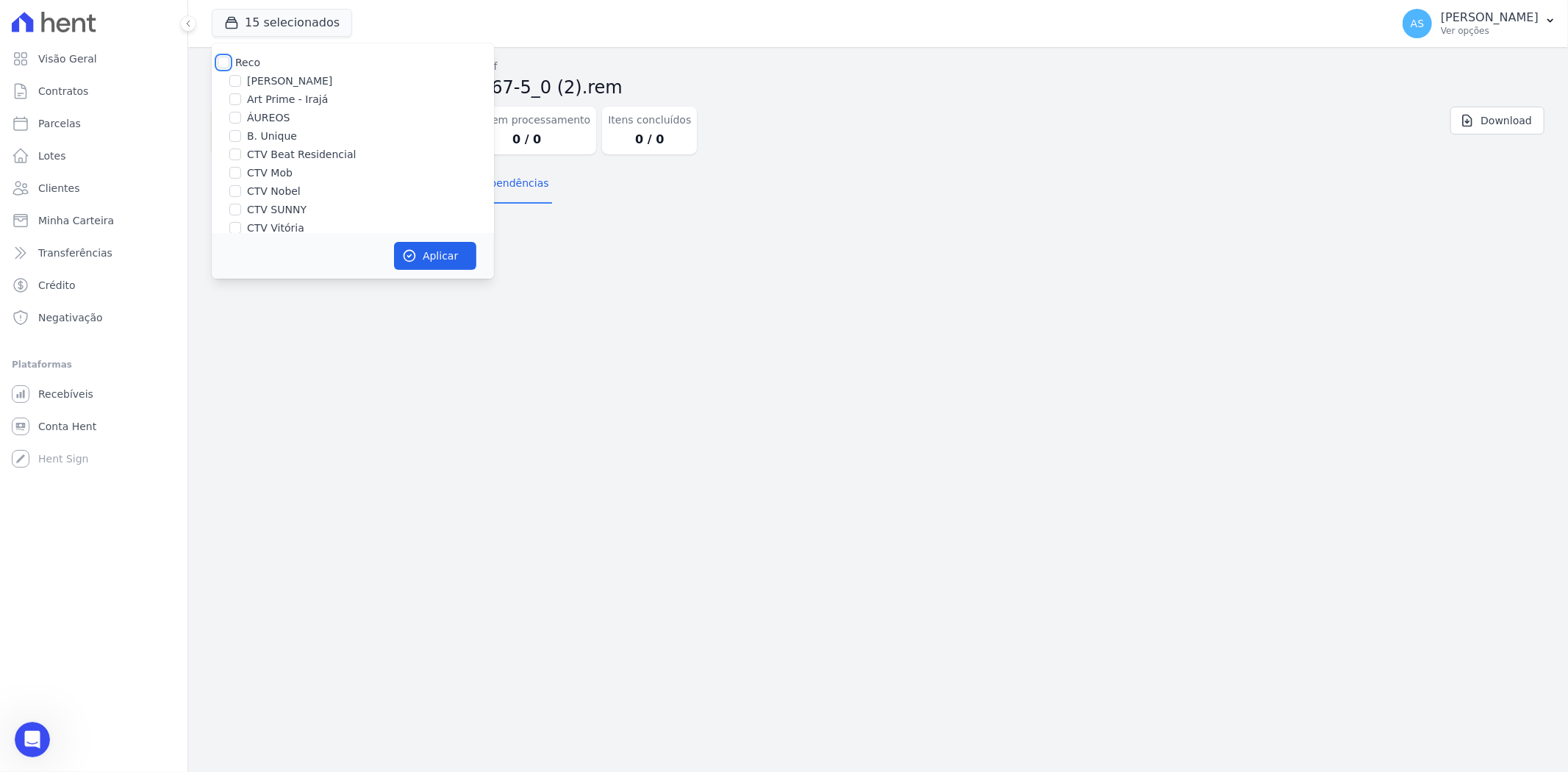
checkbox input "false"
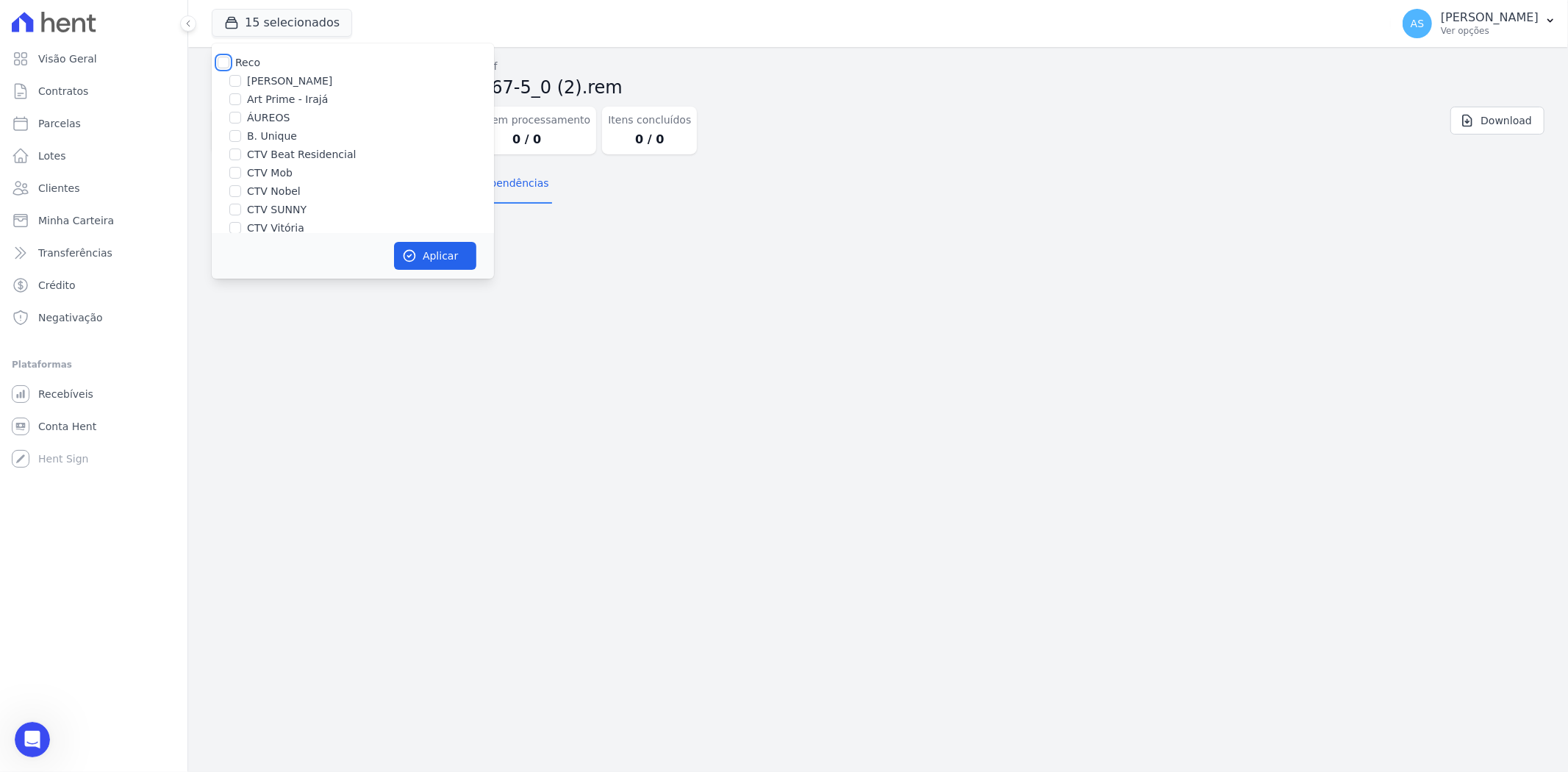
checkbox input "false"
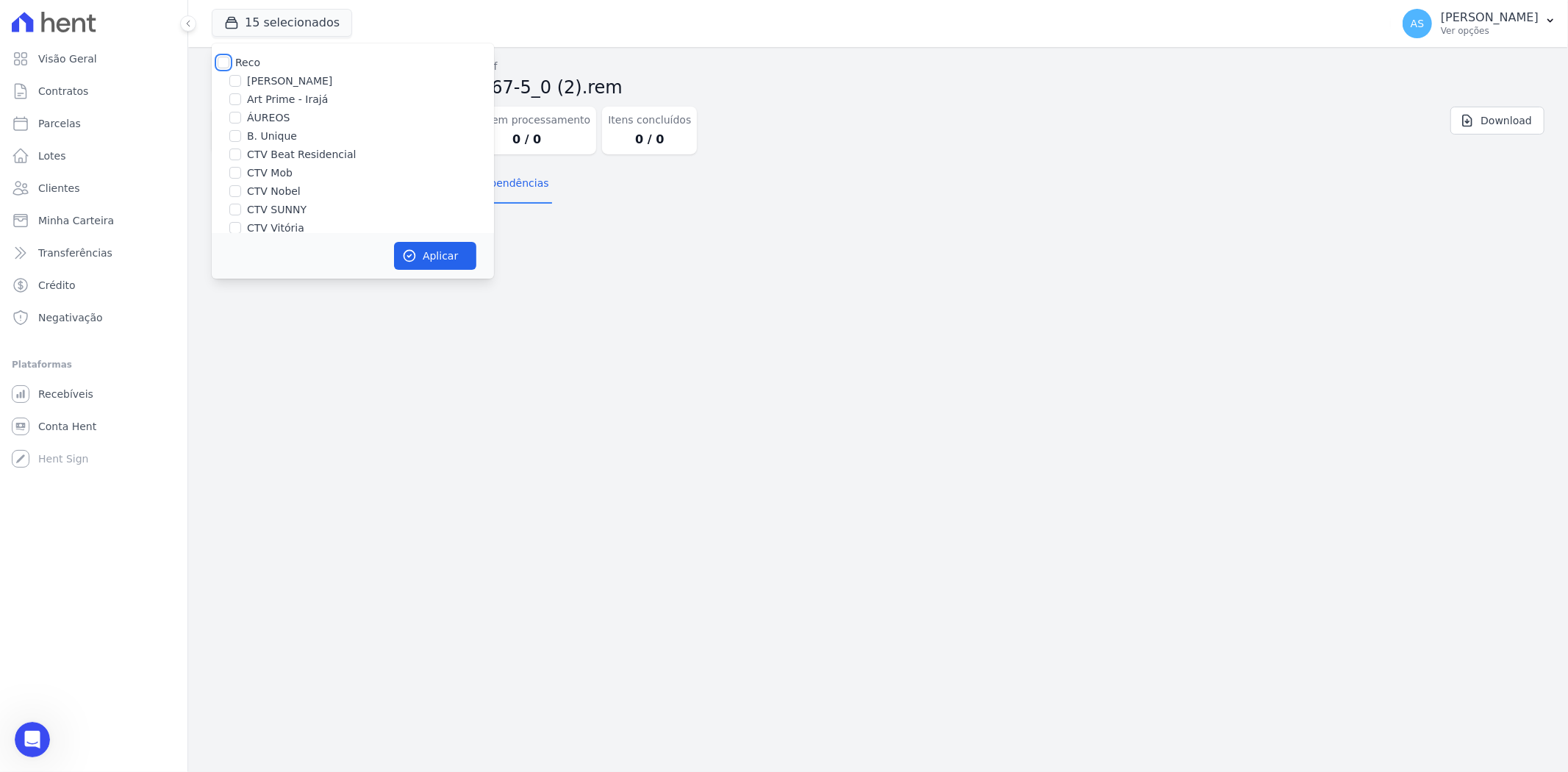
checkbox input "false"
click at [270, 113] on label "ÁUREOS" at bounding box center [267, 118] width 42 height 15
click at [241, 113] on input "ÁUREOS" at bounding box center [234, 117] width 12 height 12
checkbox input "true"
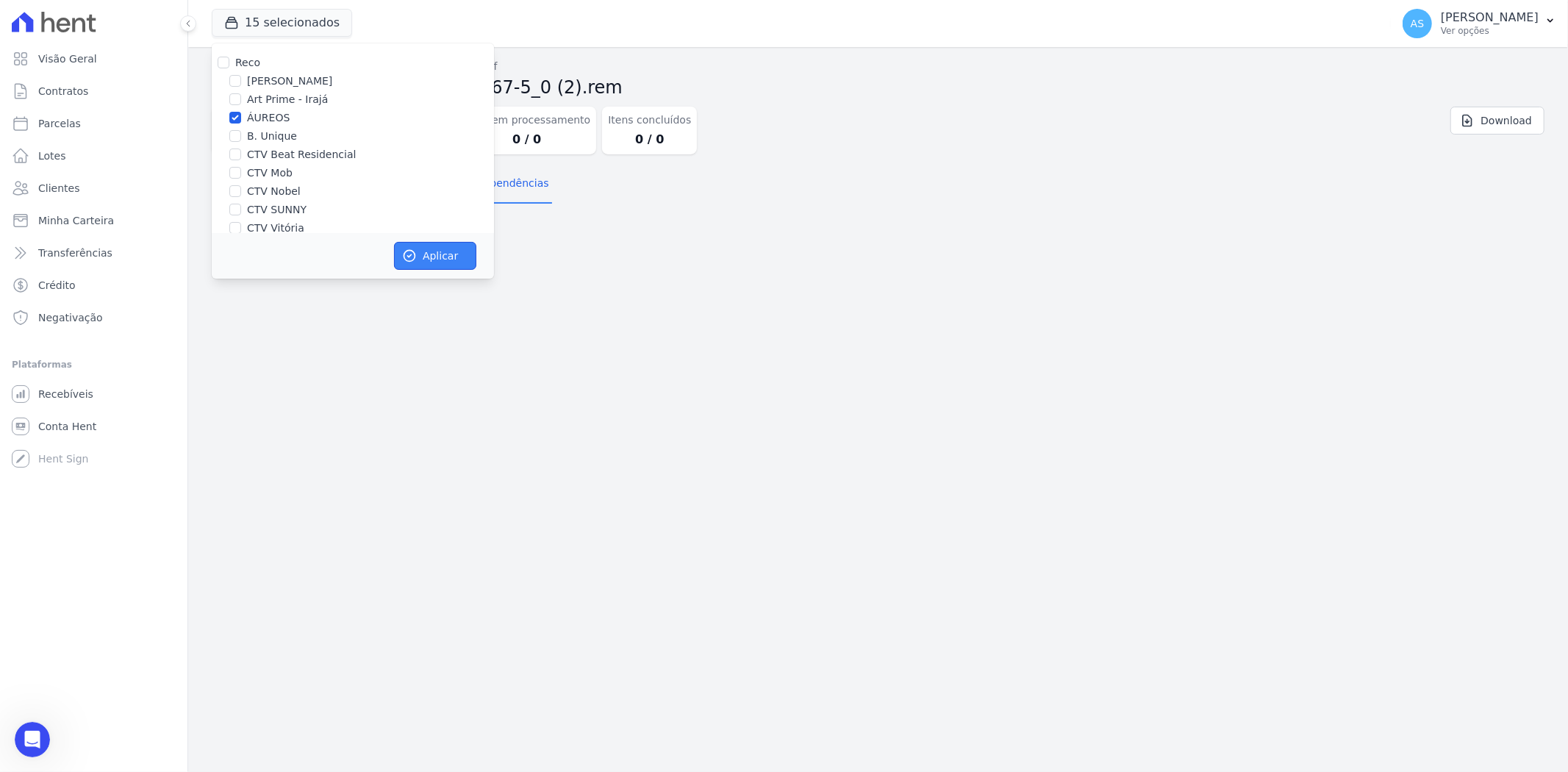
click at [433, 246] on button "Aplicar" at bounding box center [435, 256] width 82 height 28
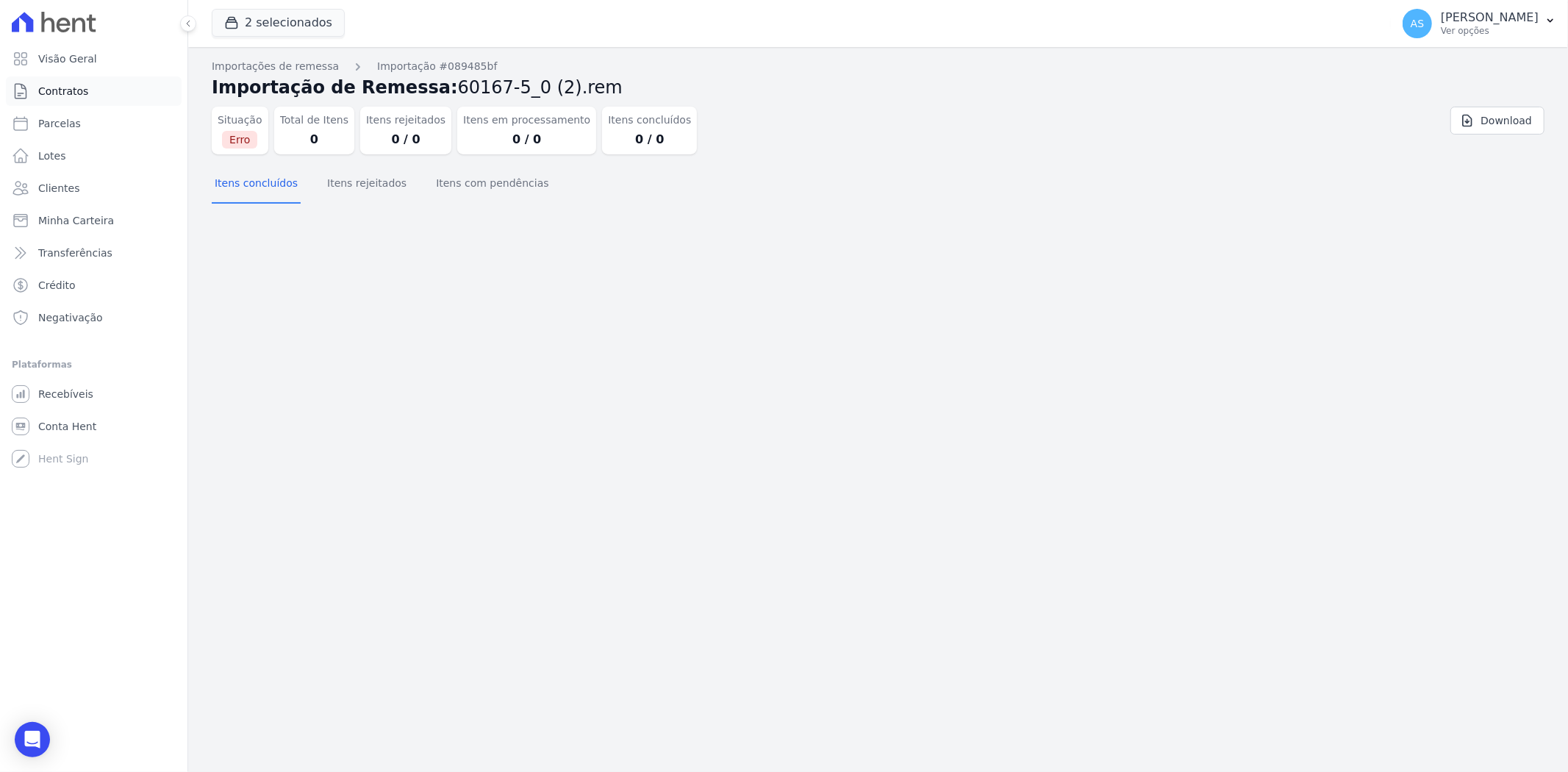
click at [99, 93] on link "Contratos" at bounding box center [94, 91] width 176 height 29
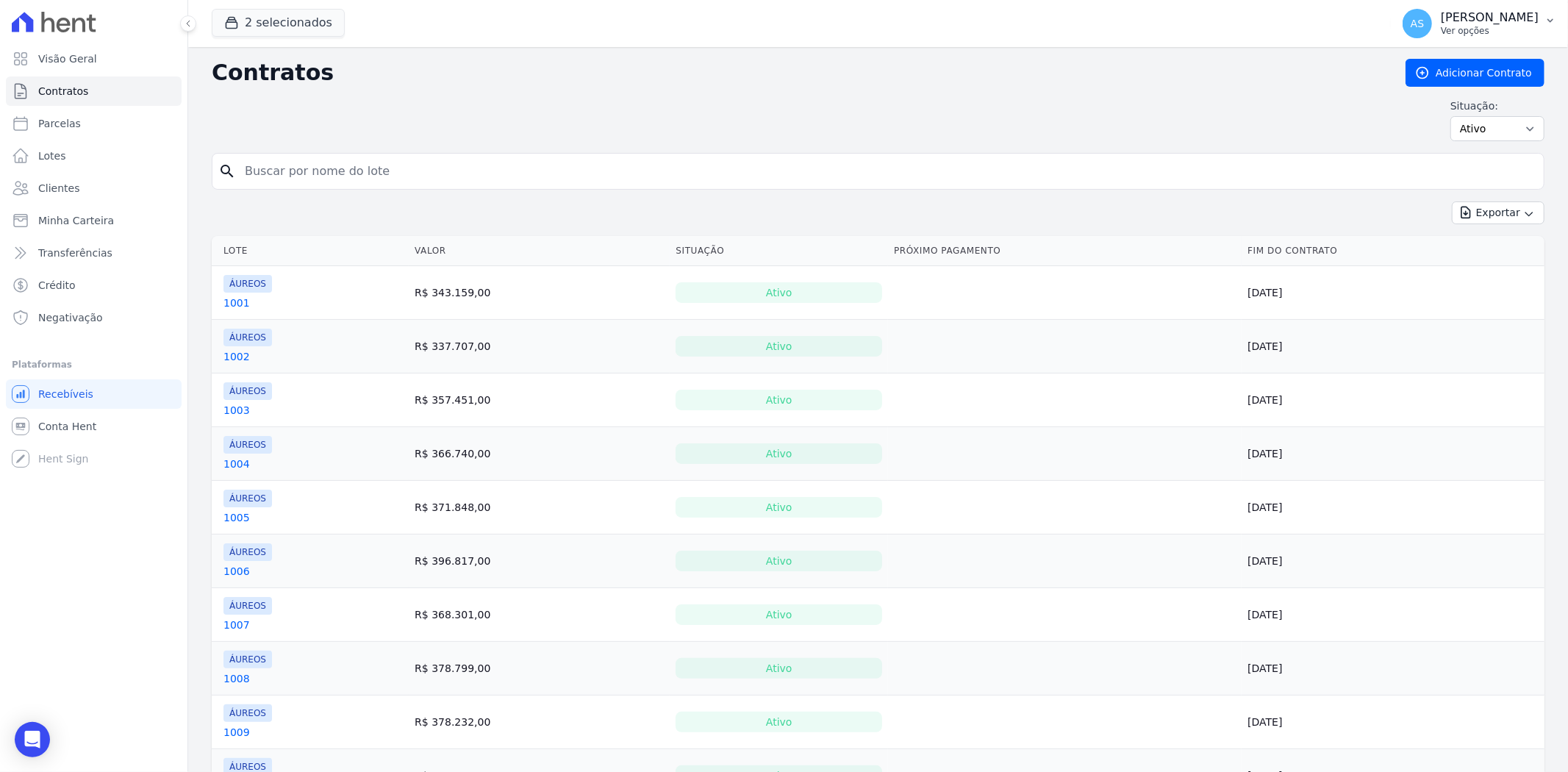
click at [1501, 28] on p "Ver opções" at bounding box center [1489, 31] width 98 height 12
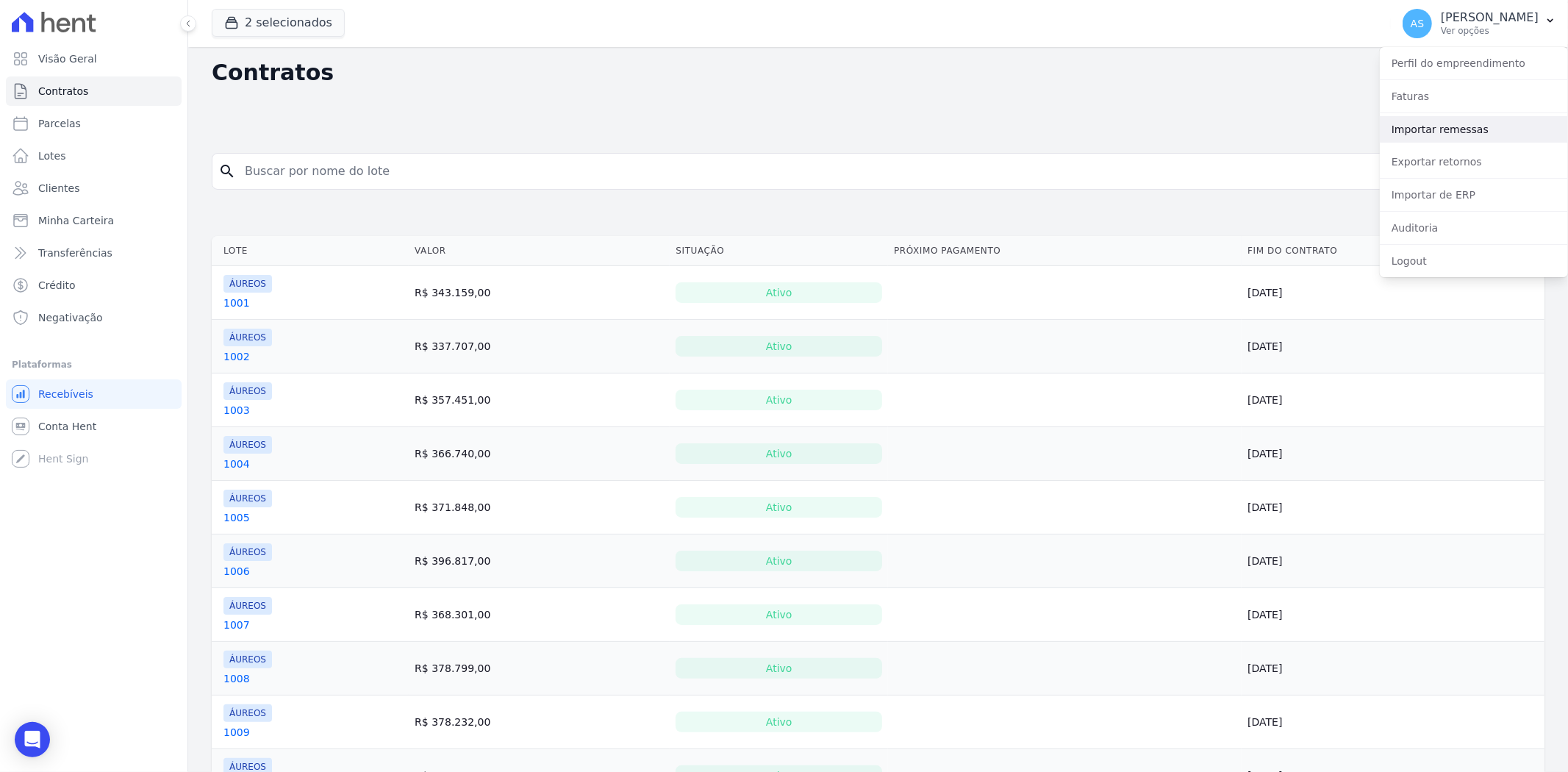
click at [1456, 122] on link "Importar remessas" at bounding box center [1474, 129] width 188 height 26
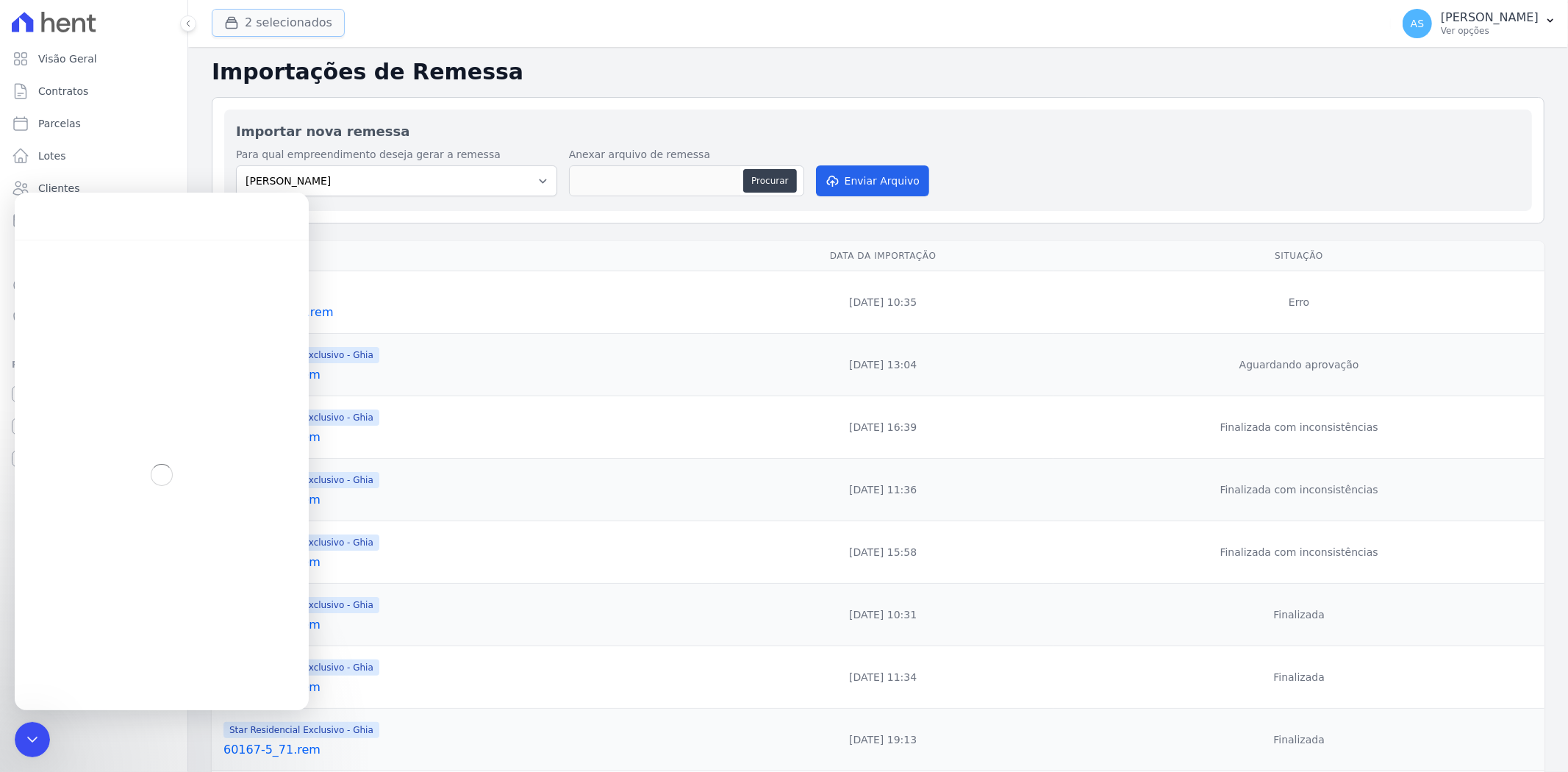
click at [260, 28] on button "2 selecionados" at bounding box center [278, 22] width 133 height 28
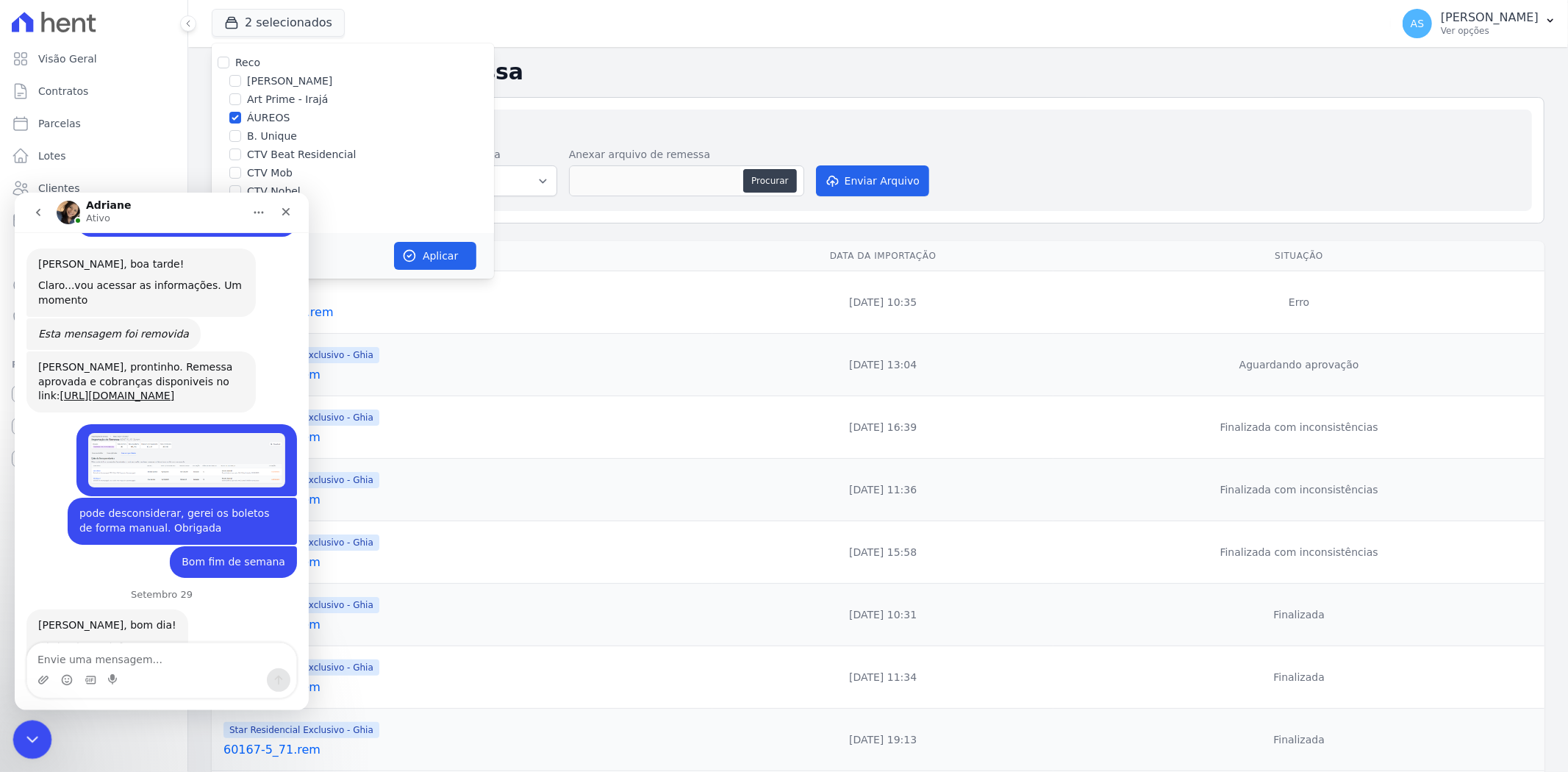
scroll to position [13910, 0]
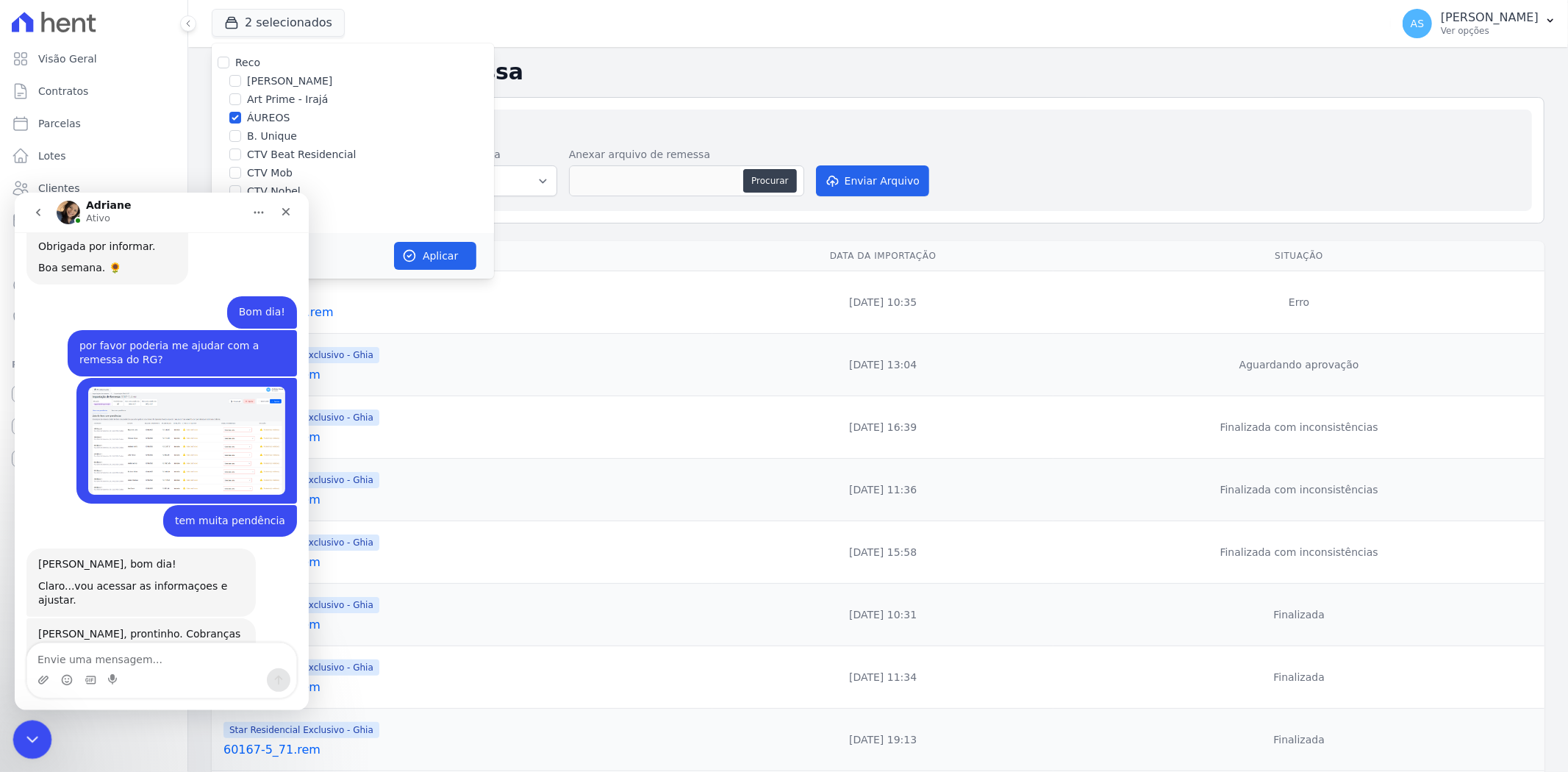
click at [25, 721] on div "Fechar mensagem da Intercom" at bounding box center [30, 737] width 35 height 35
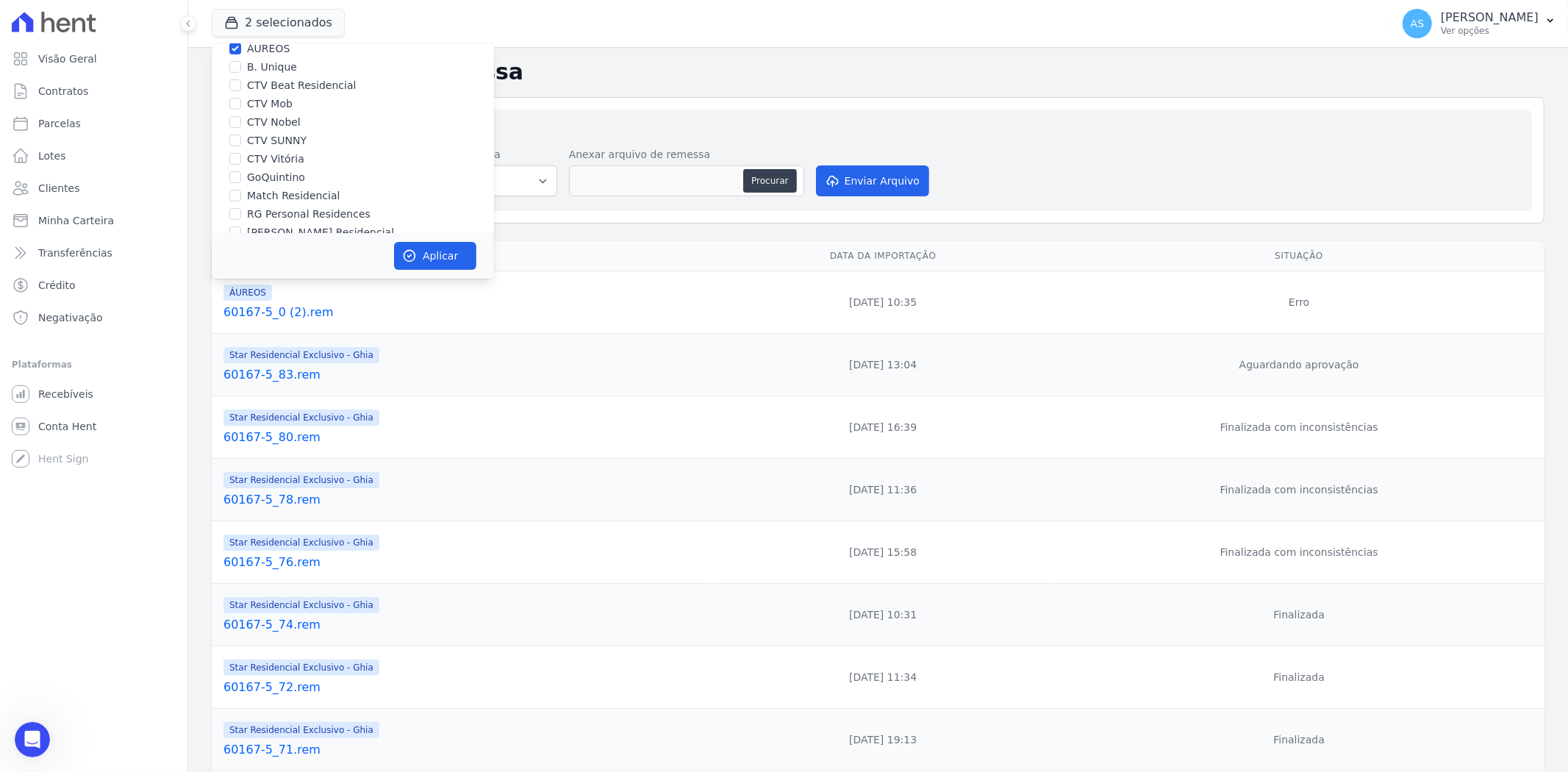
scroll to position [141, 0]
click at [235, 196] on label "Reco - Ghia" at bounding box center [264, 194] width 59 height 12
click at [229, 196] on input "Reco - Ghia" at bounding box center [223, 194] width 12 height 12
checkbox input "false"
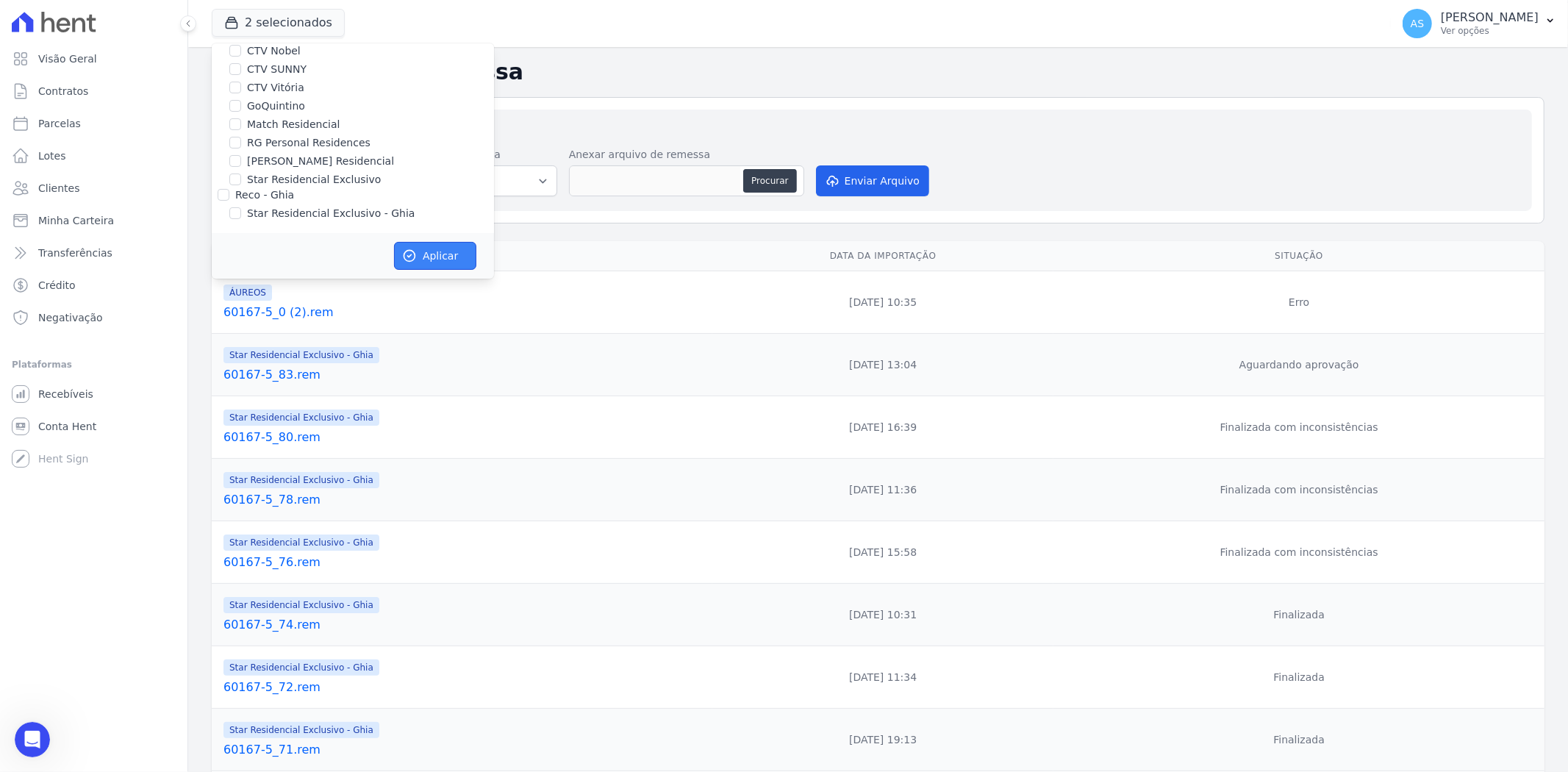
click at [423, 263] on button "Aplicar" at bounding box center [435, 256] width 82 height 28
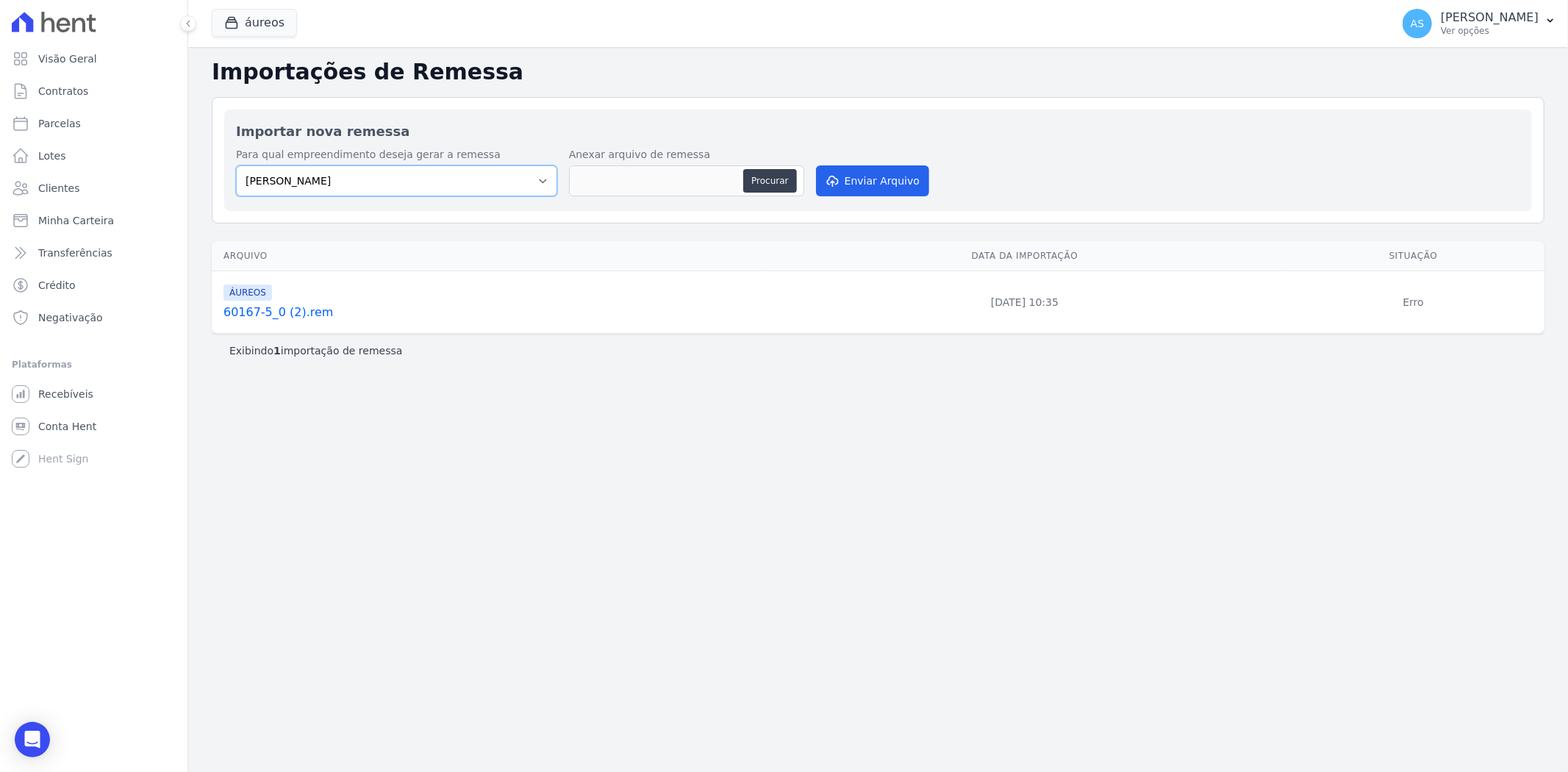
click at [354, 179] on select "Amaré Arpoador Art Prime - Irajá ÁUREOS B. Unique CTV Beat Residencial CTV Mob …" at bounding box center [396, 181] width 321 height 31
select select "9db4d767-ec98-4519-aed7-f9568aa0b04c"
click at [236, 165] on select "Amaré Arpoador Art Prime - Irajá ÁUREOS B. Unique CTV Beat Residencial CTV Mob …" at bounding box center [396, 181] width 321 height 31
click at [772, 180] on button "Procurar" at bounding box center [769, 181] width 53 height 24
type input "60167-5_0 (2).rem"
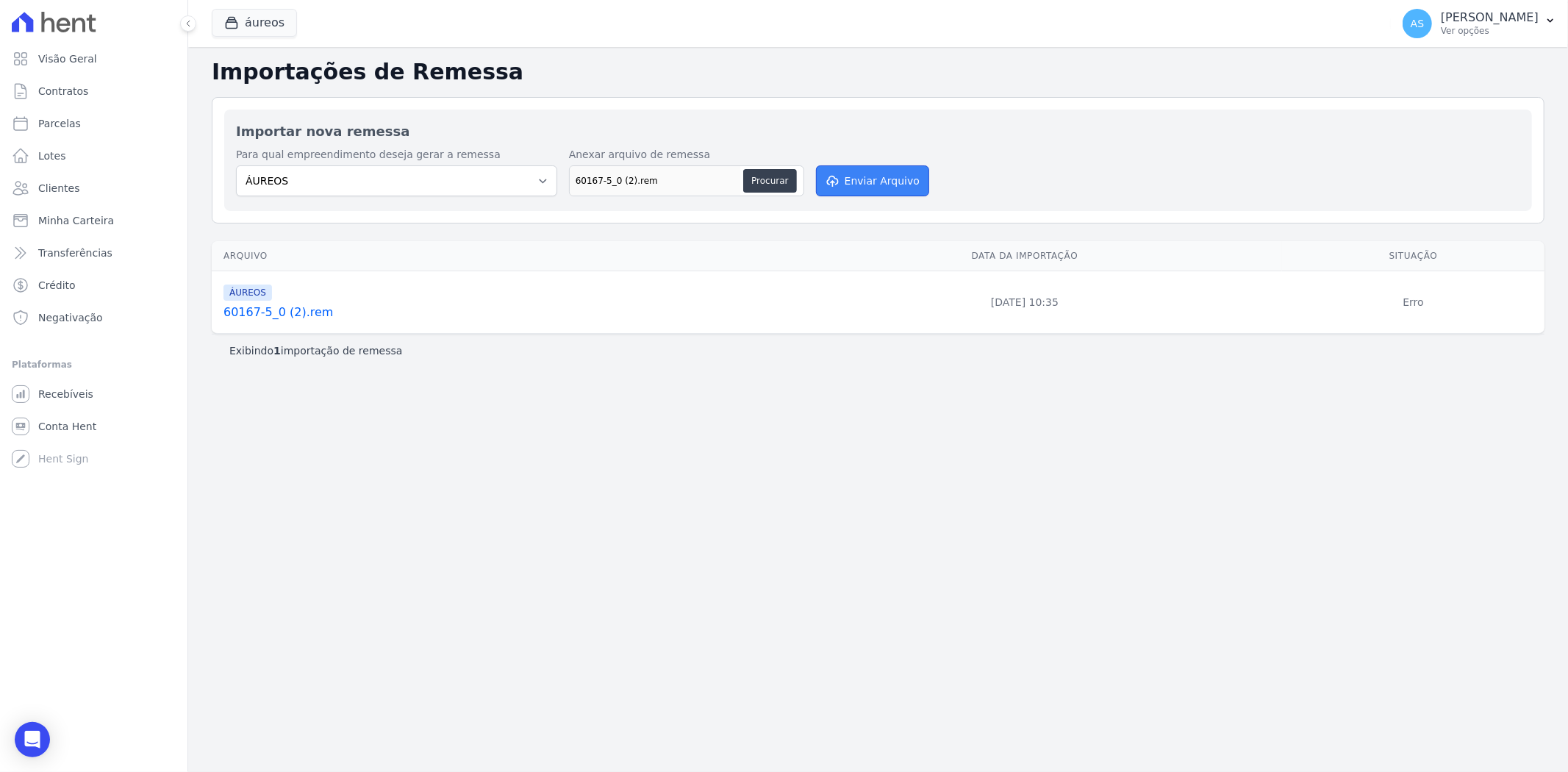
click at [866, 181] on button "Enviar Arquivo" at bounding box center [872, 181] width 113 height 31
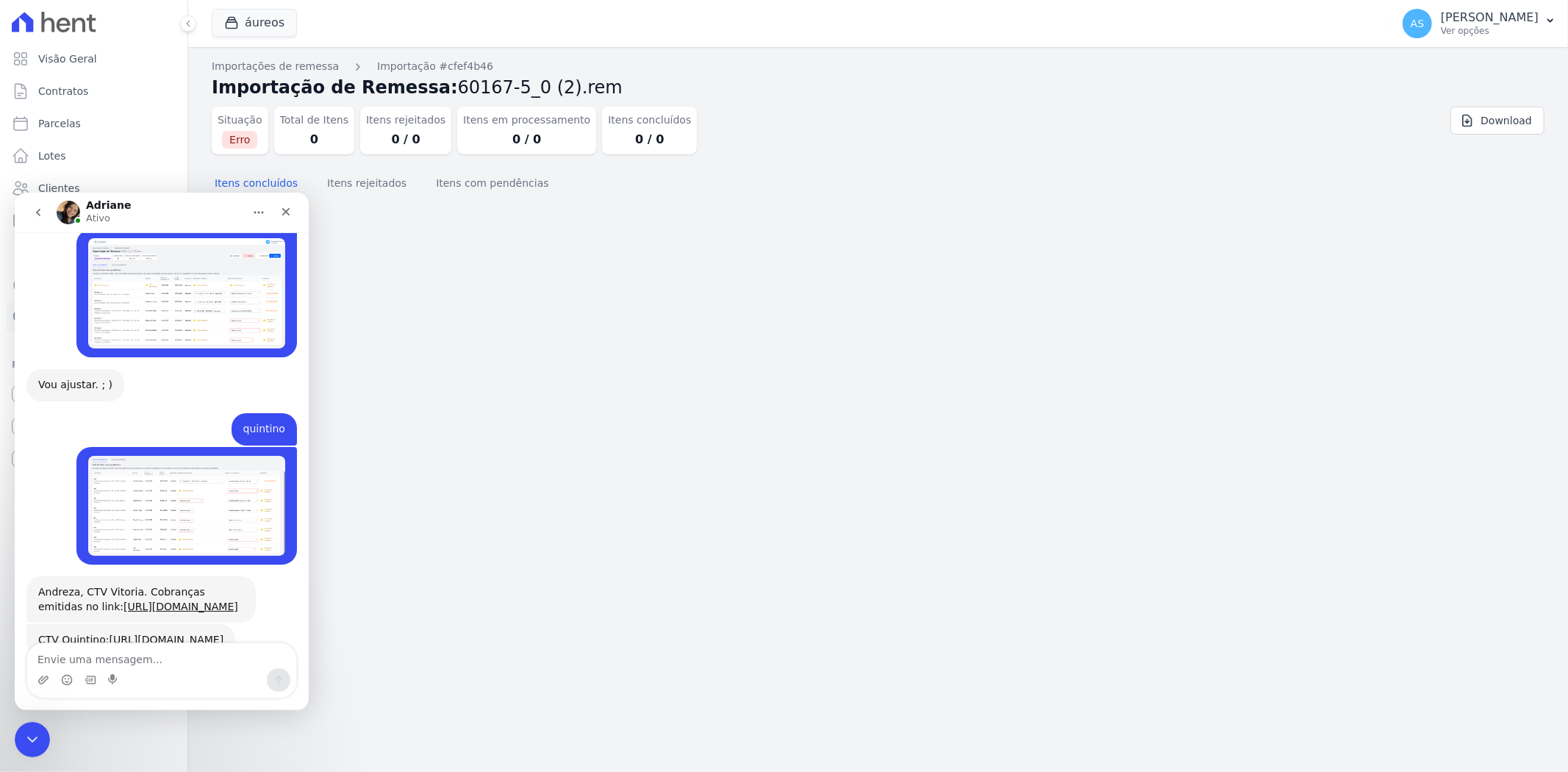
scroll to position [14460, 0]
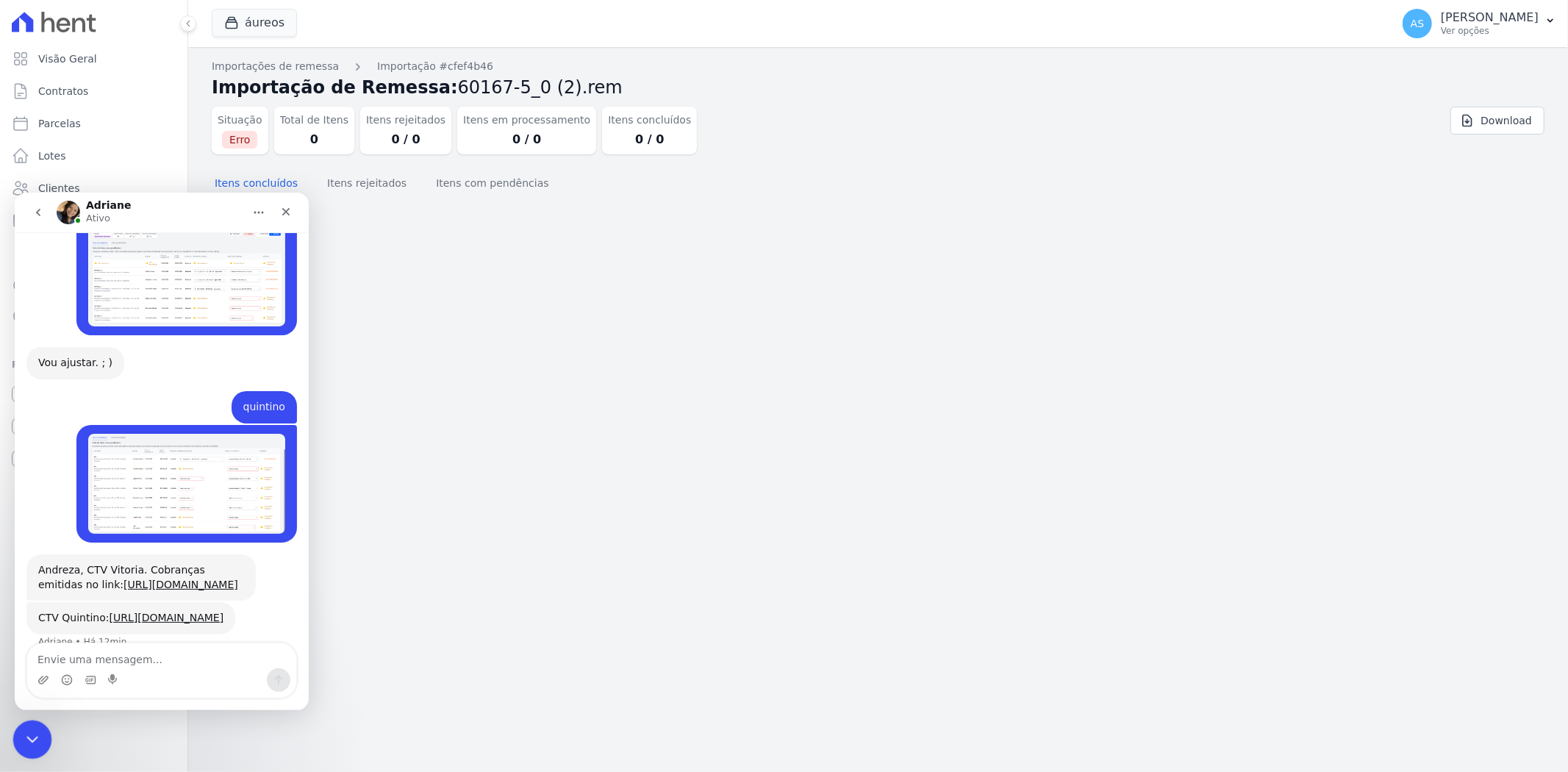
click at [31, 729] on icon "Fechar mensagem da Intercom" at bounding box center [30, 737] width 18 height 18
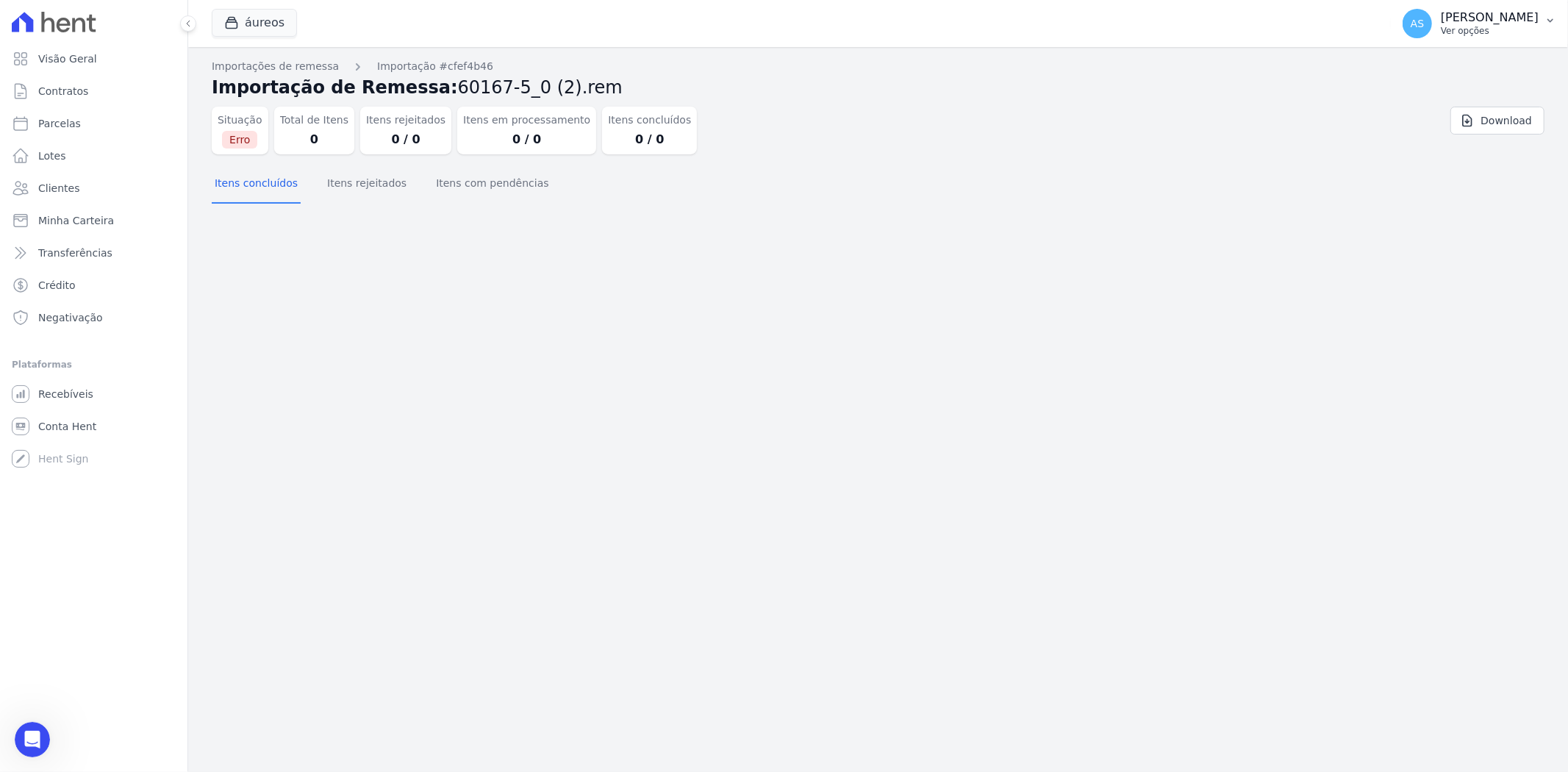
click at [1548, 25] on icon "button" at bounding box center [1550, 20] width 12 height 12
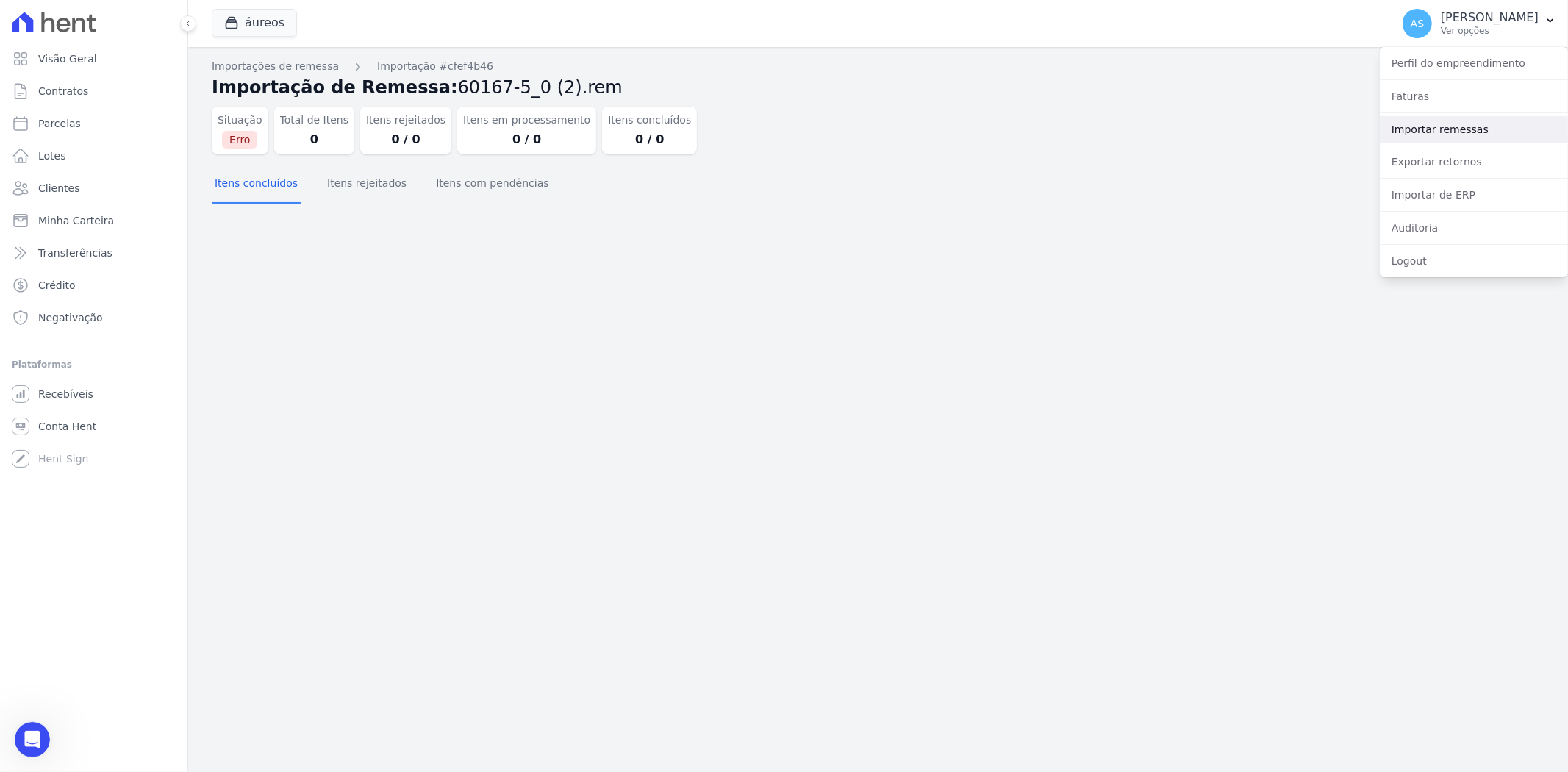
click at [1413, 128] on link "Importar remessas" at bounding box center [1474, 129] width 188 height 26
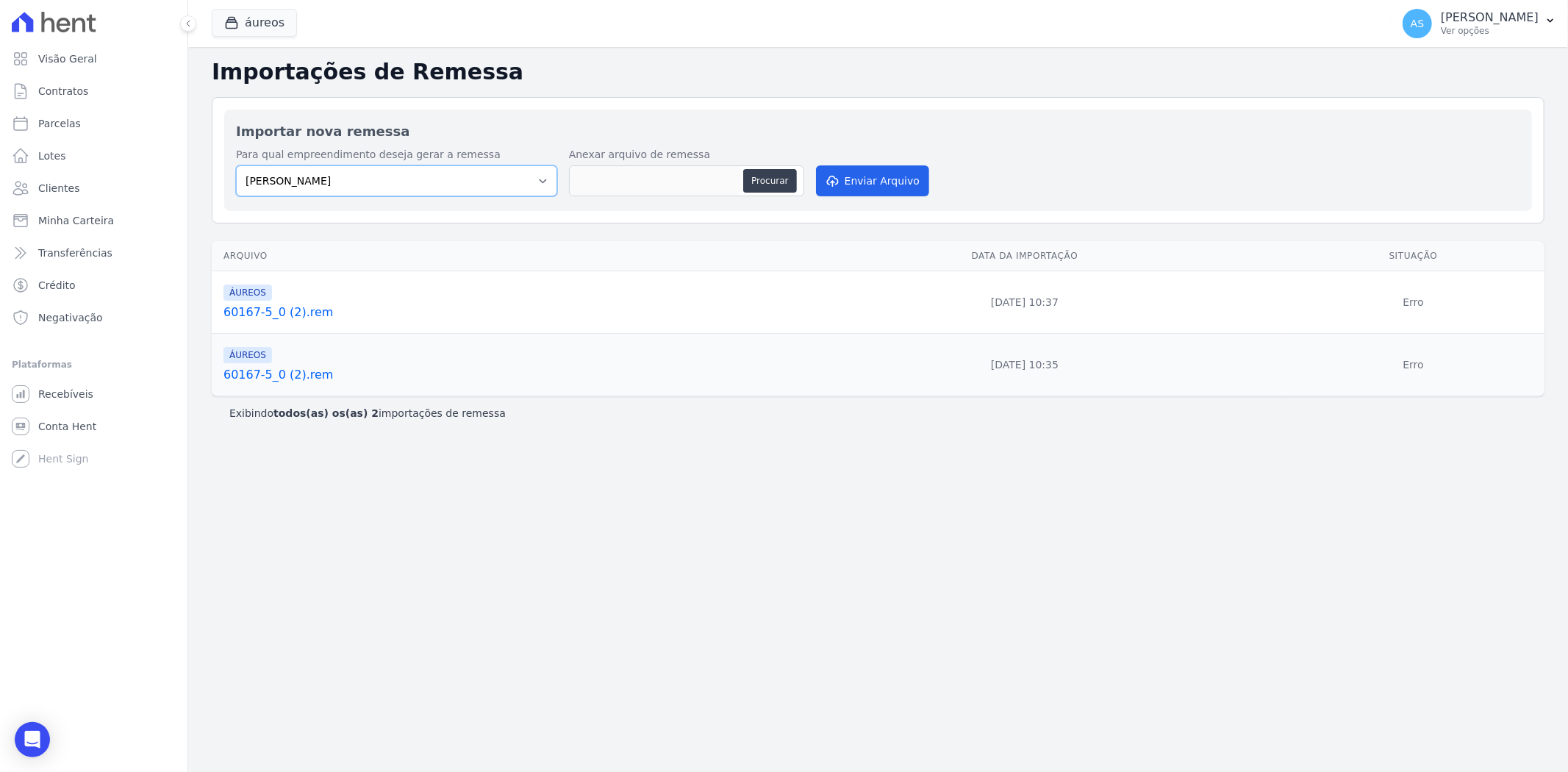
click at [541, 175] on select "Amaré Arpoador Art Prime - Irajá ÁUREOS B. Unique CTV Beat Residencial CTV Mob …" at bounding box center [396, 181] width 321 height 31
select select "9db4d767-ec98-4519-aed7-f9568aa0b04c"
click at [236, 165] on select "Amaré Arpoador Art Prime - Irajá ÁUREOS B. Unique CTV Beat Residencial CTV Mob …" at bounding box center [396, 181] width 321 height 31
click at [771, 180] on button "Procurar" at bounding box center [769, 181] width 53 height 24
type input "60167-5_0 (2).rem"
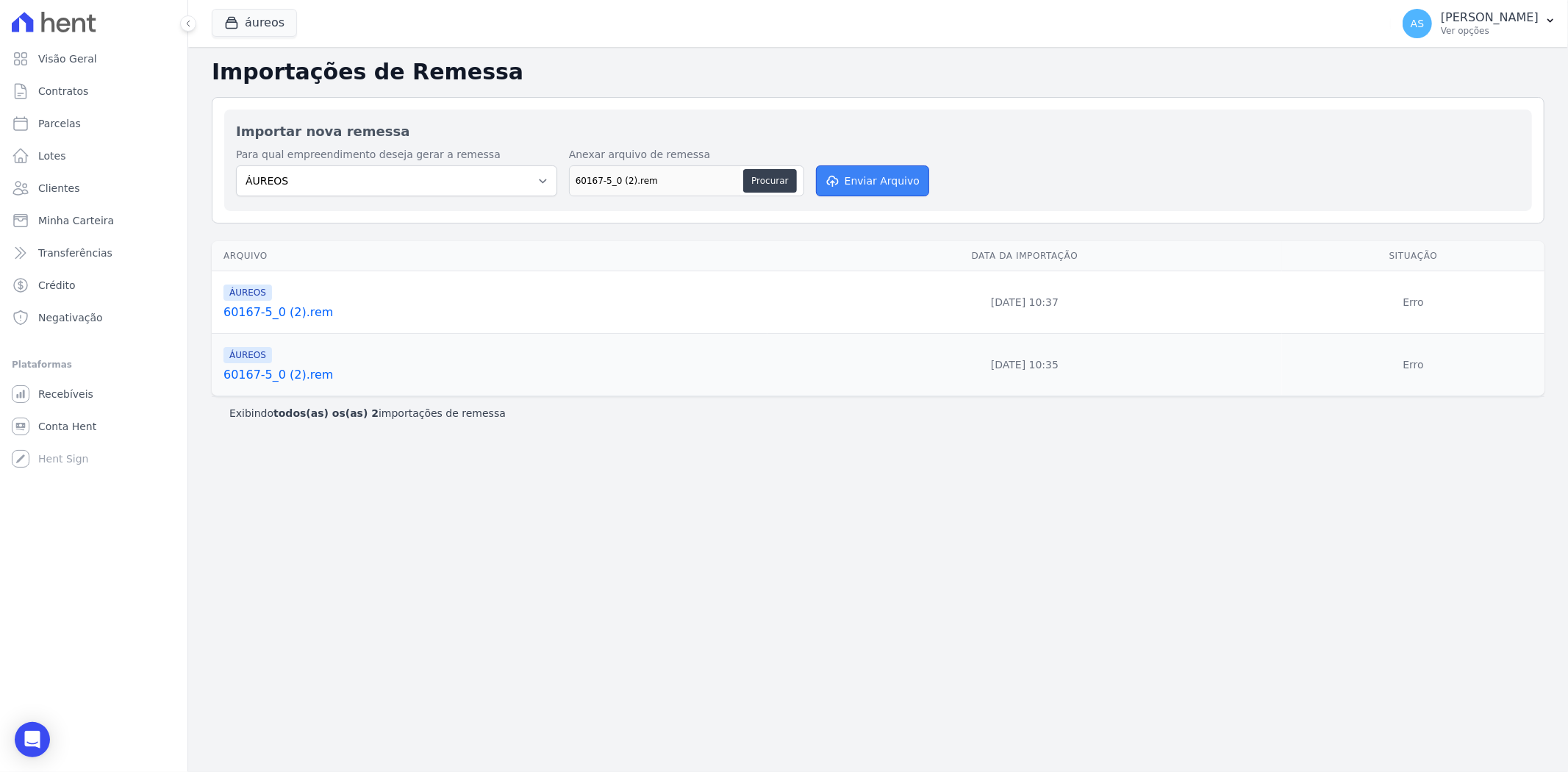
click at [870, 181] on button "Enviar Arquivo" at bounding box center [872, 181] width 113 height 31
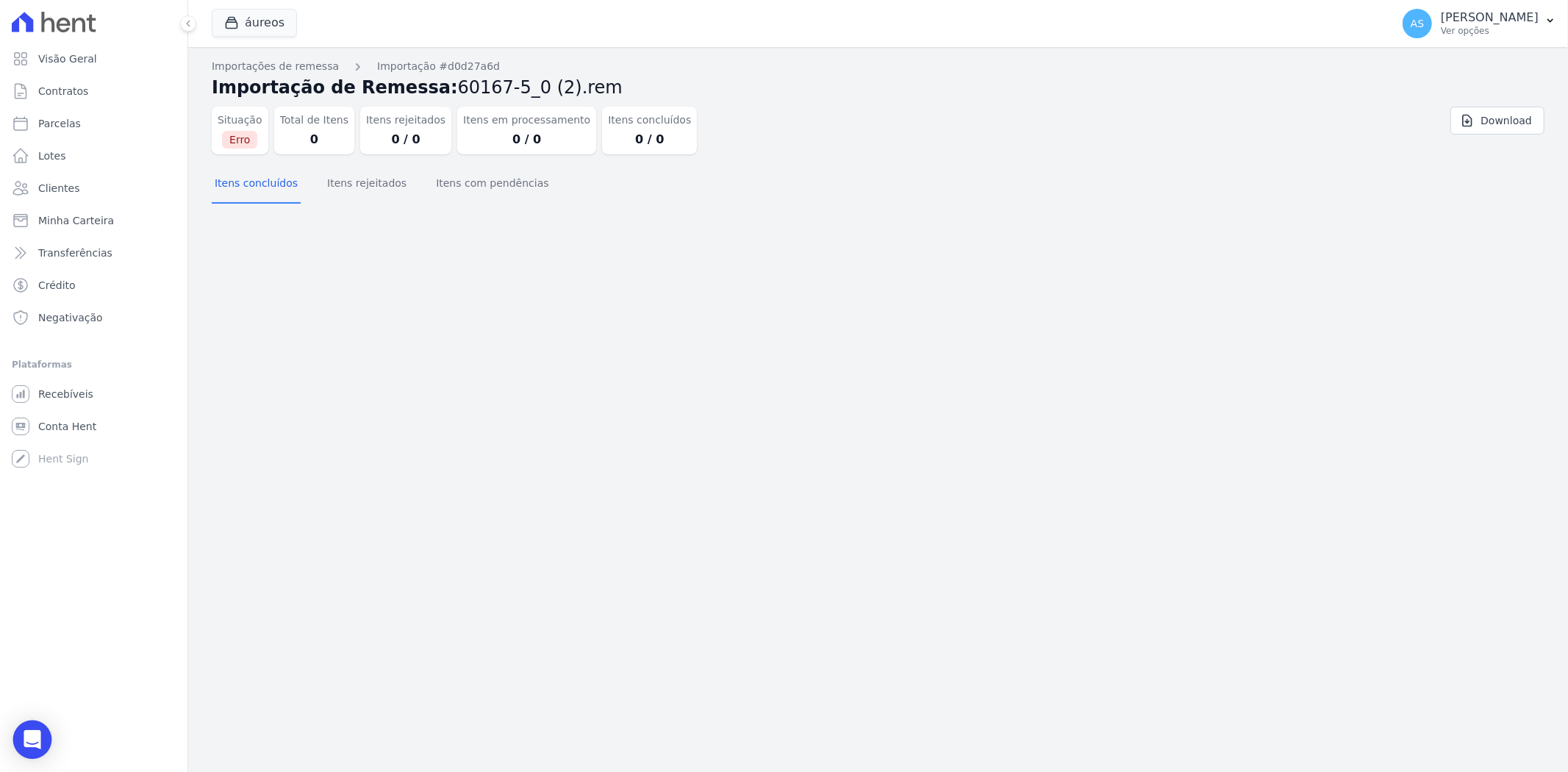
click at [31, 740] on icon "Open Intercom Messenger" at bounding box center [32, 739] width 17 height 19
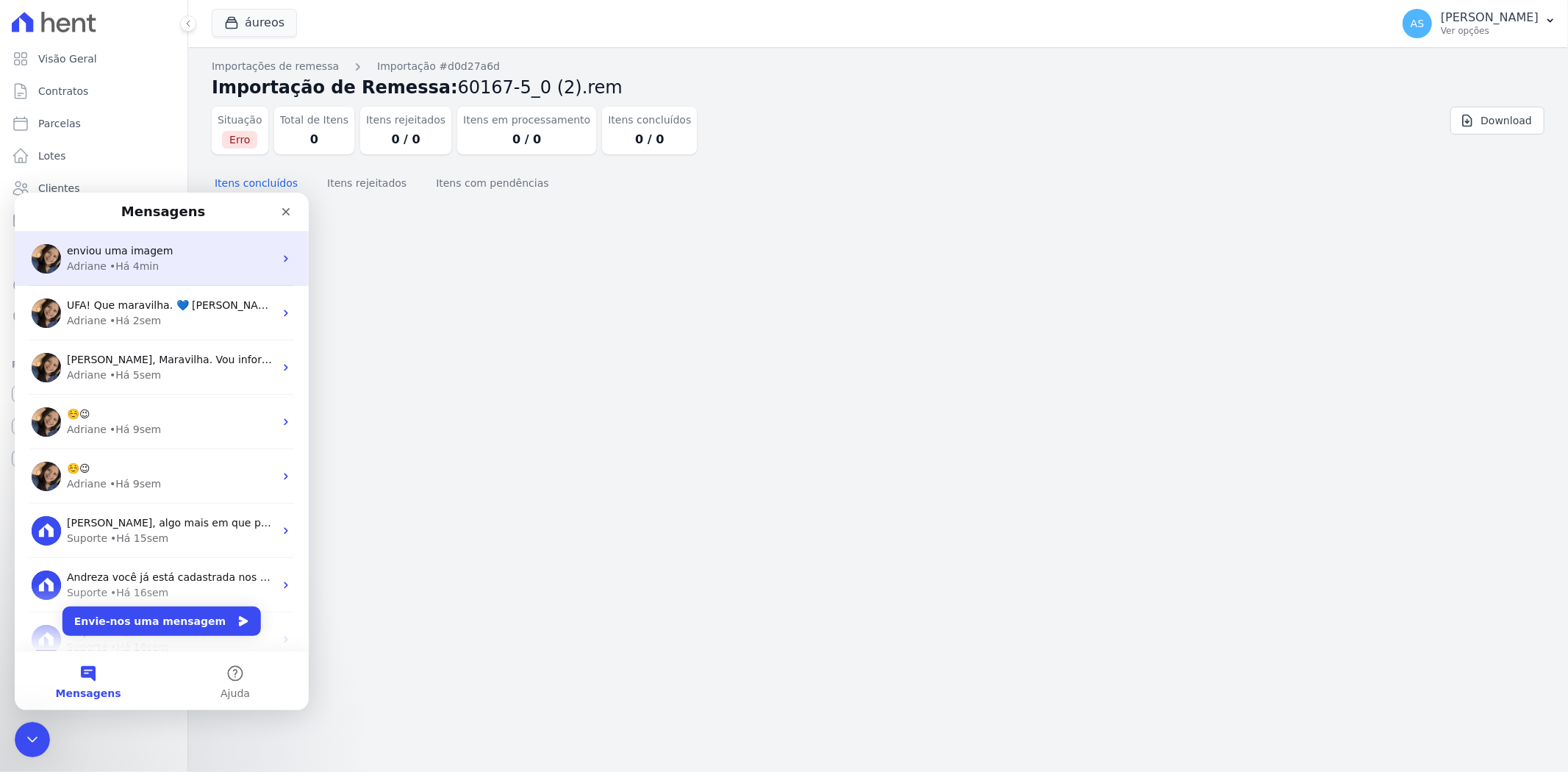
click at [164, 250] on div "enviou uma imagem" at bounding box center [171, 250] width 207 height 15
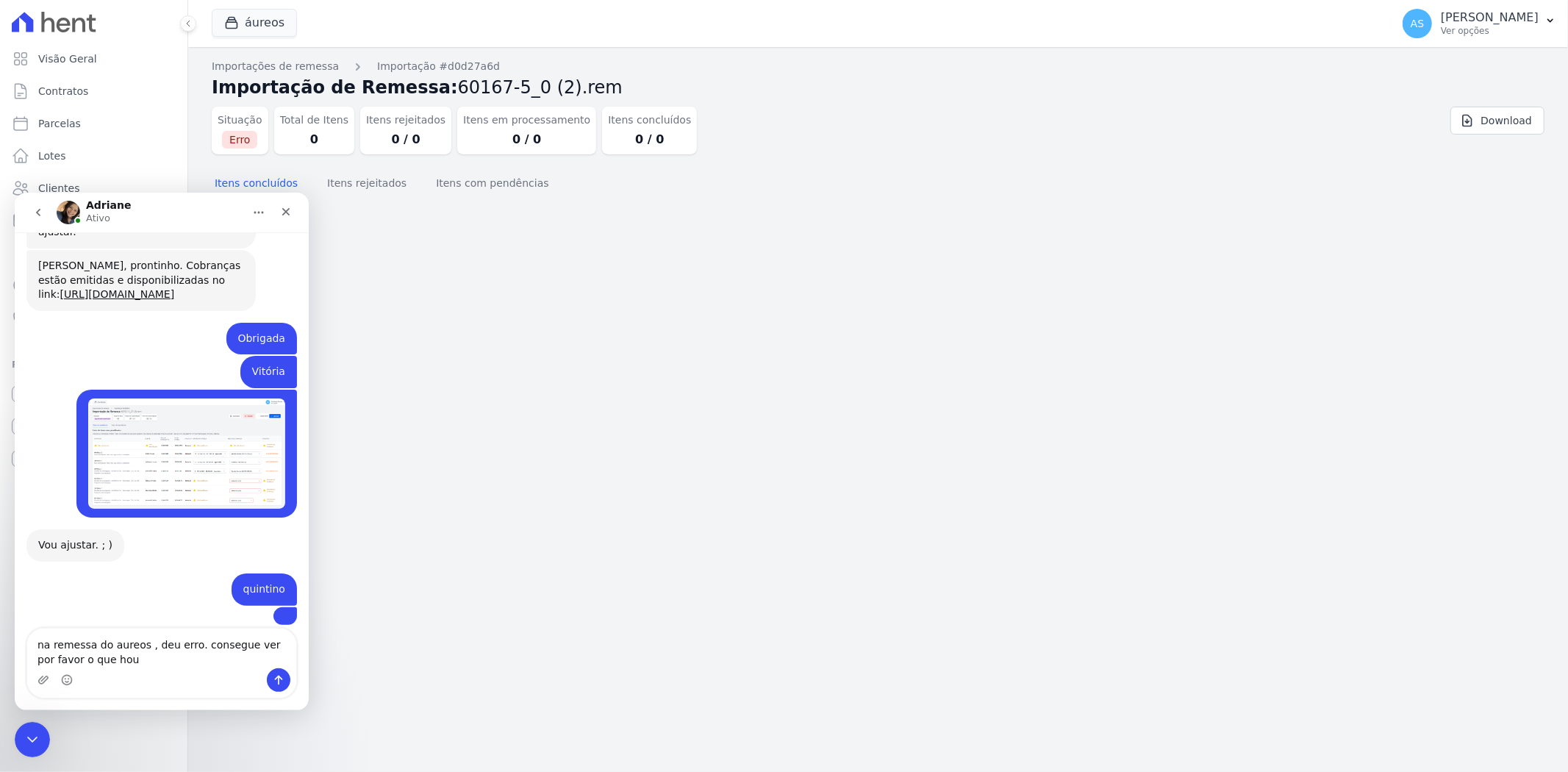
scroll to position [14562, 0]
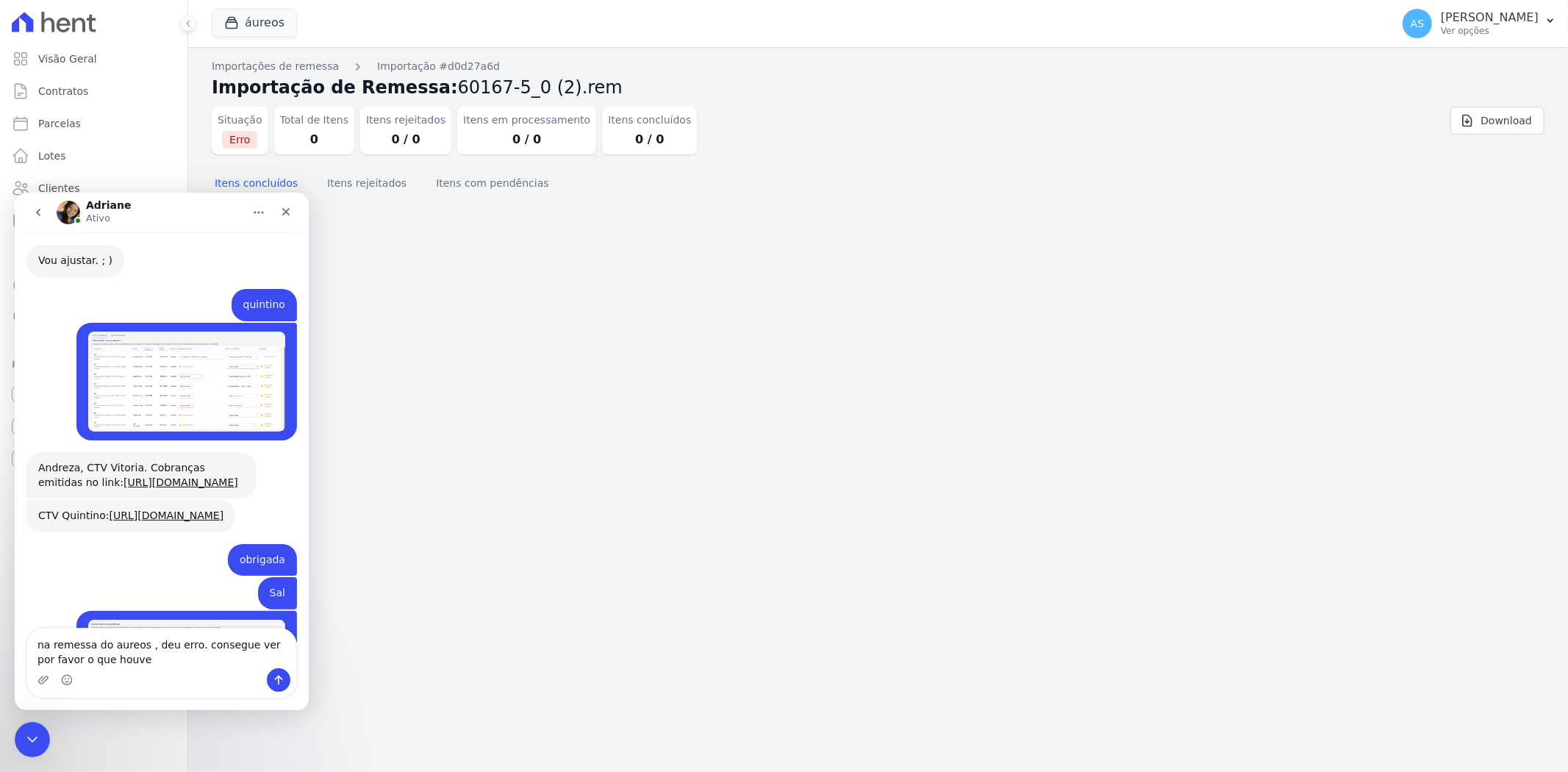
type textarea "na remessa do aureos , deu erro. consegue ver por favor o que houve?"
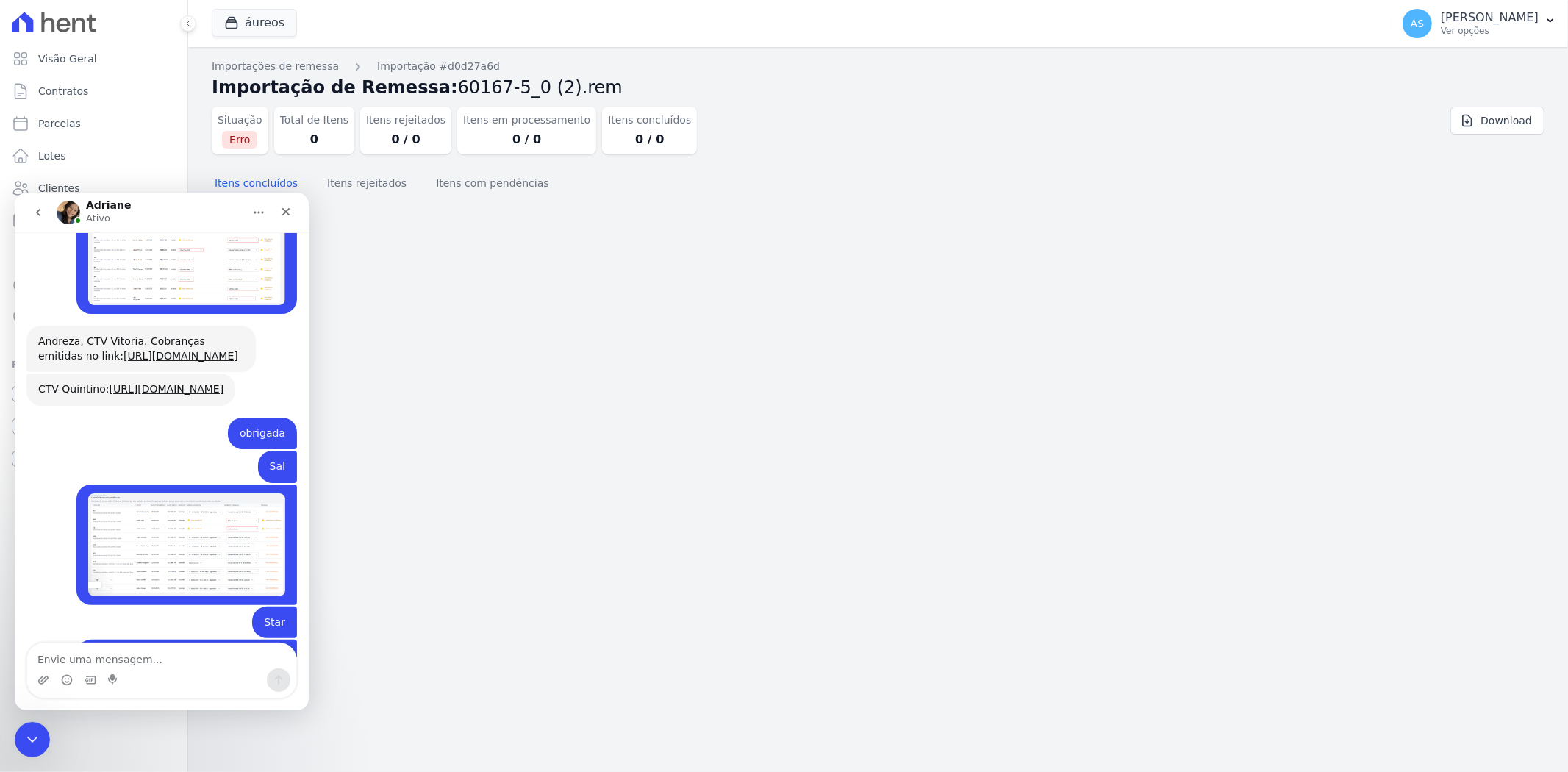
scroll to position [14688, 0]
click at [40, 678] on icon "Carregar anexo" at bounding box center [43, 678] width 12 height 12
click at [253, 215] on icon "Início" at bounding box center [258, 211] width 12 height 12
click at [208, 246] on div "Expandir janela" at bounding box center [221, 249] width 110 height 15
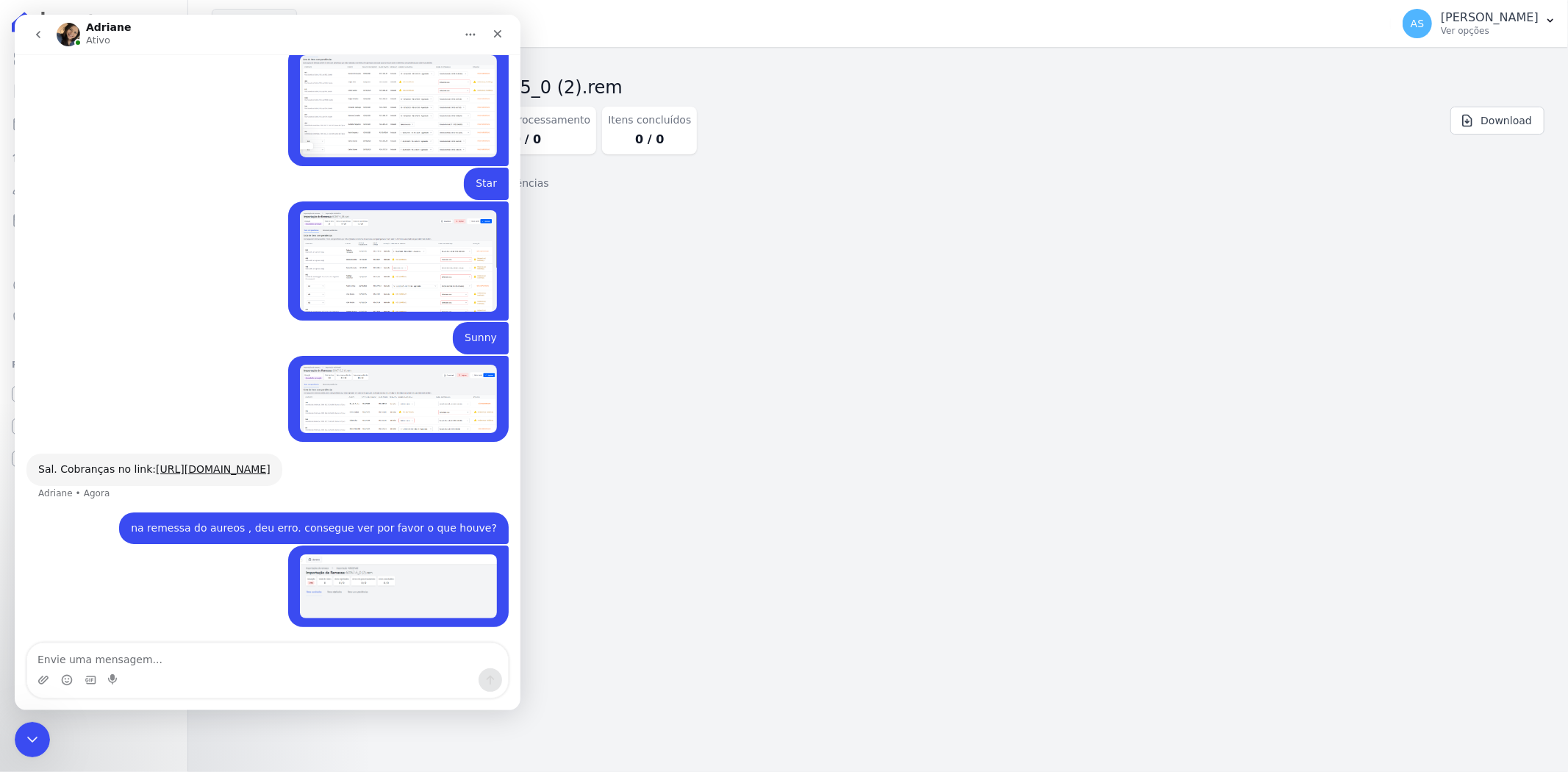
scroll to position [12516, 0]
click at [41, 674] on icon "Carregar anexo" at bounding box center [43, 679] width 12 height 12
click at [107, 662] on textarea "Envie uma mensagem..." at bounding box center [267, 655] width 481 height 25
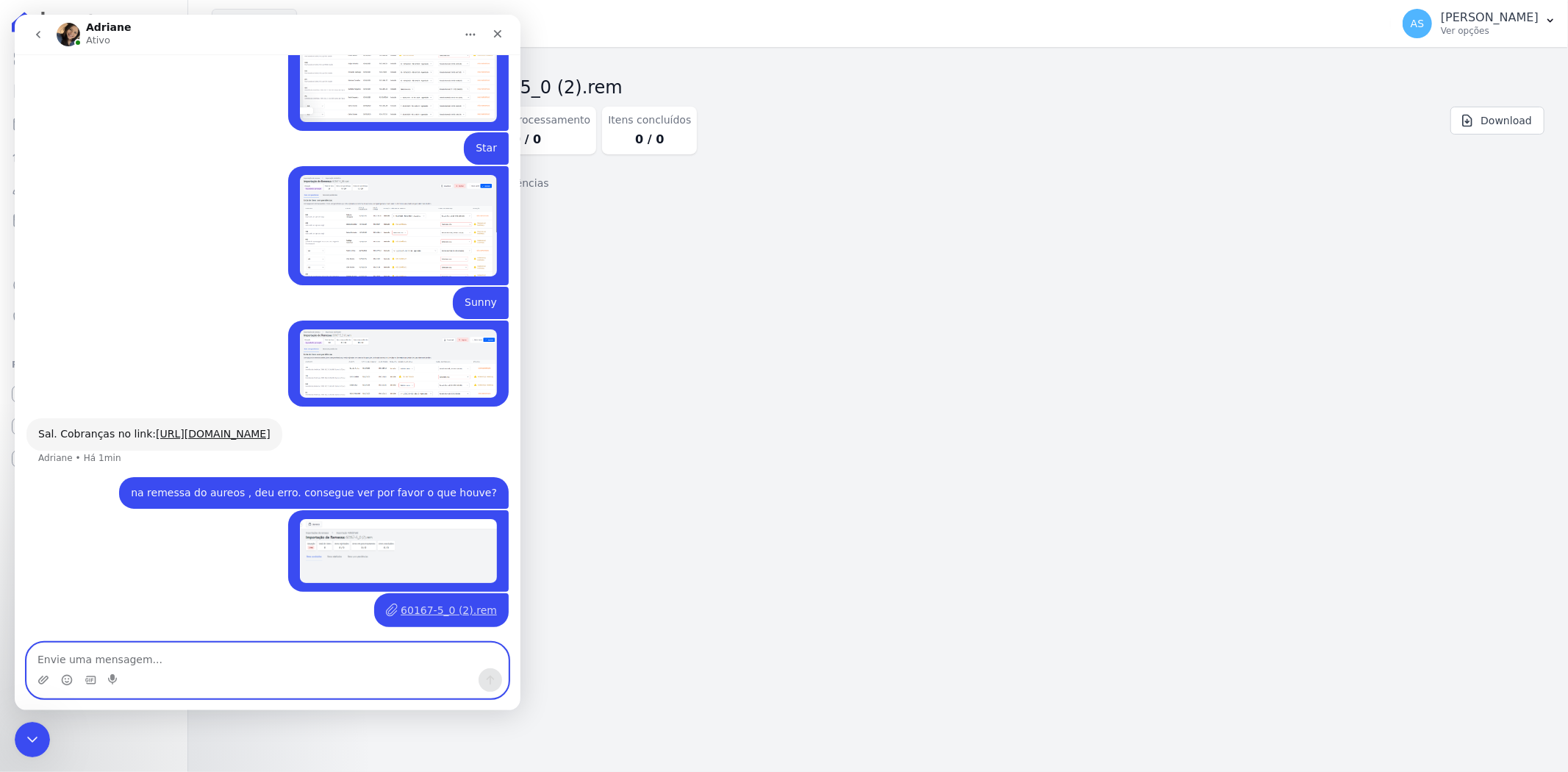
scroll to position [12566, 0]
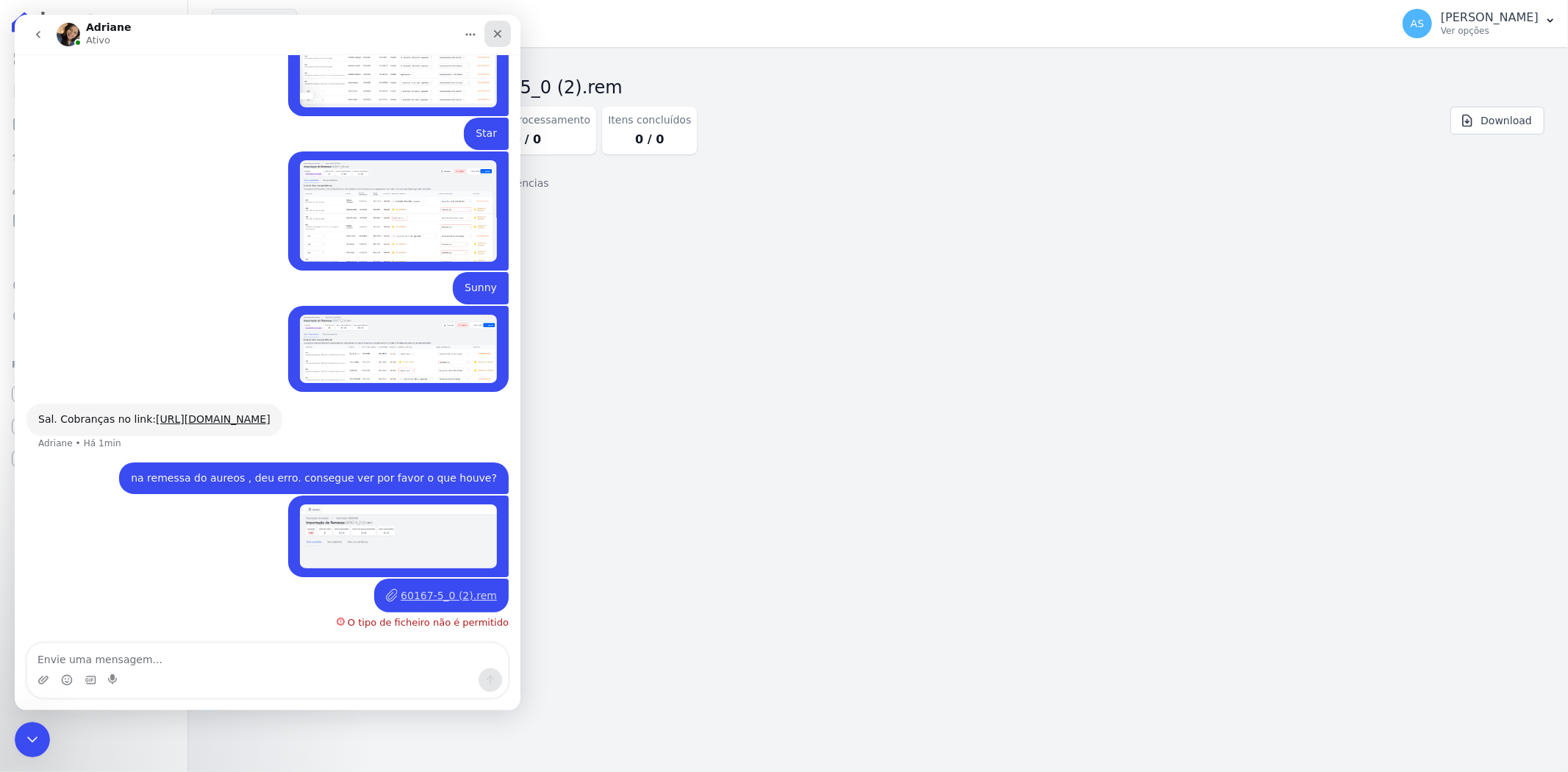
click at [498, 34] on icon "Fechar" at bounding box center [498, 34] width 8 height 8
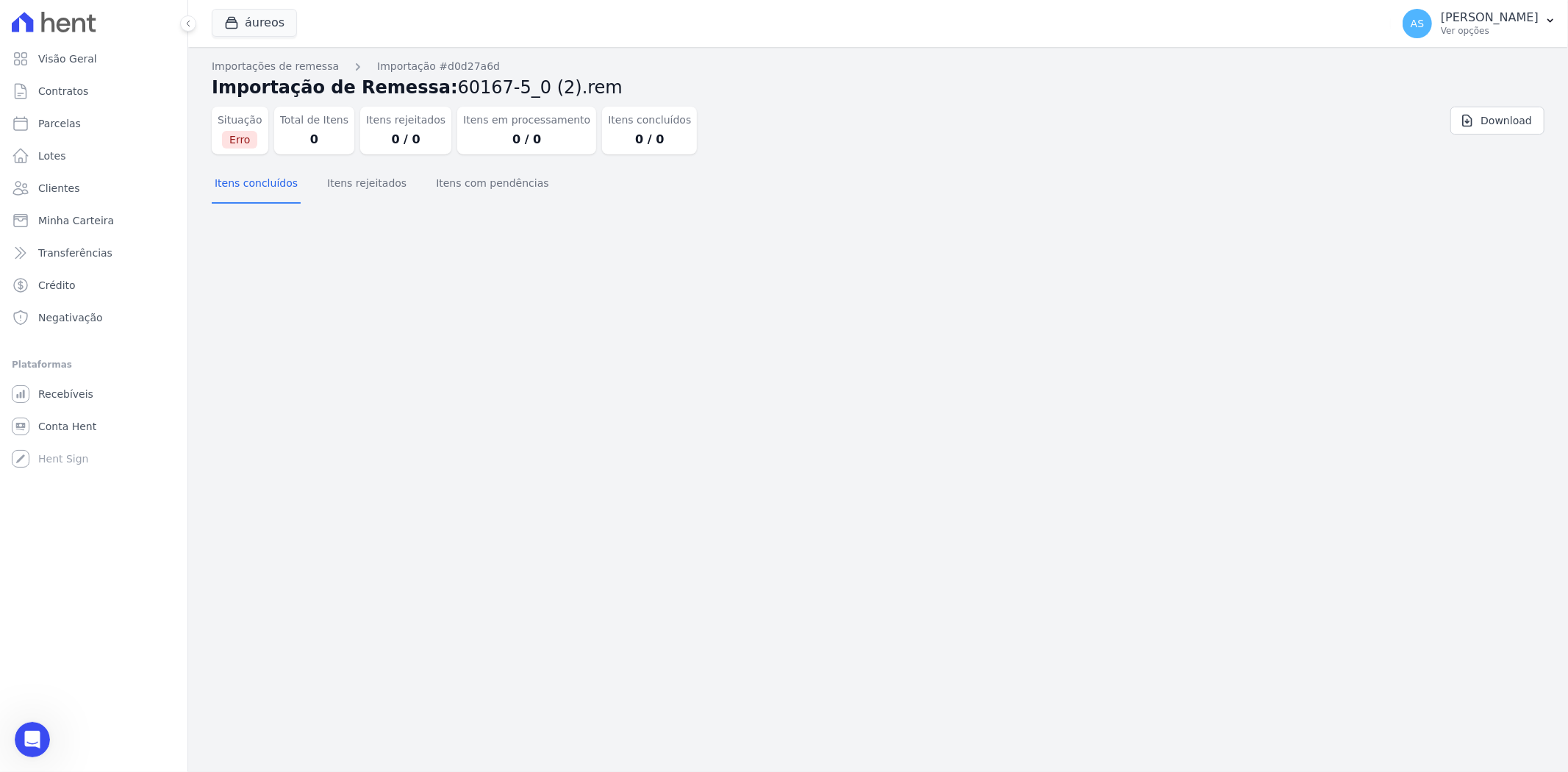
scroll to position [12792, 0]
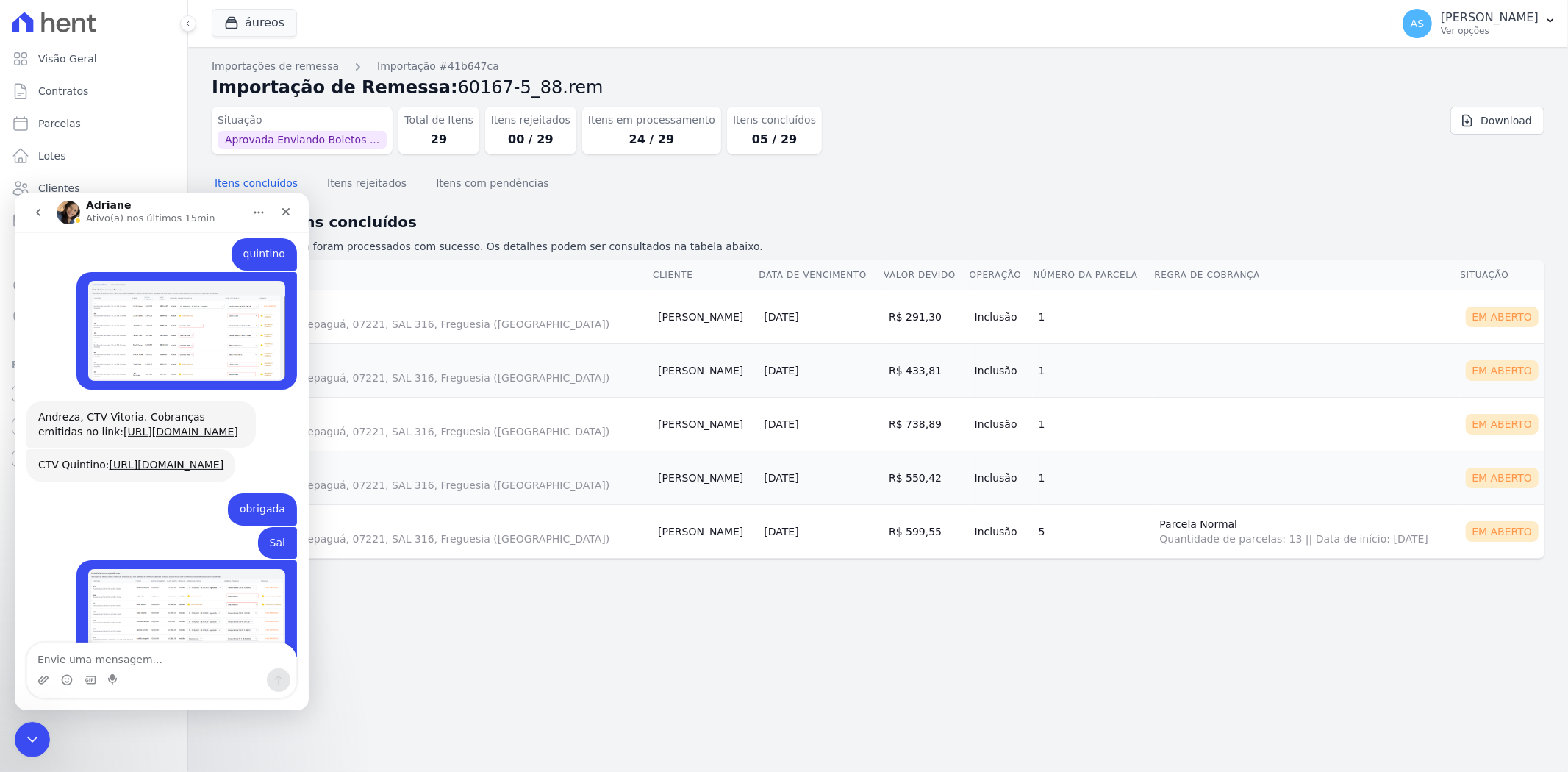
scroll to position [14490, 0]
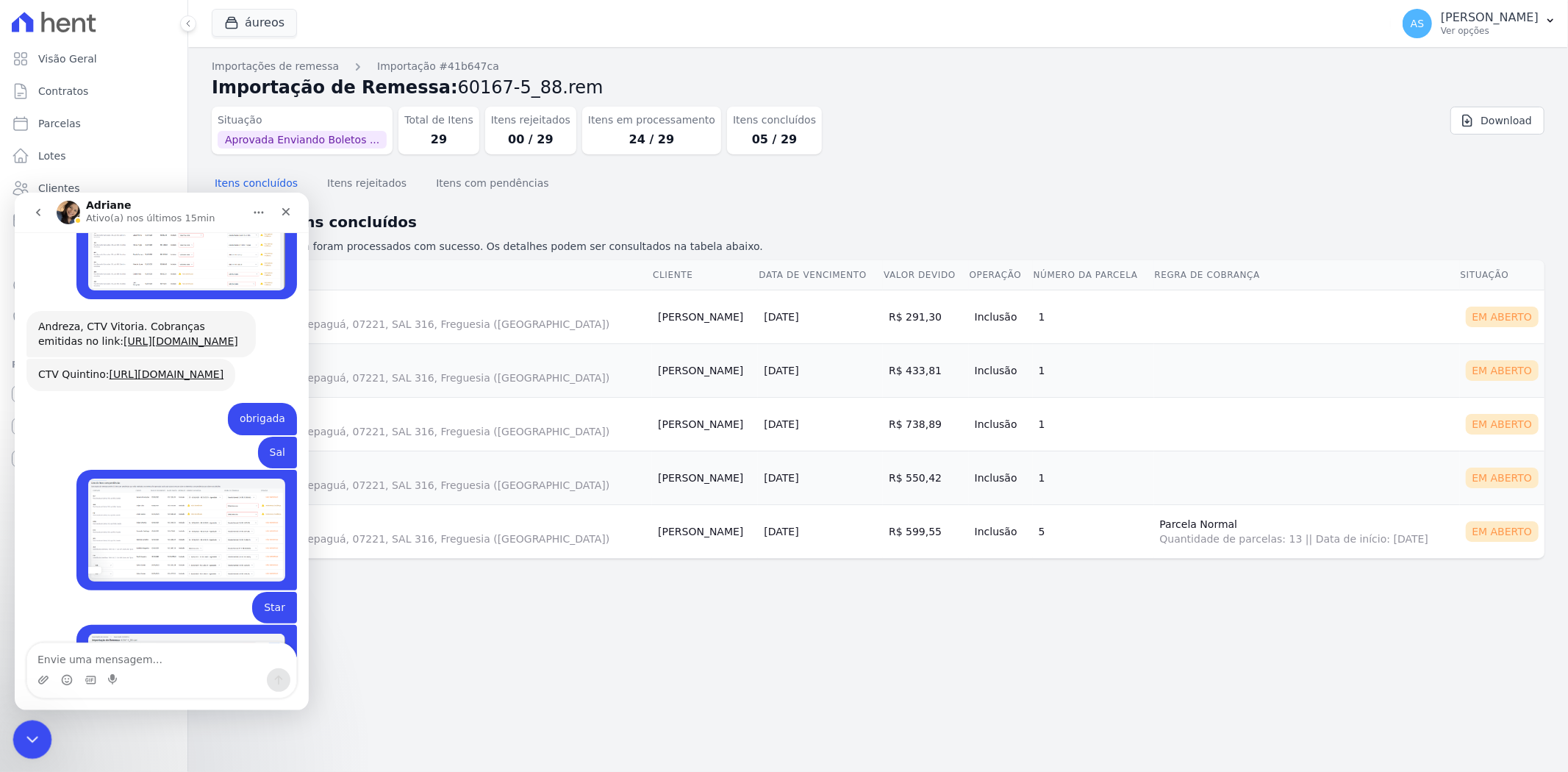
click at [21, 746] on div "Fechar mensagem da Intercom" at bounding box center [30, 737] width 35 height 35
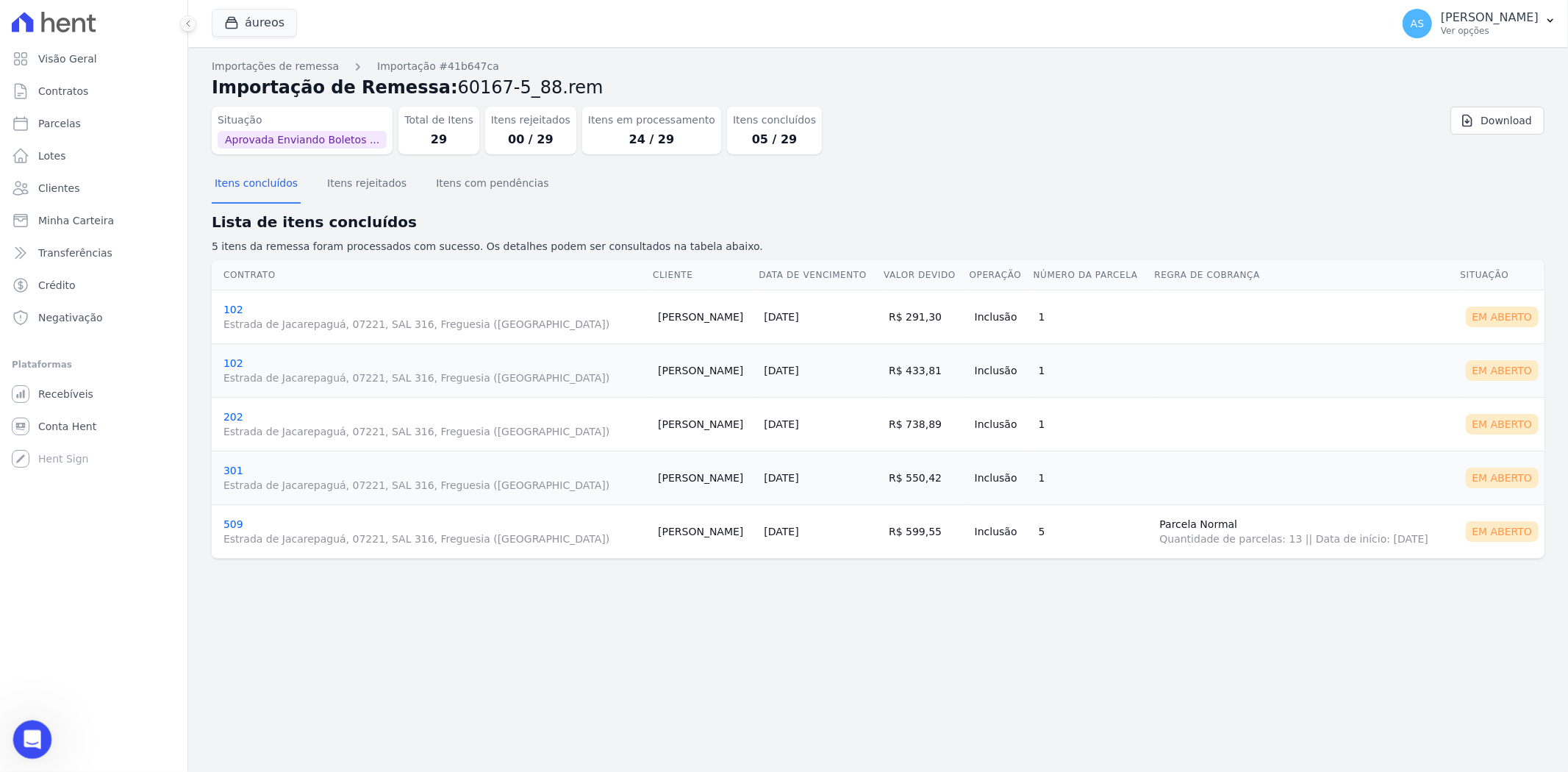
scroll to position [14489, 0]
click at [356, 187] on button "Itens rejeitados" at bounding box center [366, 184] width 85 height 38
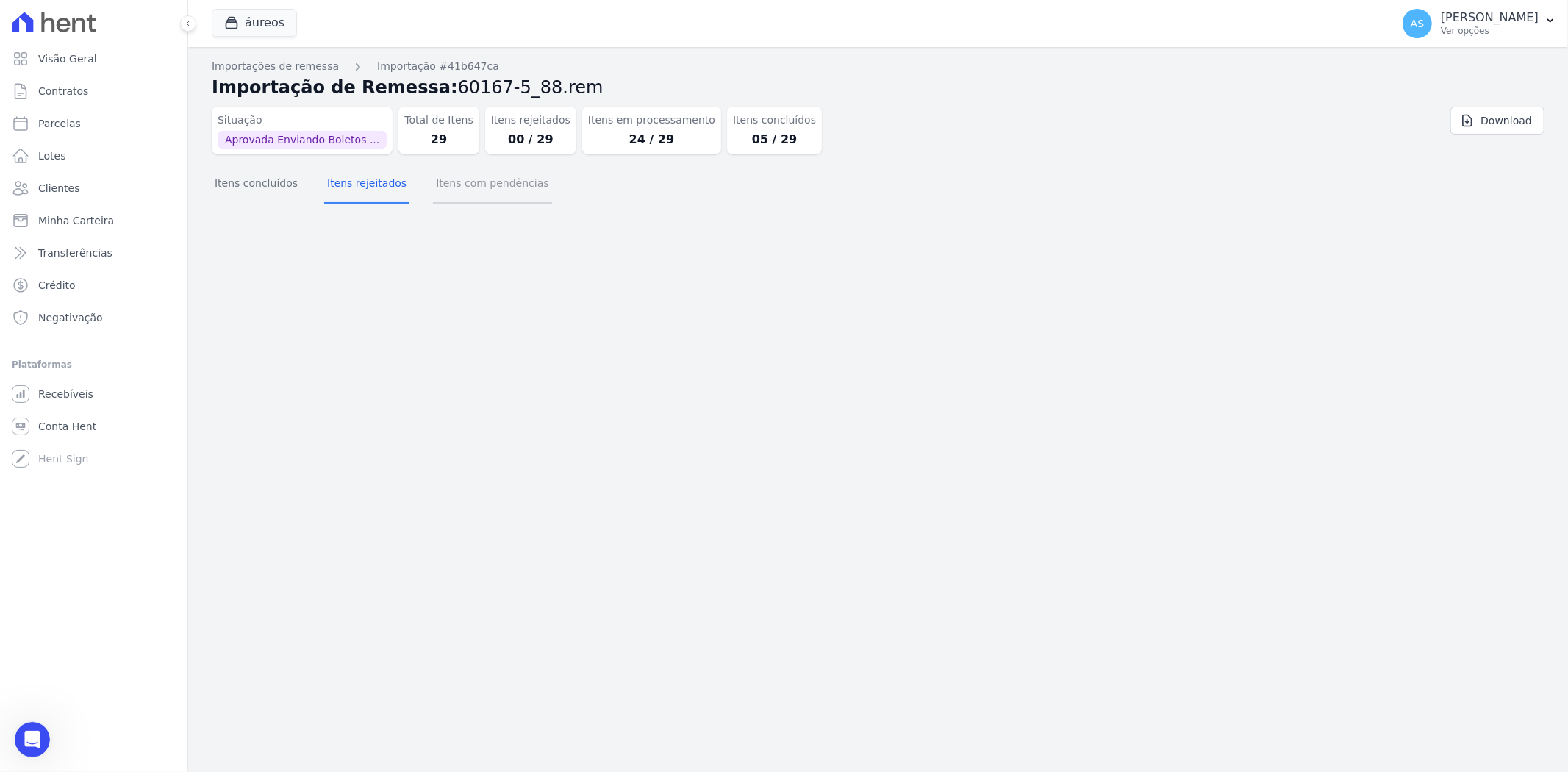
click at [453, 174] on button "Itens com pendências" at bounding box center [492, 184] width 118 height 38
click at [224, 175] on button "Itens concluídos" at bounding box center [257, 184] width 89 height 38
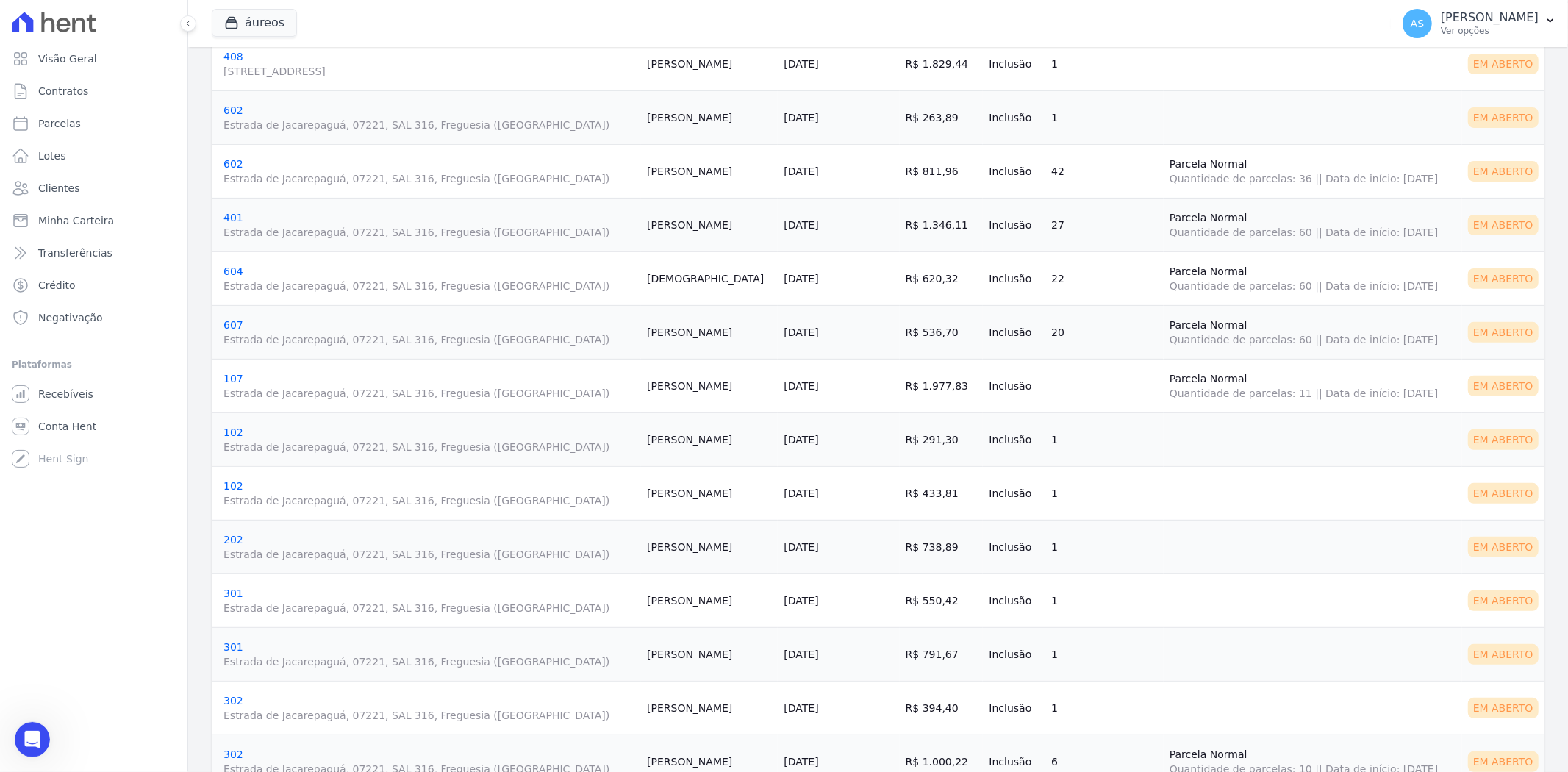
scroll to position [0, 0]
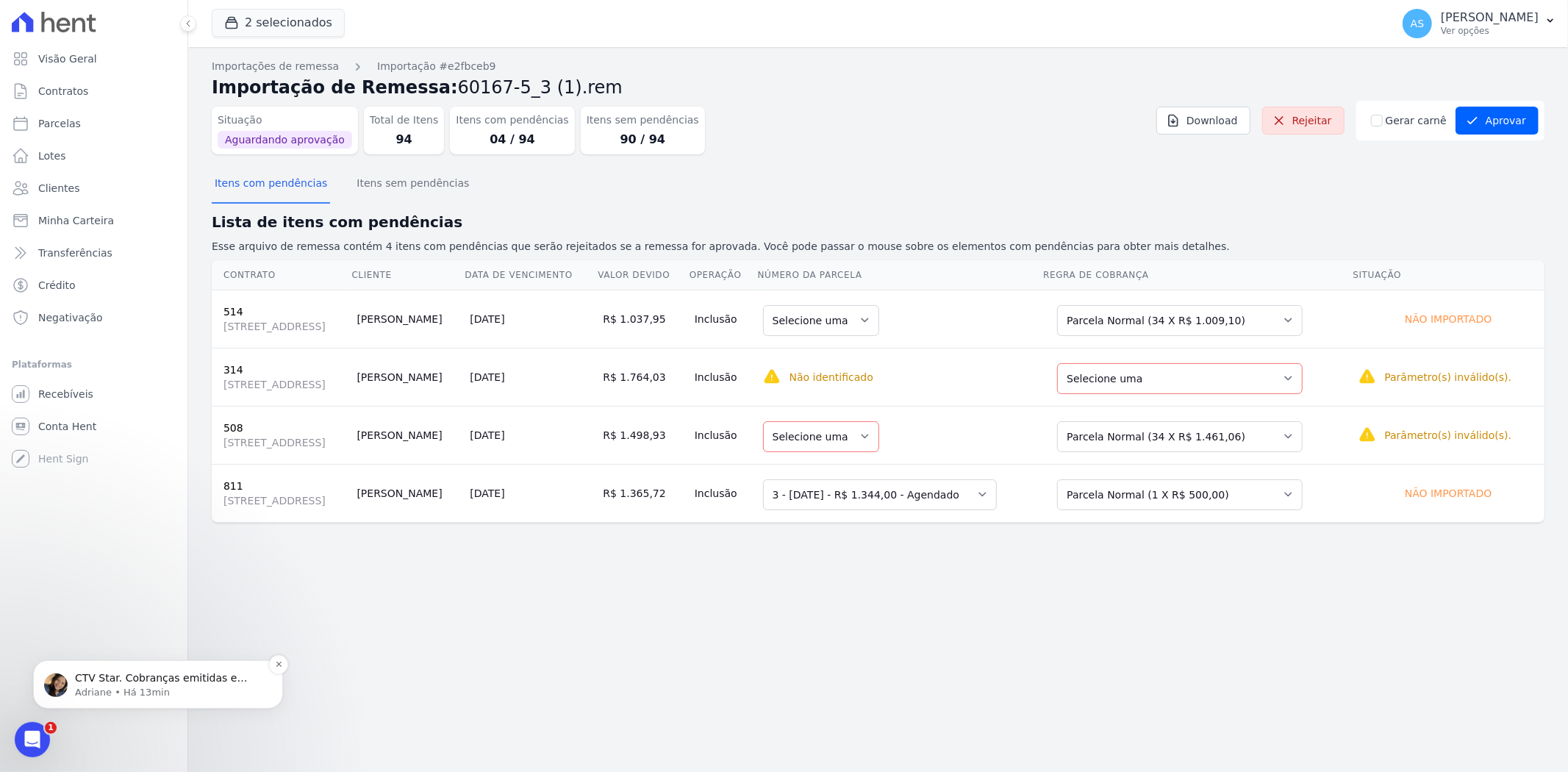
click at [144, 676] on span "CTV Star. Cobranças emitidas e disponiveis no link: [URL][DOMAIN_NAME]" at bounding box center [161, 691] width 172 height 41
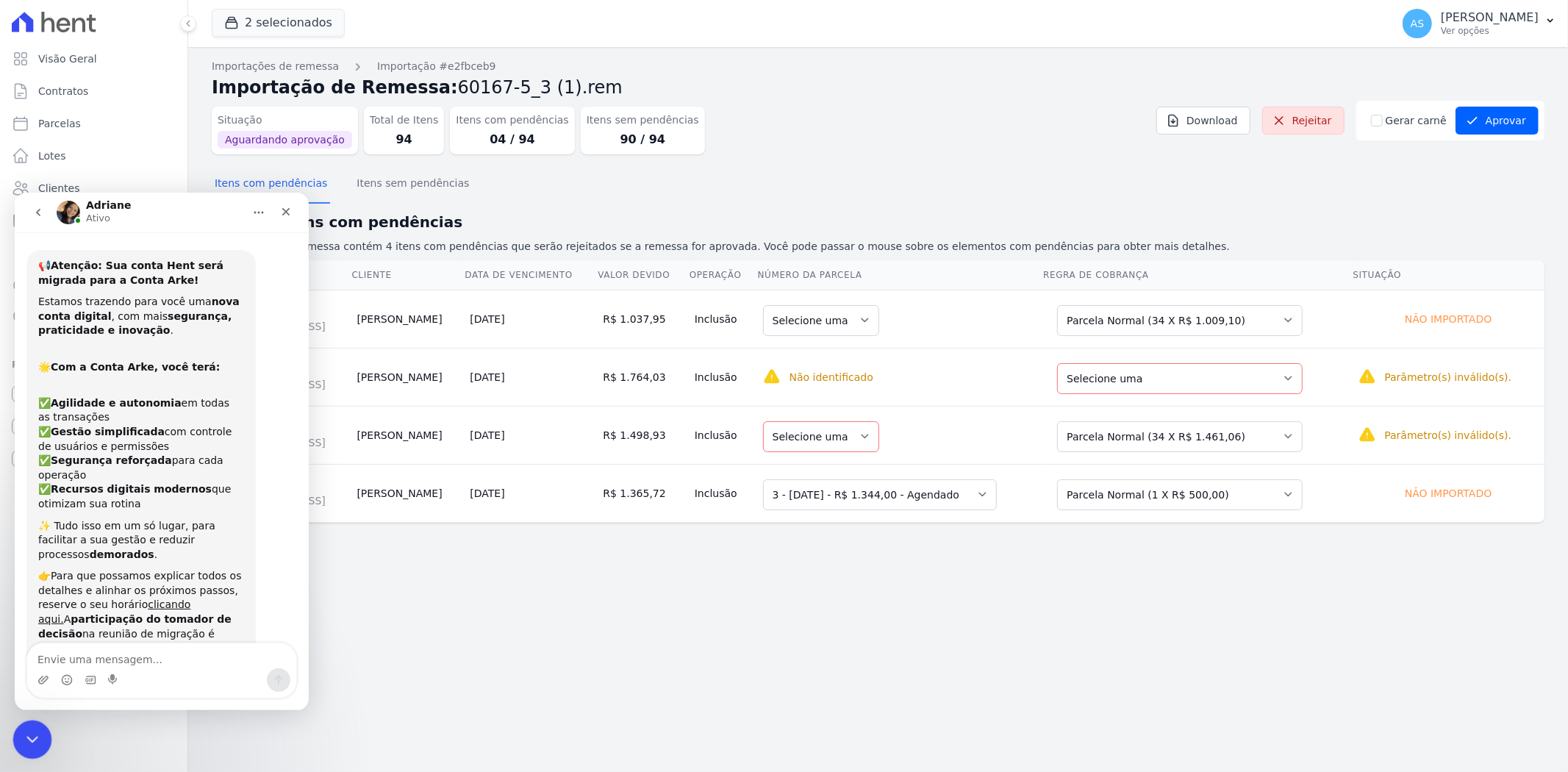
scroll to position [17, 0]
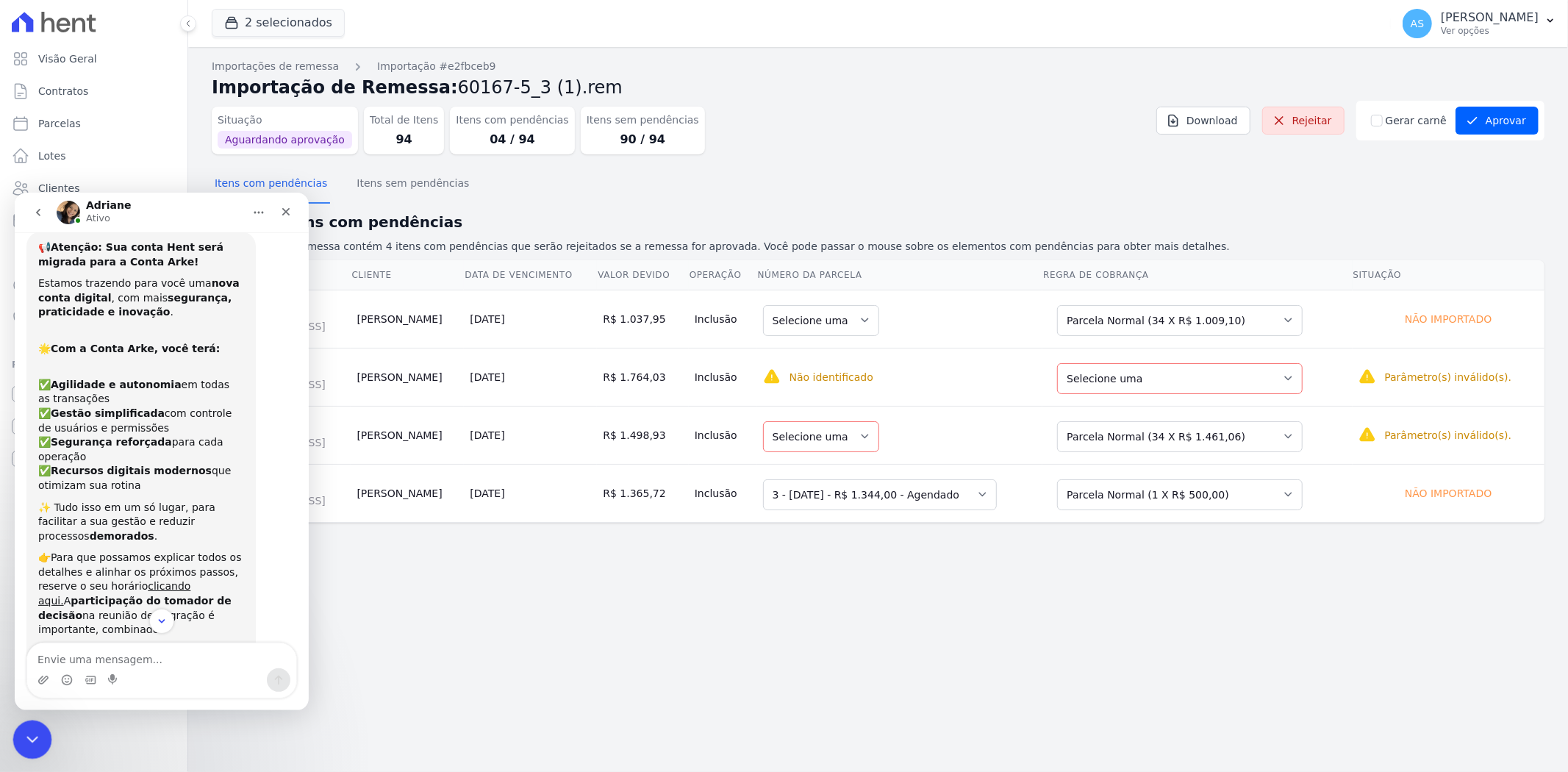
click at [35, 739] on icon "Fechar mensagem da Intercom" at bounding box center [30, 737] width 18 height 18
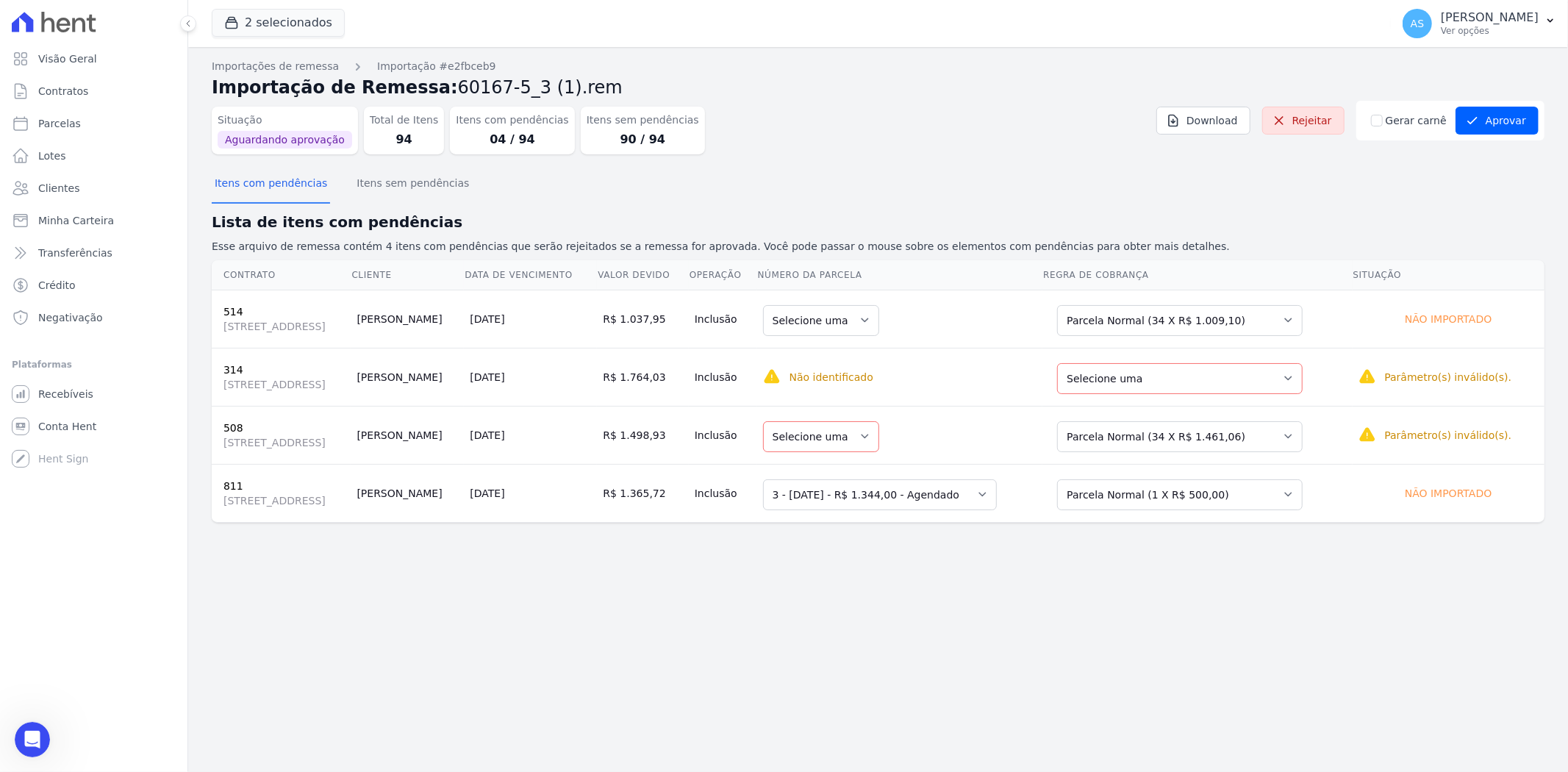
scroll to position [14286, 0]
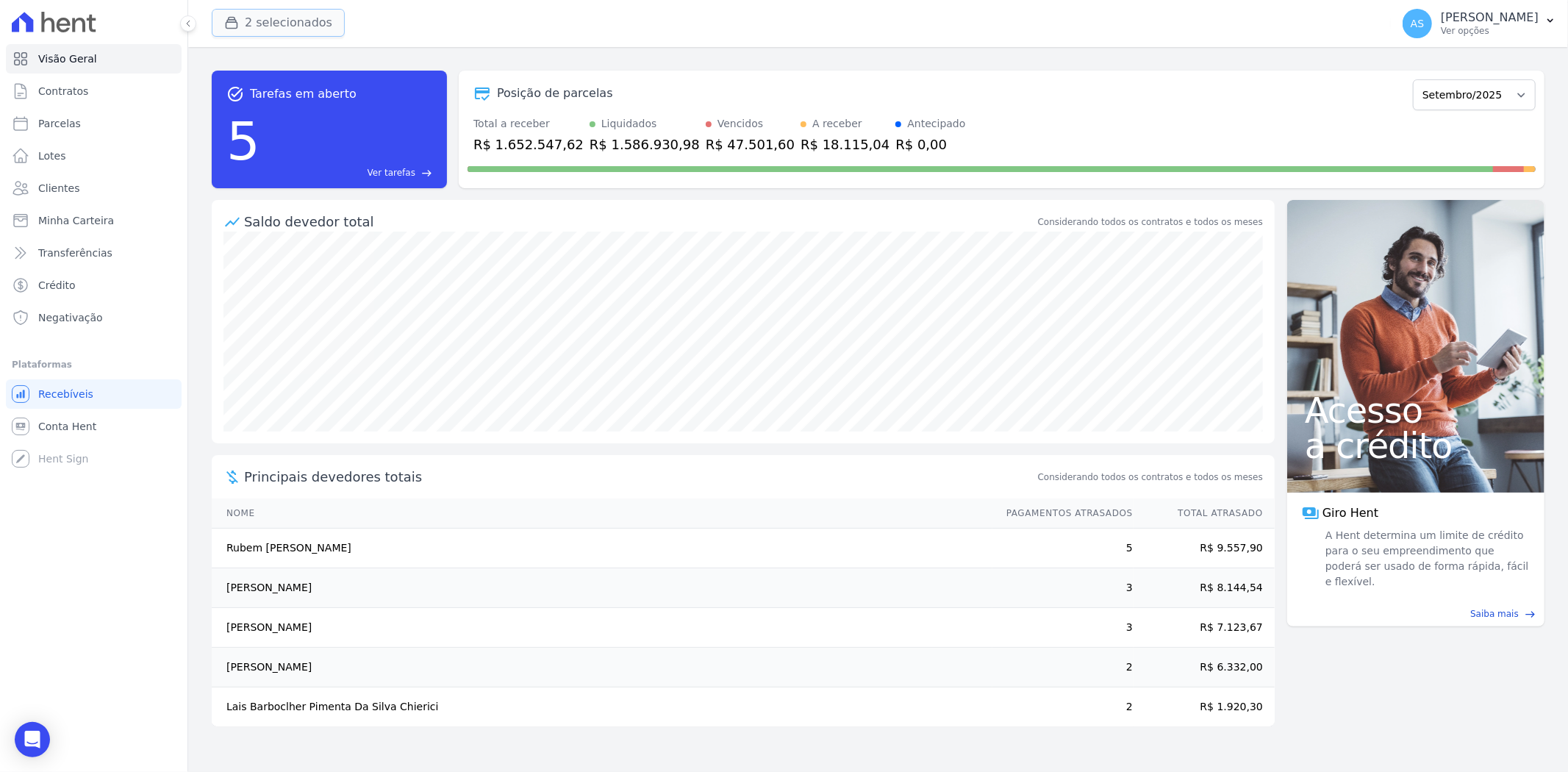
click at [230, 24] on icon "button" at bounding box center [231, 22] width 15 height 15
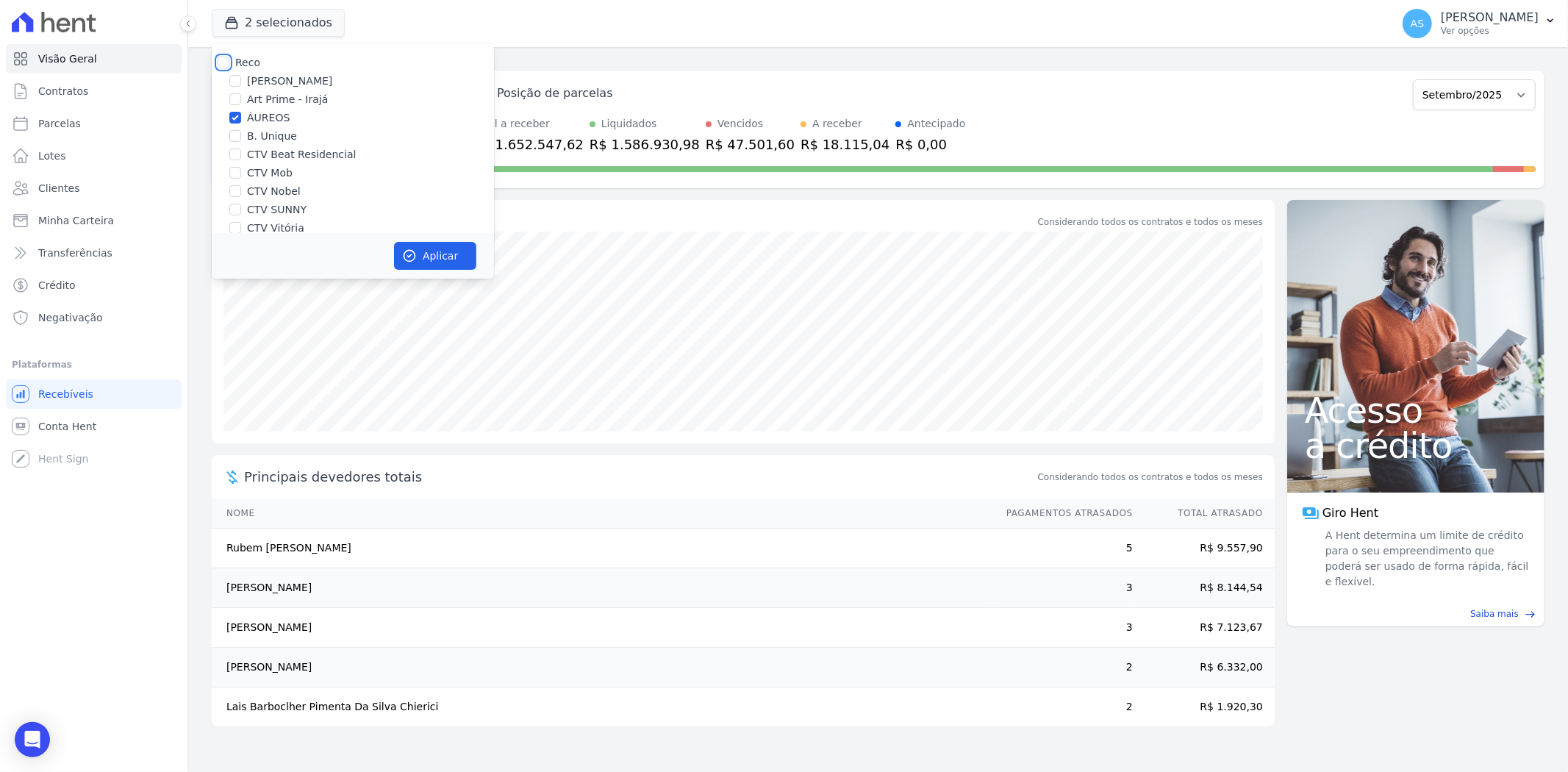
click at [227, 59] on input "Reco" at bounding box center [223, 62] width 12 height 12
checkbox input "true"
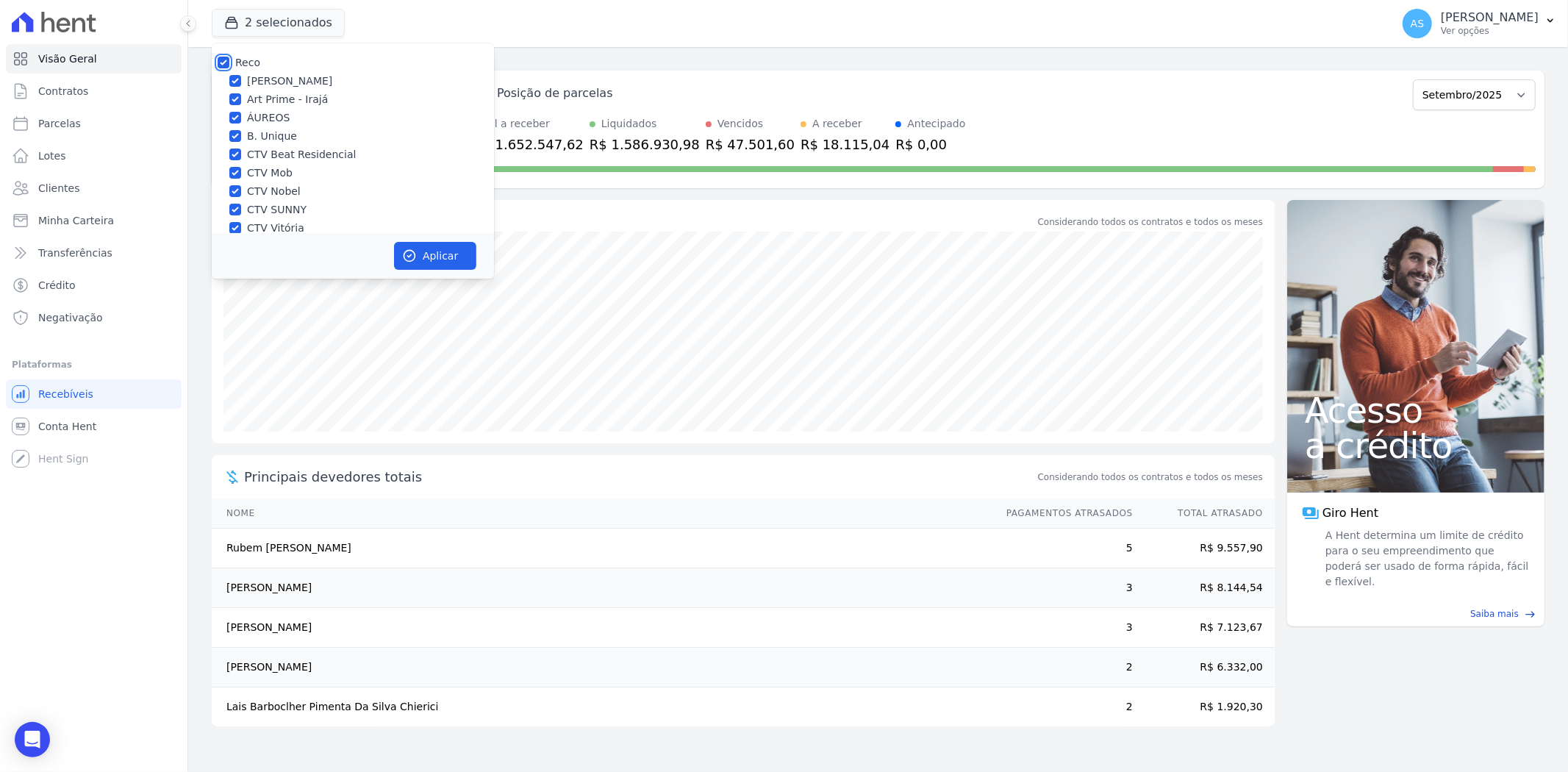
checkbox input "true"
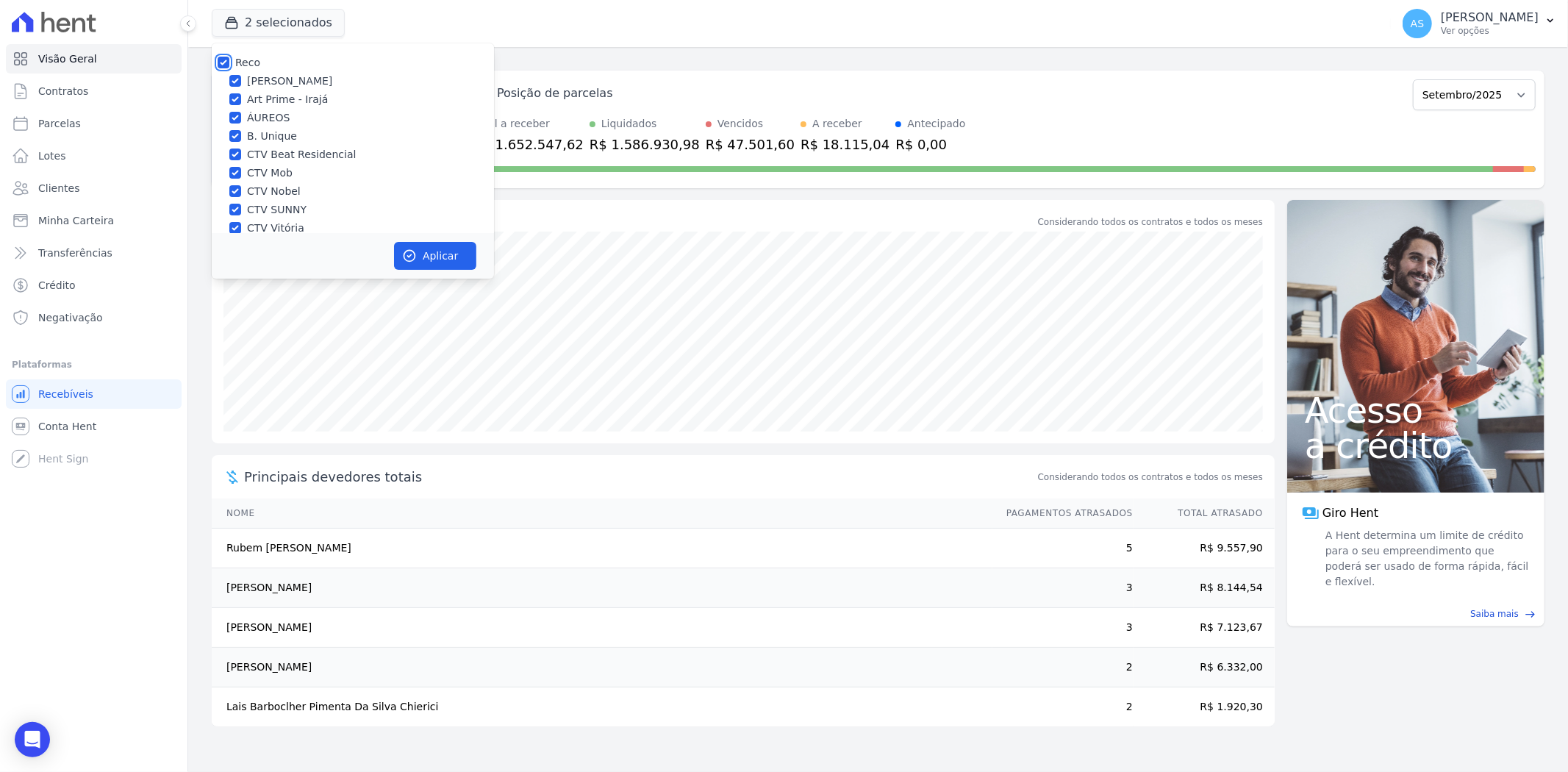
checkbox input "true"
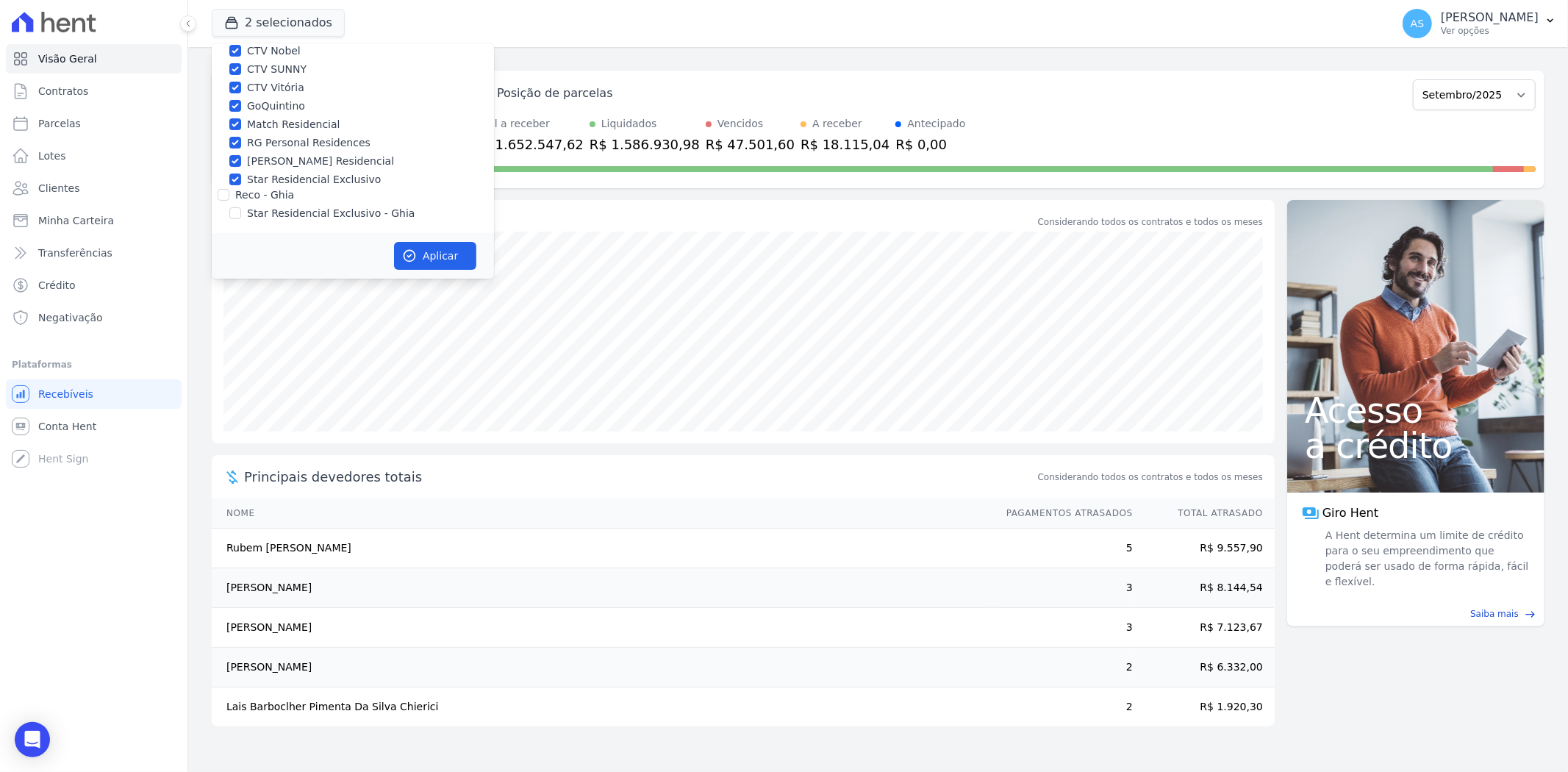
click at [265, 216] on label "Star Residencial Exclusivo - Ghia" at bounding box center [330, 214] width 167 height 15
click at [241, 216] on input "Star Residencial Exclusivo - Ghia" at bounding box center [234, 213] width 12 height 12
checkbox input "true"
click at [414, 251] on icon "button" at bounding box center [409, 255] width 15 height 15
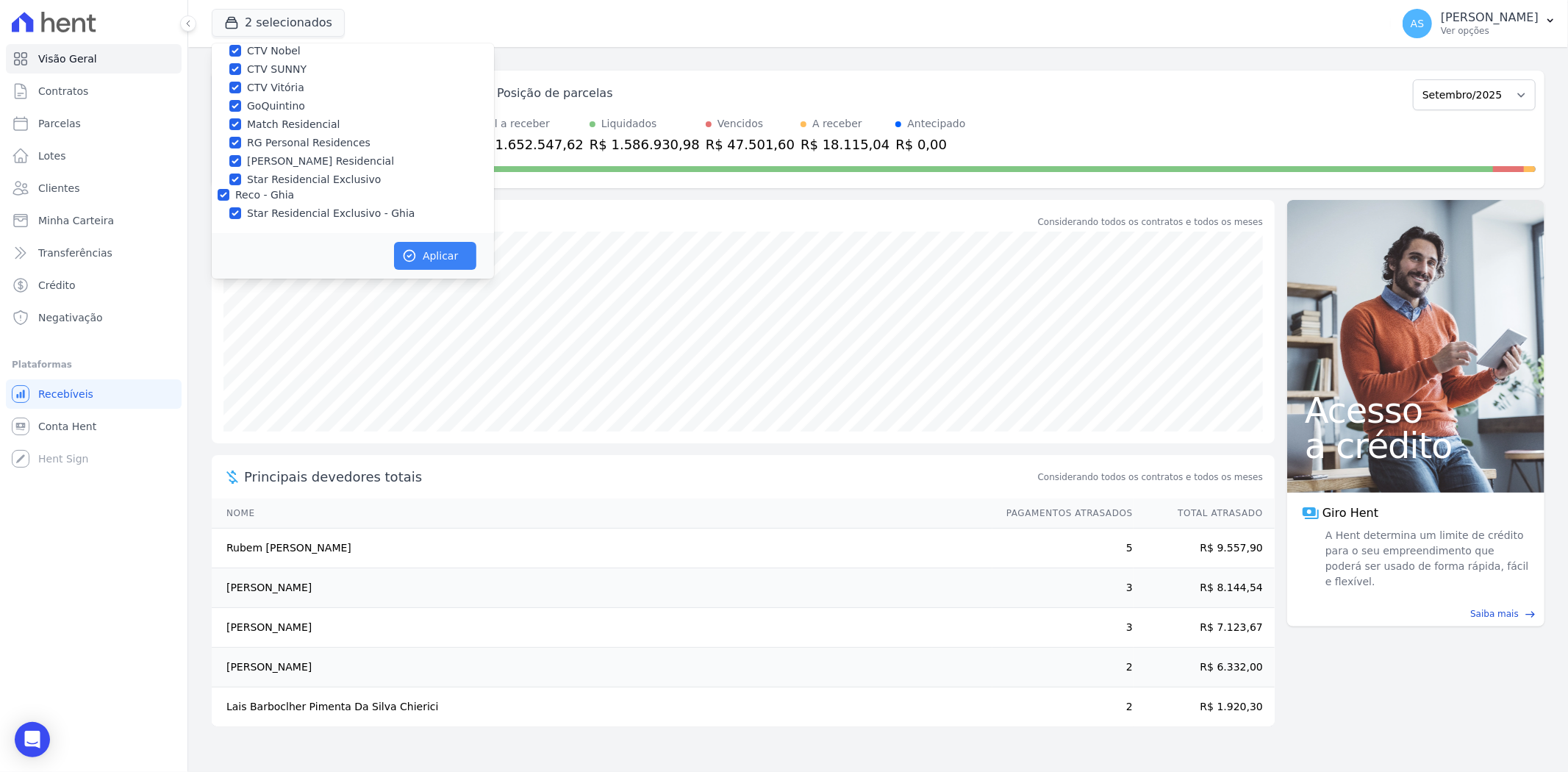
scroll to position [137, 0]
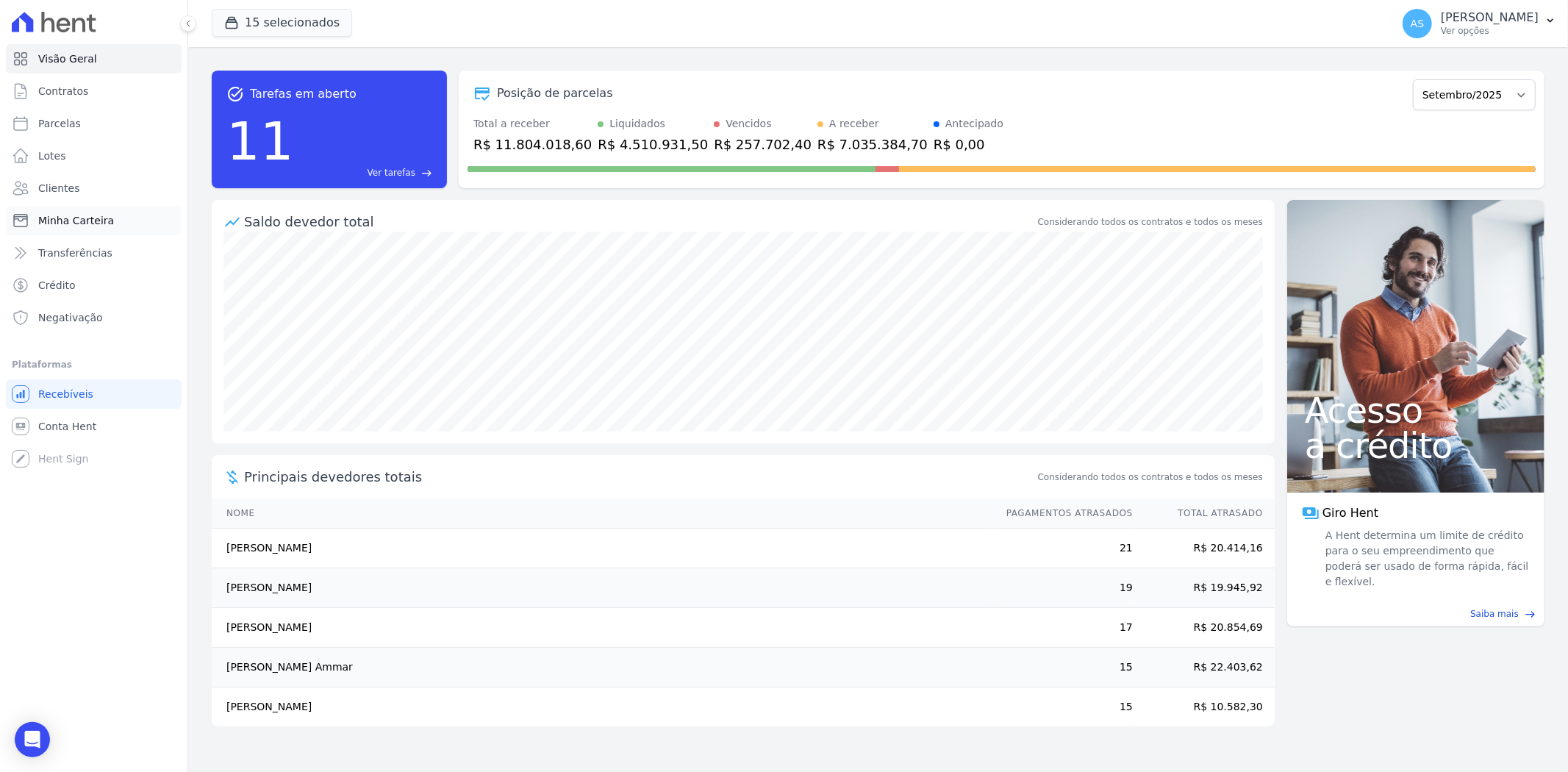
click at [34, 224] on link "Minha Carteira" at bounding box center [94, 220] width 176 height 29
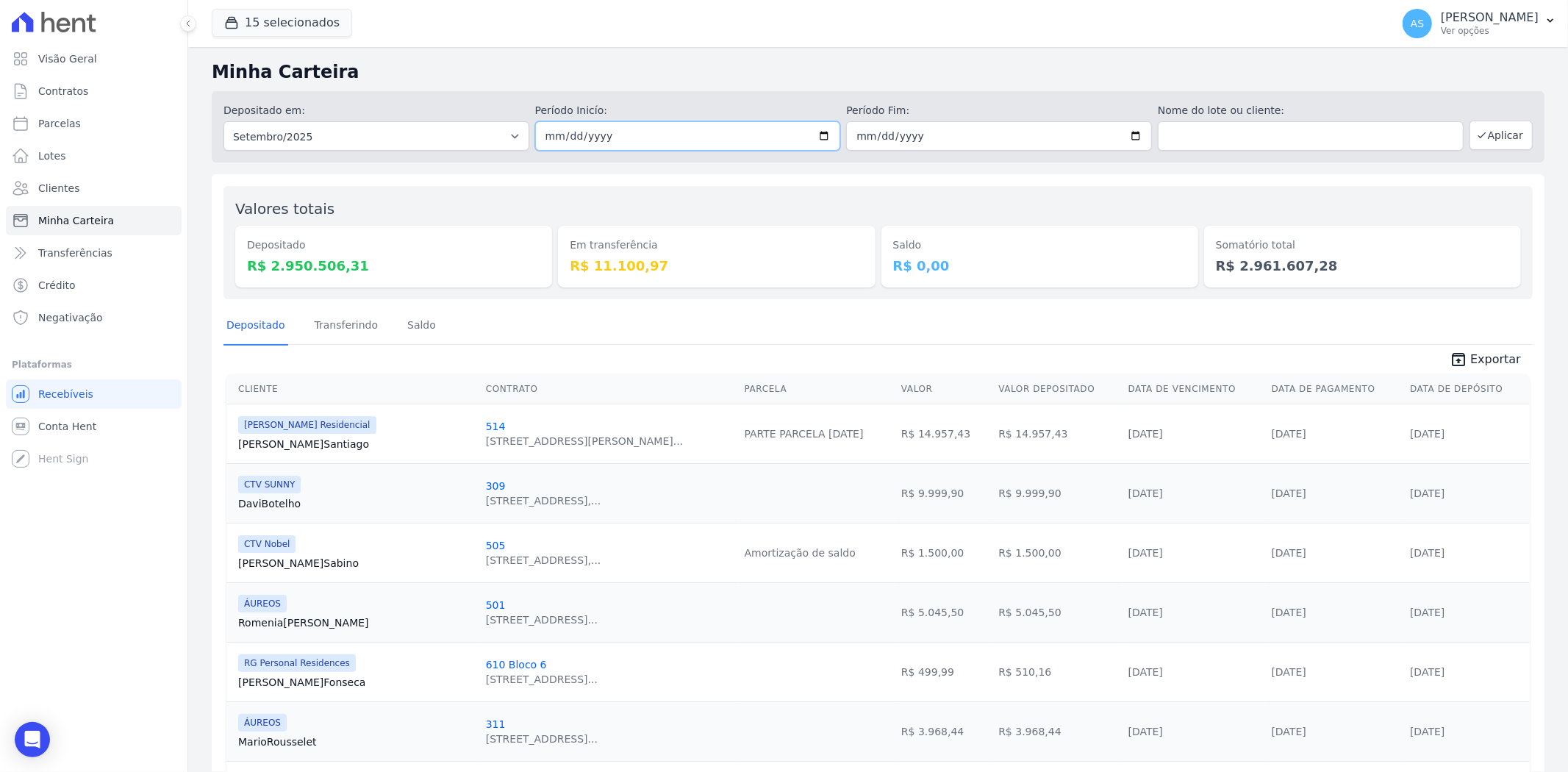
click at [822, 127] on input "[DATE]" at bounding box center [688, 136] width 306 height 29
click at [822, 134] on input "[DATE]" at bounding box center [688, 136] width 306 height 29
type input "[DATE]"
click at [1127, 134] on input "[DATE]" at bounding box center [999, 136] width 306 height 29
type input "[DATE]"
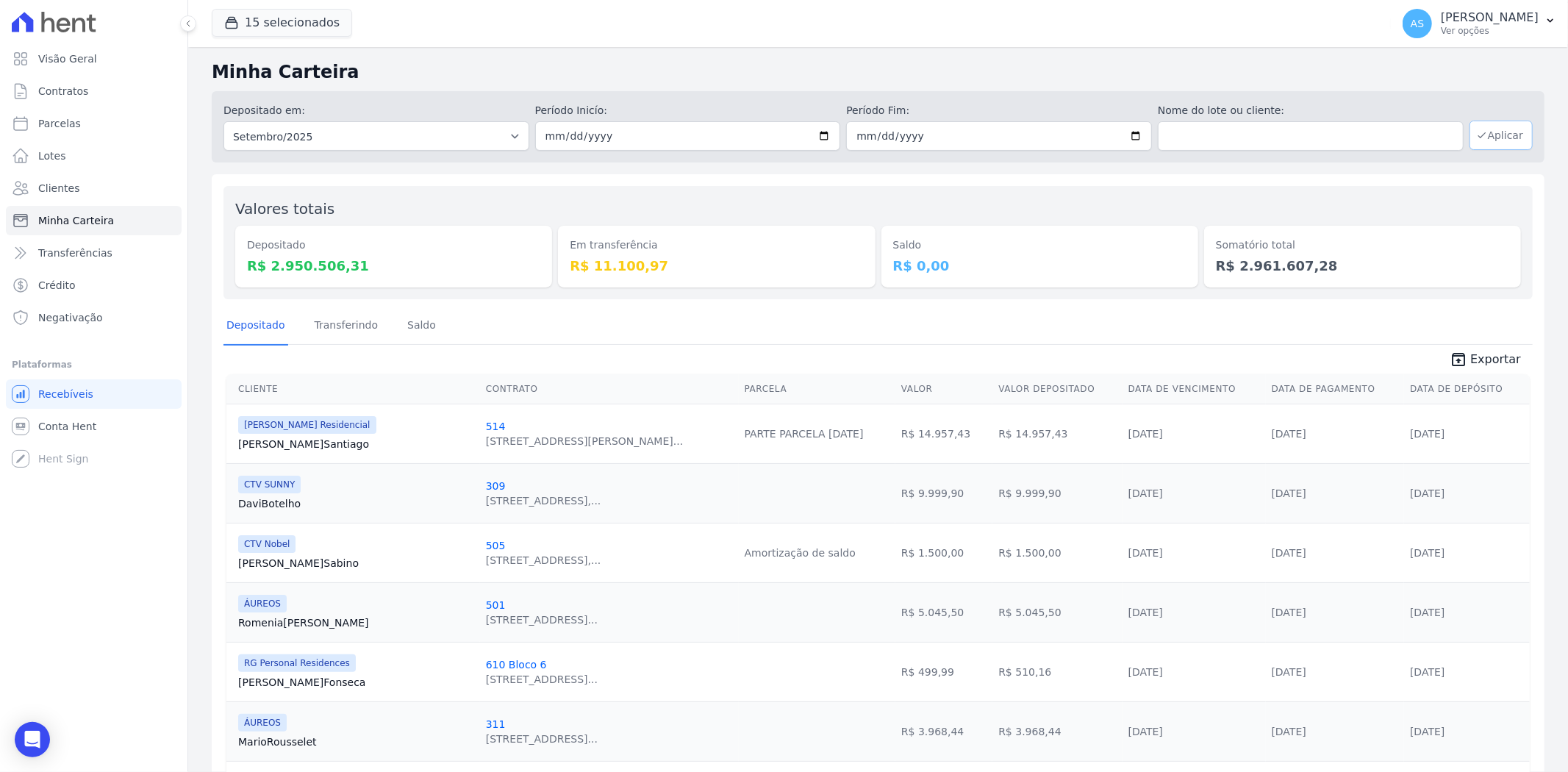
click at [1482, 130] on button "Aplicar" at bounding box center [1500, 135] width 63 height 29
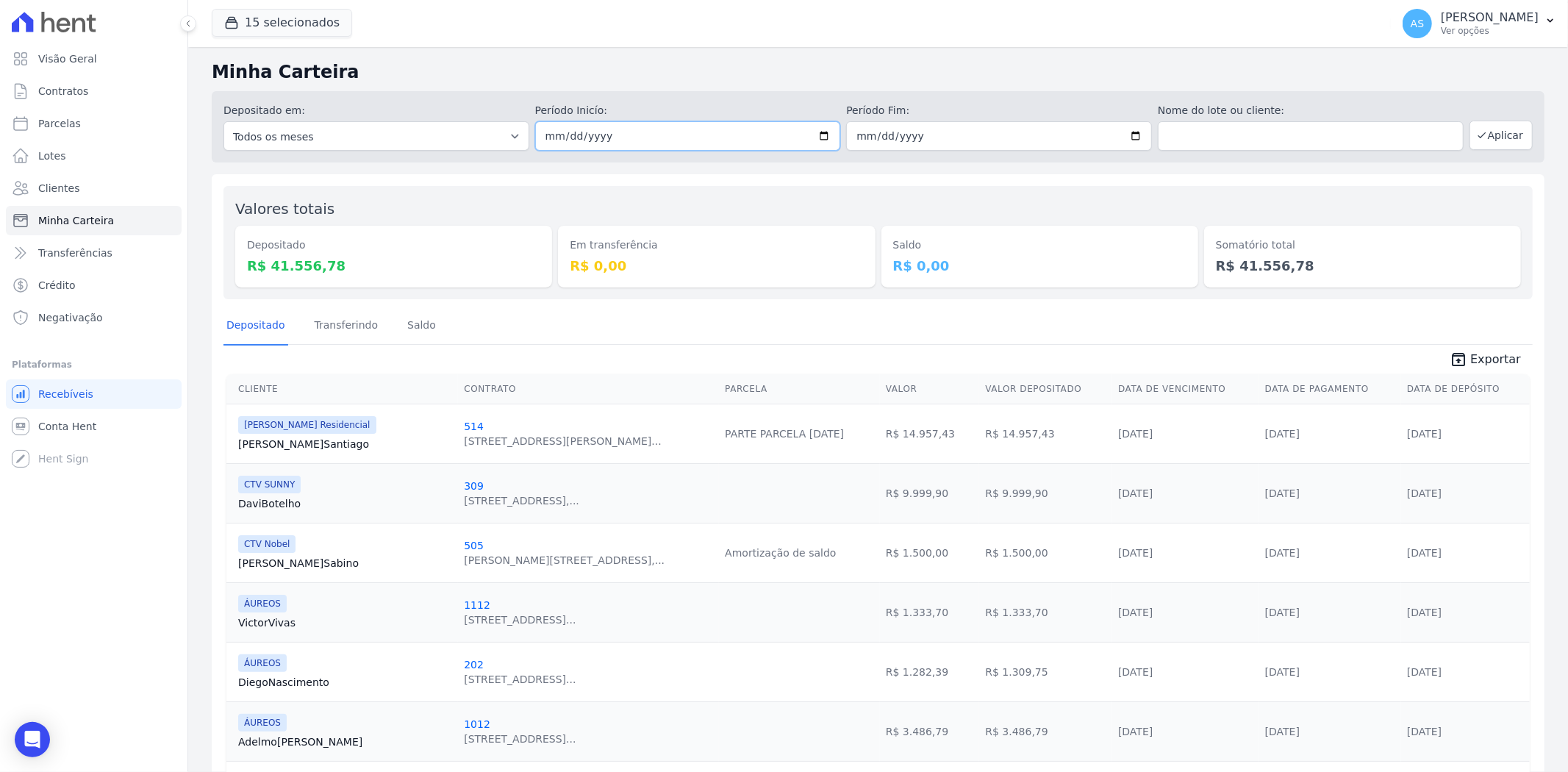
click at [814, 135] on input "2025-09-26" at bounding box center [688, 136] width 306 height 29
type input "[DATE]"
click at [1129, 132] on input "2025-09-26" at bounding box center [999, 136] width 306 height 29
type input "2025-09-29"
click at [1476, 140] on icon "button" at bounding box center [1481, 134] width 12 height 12
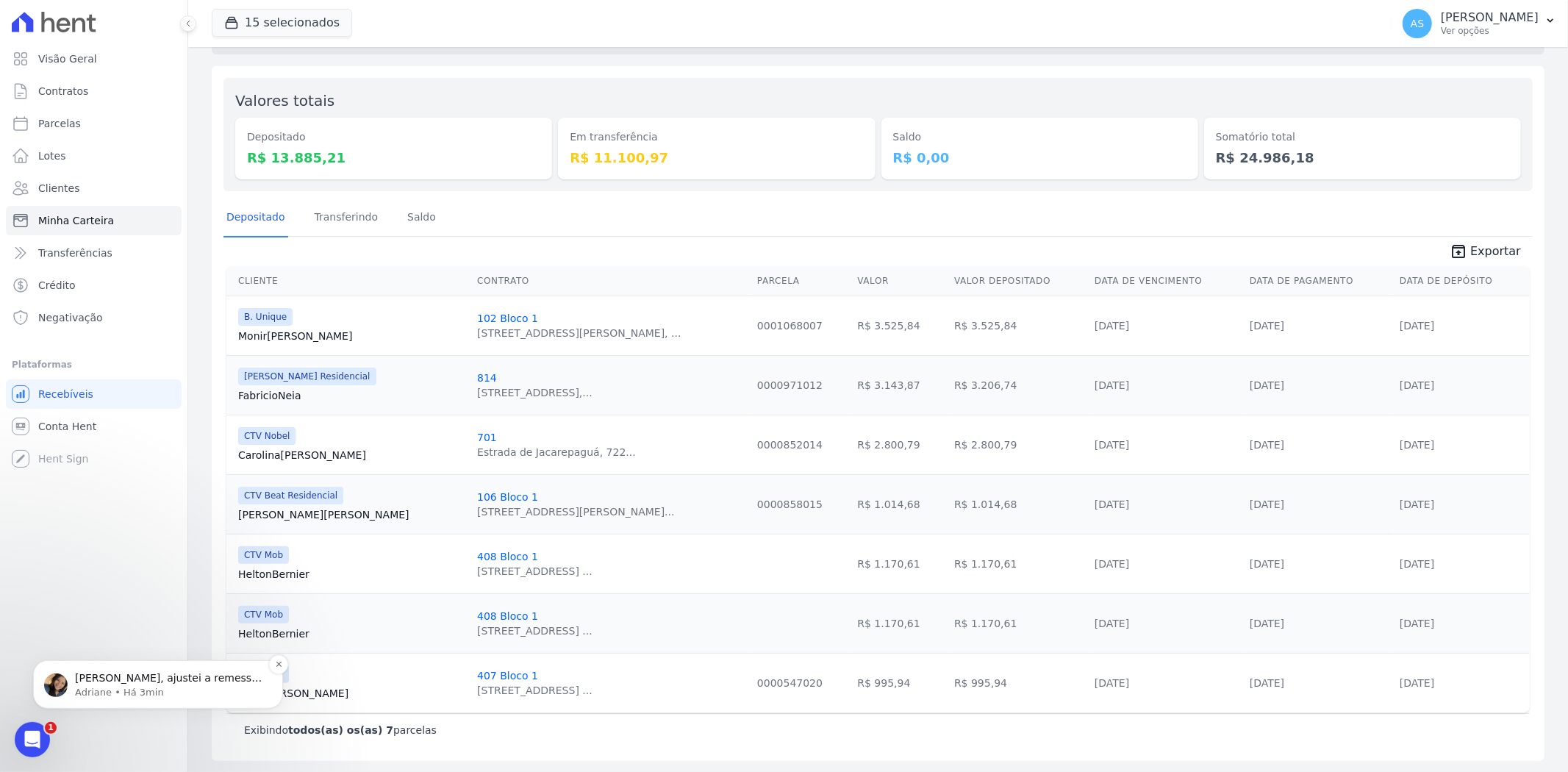
click at [119, 678] on span "[PERSON_NAME], ajustei a remessa do Aureos. Por favor conferir contratos x parc…" at bounding box center [168, 713] width 187 height 84
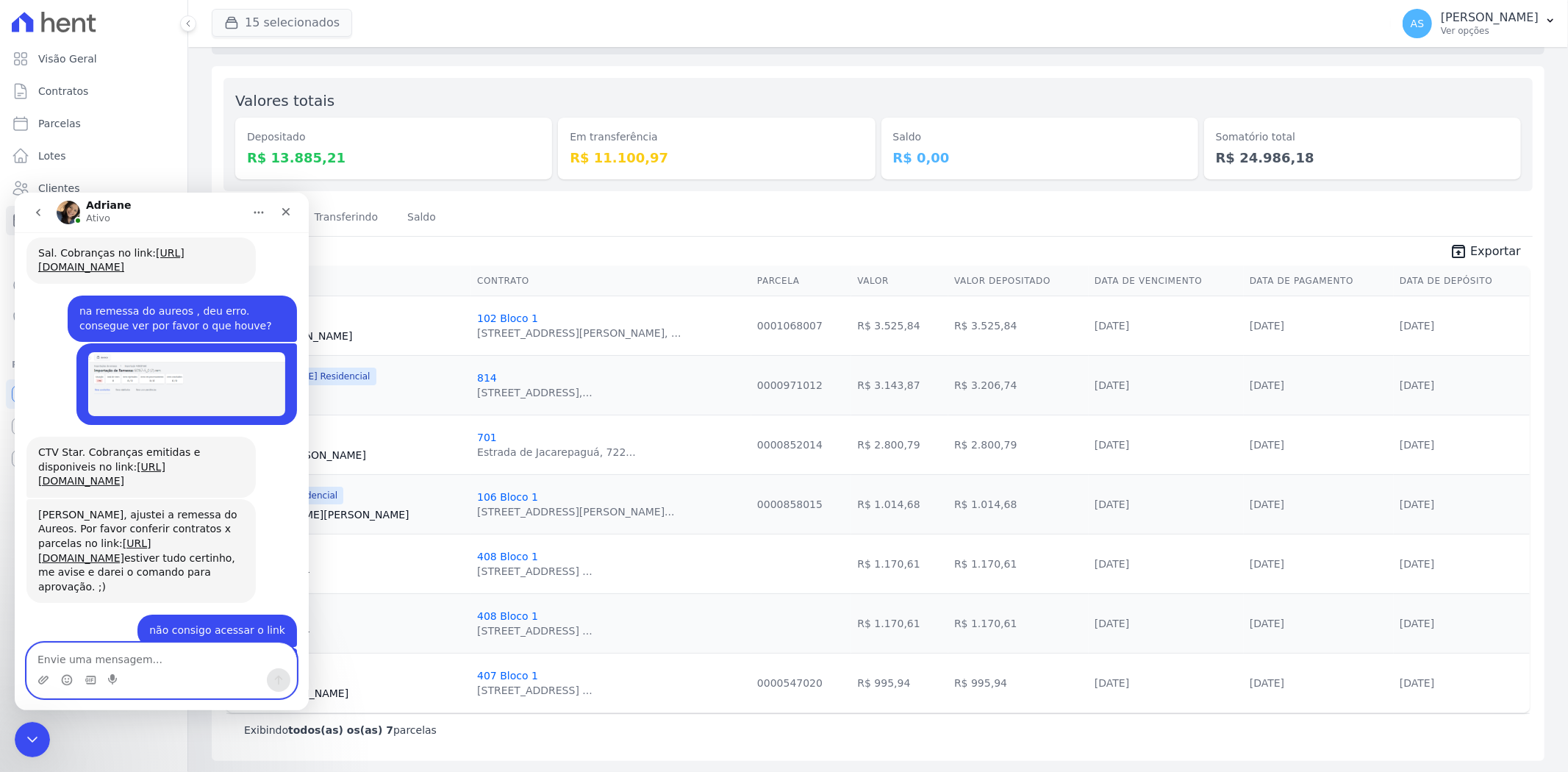
scroll to position [14756, 0]
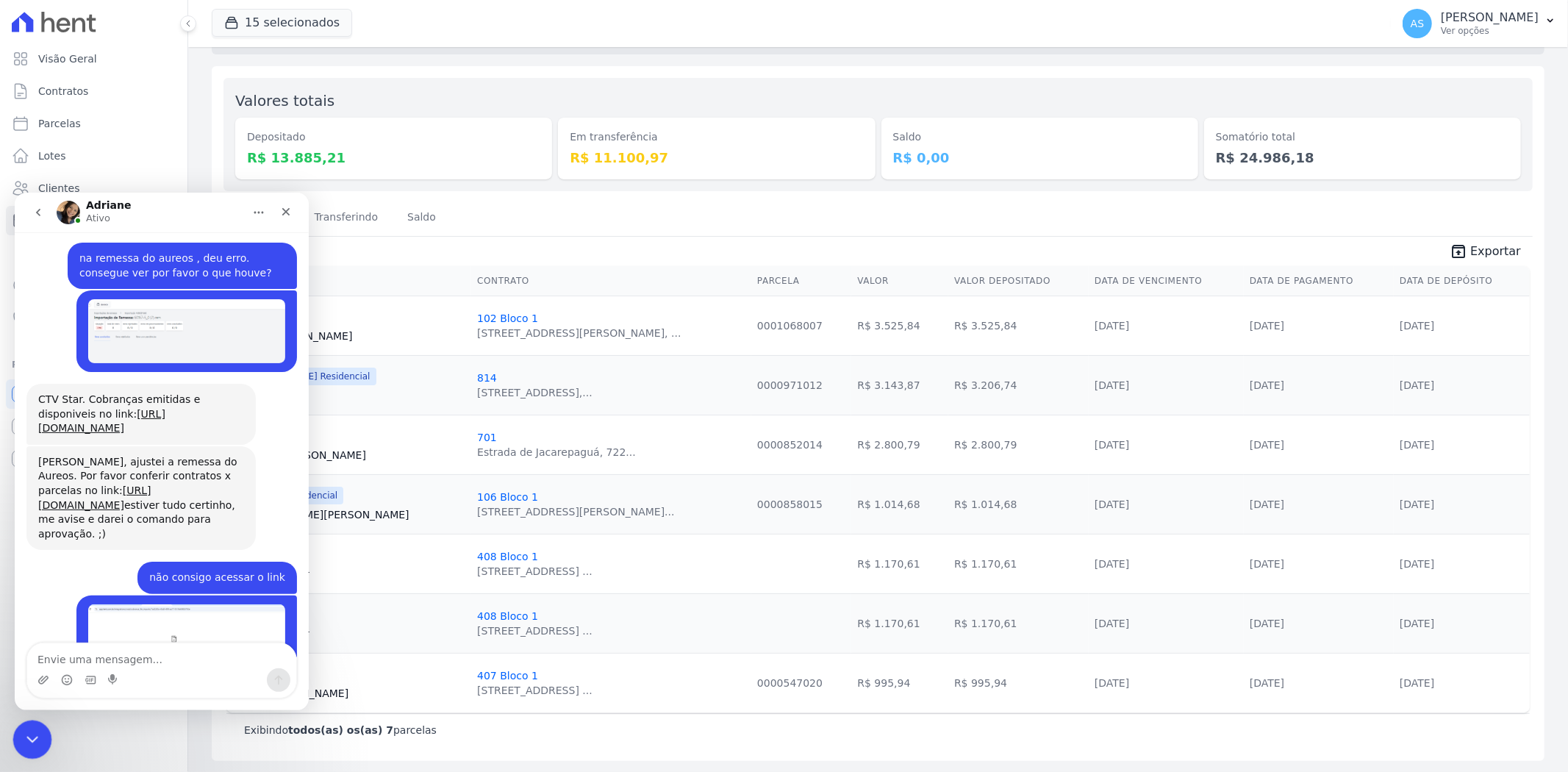
click at [24, 738] on icon "Fechar mensagem da Intercom" at bounding box center [30, 737] width 18 height 18
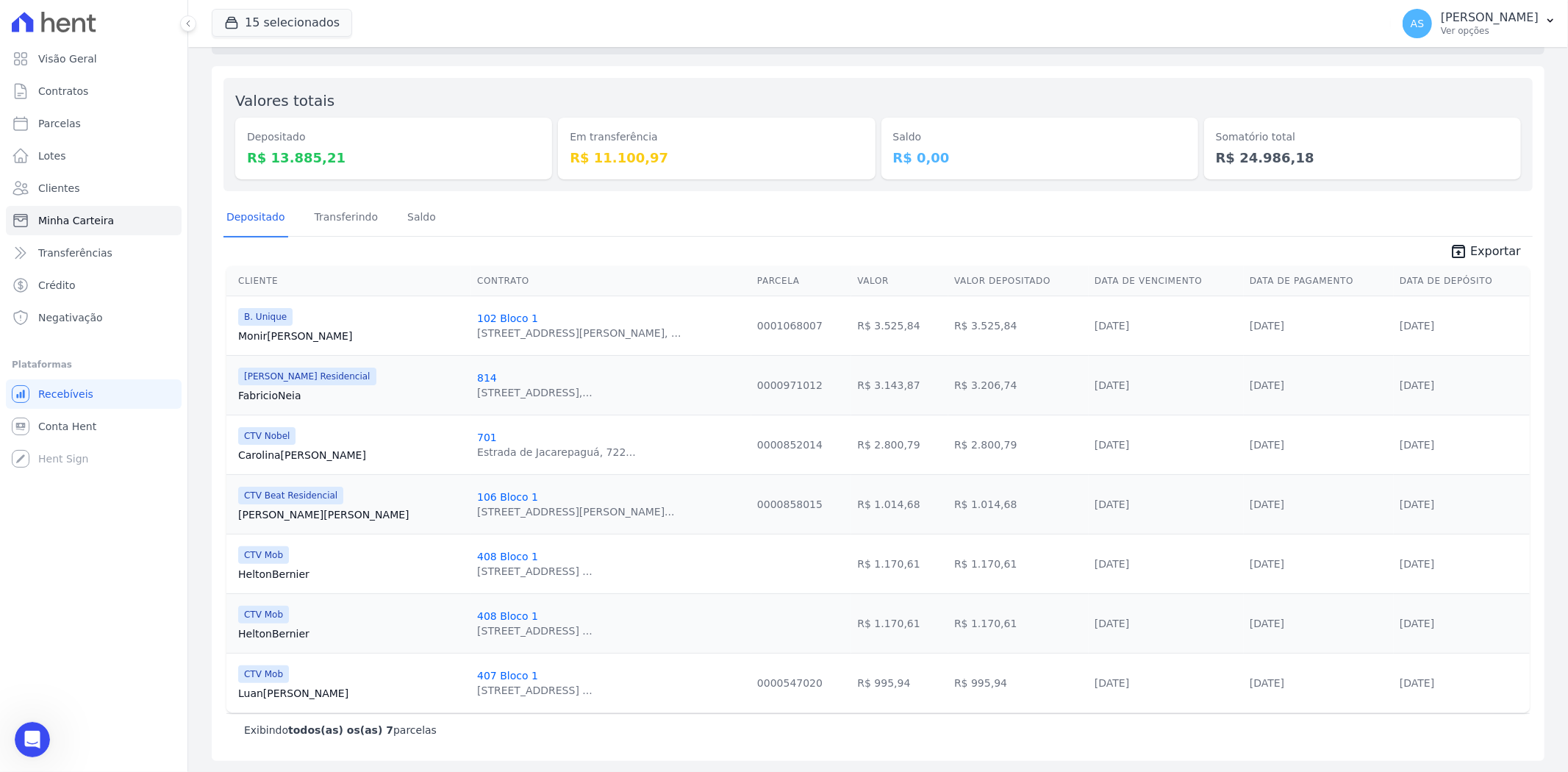
scroll to position [14789, 0]
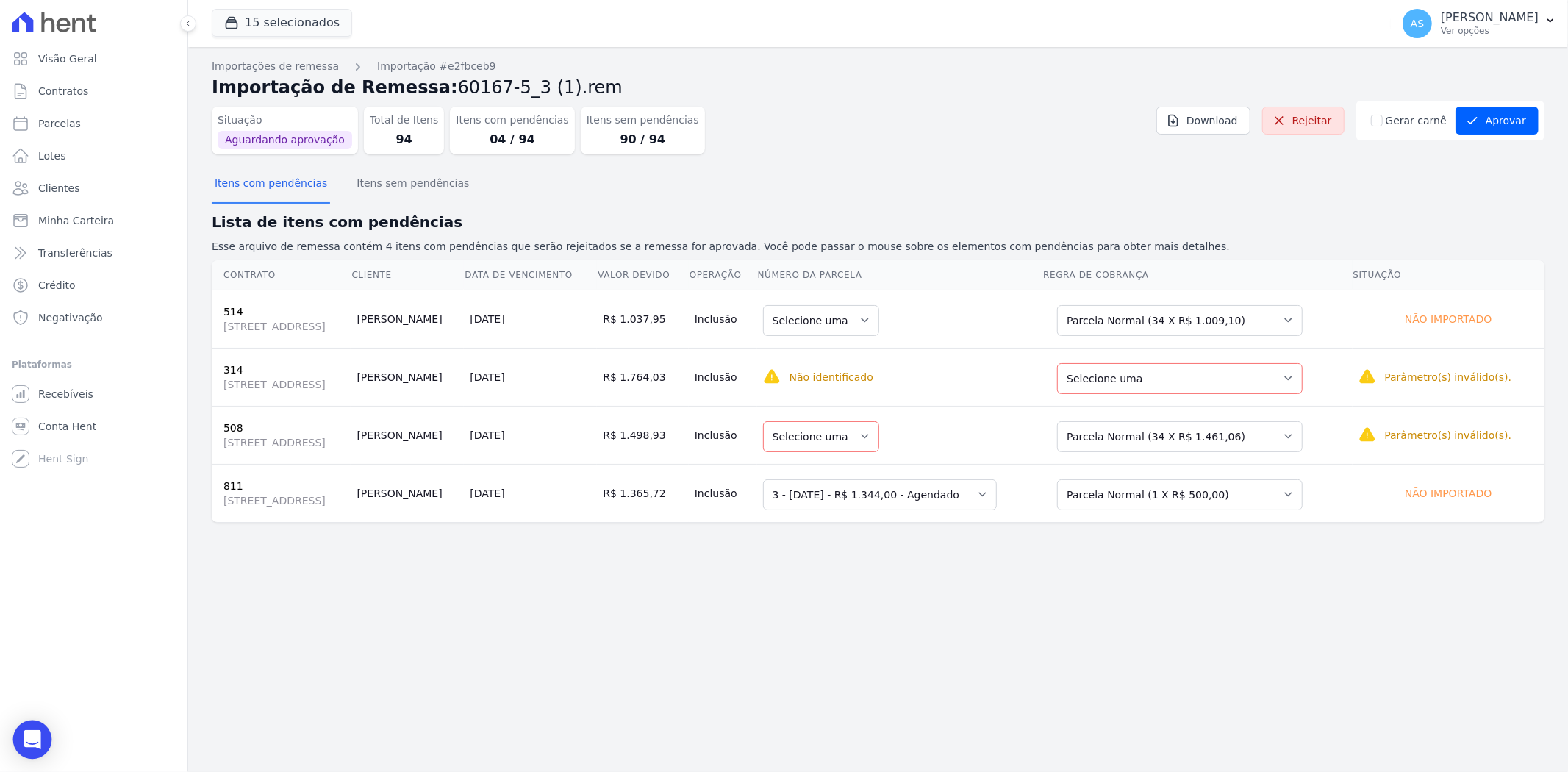
click at [38, 728] on div "Open Intercom Messenger" at bounding box center [32, 740] width 39 height 39
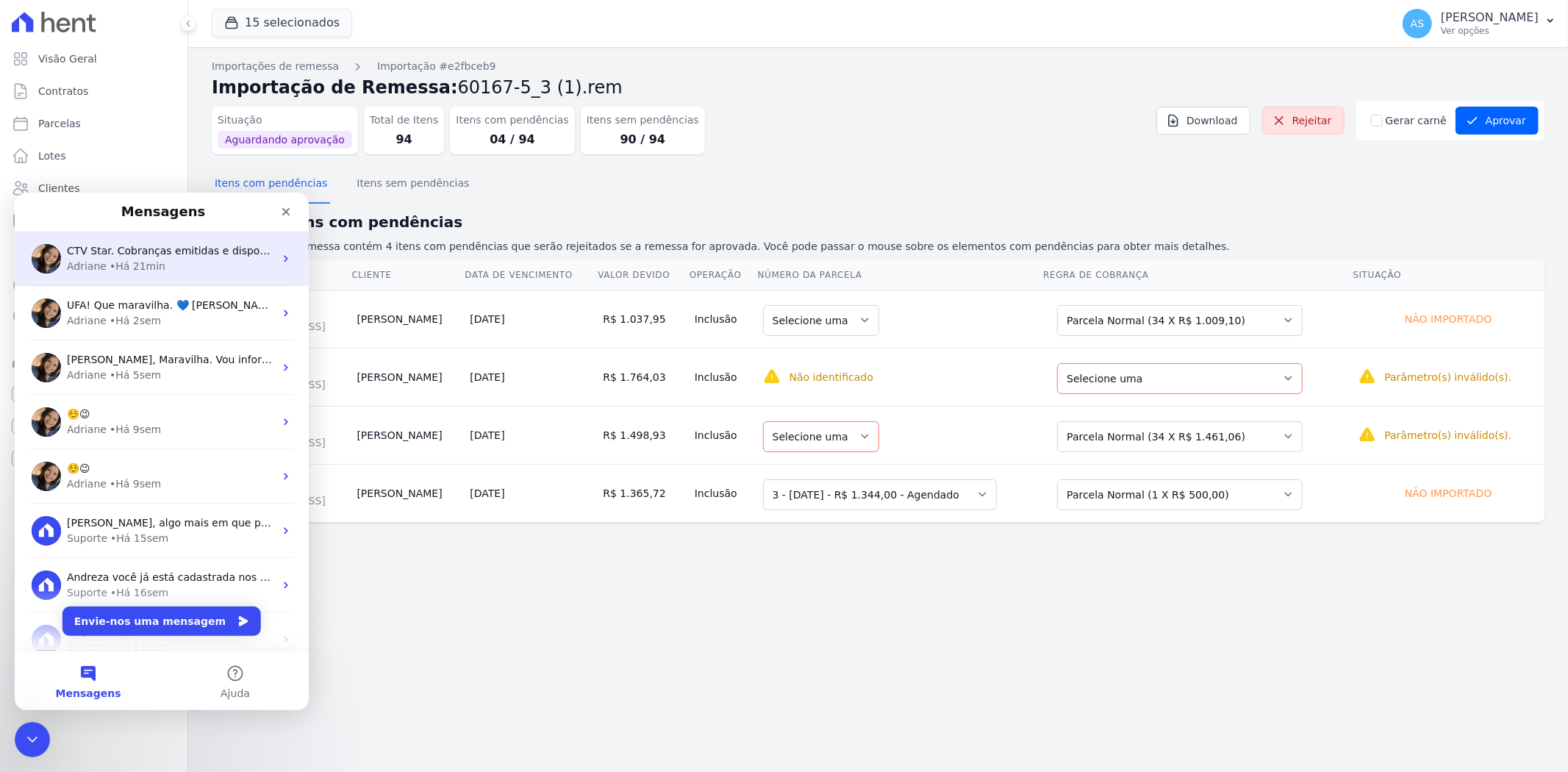
click at [191, 248] on span "CTV Star. Cobranças emitidas e disponiveis no link: [URL][DOMAIN_NAME]" at bounding box center [257, 250] width 382 height 12
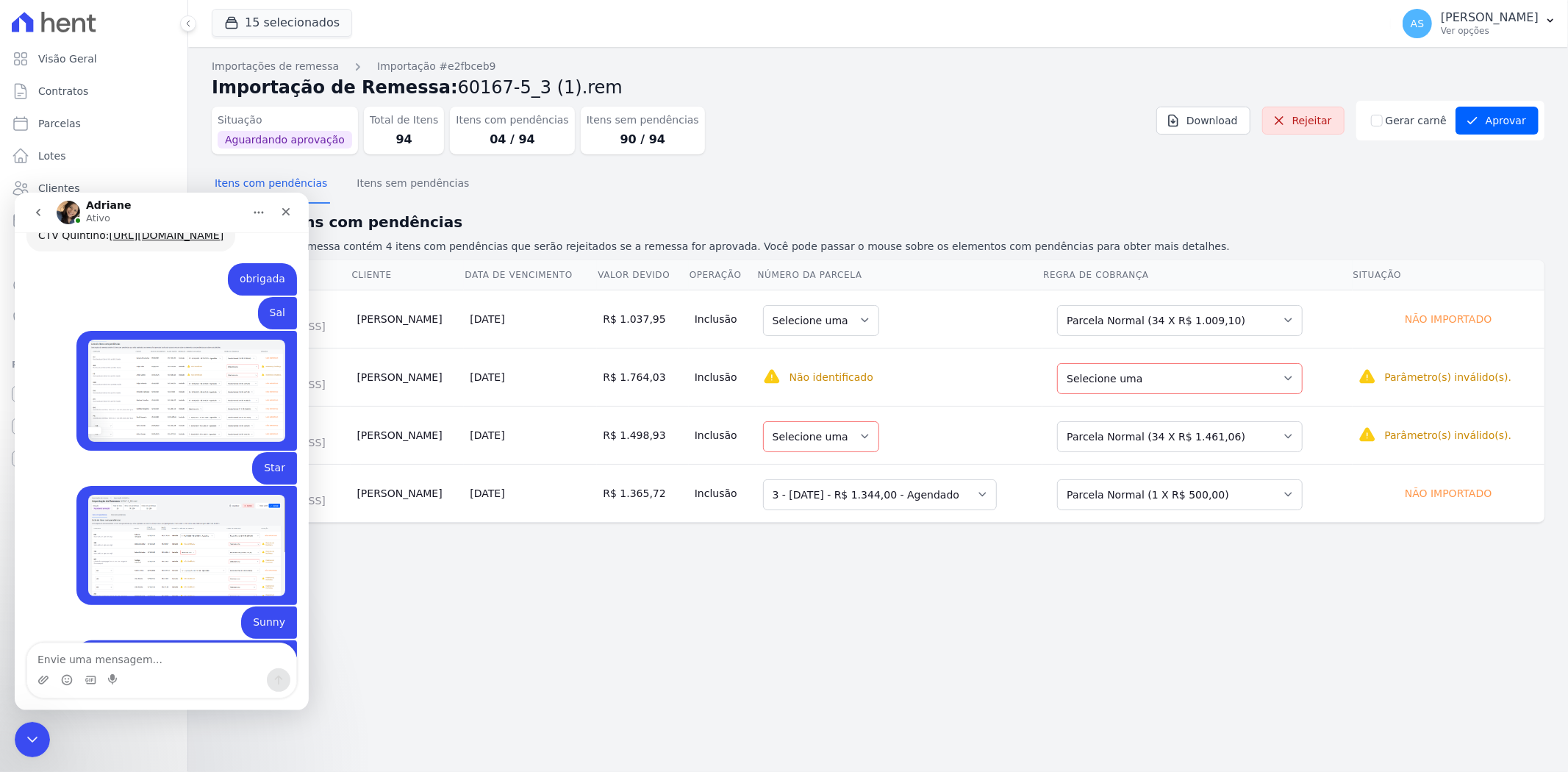
scroll to position [14262, 0]
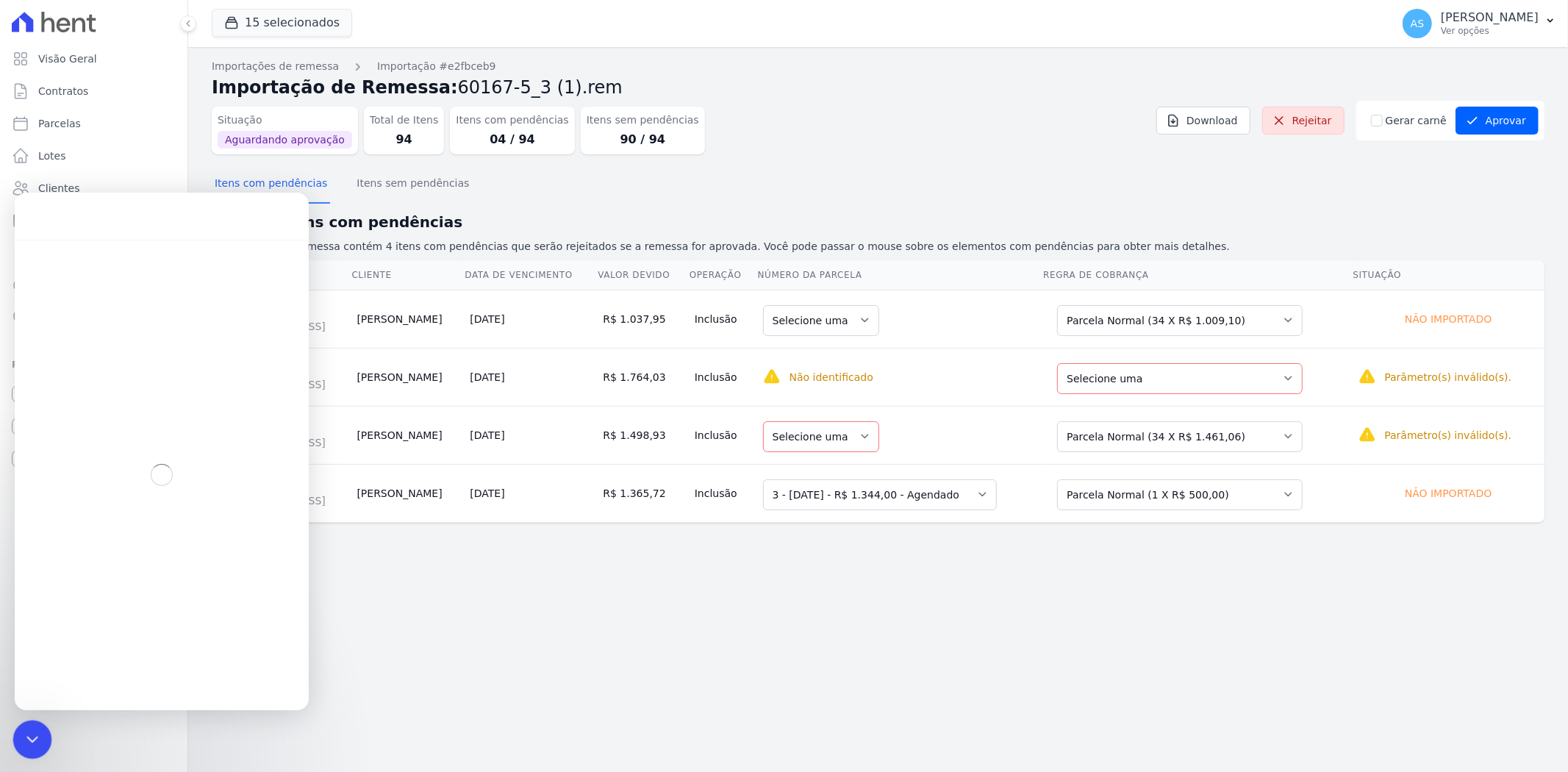
click at [22, 727] on div "Fechar mensagem da Intercom" at bounding box center [30, 737] width 35 height 35
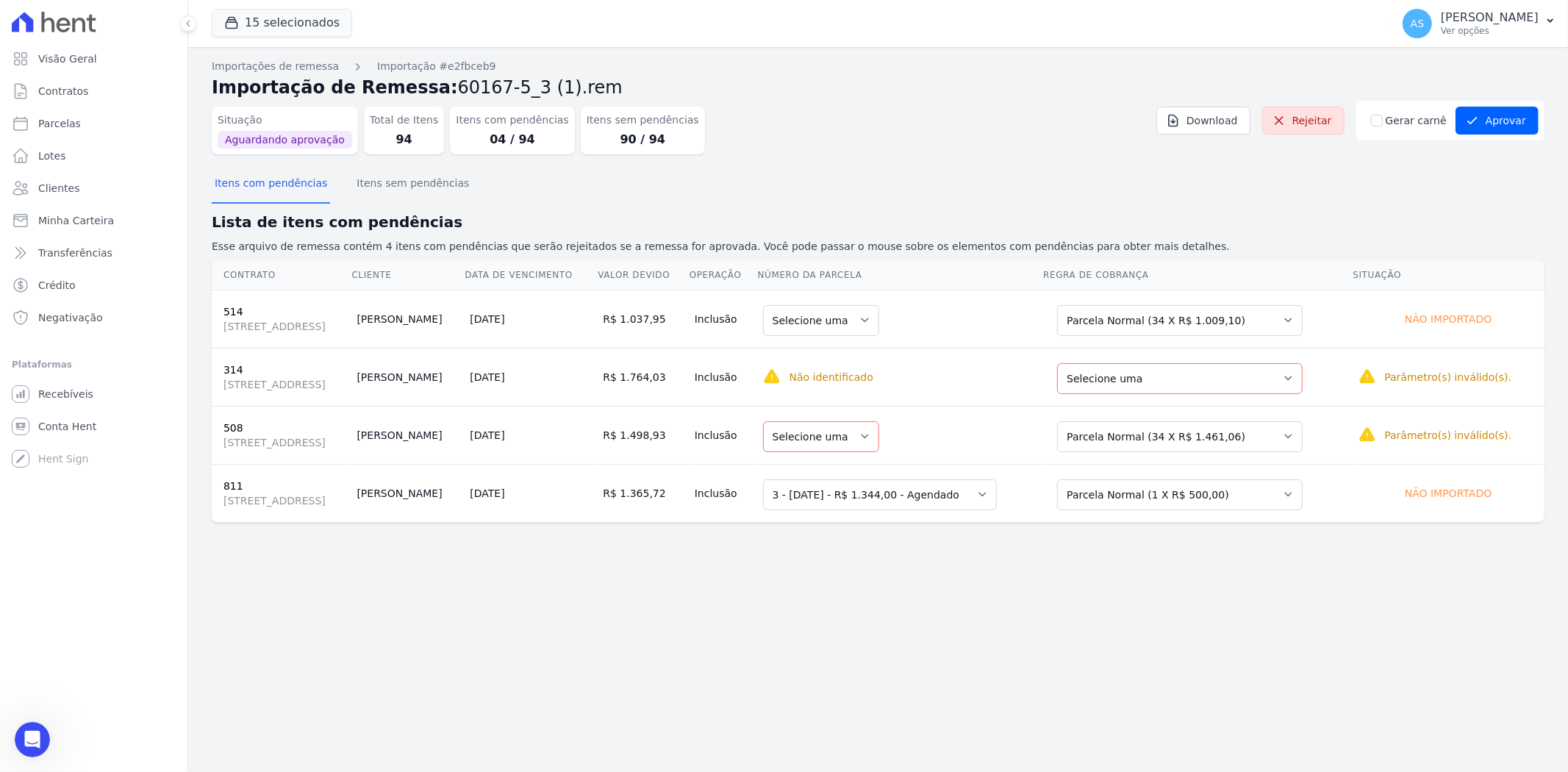
scroll to position [14544, 0]
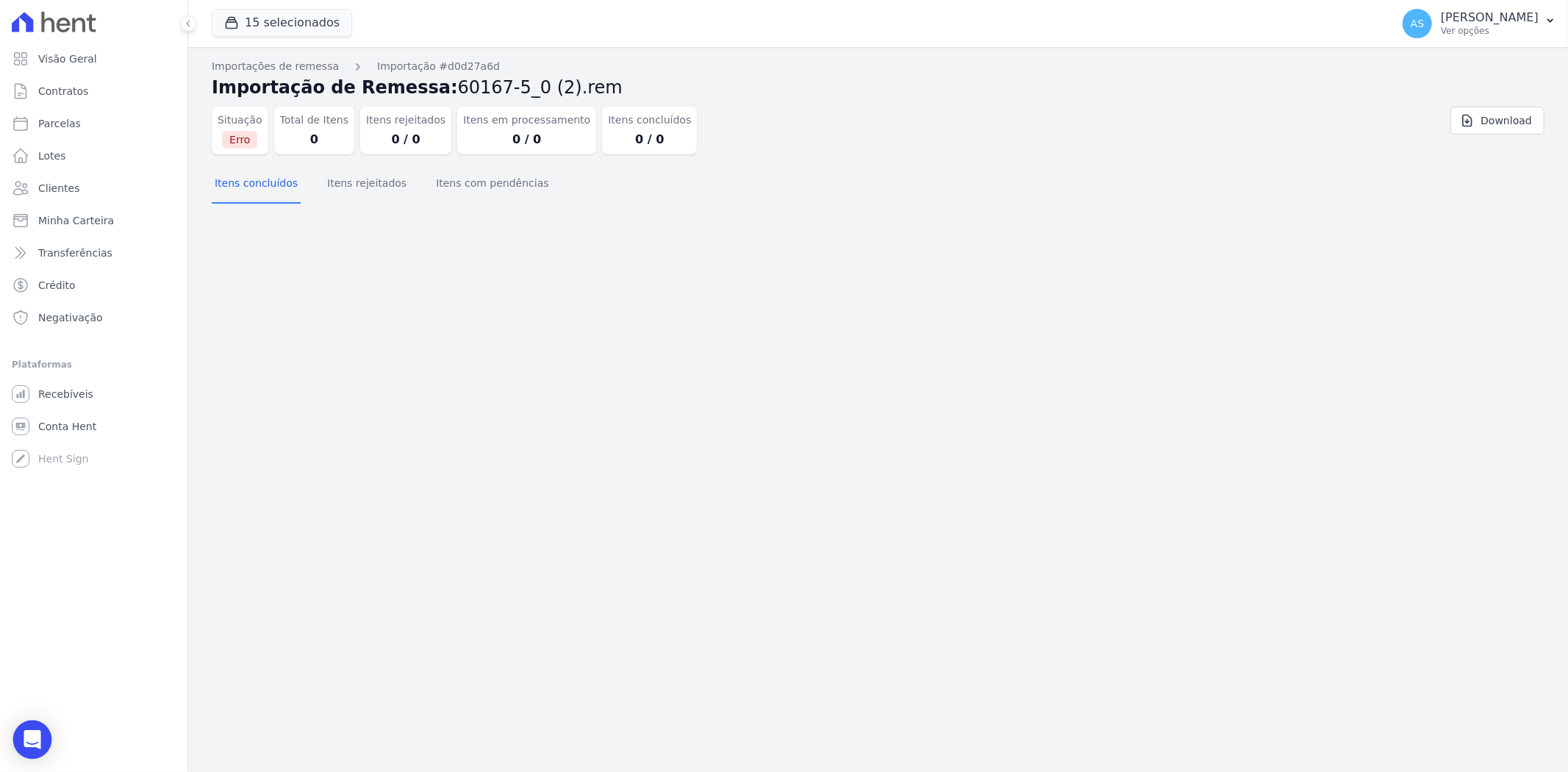
click at [24, 744] on div "Open Intercom Messenger" at bounding box center [32, 740] width 39 height 39
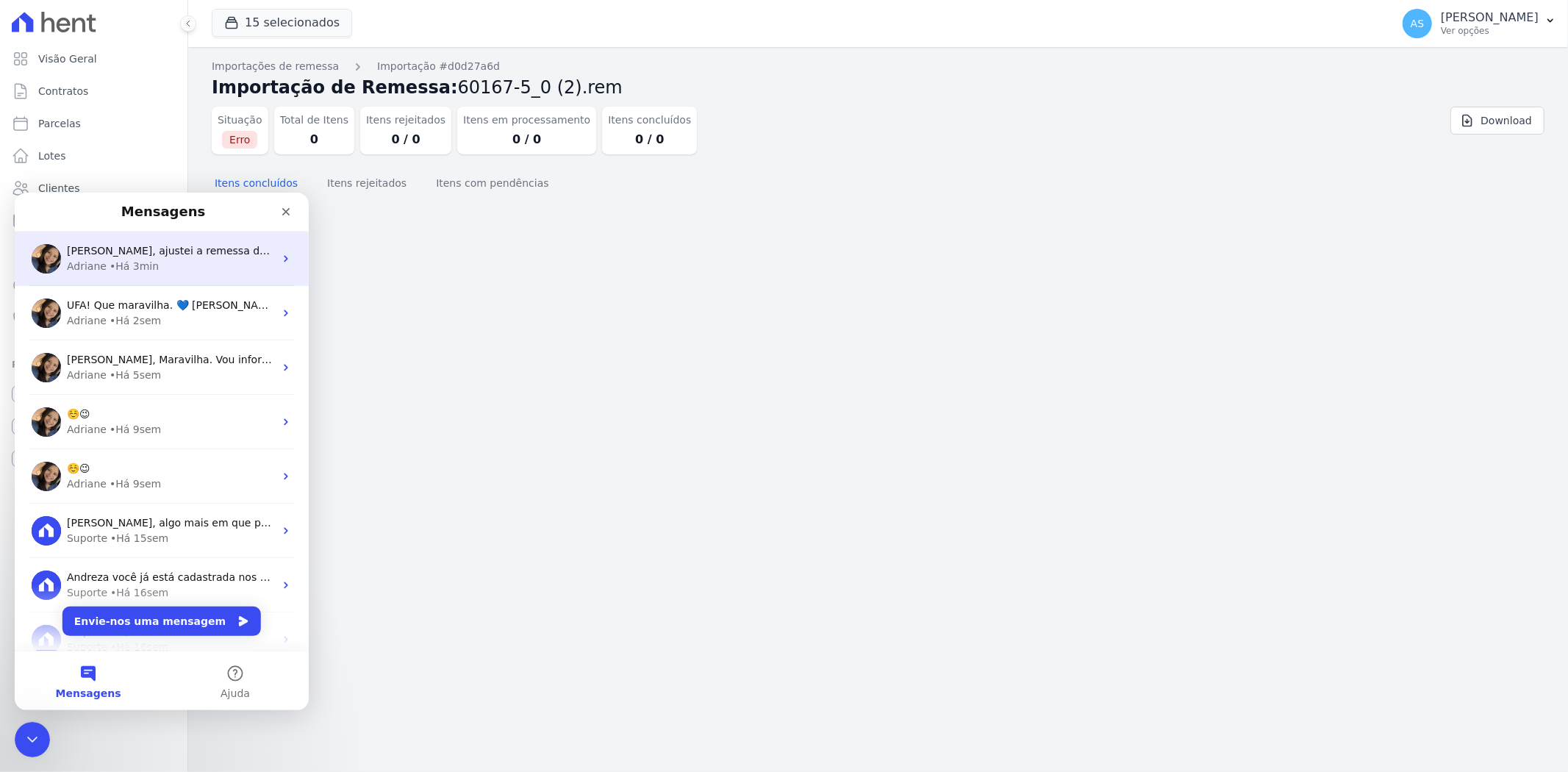
click at [227, 260] on div "Adriane • Há 3min" at bounding box center [171, 266] width 207 height 15
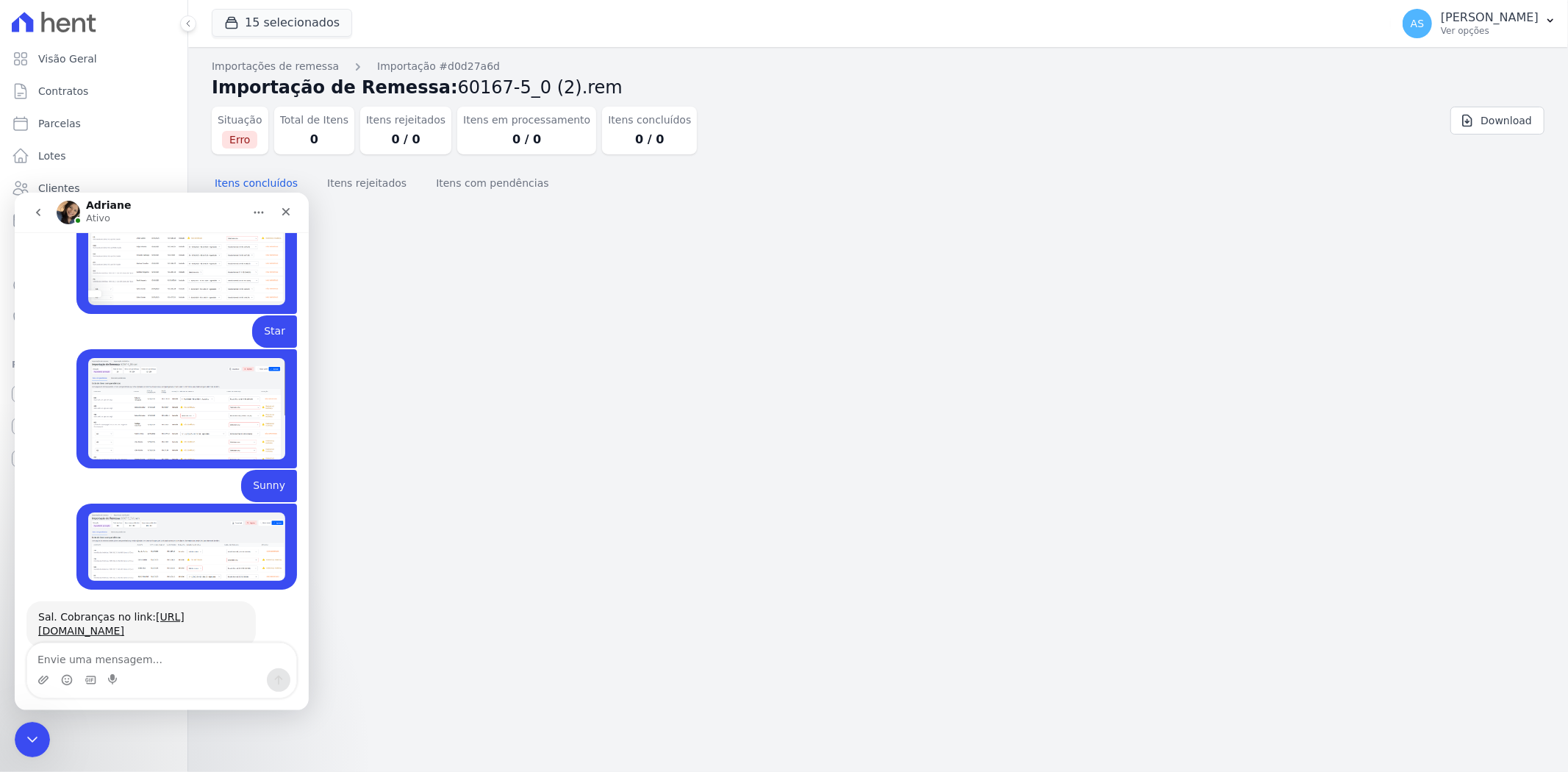
scroll to position [14275, 0]
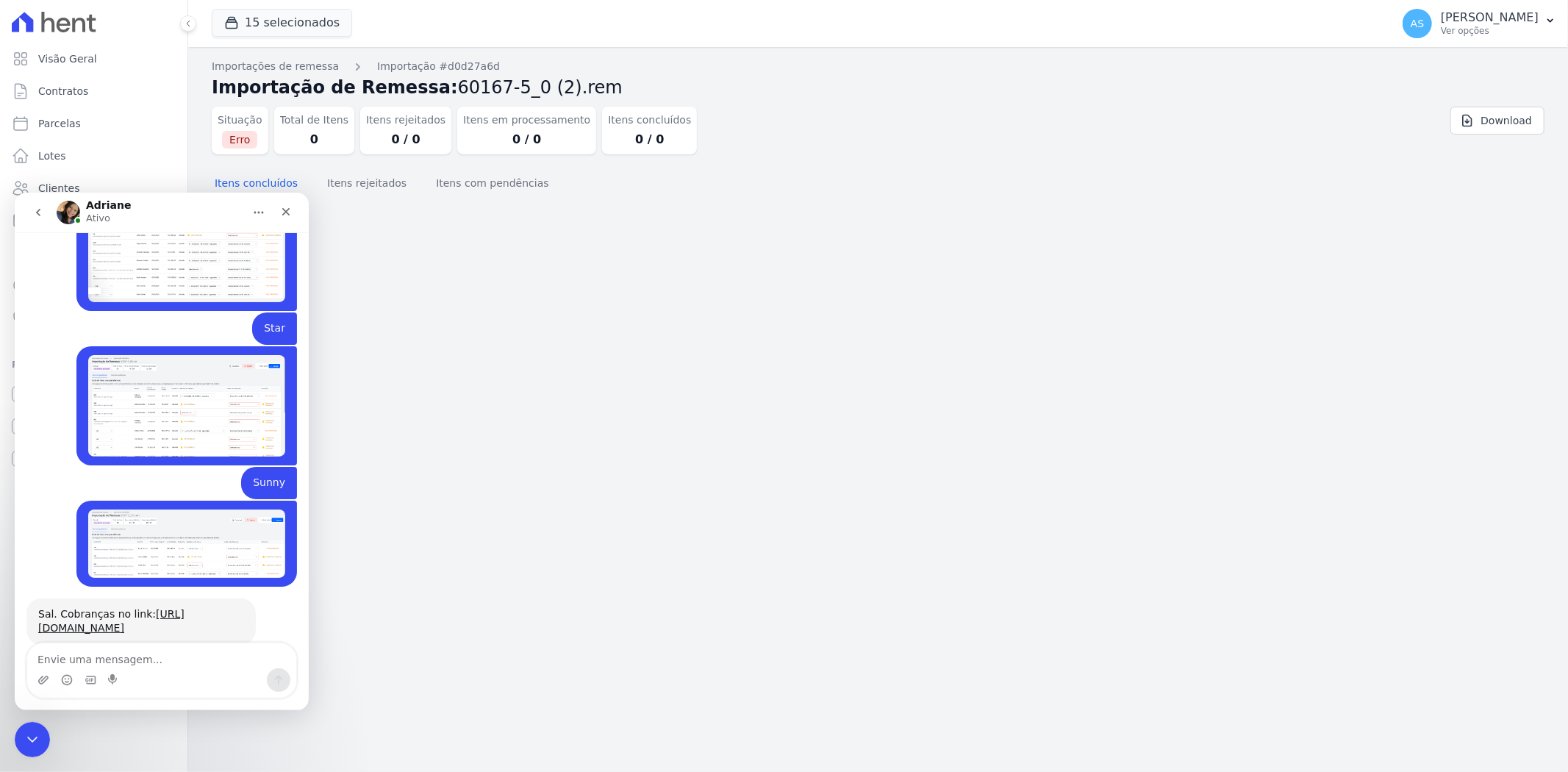
click at [56, 659] on textarea "Envie uma mensagem..." at bounding box center [161, 654] width 269 height 25
type textarea "não consigo acessar o link"
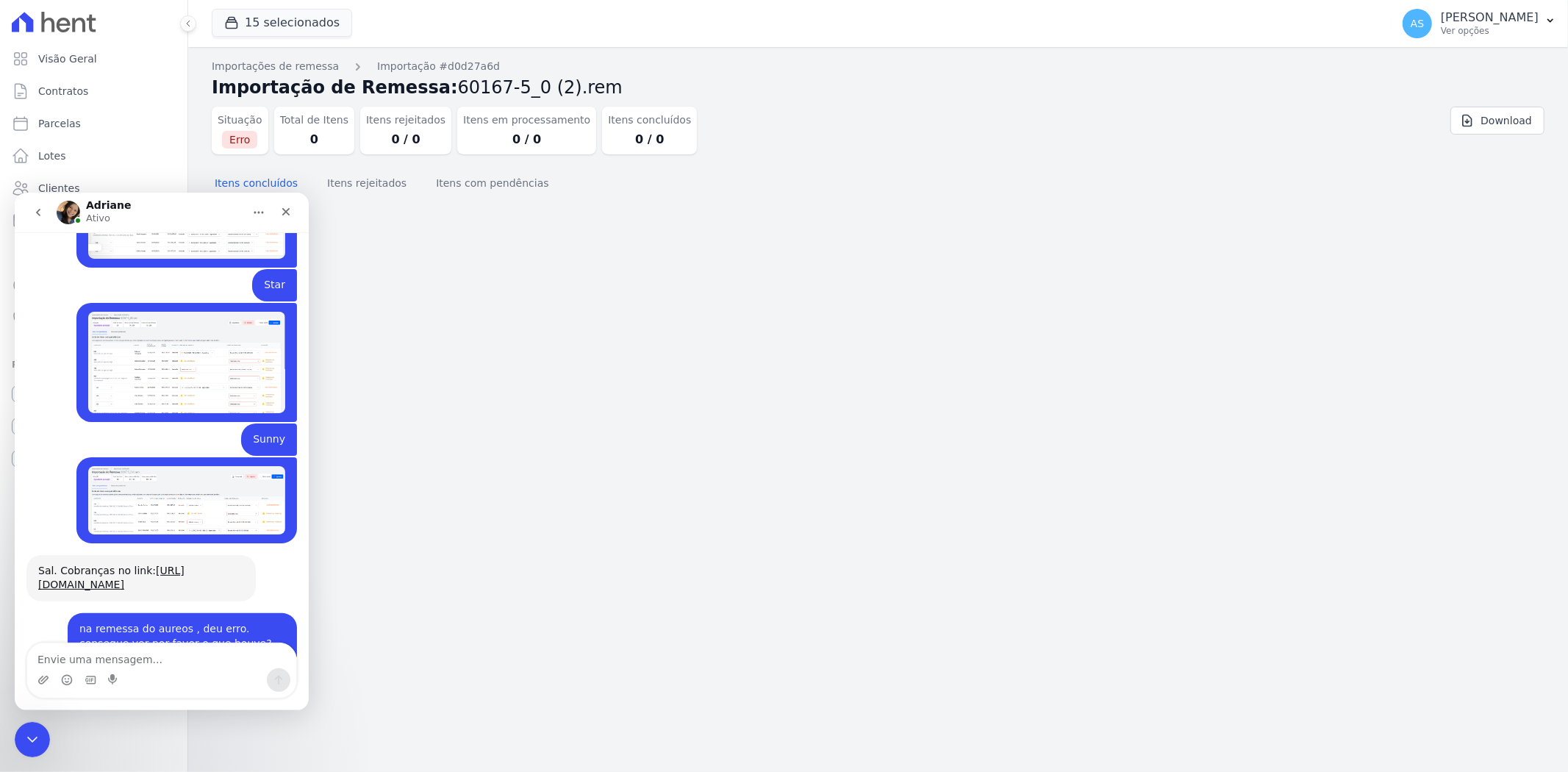
click at [96, 666] on textarea "Envie uma mensagem..." at bounding box center [161, 654] width 269 height 25
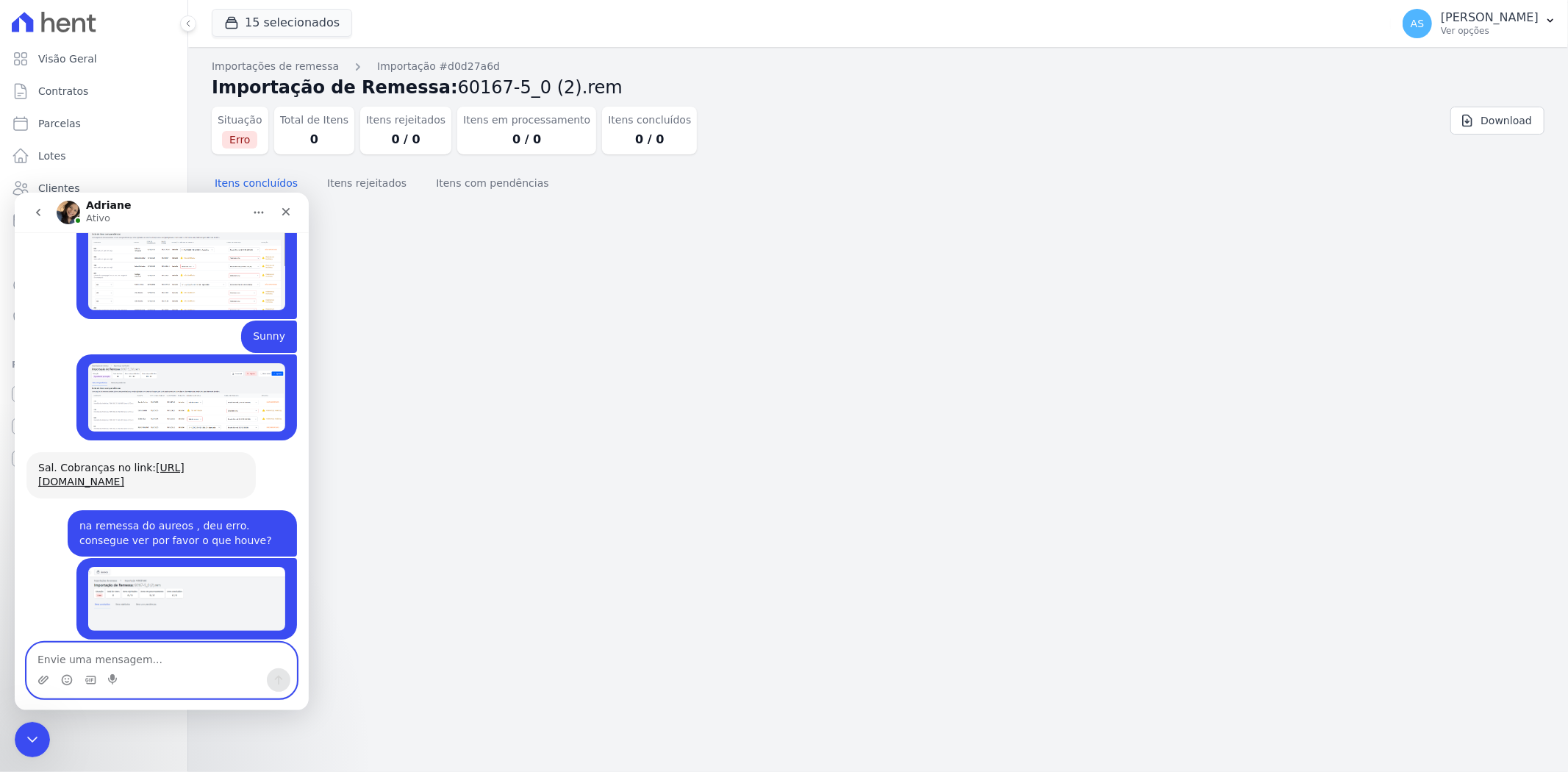
scroll to position [14421, 0]
drag, startPoint x: 16, startPoint y: 738, endPoint x: 21, endPoint y: 1479, distance: 741.0
click at [13, 739] on div "Fechar mensagem da Intercom" at bounding box center [30, 737] width 35 height 35
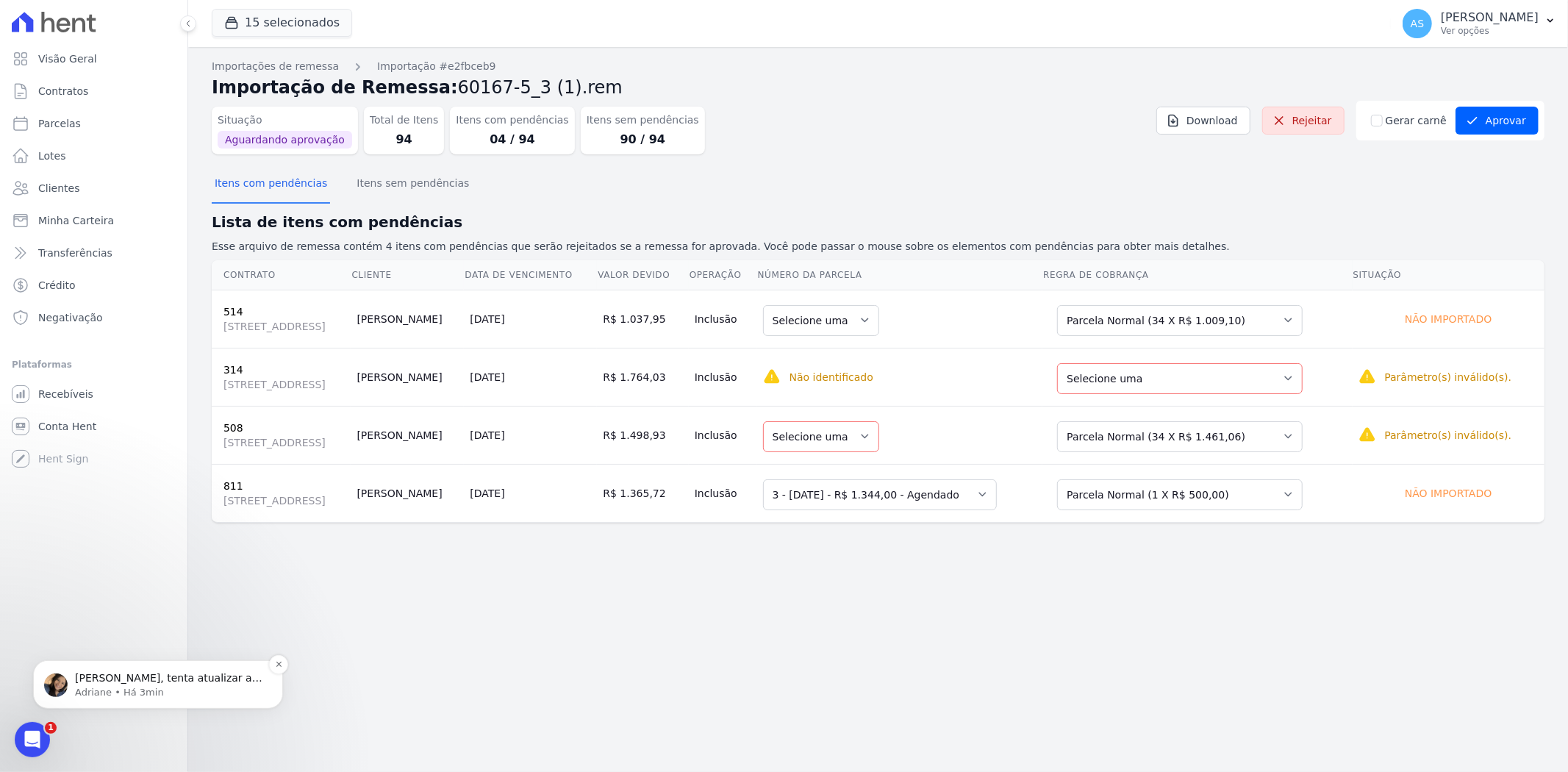
click at [189, 684] on span "[PERSON_NAME], tenta atualizar a página por favor para ver se o problema persis…" at bounding box center [169, 691] width 187 height 41
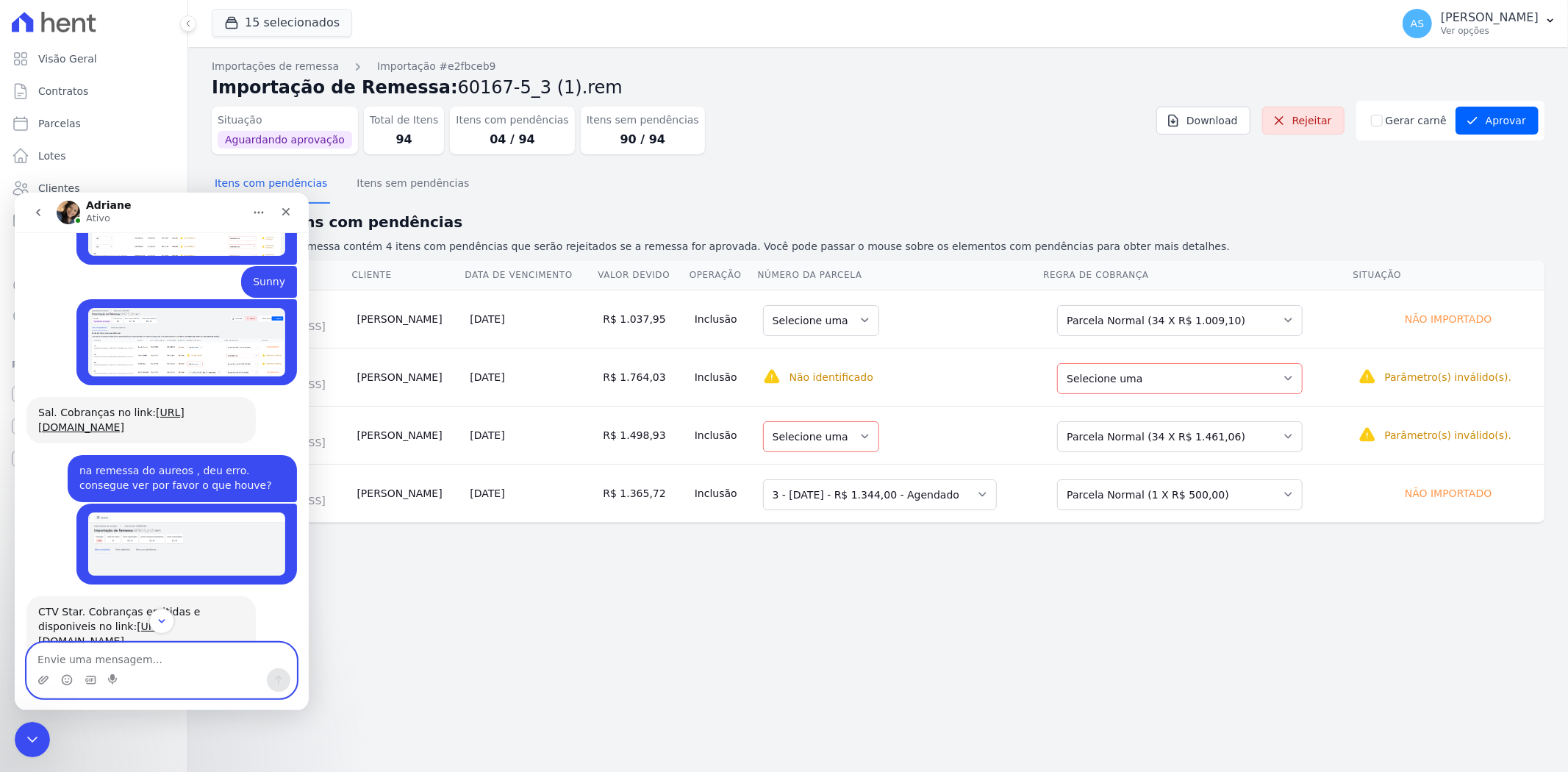
scroll to position [14316, 0]
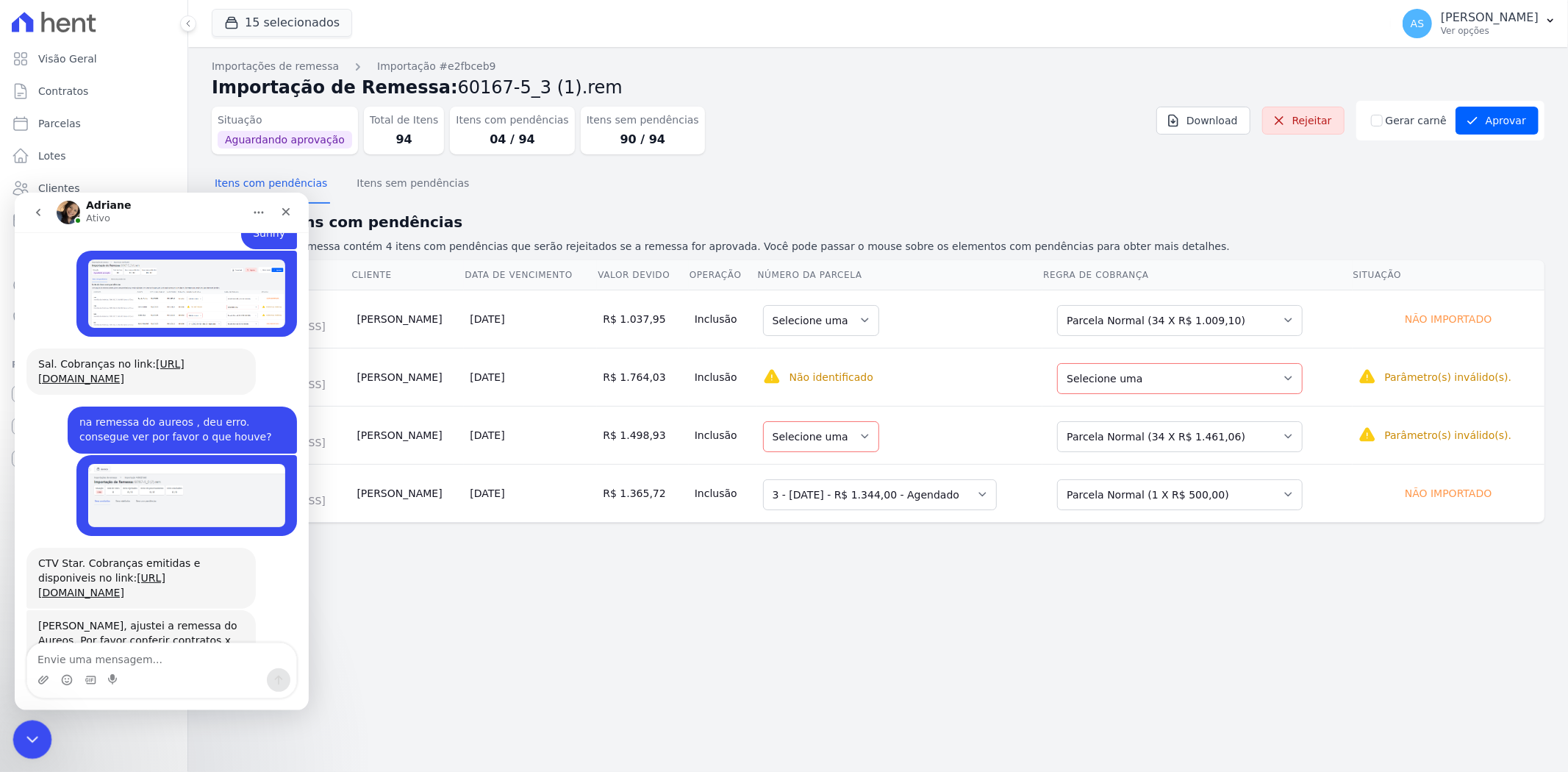
drag, startPoint x: 33, startPoint y: 731, endPoint x: 329, endPoint y: 886, distance: 334.1
click at [34, 729] on icon "Fechar mensagem da Intercom" at bounding box center [30, 737] width 18 height 18
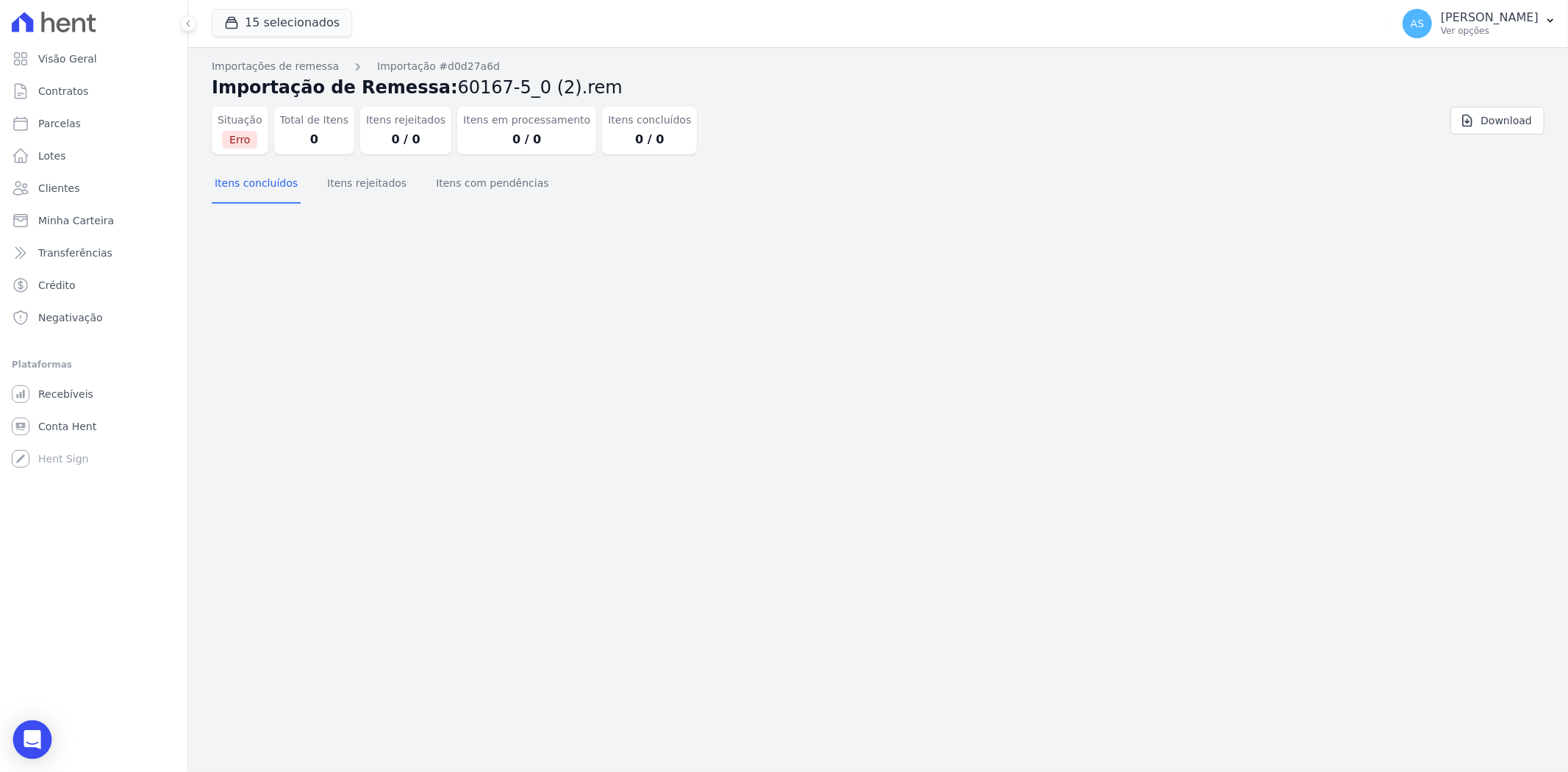
click at [29, 750] on div "Open Intercom Messenger" at bounding box center [32, 740] width 39 height 39
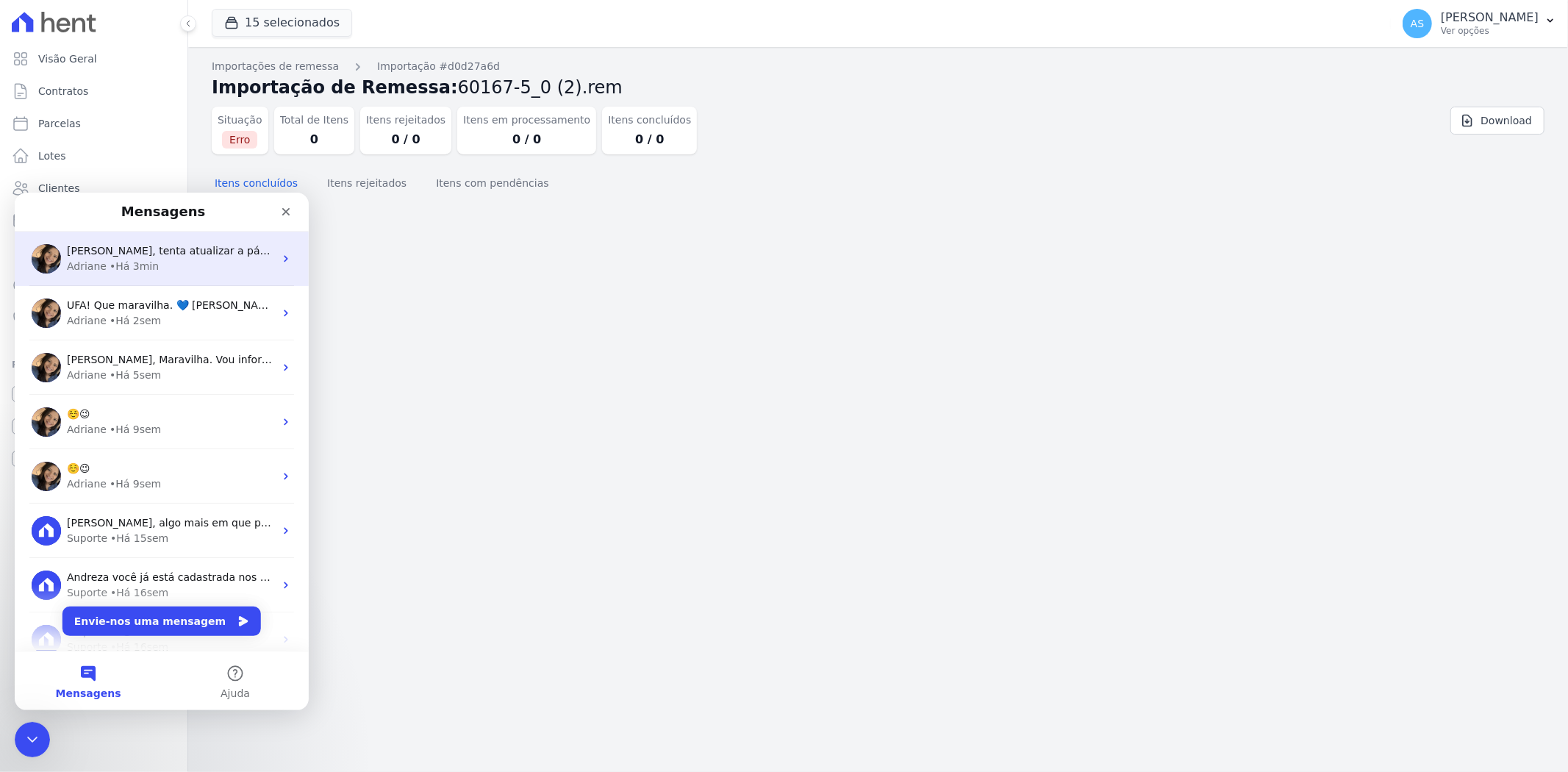
click at [186, 254] on span "[PERSON_NAME], tenta atualizar a página por favor para ver se o problema persis…" at bounding box center [290, 250] width 446 height 12
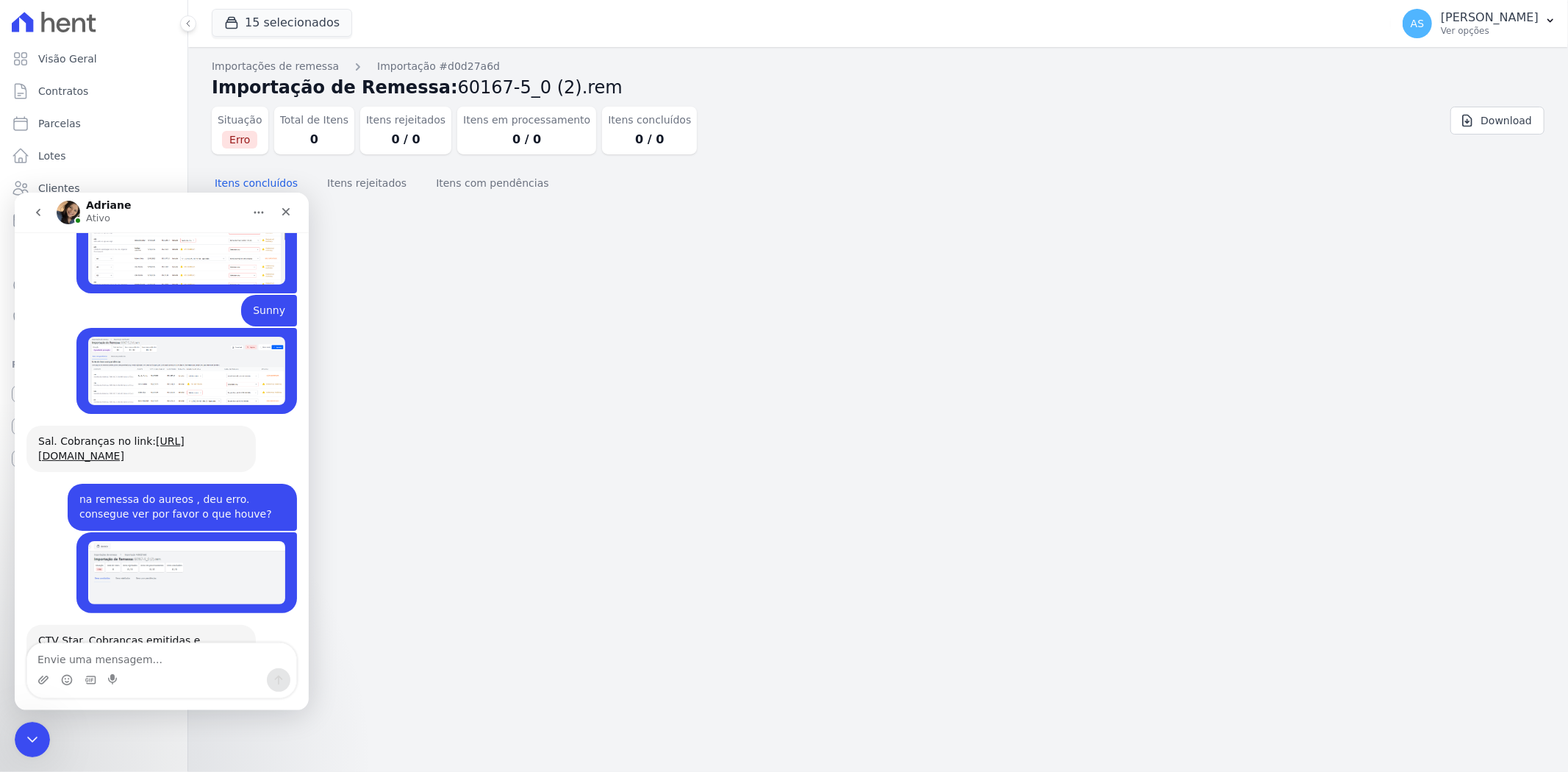
scroll to position [14272, 0]
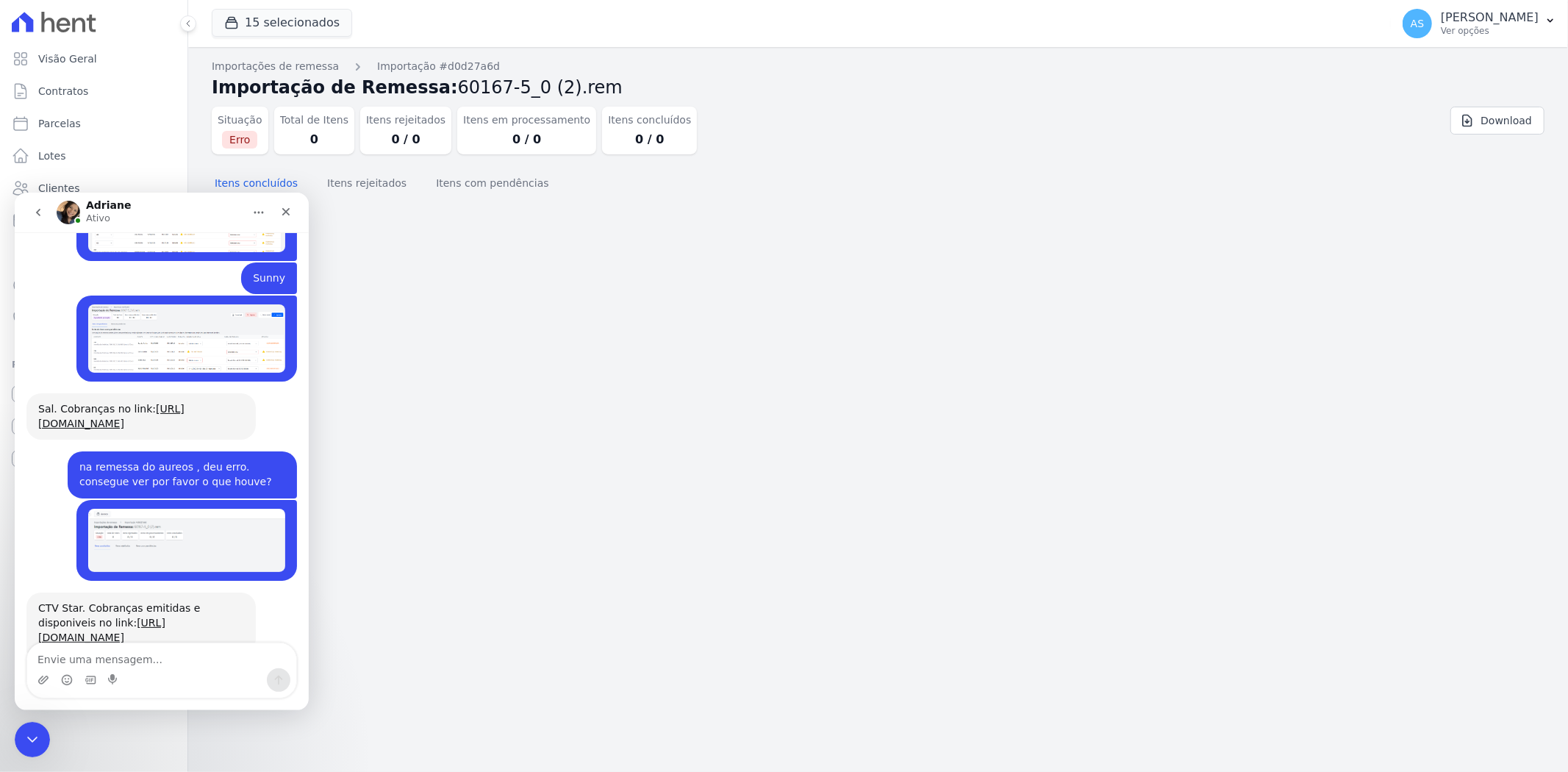
click at [151, 692] on link "[URL][DOMAIN_NAME]" at bounding box center [94, 705] width 113 height 26
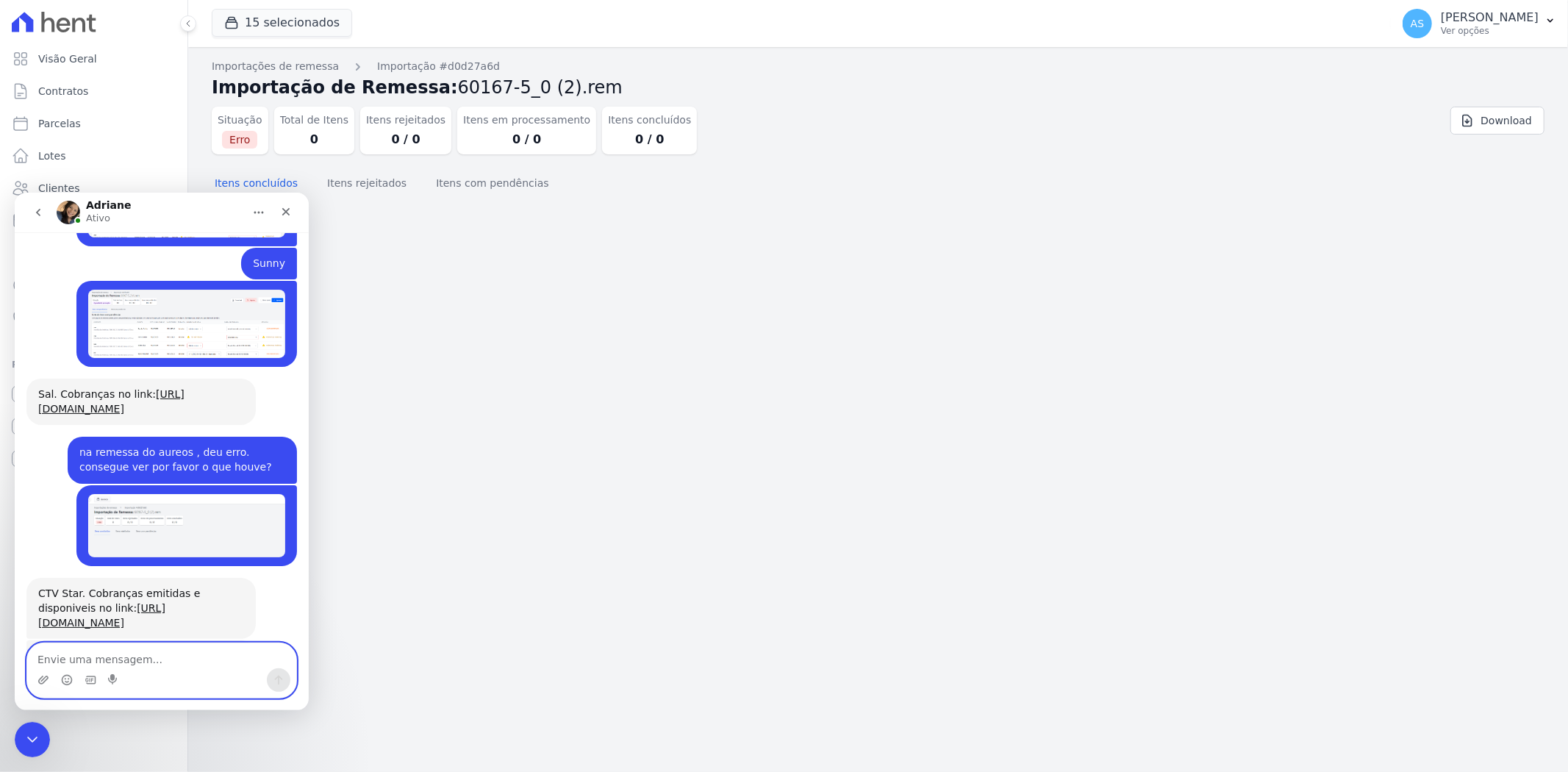
click at [85, 654] on textarea "Envie uma mensagem..." at bounding box center [161, 654] width 269 height 25
type textarea "continua, não consigo"
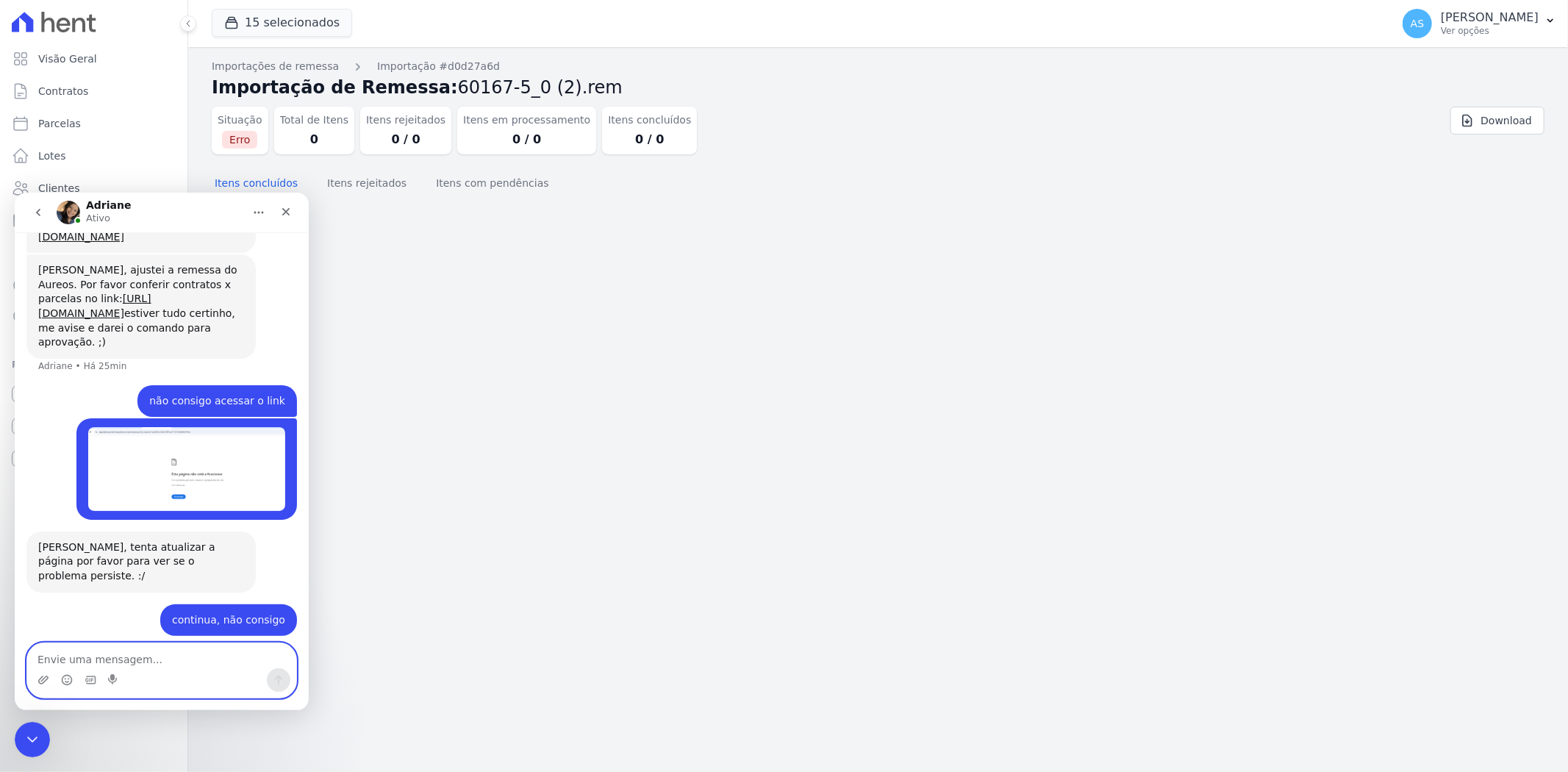
scroll to position [14659, 0]
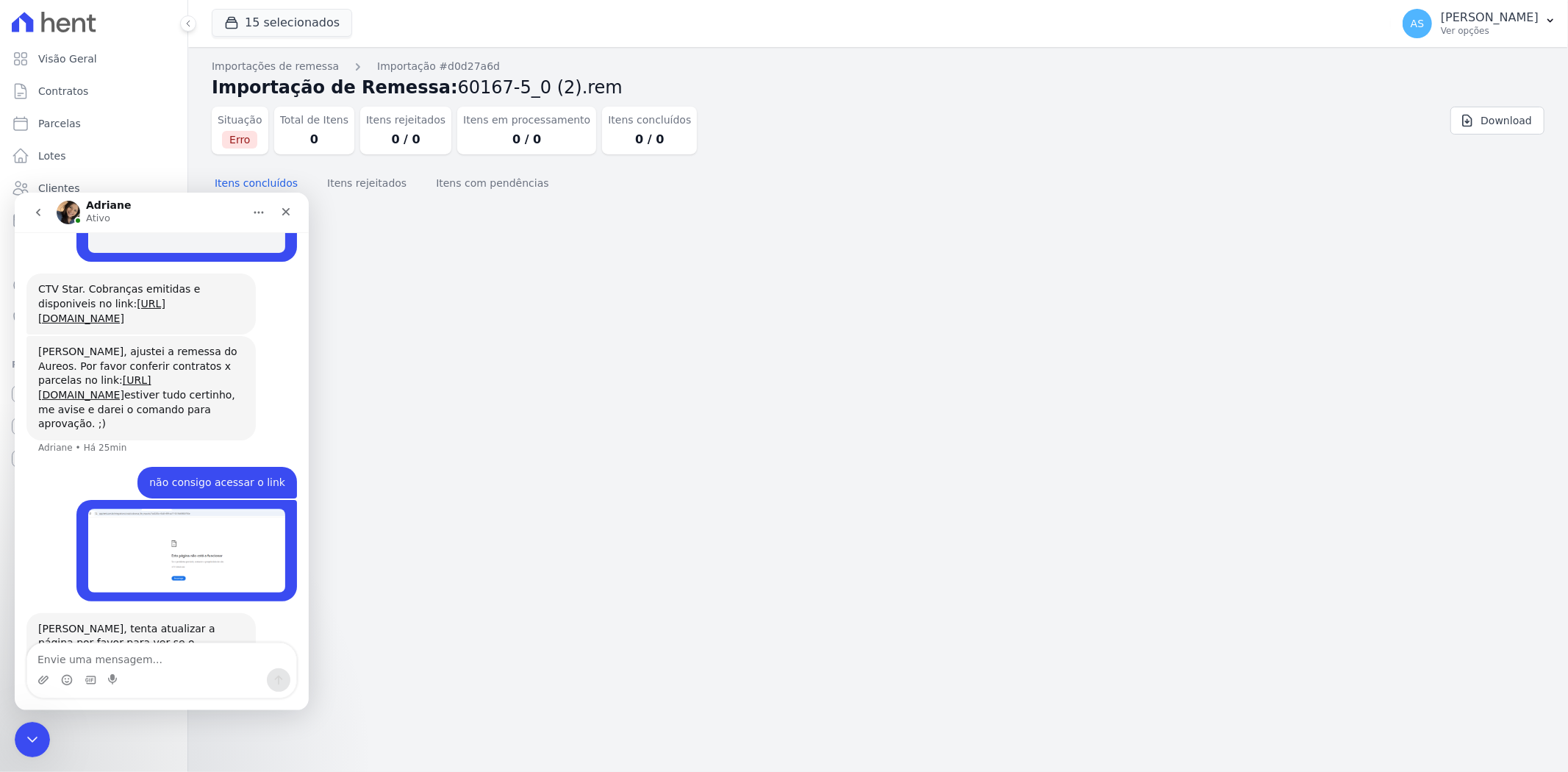
click at [93, 753] on link "[URL][DOMAIN_NAME]" at bounding box center [95, 758] width 114 height 12
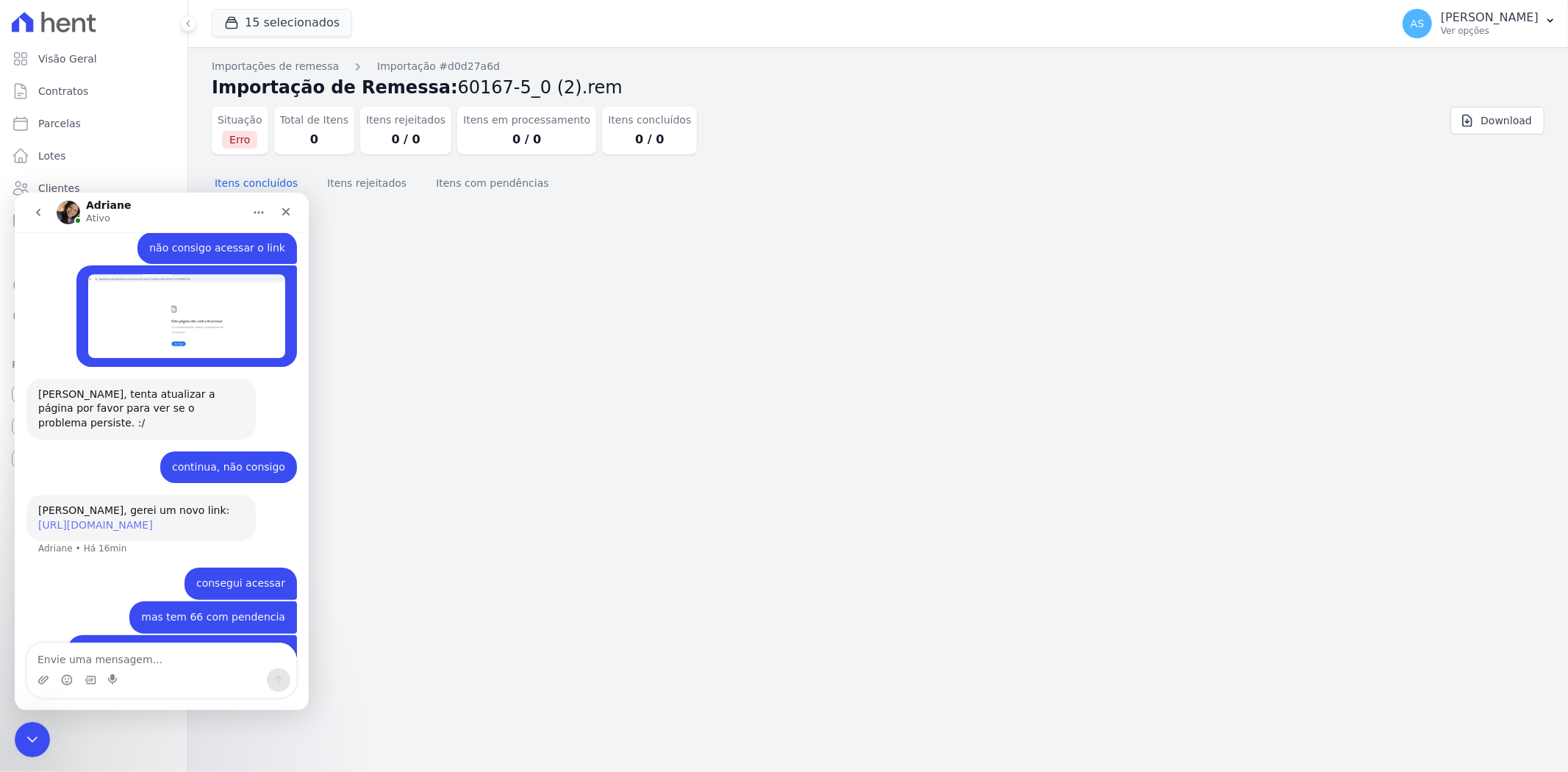
scroll to position [15007, 0]
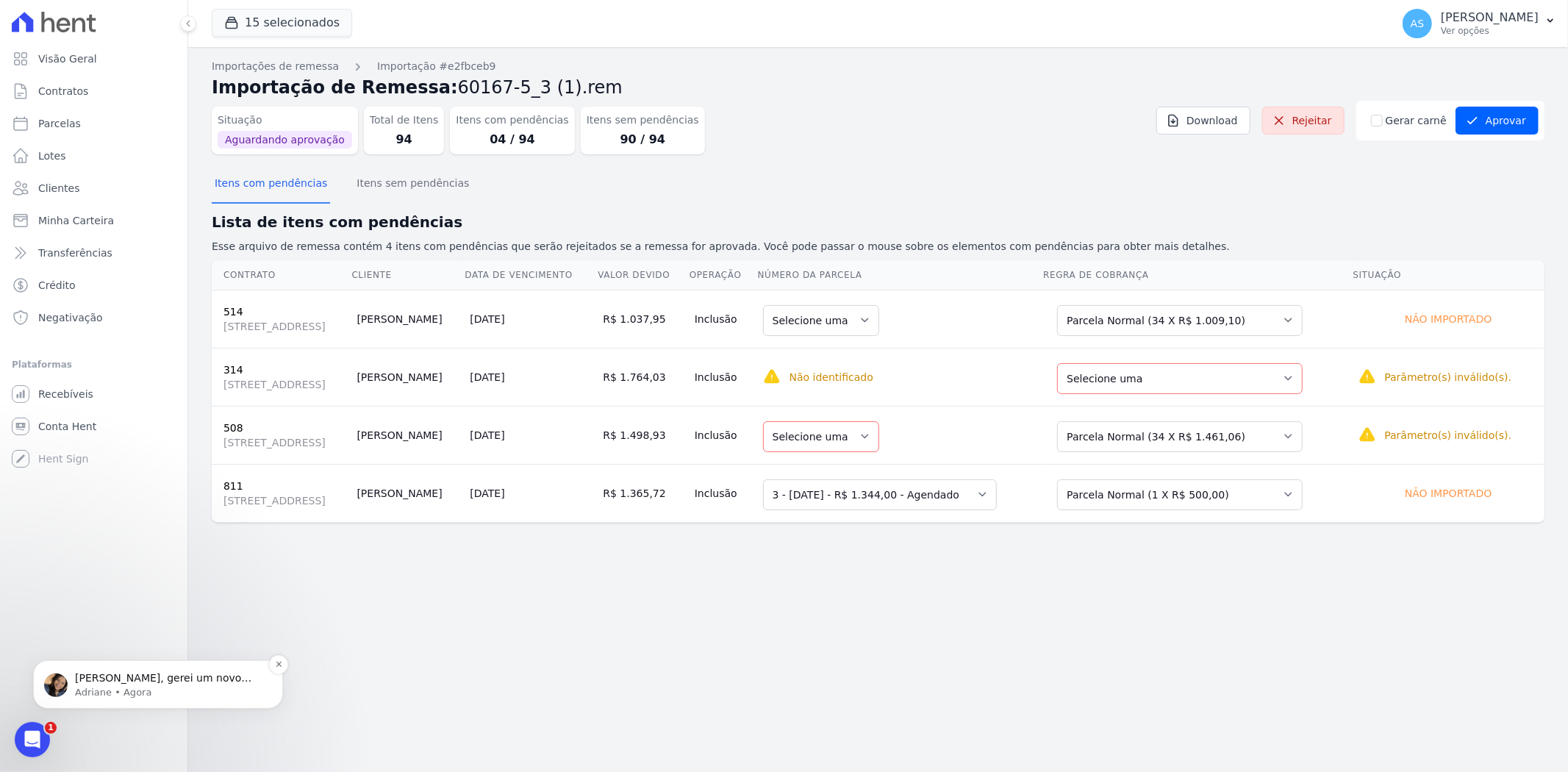
click at [138, 680] on span "[PERSON_NAME], gerei um novo link: [URL][DOMAIN_NAME]" at bounding box center [164, 684] width 177 height 26
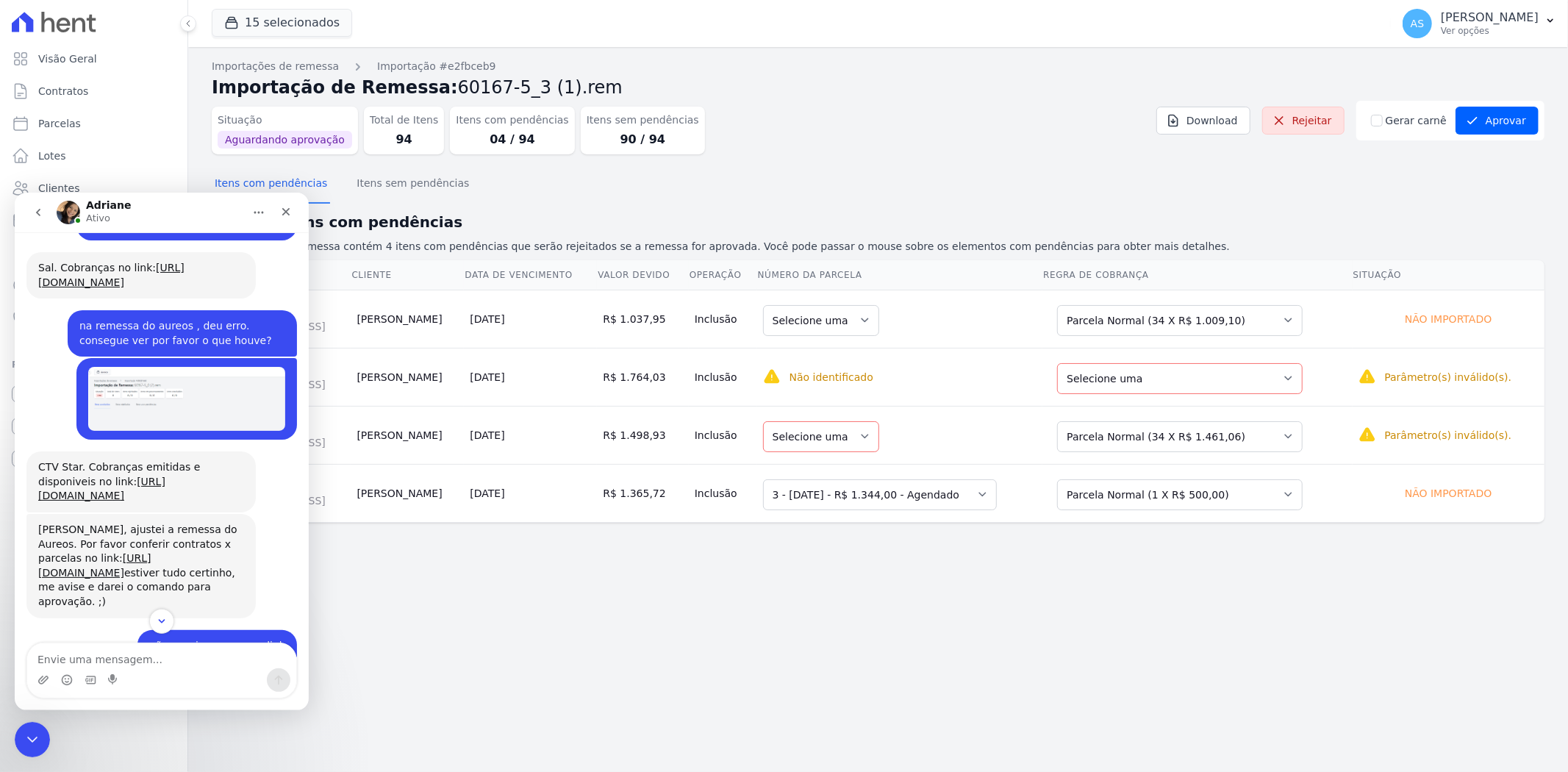
scroll to position [14317, 0]
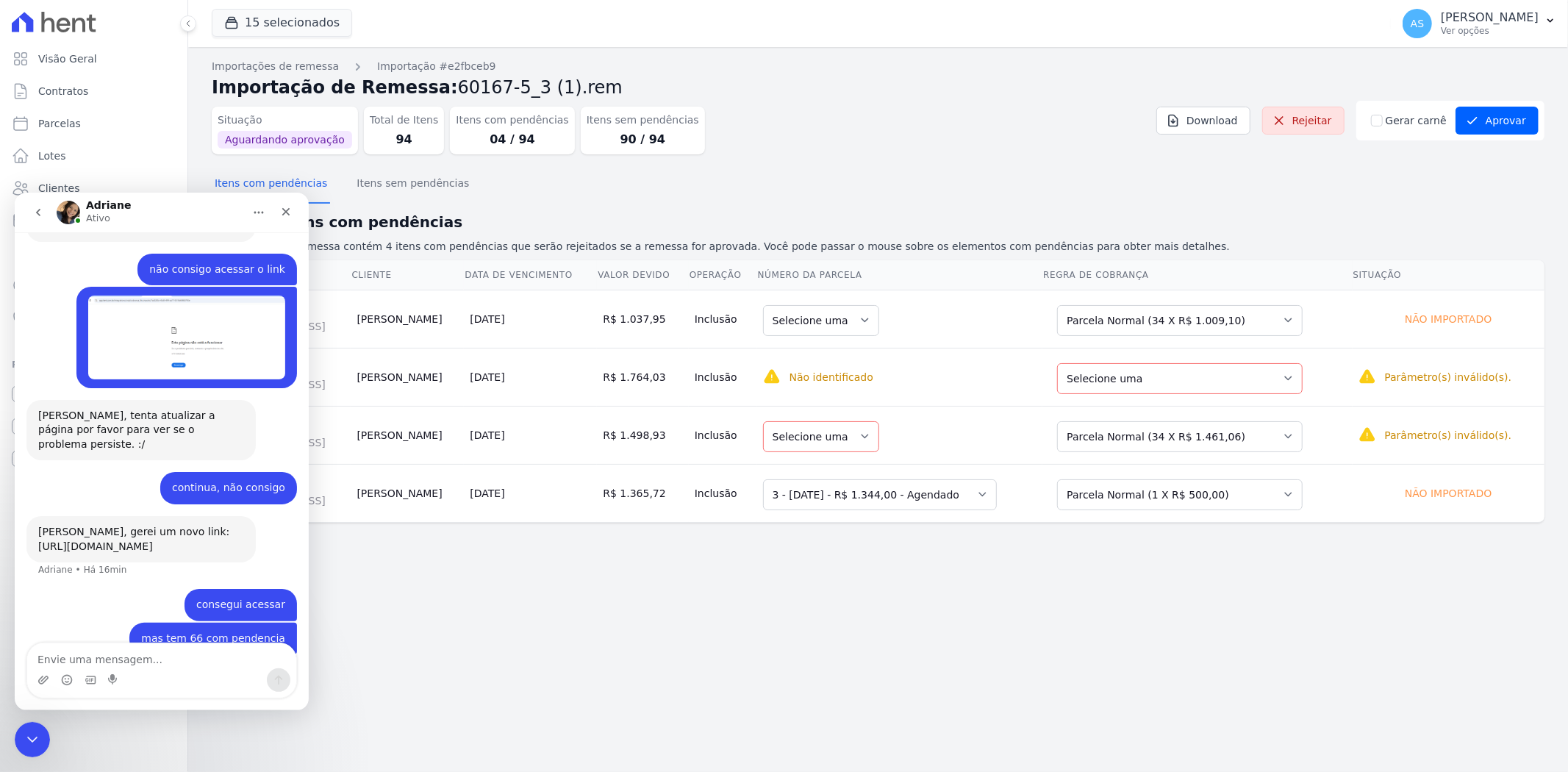
scroll to position [14856, 0]
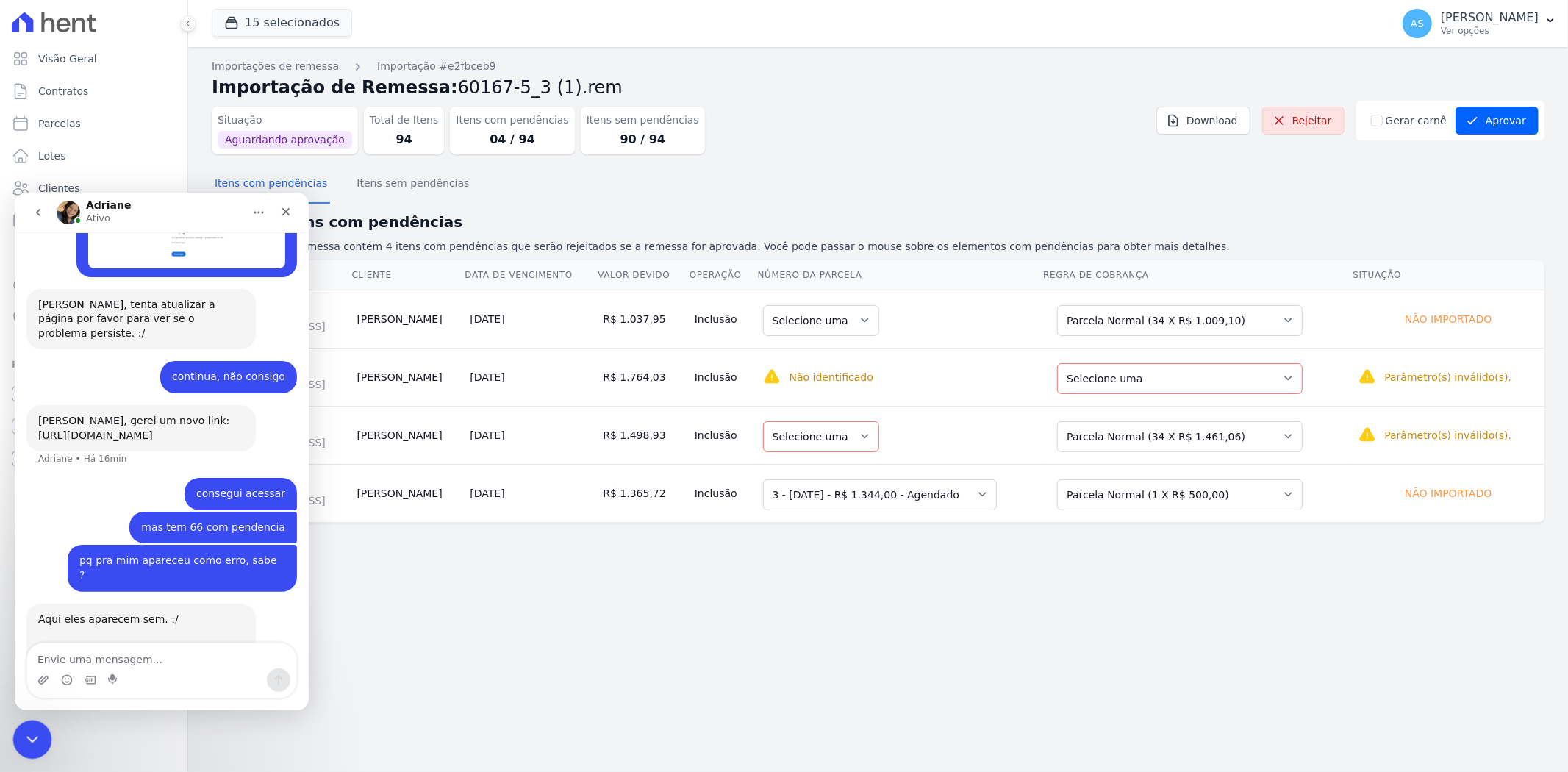
click at [34, 748] on div "Fechar mensagem da Intercom" at bounding box center [30, 737] width 35 height 35
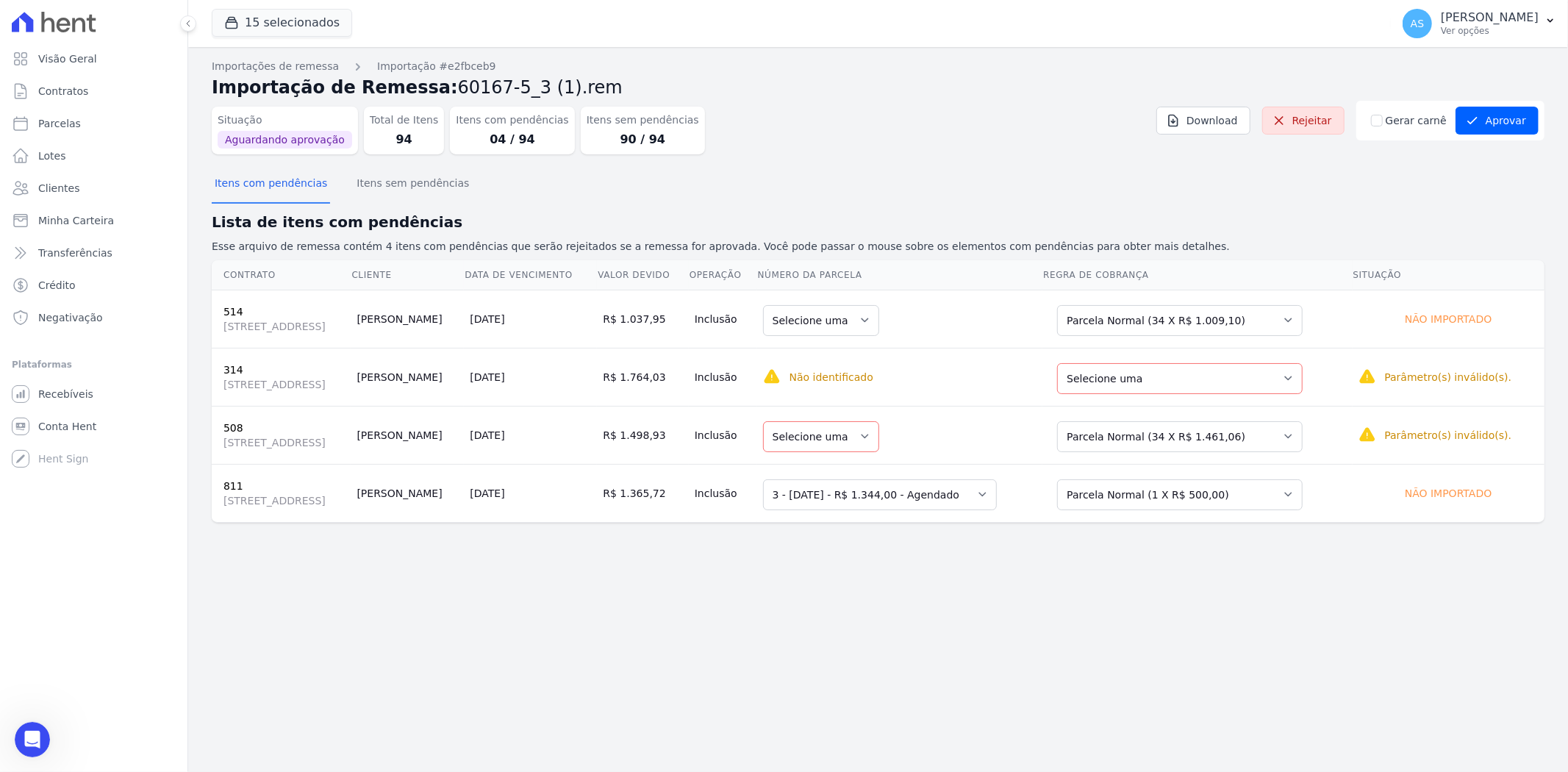
scroll to position [14842, 0]
click at [40, 747] on div "Abrir mensagem da Intercom" at bounding box center [30, 737] width 48 height 48
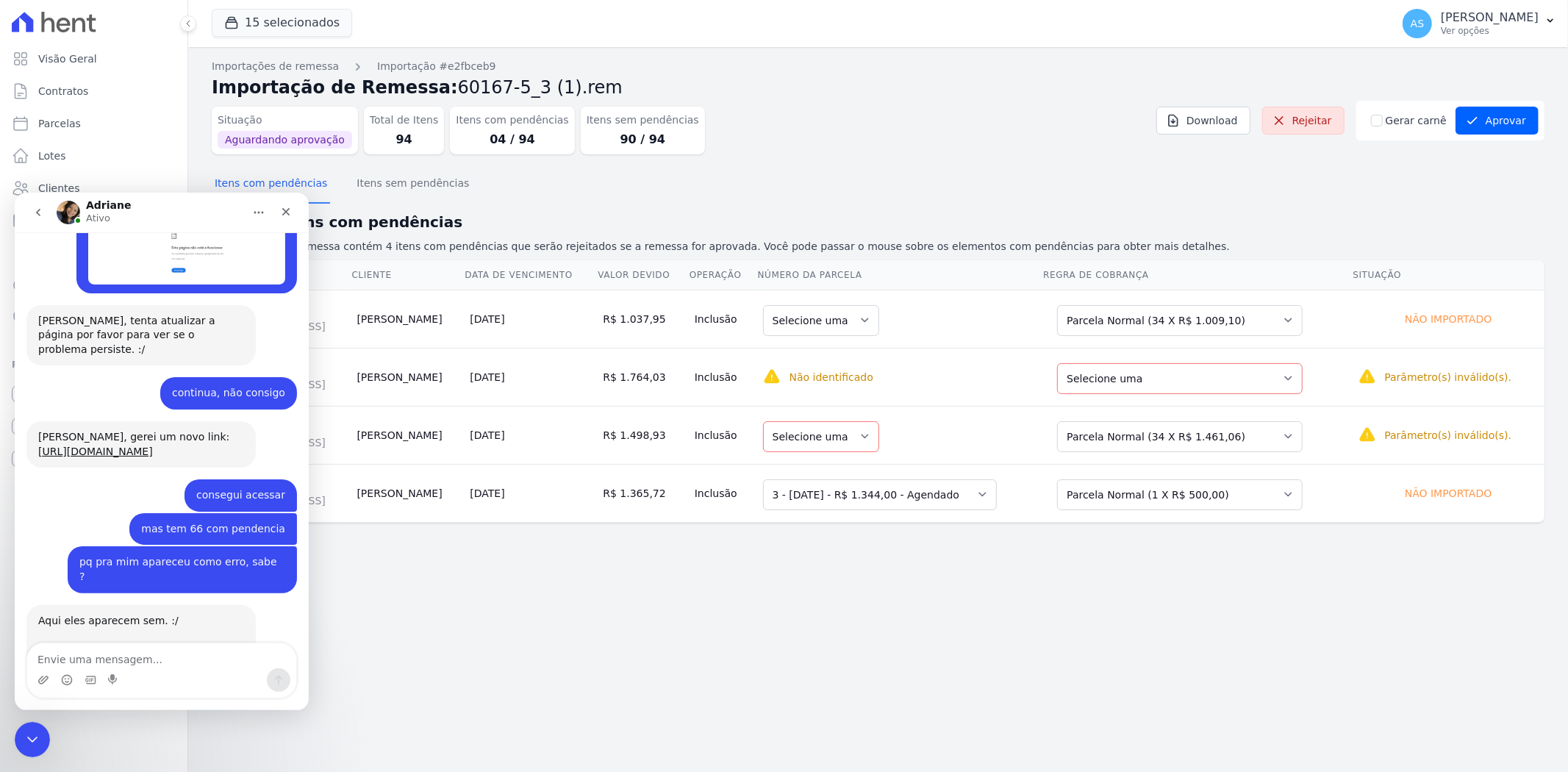
click at [126, 652] on textarea "Envie uma mensagem..." at bounding box center [161, 654] width 269 height 25
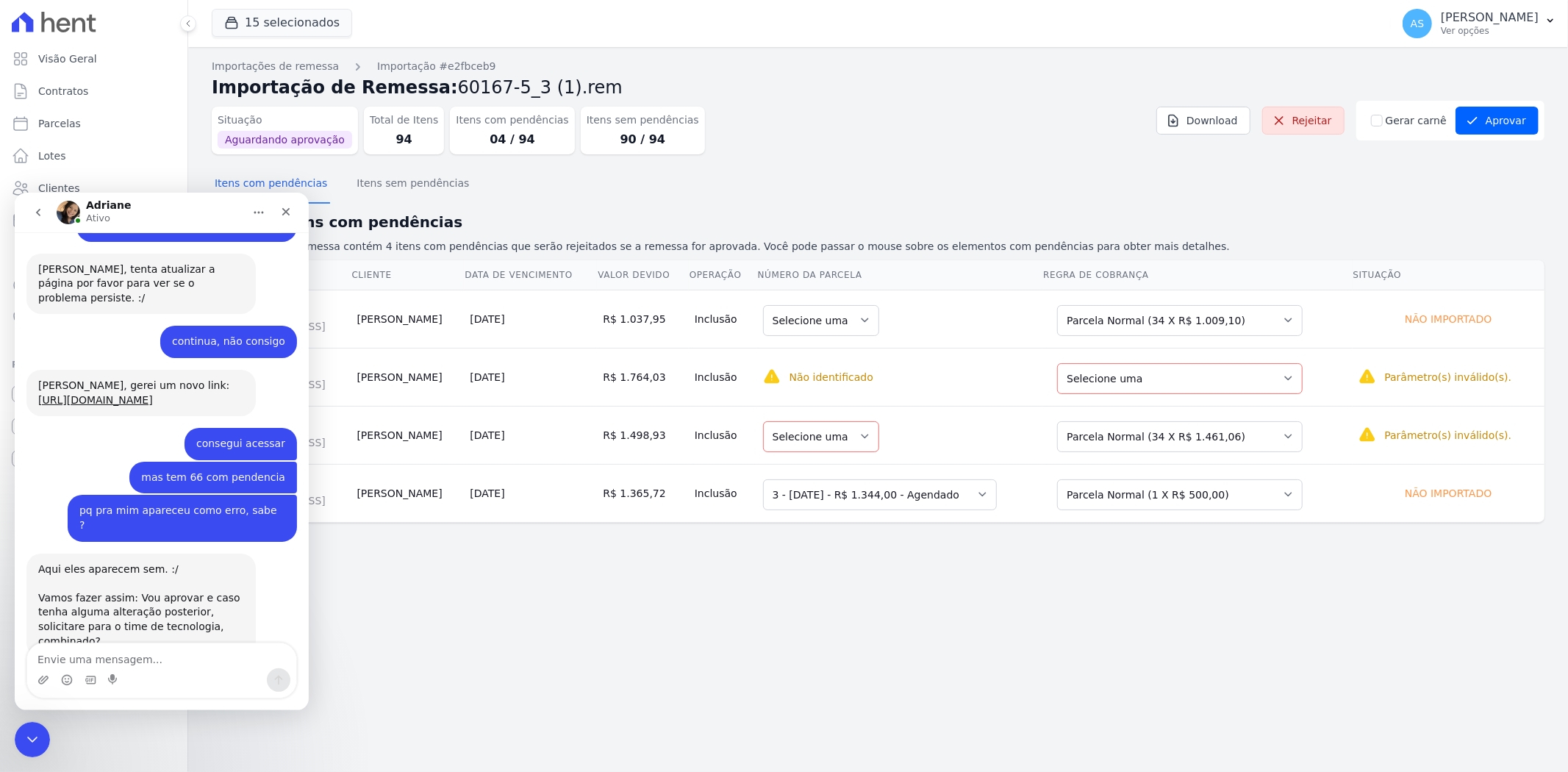
scroll to position [14937, 0]
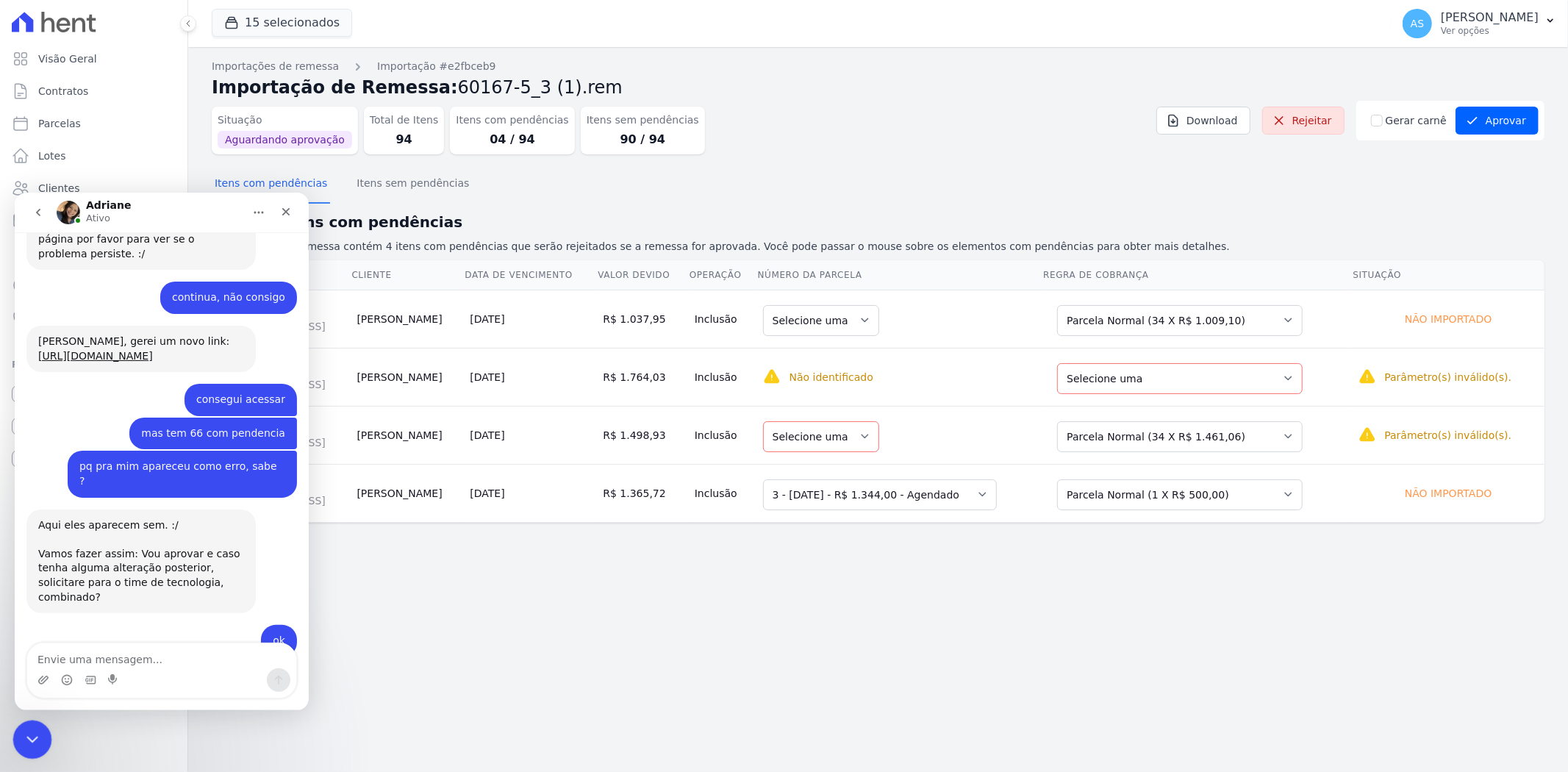
click at [33, 732] on icon "Fechar mensagem da Intercom" at bounding box center [30, 737] width 18 height 18
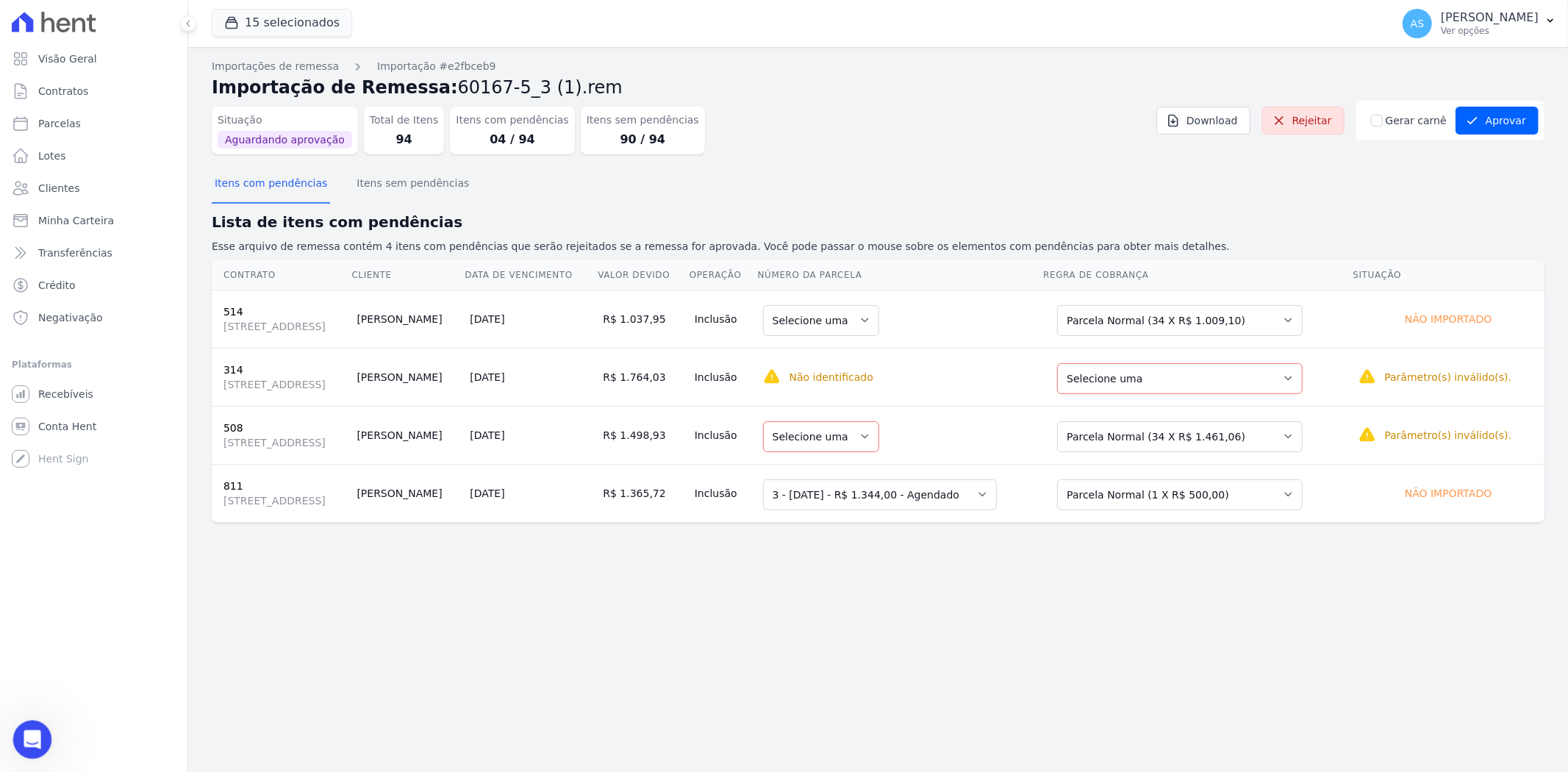
click at [22, 737] on icon "Abrir mensagem da Intercom" at bounding box center [31, 737] width 25 height 25
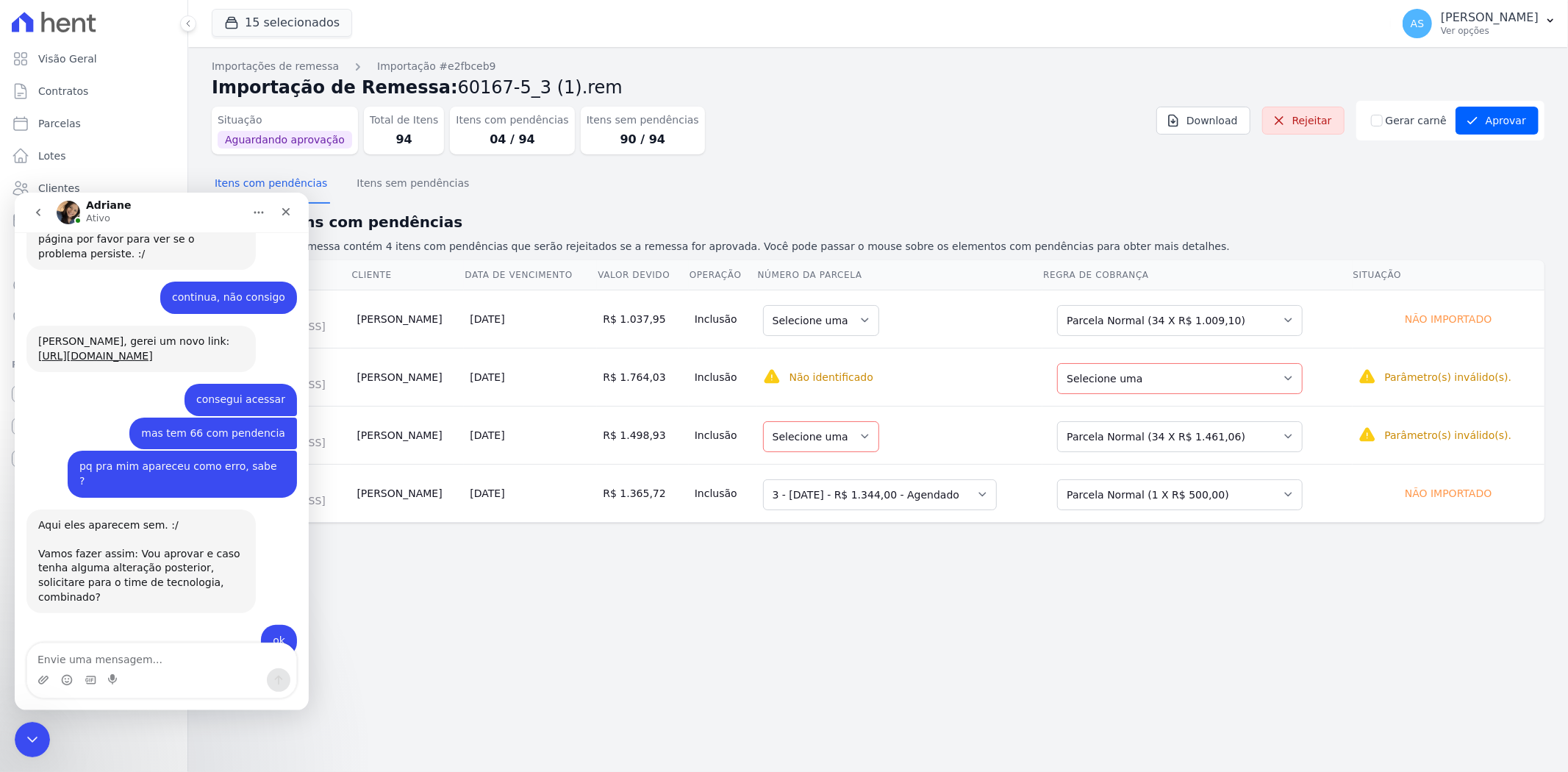
click at [169, 650] on textarea "Envie uma mensagem..." at bounding box center [161, 654] width 269 height 25
type textarea "desculpe, digo Sunny"
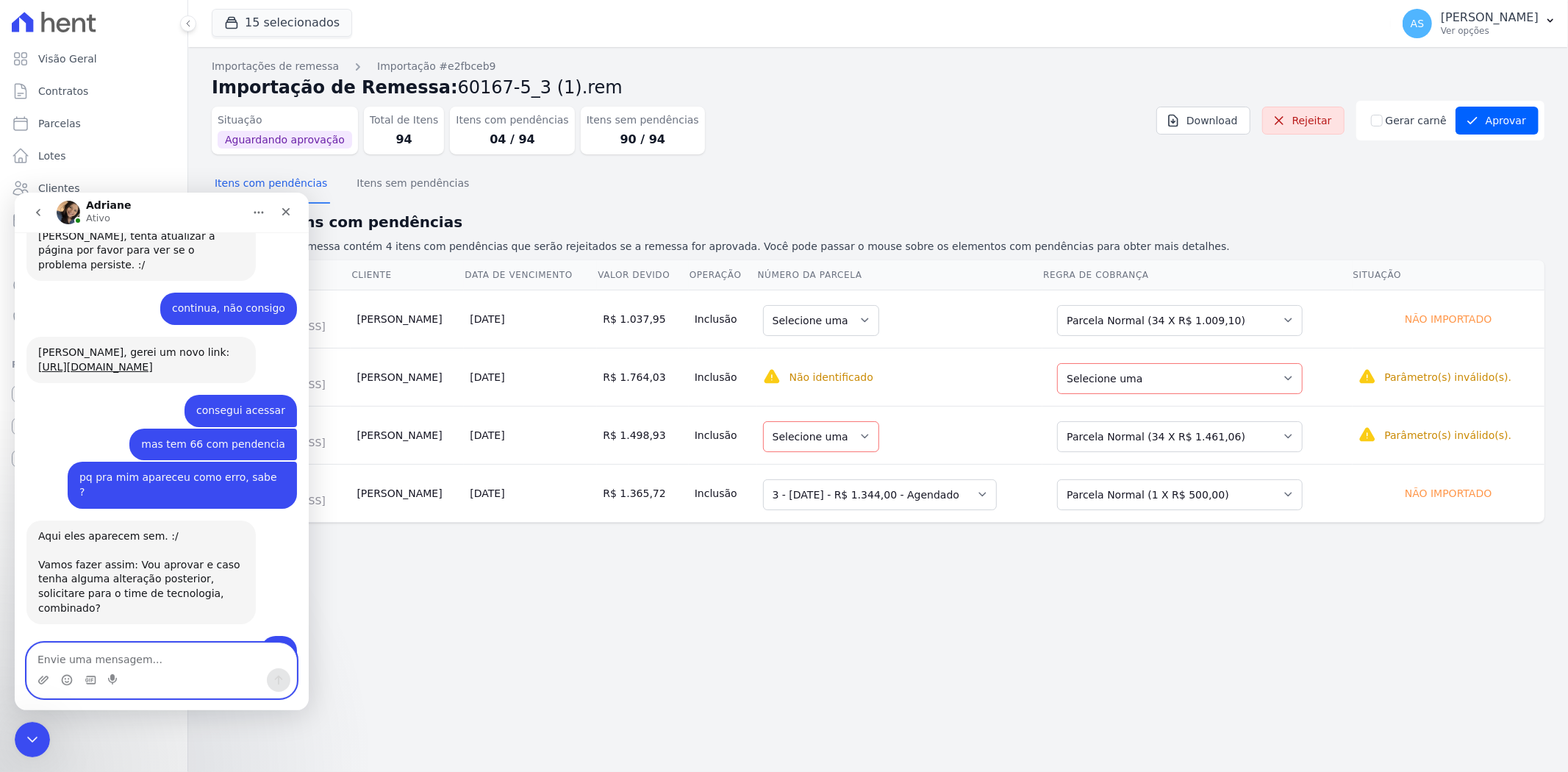
scroll to position [15092, 0]
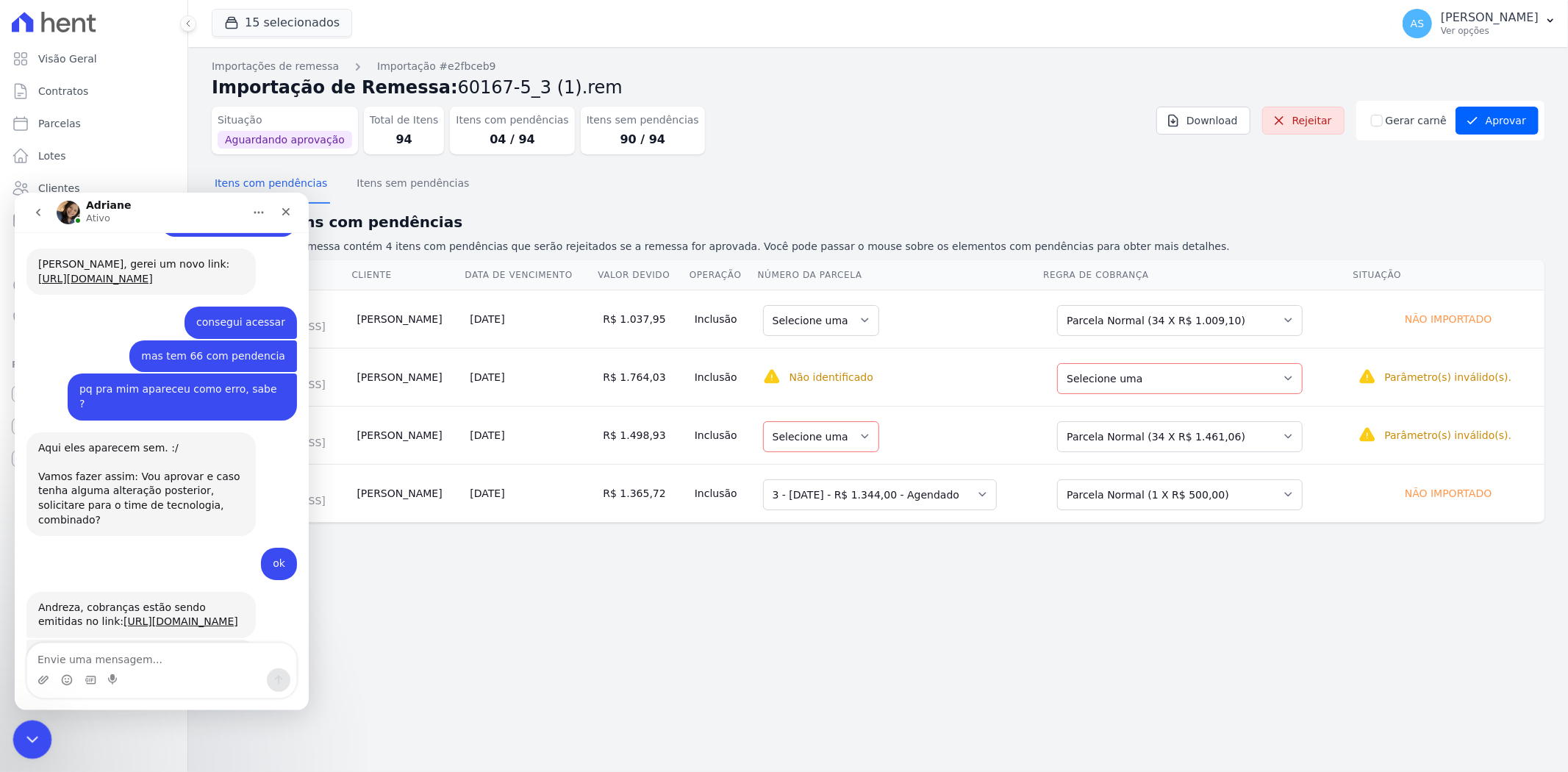
click at [18, 734] on div "Fechar mensagem da Intercom" at bounding box center [30, 737] width 35 height 35
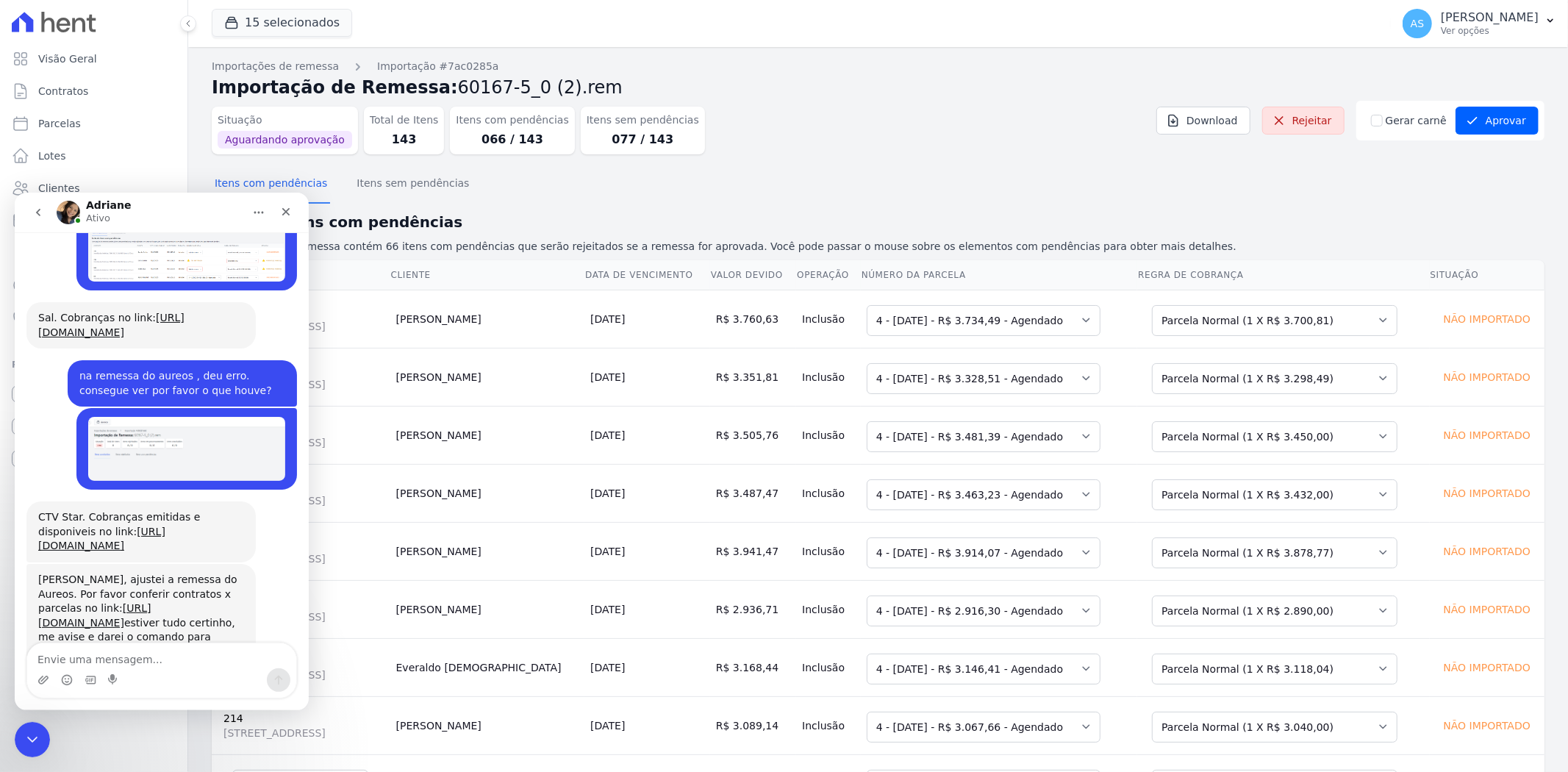
scroll to position [14292, 0]
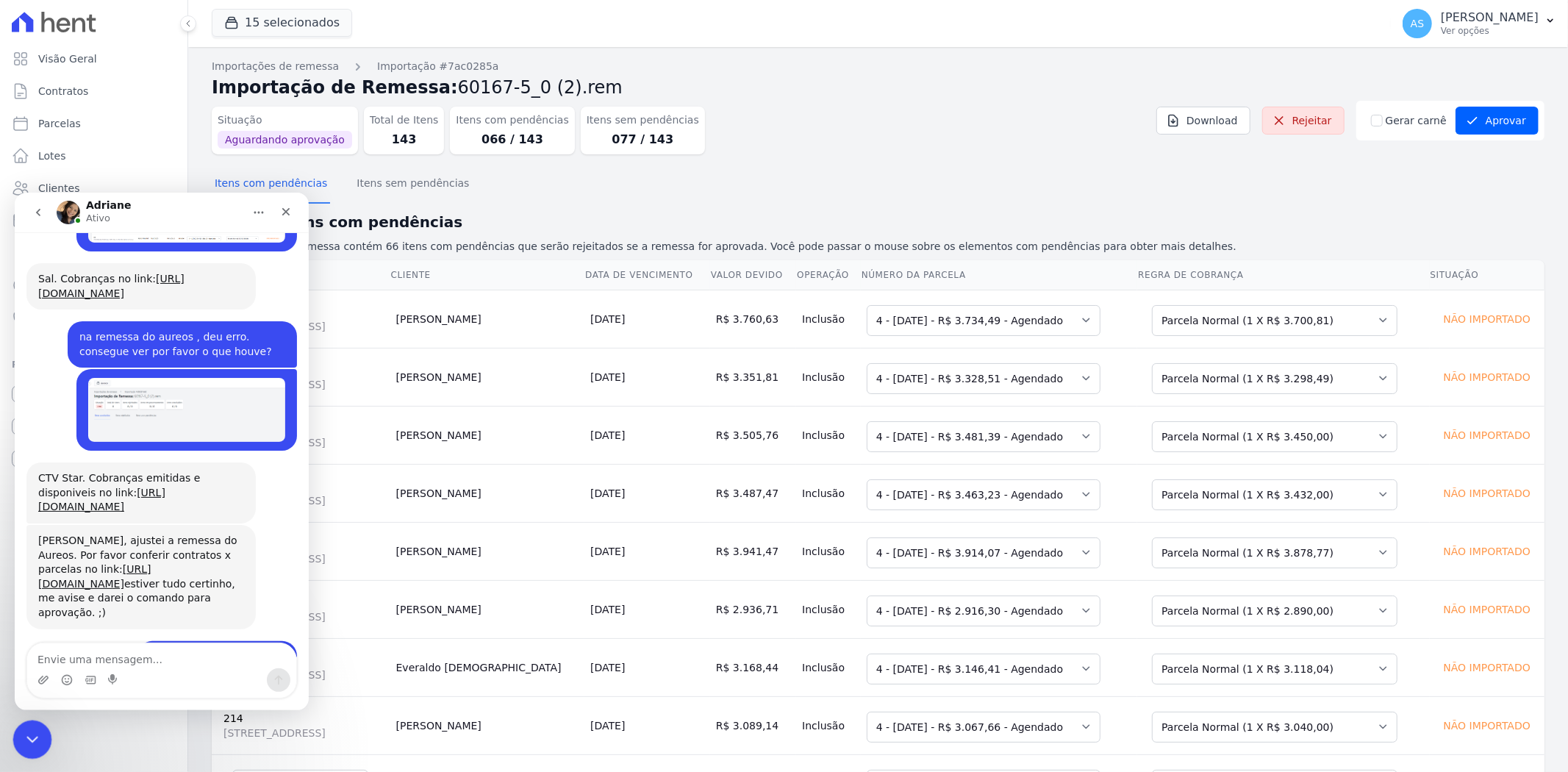
click at [12, 741] on div "Fechar mensagem da Intercom" at bounding box center [30, 737] width 35 height 35
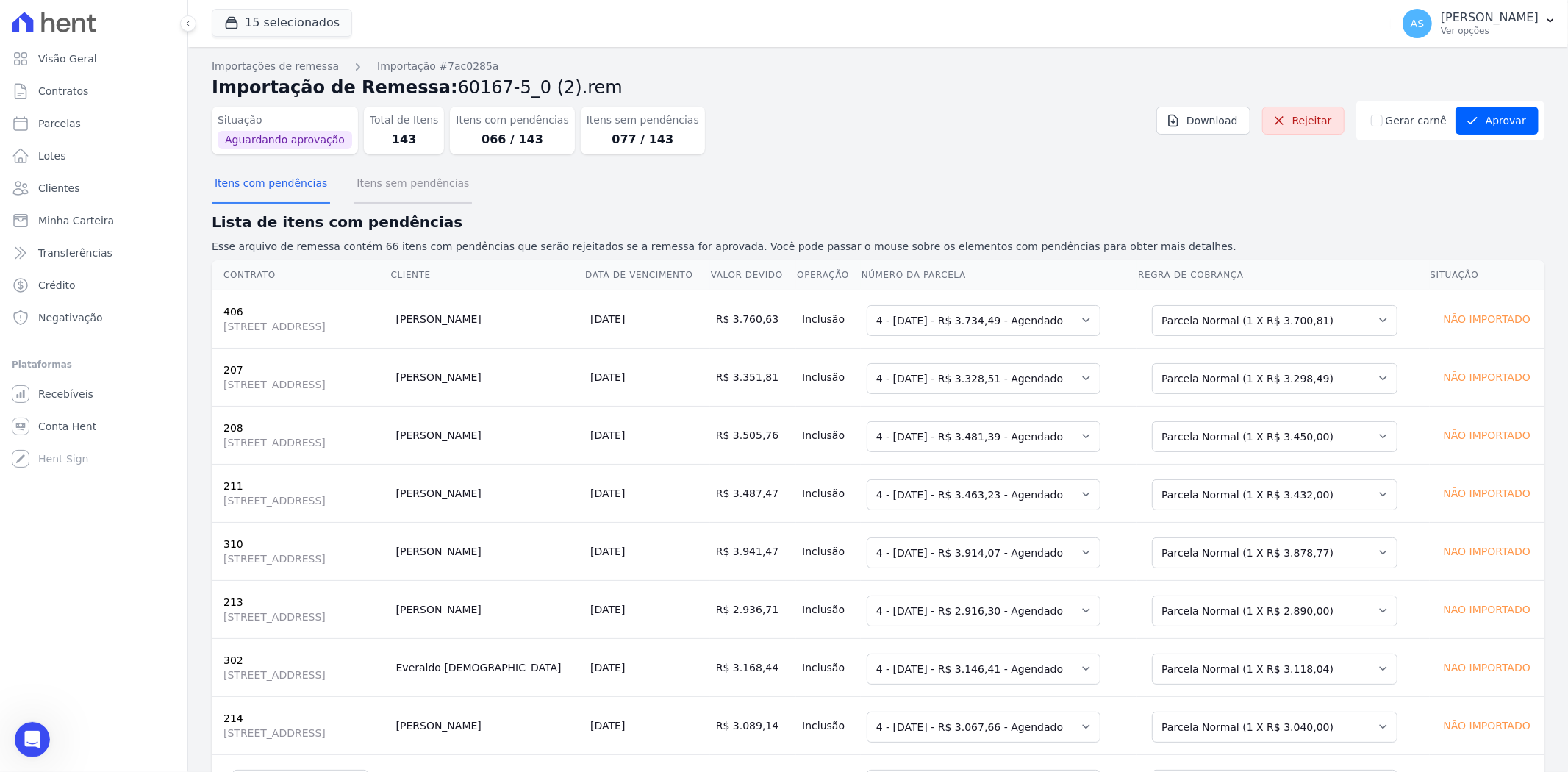
click at [397, 179] on button "Itens sem pendências" at bounding box center [413, 184] width 118 height 38
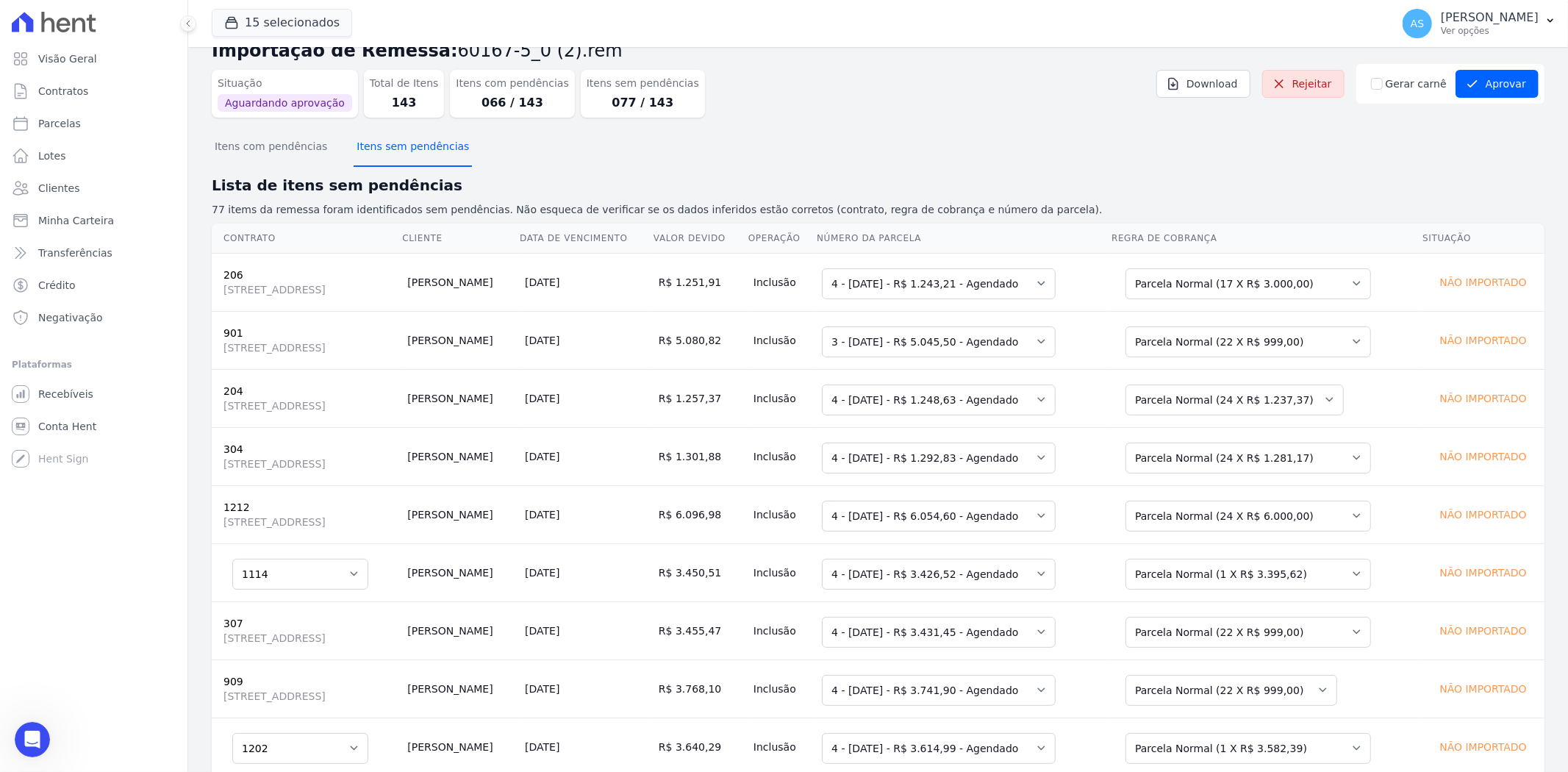
scroll to position [0, 0]
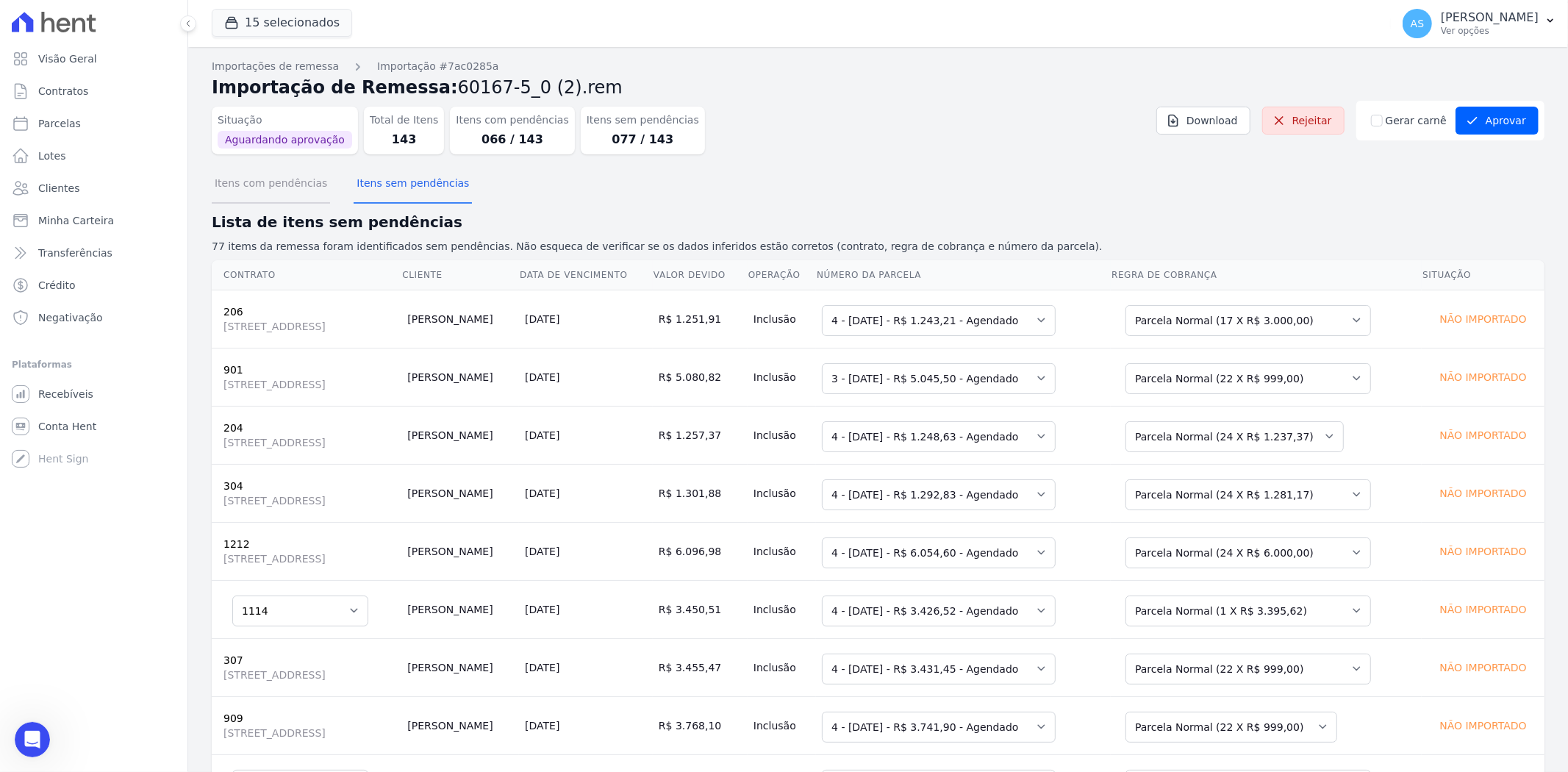
click at [272, 178] on button "Itens com pendências" at bounding box center [271, 184] width 118 height 38
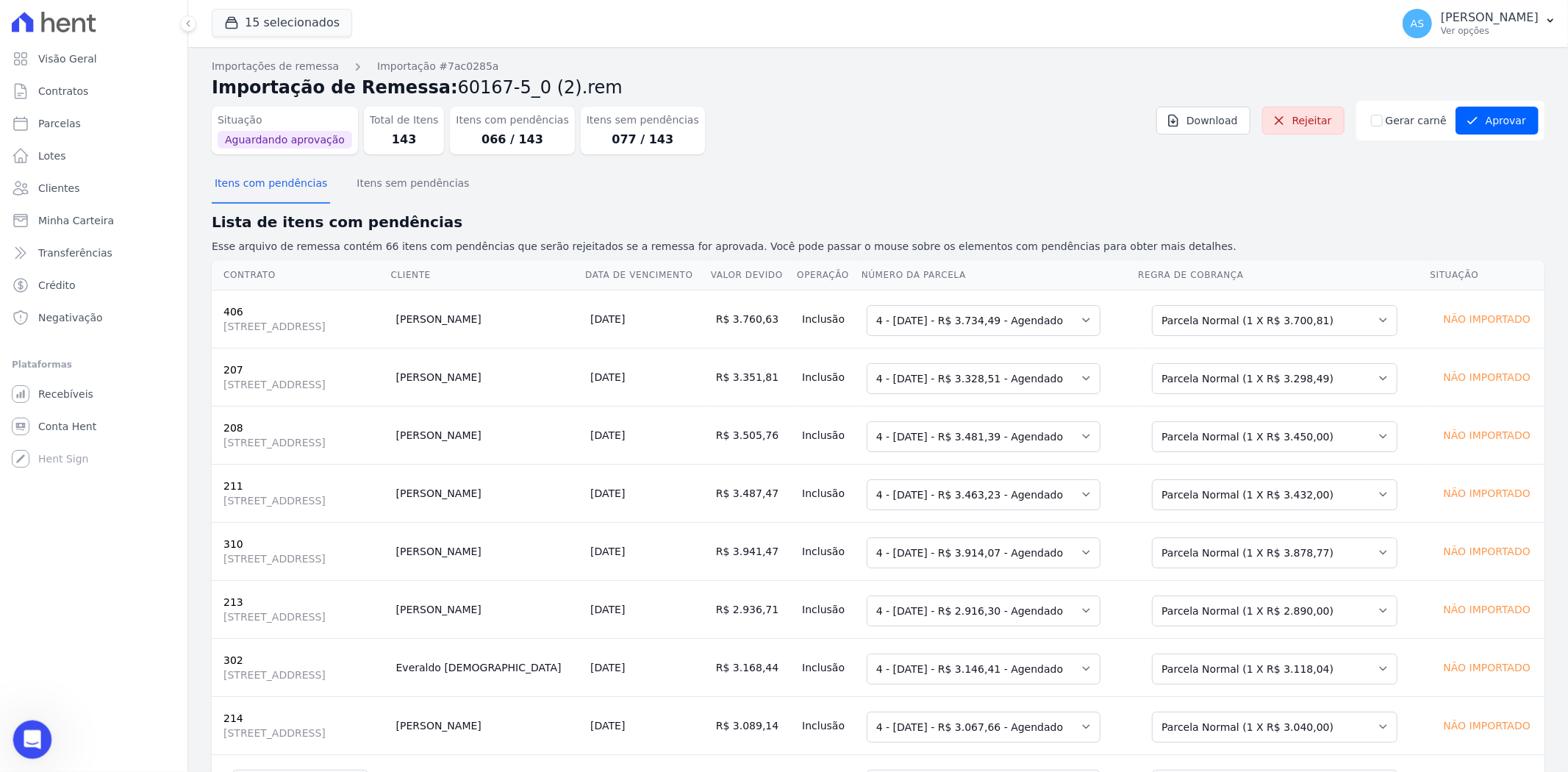
click at [25, 741] on icon "Abrir mensagem da Intercom" at bounding box center [31, 737] width 25 height 25
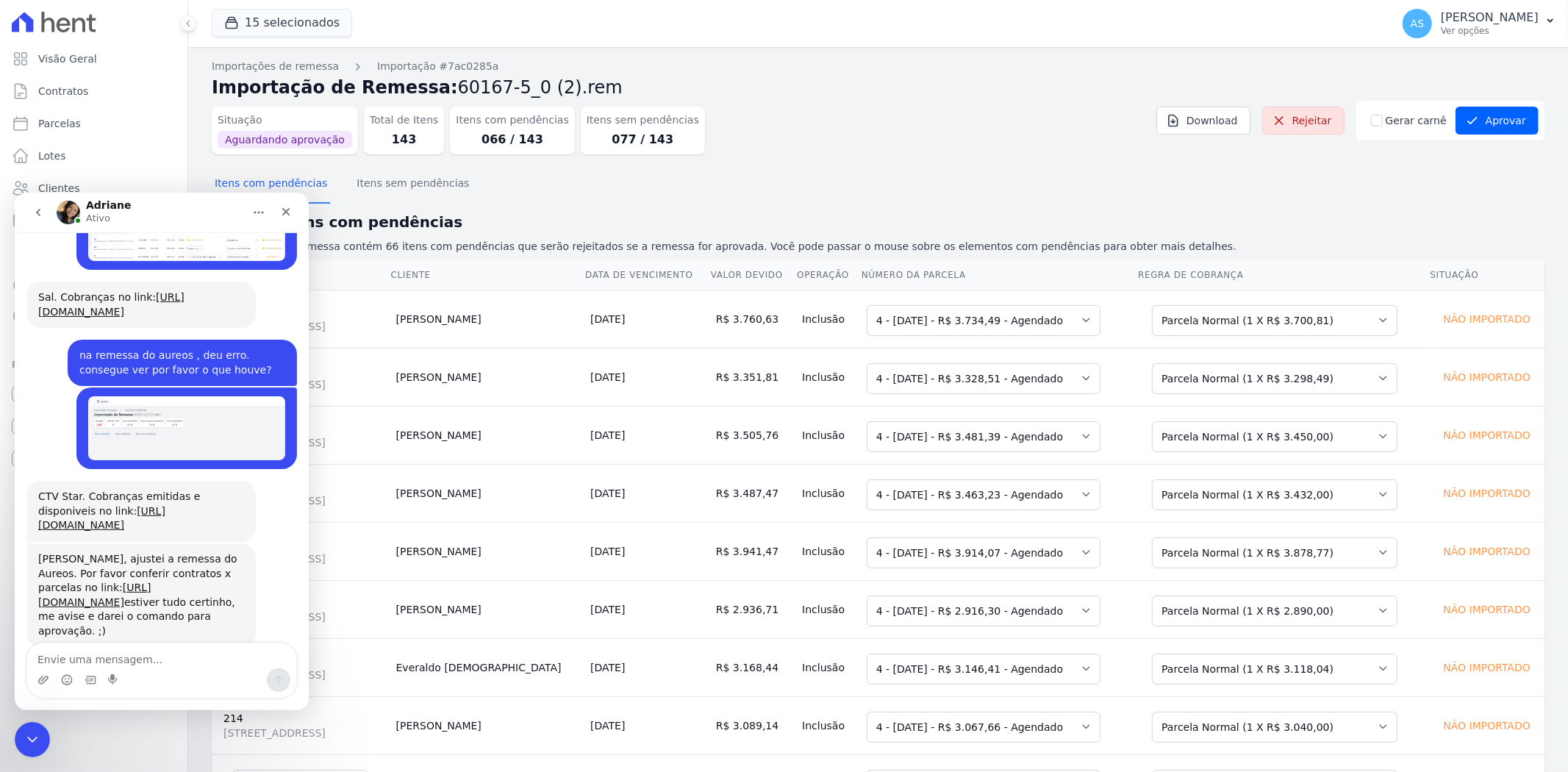
scroll to position [14292, 0]
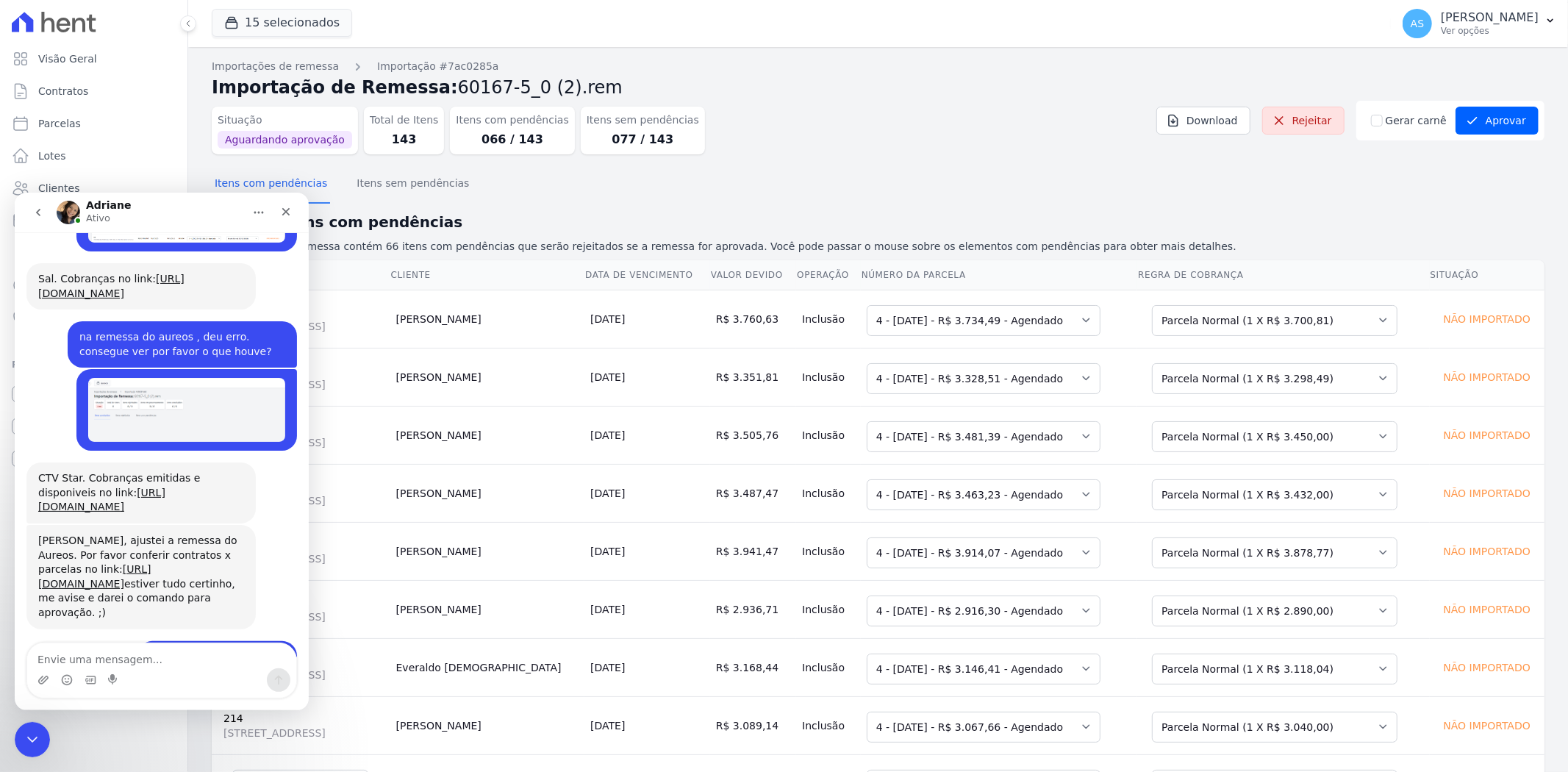
click at [71, 656] on textarea "Envie uma mensagem..." at bounding box center [161, 654] width 269 height 25
type textarea "consegui acessar"
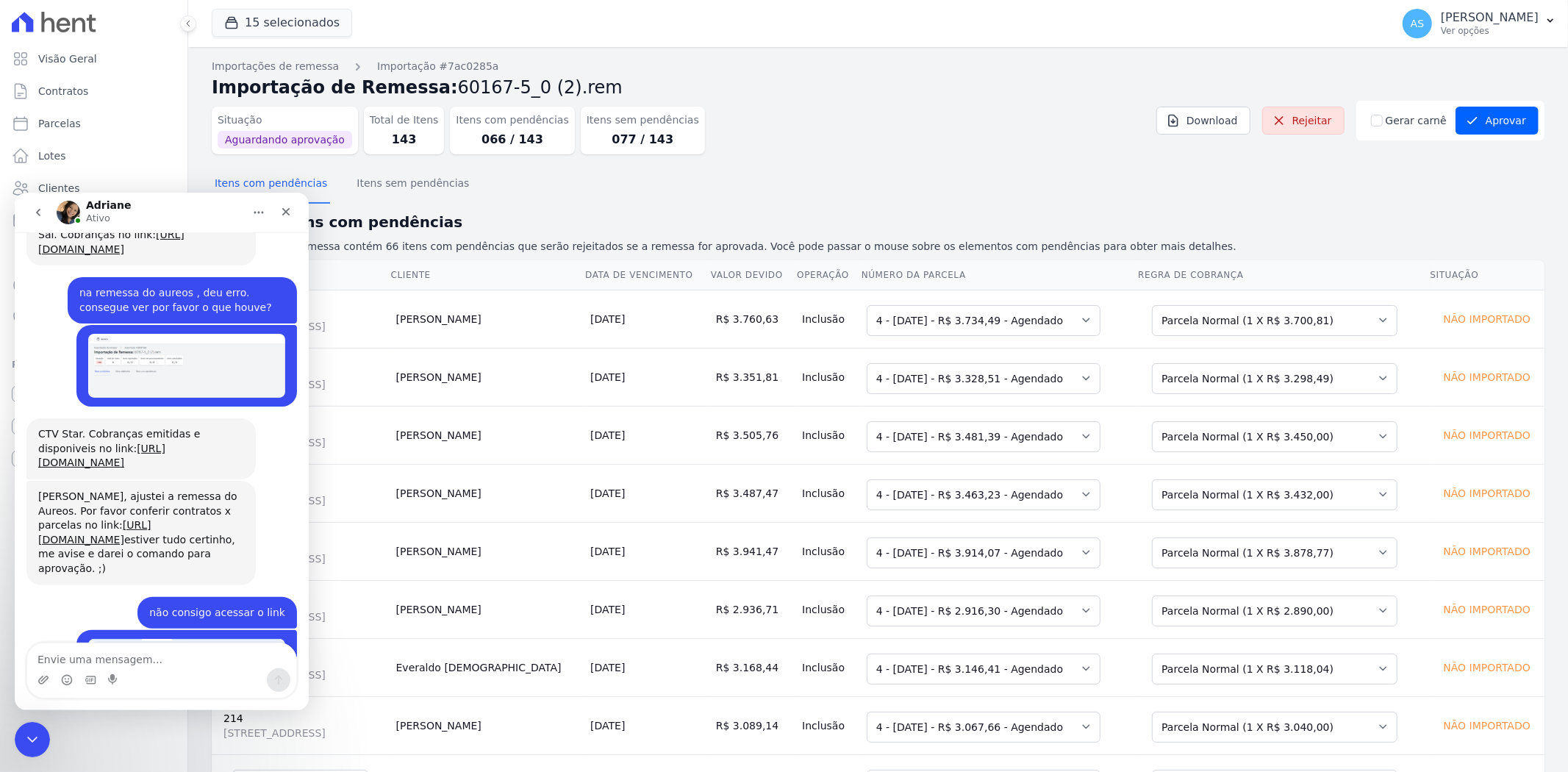
scroll to position [14335, 0]
type textarea "mas tem 66 com pendencia"
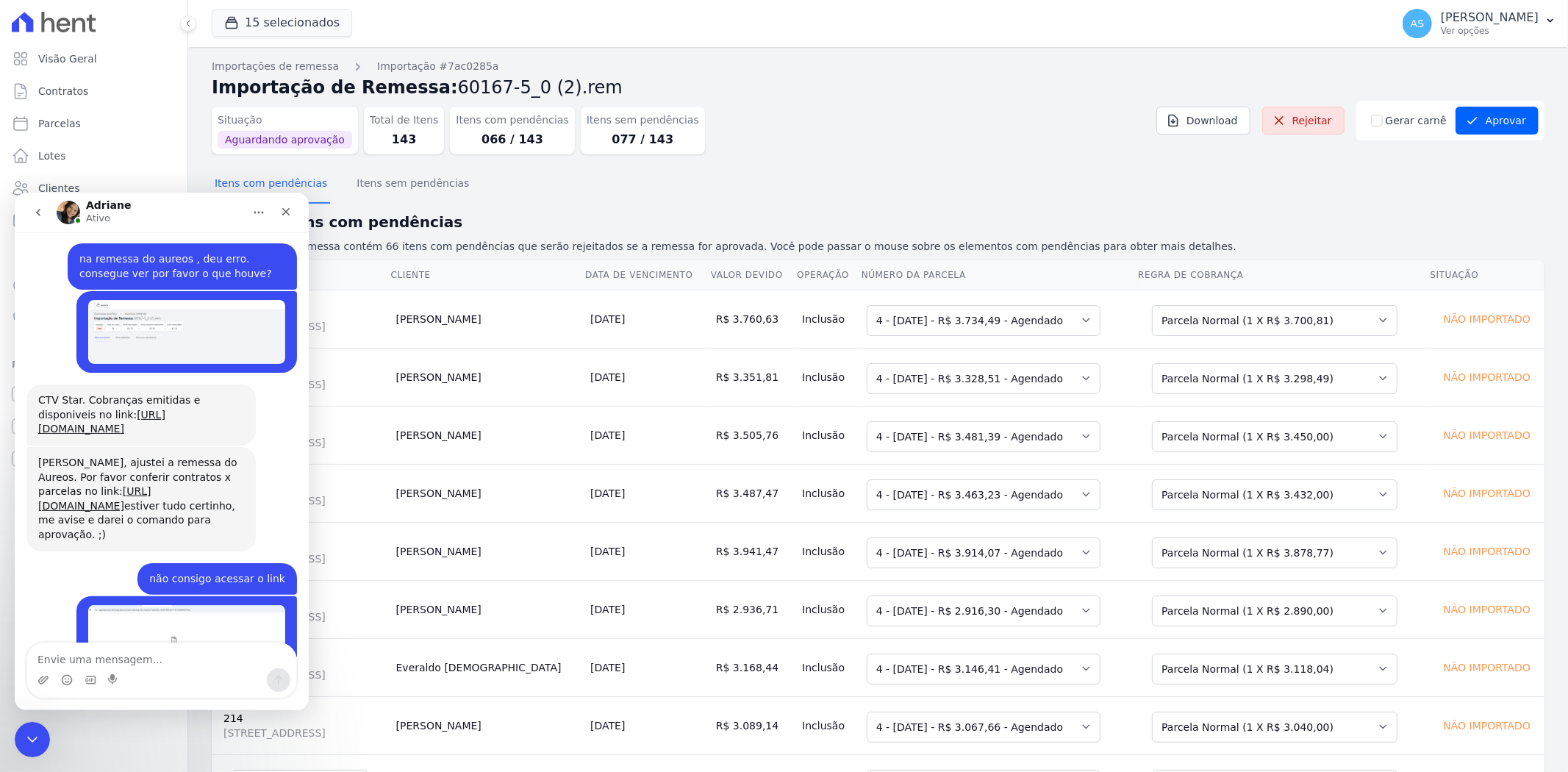
scroll to position [14368, 0]
type textarea "pq pra mim apareceu como erro, sabe ?"
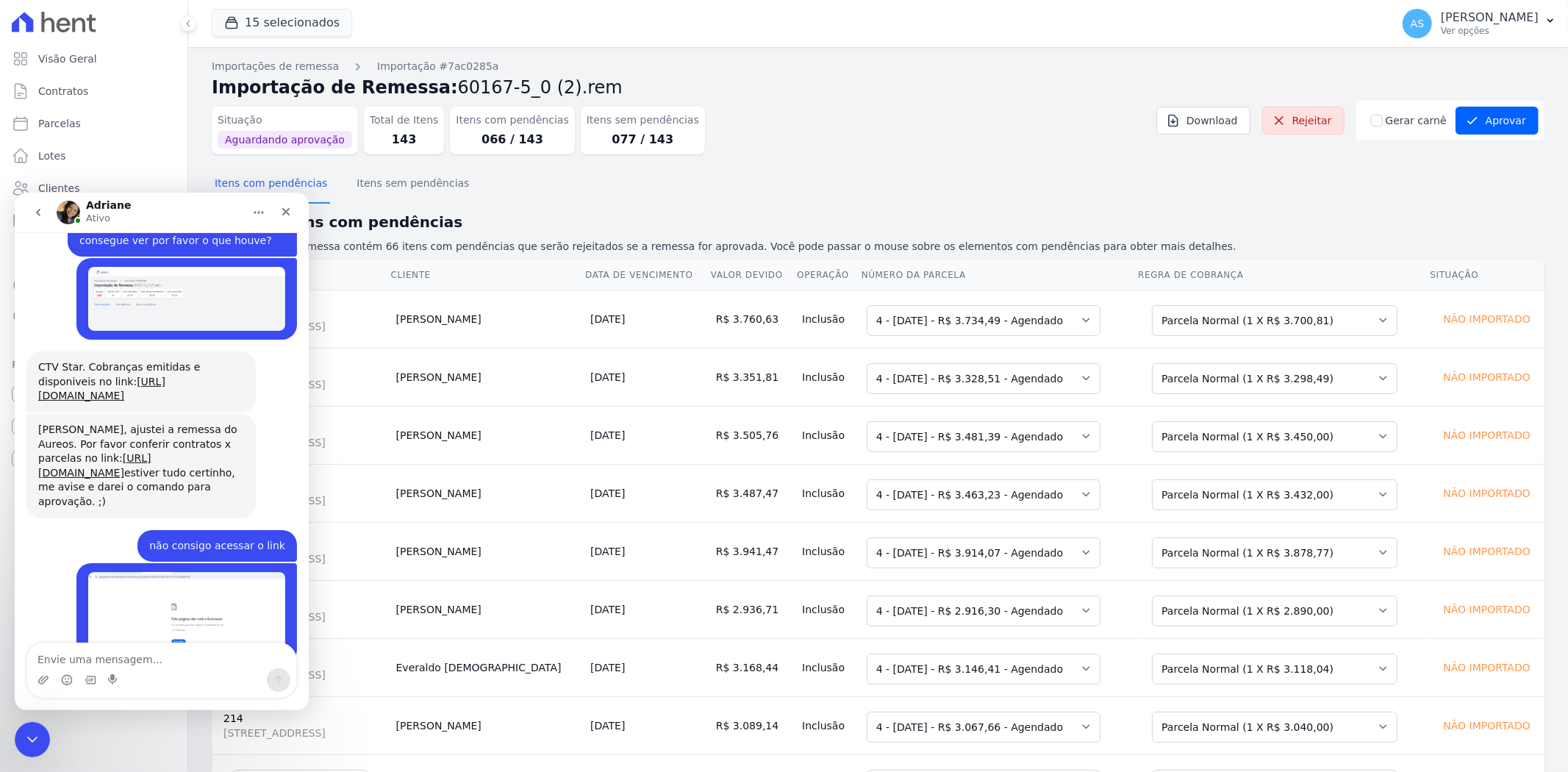
scroll to position [14402, 0]
click at [37, 734] on icon "Fechar mensagem da Intercom" at bounding box center [30, 737] width 18 height 18
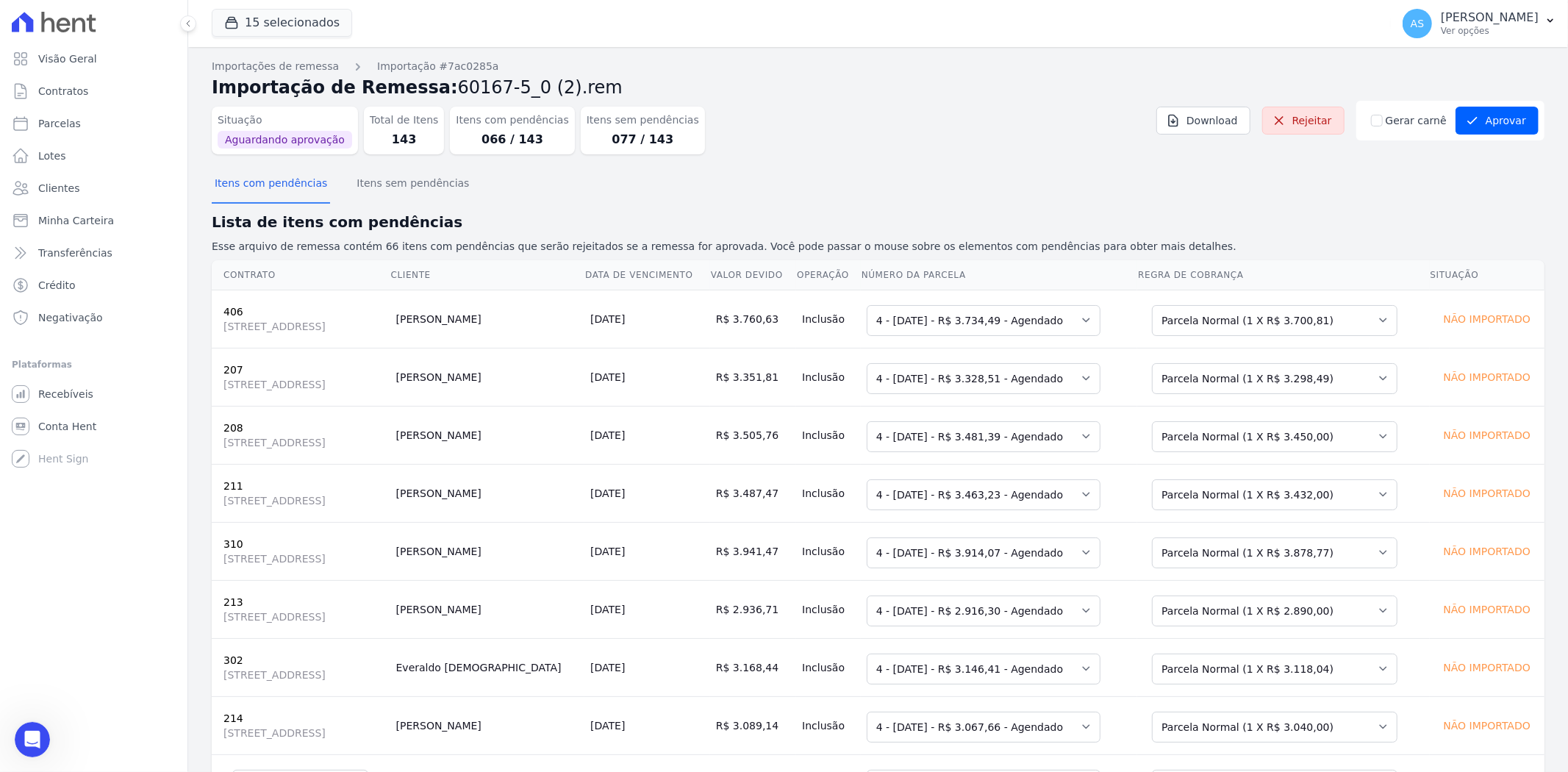
scroll to position [14581, 0]
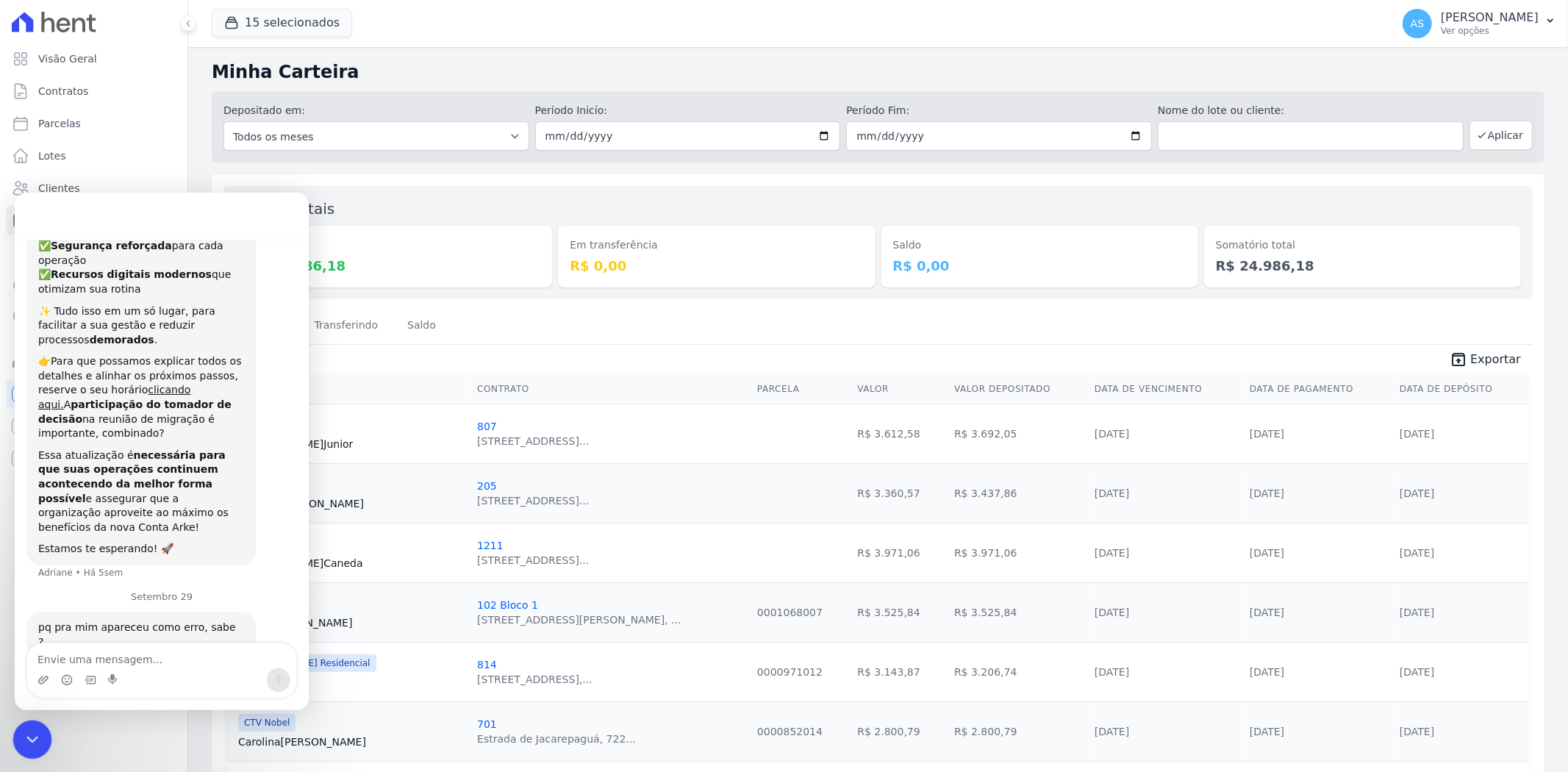
scroll to position [251, 0]
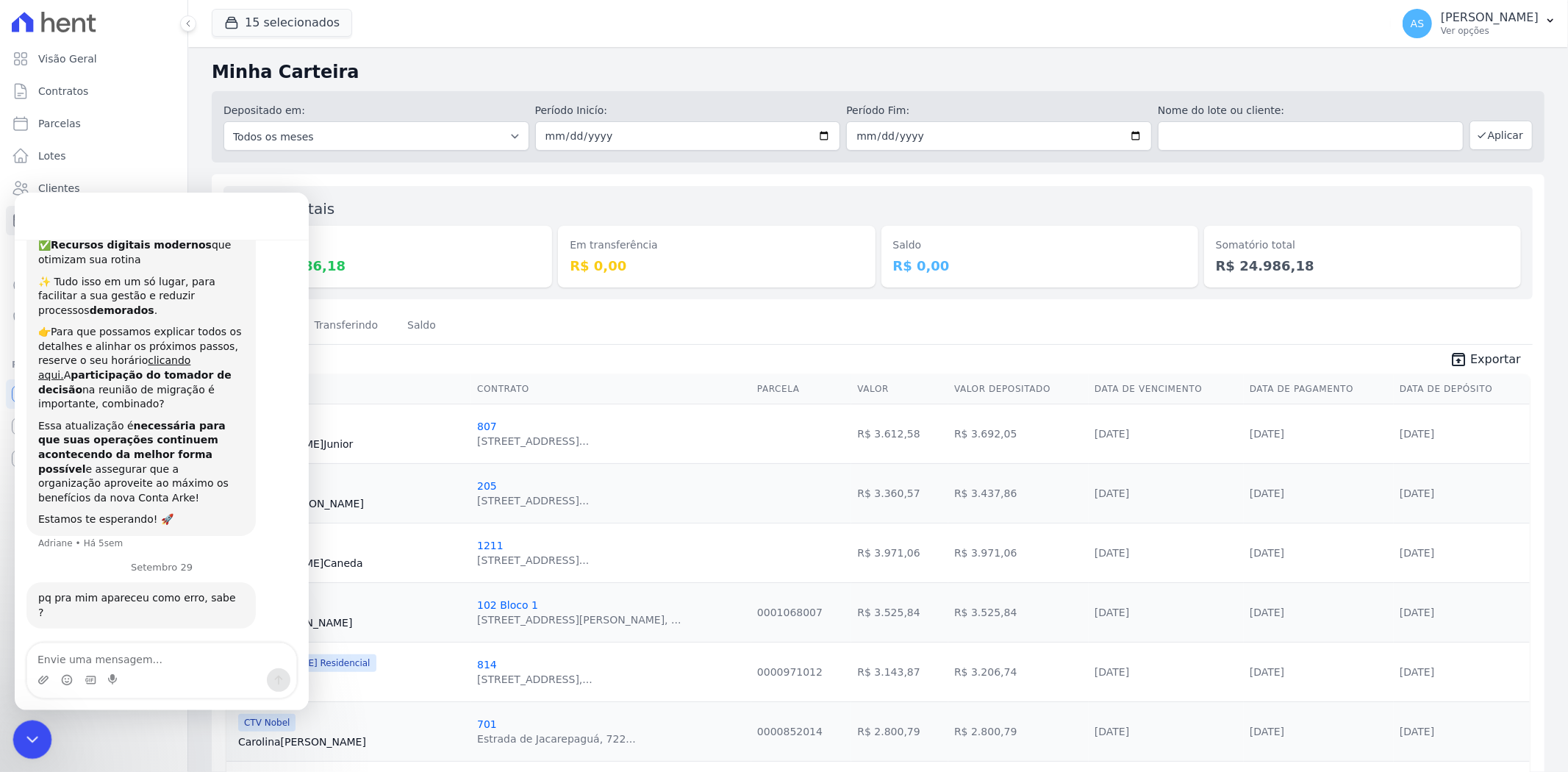
click at [27, 741] on icon "Fechar mensagem da Intercom" at bounding box center [30, 737] width 18 height 18
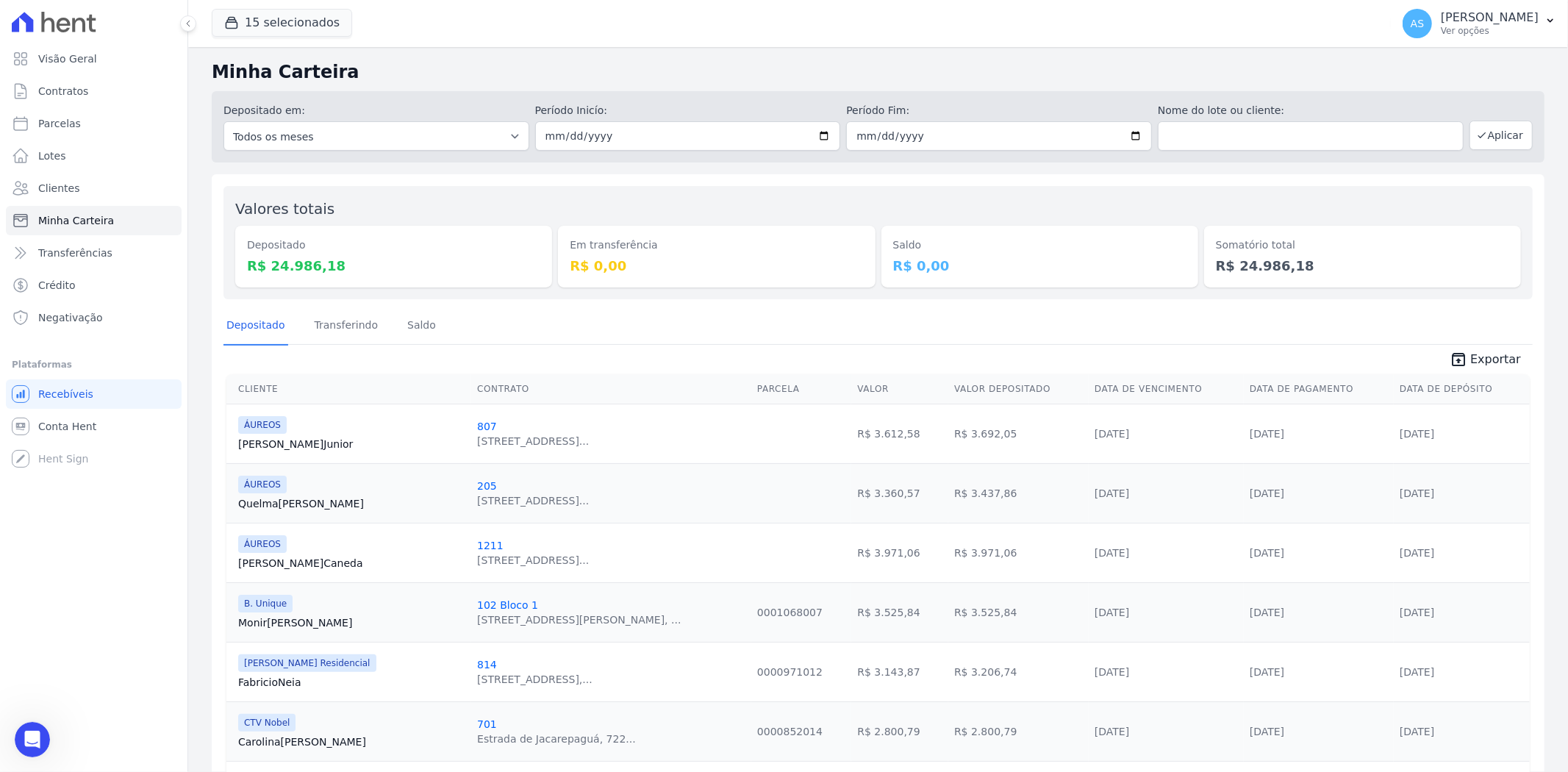
scroll to position [14318, 0]
click at [1479, 362] on span "Exportar" at bounding box center [1495, 359] width 51 height 18
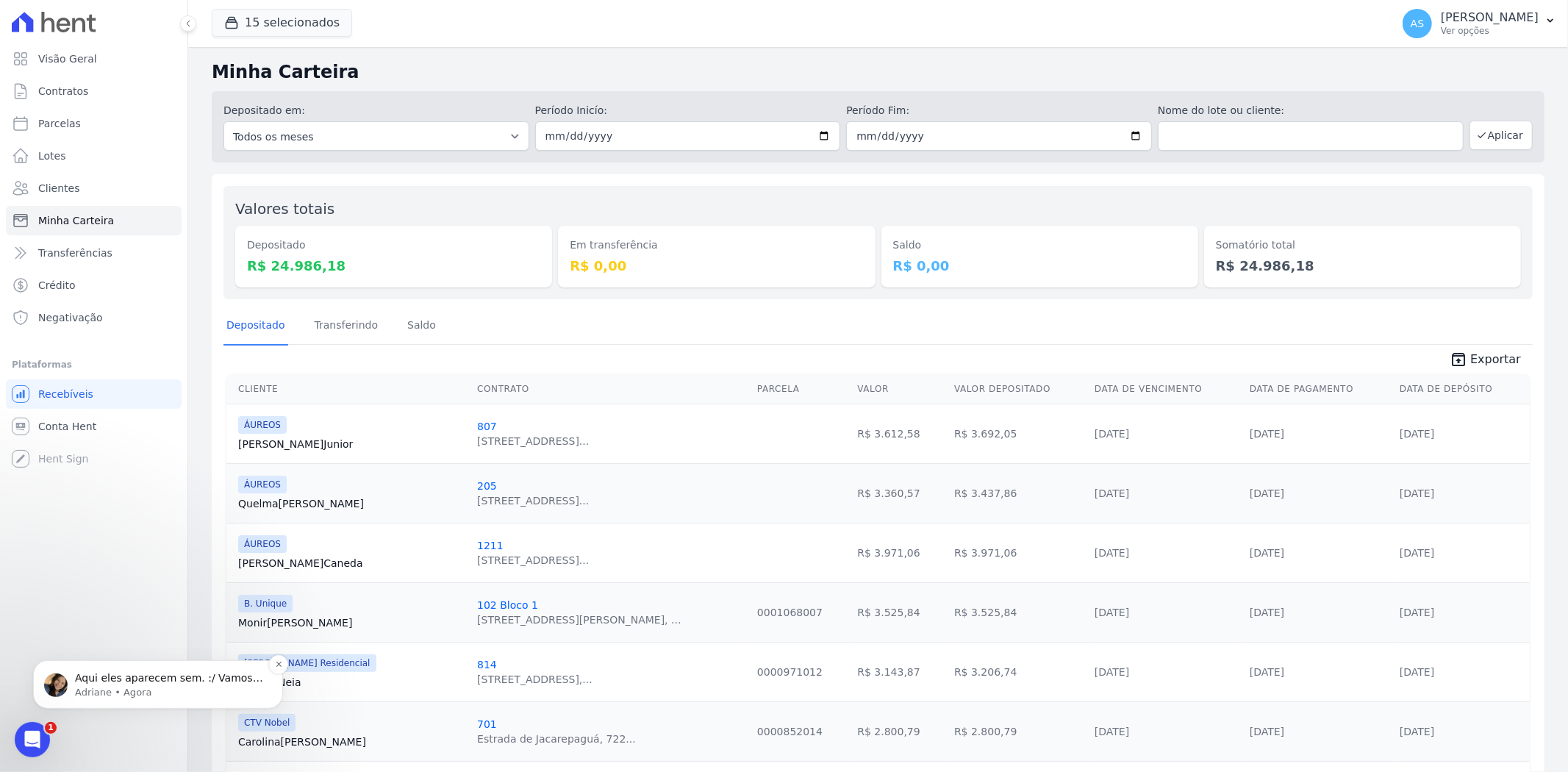
click at [122, 685] on p "Adriane • Agora" at bounding box center [170, 691] width 190 height 13
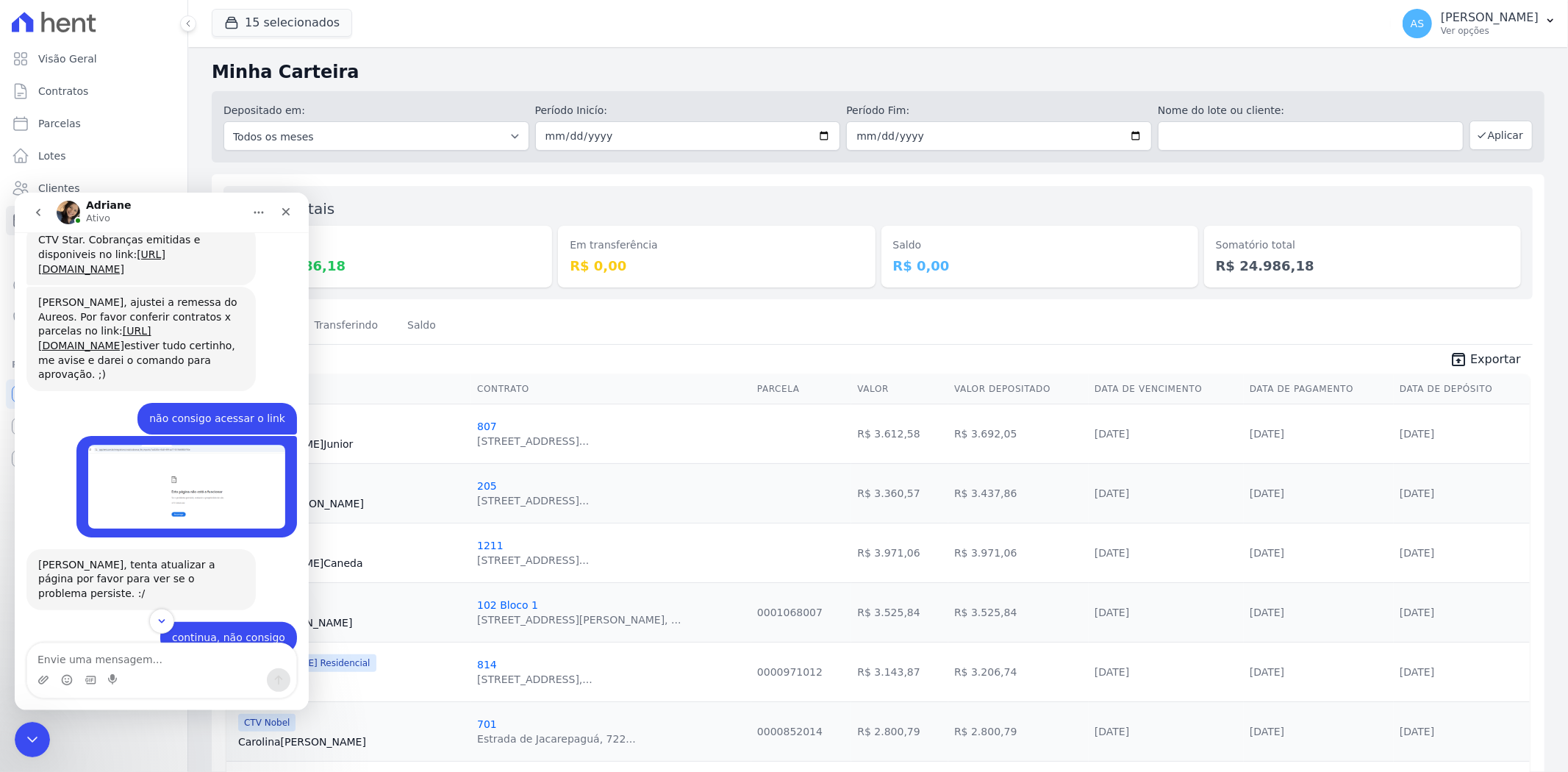
scroll to position [14387, 0]
type textarea "ok"
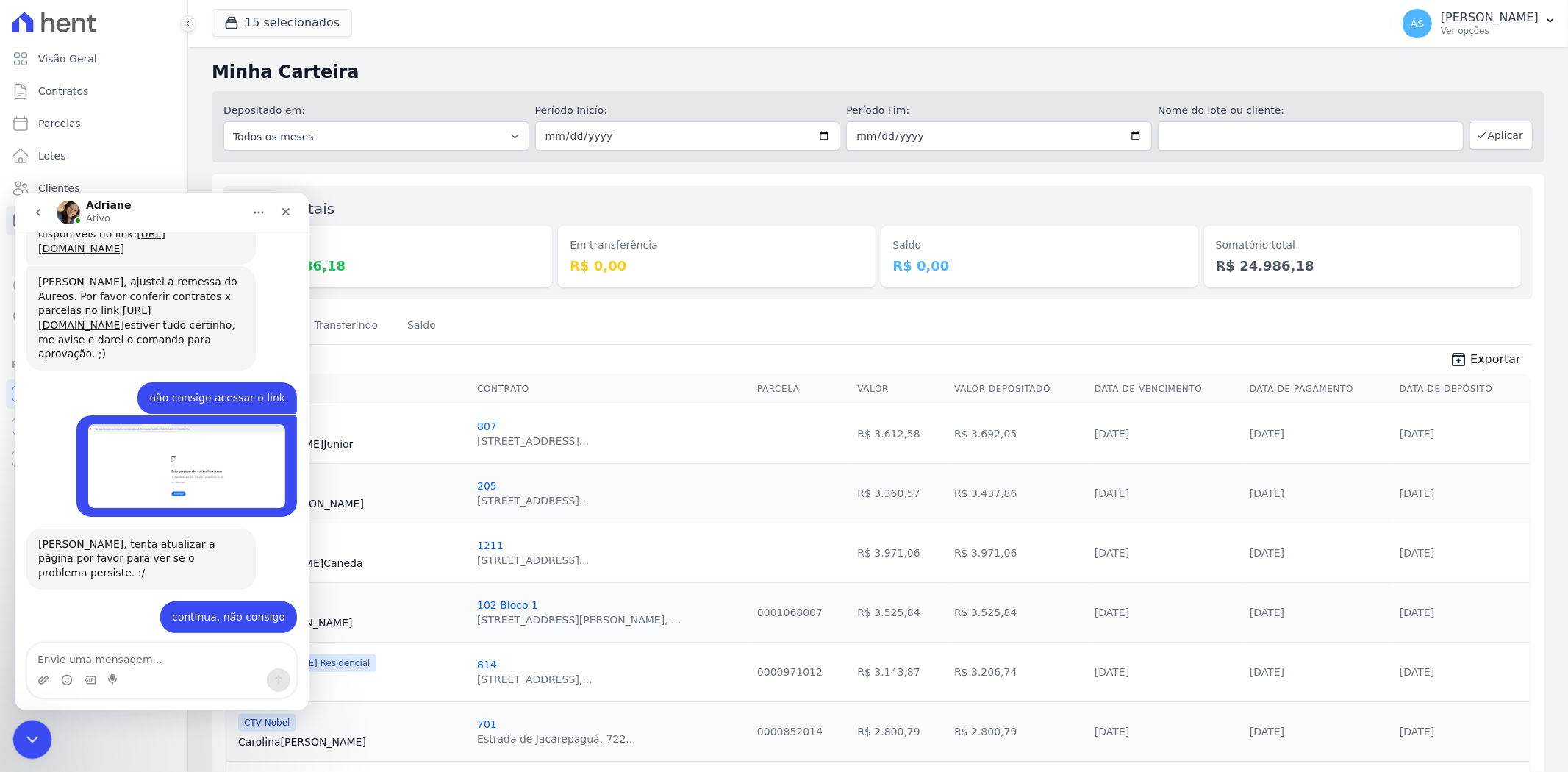
scroll to position [14406, 0]
click at [39, 741] on div "Fechar mensagem da Intercom" at bounding box center [30, 737] width 35 height 35
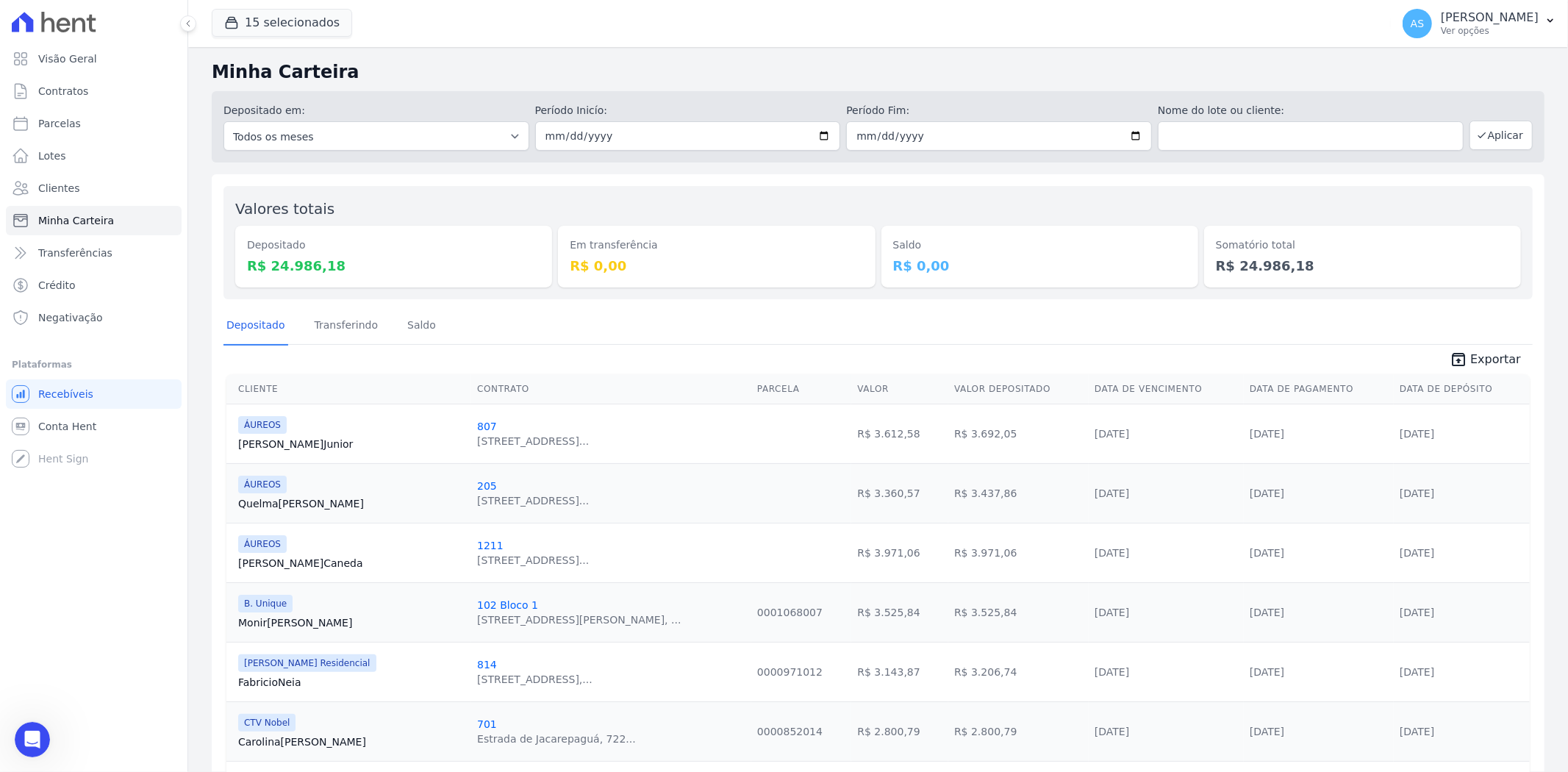
scroll to position [14849, 0]
click at [60, 49] on link "Visão Geral" at bounding box center [94, 58] width 176 height 29
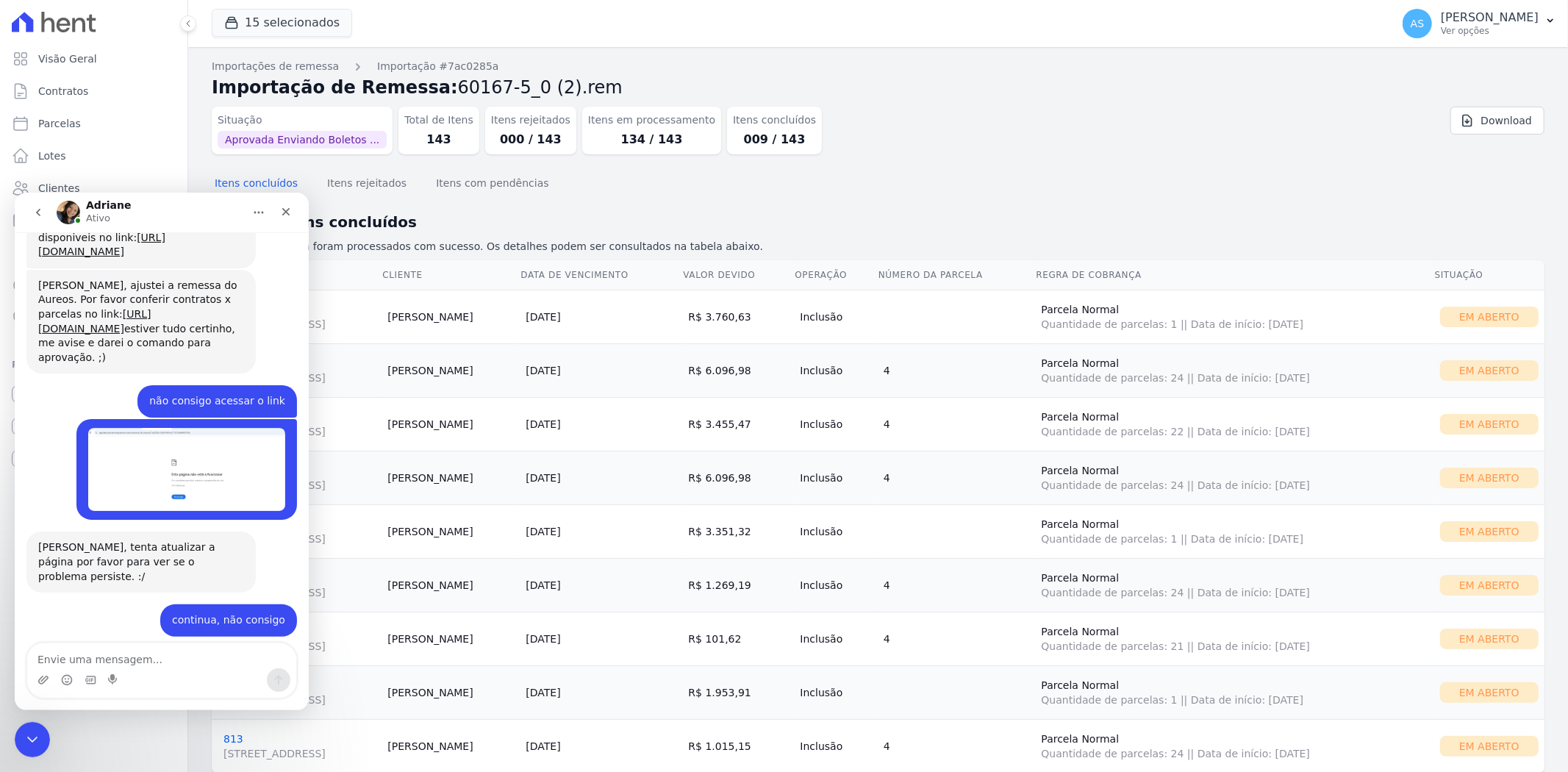
scroll to position [14276, 0]
click at [28, 746] on div "Fechar mensagem da Intercom" at bounding box center [30, 737] width 35 height 35
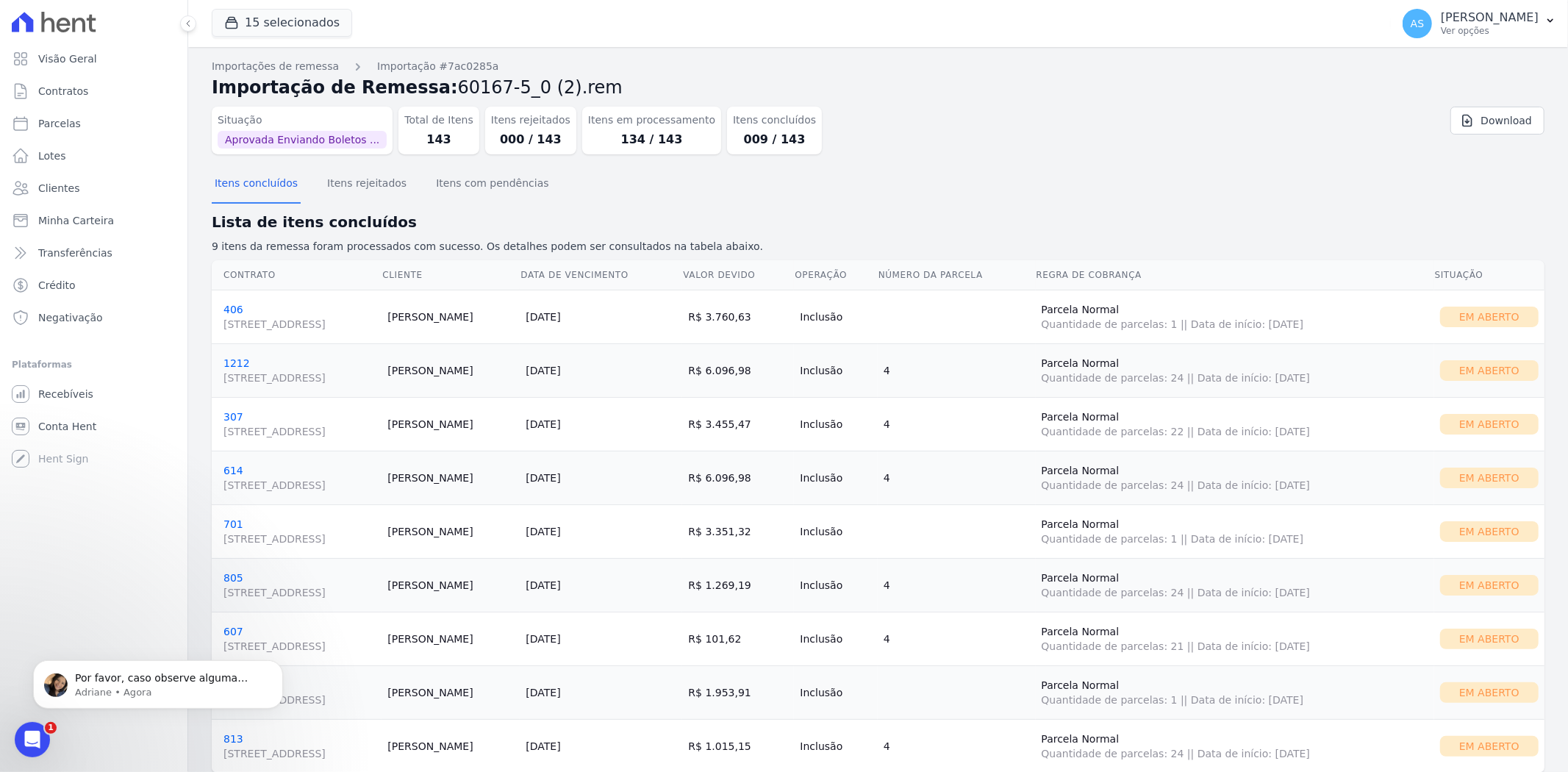
scroll to position [14426, 0]
click at [167, 684] on span "Por favor, caso observe alguma inconsistência, me avise. ; )" at bounding box center [161, 684] width 173 height 26
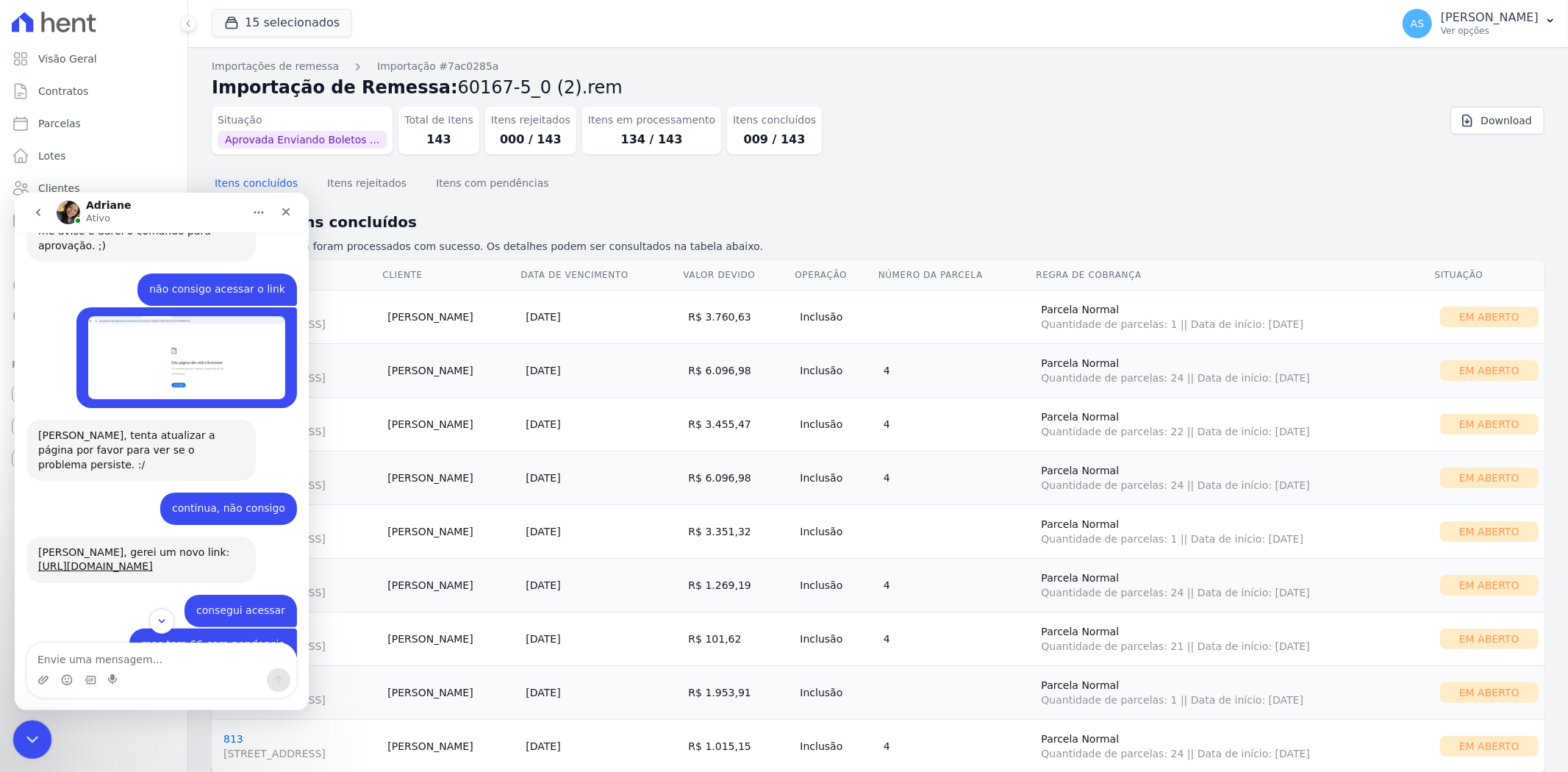
scroll to position [14451, 0]
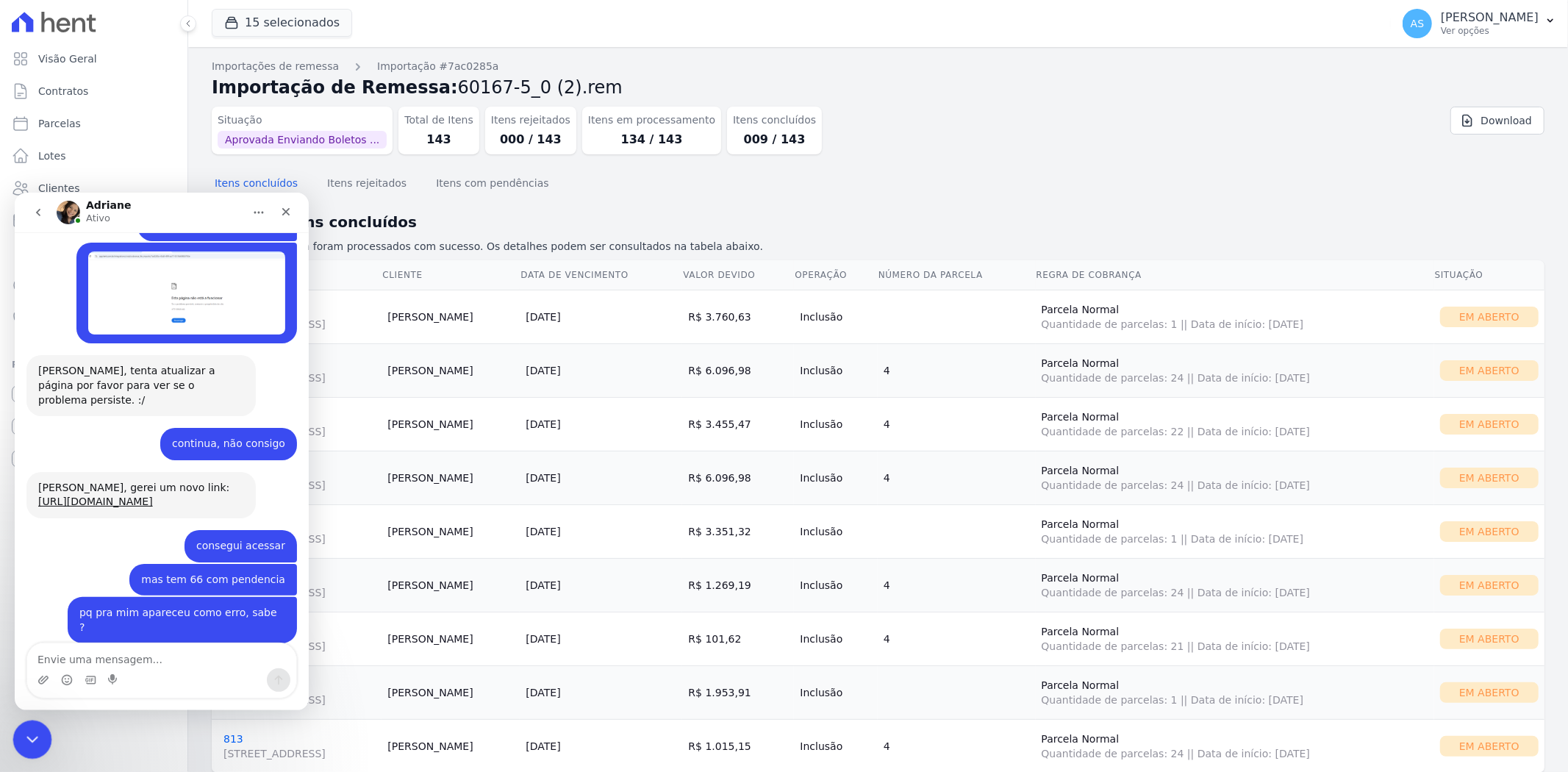
click at [27, 743] on icon "Fechar mensagem da Intercom" at bounding box center [30, 737] width 18 height 18
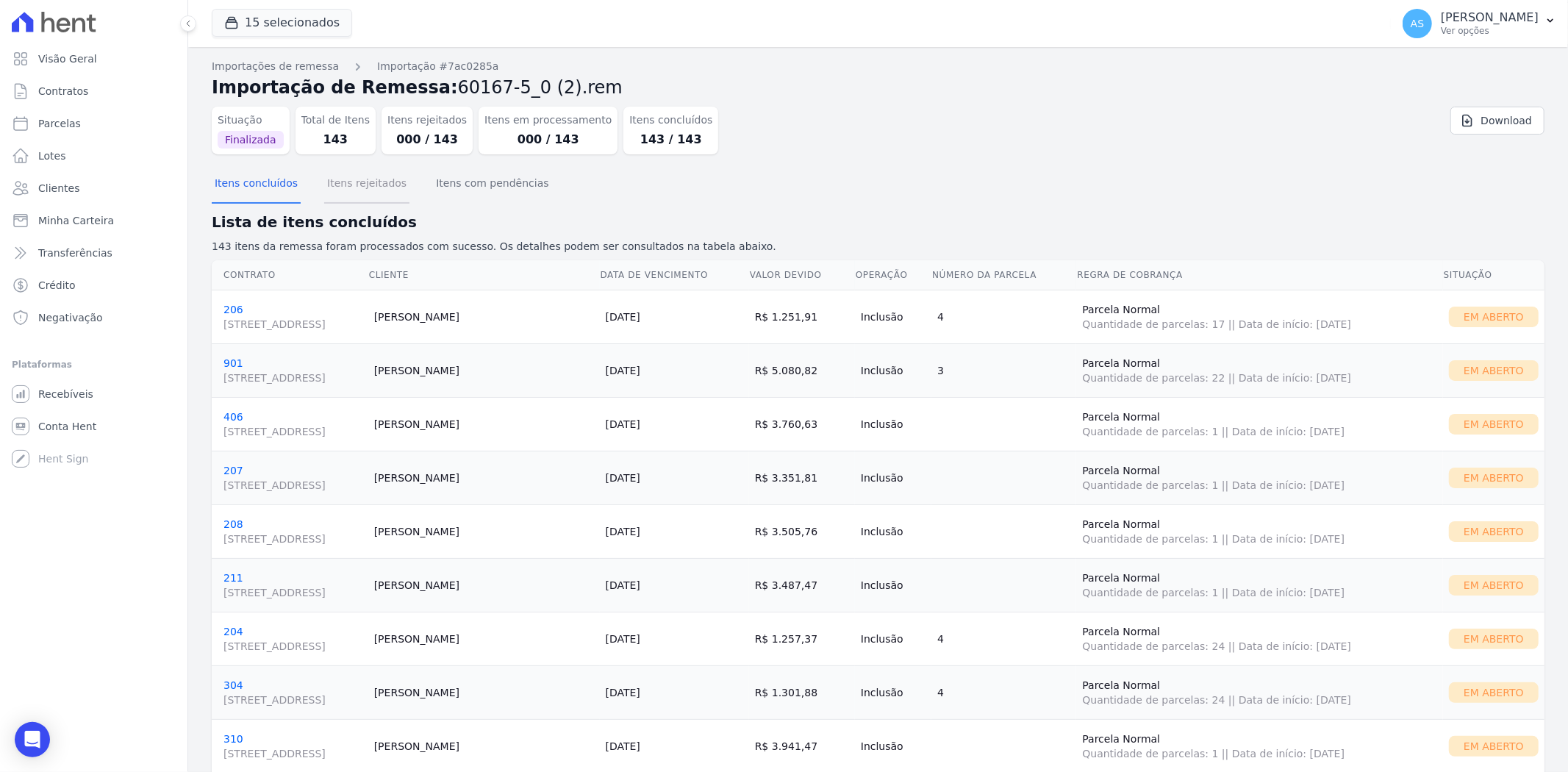
click at [343, 187] on button "Itens rejeitados" at bounding box center [366, 184] width 85 height 38
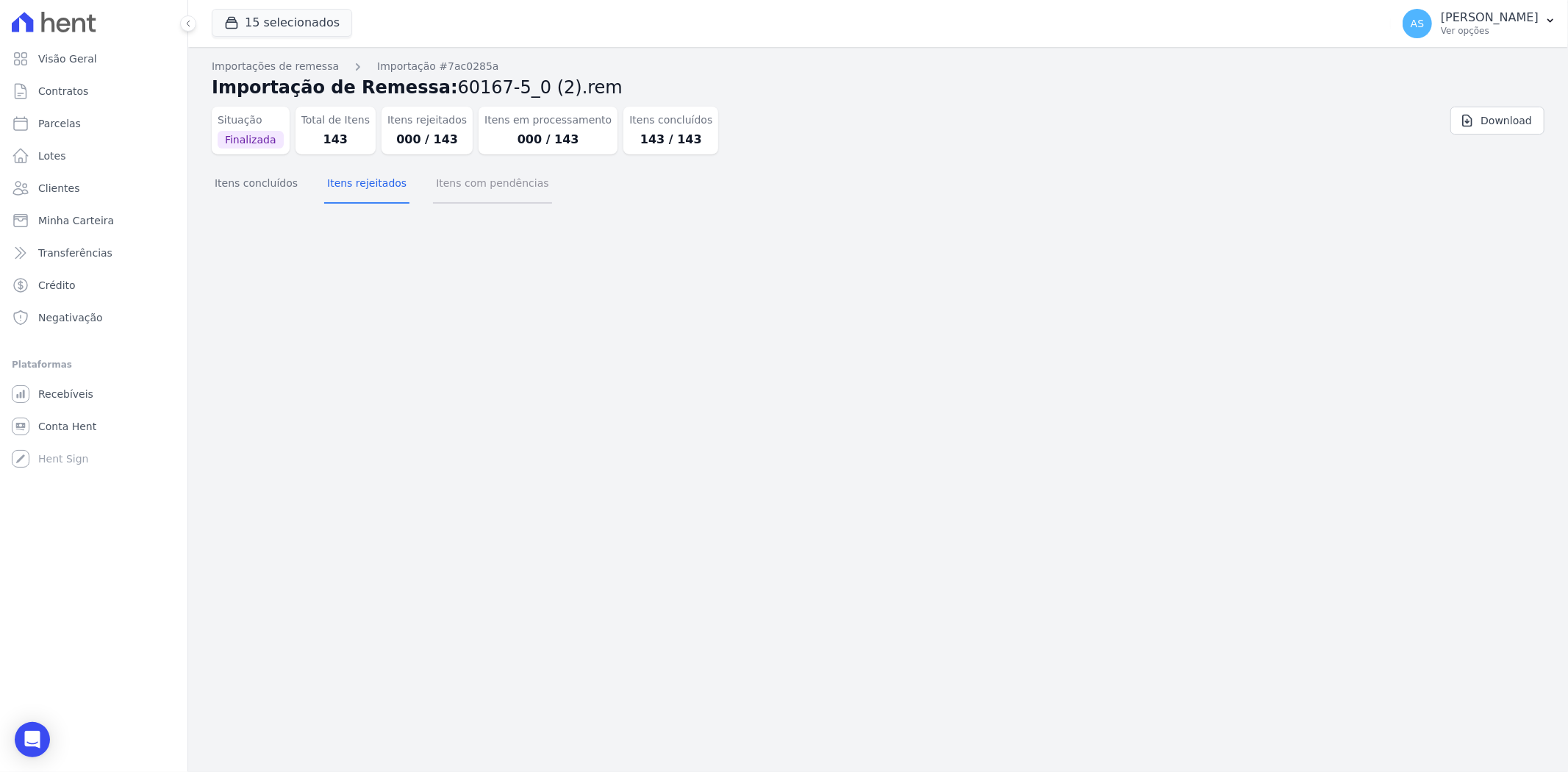
click at [473, 193] on button "Itens com pendências" at bounding box center [492, 184] width 118 height 38
click at [262, 179] on button "Itens concluídos" at bounding box center [257, 184] width 89 height 38
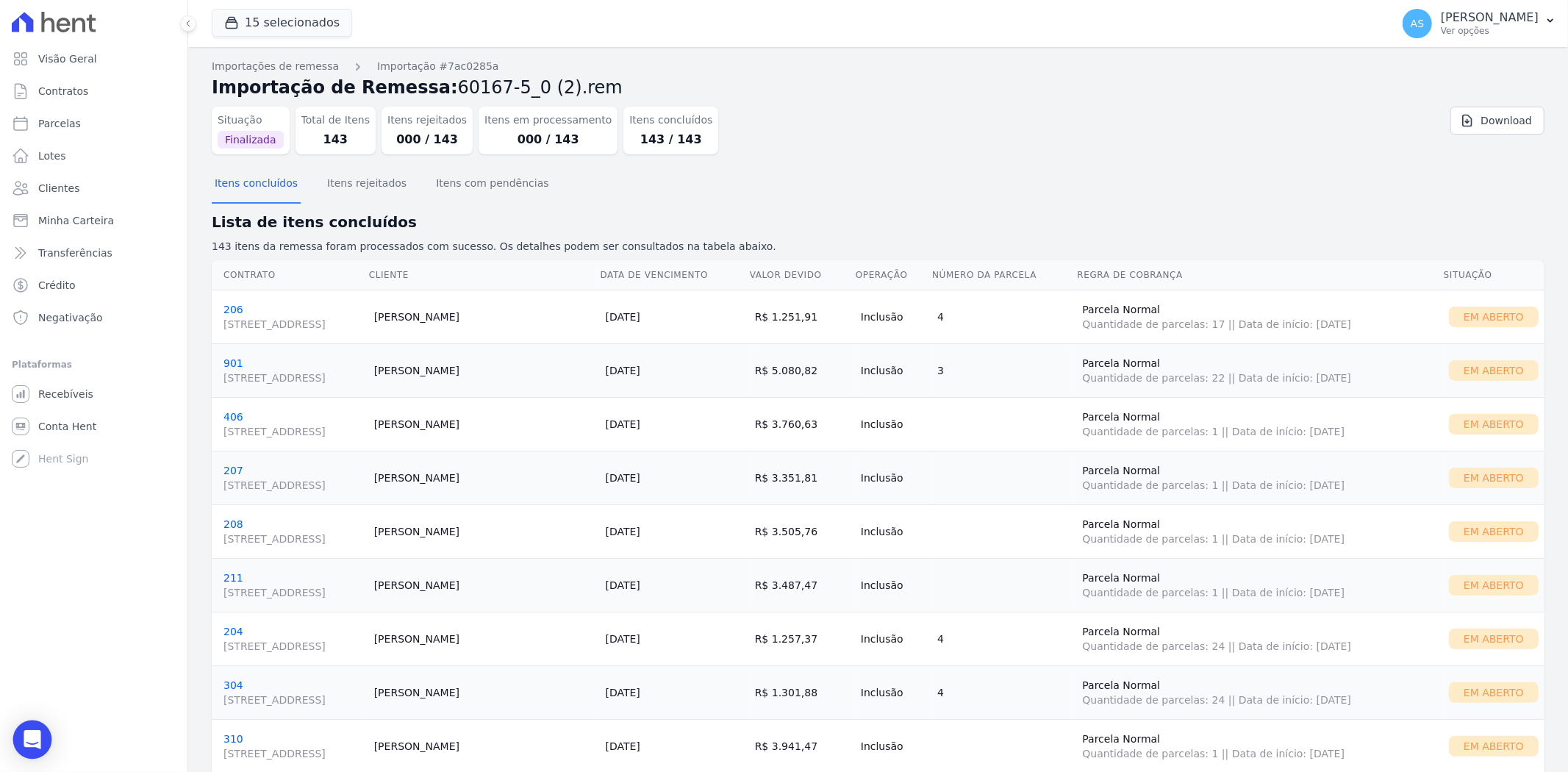
click at [19, 741] on div "Open Intercom Messenger" at bounding box center [32, 740] width 39 height 39
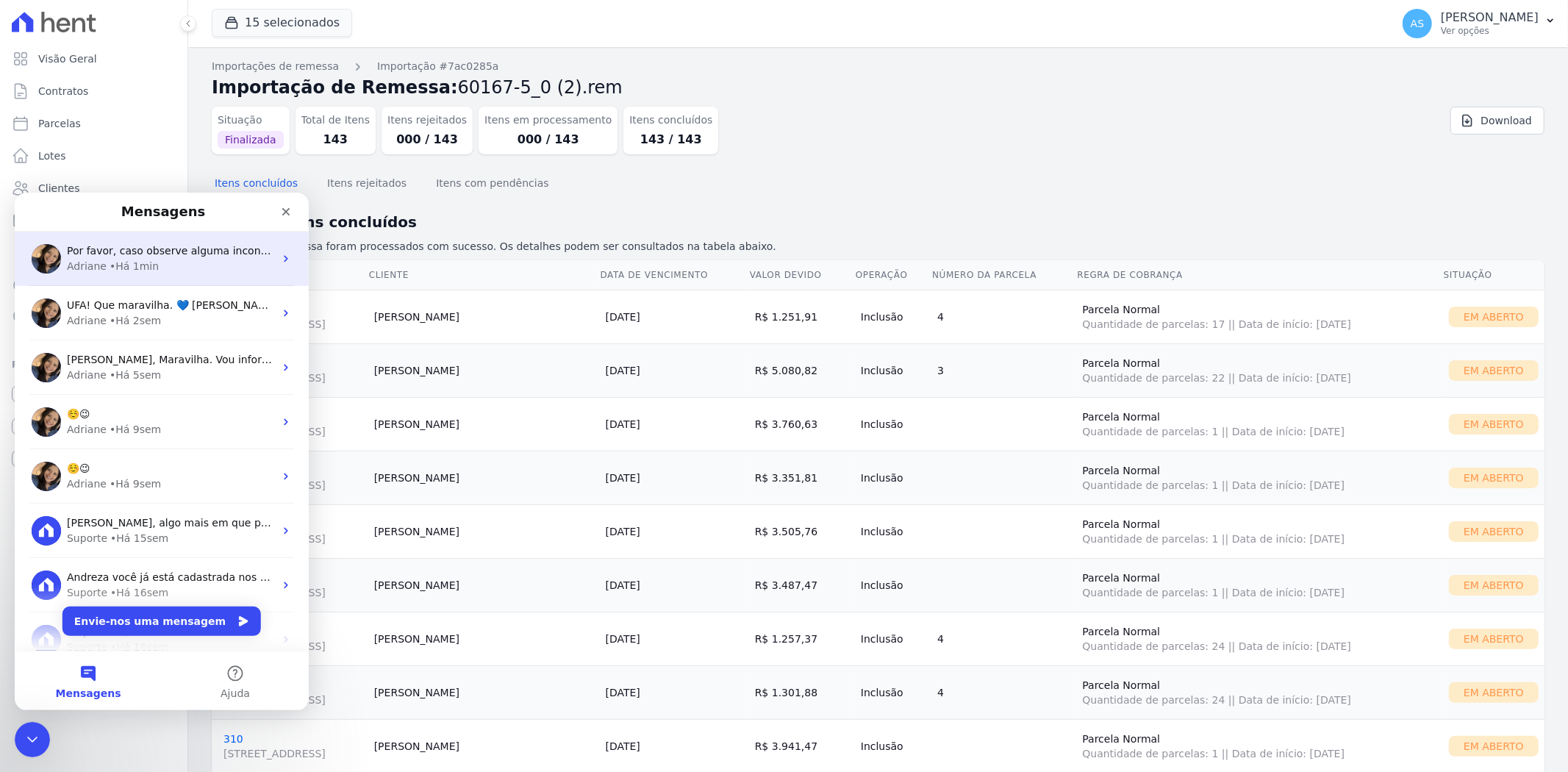
click at [181, 250] on span "Por favor, caso observe alguma inconsistência, me avise. ; )" at bounding box center [221, 250] width 310 height 12
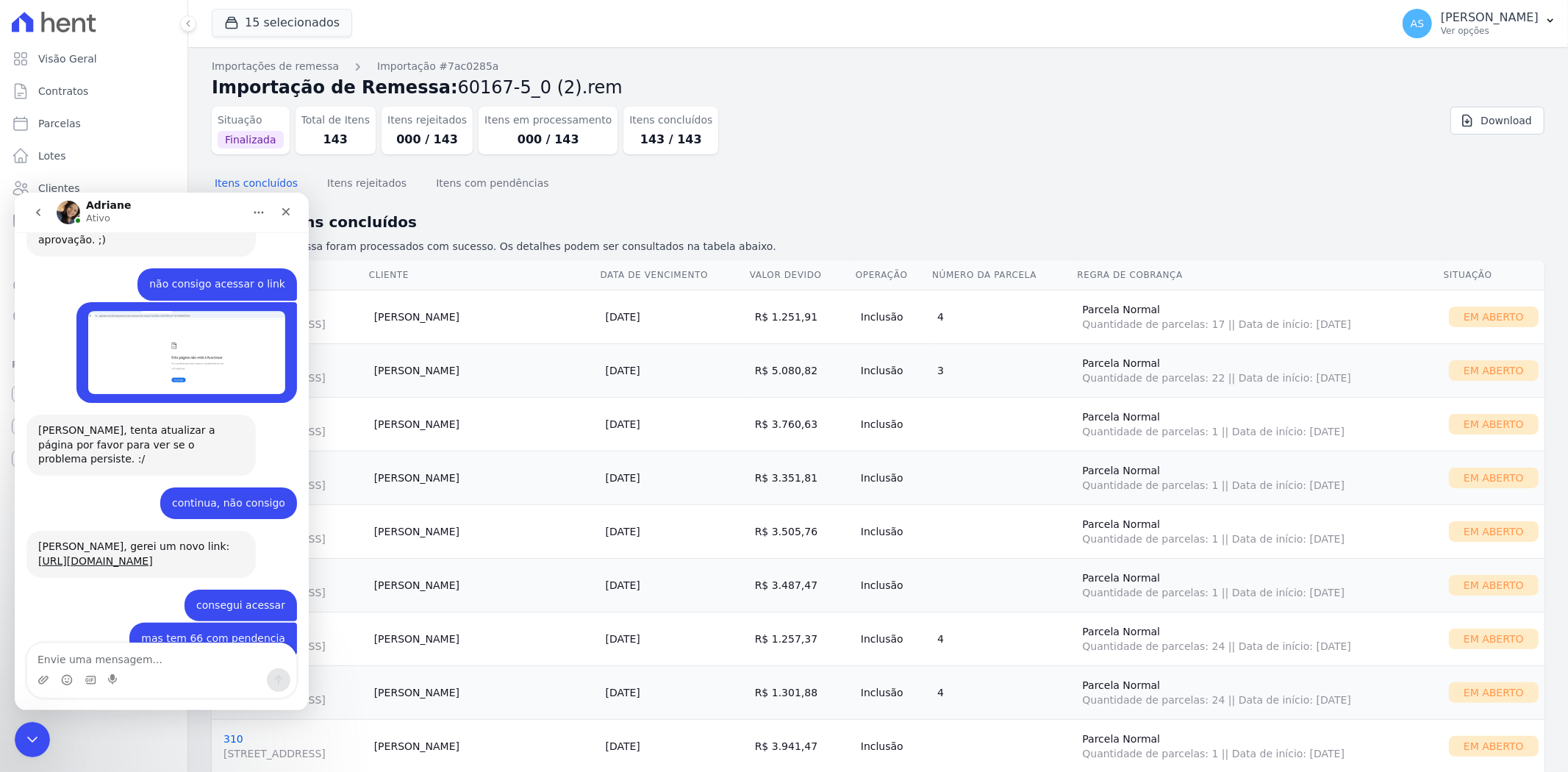
scroll to position [14319, 0]
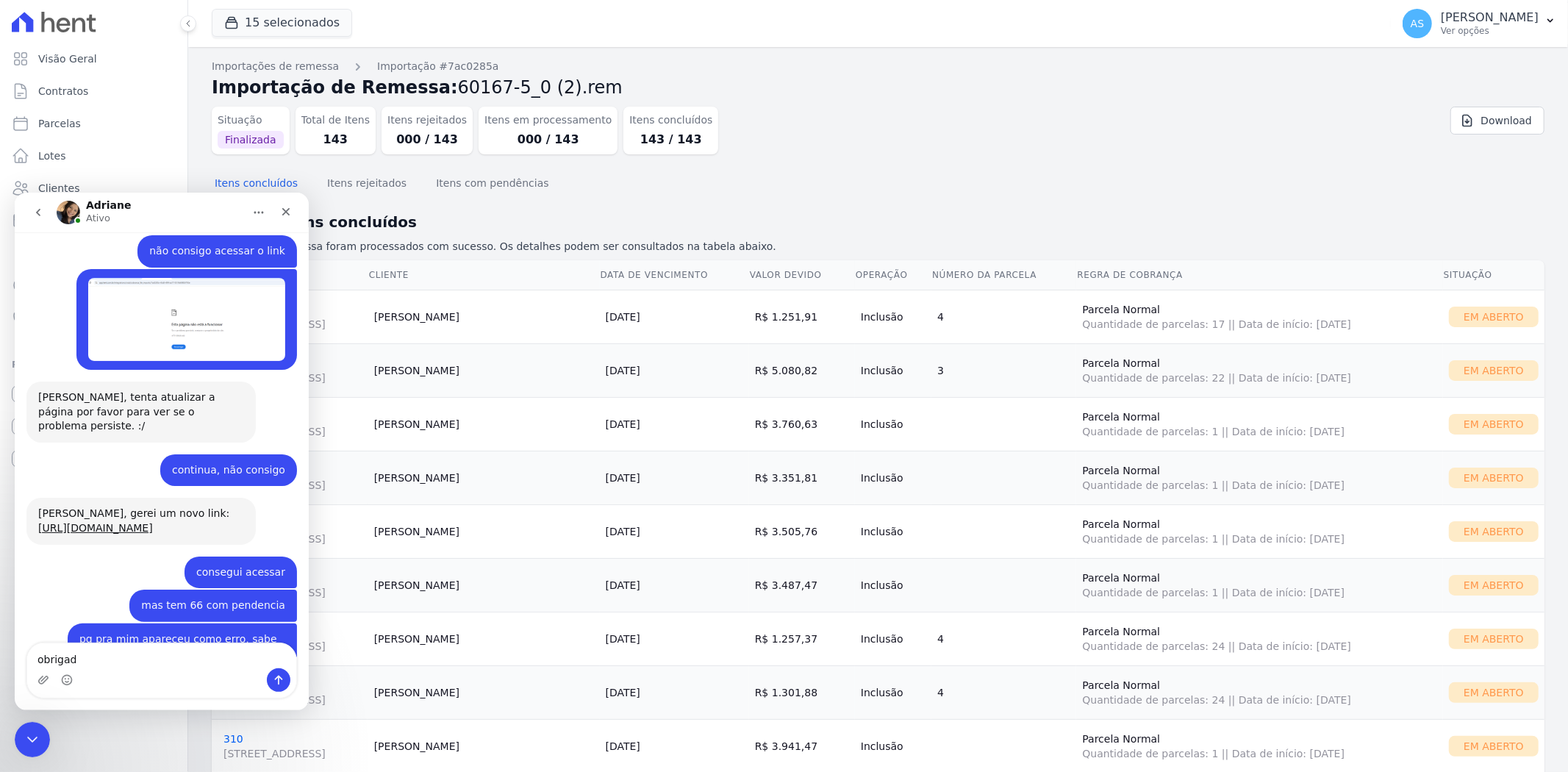
type textarea "obrigada"
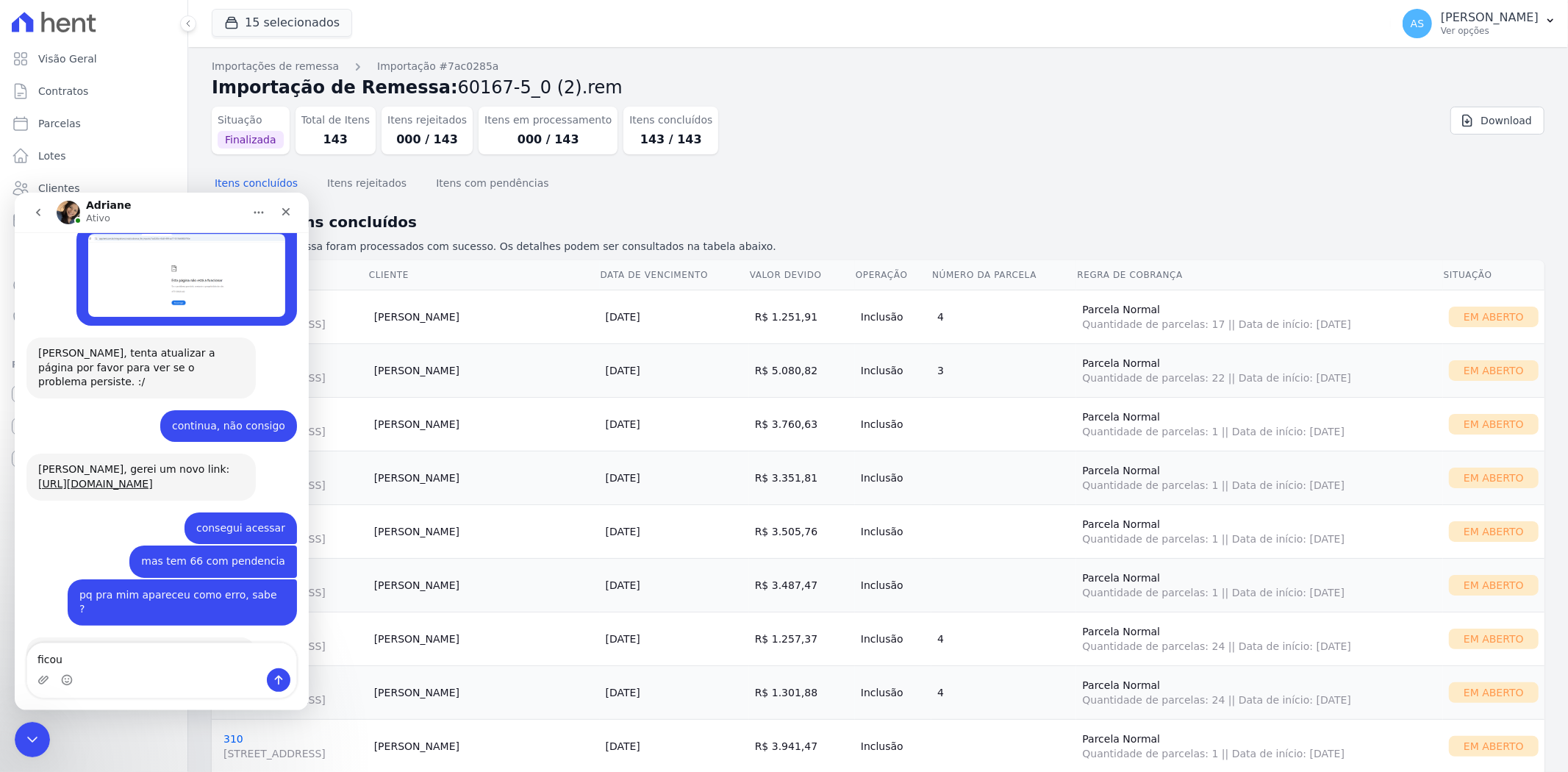
scroll to position [14363, 0]
type textarea "ficou faltando só a remessa do sal"
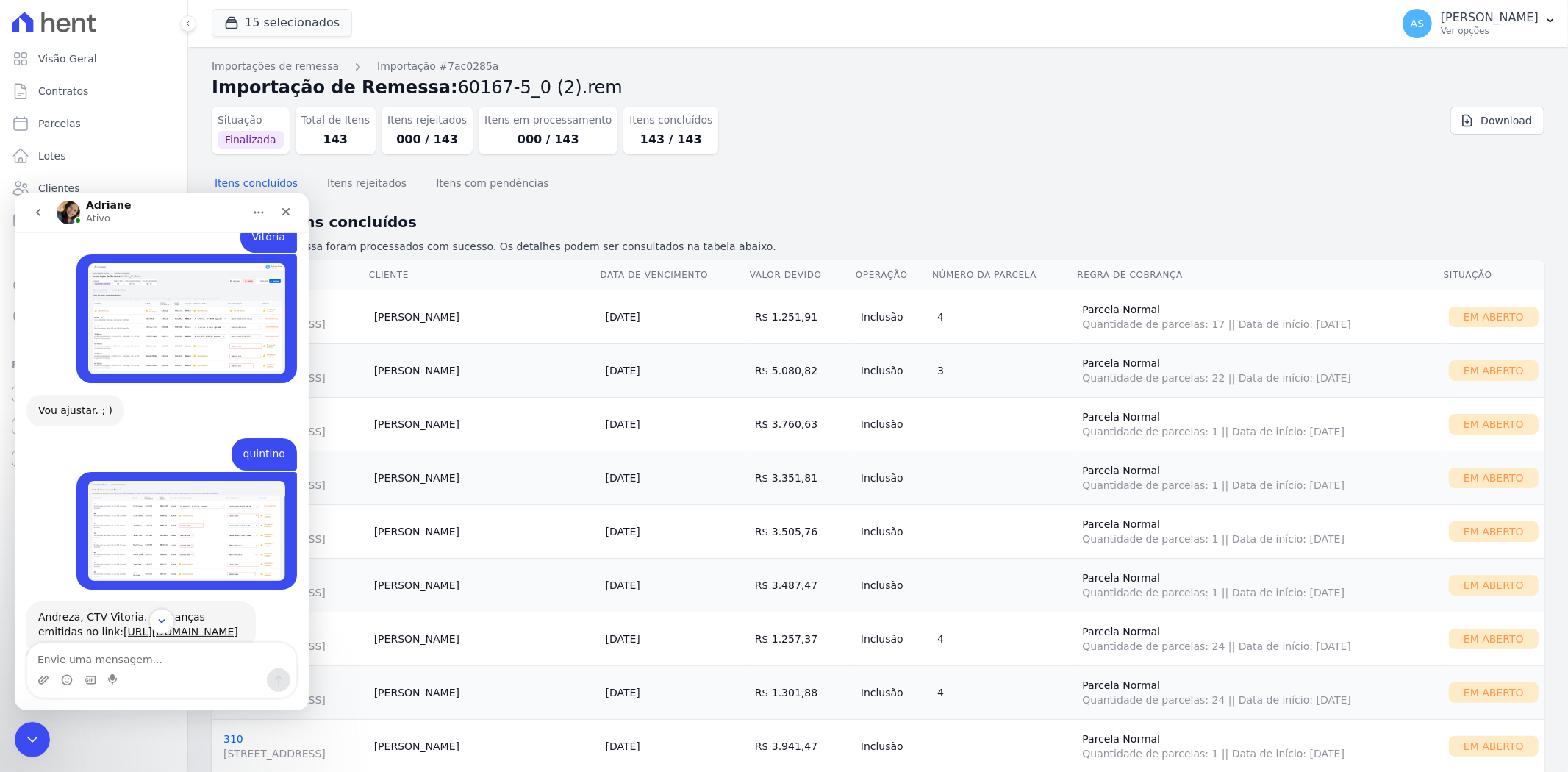
scroll to position [13009, 0]
